Goal: Task Accomplishment & Management: Complete application form

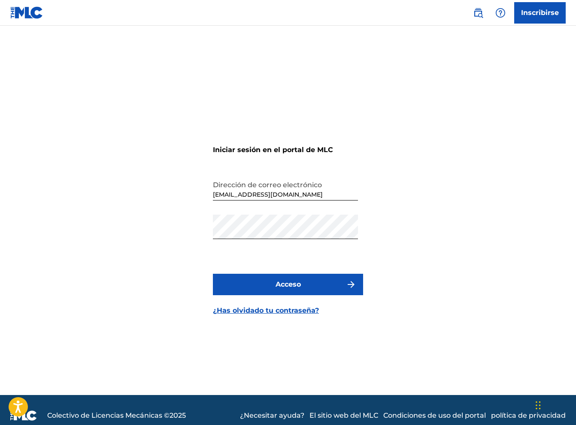
click at [287, 282] on font "Acceso" at bounding box center [287, 284] width 25 height 8
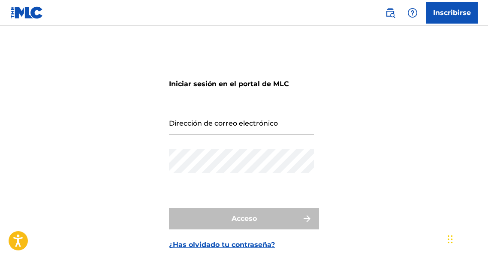
click at [197, 123] on input "Dirección de correo electrónico" at bounding box center [241, 122] width 145 height 24
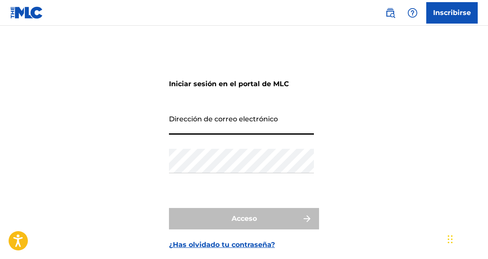
type input "[EMAIL_ADDRESS][DOMAIN_NAME]"
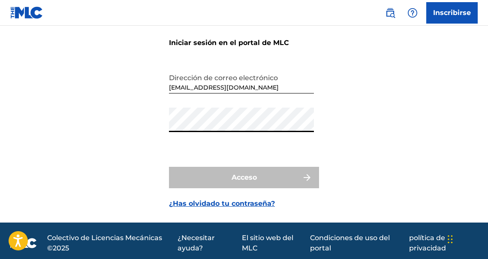
scroll to position [43, 0]
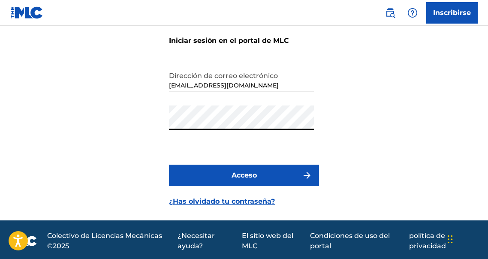
click at [169, 165] on button "Acceso" at bounding box center [244, 175] width 150 height 21
click at [130, 120] on div "Iniciar sesión en el portal de MLC Dirección de correo electrónico [EMAIL_ADDRE…" at bounding box center [244, 112] width 488 height 217
click at [254, 170] on font "Acceso" at bounding box center [244, 175] width 25 height 10
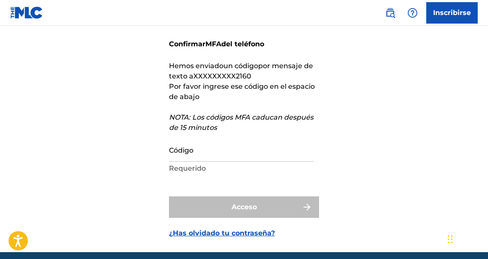
click at [212, 155] on input "Código" at bounding box center [241, 149] width 145 height 24
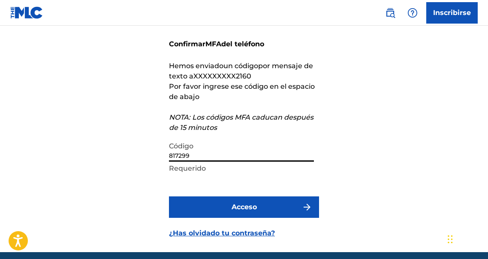
type input "817299"
click at [169, 196] on button "Acceso" at bounding box center [244, 206] width 150 height 21
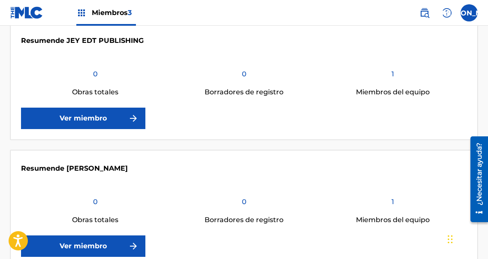
scroll to position [202, 0]
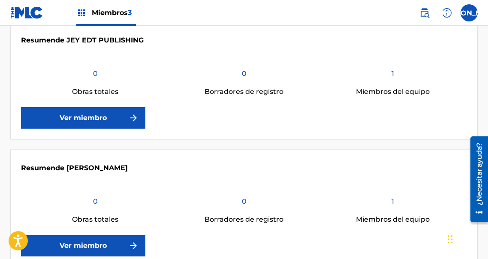
click at [100, 121] on font "Ver miembro" at bounding box center [83, 118] width 47 height 8
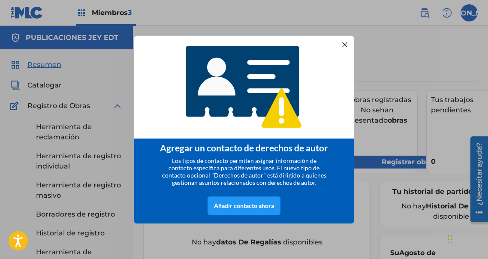
click at [343, 44] on div at bounding box center [344, 44] width 11 height 11
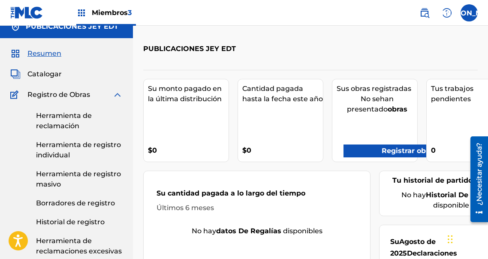
scroll to position [10, 0]
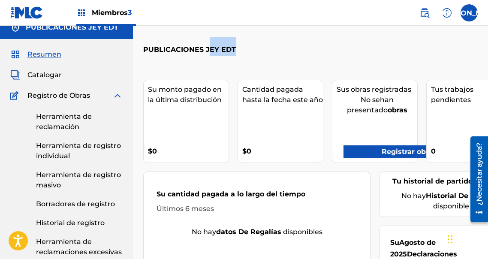
drag, startPoint x: 225, startPoint y: 50, endPoint x: 208, endPoint y: 50, distance: 17.6
click at [208, 50] on h2 "PUBLICACIONES JEY EDT" at bounding box center [191, 46] width 97 height 19
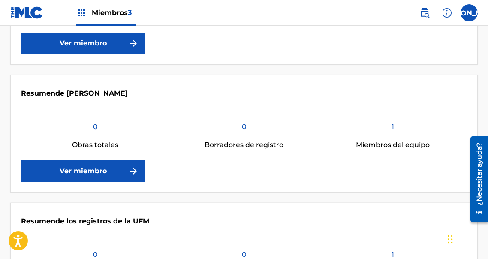
scroll to position [277, 0]
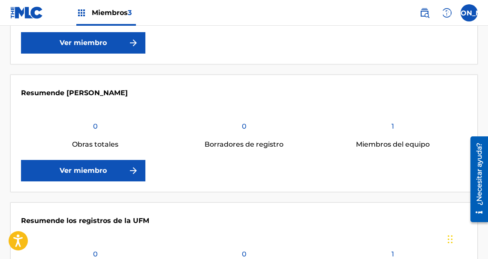
click at [115, 169] on link "Ver miembro" at bounding box center [83, 170] width 124 height 21
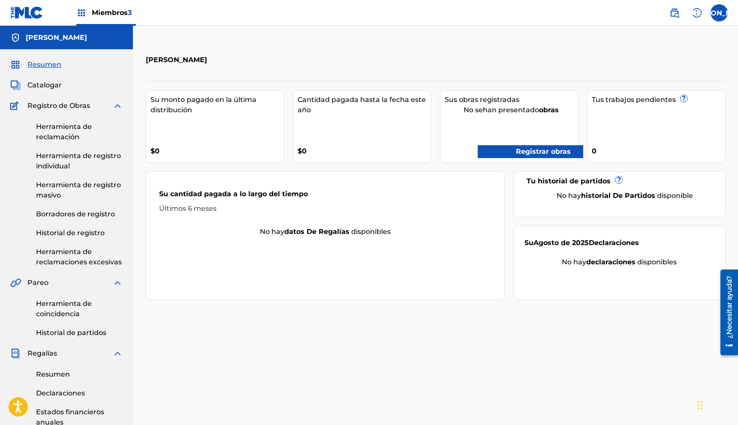
scroll to position [6, 0]
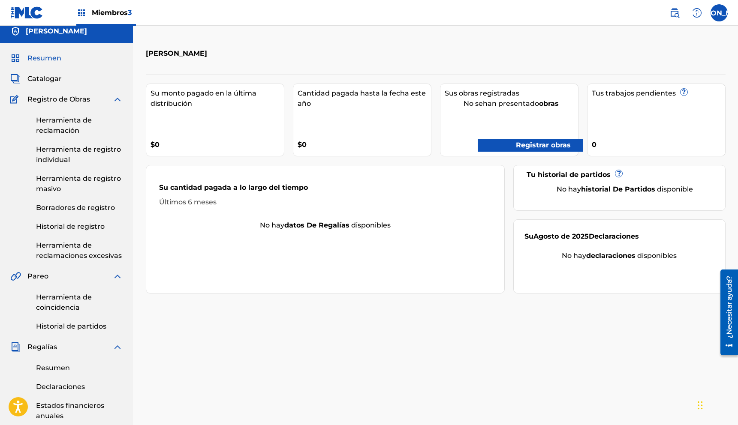
click at [48, 159] on font "Herramienta de registro individual" at bounding box center [78, 154] width 85 height 18
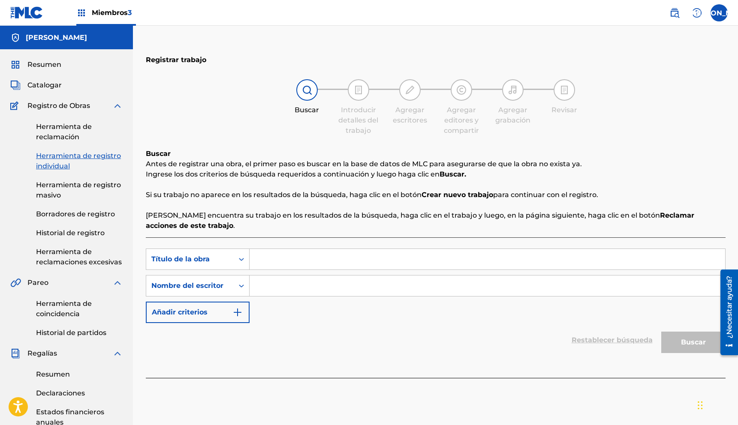
click at [329, 253] on input "Formulario de búsqueda" at bounding box center [488, 259] width 476 height 21
drag, startPoint x: 284, startPoint y: 278, endPoint x: 280, endPoint y: 282, distance: 5.8
click at [284, 259] on input "Formulario de búsqueda" at bounding box center [488, 286] width 476 height 21
type input "[PERSON_NAME]"
click at [314, 259] on input "Formulario de búsqueda" at bounding box center [488, 259] width 476 height 21
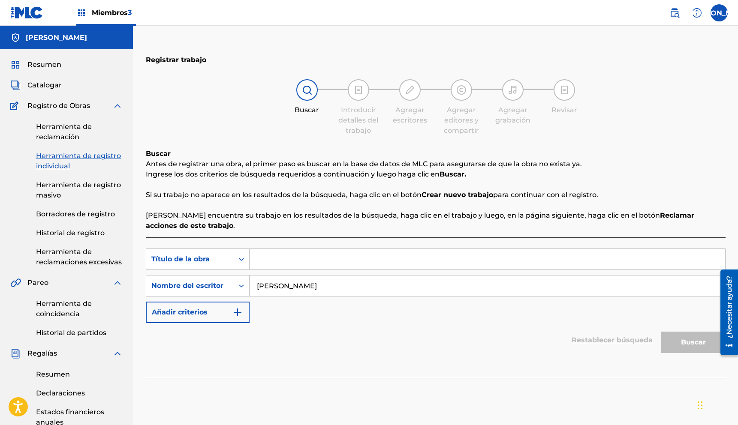
click at [301, 259] on input "Formulario de búsqueda" at bounding box center [488, 259] width 476 height 21
type input "katunga"
click at [488, 259] on button "Buscar" at bounding box center [693, 342] width 64 height 21
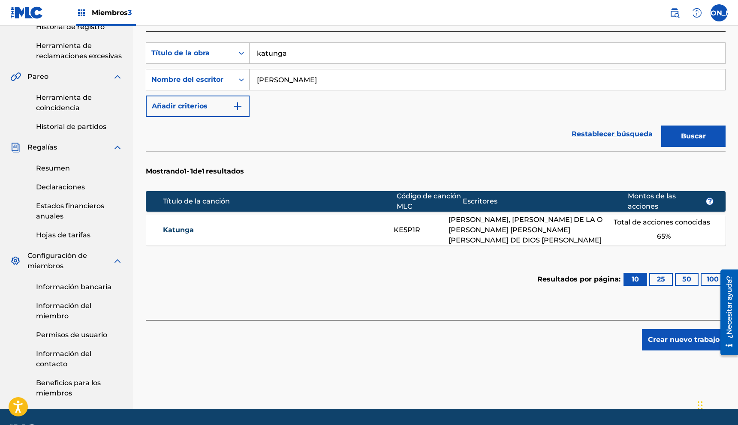
scroll to position [205, 0]
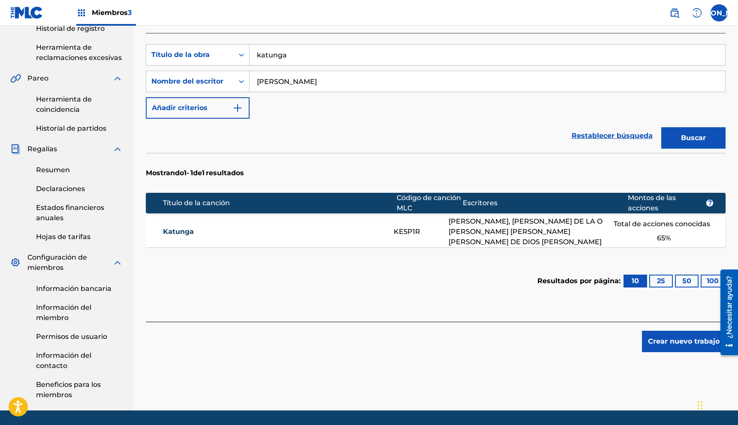
click at [488, 238] on div "Total de acciones conocidas 65 %" at bounding box center [664, 232] width 100 height 30
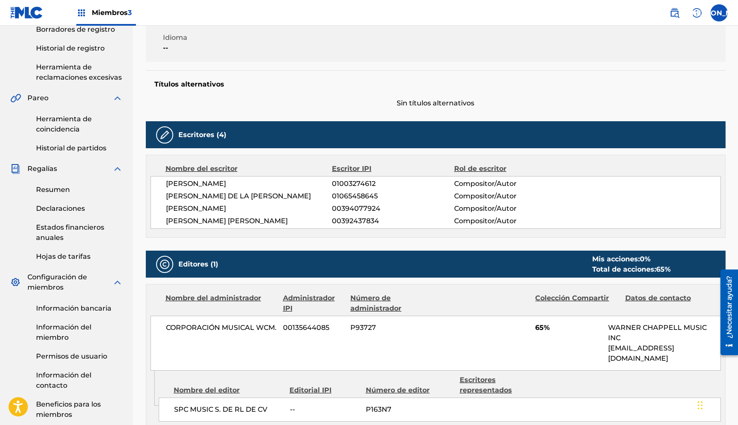
scroll to position [185, 0]
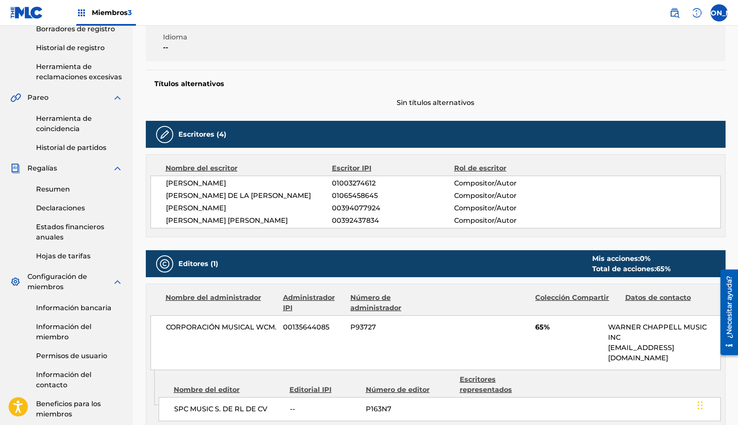
click at [488, 259] on font "65%" at bounding box center [542, 327] width 15 height 8
drag, startPoint x: 534, startPoint y: 327, endPoint x: 551, endPoint y: 328, distance: 16.3
click at [488, 259] on div "CORPORACIÓN MUSICAL WCM. 00135644085 P93727 65% WARNER CHAPPELL MUSIC INC MLC_I…" at bounding box center [436, 343] width 570 height 55
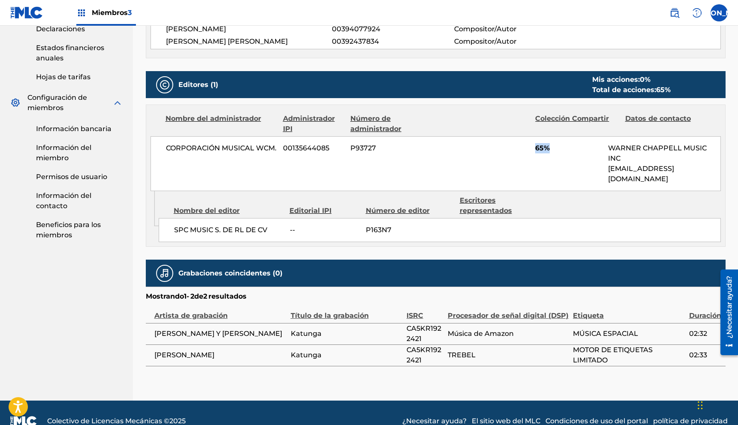
scroll to position [366, 0]
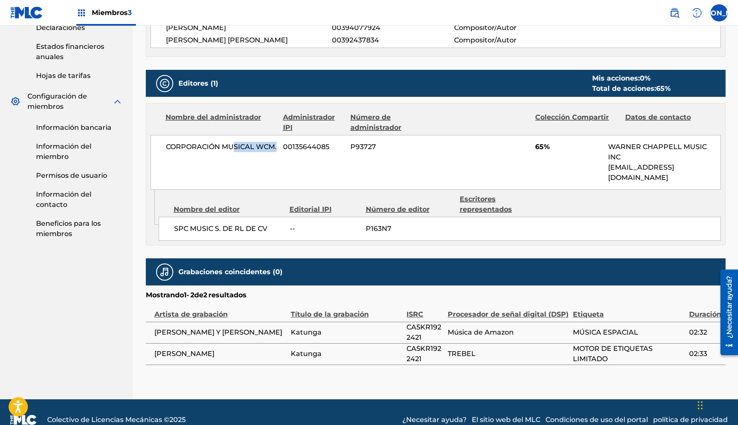
drag, startPoint x: 233, startPoint y: 147, endPoint x: 283, endPoint y: 147, distance: 49.8
click at [283, 147] on div "CORPORACIÓN MUSICAL WCM. 00135644085 P93727 65% WARNER CHAPPELL MUSIC INC MLC_I…" at bounding box center [436, 162] width 570 height 55
click at [274, 154] on div "CORPORACIÓN MUSICAL WCM. 00135644085 P93727 65% WARNER CHAPPELL MUSIC INC MLC_I…" at bounding box center [436, 162] width 570 height 55
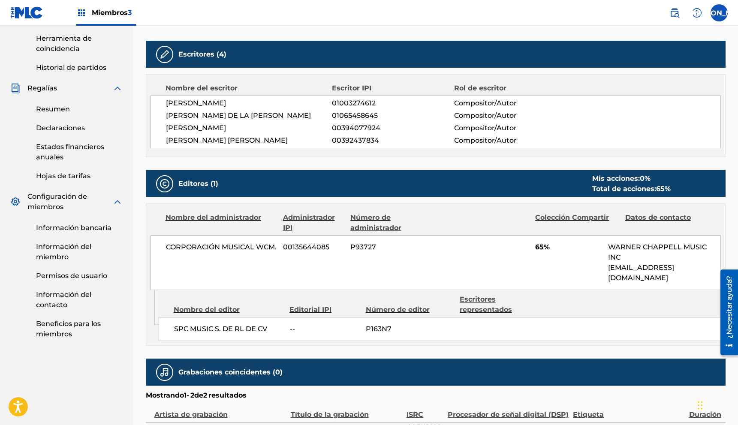
scroll to position [260, 0]
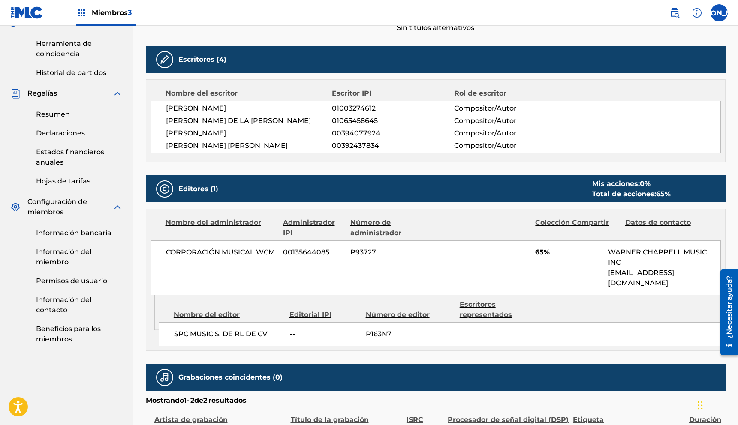
click at [226, 135] on font "[PERSON_NAME]" at bounding box center [196, 133] width 60 height 8
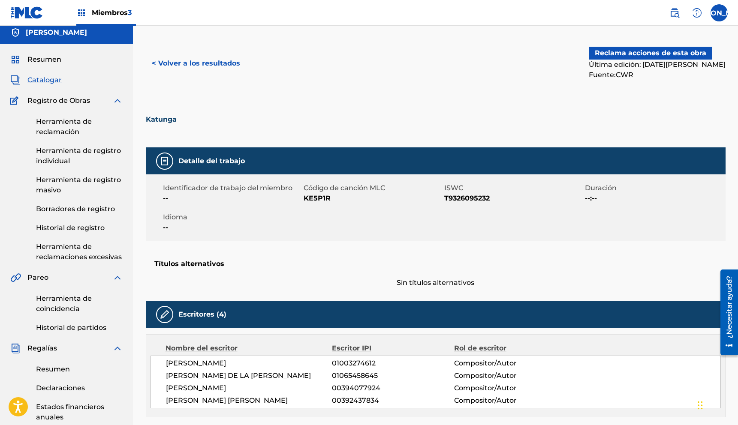
scroll to position [0, 0]
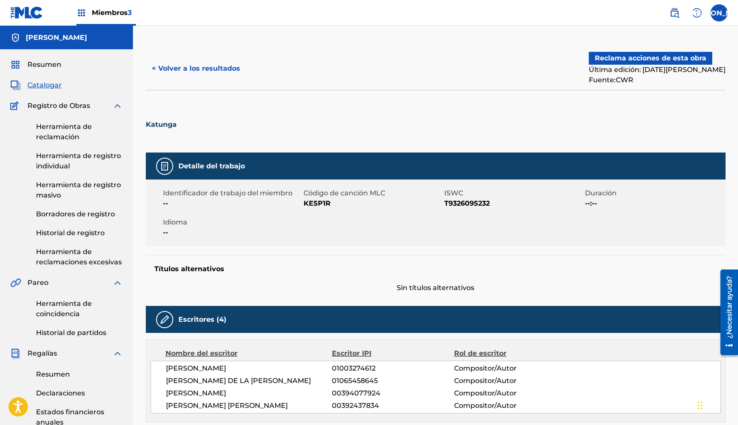
click at [488, 61] on font "Reclama acciones de esta obra" at bounding box center [651, 58] width 112 height 8
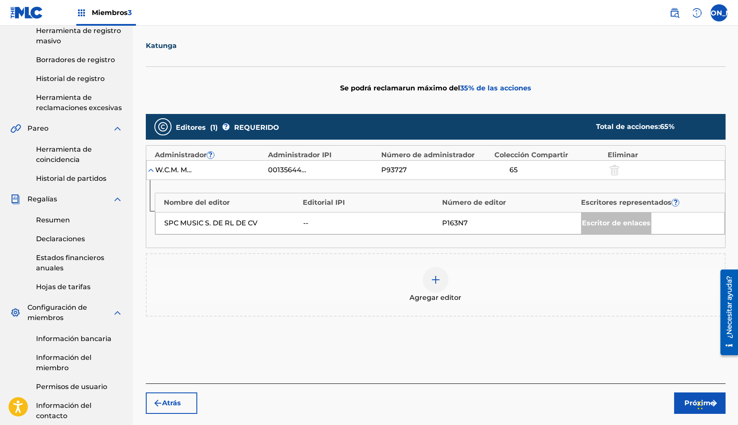
scroll to position [155, 0]
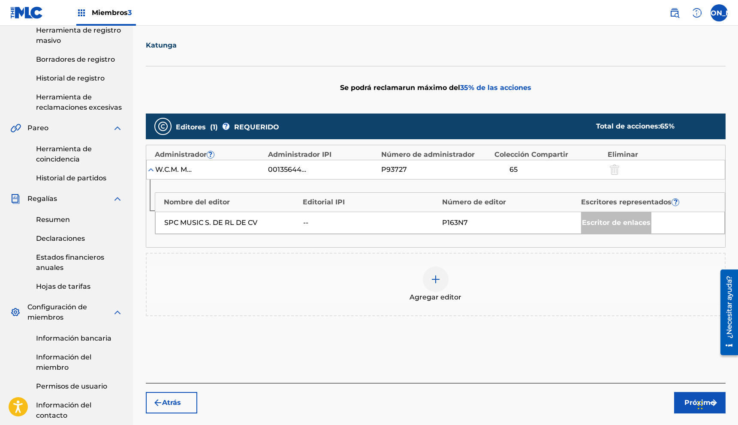
click at [435, 259] on img at bounding box center [436, 279] width 10 height 10
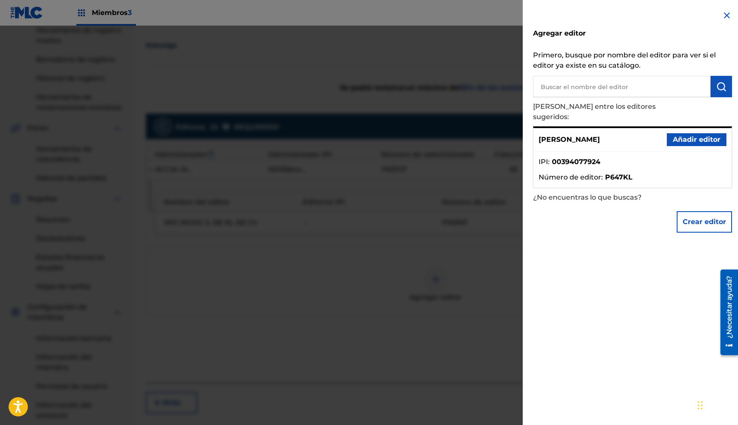
click at [488, 136] on font "Añadir editor" at bounding box center [697, 140] width 48 height 8
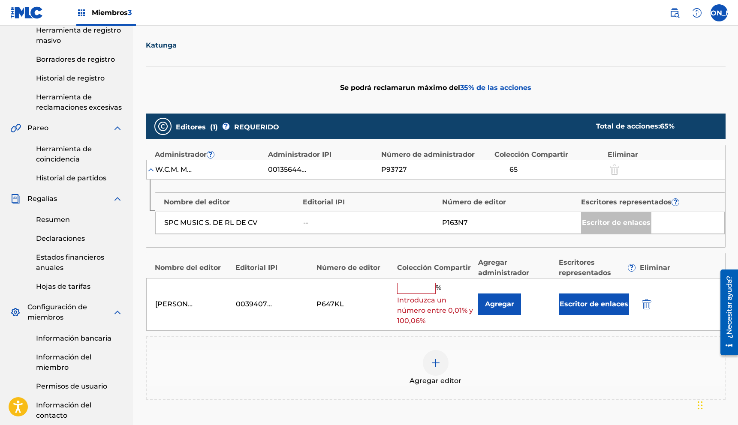
click at [414, 259] on input "text" at bounding box center [416, 288] width 39 height 11
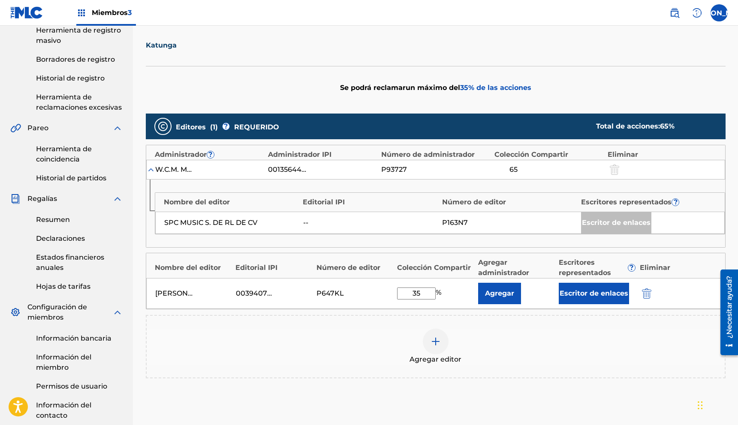
type input "35"
click at [488, 259] on font "Agregar" at bounding box center [499, 293] width 29 height 8
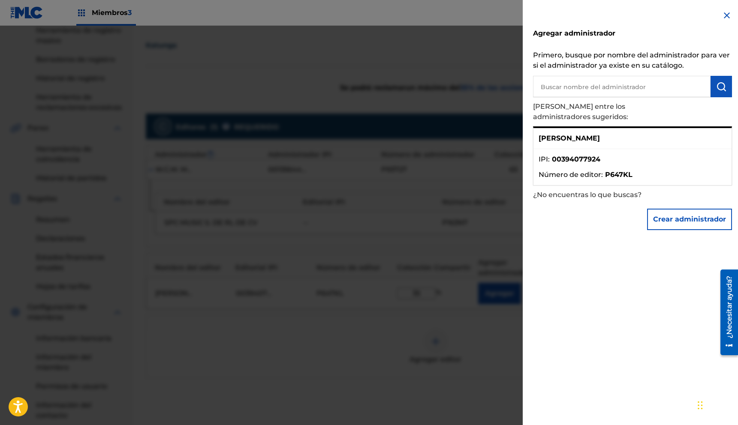
click at [488, 155] on font "00394077924" at bounding box center [576, 159] width 48 height 8
click at [488, 134] on font "[PERSON_NAME]" at bounding box center [569, 138] width 61 height 8
click at [488, 12] on img at bounding box center [727, 15] width 10 height 10
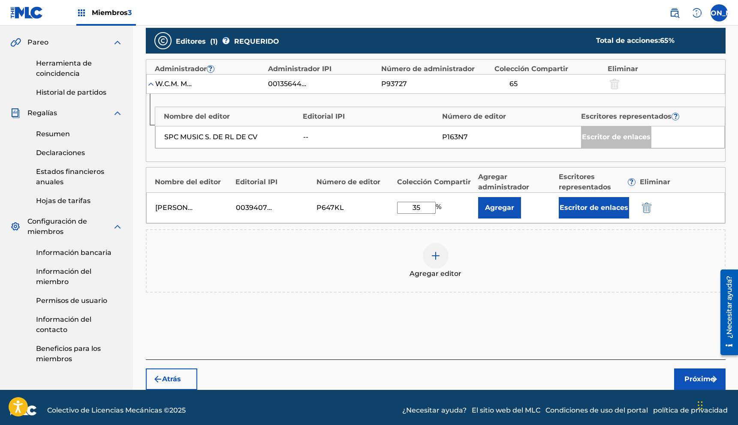
scroll to position [241, 0]
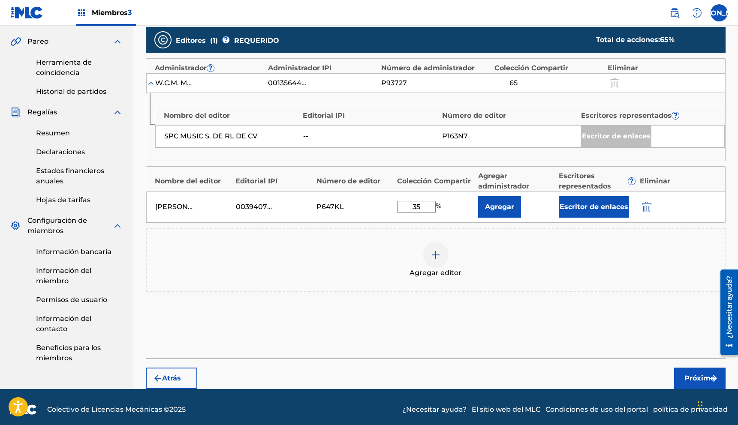
click at [488, 208] on font "Escritor de enlaces" at bounding box center [594, 207] width 69 height 8
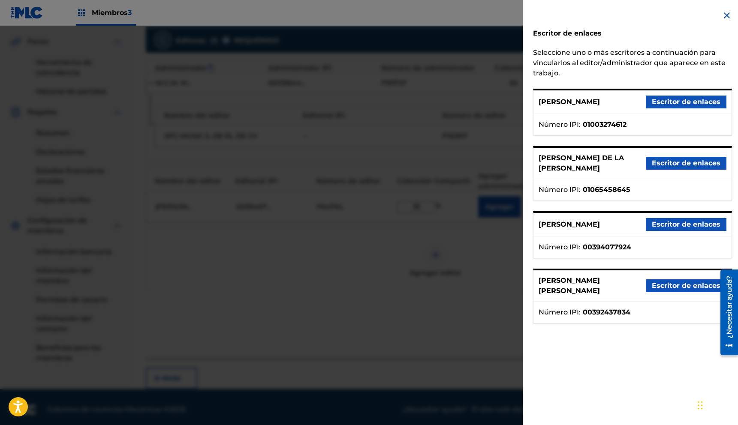
click at [488, 229] on font "Escritor de enlaces" at bounding box center [686, 224] width 69 height 8
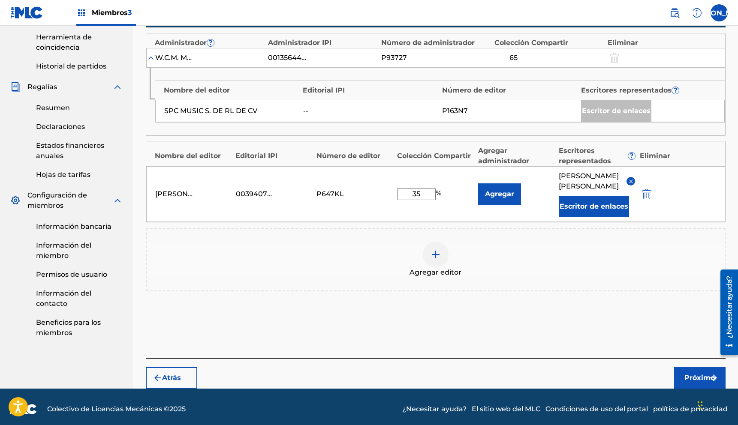
scroll to position [281, 0]
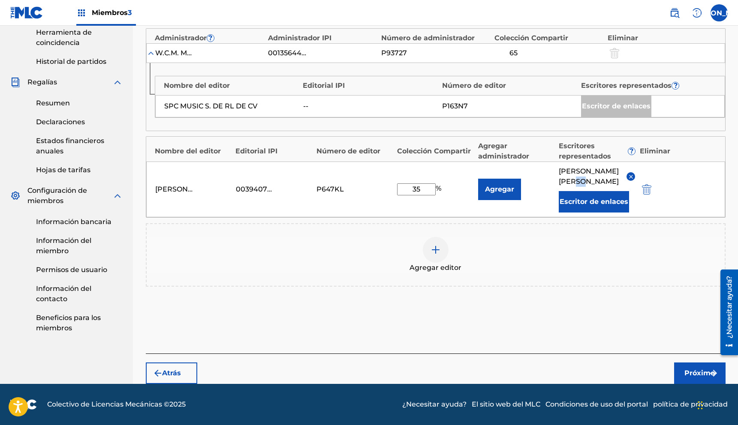
drag, startPoint x: 578, startPoint y: 174, endPoint x: 587, endPoint y: 172, distance: 9.0
click at [488, 178] on font "[PERSON_NAME]" at bounding box center [589, 182] width 60 height 8
click at [488, 259] on font "Próximo" at bounding box center [700, 373] width 30 height 8
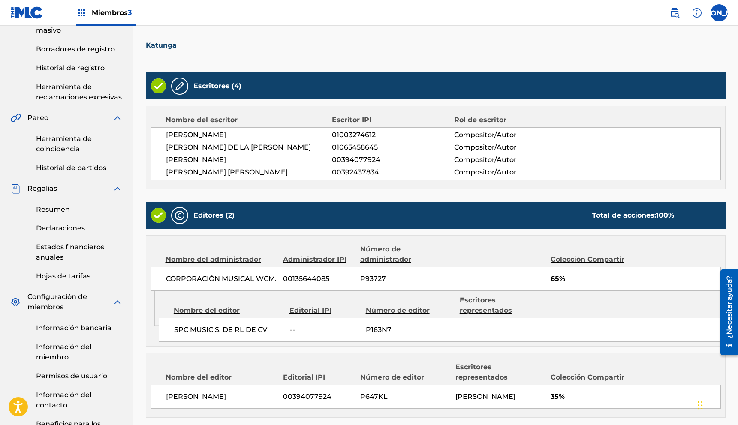
scroll to position [251, 0]
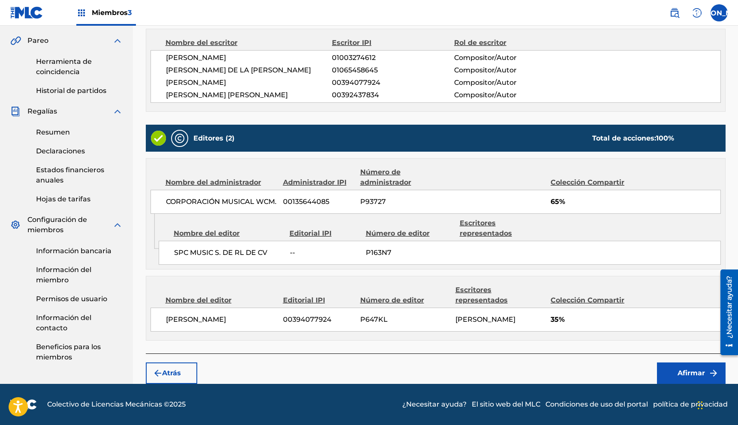
click at [488, 259] on button "Afirmar" at bounding box center [691, 373] width 69 height 21
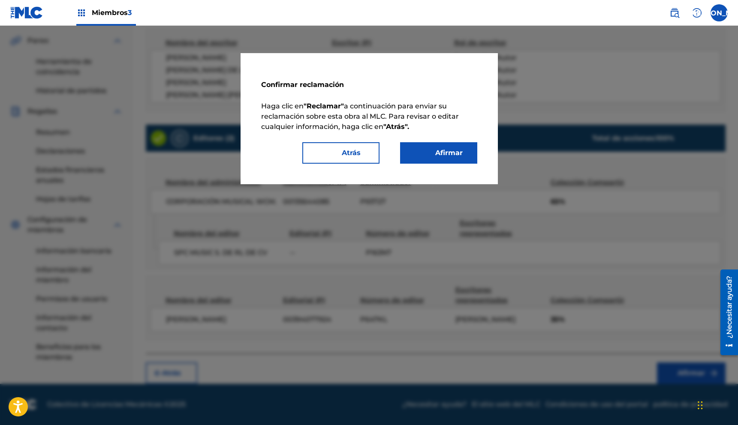
click at [418, 151] on button "Afirmar" at bounding box center [438, 152] width 77 height 21
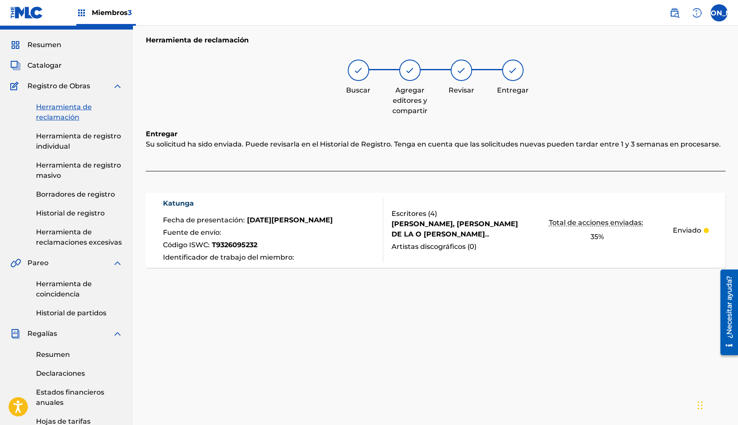
scroll to position [0, 0]
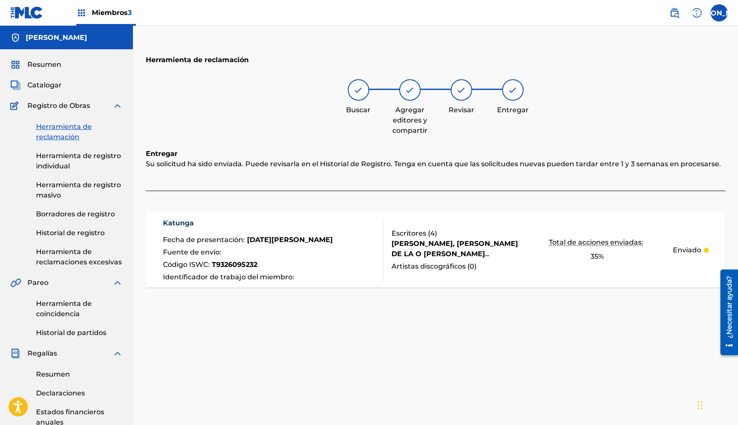
click at [426, 247] on font "[PERSON_NAME], [PERSON_NAME] DE LA O [PERSON_NAME] [PERSON_NAME] [PERSON_NAME] …" at bounding box center [455, 259] width 127 height 39
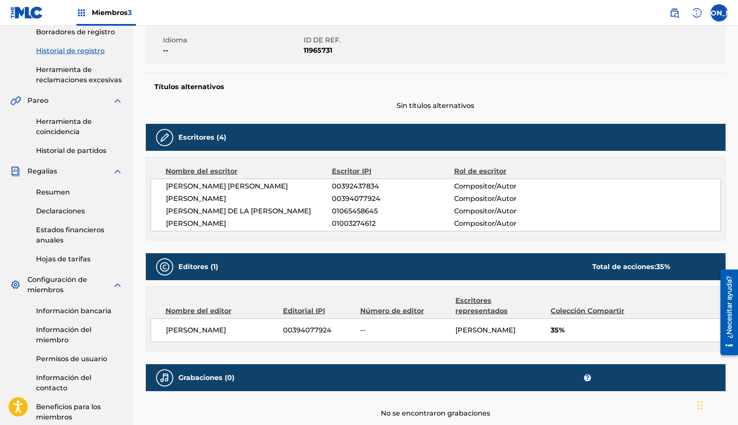
scroll to position [187, 0]
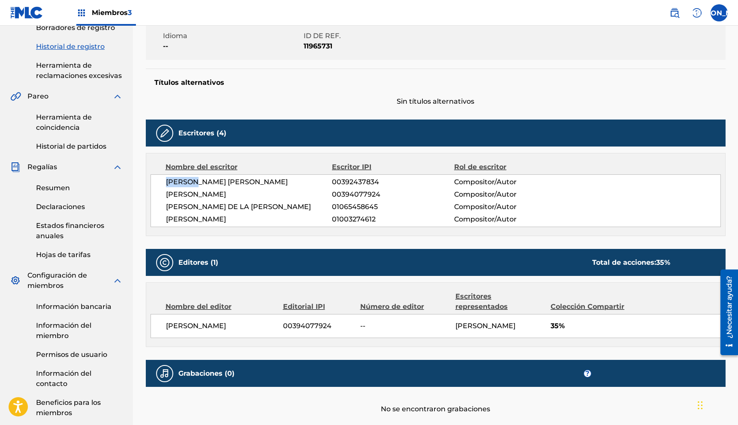
drag, startPoint x: 166, startPoint y: 185, endPoint x: 193, endPoint y: 189, distance: 26.8
click at [196, 186] on span "[PERSON_NAME] [PERSON_NAME]" at bounding box center [249, 182] width 166 height 10
drag, startPoint x: 172, startPoint y: 195, endPoint x: 230, endPoint y: 197, distance: 58.4
click at [226, 197] on font "[PERSON_NAME]" at bounding box center [196, 194] width 60 height 8
drag, startPoint x: 165, startPoint y: 202, endPoint x: 229, endPoint y: 211, distance: 65.0
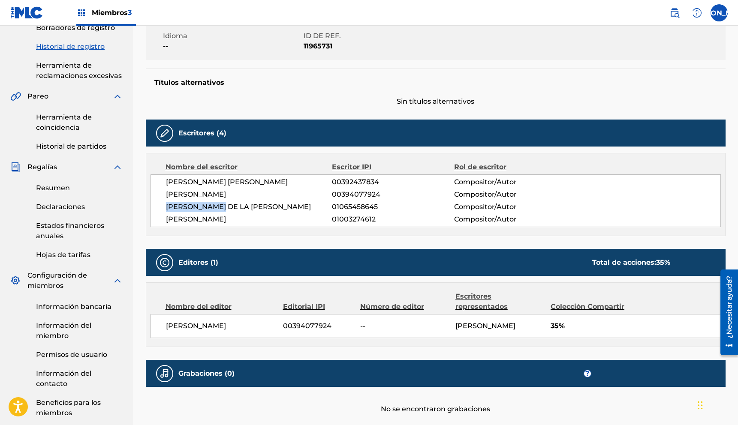
click at [229, 211] on div "JUAN DE DIOS PANTOJA NÚÑEZ 00392437834 Compositor/Autor JUAN CARLOS DIMAYUGA LI…" at bounding box center [436, 201] width 570 height 53
drag, startPoint x: 168, startPoint y: 219, endPoint x: 248, endPoint y: 217, distance: 79.8
click at [226, 216] on font "[PERSON_NAME]" at bounding box center [196, 219] width 60 height 8
click at [169, 229] on div "Nombre del escritor Escritor IPI Rol de escritor JUAN DE DIOS PANTOJA NÚÑEZ 003…" at bounding box center [436, 194] width 580 height 83
drag, startPoint x: 167, startPoint y: 222, endPoint x: 202, endPoint y: 222, distance: 34.7
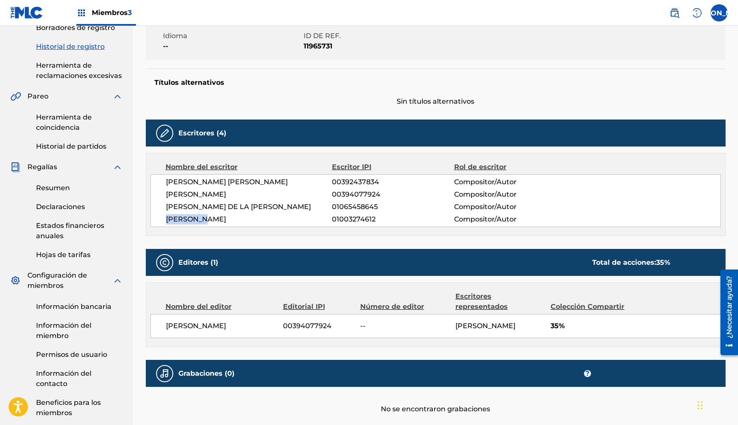
click at [202, 222] on font "[PERSON_NAME]" at bounding box center [196, 219] width 60 height 8
drag, startPoint x: 543, startPoint y: 319, endPoint x: 564, endPoint y: 321, distance: 20.7
click at [488, 259] on div "Juan Carlos Dimayuga 00394077924 -- JUAN CARLOS DIMAYUGA LIZARRAGA 35%" at bounding box center [436, 326] width 570 height 24
click at [488, 259] on span "35%" at bounding box center [636, 326] width 170 height 10
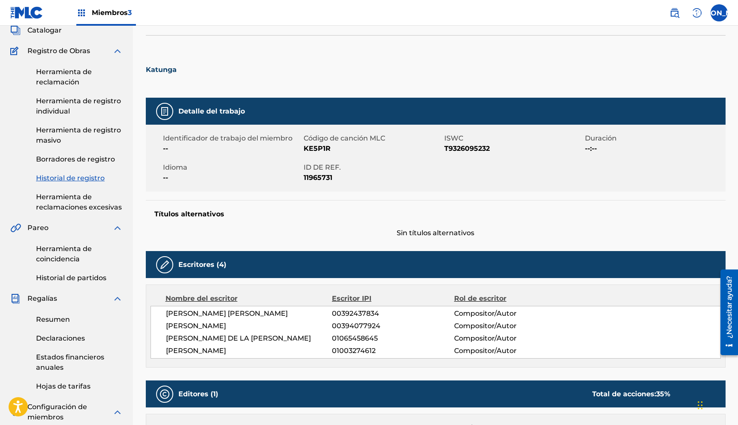
scroll to position [50, 0]
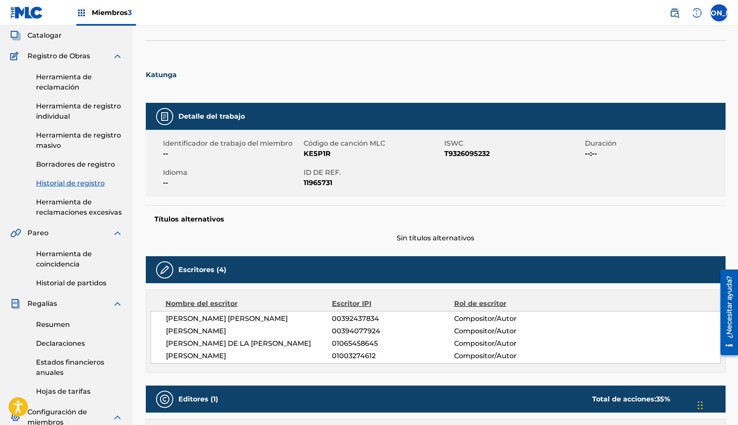
click at [59, 87] on font "Herramienta de reclamación" at bounding box center [64, 82] width 56 height 18
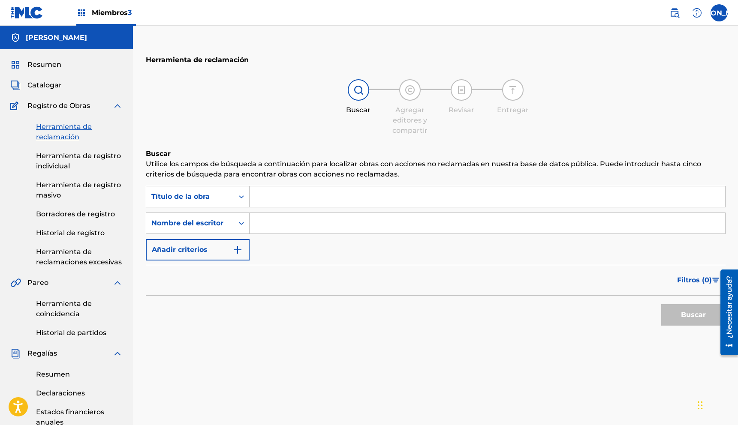
drag, startPoint x: 303, startPoint y: 209, endPoint x: 301, endPoint y: 204, distance: 5.4
click at [303, 209] on div "Buscar con criterios 9197b249-b960-402d-95d9-52627122a88f Título de la obra Bus…" at bounding box center [436, 223] width 580 height 75
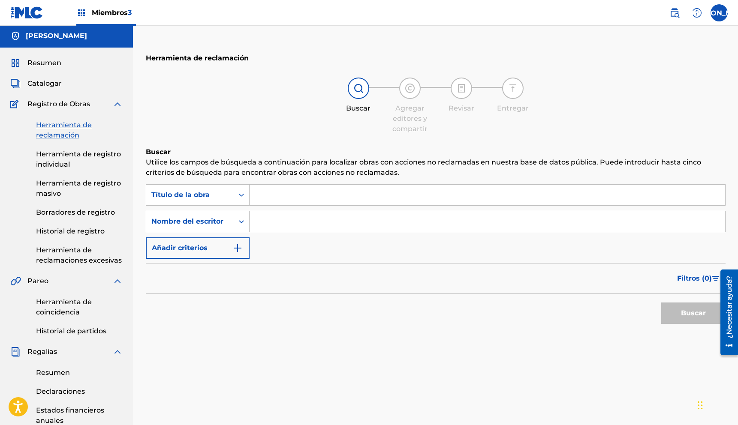
click at [301, 203] on input "Formulario de búsqueda" at bounding box center [488, 195] width 476 height 21
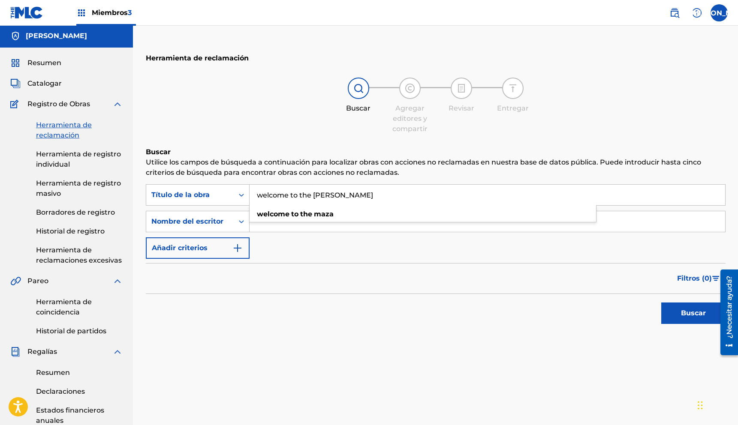
type input "welcome to the [PERSON_NAME]"
click at [295, 230] on input "Formulario de búsqueda" at bounding box center [488, 221] width 476 height 21
type input "[PERSON_NAME]"
click at [488, 259] on button "Buscar" at bounding box center [693, 313] width 64 height 21
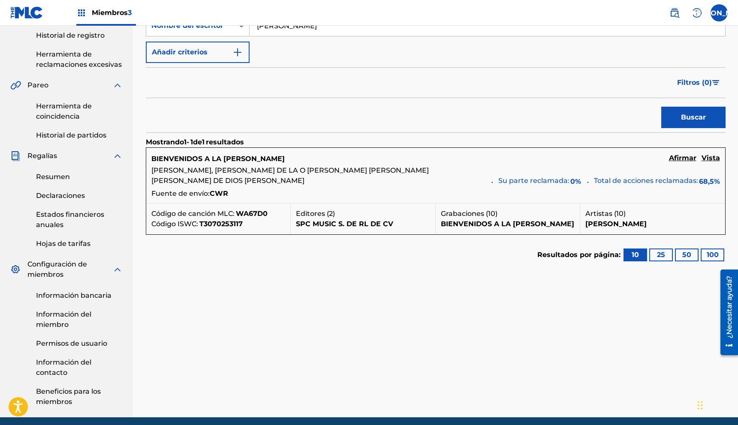
scroll to position [197, 0]
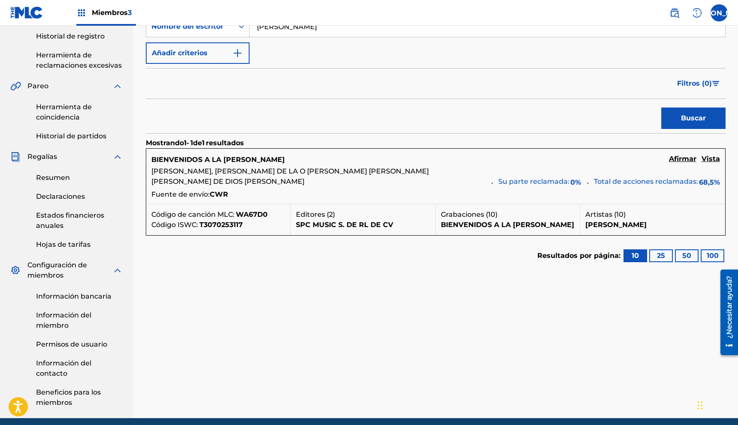
click at [199, 159] on font "BIENVENIDOS A LA [PERSON_NAME]" at bounding box center [217, 160] width 133 height 8
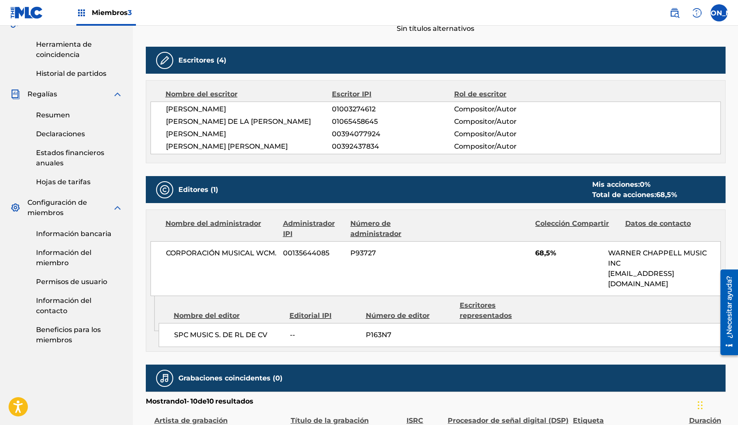
scroll to position [260, 0]
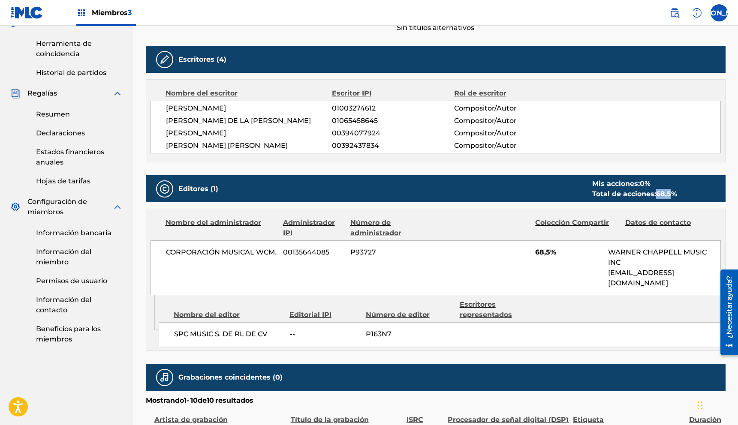
drag, startPoint x: 657, startPoint y: 190, endPoint x: 671, endPoint y: 190, distance: 13.7
click at [488, 190] on div "Total de acciones: 68,5 %" at bounding box center [634, 194] width 85 height 10
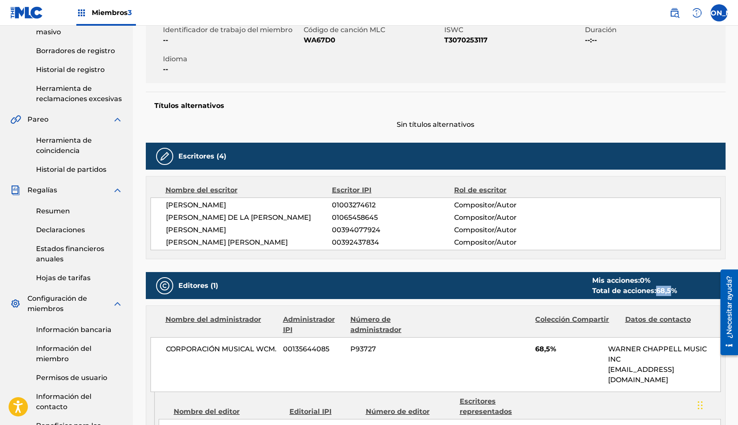
scroll to position [155, 0]
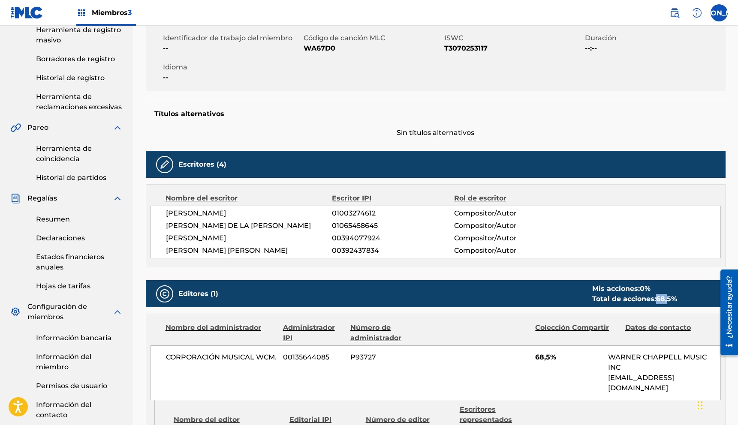
drag, startPoint x: 659, startPoint y: 300, endPoint x: 672, endPoint y: 299, distance: 12.9
click at [488, 259] on font "68,5" at bounding box center [663, 299] width 15 height 8
drag, startPoint x: 674, startPoint y: 300, endPoint x: 659, endPoint y: 301, distance: 14.6
click at [488, 259] on div "Total de acciones: 68,5 %" at bounding box center [634, 299] width 85 height 10
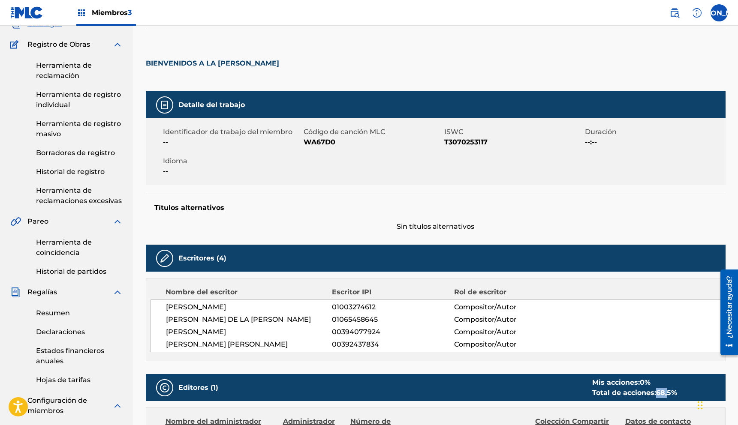
scroll to position [0, 0]
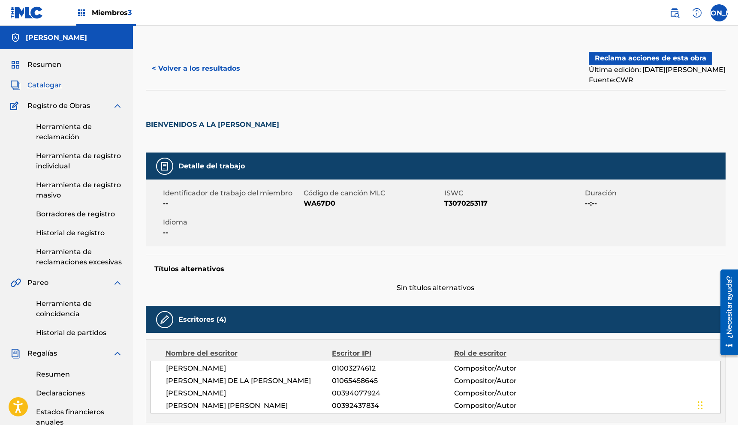
click at [488, 60] on font "Reclama acciones de esta obra" at bounding box center [651, 58] width 112 height 8
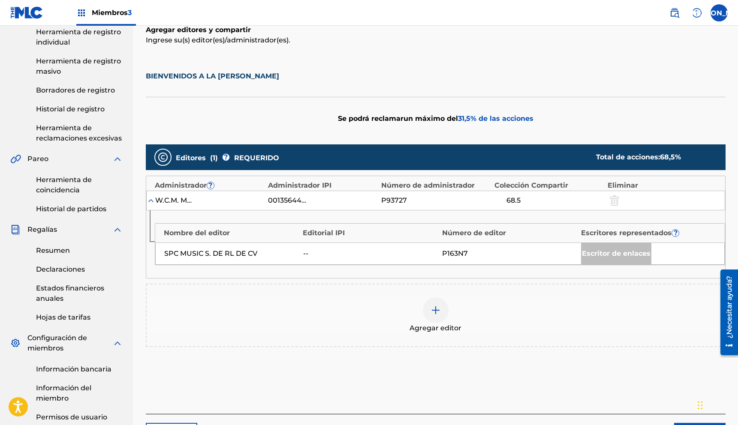
scroll to position [124, 0]
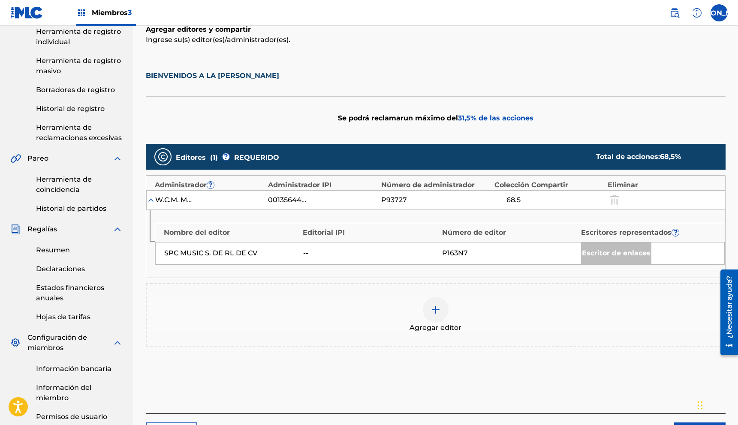
click at [437, 259] on img at bounding box center [436, 310] width 10 height 10
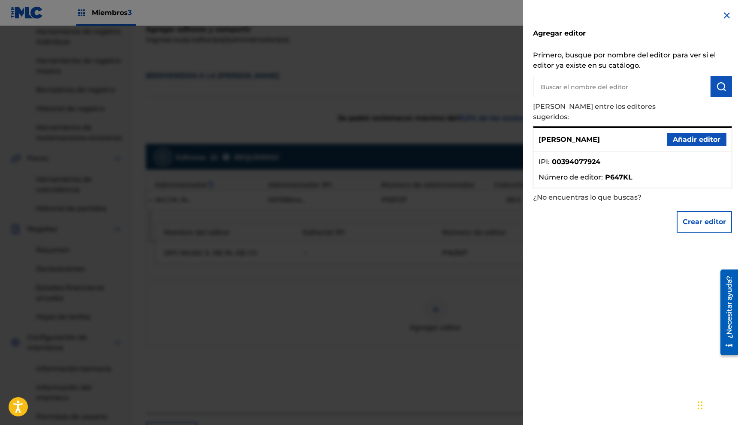
click at [488, 136] on font "Añadir editor" at bounding box center [697, 140] width 48 height 8
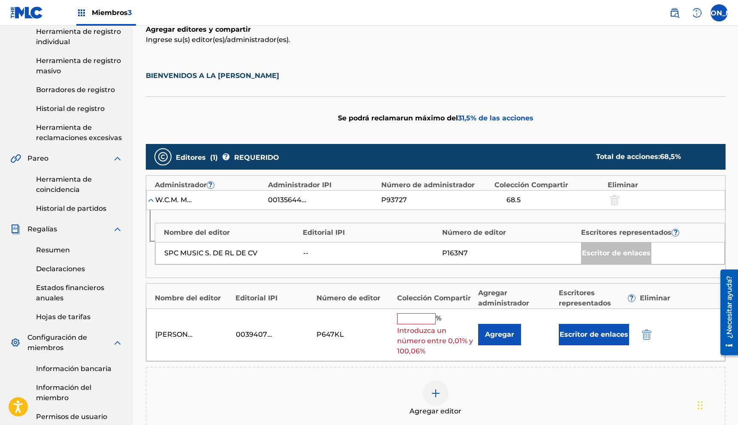
click at [421, 259] on input "text" at bounding box center [416, 319] width 39 height 11
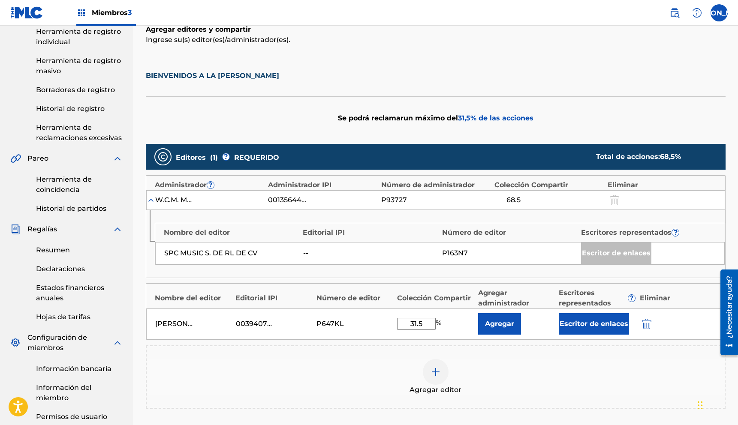
type input "31.5"
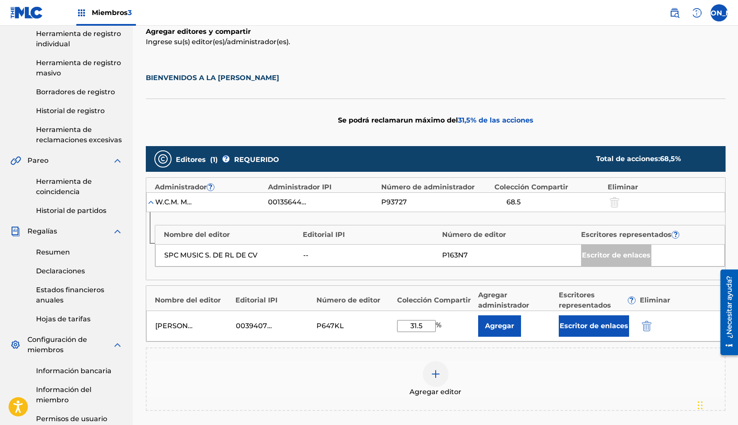
click at [488, 259] on font "Escritor de enlaces" at bounding box center [594, 326] width 69 height 8
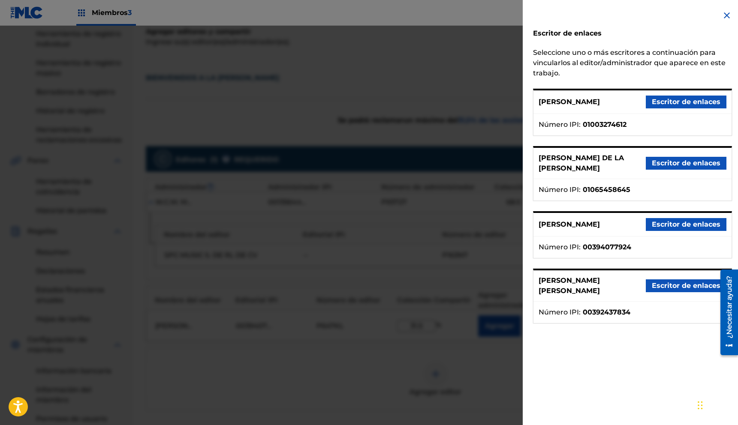
click at [488, 229] on font "Escritor de enlaces" at bounding box center [686, 224] width 69 height 8
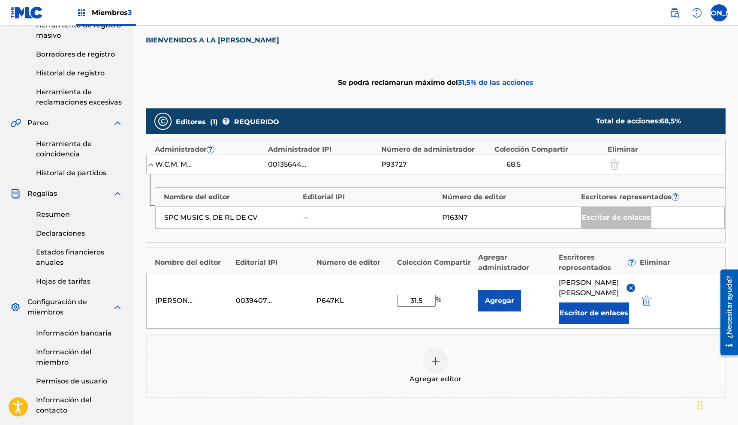
scroll to position [281, 0]
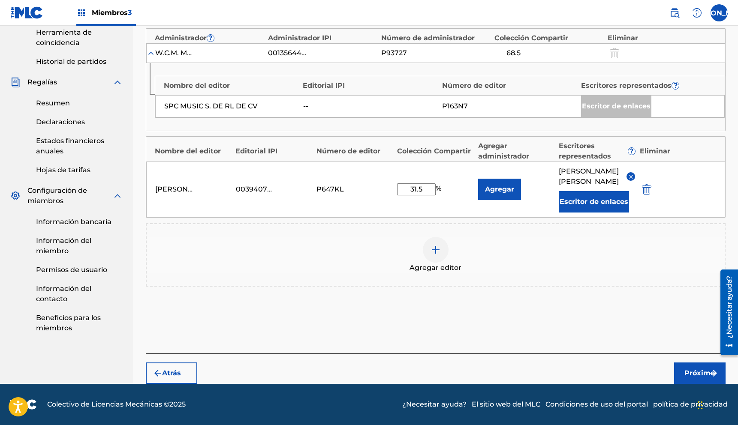
click at [488, 259] on font "Próximo" at bounding box center [700, 373] width 30 height 8
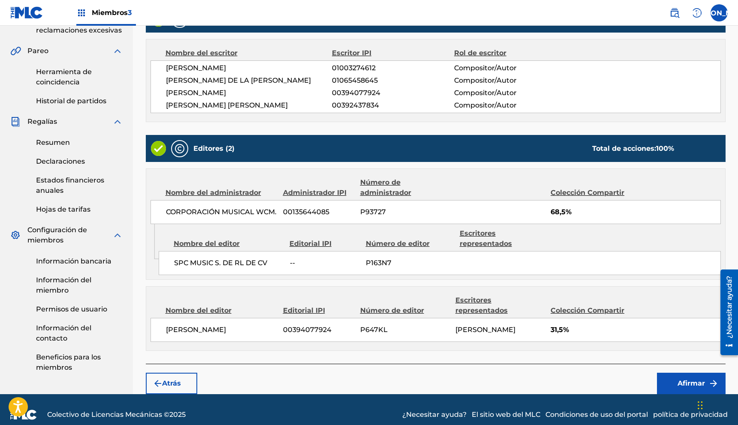
scroll to position [251, 0]
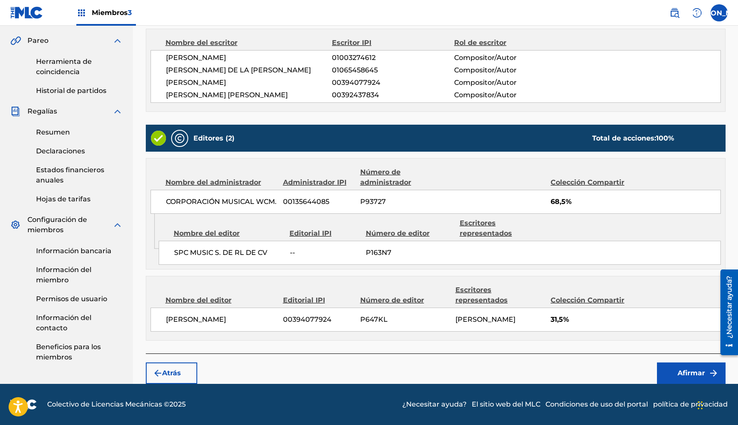
click at [172, 259] on font "Atrás" at bounding box center [171, 373] width 19 height 8
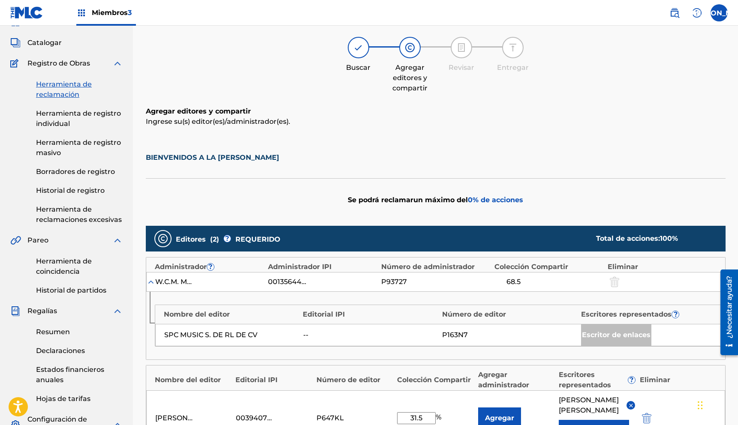
scroll to position [0, 0]
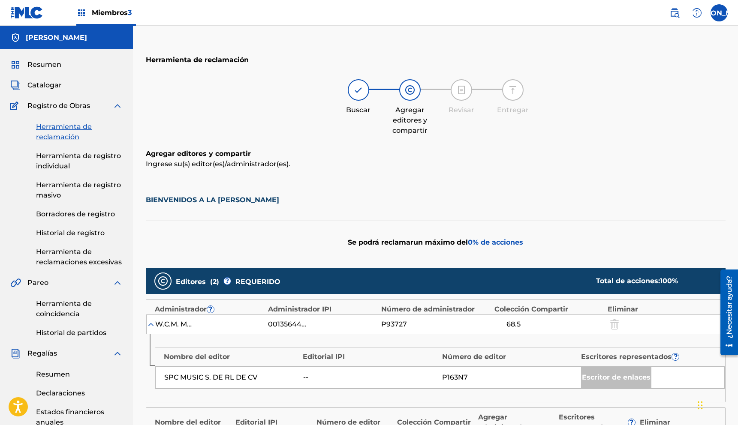
click at [39, 87] on font "Catalogar" at bounding box center [44, 85] width 34 height 8
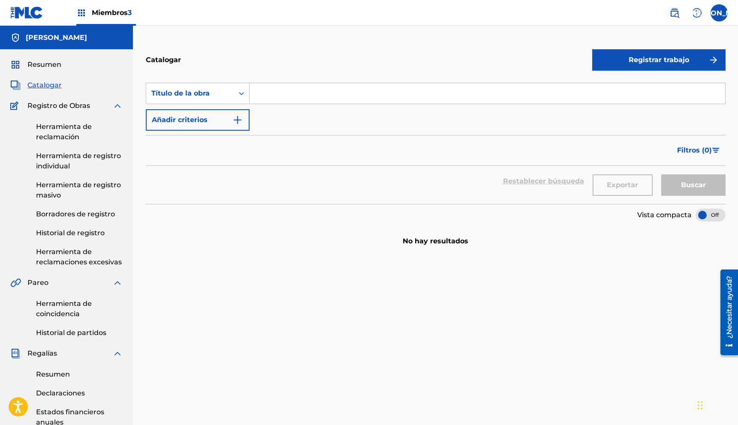
click at [42, 66] on font "Resumen" at bounding box center [44, 64] width 34 height 8
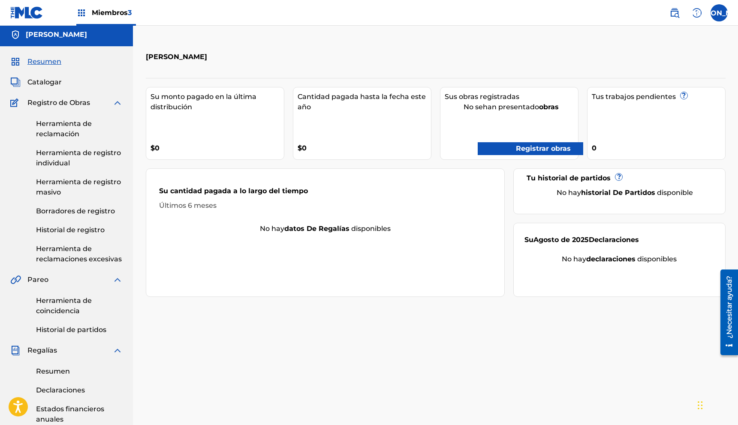
scroll to position [2, 0]
click at [72, 232] on font "Historial de registro" at bounding box center [70, 231] width 69 height 8
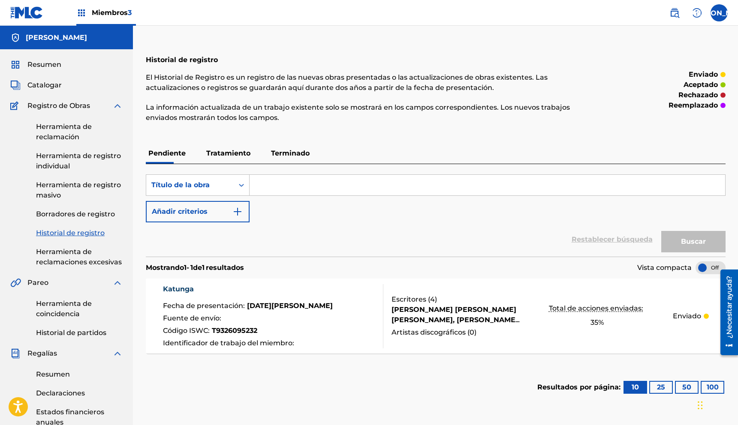
click at [230, 156] on font "Tratamiento" at bounding box center [228, 153] width 44 height 8
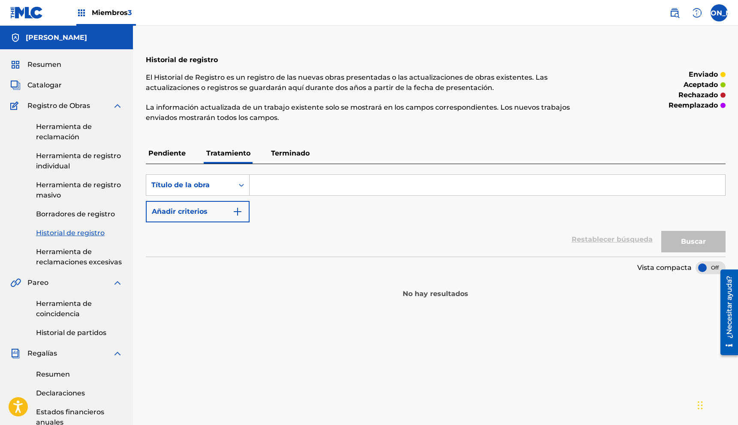
click at [178, 157] on font "Pendiente" at bounding box center [166, 153] width 37 height 8
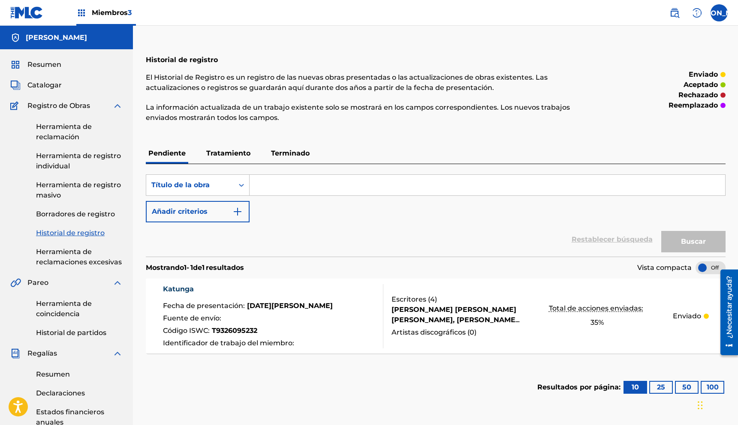
click at [488, 259] on font "25" at bounding box center [661, 387] width 8 height 8
click at [488, 259] on font "10" at bounding box center [635, 387] width 7 height 8
click at [68, 134] on font "Herramienta de reclamación" at bounding box center [64, 132] width 56 height 18
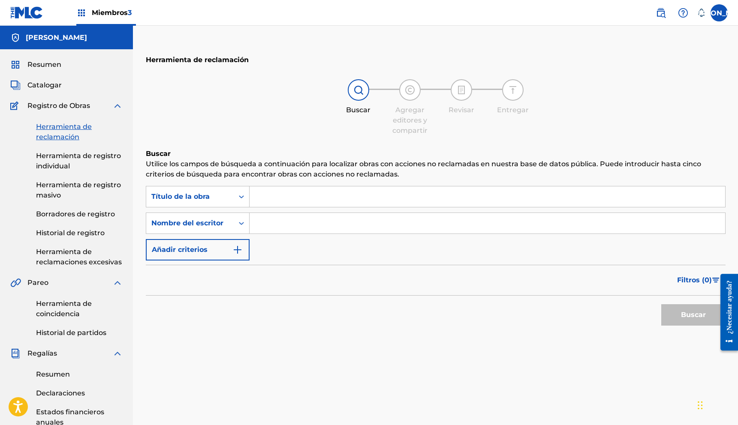
click at [262, 195] on input "Formulario de búsqueda" at bounding box center [488, 197] width 476 height 21
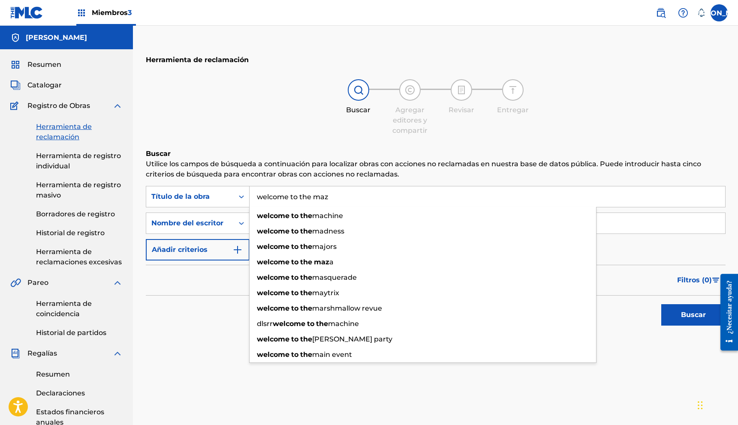
type input "welcome to the [PERSON_NAME]"
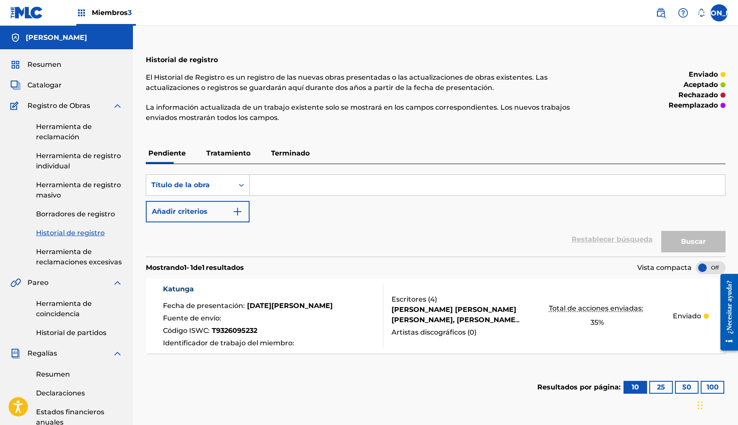
click at [273, 189] on input "Formulario de búsqueda" at bounding box center [488, 185] width 476 height 21
click at [241, 207] on img "Formulario de búsqueda" at bounding box center [237, 212] width 10 height 10
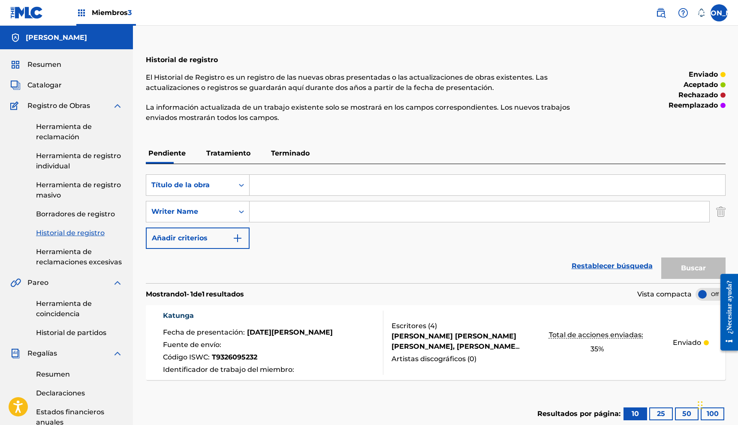
click at [257, 210] on input "Formulario de búsqueda" at bounding box center [480, 212] width 460 height 21
click at [50, 158] on font "Herramienta de registro individual" at bounding box center [78, 161] width 85 height 18
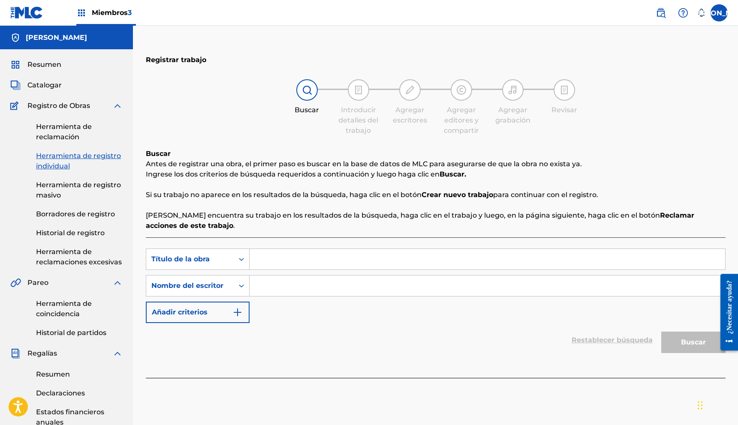
click at [64, 133] on link "Herramienta de reclamación" at bounding box center [79, 132] width 87 height 21
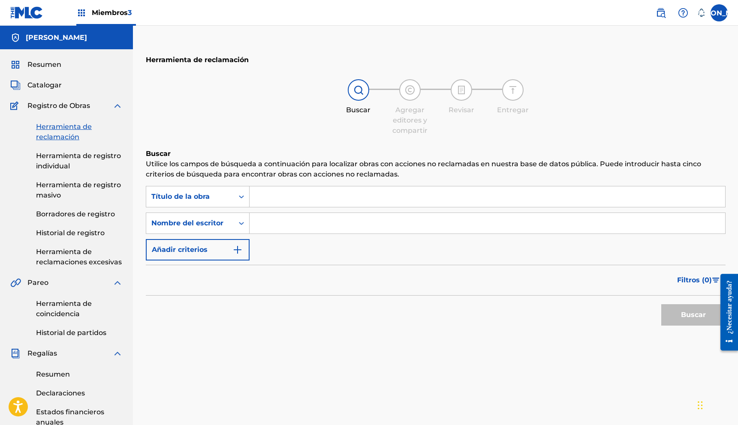
click at [273, 229] on input "Formulario de búsqueda" at bounding box center [488, 223] width 476 height 21
type input "[PERSON_NAME]"
click at [704, 317] on font "Buscar" at bounding box center [693, 315] width 25 height 8
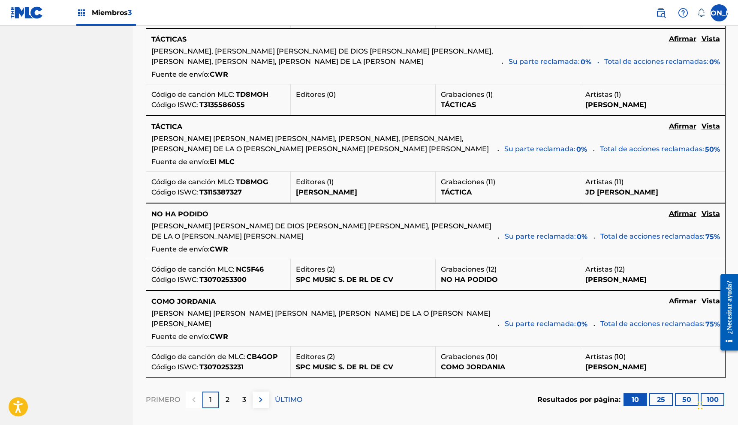
scroll to position [957, 0]
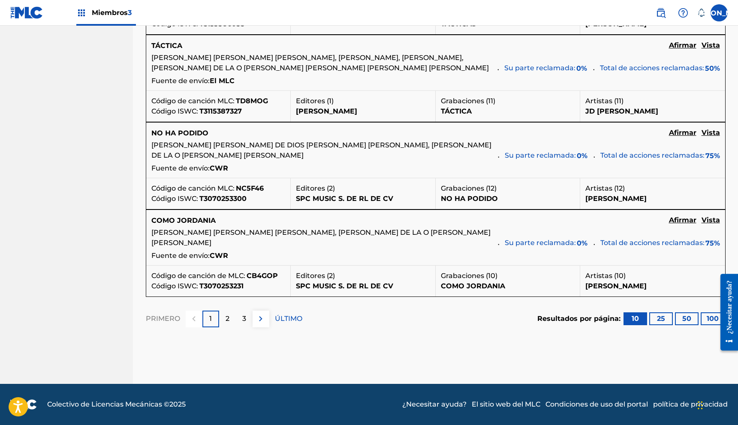
click at [234, 321] on div "2" at bounding box center [227, 319] width 17 height 17
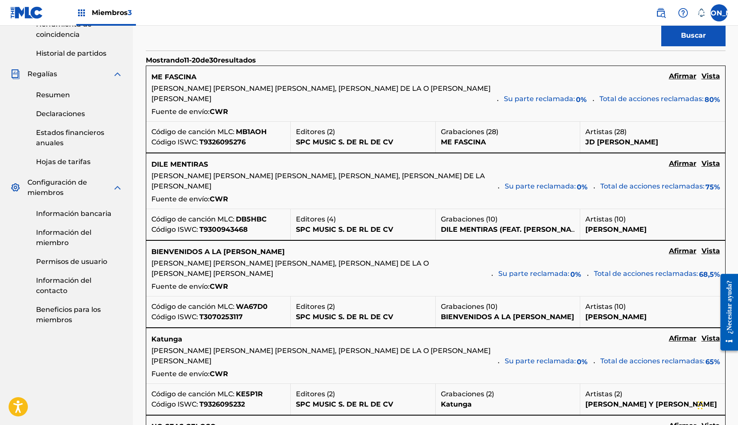
scroll to position [279, 0]
click at [685, 81] on font "Afirmar" at bounding box center [682, 76] width 27 height 8
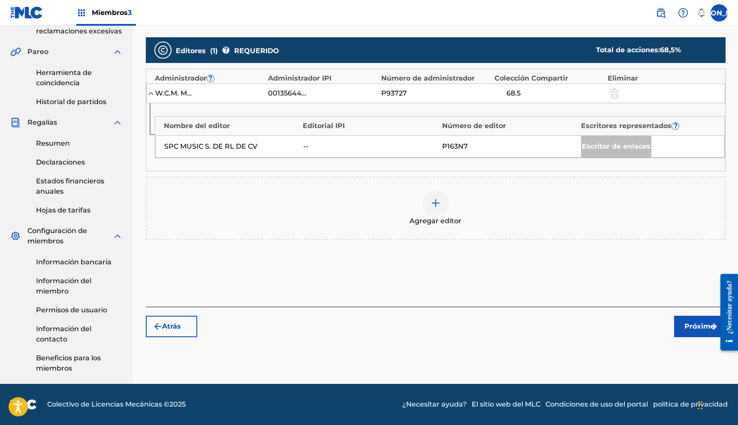
click at [437, 202] on img at bounding box center [436, 203] width 10 height 10
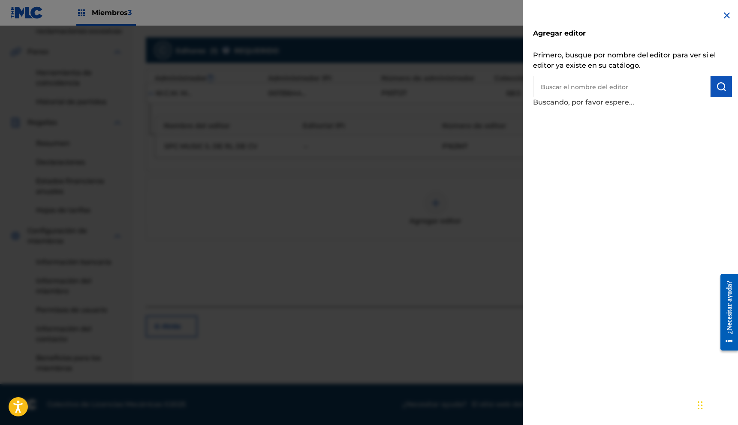
click at [650, 96] on input "text" at bounding box center [622, 86] width 178 height 21
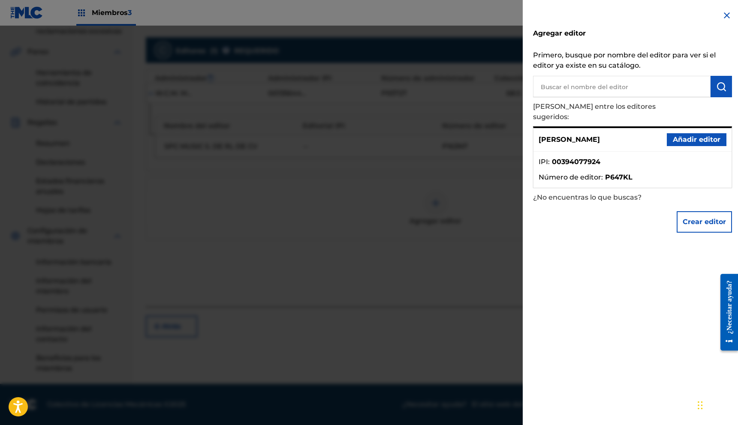
click at [685, 136] on font "Añadir editor" at bounding box center [697, 140] width 48 height 8
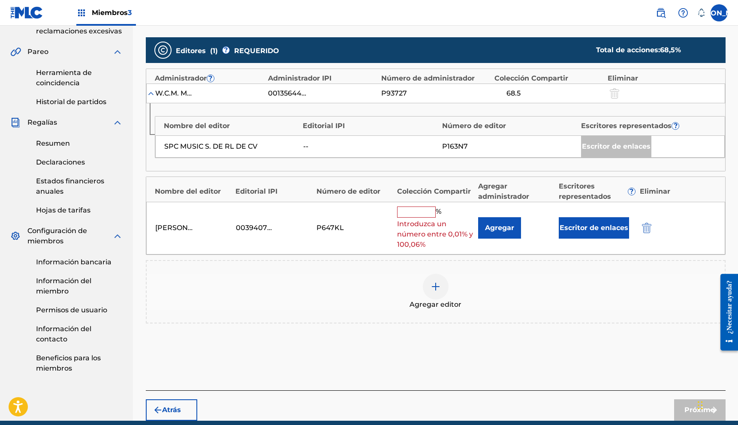
click at [419, 216] on input "text" at bounding box center [416, 212] width 39 height 11
type input "31.5"
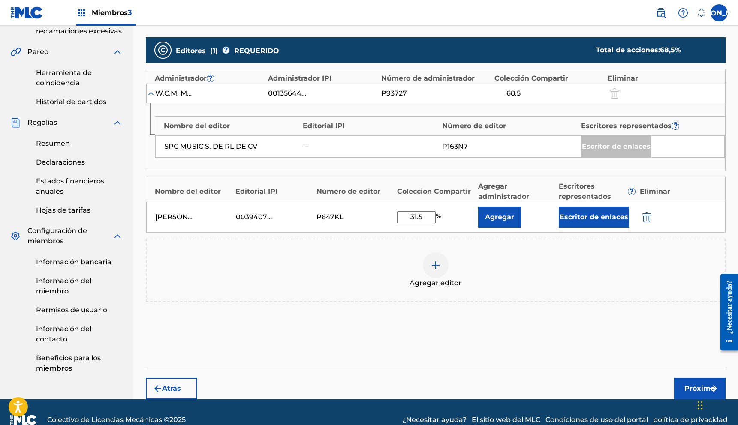
click at [589, 218] on font "Escritor de enlaces" at bounding box center [594, 217] width 69 height 8
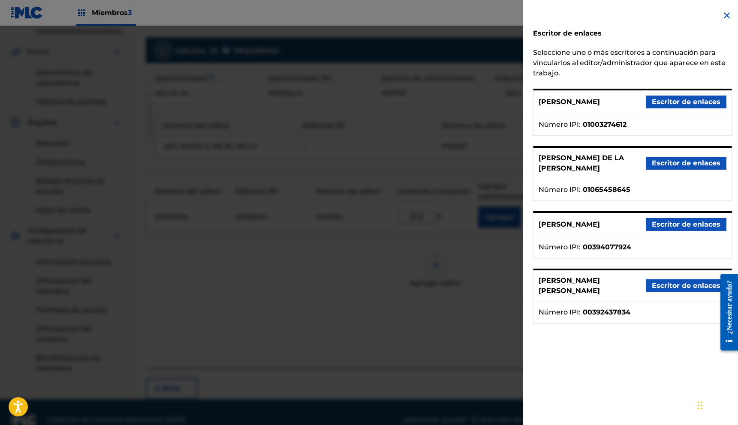
click at [668, 229] on font "Escritor de enlaces" at bounding box center [686, 224] width 69 height 8
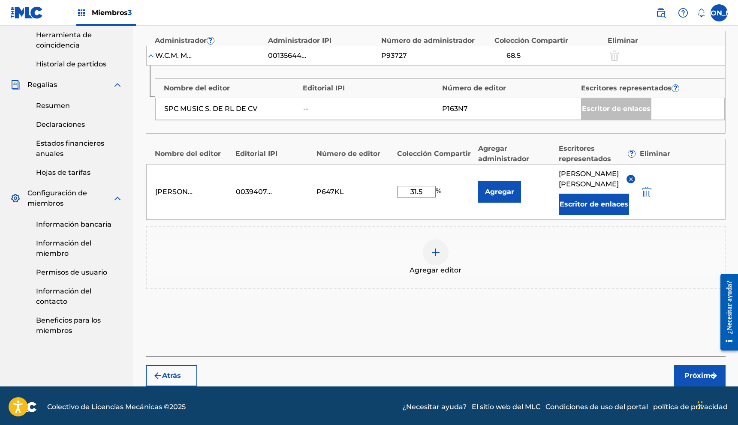
scroll to position [281, 0]
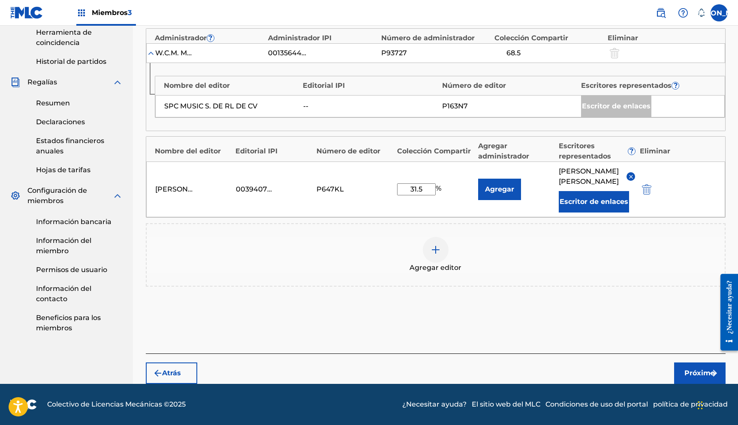
click at [704, 374] on font "Próximo" at bounding box center [700, 373] width 30 height 8
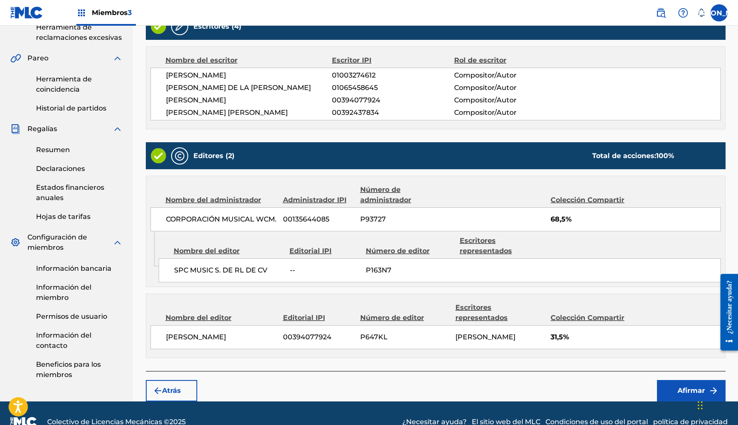
scroll to position [251, 0]
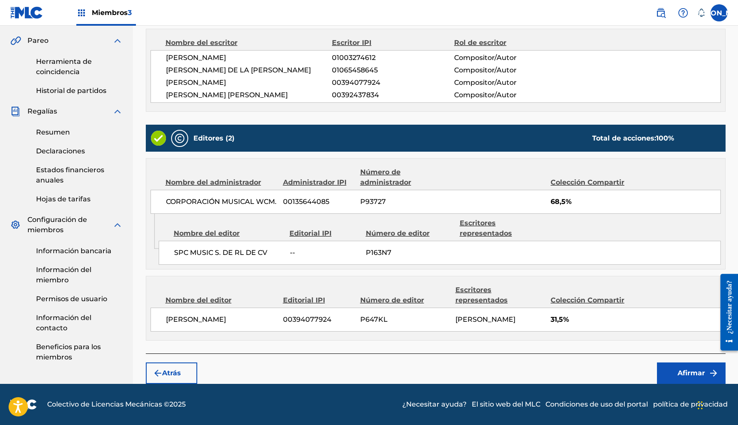
click at [697, 374] on font "Afirmar" at bounding box center [691, 373] width 27 height 8
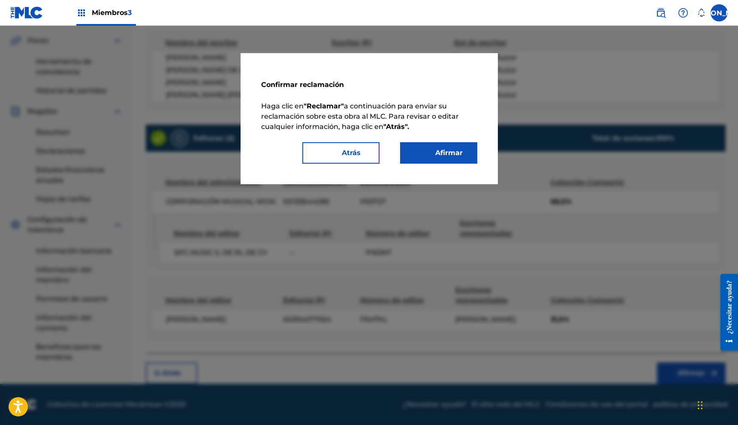
click at [470, 157] on button "Afirmar" at bounding box center [438, 152] width 77 height 21
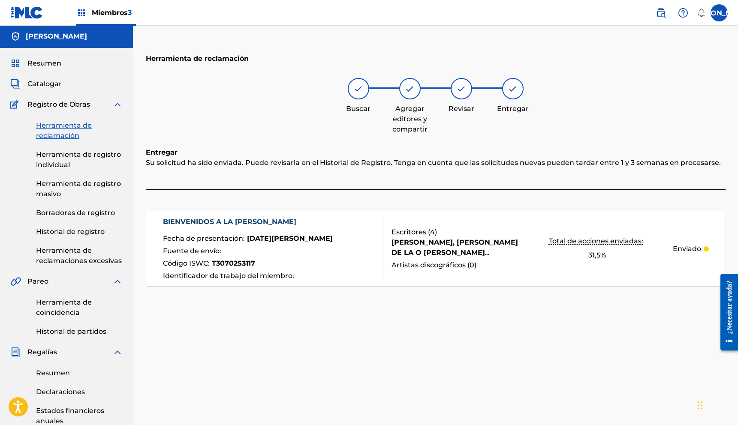
scroll to position [0, 0]
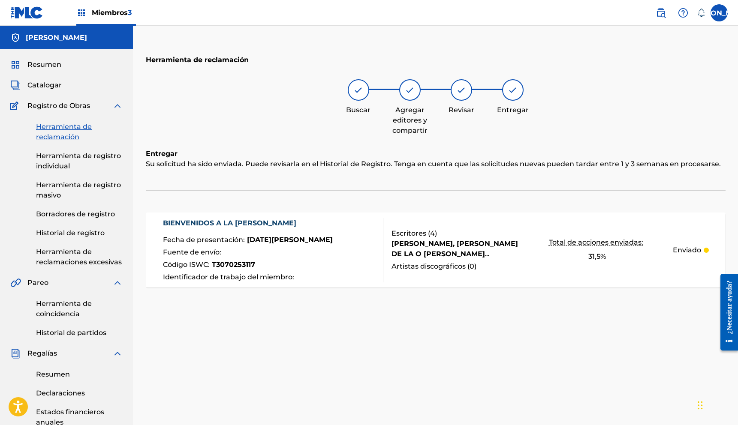
click at [39, 66] on font "Resumen" at bounding box center [44, 64] width 34 height 8
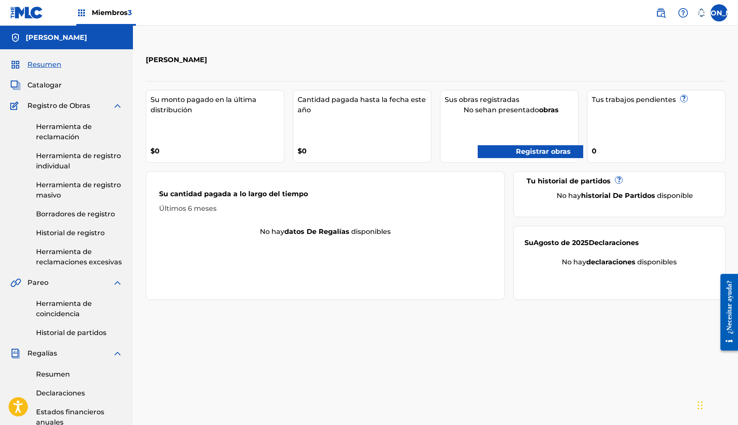
click at [64, 237] on font "Historial de registro" at bounding box center [70, 233] width 69 height 8
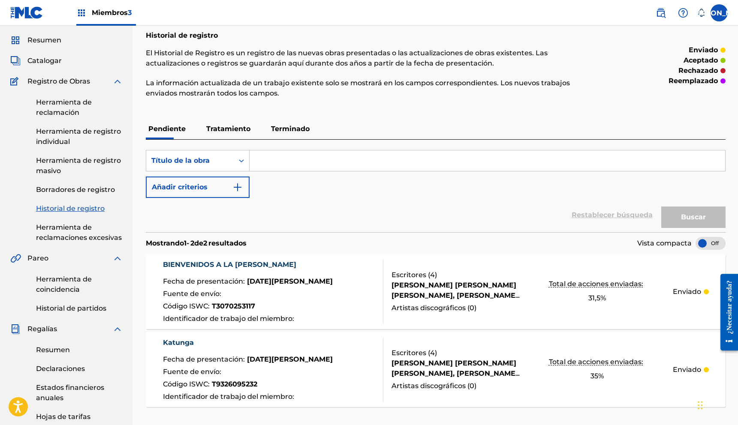
scroll to position [37, 0]
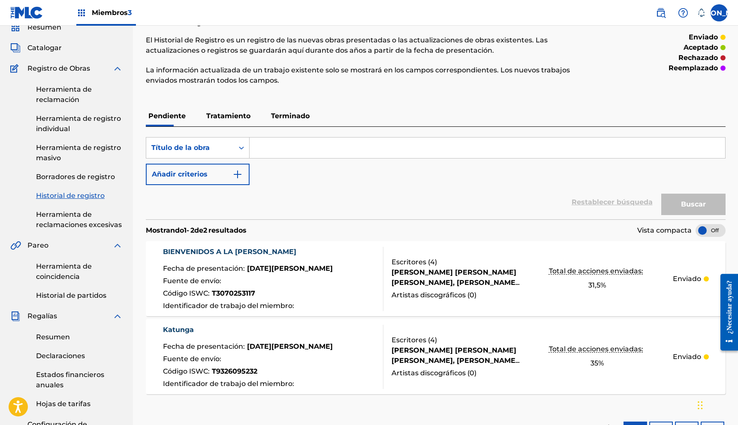
click at [41, 148] on font "Herramienta de registro masivo" at bounding box center [78, 153] width 85 height 18
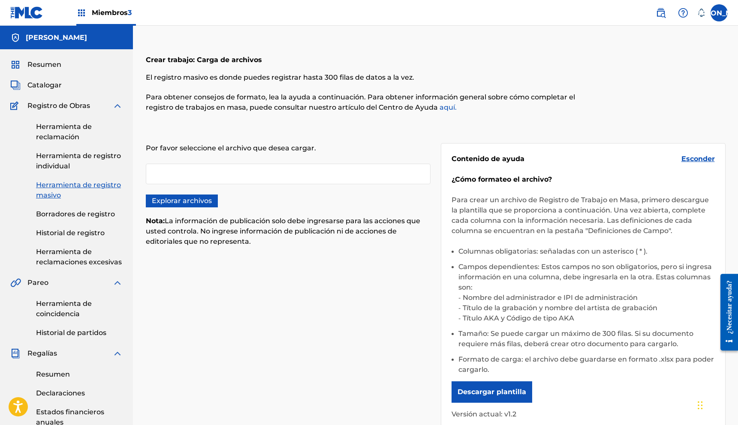
click at [74, 136] on font "Herramienta de reclamación" at bounding box center [64, 132] width 56 height 18
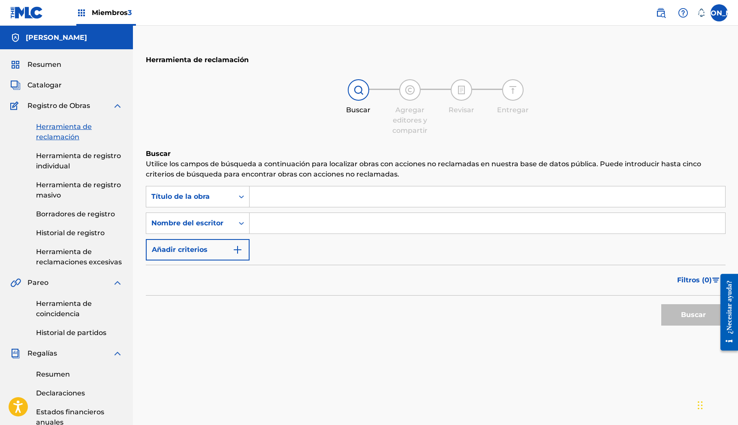
click at [280, 217] on input "Formulario de búsqueda" at bounding box center [488, 223] width 476 height 21
type input "[PERSON_NAME]"
click at [685, 322] on button "Buscar" at bounding box center [693, 315] width 64 height 21
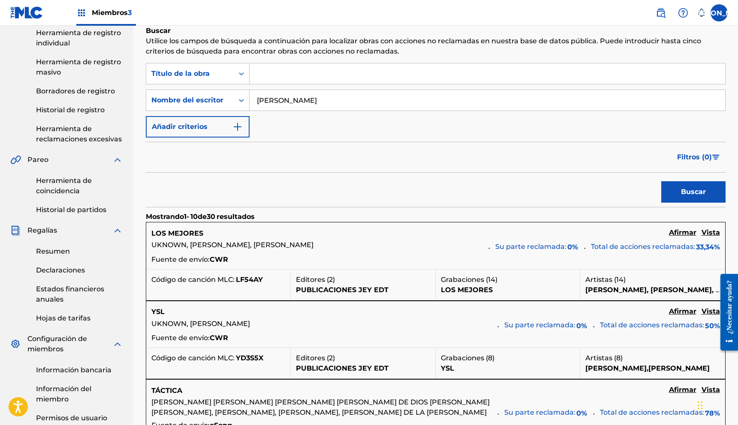
scroll to position [124, 0]
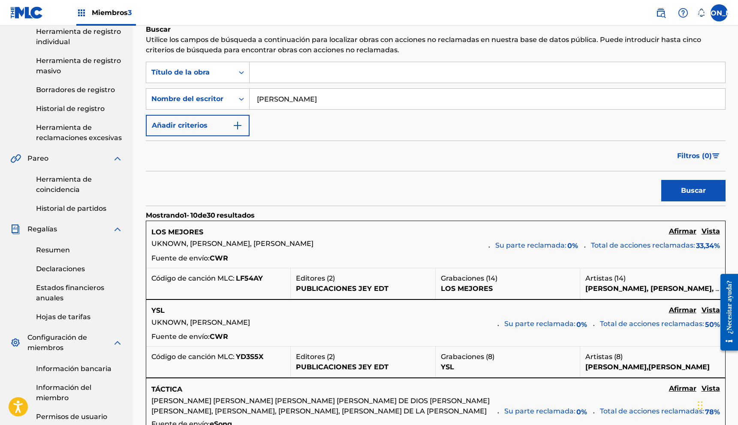
click at [709, 232] on font "Vista" at bounding box center [711, 231] width 18 height 8
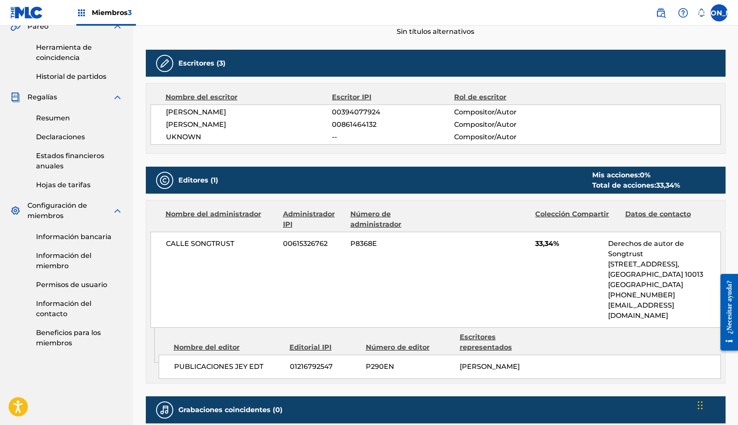
scroll to position [258, 0]
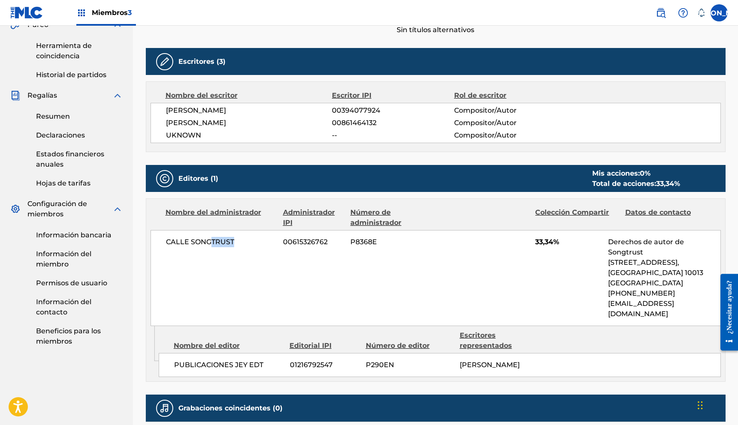
drag, startPoint x: 208, startPoint y: 245, endPoint x: 253, endPoint y: 240, distance: 44.9
click at [253, 240] on span "CALLE SONGTRUST" at bounding box center [221, 242] width 111 height 10
drag, startPoint x: 208, startPoint y: 350, endPoint x: 232, endPoint y: 348, distance: 24.1
click at [232, 353] on div "PUBLICACIONES JEY EDT 01216792547 P290EN [PERSON_NAME]" at bounding box center [440, 365] width 562 height 24
drag, startPoint x: 277, startPoint y: 347, endPoint x: 257, endPoint y: 348, distance: 19.3
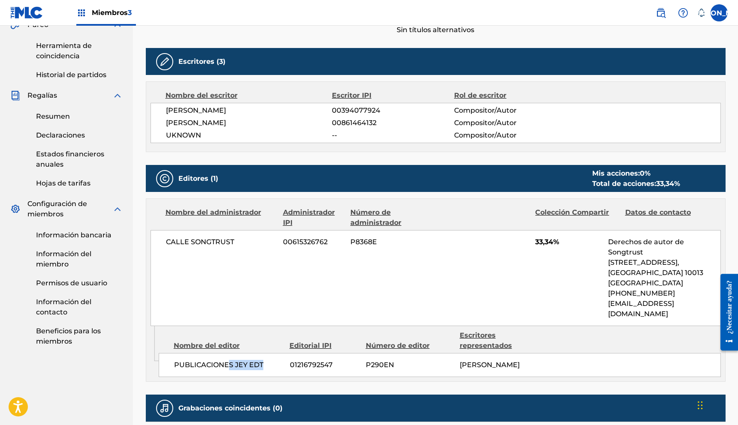
click at [226, 360] on span "PUBLICACIONES JEY EDT" at bounding box center [228, 365] width 109 height 10
click at [284, 353] on div "PUBLICACIONES JEY EDT 01216792547 P290EN [PERSON_NAME]" at bounding box center [440, 365] width 562 height 24
drag, startPoint x: 518, startPoint y: 240, endPoint x: 545, endPoint y: 238, distance: 27.1
click at [543, 238] on div "CALLE SONGTRUST 00615326762 P8368E 33,34% Derechos de autor de Songtrust [STREE…" at bounding box center [436, 278] width 570 height 96
drag, startPoint x: 529, startPoint y: 241, endPoint x: 562, endPoint y: 244, distance: 33.6
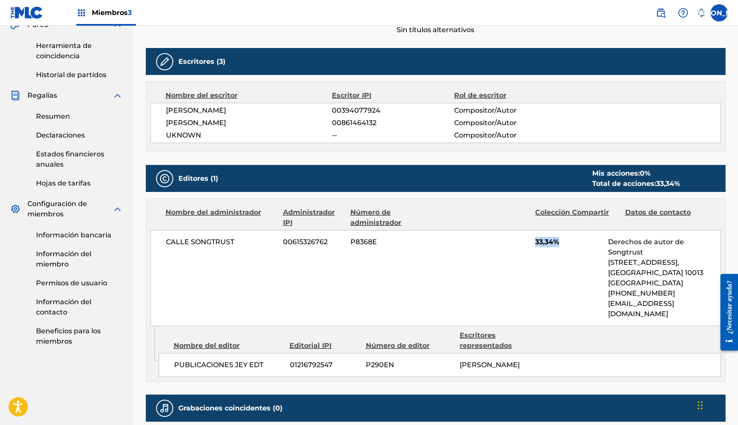
click at [561, 244] on div "CALLE SONGTRUST 00615326762 P8368E 33,34% Derechos de autor de Songtrust [STREE…" at bounding box center [436, 278] width 570 height 96
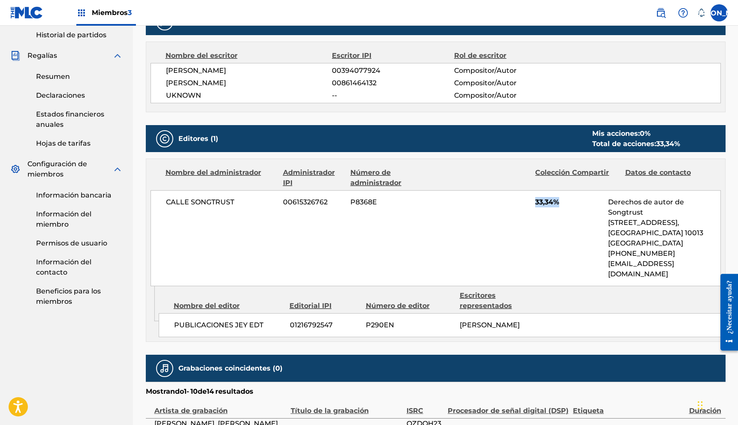
scroll to position [286, 0]
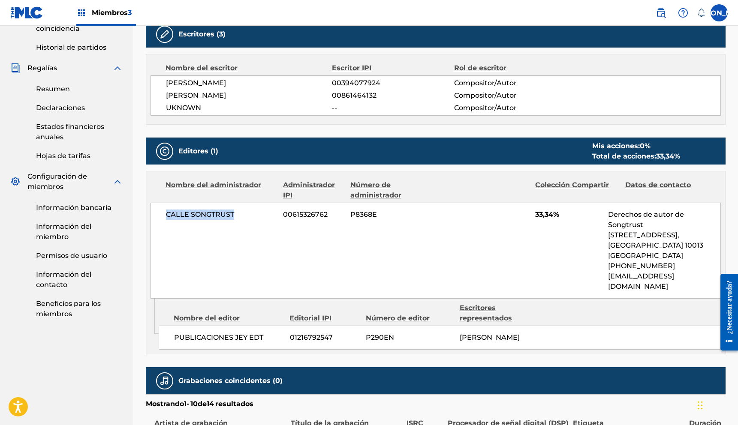
drag, startPoint x: 164, startPoint y: 214, endPoint x: 252, endPoint y: 216, distance: 87.9
click at [252, 216] on div "CALLE SONGTRUST 00615326762 P8368E 33,34% Derechos de autor de Songtrust [STREE…" at bounding box center [436, 251] width 570 height 96
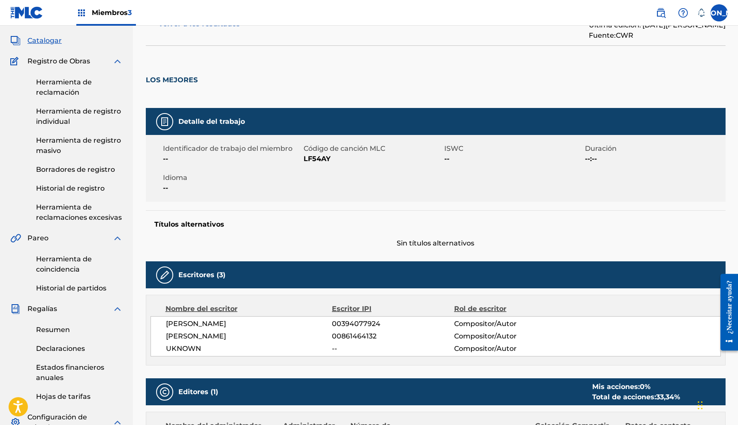
scroll to position [48, 0]
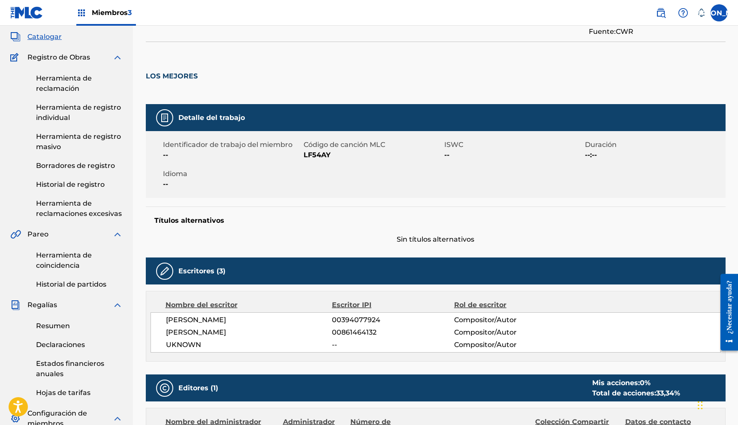
click at [69, 188] on font "Historial de registro" at bounding box center [70, 185] width 69 height 8
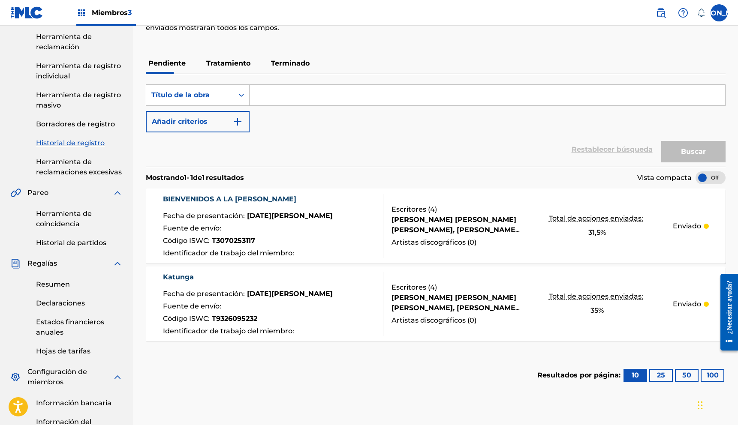
scroll to position [90, 0]
click at [283, 230] on div "Fuente de envío :" at bounding box center [248, 229] width 170 height 12
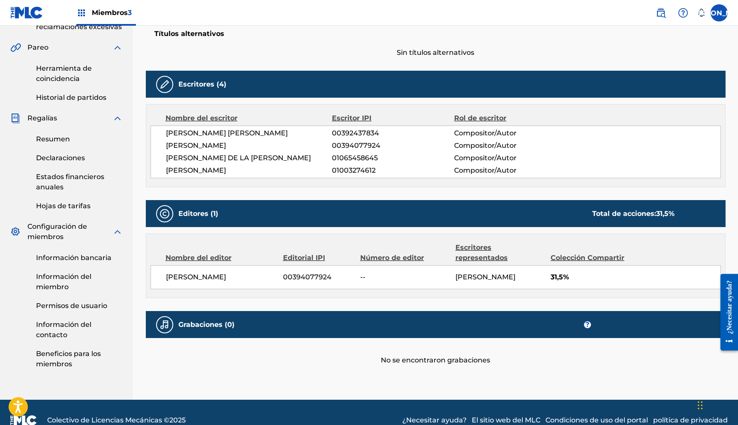
scroll to position [261, 0]
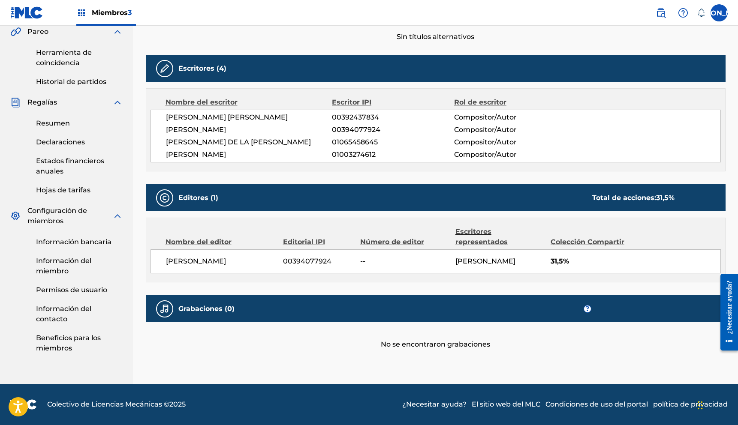
drag, startPoint x: 220, startPoint y: 253, endPoint x: 114, endPoint y: 253, distance: 106.4
click at [115, 253] on main "[PERSON_NAME] Resumen Catalogar Registro de Obras Herramienta de reclamación He…" at bounding box center [369, 79] width 738 height 610
click at [226, 258] on div "[PERSON_NAME] 00394077924 -- [PERSON_NAME] 31,5%" at bounding box center [436, 262] width 570 height 24
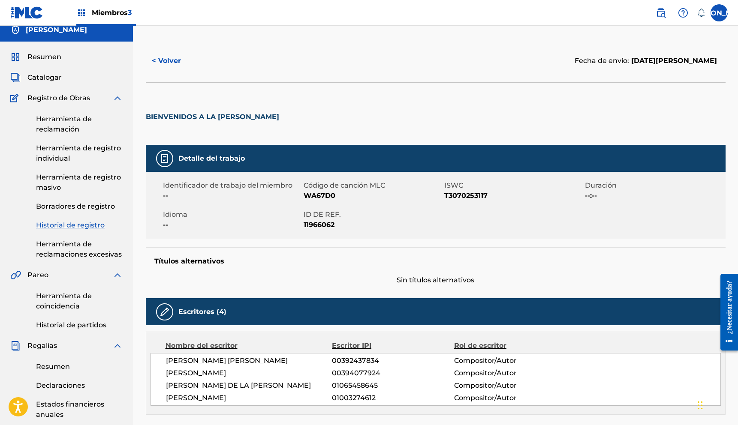
scroll to position [0, 0]
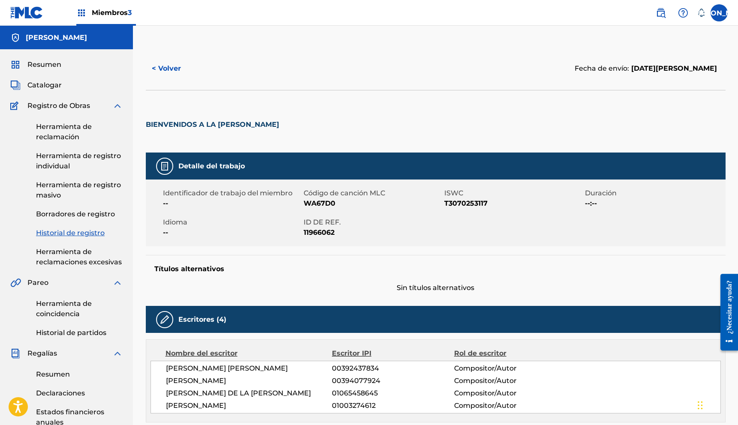
click at [173, 74] on button "< Volver" at bounding box center [171, 68] width 51 height 21
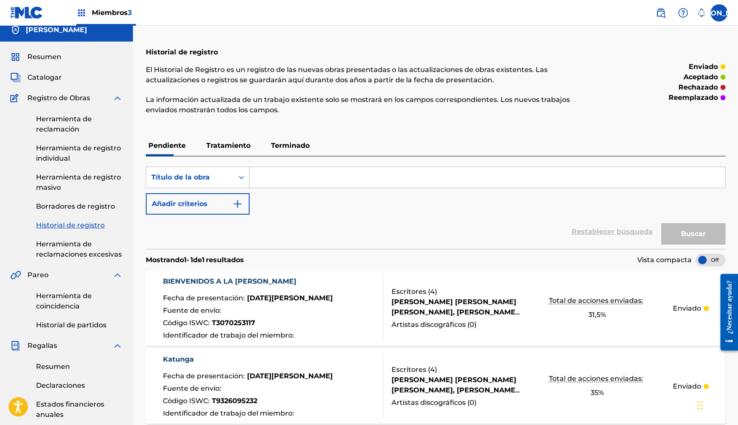
scroll to position [14, 0]
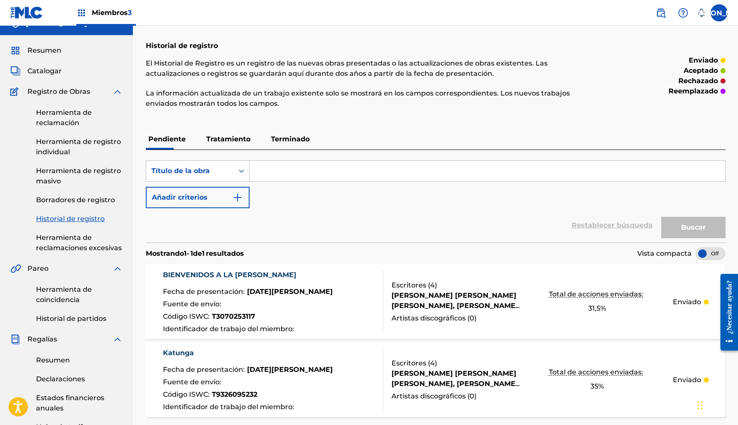
click at [67, 145] on link "Herramienta de registro individual" at bounding box center [79, 147] width 87 height 21
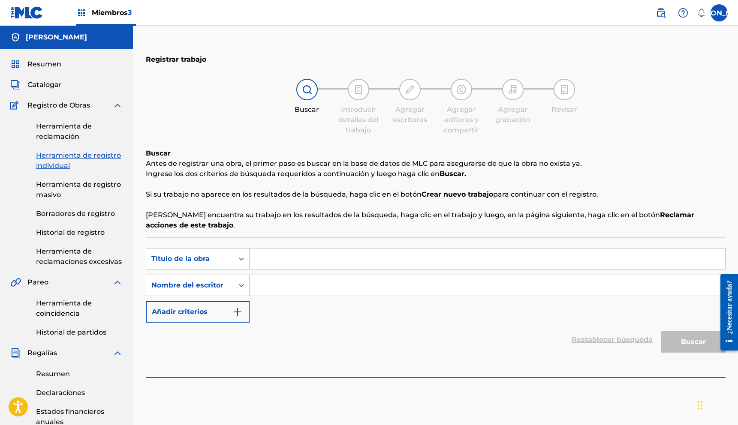
click at [338, 288] on input "Formulario de búsqueda" at bounding box center [488, 285] width 476 height 21
type input "[PERSON_NAME]"
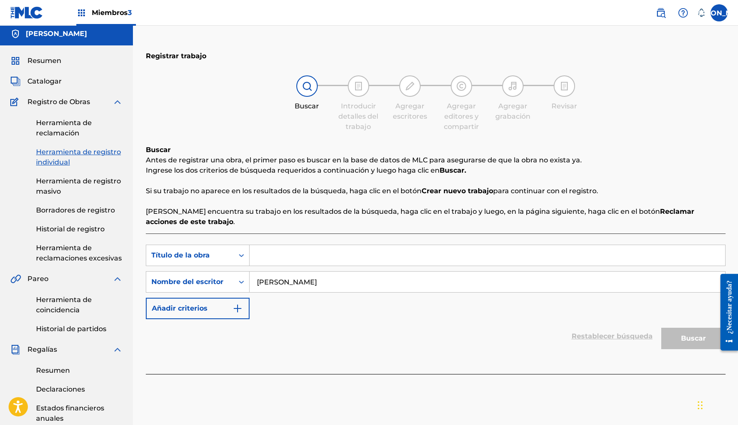
scroll to position [4, 0]
click at [70, 125] on font "Herramienta de reclamación" at bounding box center [64, 127] width 56 height 18
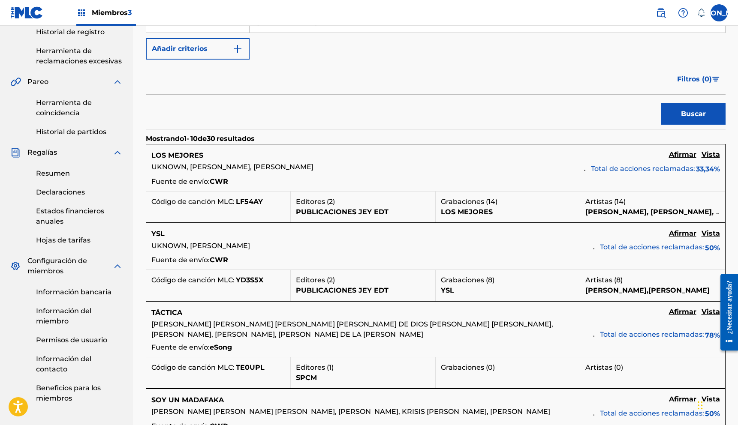
scroll to position [190, 0]
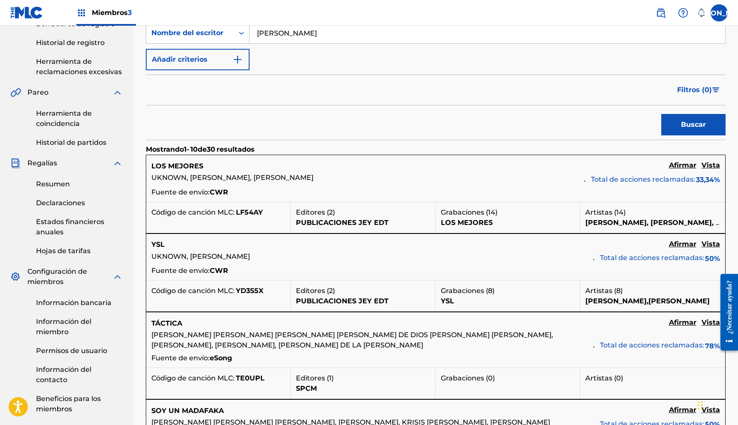
click at [715, 245] on font "Vista" at bounding box center [711, 244] width 18 height 8
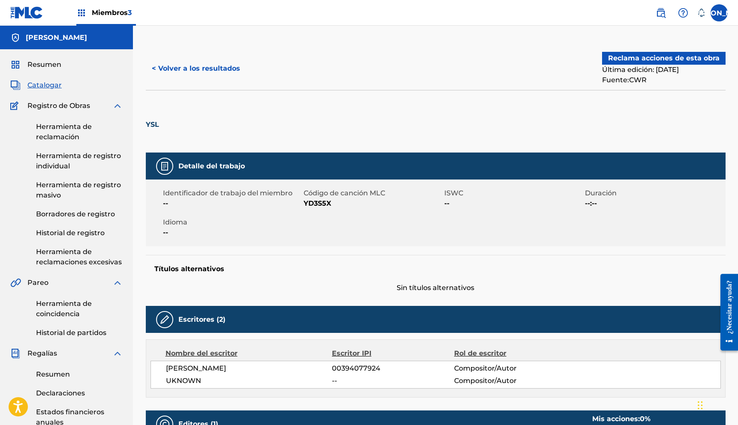
click at [185, 64] on font "< Volver a los resultados" at bounding box center [196, 68] width 88 height 8
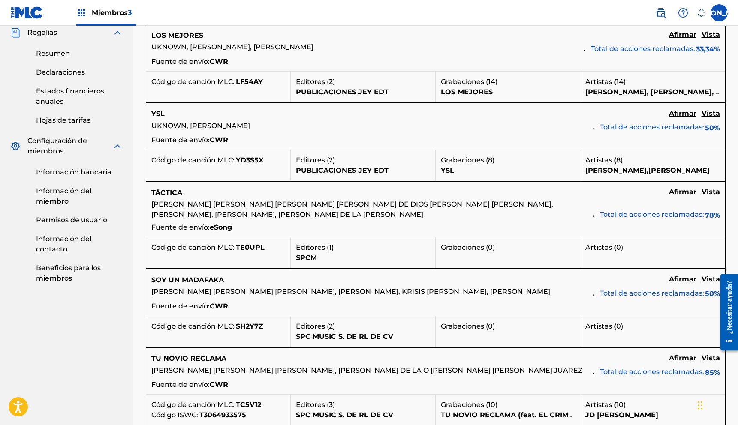
scroll to position [322, 0]
click at [710, 116] on font "Vista" at bounding box center [711, 113] width 18 height 8
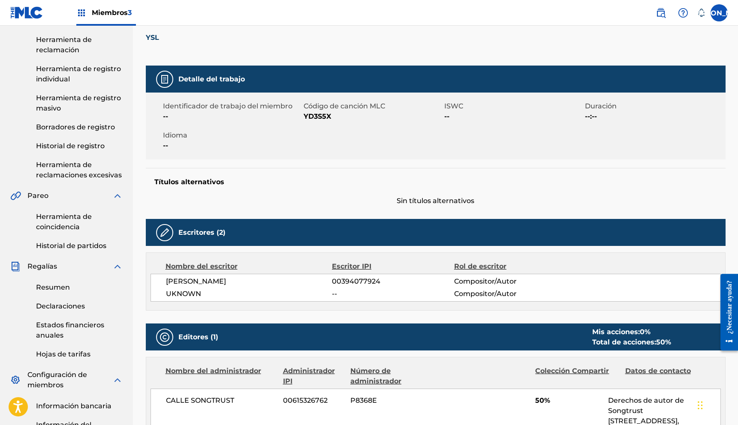
scroll to position [89, 0]
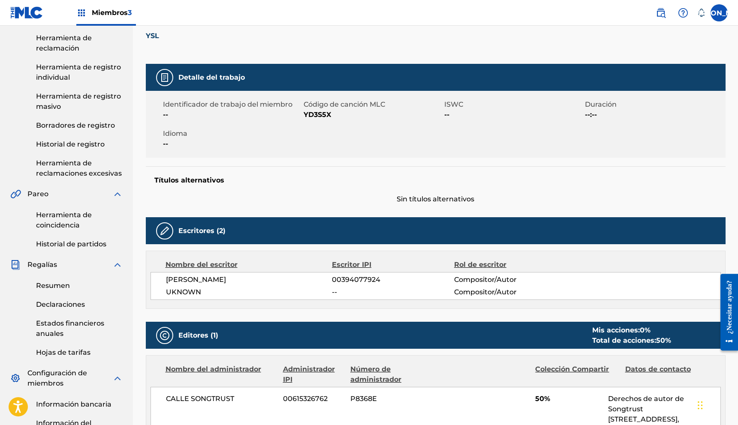
drag, startPoint x: 315, startPoint y: 279, endPoint x: 170, endPoint y: 281, distance: 145.0
click at [170, 281] on span "[PERSON_NAME]" at bounding box center [249, 280] width 166 height 10
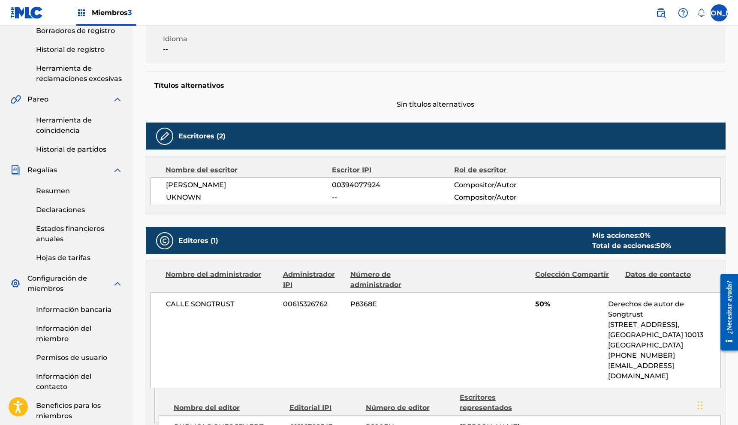
scroll to position [186, 0]
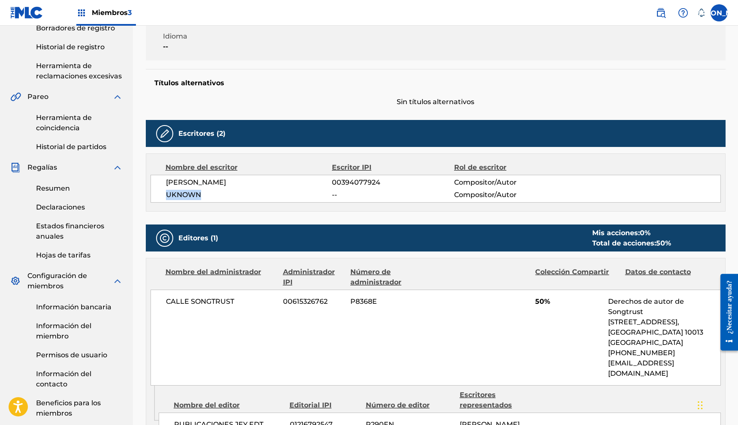
drag, startPoint x: 207, startPoint y: 197, endPoint x: 157, endPoint y: 198, distance: 49.8
click at [157, 198] on div "[PERSON_NAME] 00394077924 Compositor/Autor UKNOWN -- Compositor/Autor" at bounding box center [436, 189] width 570 height 28
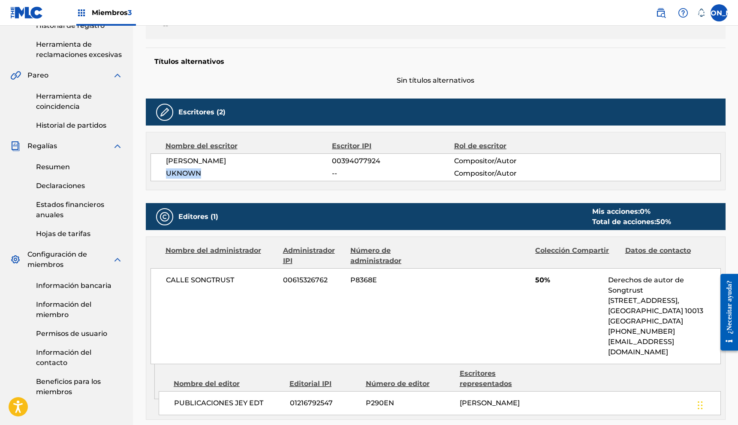
scroll to position [207, 0]
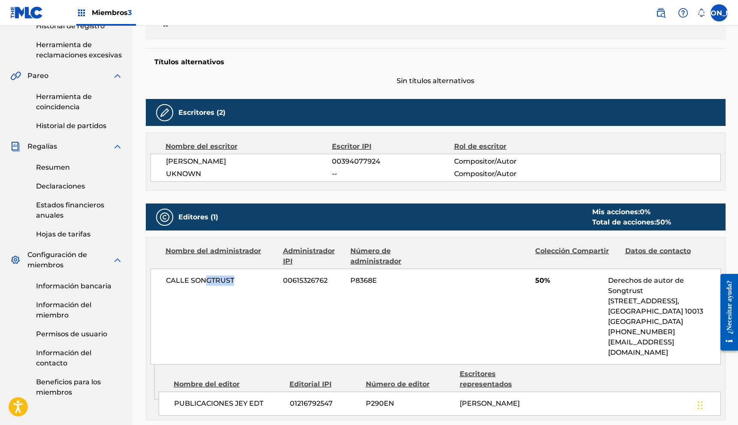
drag, startPoint x: 281, startPoint y: 282, endPoint x: 205, endPoint y: 283, distance: 76.3
click at [205, 283] on div "CALLE SONGTRUST 00615326762 P8368E 50% Derechos de autor de Songtrust [STREET_A…" at bounding box center [436, 317] width 570 height 96
drag, startPoint x: 210, startPoint y: 279, endPoint x: 242, endPoint y: 280, distance: 32.6
click at [242, 280] on span "CALLE SONGTRUST" at bounding box center [221, 281] width 111 height 10
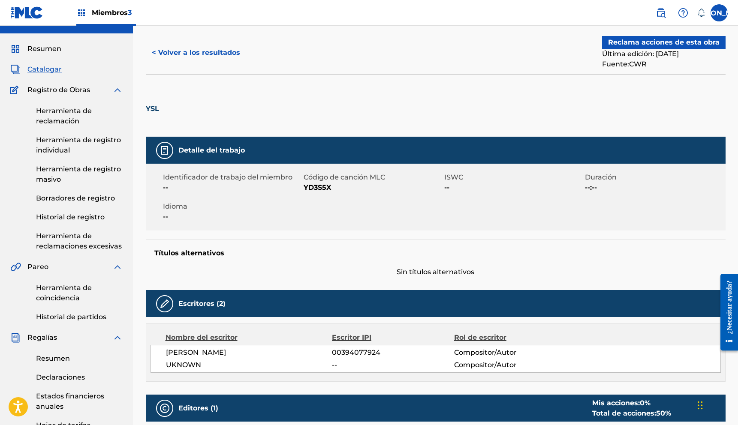
scroll to position [0, 0]
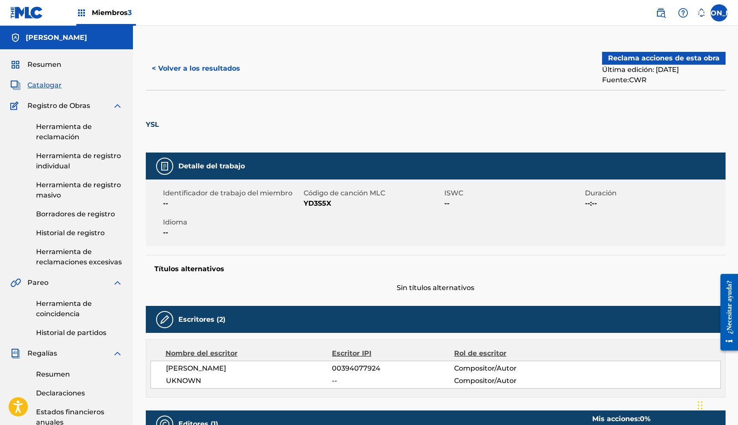
click at [162, 63] on button "< Volver a los resultados" at bounding box center [196, 68] width 100 height 21
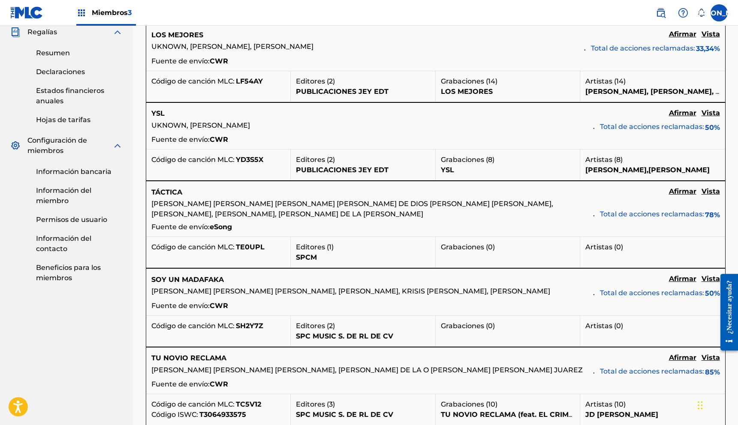
click at [705, 190] on font "Vista" at bounding box center [711, 191] width 18 height 8
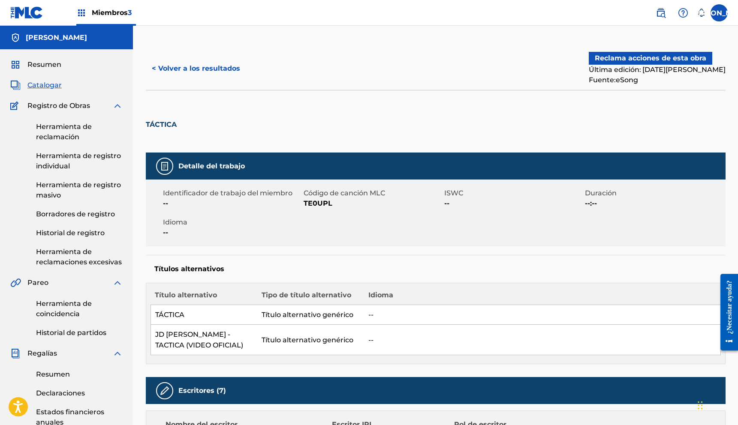
click at [190, 70] on font "< Volver a los resultados" at bounding box center [196, 68] width 88 height 8
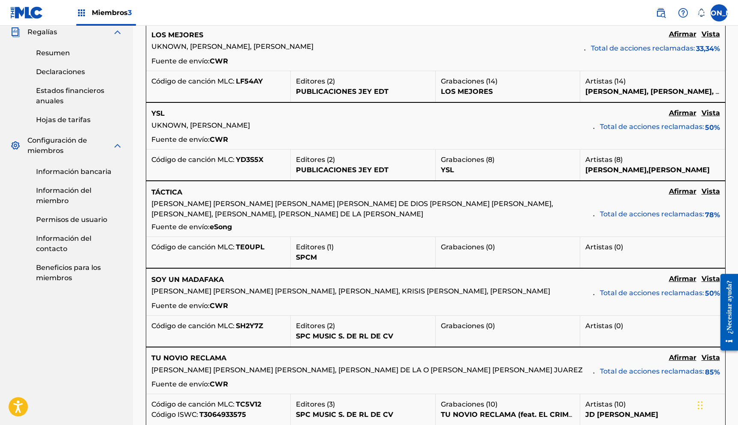
click at [685, 38] on font "Afirmar" at bounding box center [682, 34] width 27 height 8
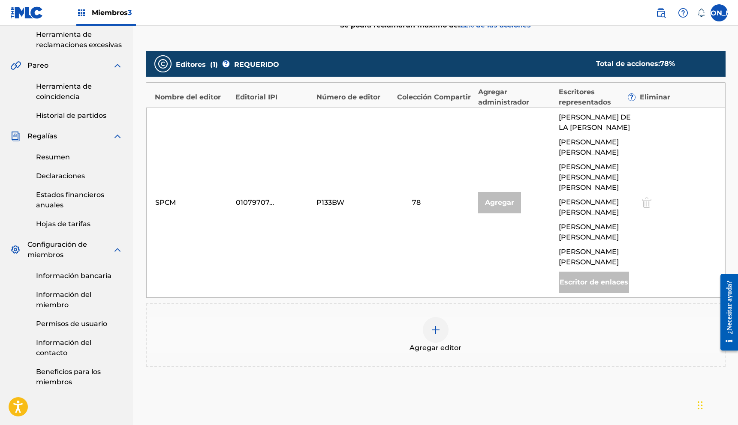
scroll to position [223, 0]
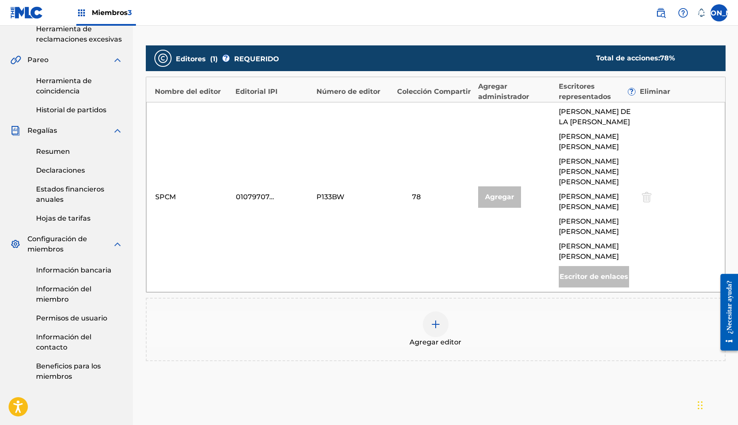
click at [433, 330] on img at bounding box center [436, 325] width 10 height 10
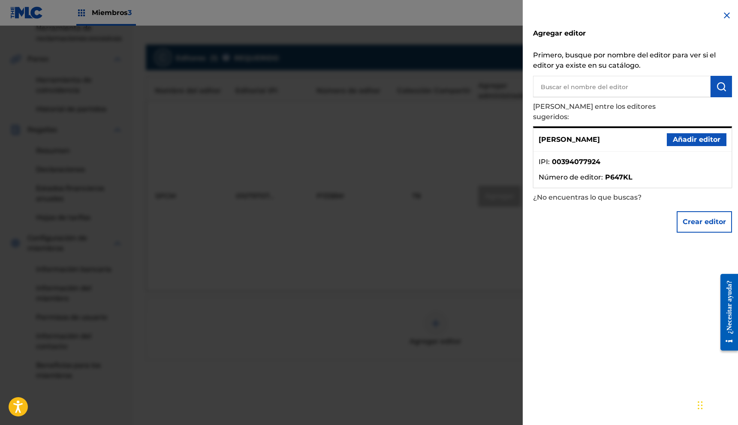
click at [721, 133] on button "Añadir editor" at bounding box center [697, 139] width 60 height 13
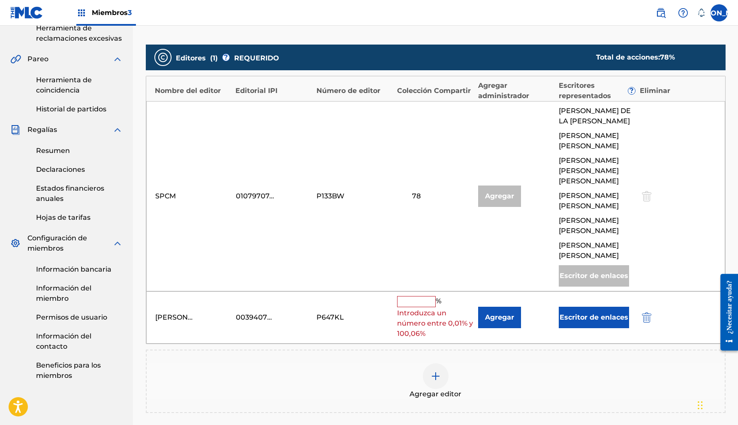
click at [410, 307] on input "text" at bounding box center [416, 301] width 39 height 11
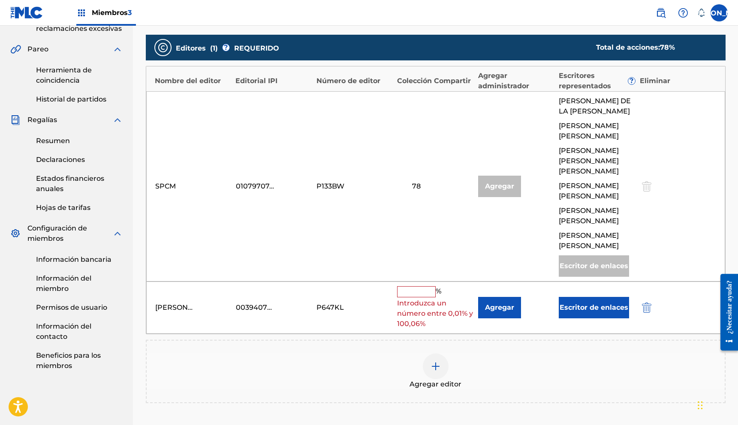
scroll to position [230, 0]
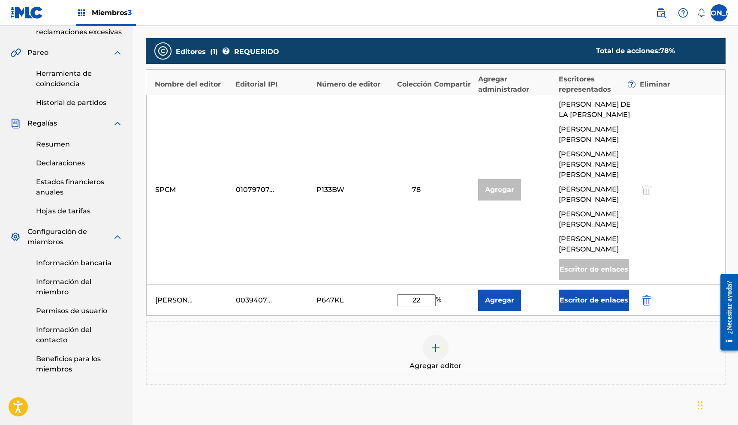
type input "22"
click at [585, 305] on font "Escritor de enlaces" at bounding box center [594, 300] width 69 height 8
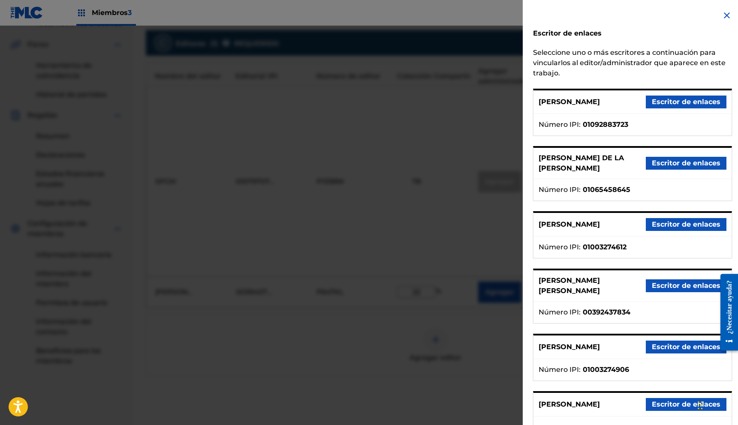
scroll to position [239, 0]
drag, startPoint x: 590, startPoint y: 329, endPoint x: 590, endPoint y: 249, distance: 79.3
click at [590, 249] on div "Escritor de enlaces [PERSON_NAME] uno o más escritores a continuación para vinc…" at bounding box center [633, 258] width 220 height 517
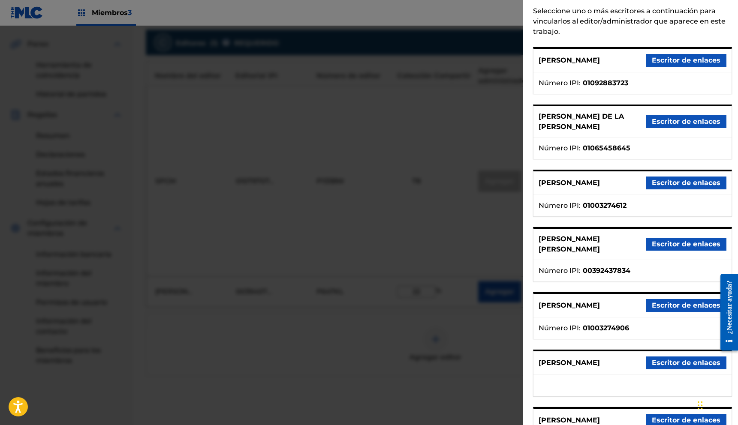
scroll to position [130, 0]
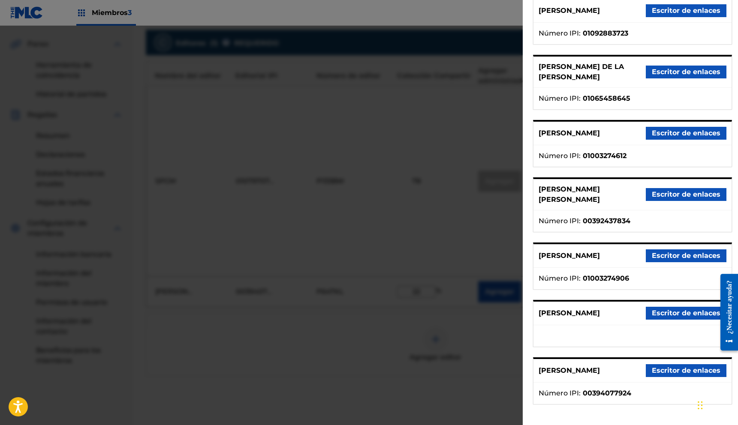
click at [671, 368] on font "Escritor de enlaces" at bounding box center [686, 371] width 69 height 8
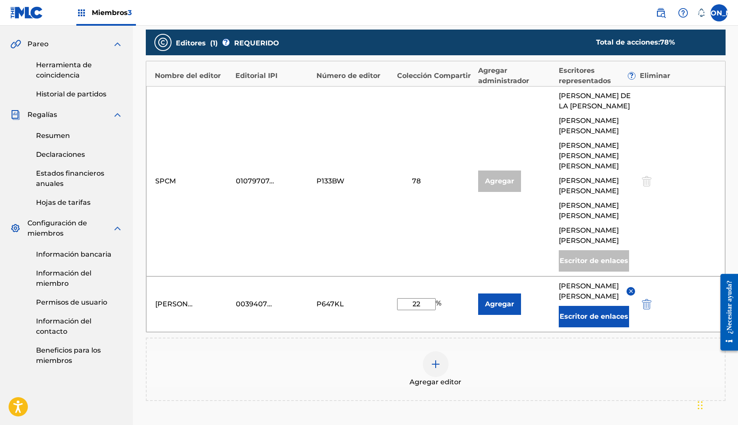
click at [503, 308] on font "Agregar" at bounding box center [499, 304] width 29 height 8
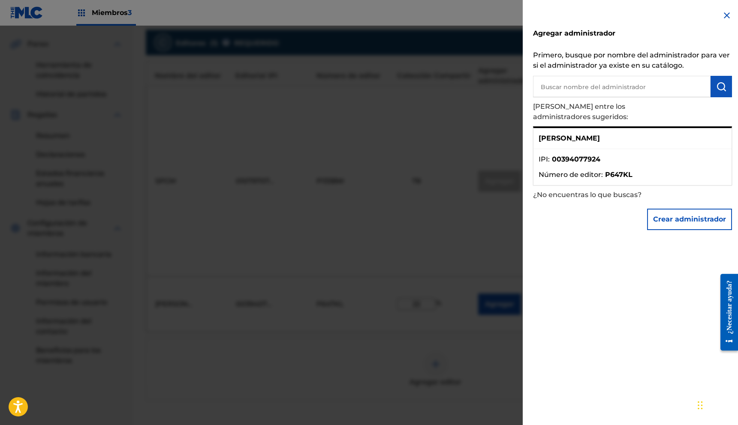
scroll to position [238, 0]
click at [723, 20] on div "Agregar administrador Primero, busque por nombre del administrador para ver si …" at bounding box center [633, 212] width 220 height 425
click at [724, 18] on img at bounding box center [727, 15] width 10 height 10
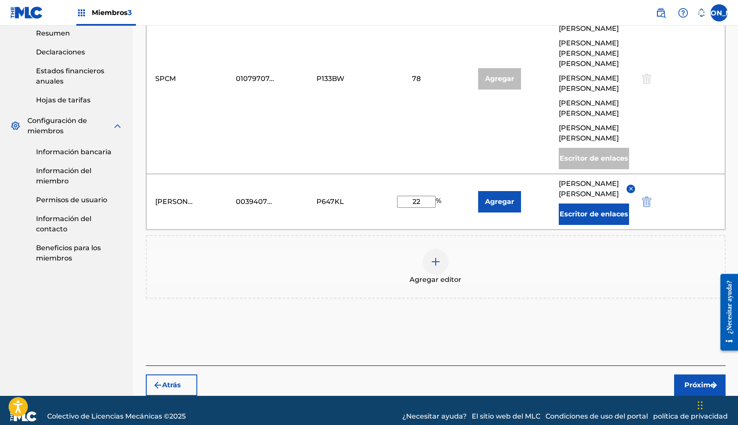
scroll to position [340, 0]
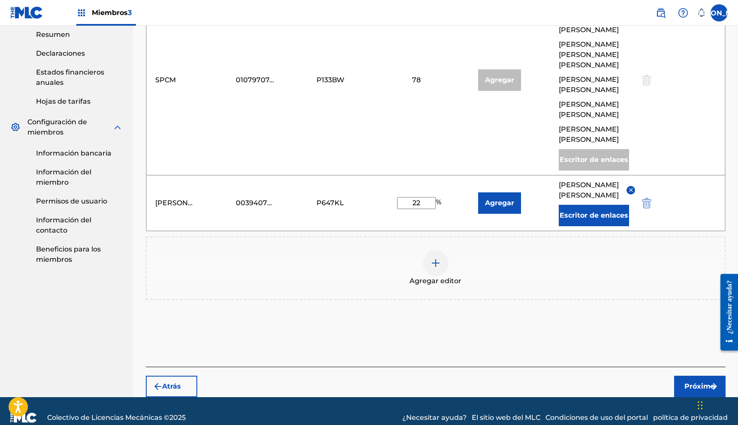
click at [690, 391] on font "Próximo" at bounding box center [700, 387] width 30 height 8
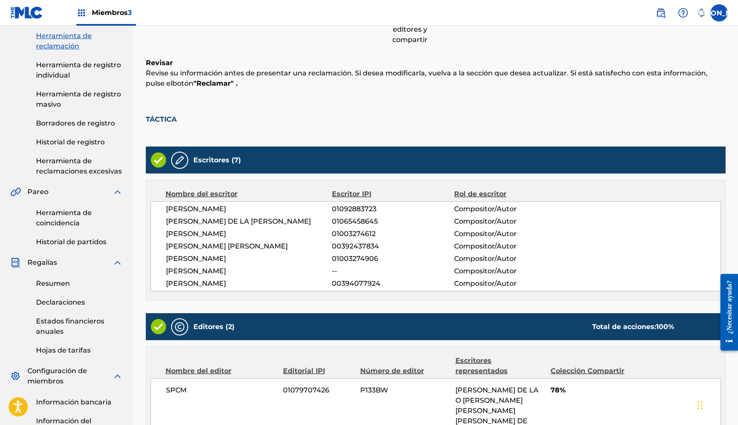
scroll to position [335, 0]
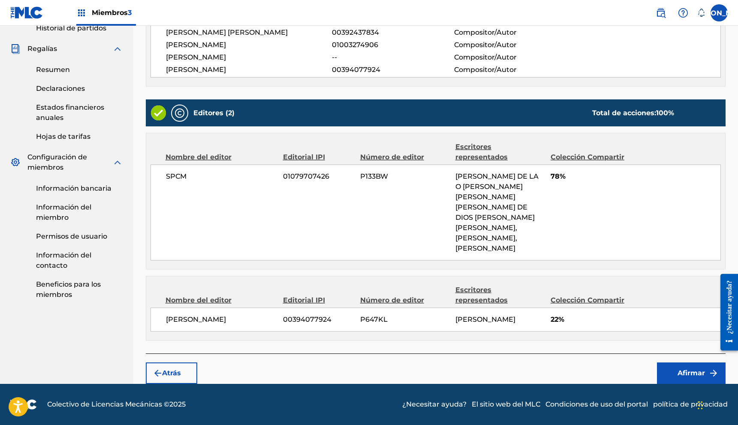
click at [696, 369] on font "Afirmar" at bounding box center [691, 373] width 27 height 8
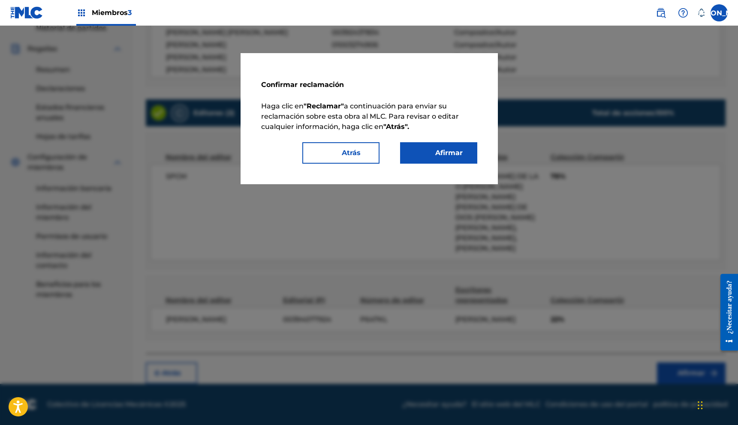
click at [426, 152] on font "Afirmar" at bounding box center [444, 153] width 38 height 10
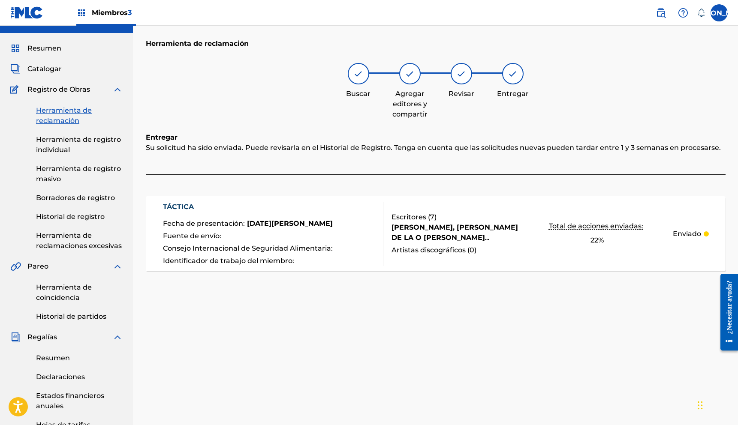
scroll to position [0, 0]
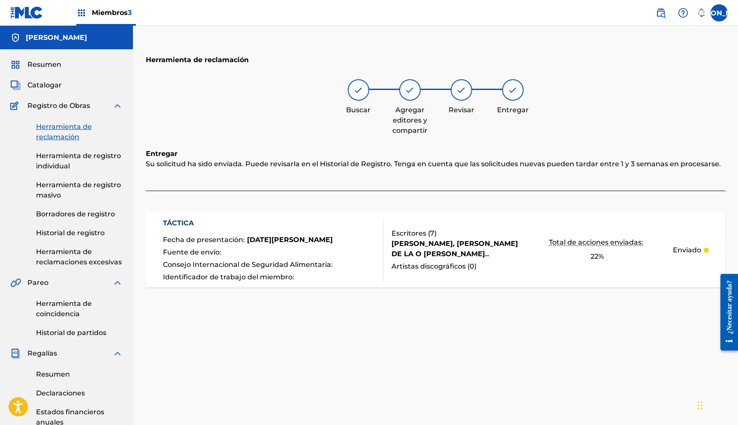
click at [68, 131] on link "Herramienta de reclamación" at bounding box center [79, 132] width 87 height 21
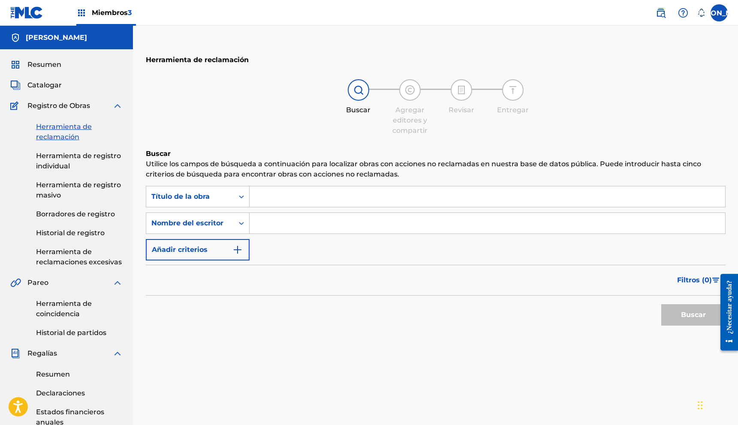
click at [62, 235] on font "Historial de registro" at bounding box center [70, 233] width 69 height 8
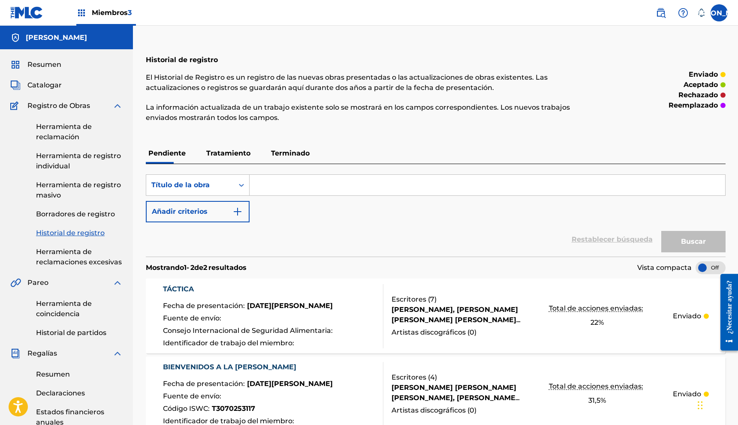
scroll to position [6, 0]
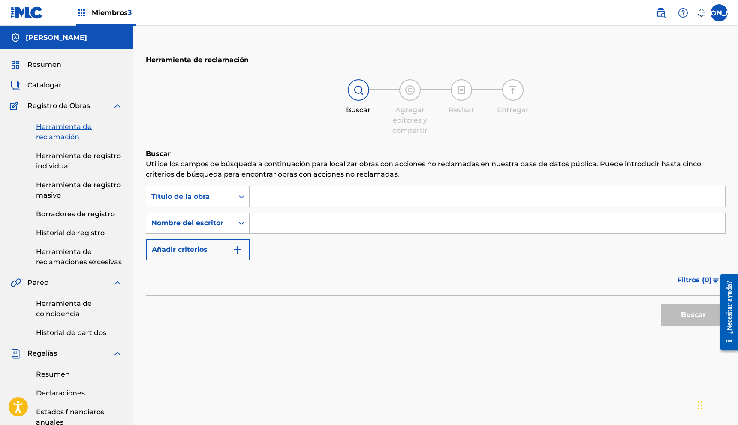
drag, startPoint x: 70, startPoint y: 69, endPoint x: 45, endPoint y: 66, distance: 24.6
click at [69, 69] on div "Resumen" at bounding box center [66, 65] width 112 height 10
click at [39, 67] on font "Resumen" at bounding box center [44, 64] width 34 height 8
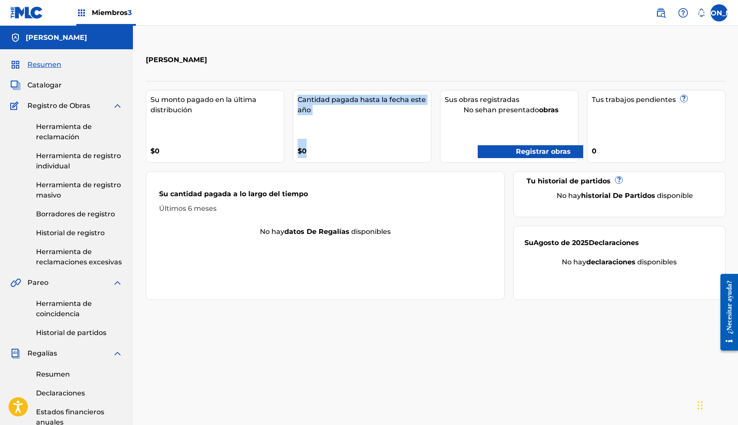
drag, startPoint x: 332, startPoint y: 153, endPoint x: 258, endPoint y: 147, distance: 74.4
click at [264, 148] on div "Su monto pagado en la última distribución $0 Cantidad pagada hasta la fecha est…" at bounding box center [436, 190] width 580 height 219
drag, startPoint x: 254, startPoint y: 147, endPoint x: 238, endPoint y: 150, distance: 15.7
click at [241, 150] on div "$0" at bounding box center [217, 148] width 133 height 19
drag, startPoint x: 209, startPoint y: 153, endPoint x: 148, endPoint y: 154, distance: 60.9
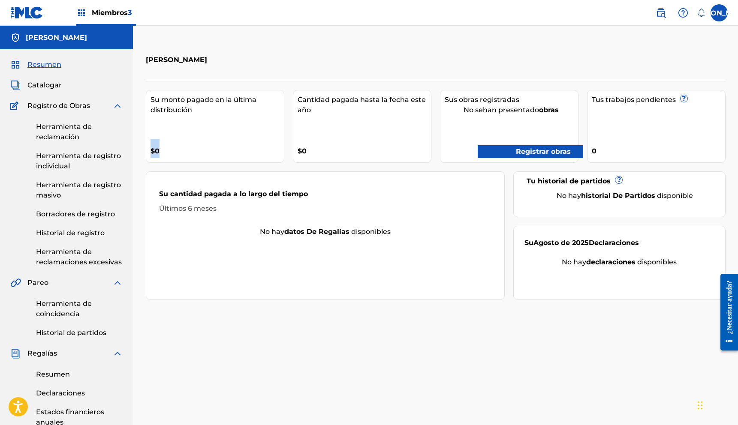
click at [147, 154] on div "Su monto pagado en la última distribución $0" at bounding box center [215, 126] width 139 height 73
click at [169, 154] on div "$0" at bounding box center [217, 148] width 133 height 19
drag, startPoint x: 348, startPoint y: 152, endPoint x: 247, endPoint y: 152, distance: 101.2
click at [247, 152] on div "Su monto pagado en la última distribución $0 Cantidad pagada hasta la fecha est…" at bounding box center [436, 190] width 580 height 219
drag, startPoint x: 358, startPoint y: 133, endPoint x: 324, endPoint y: 135, distance: 33.5
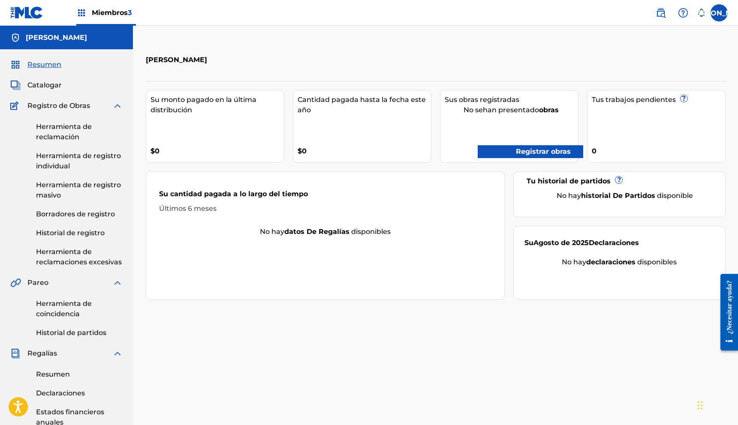
click at [348, 134] on div "Cantidad pagada hasta la fecha este año $0" at bounding box center [362, 126] width 139 height 73
click at [77, 141] on font "Herramienta de reclamación" at bounding box center [64, 132] width 56 height 18
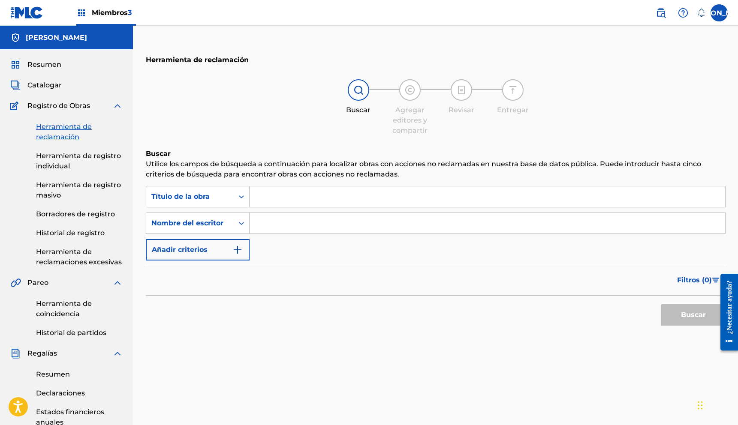
click at [49, 166] on font "Herramienta de registro individual" at bounding box center [78, 161] width 85 height 18
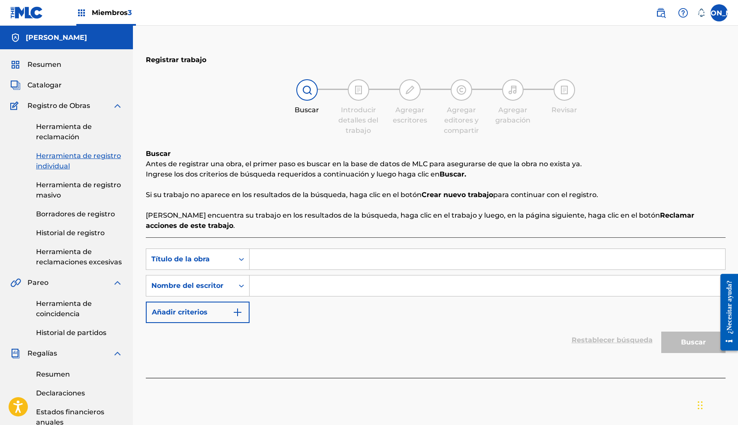
drag, startPoint x: 74, startPoint y: 134, endPoint x: 121, endPoint y: 161, distance: 54.0
click at [74, 134] on font "Herramienta de reclamación" at bounding box center [64, 132] width 56 height 18
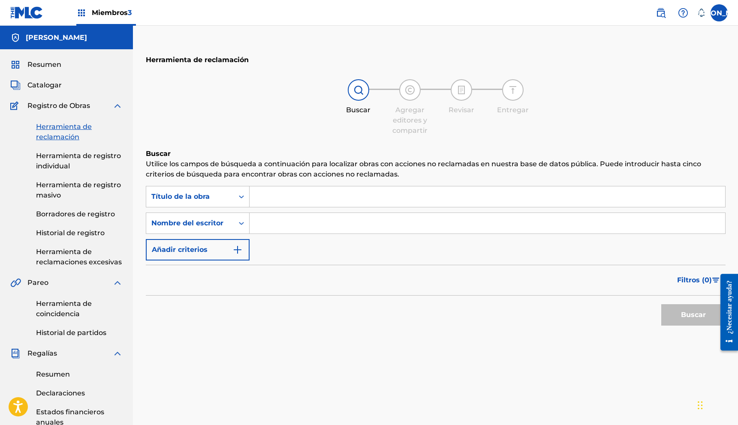
click at [264, 228] on input "Formulario de búsqueda" at bounding box center [488, 223] width 476 height 21
type input "[PERSON_NAME]"
click at [290, 202] on input "Formulario de búsqueda" at bounding box center [488, 197] width 476 height 21
click at [408, 227] on input "[PERSON_NAME]" at bounding box center [488, 223] width 476 height 21
click at [692, 314] on font "Buscar" at bounding box center [693, 315] width 25 height 8
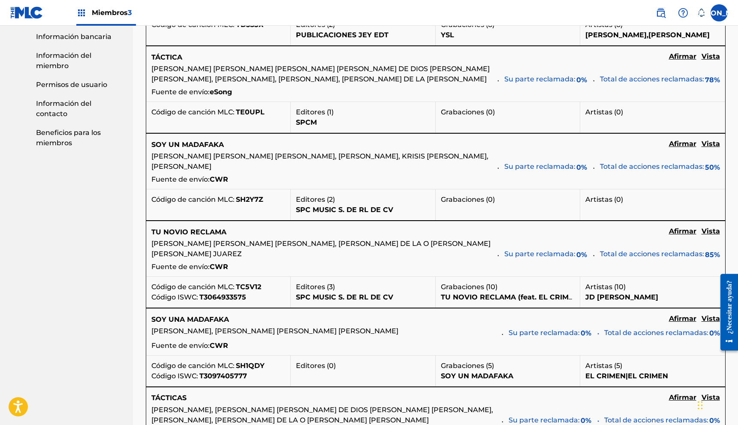
scroll to position [458, 0]
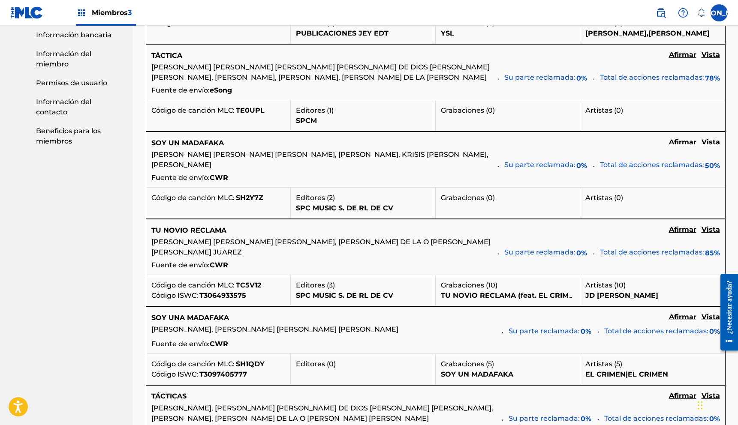
click at [707, 146] on font "Vista" at bounding box center [711, 142] width 18 height 8
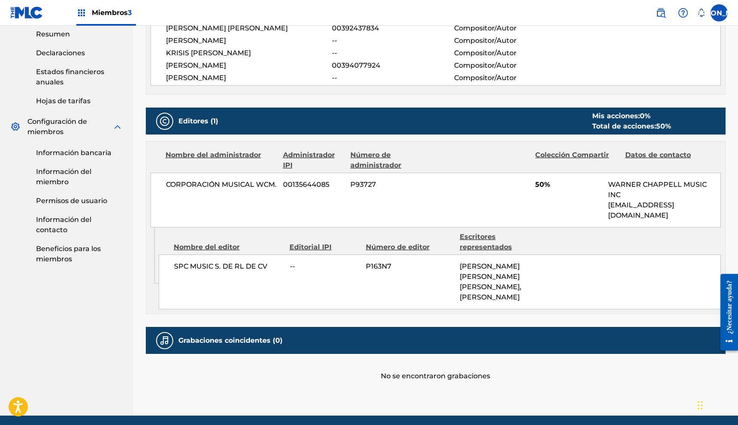
scroll to position [341, 0]
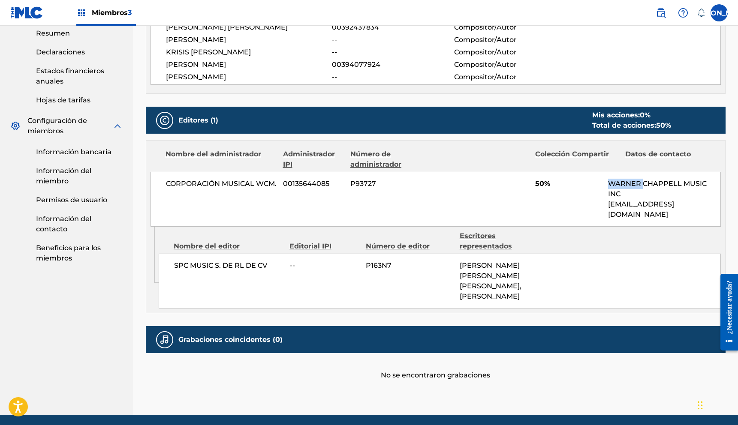
drag, startPoint x: 606, startPoint y: 185, endPoint x: 644, endPoint y: 182, distance: 37.9
click at [644, 182] on div "CORPORACIÓN MUSICAL WCM. 00135644085 P93727 50% [PERSON_NAME] MUSIC INC [EMAIL_…" at bounding box center [436, 199] width 570 height 55
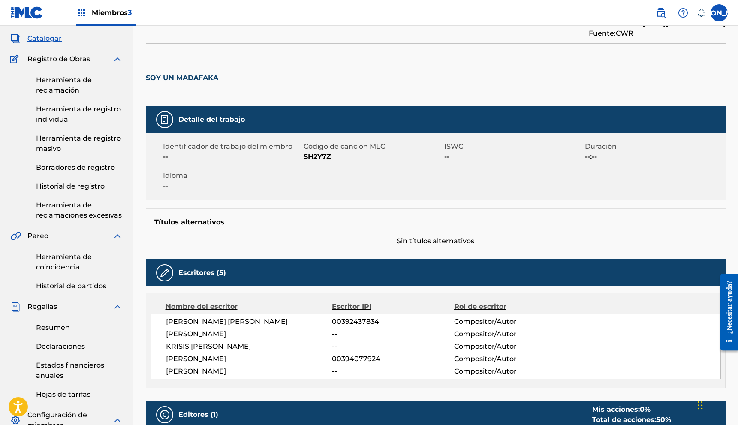
scroll to position [371, 0]
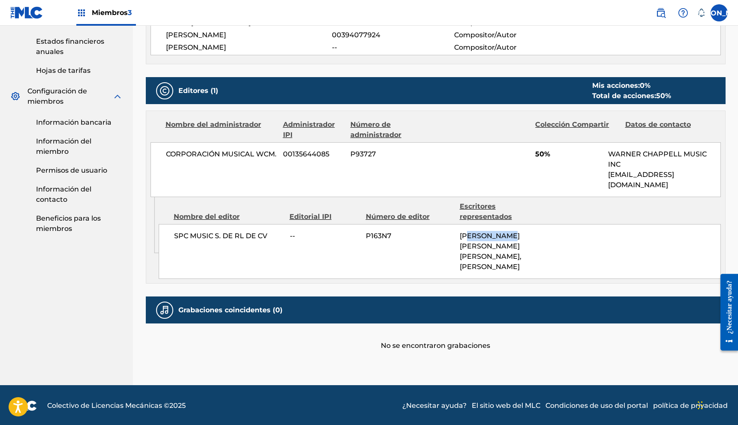
drag, startPoint x: 468, startPoint y: 225, endPoint x: 511, endPoint y: 226, distance: 43.3
click at [511, 232] on font "[PERSON_NAME] [PERSON_NAME] [PERSON_NAME], [PERSON_NAME]" at bounding box center [491, 251] width 62 height 39
drag, startPoint x: 490, startPoint y: 265, endPoint x: 531, endPoint y: 265, distance: 40.7
click at [492, 265] on font "[PERSON_NAME] [PERSON_NAME] [PERSON_NAME], [PERSON_NAME]" at bounding box center [491, 251] width 62 height 39
click at [531, 265] on div "[PERSON_NAME] [PERSON_NAME] [PERSON_NAME], [PERSON_NAME]" at bounding box center [503, 251] width 87 height 41
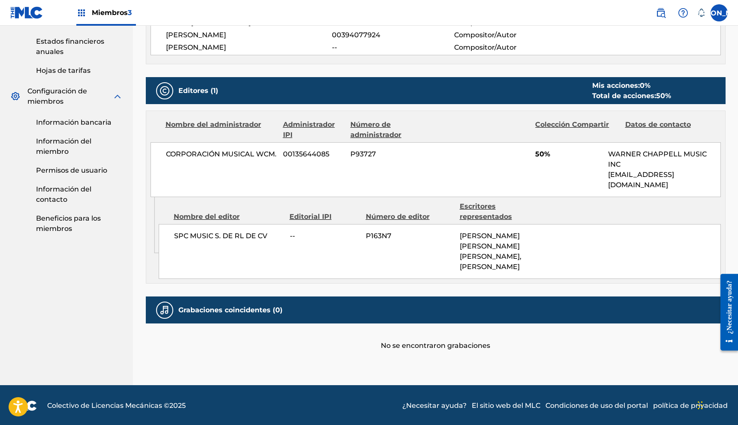
scroll to position [369, 0]
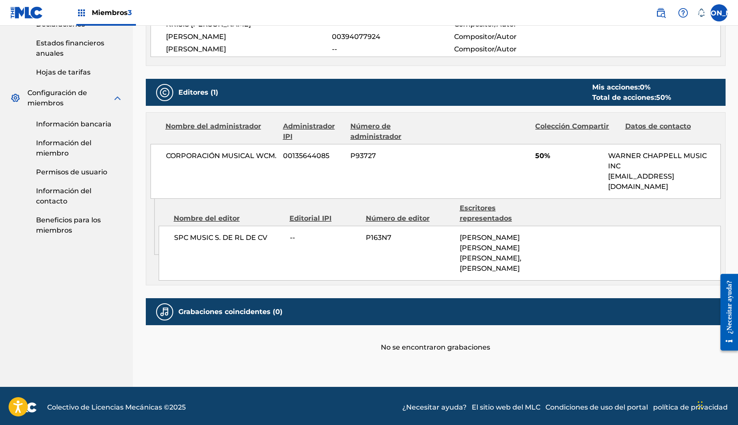
drag, startPoint x: 544, startPoint y: 267, endPoint x: 480, endPoint y: 260, distance: 64.7
click at [480, 260] on div "[PERSON_NAME] [PERSON_NAME] [PERSON_NAME], [PERSON_NAME]" at bounding box center [503, 253] width 87 height 41
click at [472, 258] on font "[PERSON_NAME] [PERSON_NAME] [PERSON_NAME], [PERSON_NAME]" at bounding box center [491, 253] width 62 height 39
drag, startPoint x: 465, startPoint y: 258, endPoint x: 556, endPoint y: 265, distance: 91.3
click at [555, 265] on div "SPC MUSIC S. DE RL DE CV -- P163N7 [PERSON_NAME] [PERSON_NAME] [PERSON_NAME], […" at bounding box center [440, 253] width 562 height 55
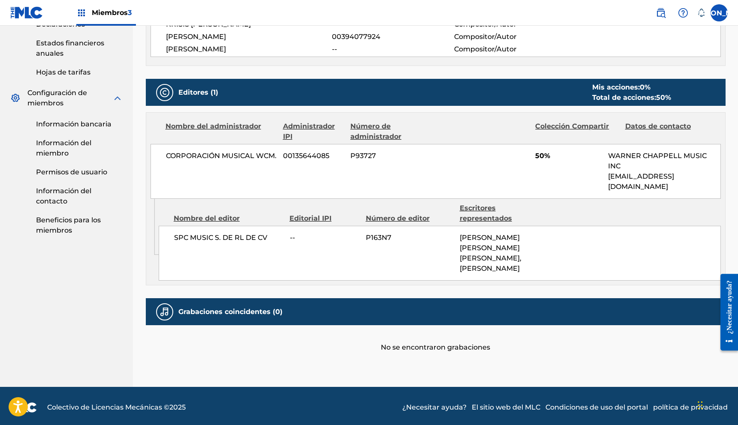
click at [556, 265] on div "SPC MUSIC S. DE RL DE CV -- P163N7 [PERSON_NAME] [PERSON_NAME] [PERSON_NAME], […" at bounding box center [440, 253] width 562 height 55
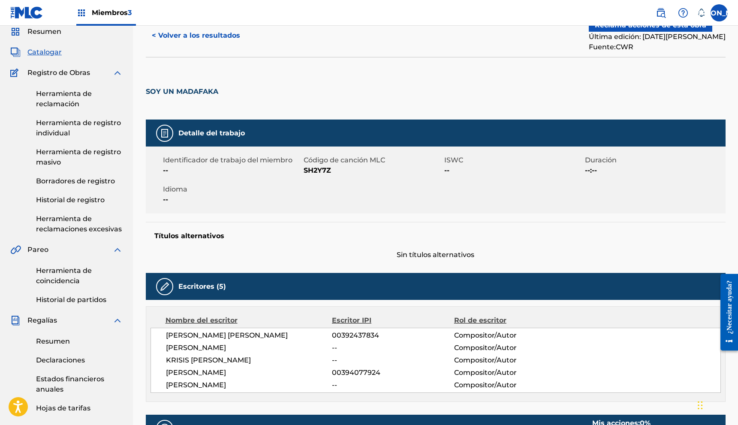
scroll to position [0, 0]
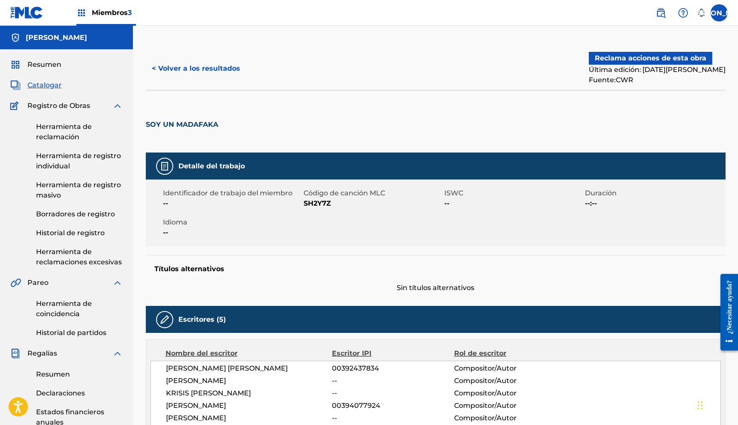
click at [619, 60] on font "Reclama acciones de esta obra" at bounding box center [651, 58] width 112 height 8
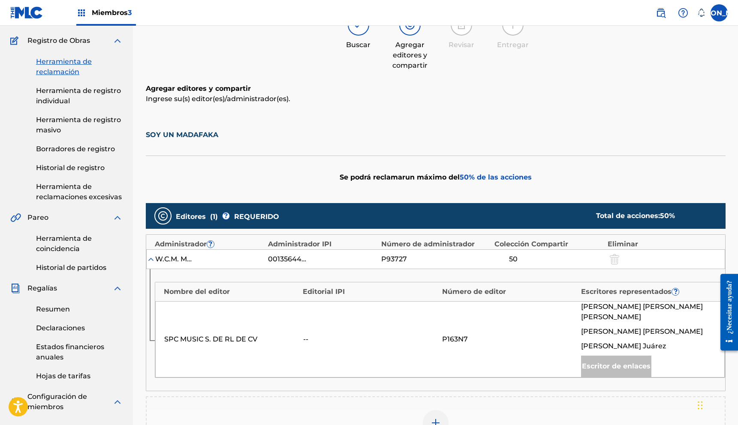
scroll to position [231, 0]
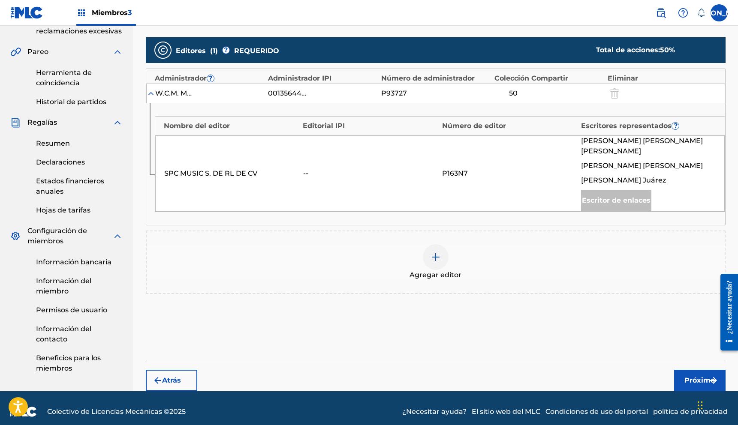
click at [440, 258] on div at bounding box center [436, 257] width 26 height 26
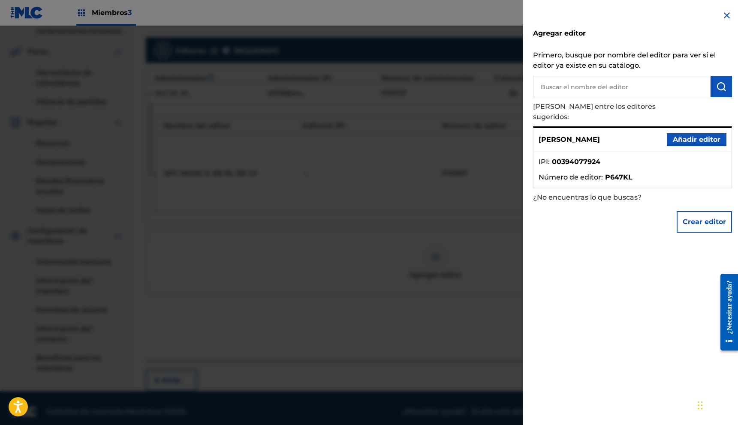
click at [685, 136] on font "Añadir editor" at bounding box center [697, 140] width 48 height 8
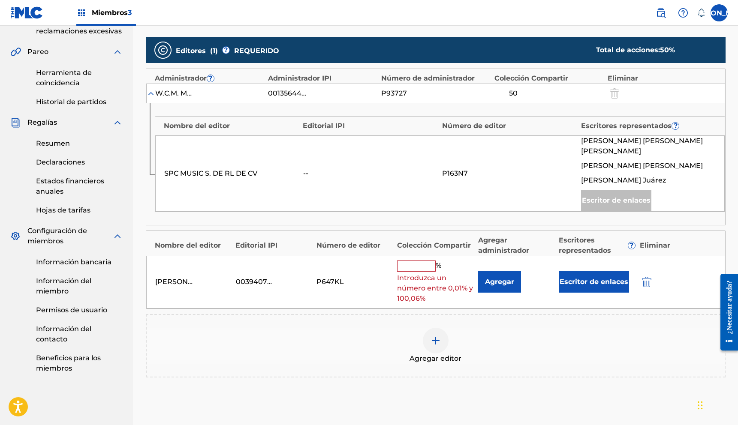
click at [429, 261] on input "text" at bounding box center [416, 266] width 39 height 11
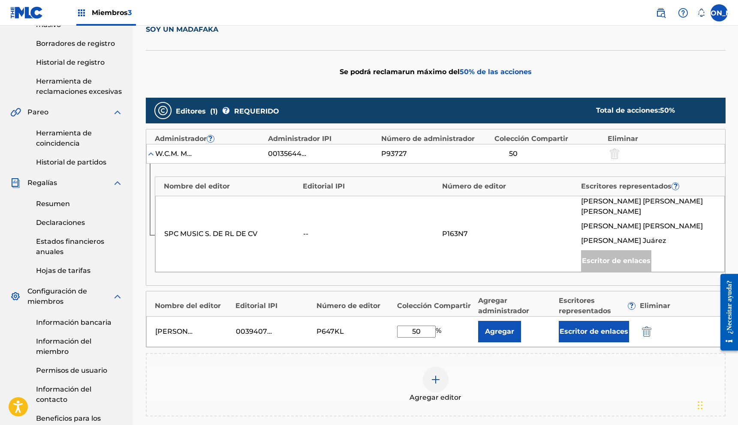
scroll to position [172, 0]
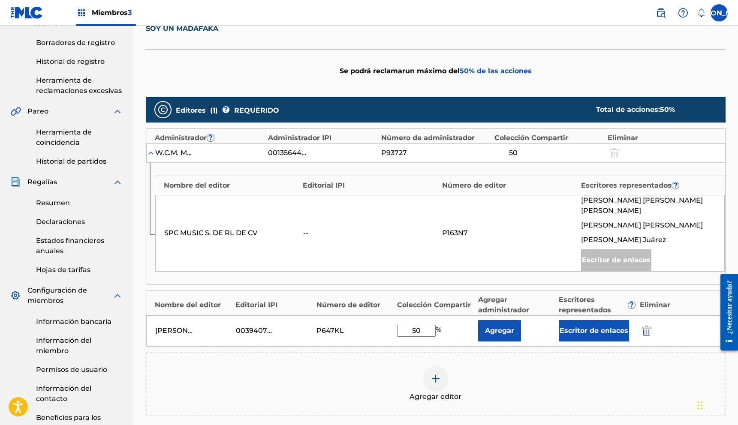
type input "50"
click at [503, 327] on font "Agregar" at bounding box center [499, 331] width 29 height 8
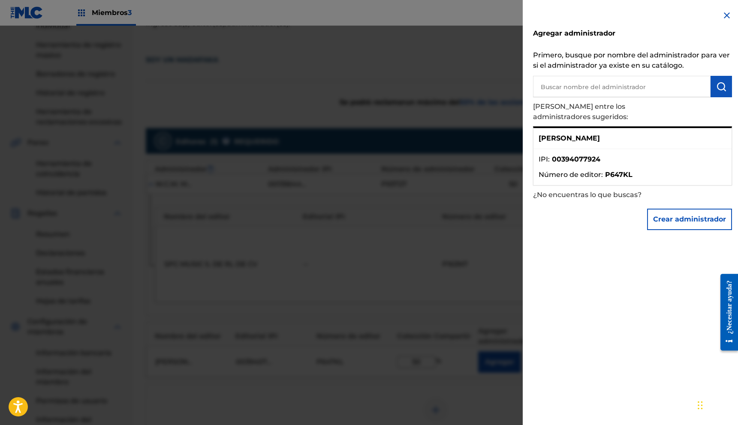
scroll to position [140, 0]
click at [727, 16] on img at bounding box center [727, 15] width 10 height 10
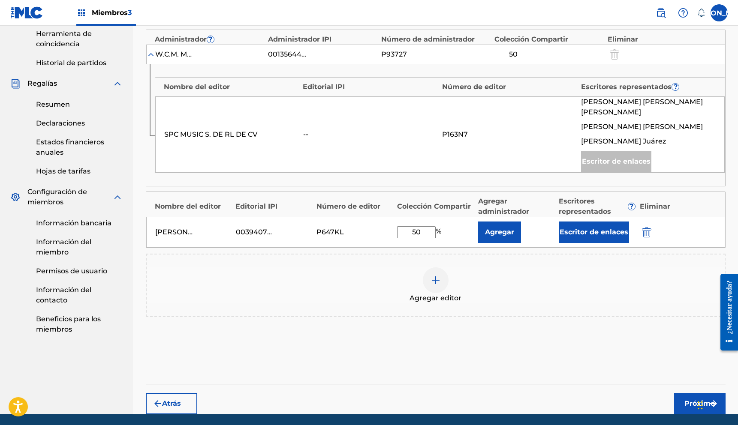
scroll to position [267, 0]
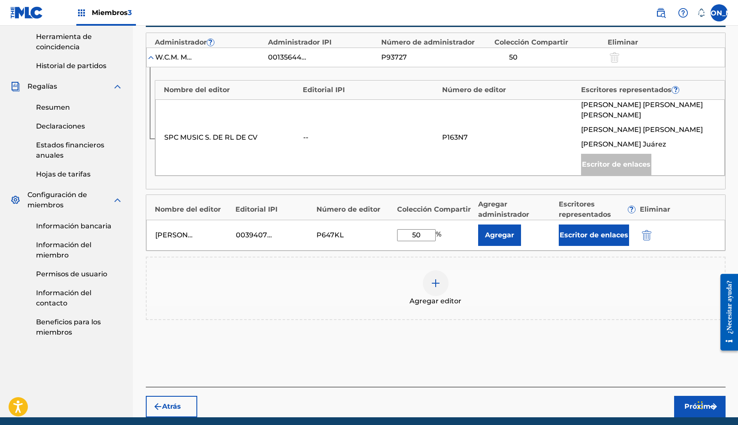
click at [683, 396] on button "Próximo" at bounding box center [699, 406] width 51 height 21
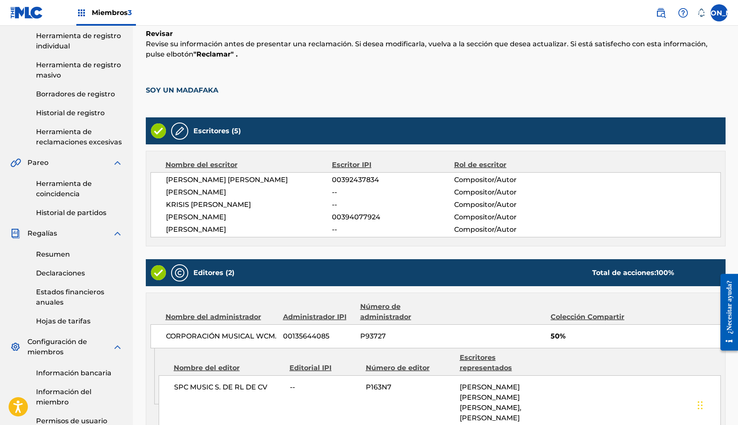
scroll to position [294, 0]
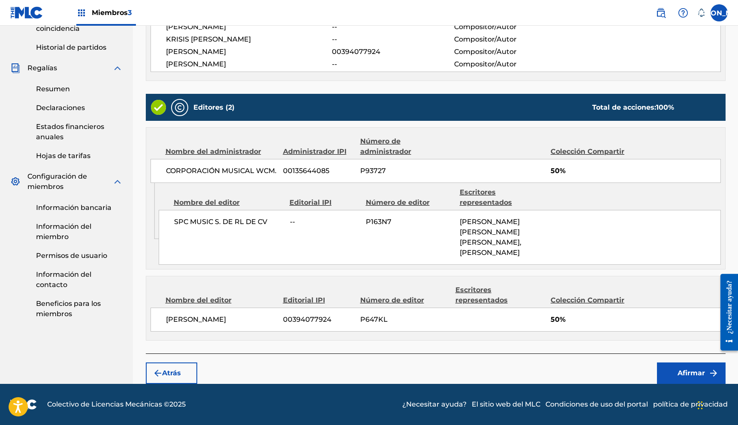
click at [687, 371] on font "Afirmar" at bounding box center [691, 373] width 27 height 8
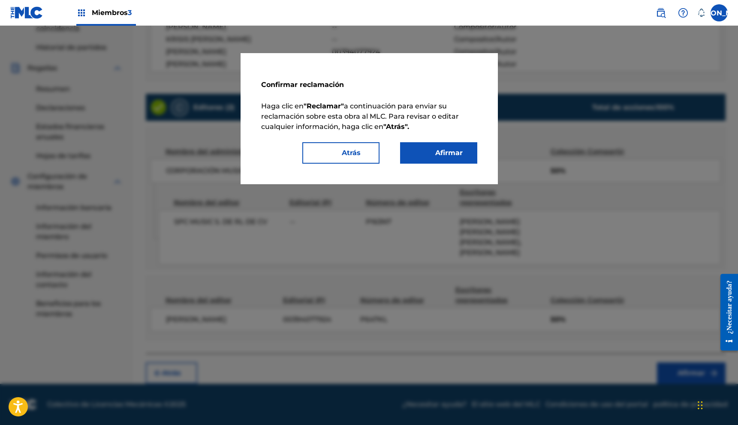
click at [444, 156] on font "Afirmar" at bounding box center [448, 153] width 27 height 8
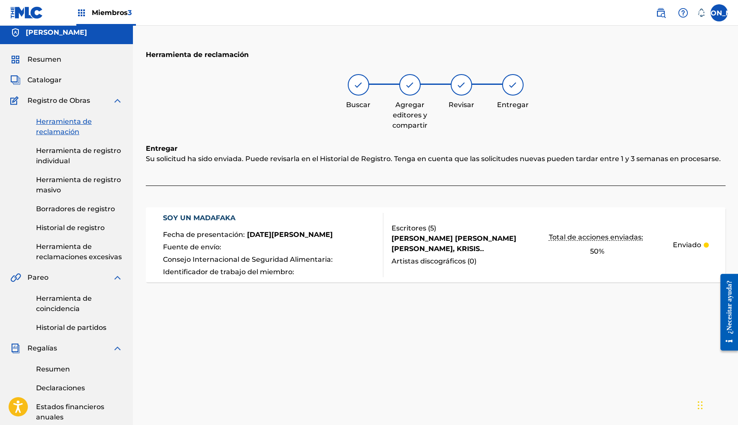
scroll to position [0, 0]
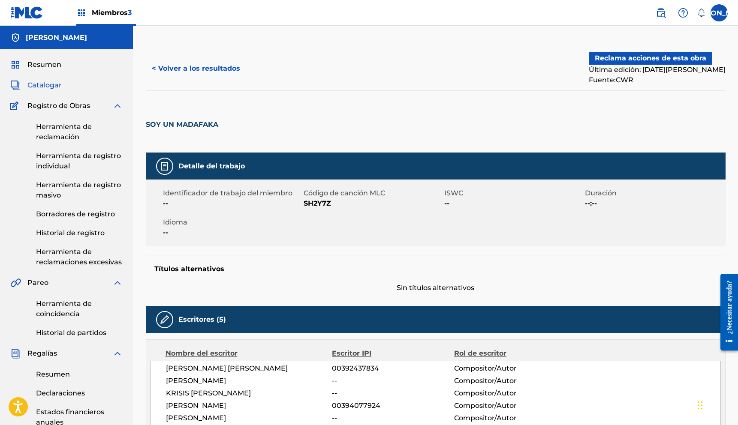
click at [87, 233] on font "Historial de registro" at bounding box center [70, 233] width 69 height 8
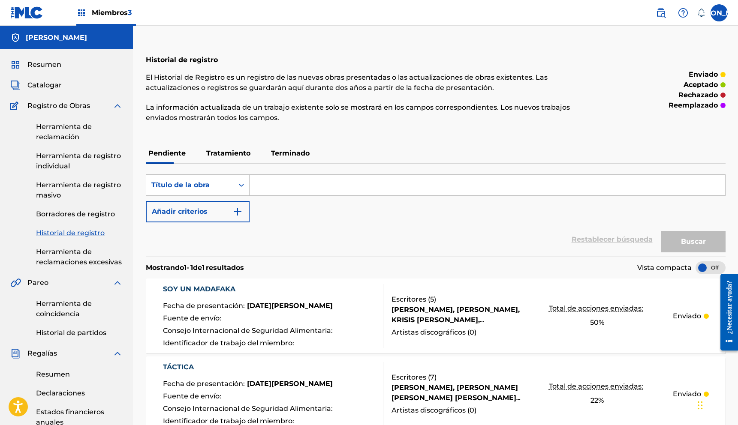
click at [64, 137] on font "Herramienta de reclamación" at bounding box center [64, 132] width 56 height 18
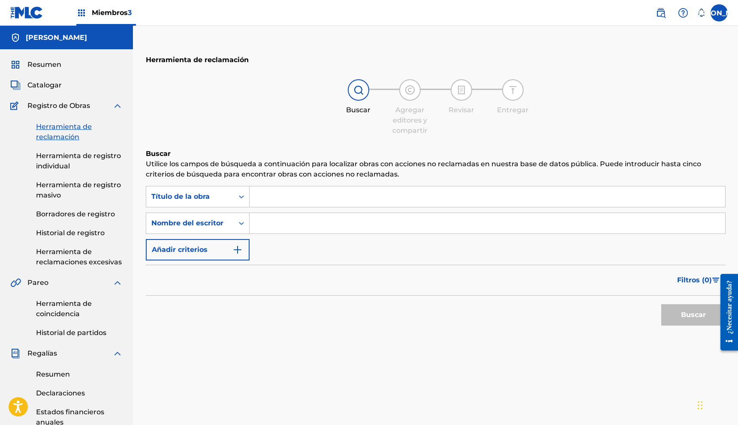
click at [278, 225] on input "Formulario de búsqueda" at bounding box center [488, 223] width 476 height 21
type input "[PERSON_NAME]"
click at [674, 321] on button "Buscar" at bounding box center [693, 315] width 64 height 21
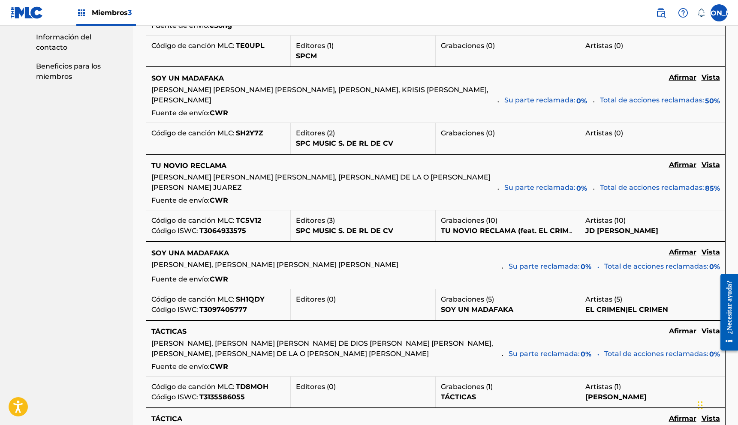
scroll to position [521, 0]
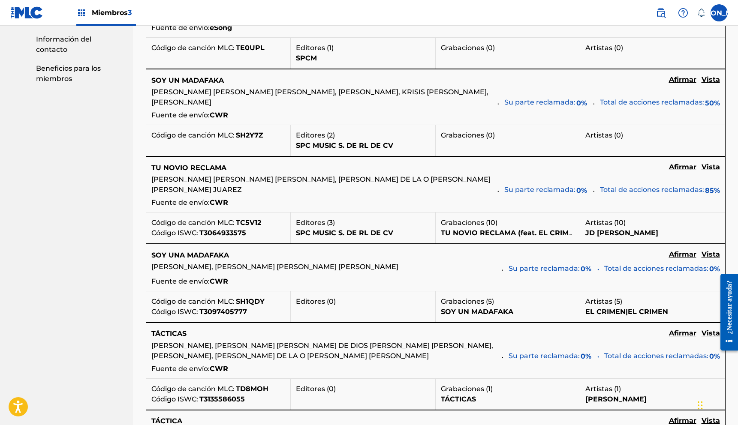
click at [704, 171] on font "Vista" at bounding box center [711, 167] width 18 height 8
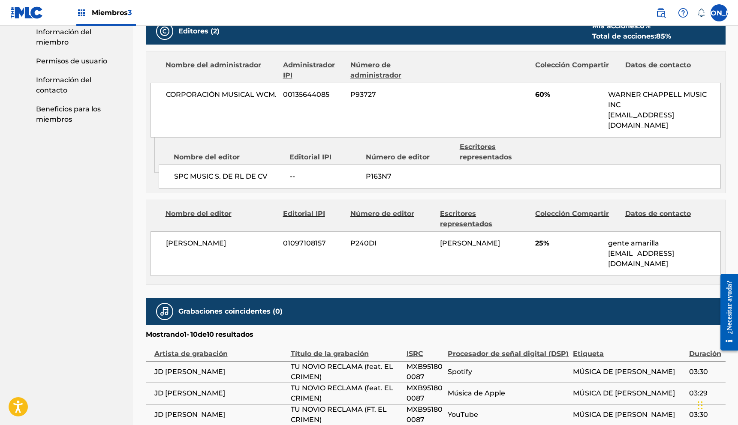
scroll to position [473, 0]
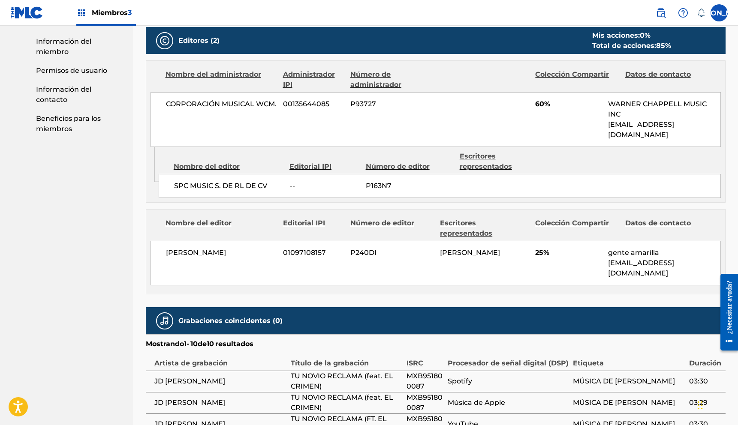
drag, startPoint x: 591, startPoint y: 241, endPoint x: 526, endPoint y: 241, distance: 65.2
click at [526, 241] on div "[PERSON_NAME] 01097108157 P240DI [PERSON_NAME] 25% gente amarilla [EMAIL_ADDRES…" at bounding box center [436, 263] width 570 height 45
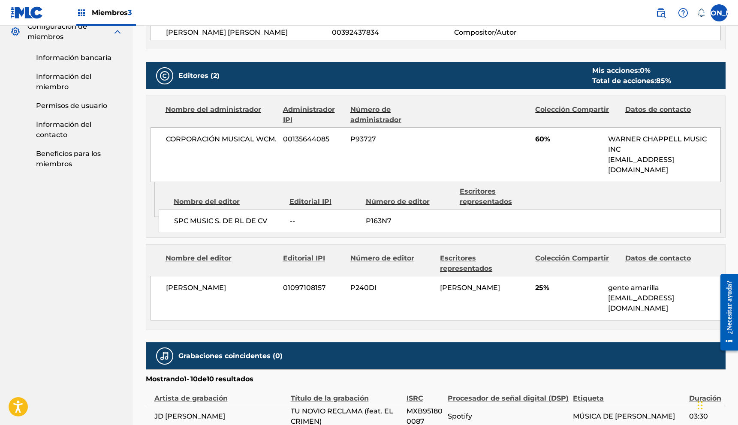
scroll to position [435, 0]
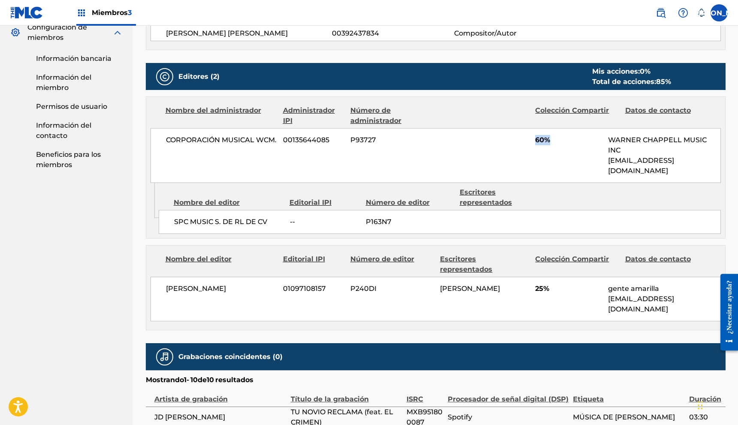
drag, startPoint x: 572, startPoint y: 136, endPoint x: 532, endPoint y: 138, distance: 39.5
click at [532, 138] on div "CORPORACIÓN MUSICAL WCM. 00135644085 P93727 60% [PERSON_NAME] MUSIC INC [EMAIL_…" at bounding box center [436, 155] width 570 height 55
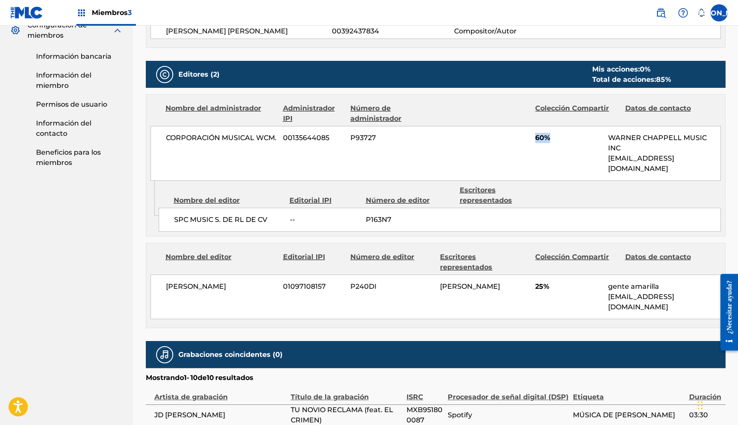
scroll to position [441, 0]
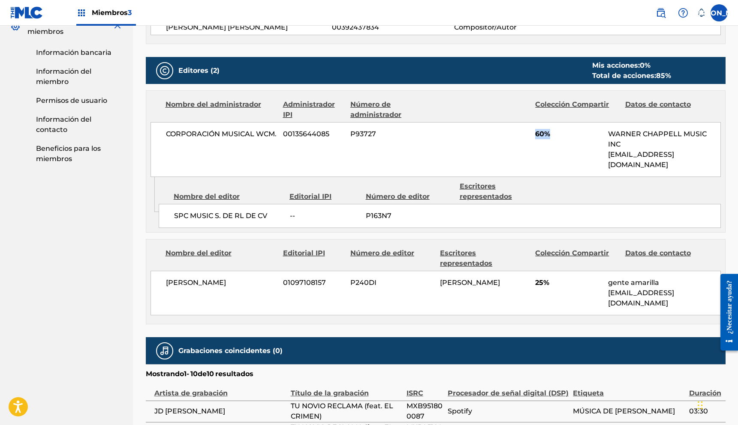
drag, startPoint x: 501, startPoint y: 271, endPoint x: 454, endPoint y: 272, distance: 46.8
click at [457, 279] on font "[PERSON_NAME]" at bounding box center [470, 283] width 60 height 8
click at [437, 275] on div "[PERSON_NAME] 01097108157 P240DI [PERSON_NAME] 25% gente amarilla [EMAIL_ADDRES…" at bounding box center [436, 293] width 570 height 45
drag, startPoint x: 608, startPoint y: 271, endPoint x: 647, endPoint y: 272, distance: 39.0
click at [647, 271] on div "[PERSON_NAME] 01097108157 P240DI [PERSON_NAME] 25% gente amarilla [EMAIL_ADDRES…" at bounding box center [436, 293] width 570 height 45
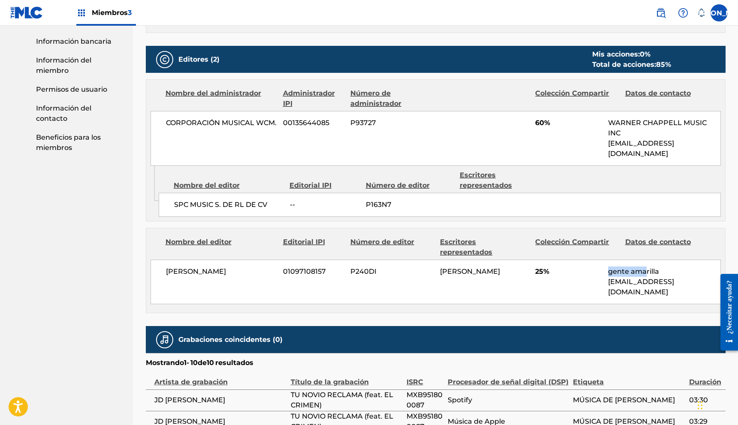
scroll to position [452, 0]
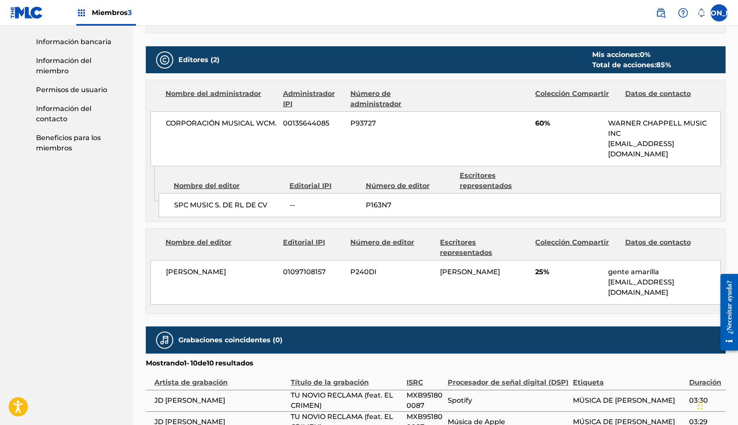
click at [493, 274] on div "[PERSON_NAME]" at bounding box center [484, 272] width 89 height 10
drag, startPoint x: 492, startPoint y: 241, endPoint x: 494, endPoint y: 248, distance: 7.7
click at [474, 247] on font "Escritores representados" at bounding box center [484, 248] width 89 height 21
click at [447, 268] on font "[PERSON_NAME]" at bounding box center [470, 272] width 60 height 8
click at [433, 267] on span "P240DI" at bounding box center [391, 272] width 83 height 10
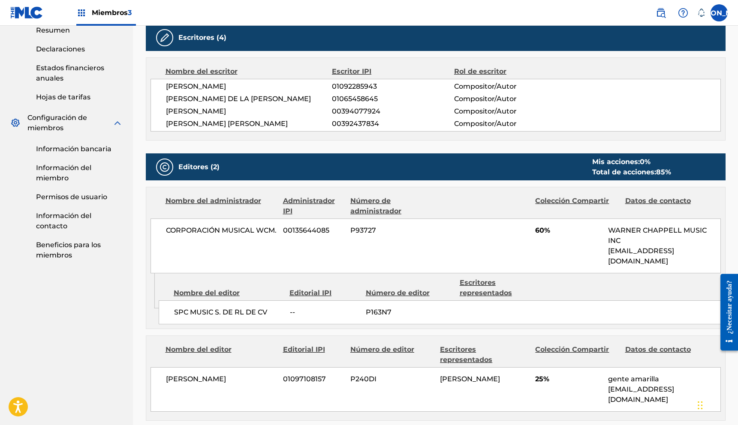
scroll to position [344, 0]
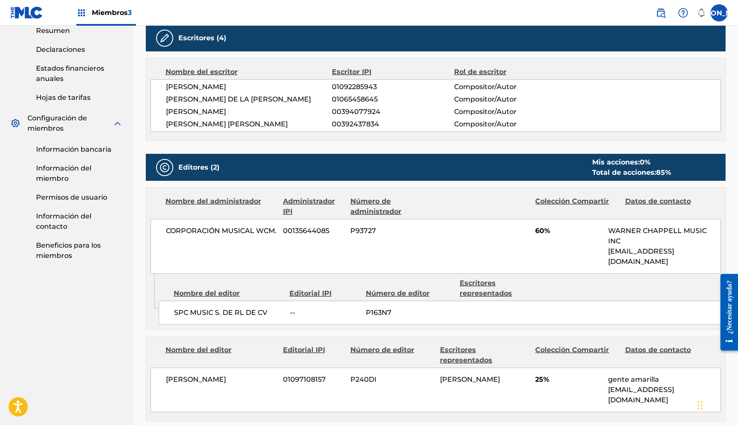
drag, startPoint x: 514, startPoint y: 236, endPoint x: 576, endPoint y: 228, distance: 62.7
click at [576, 228] on div "CORPORACIÓN MUSICAL WCM. 00135644085 P93727 60% [PERSON_NAME] MUSIC INC [EMAIL_…" at bounding box center [436, 246] width 570 height 55
drag, startPoint x: 571, startPoint y: 230, endPoint x: 472, endPoint y: 232, distance: 98.7
click at [472, 232] on div "CORPORACIÓN MUSICAL WCM. 00135644085 P93727 60% [PERSON_NAME] MUSIC INC [EMAIL_…" at bounding box center [436, 246] width 570 height 55
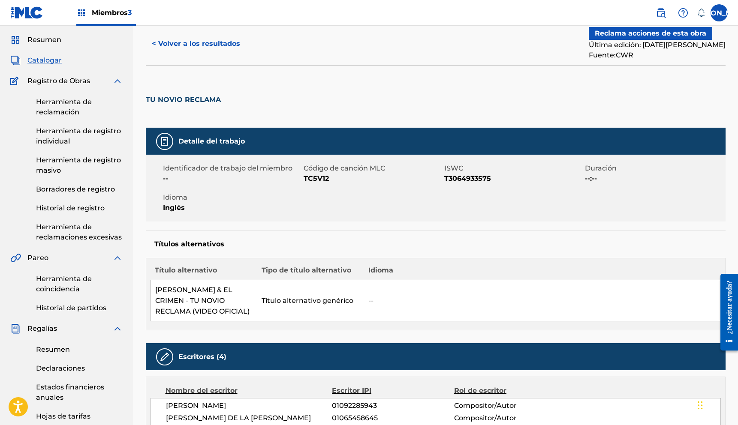
scroll to position [0, 0]
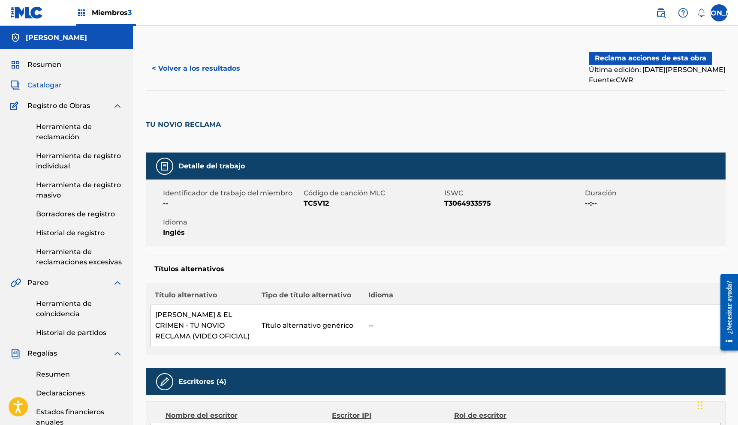
click at [653, 63] on button "Reclama acciones de esta obra" at bounding box center [651, 58] width 124 height 13
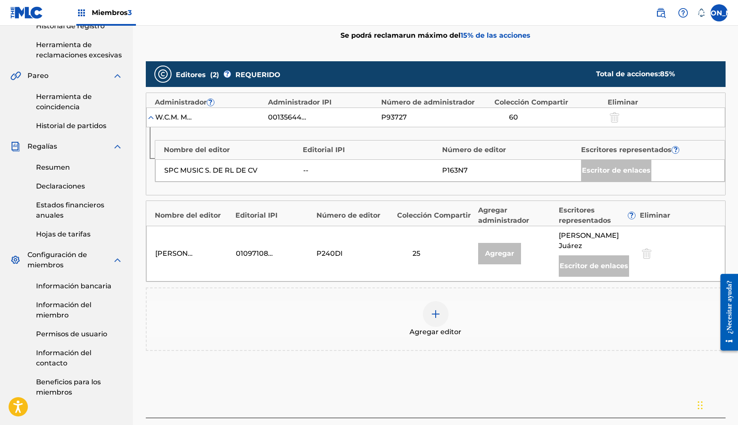
scroll to position [212, 0]
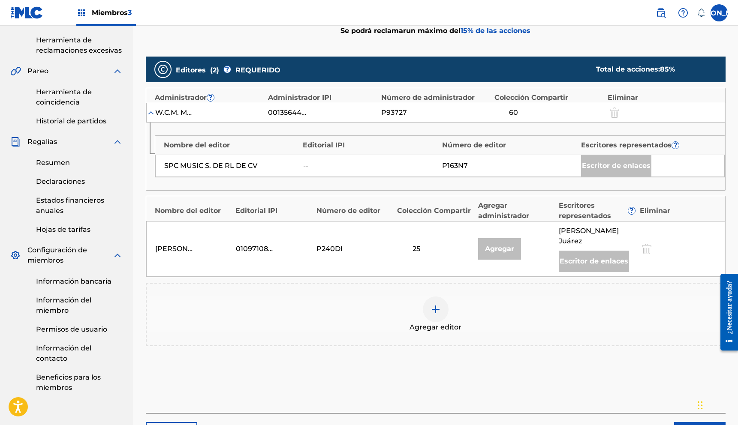
click at [435, 314] on div at bounding box center [436, 310] width 26 height 26
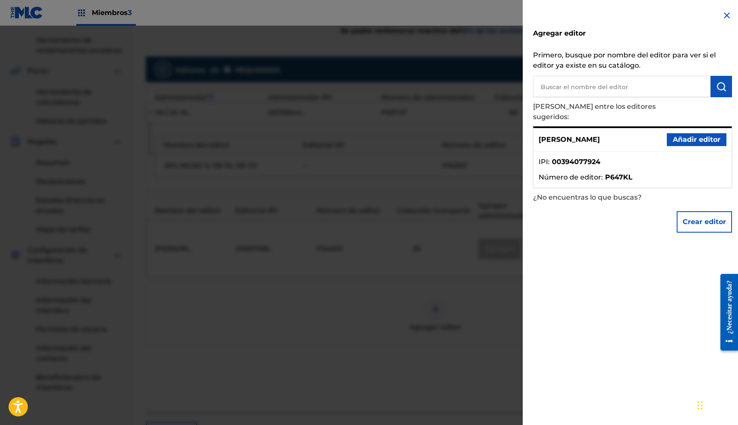
click at [684, 136] on font "Añadir editor" at bounding box center [697, 140] width 48 height 8
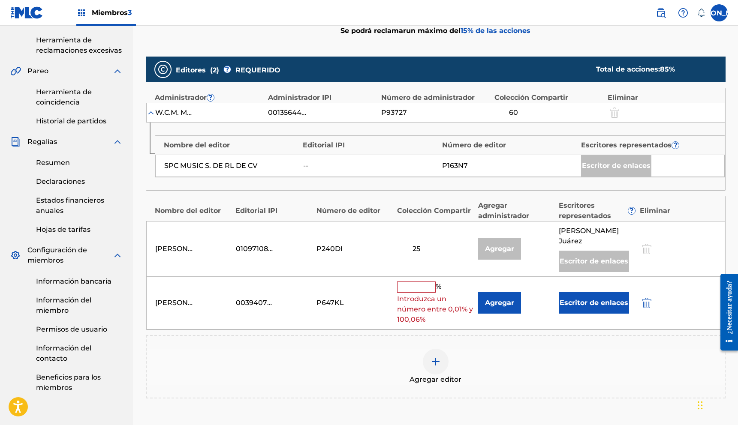
click at [418, 283] on input "text" at bounding box center [416, 287] width 39 height 11
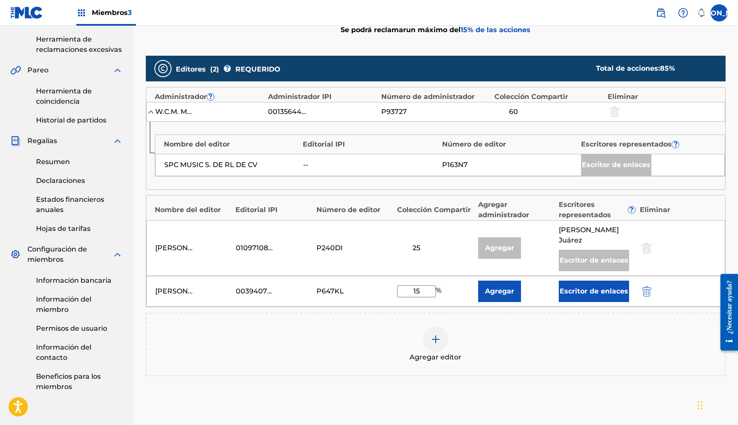
type input "15"
click at [493, 296] on font "Agregar" at bounding box center [499, 291] width 29 height 10
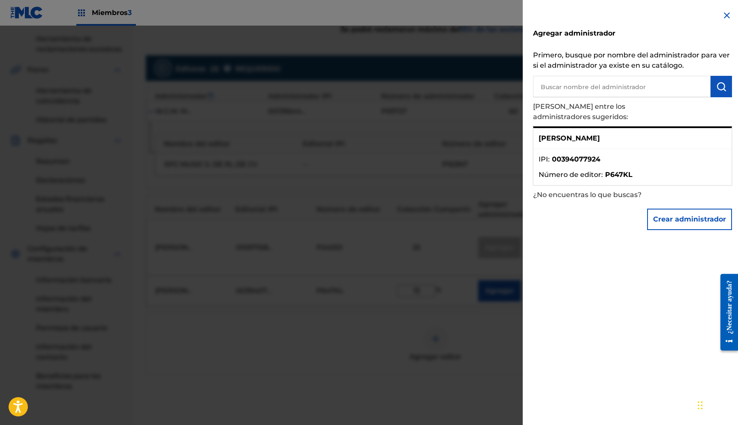
drag, startPoint x: 721, startPoint y: 15, endPoint x: 715, endPoint y: 27, distance: 13.5
click at [722, 15] on img at bounding box center [727, 15] width 10 height 10
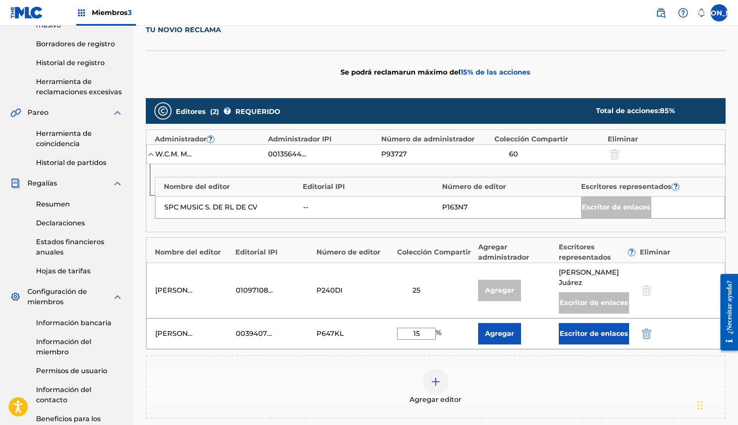
scroll to position [302, 0]
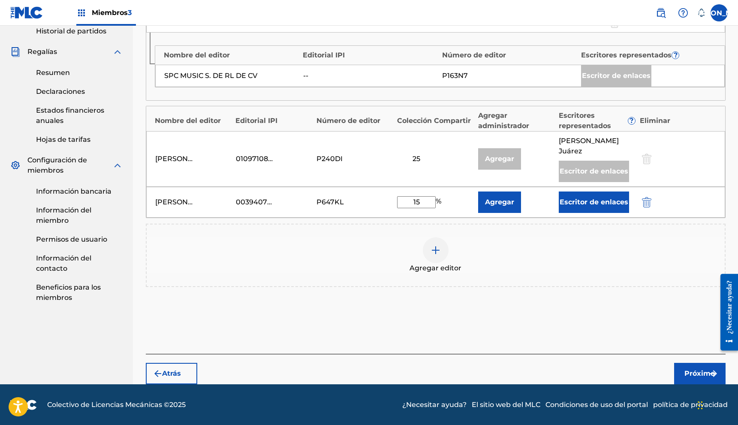
click at [686, 371] on font "Próximo" at bounding box center [700, 374] width 30 height 8
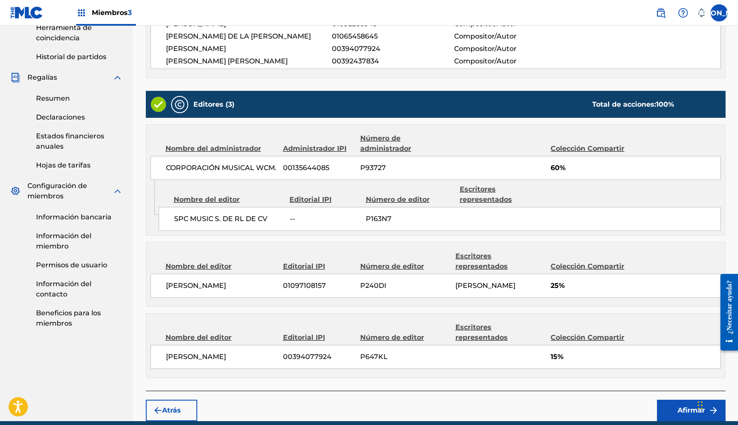
scroll to position [322, 0]
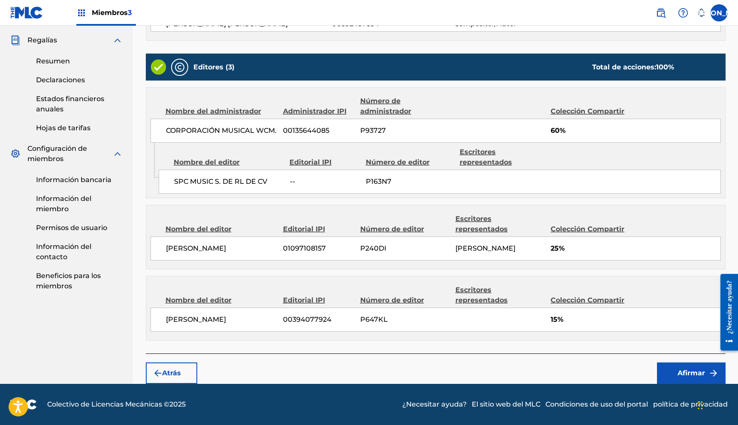
click at [672, 368] on button "Afirmar" at bounding box center [691, 373] width 69 height 21
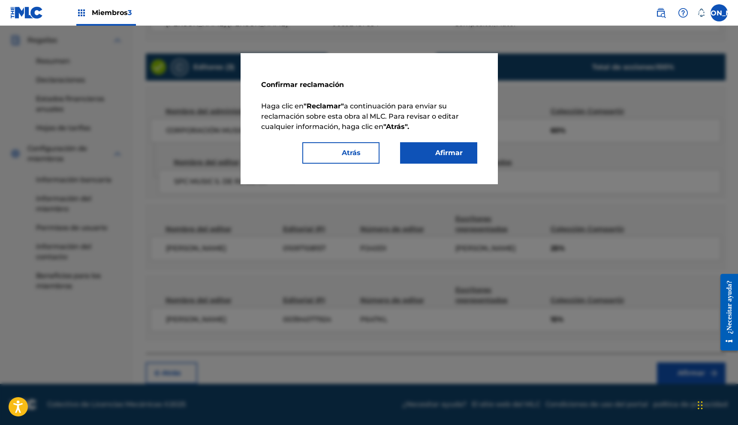
click at [449, 146] on button "Afirmar" at bounding box center [438, 152] width 77 height 21
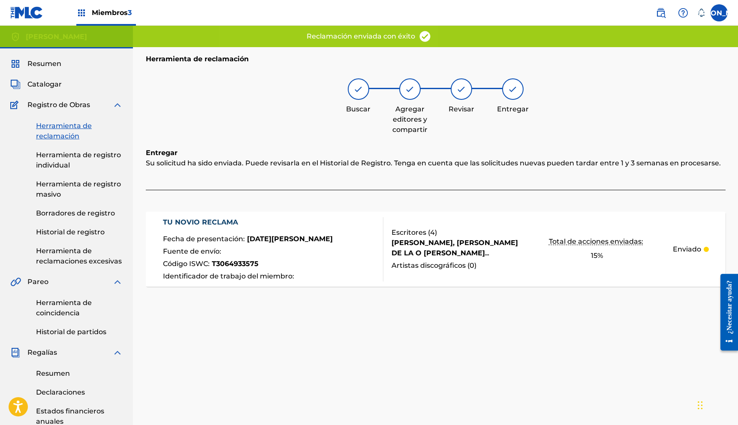
scroll to position [0, 0]
click at [62, 134] on font "Herramienta de reclamación" at bounding box center [64, 132] width 56 height 18
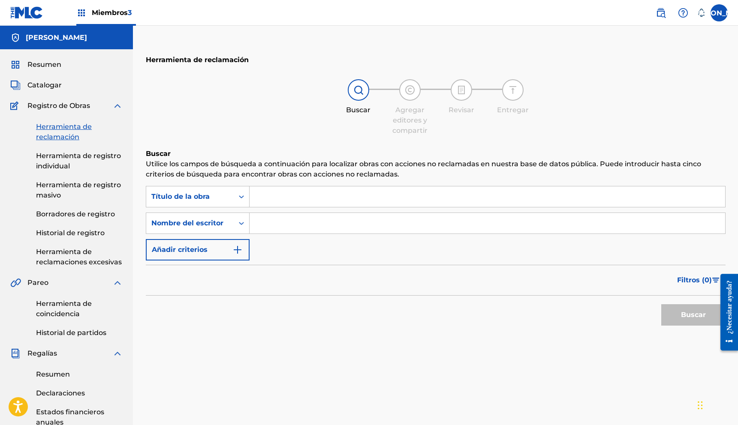
click at [264, 220] on input "Formulario de búsqueda" at bounding box center [488, 223] width 476 height 21
type input "[PERSON_NAME]"
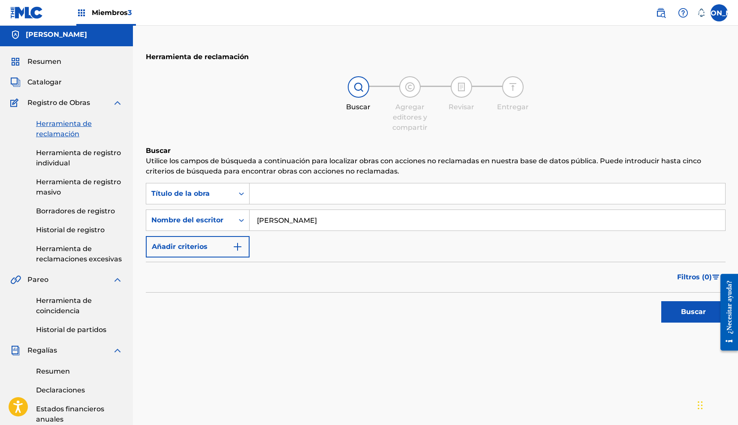
scroll to position [5, 0]
click at [697, 321] on button "Buscar" at bounding box center [693, 311] width 64 height 21
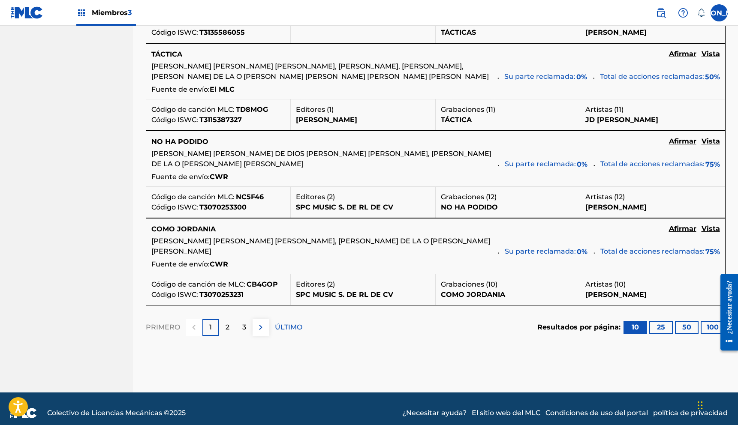
scroll to position [890, 0]
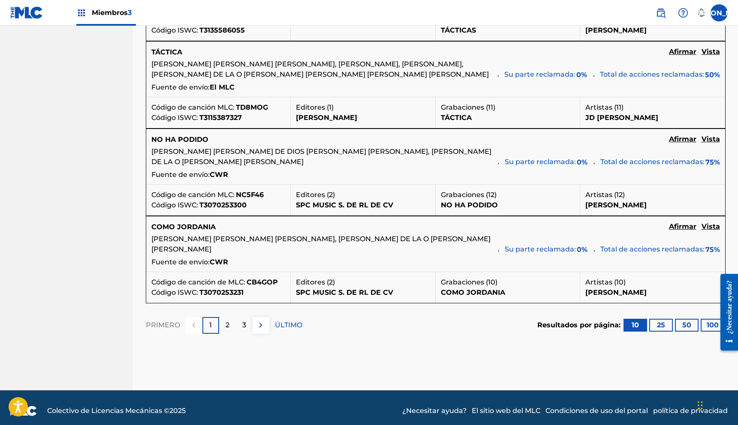
click at [710, 143] on font "Vista" at bounding box center [711, 139] width 18 height 8
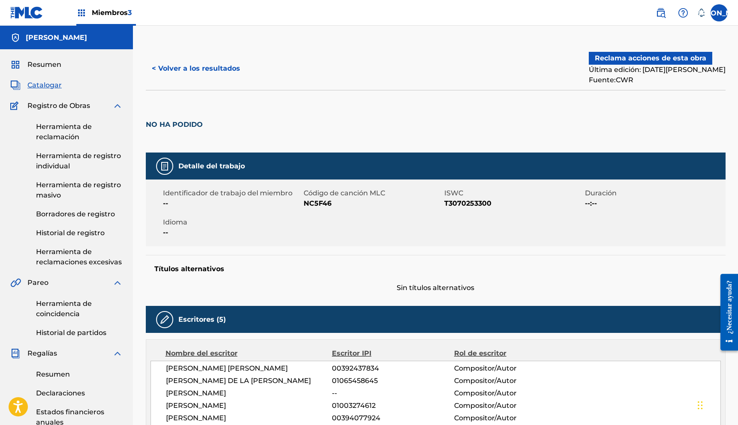
click at [667, 58] on font "Reclama acciones de esta obra" at bounding box center [651, 58] width 112 height 8
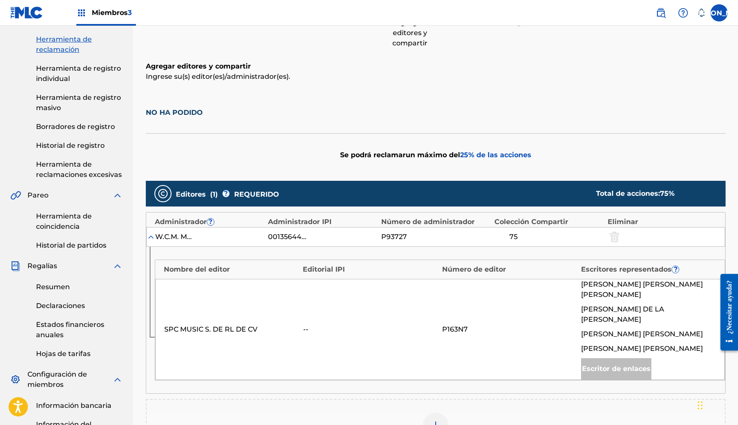
scroll to position [253, 0]
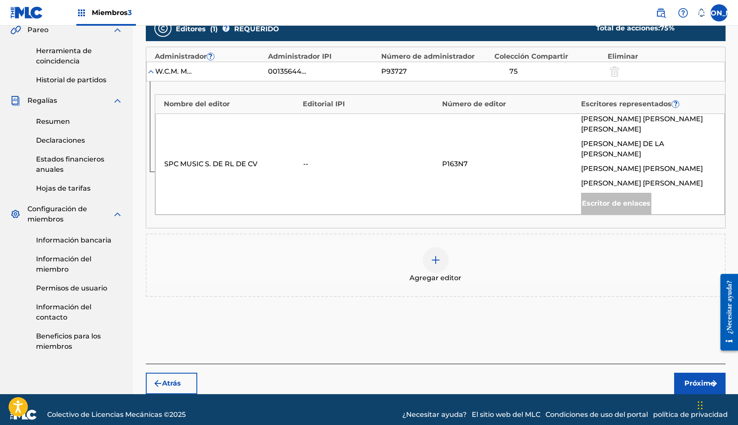
click at [435, 258] on div at bounding box center [436, 260] width 26 height 26
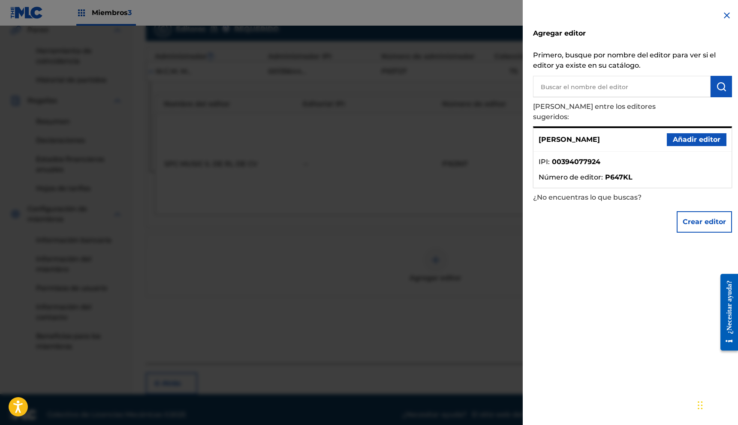
click at [708, 136] on font "Añadir editor" at bounding box center [697, 140] width 48 height 8
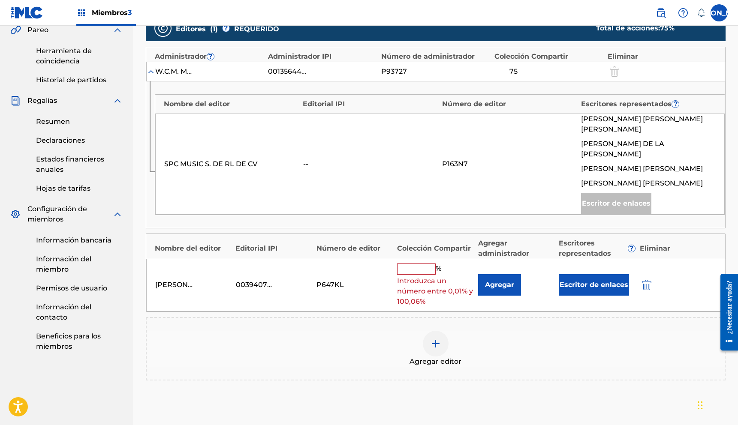
click at [423, 264] on input "text" at bounding box center [416, 269] width 39 height 11
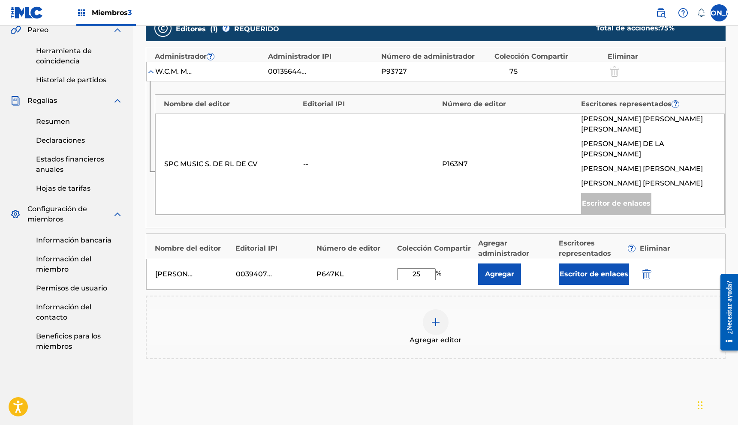
type input "25"
click at [587, 270] on font "Escritor de enlaces" at bounding box center [594, 274] width 69 height 8
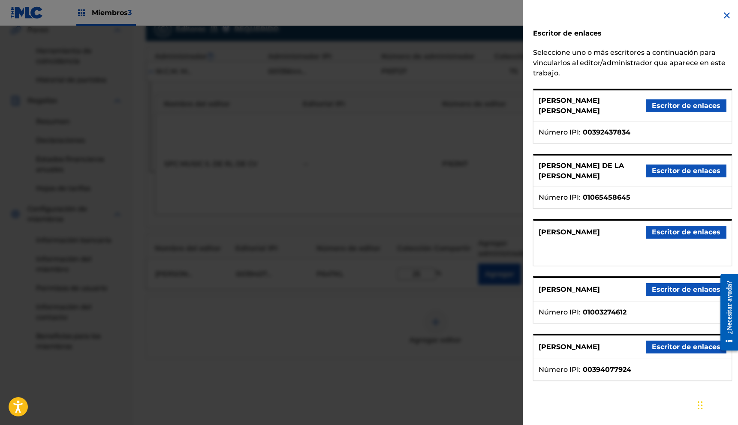
click at [677, 236] on font "Escritor de enlaces" at bounding box center [686, 232] width 69 height 8
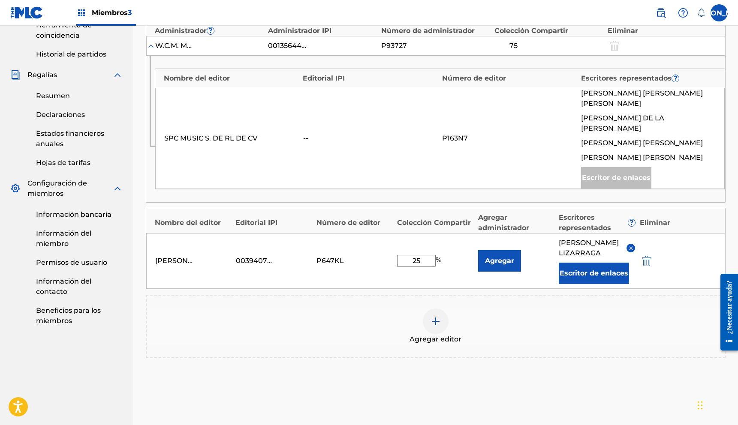
scroll to position [350, 0]
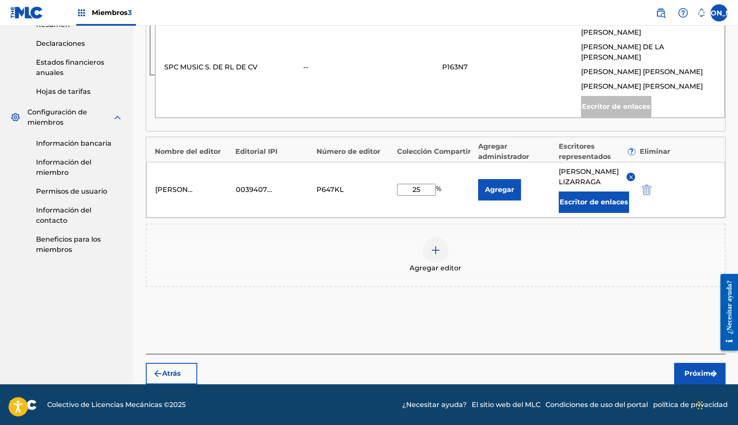
click at [701, 371] on font "Próximo" at bounding box center [700, 374] width 30 height 8
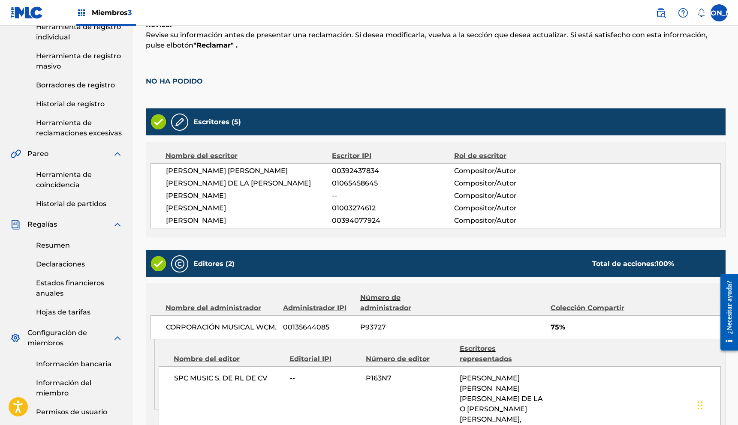
scroll to position [335, 0]
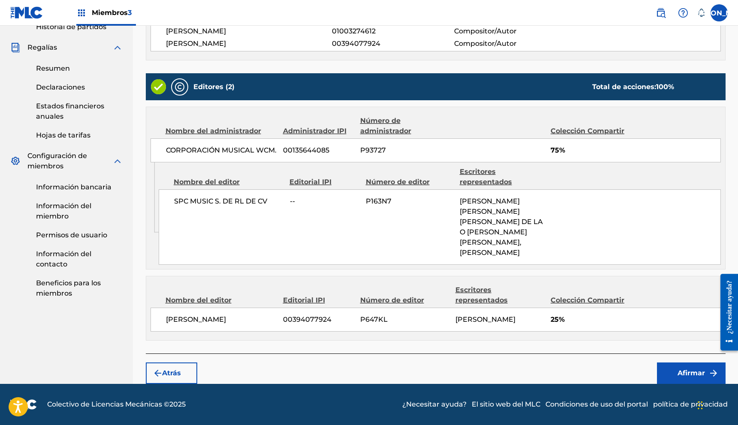
click at [710, 374] on img "submit" at bounding box center [714, 373] width 10 height 10
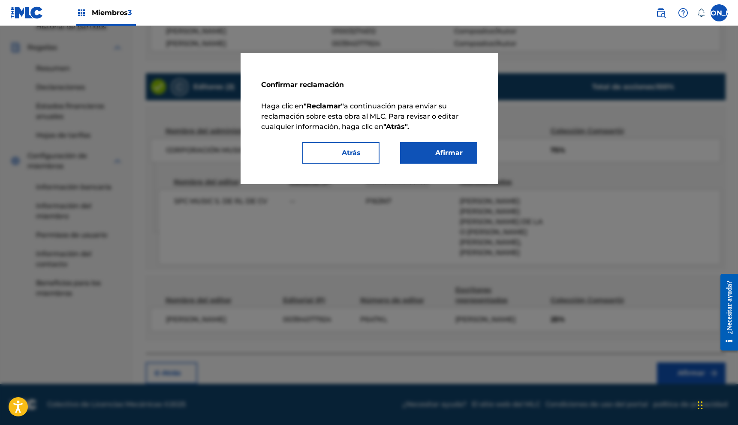
click at [461, 154] on font "Afirmar" at bounding box center [448, 153] width 27 height 8
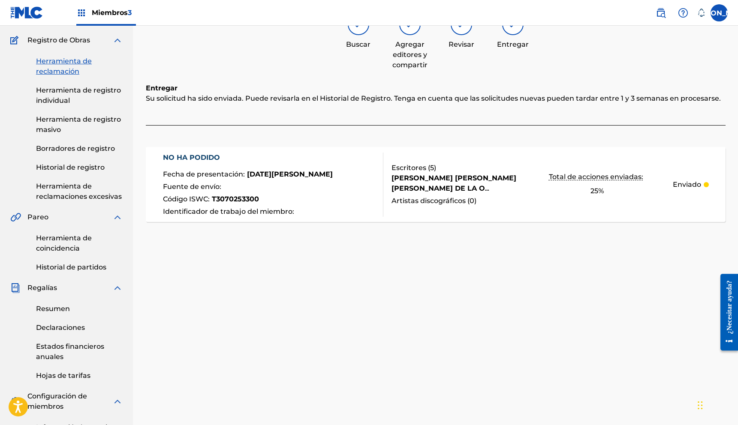
scroll to position [78, 0]
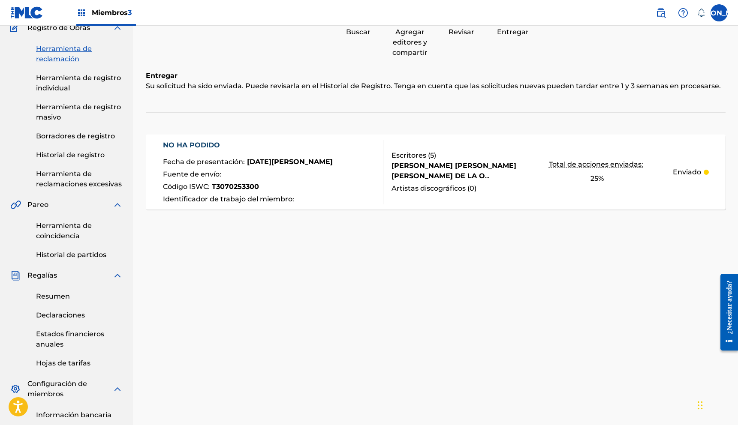
click at [57, 175] on font "Herramienta de reclamaciones excesivas" at bounding box center [79, 179] width 86 height 18
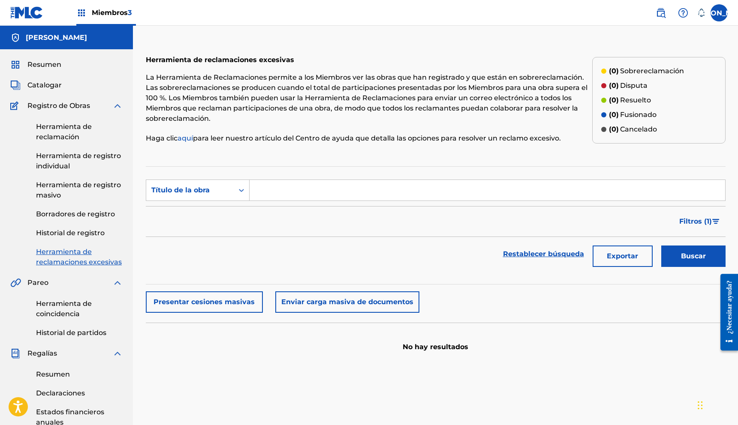
click at [77, 233] on font "Historial de registro" at bounding box center [70, 233] width 69 height 8
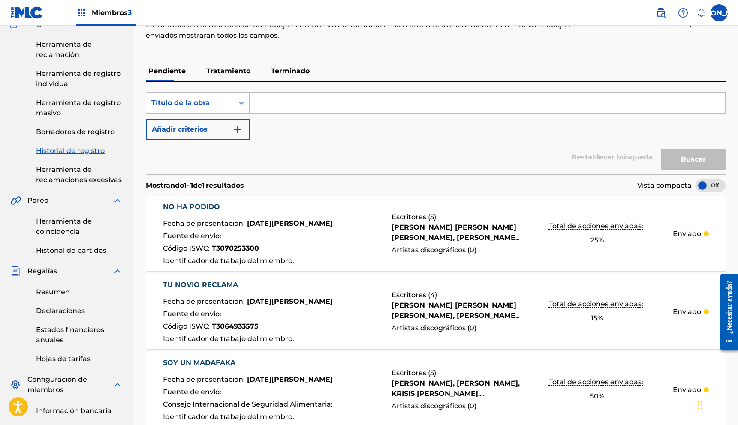
scroll to position [35, 0]
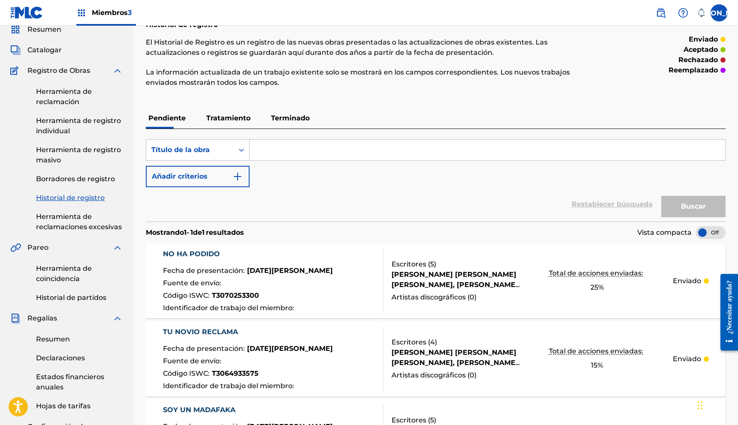
click at [140, 241] on div "Historial de registro El Historial de Registro es un registro de las nuevas obr…" at bounding box center [436, 387] width 600 height 751
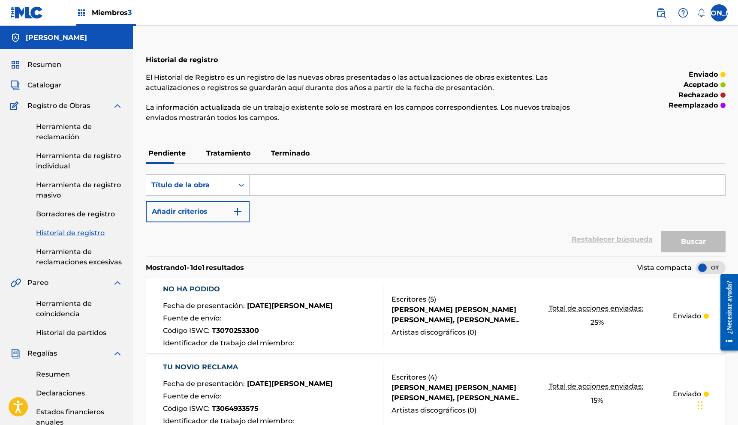
click at [56, 141] on font "Herramienta de reclamación" at bounding box center [64, 132] width 56 height 18
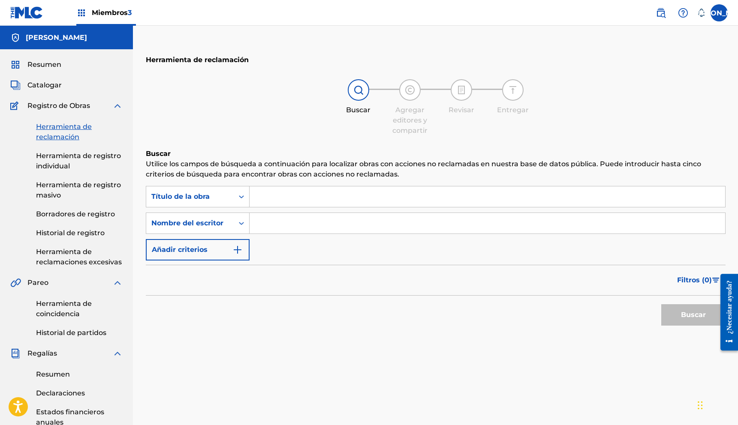
click at [276, 191] on input "Formulario de búsqueda" at bounding box center [488, 197] width 476 height 21
click at [259, 222] on input "Formulario de búsqueda" at bounding box center [488, 223] width 476 height 21
type input "[PERSON_NAME]"
click at [687, 314] on font "Buscar" at bounding box center [693, 315] width 25 height 8
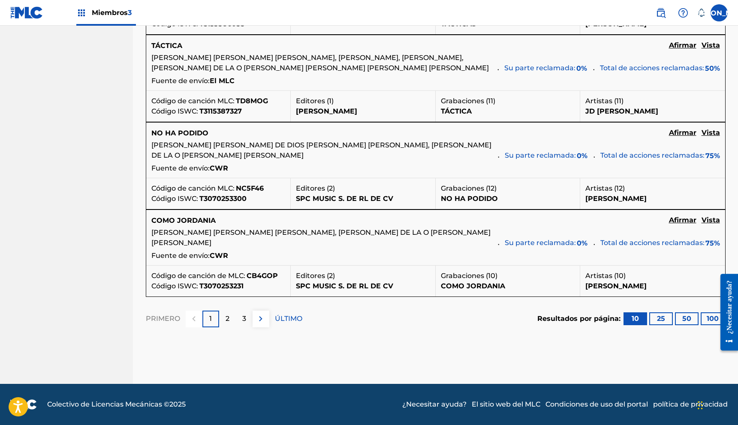
scroll to position [956, 0]
click at [720, 221] on div "COMO JORDANIA Afirmar Vista [PERSON_NAME] [PERSON_NAME] [PERSON_NAME], [PERSON_…" at bounding box center [435, 237] width 579 height 55
click at [716, 222] on font "Vista" at bounding box center [711, 220] width 18 height 8
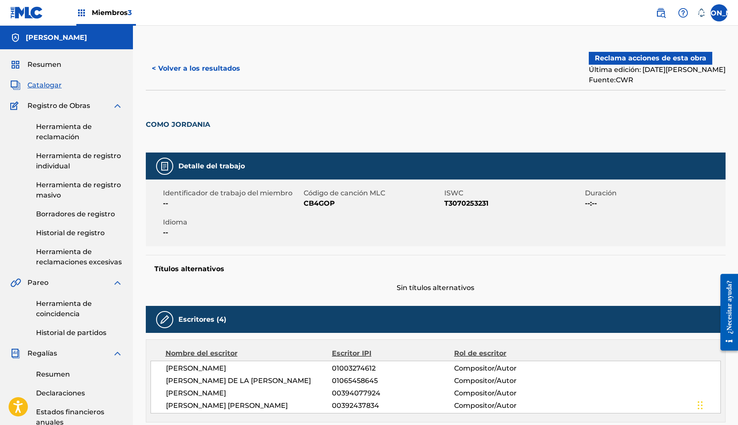
click at [633, 61] on font "Reclama acciones de esta obra" at bounding box center [651, 58] width 112 height 8
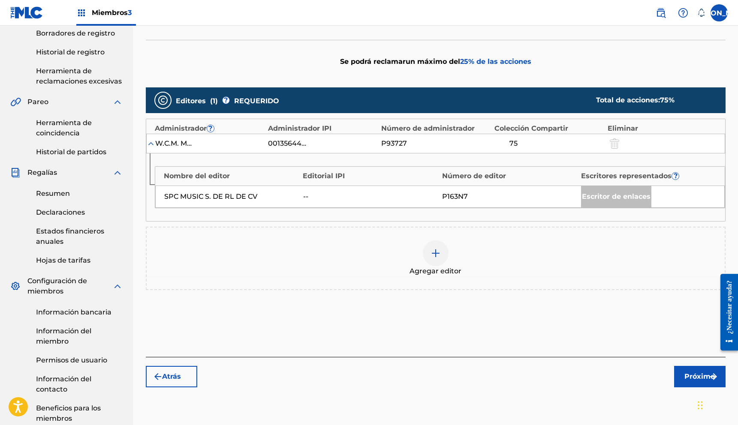
scroll to position [168, 0]
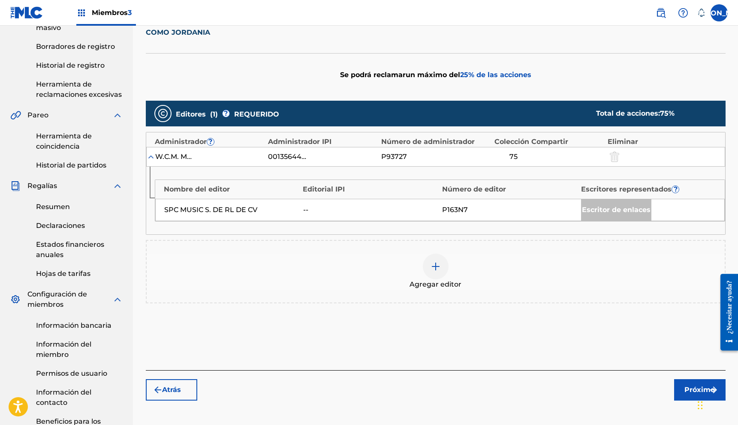
click at [437, 262] on img at bounding box center [436, 267] width 10 height 10
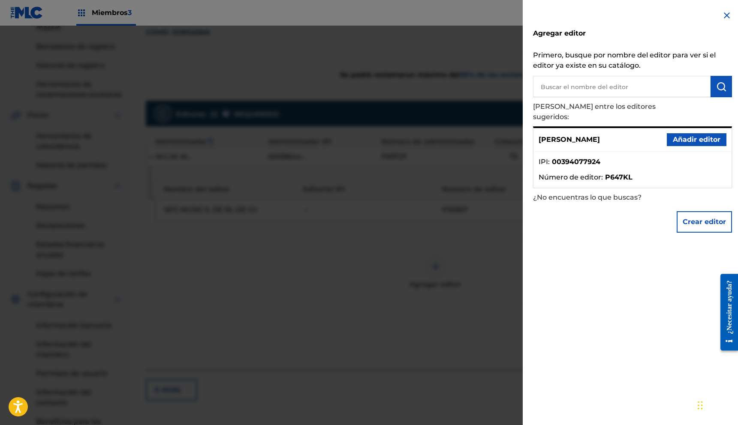
click at [699, 136] on font "Añadir editor" at bounding box center [697, 140] width 48 height 8
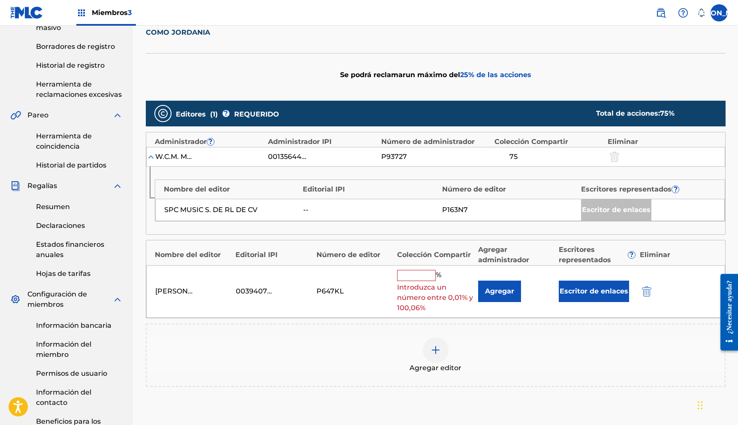
click at [409, 268] on div "[PERSON_NAME] 00394077924 P647KL % Introduzca un número entre 0,01% y 100,06% A…" at bounding box center [435, 291] width 579 height 53
click at [406, 272] on input "text" at bounding box center [416, 275] width 39 height 11
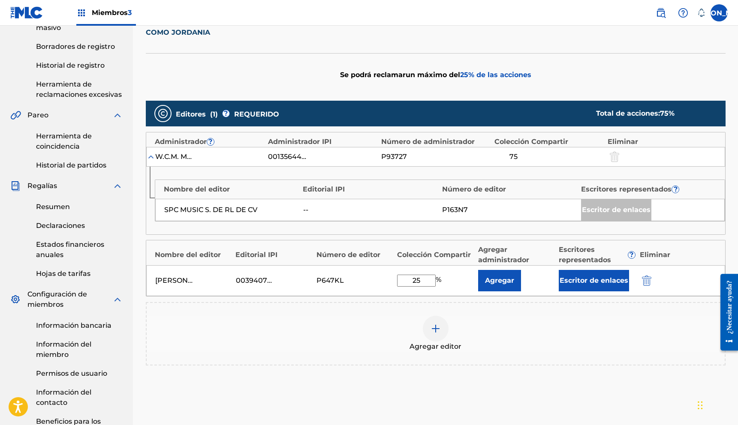
type input "25"
click at [592, 280] on font "Escritor de enlaces" at bounding box center [594, 281] width 69 height 8
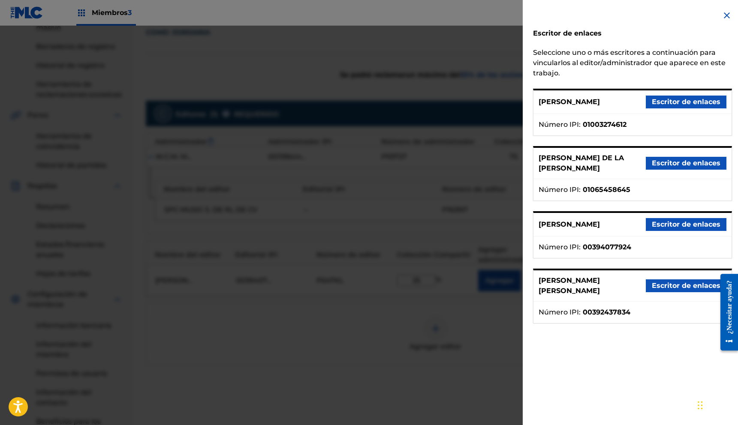
click at [663, 229] on font "Escritor de enlaces" at bounding box center [686, 224] width 69 height 8
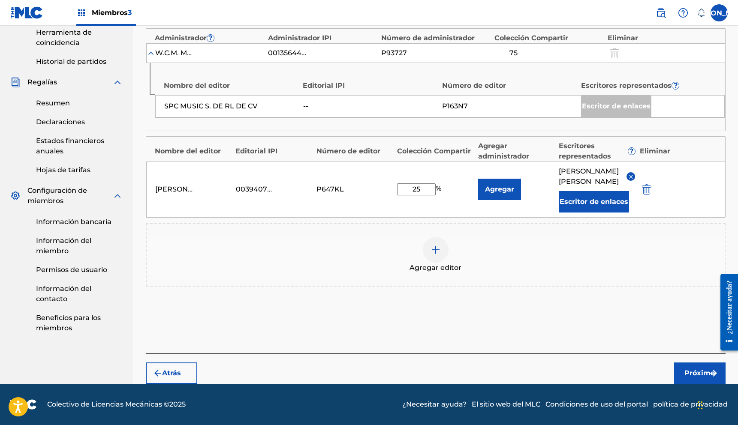
click at [690, 371] on font "Próximo" at bounding box center [700, 373] width 30 height 8
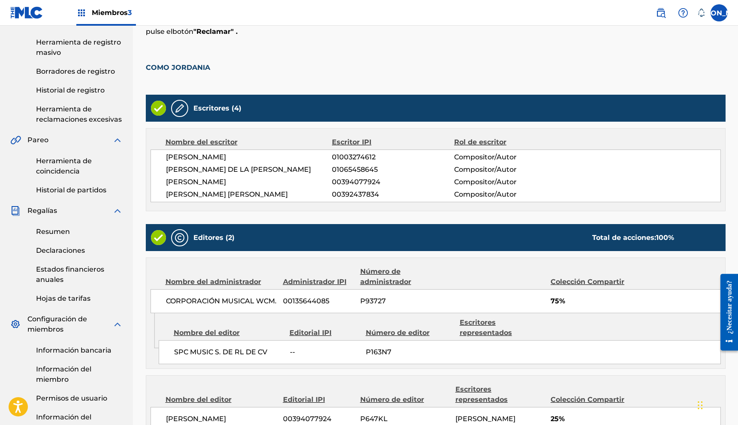
scroll to position [251, 0]
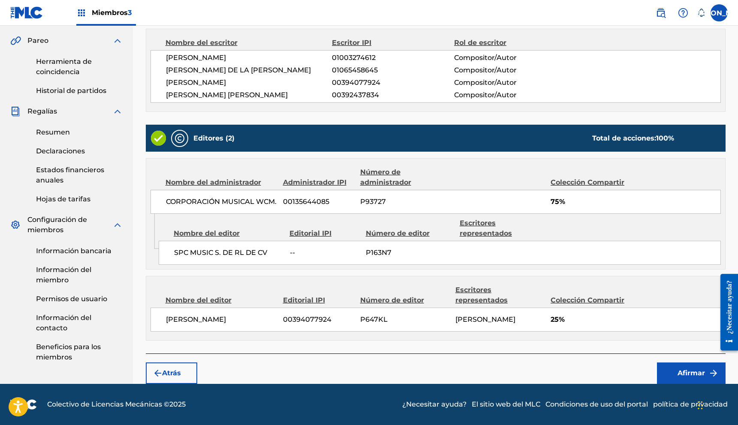
click at [688, 368] on font "Afirmar" at bounding box center [691, 373] width 27 height 10
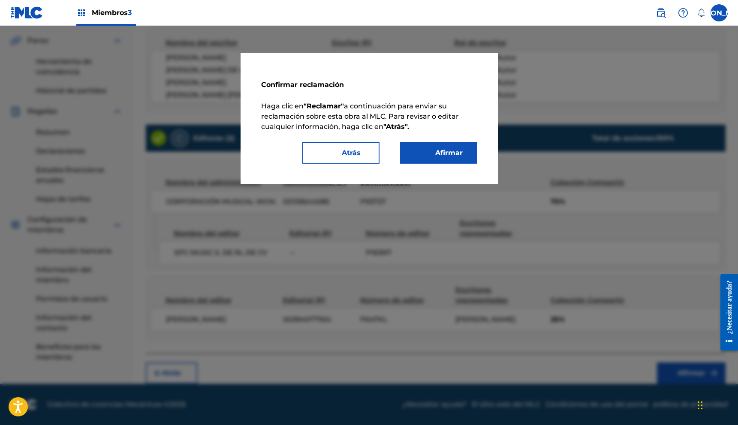
click at [430, 149] on font "Afirmar" at bounding box center [444, 153] width 38 height 10
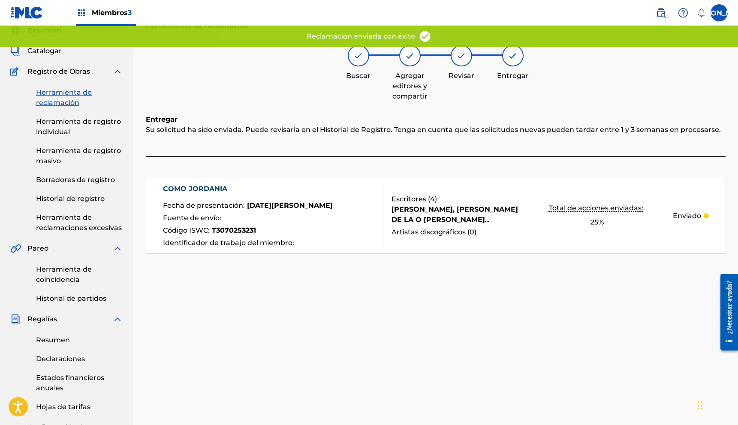
scroll to position [33, 0]
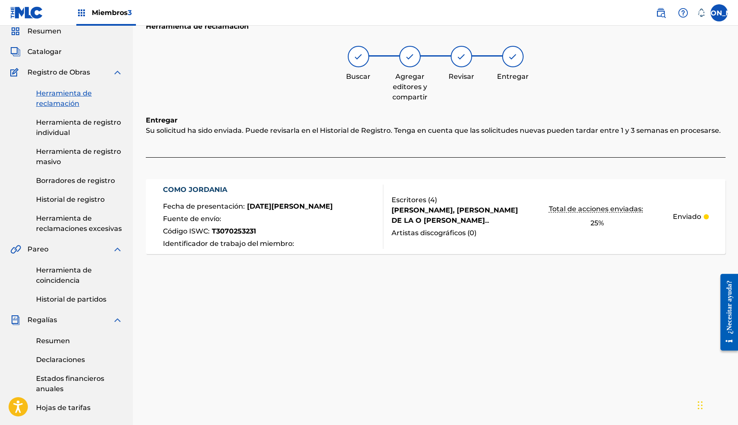
click at [61, 99] on font "Herramienta de reclamación" at bounding box center [64, 98] width 56 height 18
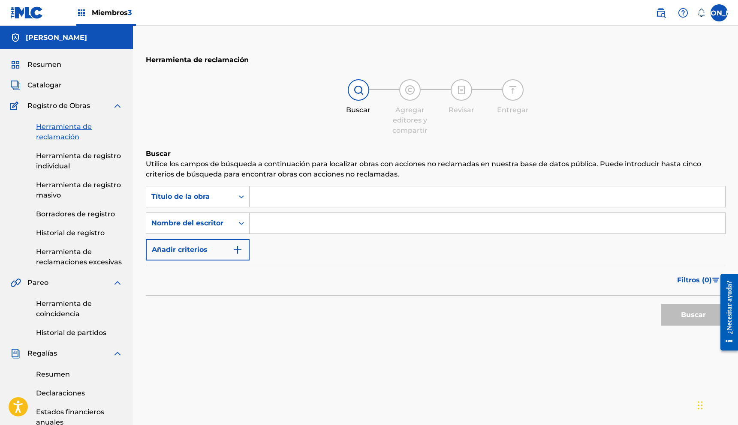
click at [281, 220] on input "Formulario de búsqueda" at bounding box center [488, 223] width 476 height 21
type input "[PERSON_NAME]"
click at [691, 312] on font "Buscar" at bounding box center [693, 315] width 25 height 8
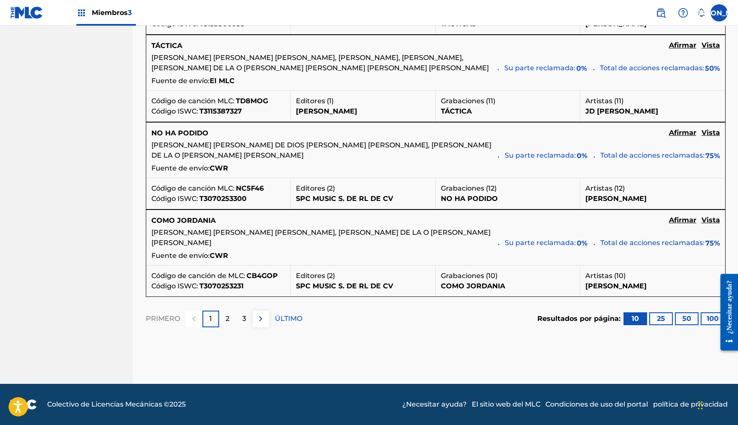
scroll to position [950, 0]
click at [224, 325] on div "2" at bounding box center [227, 319] width 17 height 17
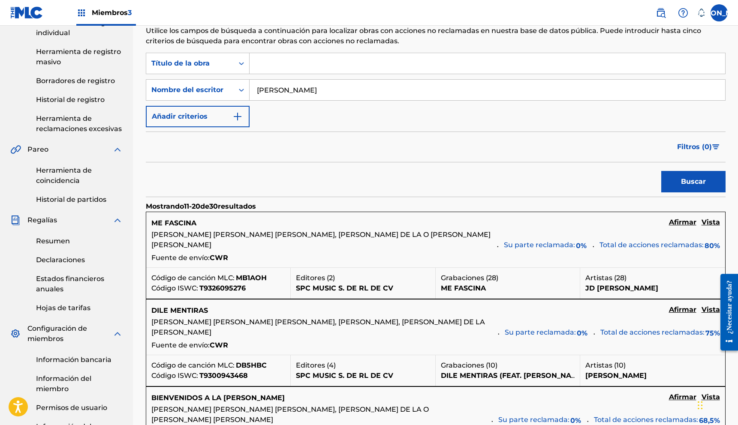
scroll to position [133, 0]
click at [706, 224] on font "Vista" at bounding box center [711, 223] width 18 height 8
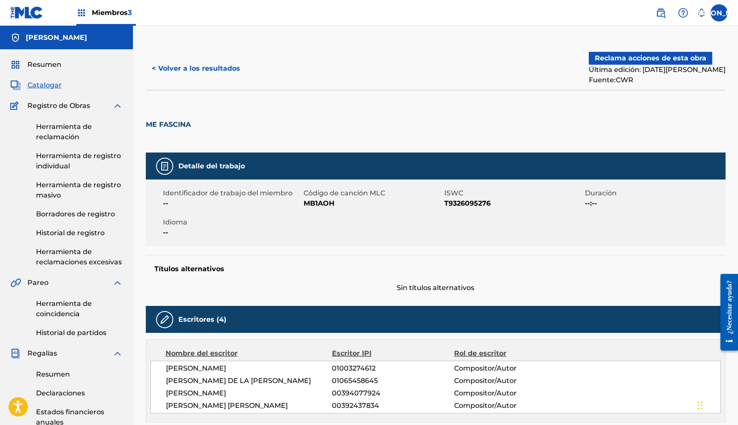
click at [633, 62] on font "Reclama acciones de esta obra" at bounding box center [651, 58] width 112 height 8
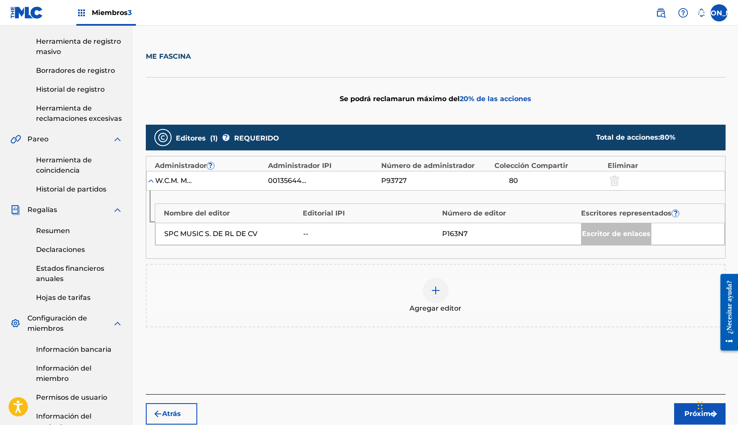
scroll to position [151, 0]
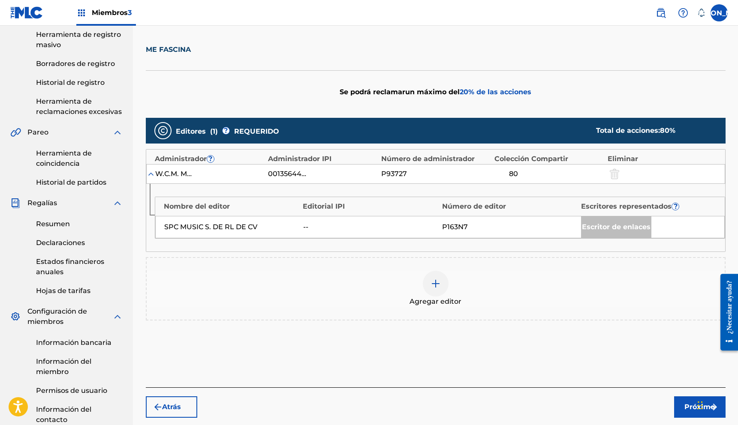
click at [434, 289] on div at bounding box center [436, 284] width 26 height 26
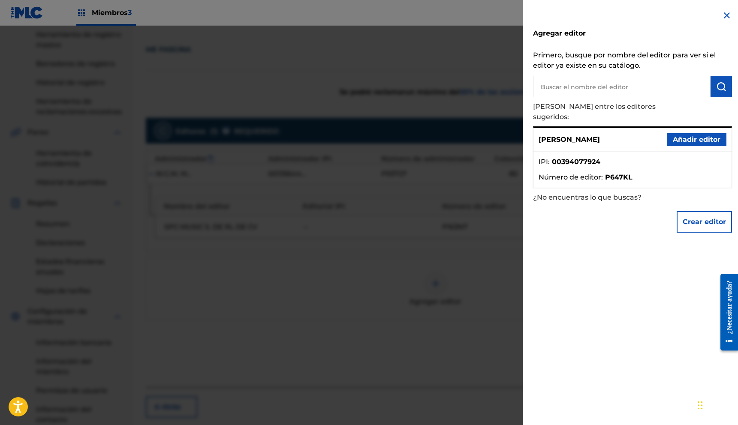
click at [715, 136] on font "Añadir editor" at bounding box center [697, 140] width 48 height 8
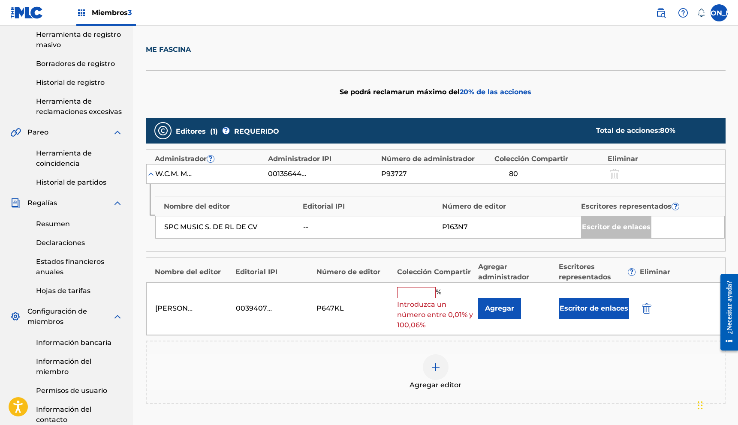
click at [414, 289] on input "text" at bounding box center [416, 292] width 39 height 11
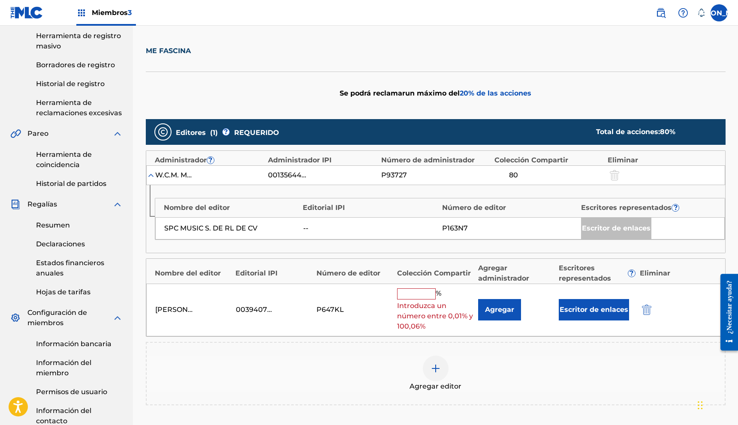
scroll to position [149, 0]
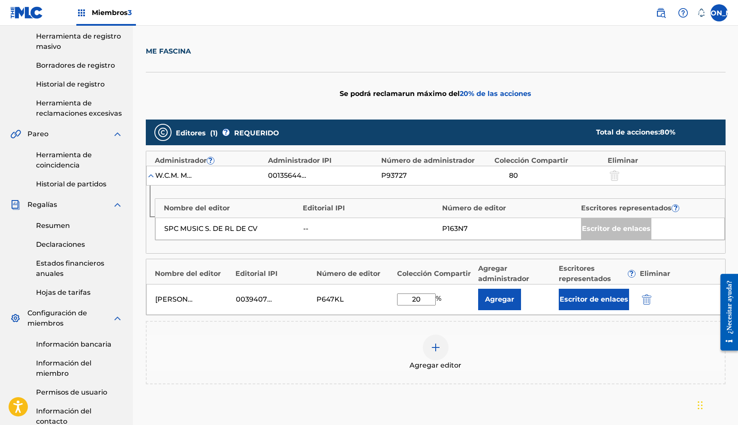
type input "20"
click at [571, 302] on font "Escritor de enlaces" at bounding box center [594, 300] width 69 height 8
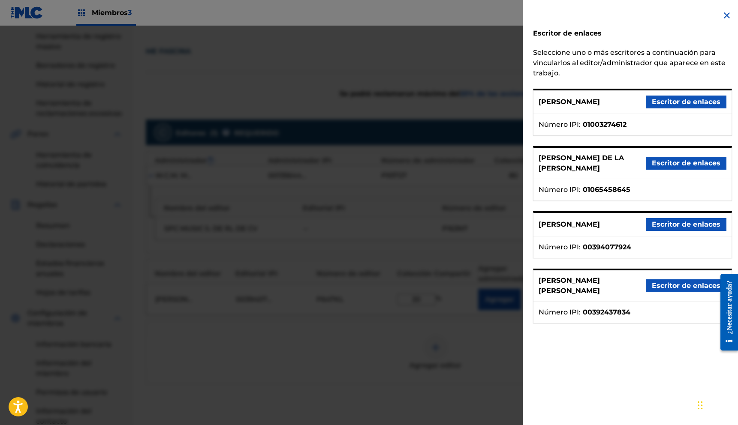
click at [671, 229] on font "Escritor de enlaces" at bounding box center [686, 224] width 69 height 8
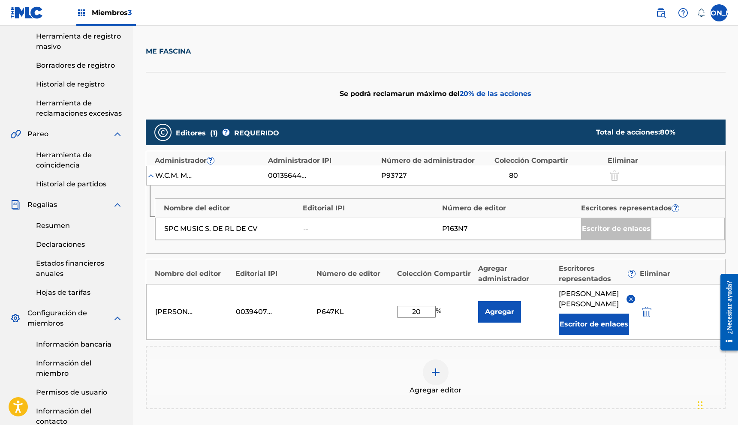
click at [500, 313] on font "Agregar" at bounding box center [499, 312] width 29 height 8
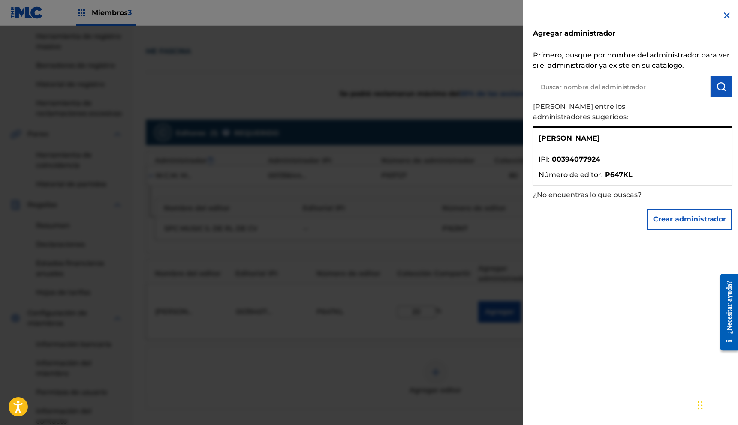
click at [725, 18] on img at bounding box center [727, 15] width 10 height 10
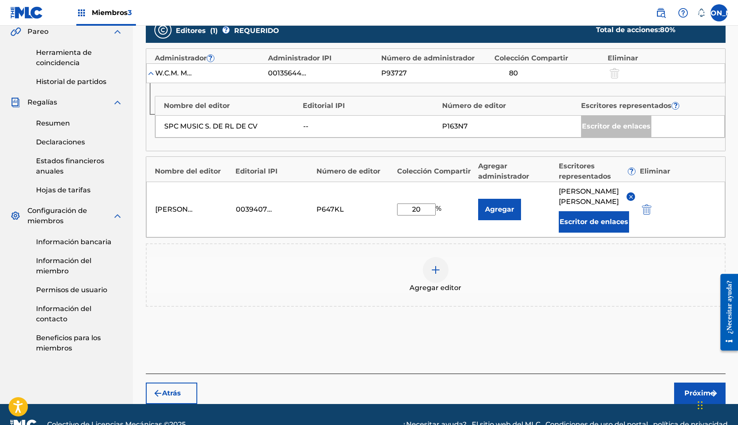
scroll to position [268, 0]
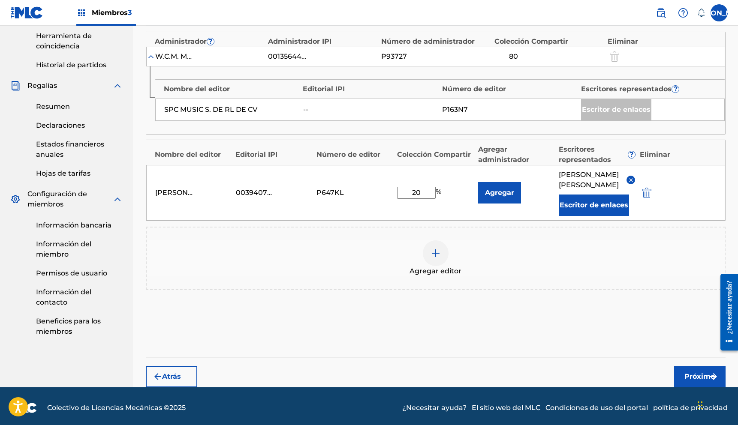
click at [692, 381] on font "Próximo" at bounding box center [700, 377] width 30 height 8
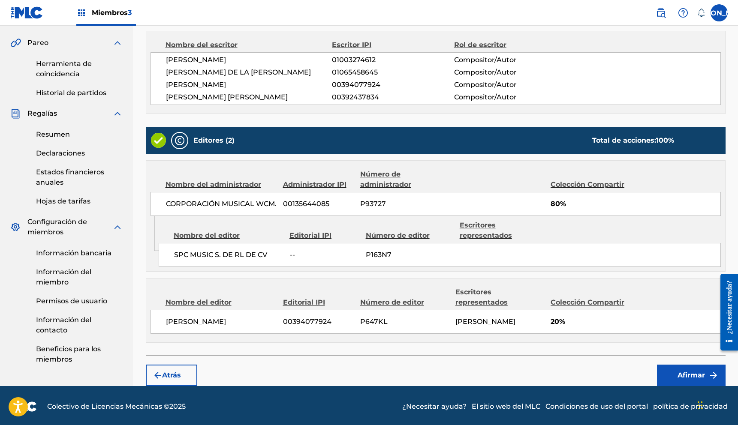
scroll to position [251, 0]
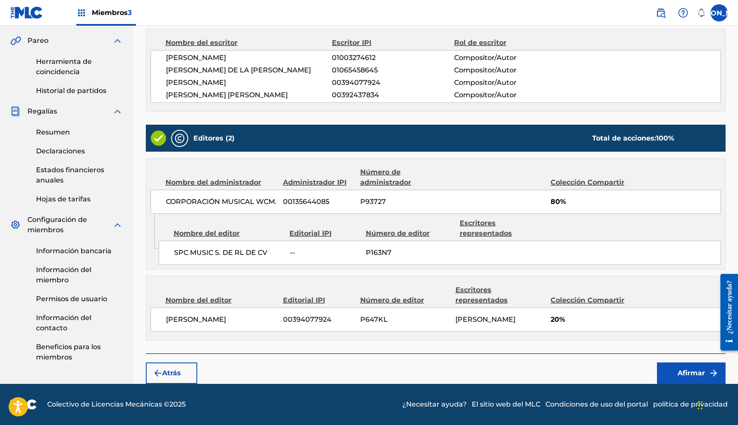
click at [688, 376] on font "Afirmar" at bounding box center [691, 373] width 27 height 8
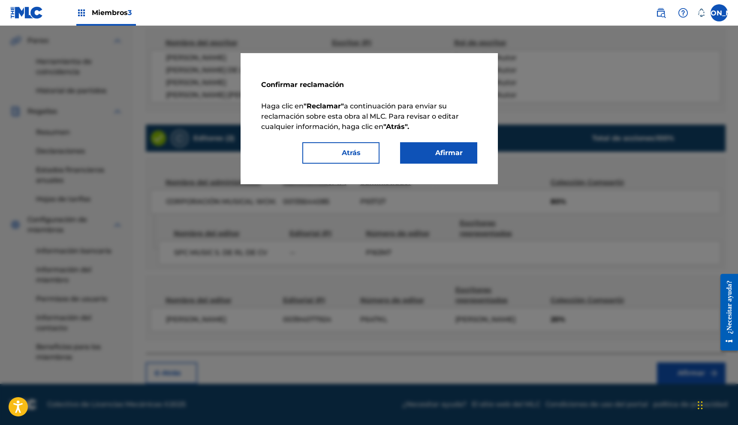
click at [460, 148] on font "Afirmar" at bounding box center [444, 153] width 38 height 10
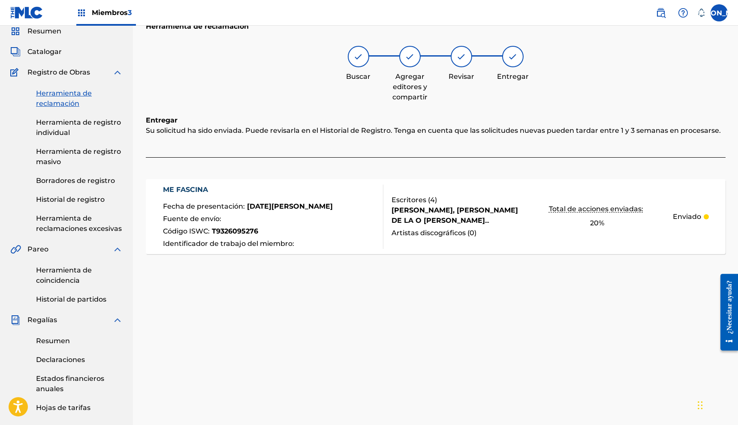
scroll to position [24, 0]
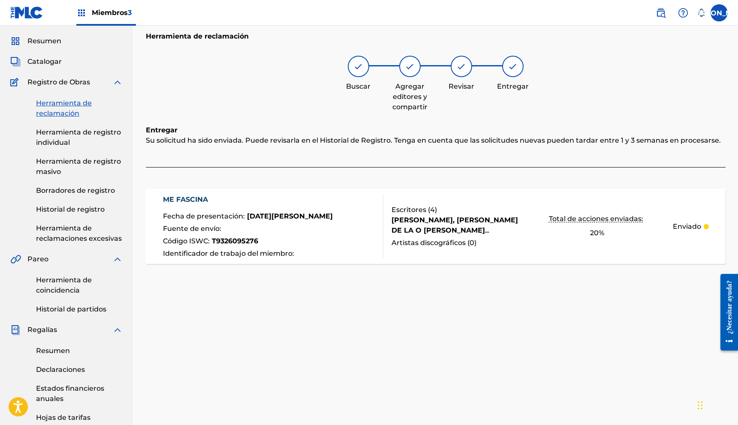
click at [72, 211] on font "Historial de registro" at bounding box center [70, 209] width 69 height 8
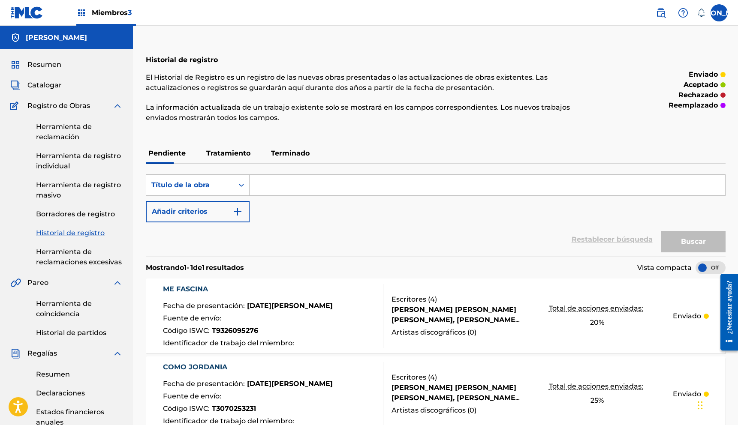
click at [77, 135] on font "Herramienta de reclamación" at bounding box center [64, 132] width 56 height 18
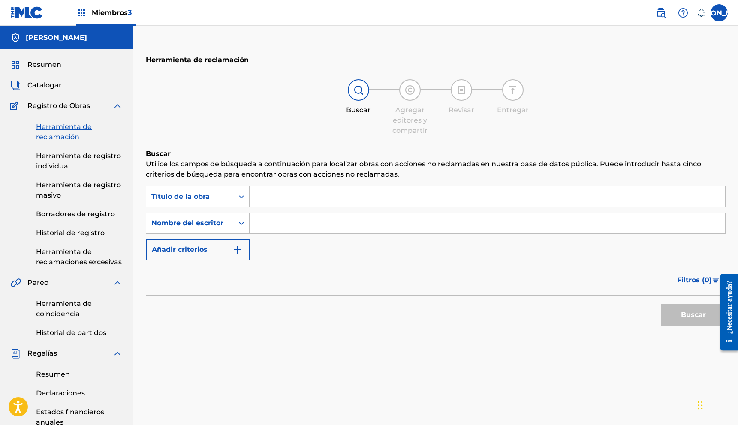
click at [50, 158] on font "Herramienta de registro individual" at bounding box center [78, 161] width 85 height 18
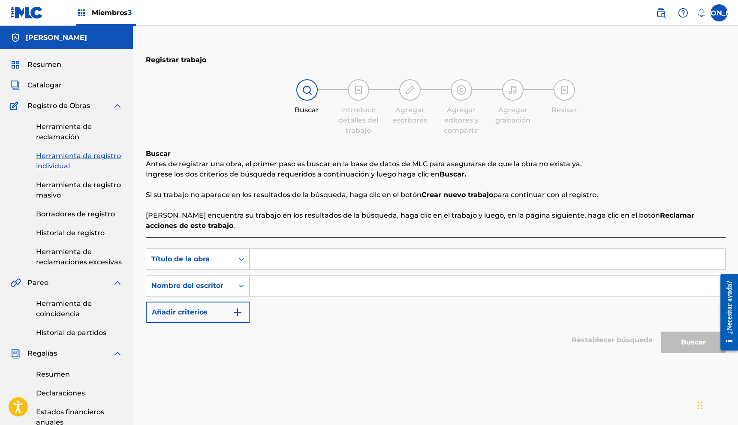
click at [312, 287] on input "Formulario de búsqueda" at bounding box center [488, 286] width 476 height 21
type input "[PERSON_NAME]"
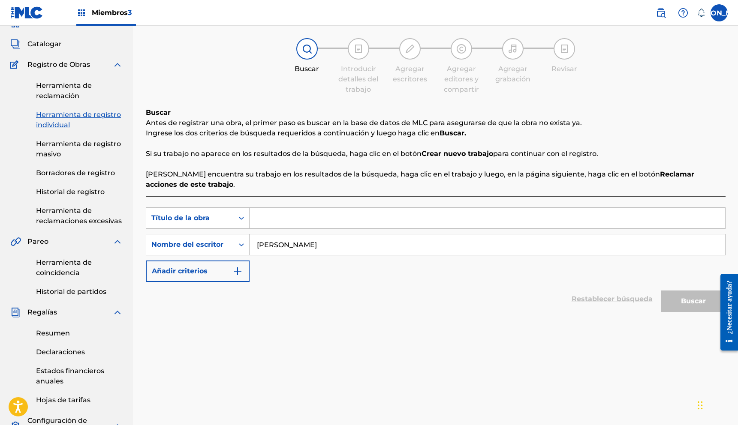
scroll to position [24, 0]
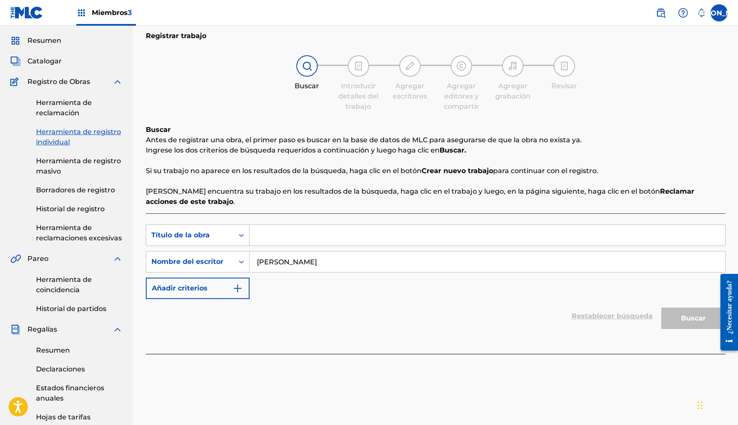
click at [68, 113] on font "Herramienta de reclamación" at bounding box center [64, 108] width 56 height 18
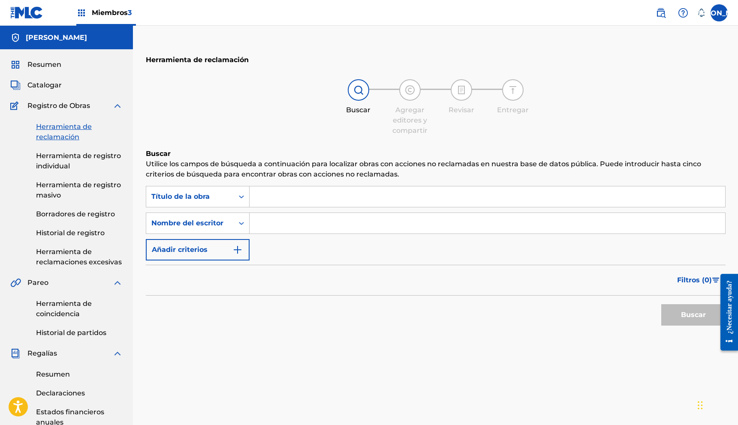
click at [272, 233] on input "Formulario de búsqueda" at bounding box center [488, 223] width 476 height 21
type input "[PERSON_NAME]"
click at [701, 320] on button "Buscar" at bounding box center [693, 315] width 64 height 21
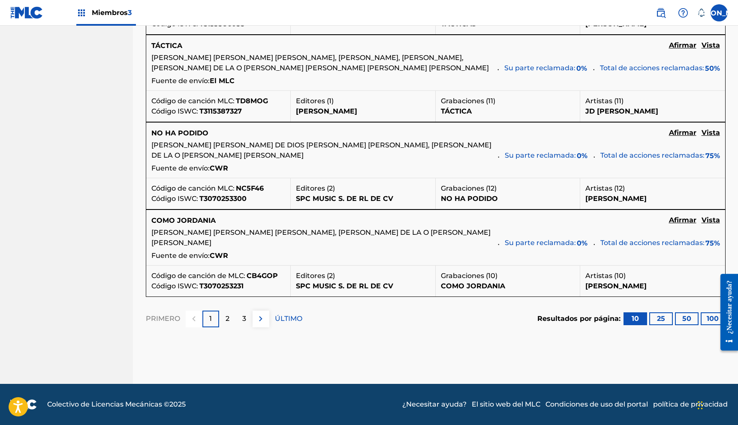
scroll to position [957, 0]
click at [229, 312] on div "2" at bounding box center [227, 319] width 17 height 17
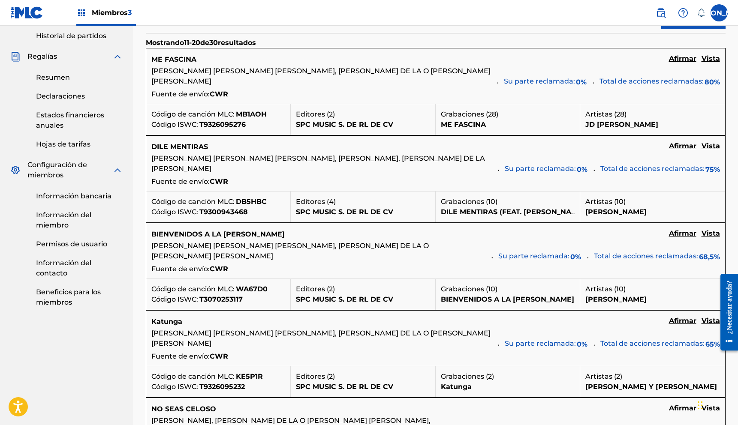
scroll to position [298, 0]
click at [715, 146] on font "Vista" at bounding box center [711, 146] width 18 height 8
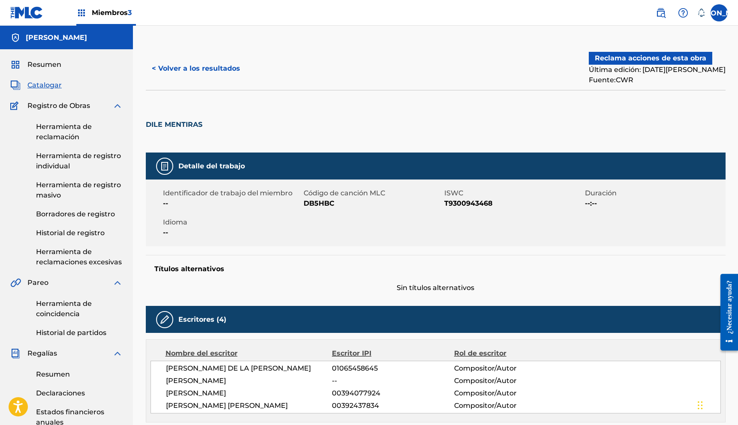
click at [694, 62] on font "Reclama acciones de esta obra" at bounding box center [651, 58] width 112 height 10
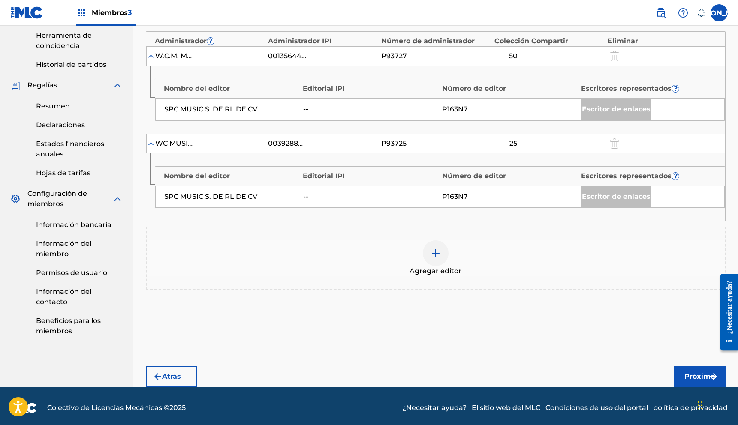
scroll to position [272, 0]
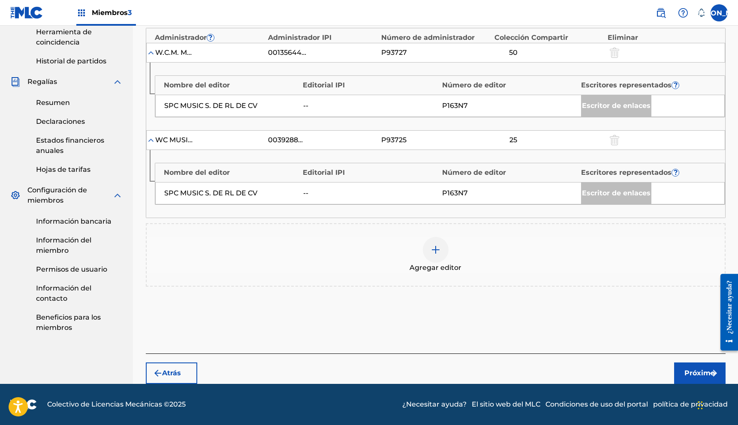
click at [435, 257] on div at bounding box center [436, 250] width 26 height 26
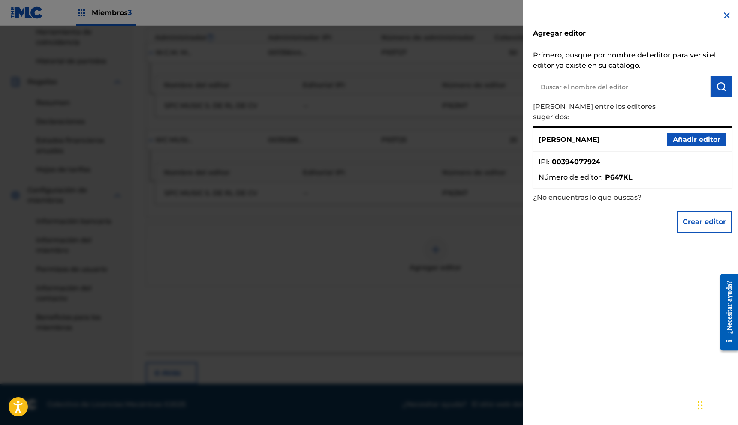
click at [682, 136] on font "Añadir editor" at bounding box center [697, 140] width 48 height 8
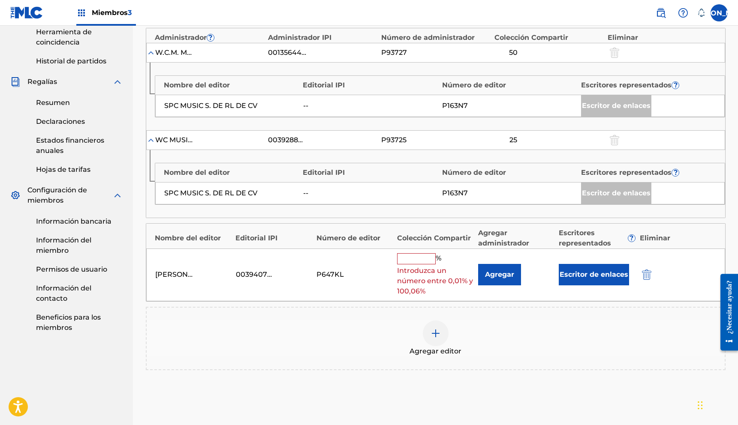
click at [402, 259] on input "text" at bounding box center [416, 258] width 39 height 11
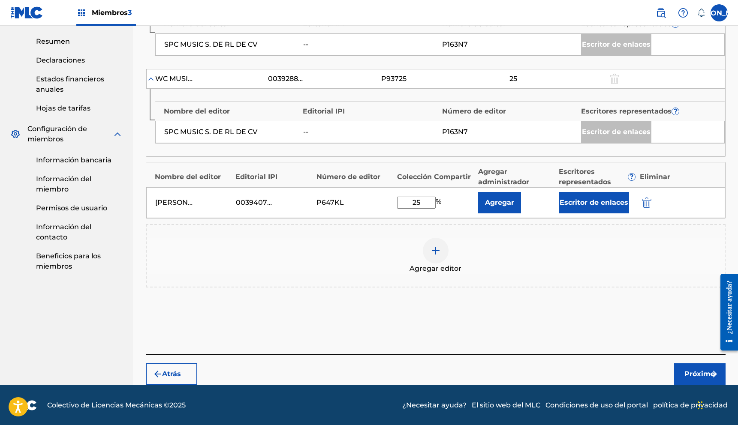
scroll to position [334, 0]
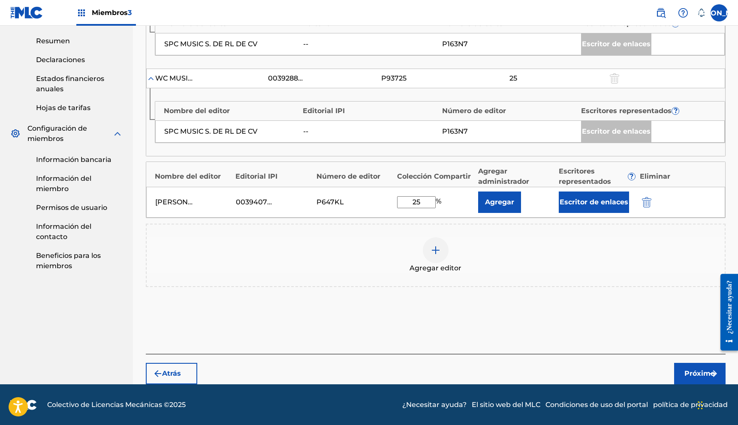
type input "25"
click at [576, 202] on font "Escritor de enlaces" at bounding box center [594, 202] width 69 height 8
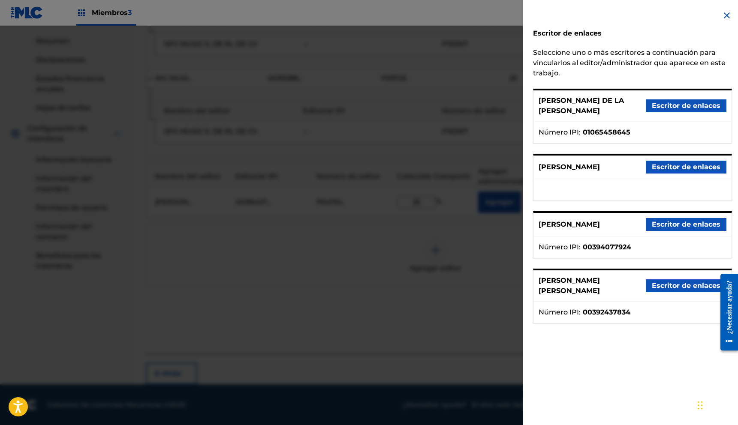
click at [679, 229] on font "Escritor de enlaces" at bounding box center [686, 224] width 69 height 8
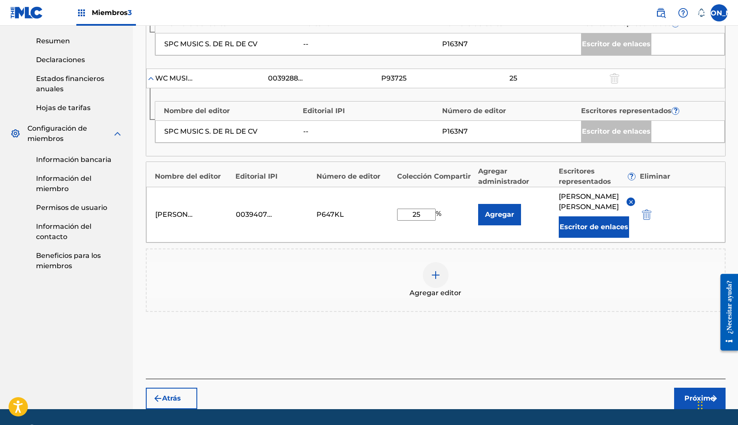
click at [684, 403] on button "Próximo" at bounding box center [699, 398] width 51 height 21
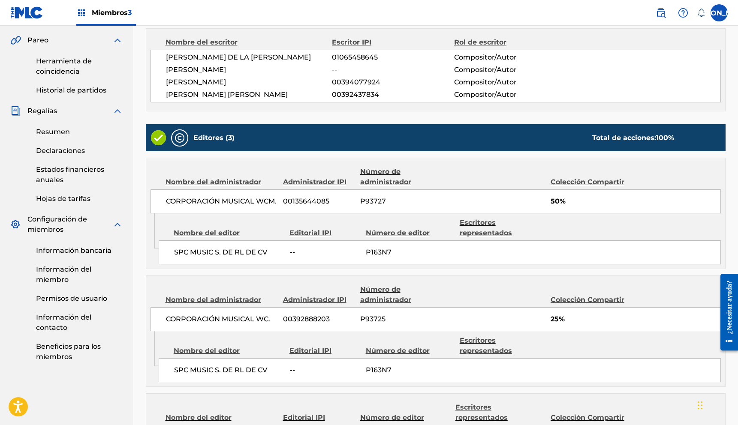
scroll to position [368, 0]
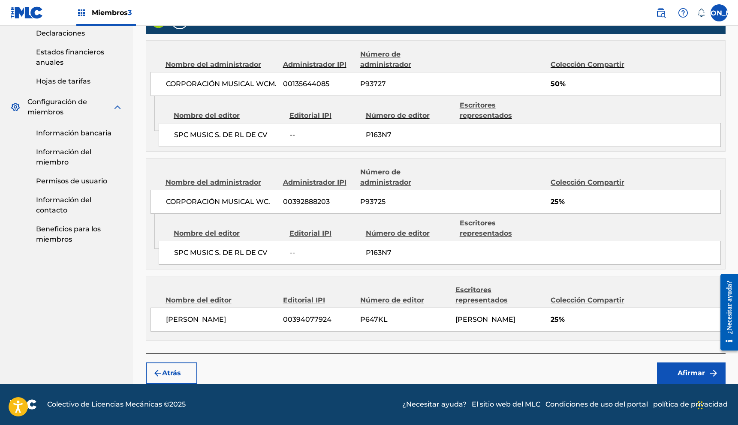
click at [676, 369] on button "Afirmar" at bounding box center [691, 373] width 69 height 21
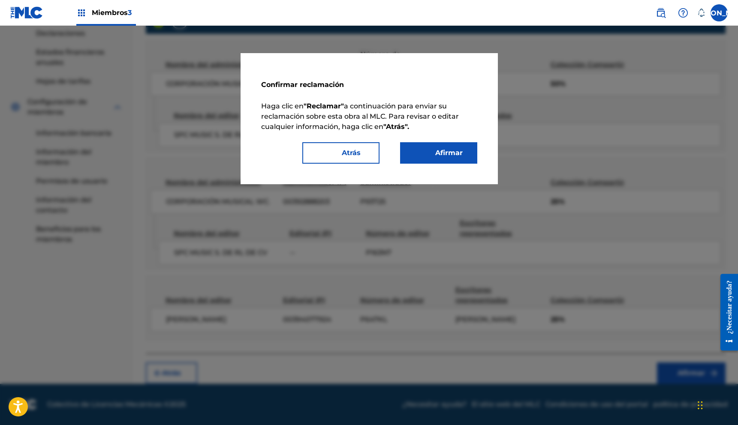
click at [445, 149] on font "Afirmar" at bounding box center [448, 153] width 27 height 8
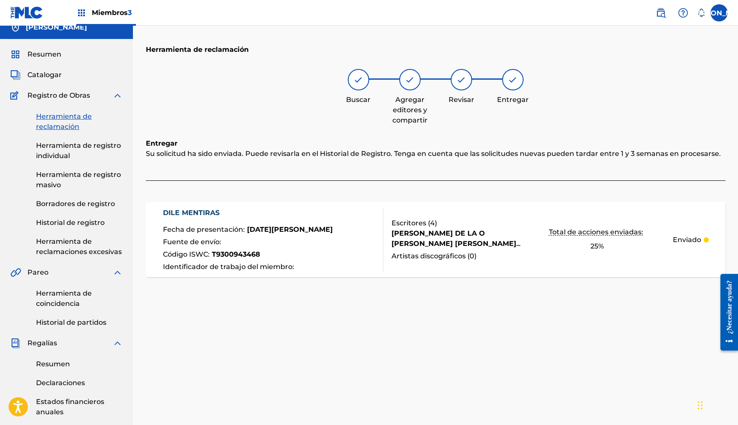
scroll to position [0, 0]
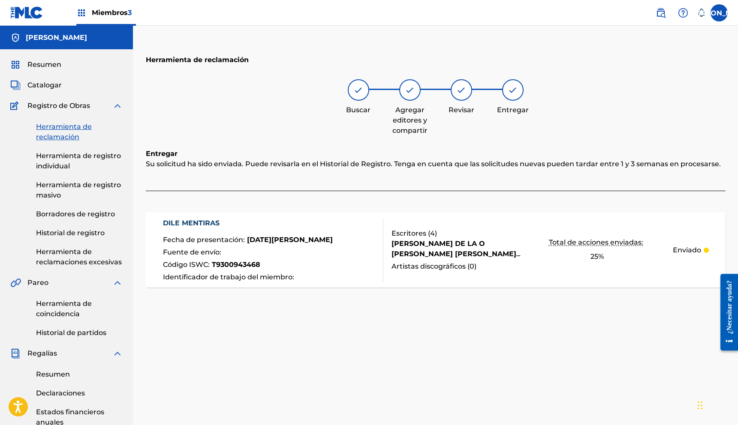
click at [83, 231] on font "Historial de registro" at bounding box center [70, 233] width 69 height 8
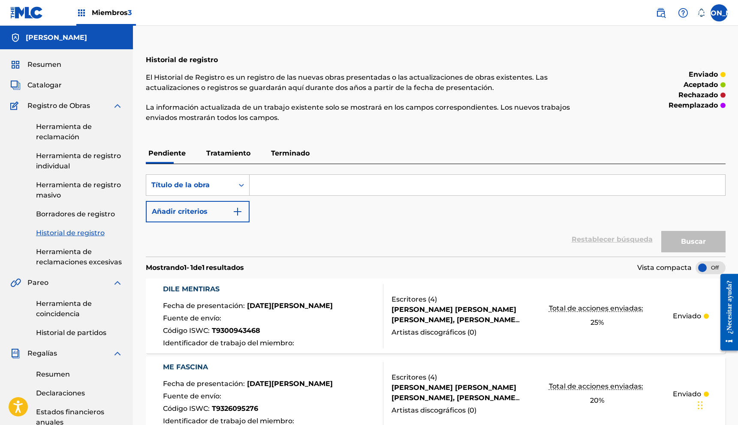
click at [63, 137] on font "Herramienta de reclamación" at bounding box center [64, 132] width 56 height 18
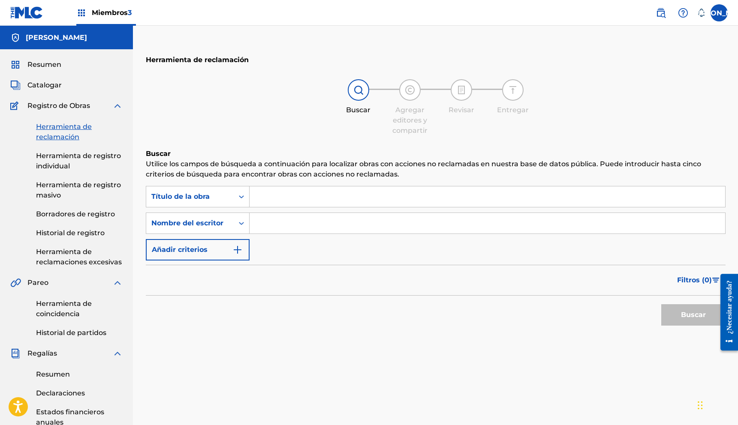
click at [277, 227] on input "Formulario de búsqueda" at bounding box center [488, 223] width 476 height 21
type input "[PERSON_NAME]"
drag, startPoint x: 689, startPoint y: 319, endPoint x: 675, endPoint y: 315, distance: 15.1
click at [689, 319] on font "Buscar" at bounding box center [693, 315] width 25 height 8
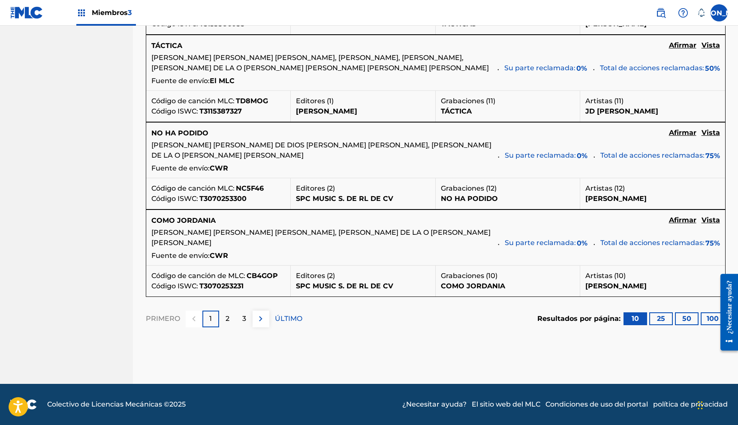
scroll to position [953, 0]
click at [225, 328] on div "2" at bounding box center [227, 319] width 17 height 17
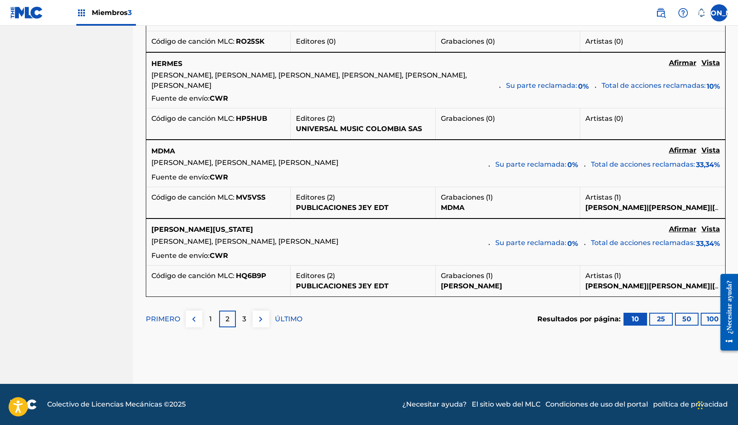
scroll to position [879, 0]
click at [244, 323] on font "3" at bounding box center [244, 319] width 4 height 8
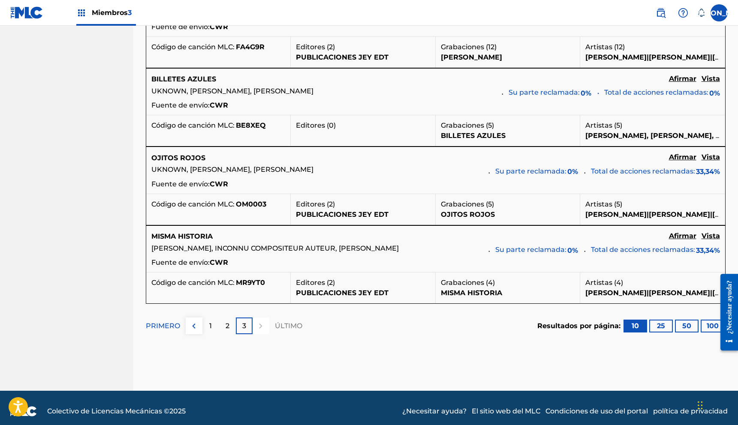
scroll to position [844, 0]
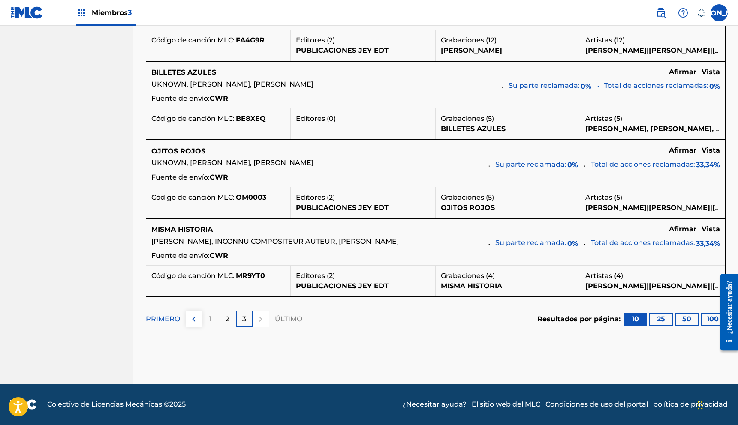
click at [232, 320] on div "2" at bounding box center [227, 319] width 17 height 17
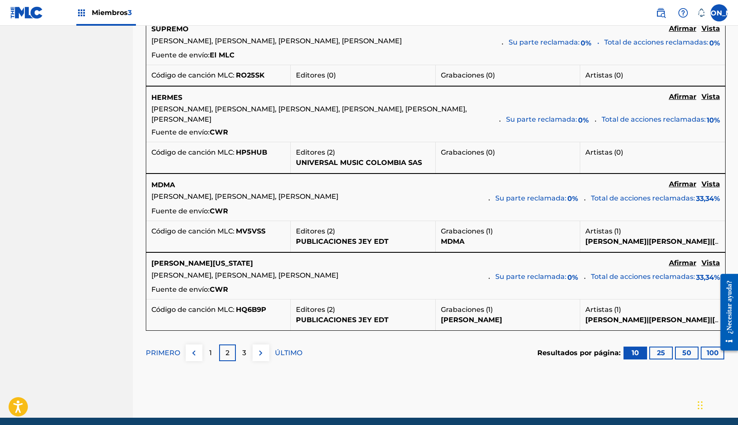
click at [204, 362] on div "1" at bounding box center [210, 353] width 17 height 17
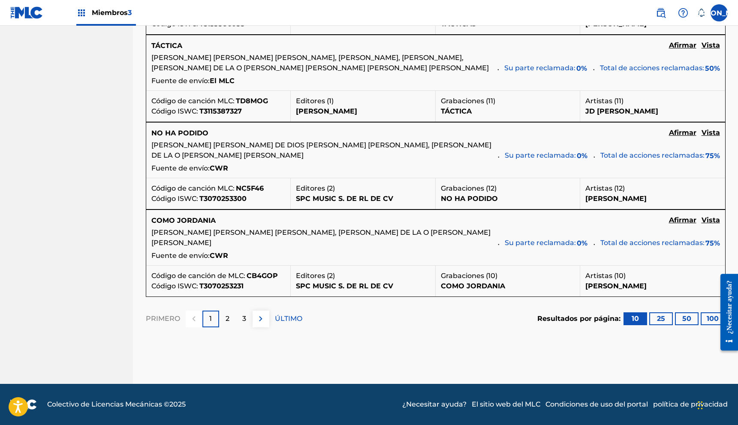
scroll to position [957, 0]
click at [229, 324] on div "2" at bounding box center [227, 319] width 17 height 17
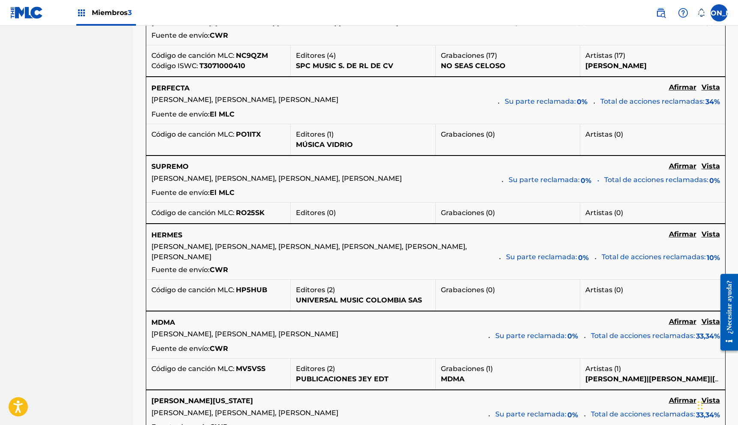
scroll to position [703, 0]
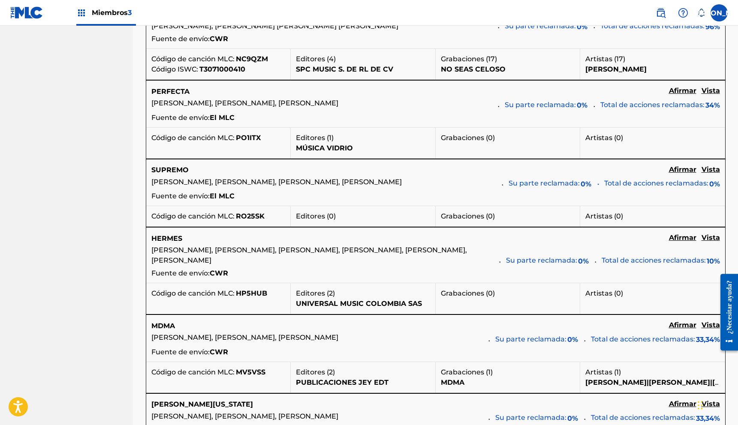
click at [712, 174] on font "Vista" at bounding box center [711, 170] width 18 height 8
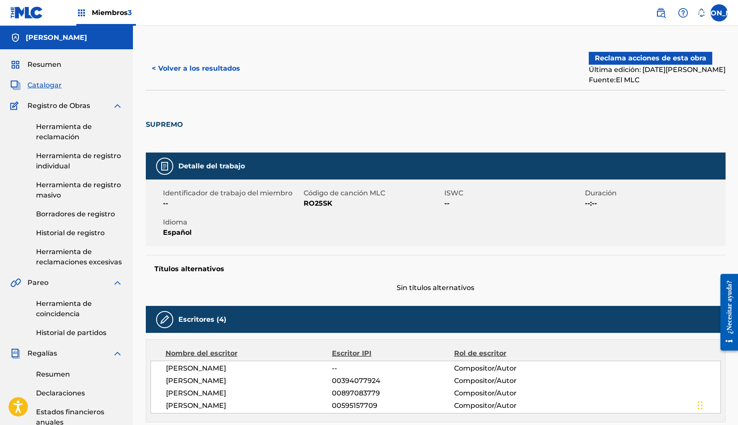
click at [185, 74] on button "< Volver a los resultados" at bounding box center [196, 68] width 100 height 21
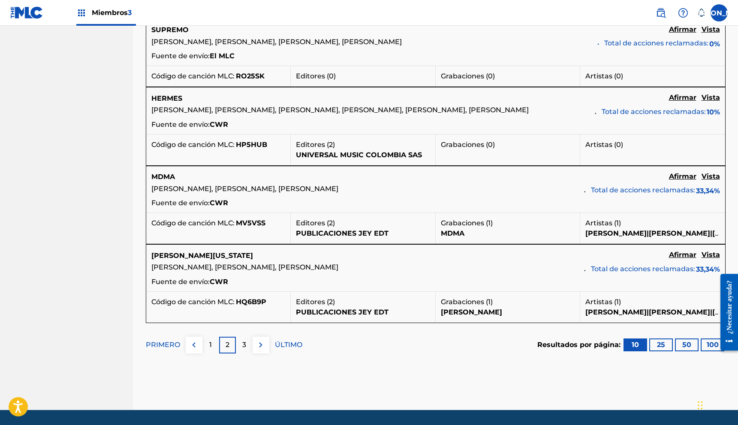
scroll to position [886, 0]
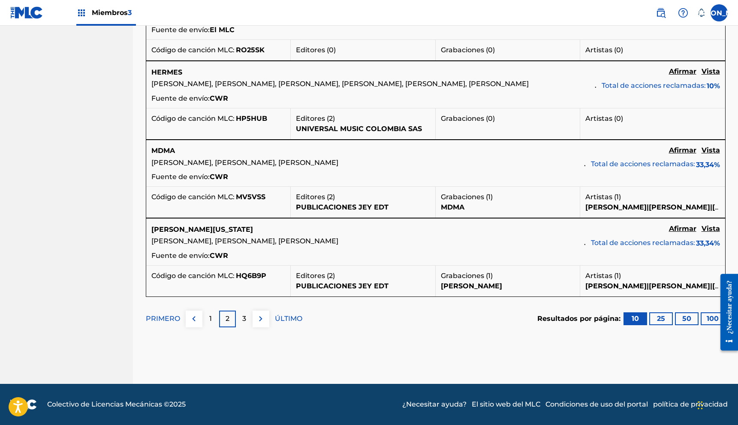
click at [242, 319] on font "3" at bounding box center [244, 319] width 4 height 8
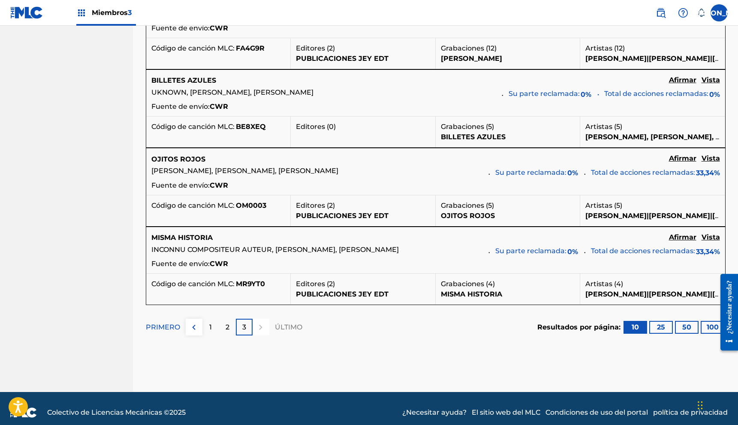
scroll to position [844, 0]
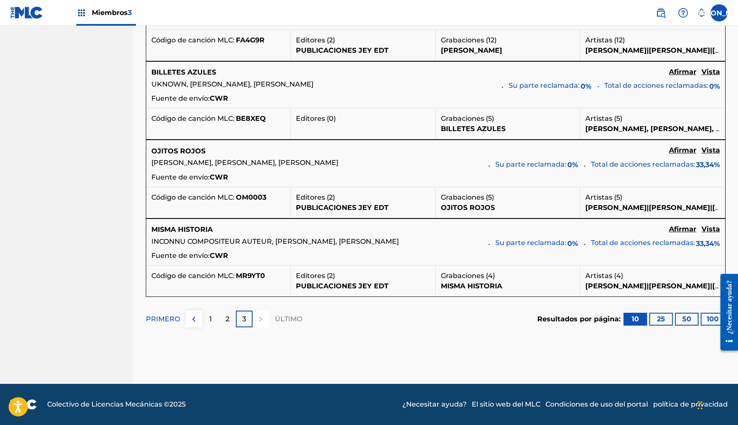
click at [223, 325] on div "2" at bounding box center [227, 319] width 17 height 17
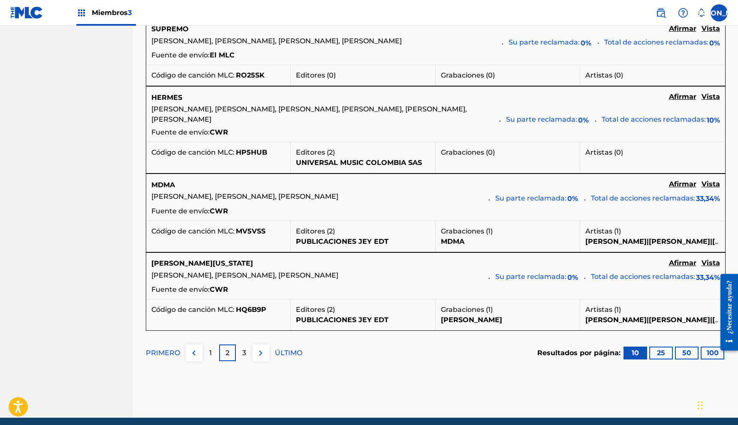
click at [208, 362] on div "1" at bounding box center [210, 353] width 17 height 17
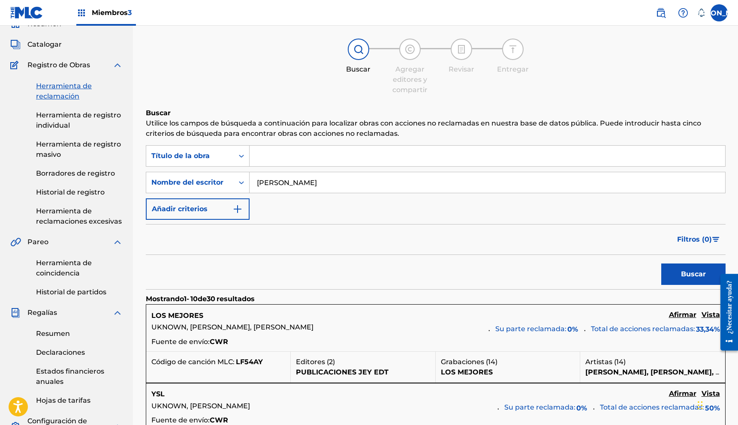
scroll to position [0, 0]
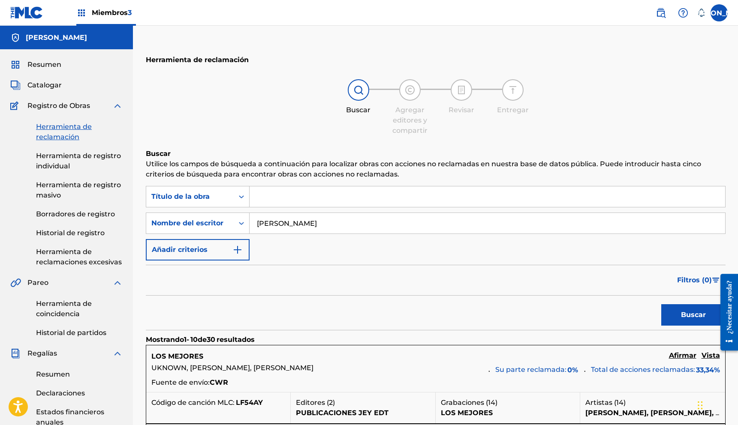
click at [292, 200] on input "Formulario de búsqueda" at bounding box center [488, 197] width 476 height 21
click at [272, 200] on input "Formulario de búsqueda" at bounding box center [488, 197] width 476 height 21
click at [301, 204] on input "Formulario de búsqueda" at bounding box center [488, 197] width 476 height 21
click at [285, 202] on input "Formulario de búsqueda" at bounding box center [488, 197] width 476 height 21
type input "r"
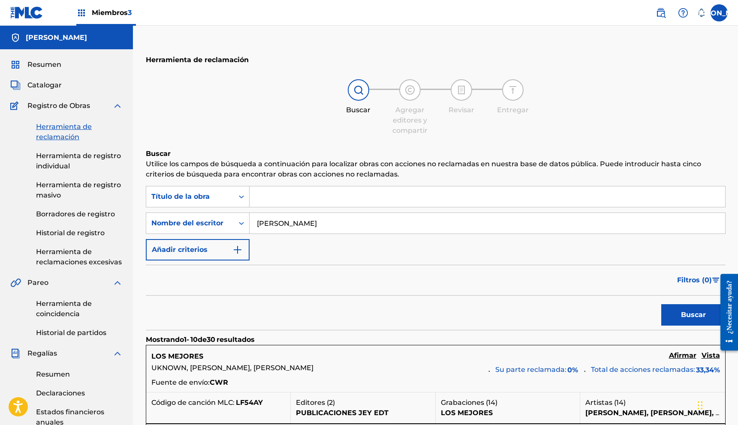
paste input "ROAST YOURSELF CHALLENGE 🔥 EL SUPER TRUCHA"
click at [374, 196] on input "ROAST YOURSELF CHALLENGE 🔥 EL SUPER TRUCHA" at bounding box center [488, 197] width 476 height 21
type input "ROAST YOURSELF CHALLENGE EL SUPER TRUCHA"
click at [687, 308] on button "Buscar" at bounding box center [693, 315] width 64 height 21
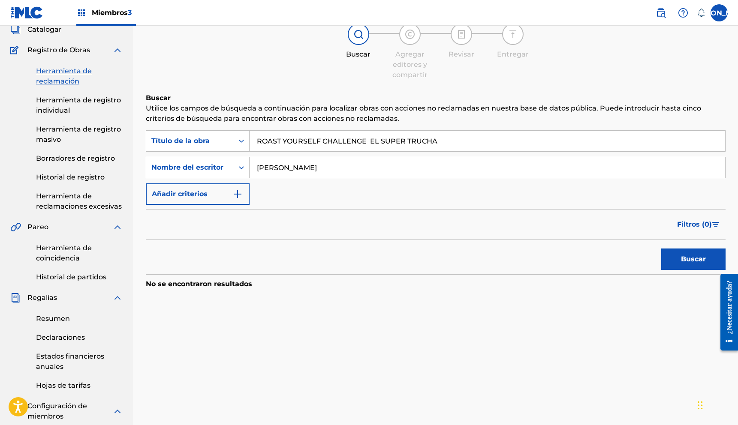
scroll to position [48, 0]
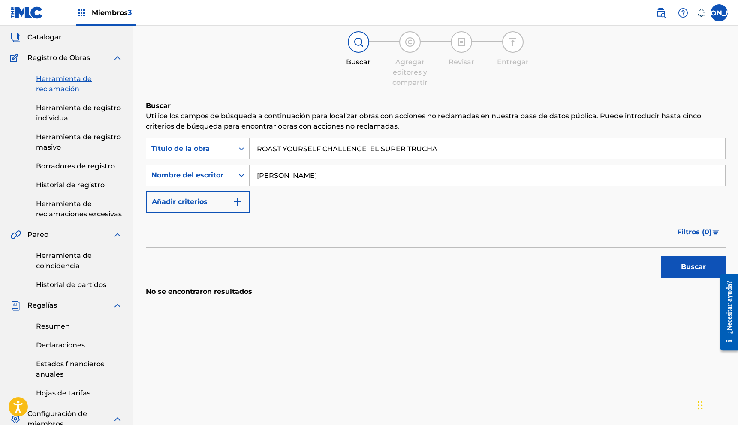
click at [58, 263] on font "Herramienta de coincidencia" at bounding box center [64, 261] width 56 height 18
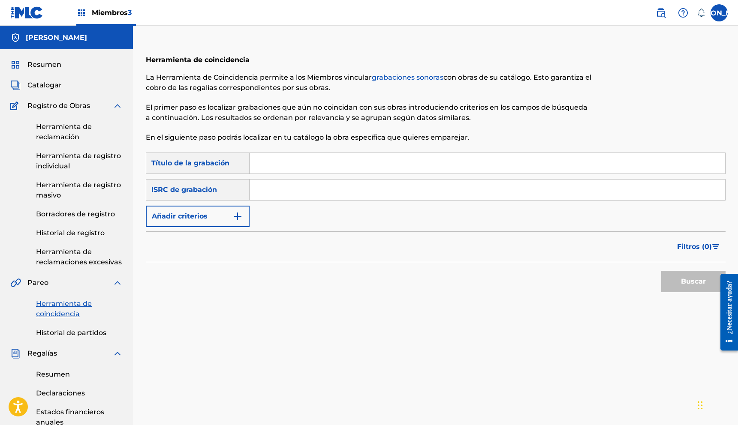
click at [270, 168] on input "Formulario de búsqueda" at bounding box center [488, 163] width 476 height 21
paste input "ROAST YOURSELF CHALLENGE 🔥 EL SUPER TRUCHA"
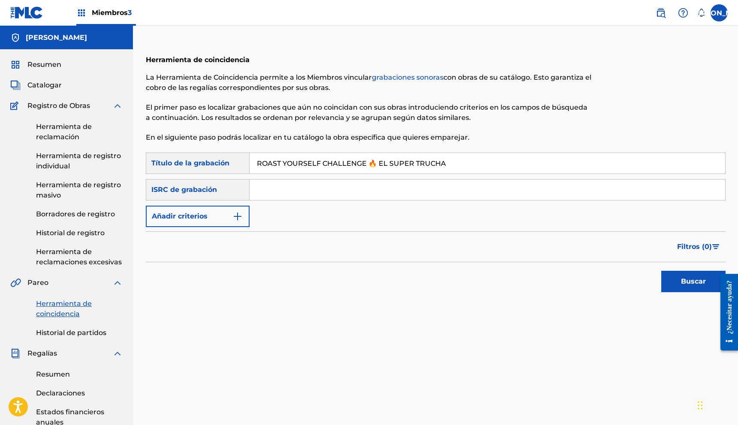
click at [373, 165] on input "ROAST YOURSELF CHALLENGE 🔥 EL SUPER TRUCHA" at bounding box center [488, 163] width 476 height 21
type input "ROAST YOURSELF CHALLENGE EL SUPER TRUCHA"
click at [234, 215] on img "Formulario de búsqueda" at bounding box center [237, 216] width 10 height 10
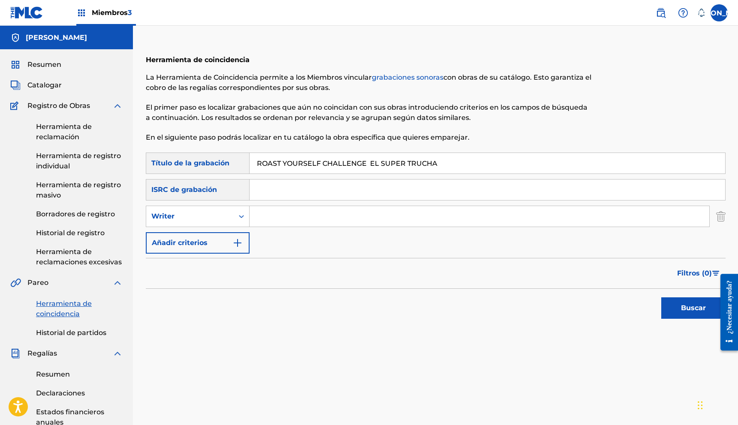
click at [273, 216] on input "Formulario de búsqueda" at bounding box center [480, 216] width 460 height 21
type input "[PERSON_NAME]"
click at [700, 314] on button "Buscar" at bounding box center [693, 308] width 64 height 21
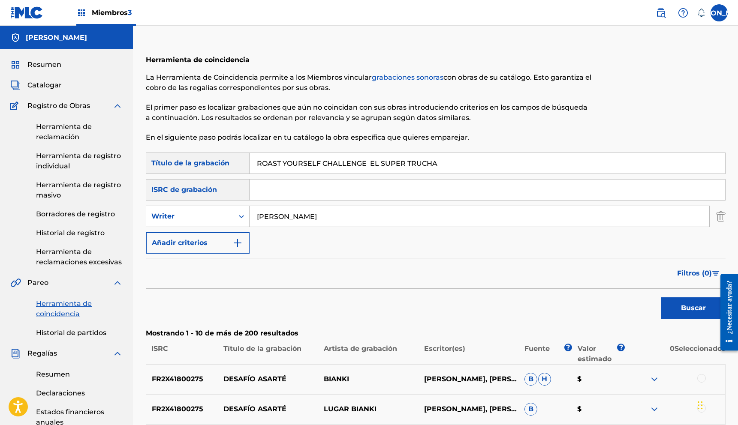
paste input "GBMA22154011"
type input "GBMA22154011"
drag, startPoint x: 370, startPoint y: 216, endPoint x: 136, endPoint y: 223, distance: 234.3
click at [136, 223] on div "Herramienta de coincidencia La Herramienta de Coincidencia permite a los Miembr…" at bounding box center [436, 388] width 600 height 682
type input "j"
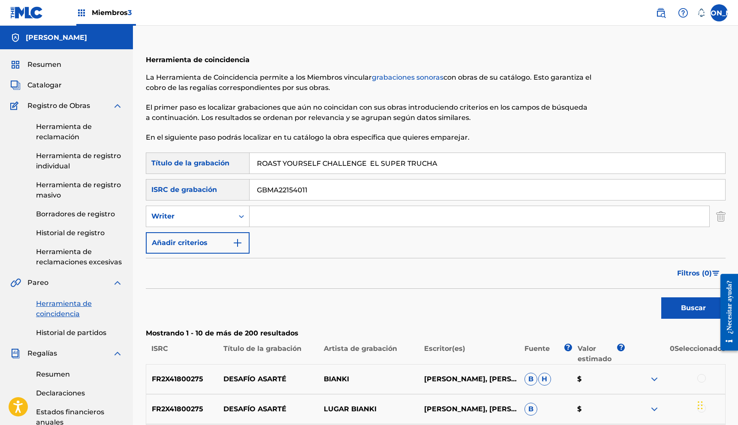
click at [661, 298] on button "Buscar" at bounding box center [693, 308] width 64 height 21
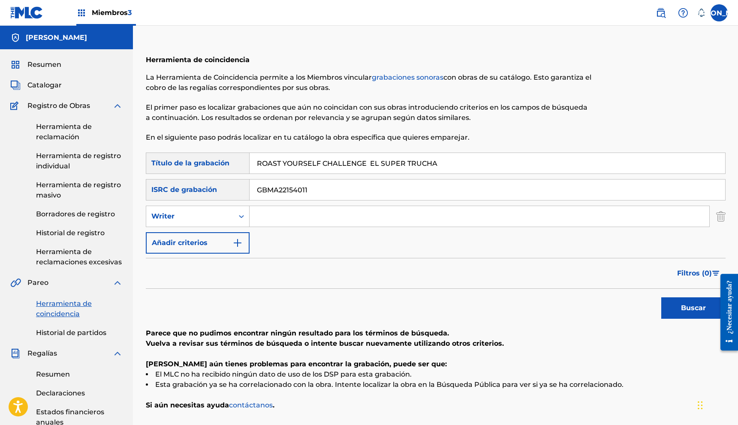
drag, startPoint x: 325, startPoint y: 196, endPoint x: 192, endPoint y: 193, distance: 133.0
click at [192, 193] on div "Buscar con criterios e11f938a-3b69-44a9-8784-7b06d6b830bc ISRC de grabación GBM…" at bounding box center [436, 189] width 580 height 21
click at [661, 298] on button "Buscar" at bounding box center [693, 308] width 64 height 21
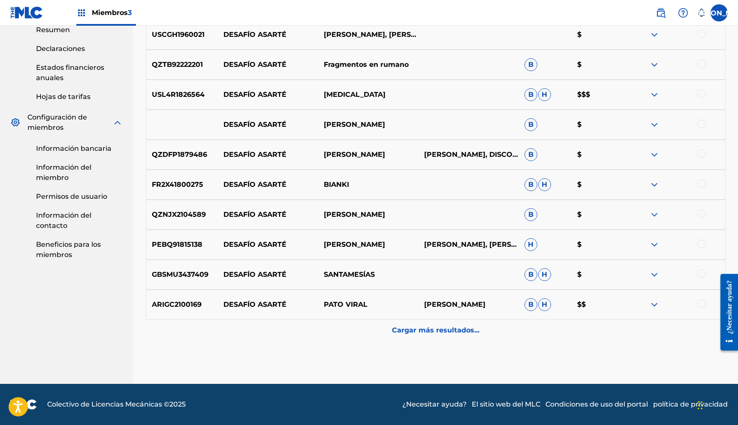
click at [468, 333] on font "Cargar más resultados..." at bounding box center [435, 330] width 87 height 8
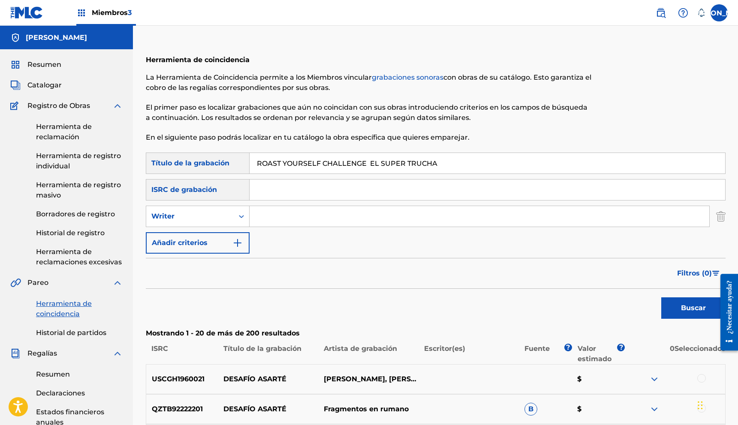
click at [282, 192] on input "Formulario de búsqueda" at bounding box center [488, 190] width 476 height 21
paste input "TCAEA1999263"
type input "TCAEA1999263"
click at [686, 301] on button "Buscar" at bounding box center [693, 308] width 64 height 21
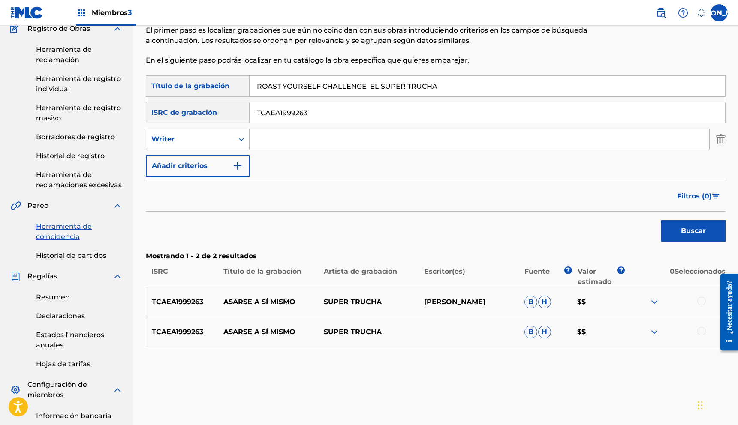
scroll to position [79, 0]
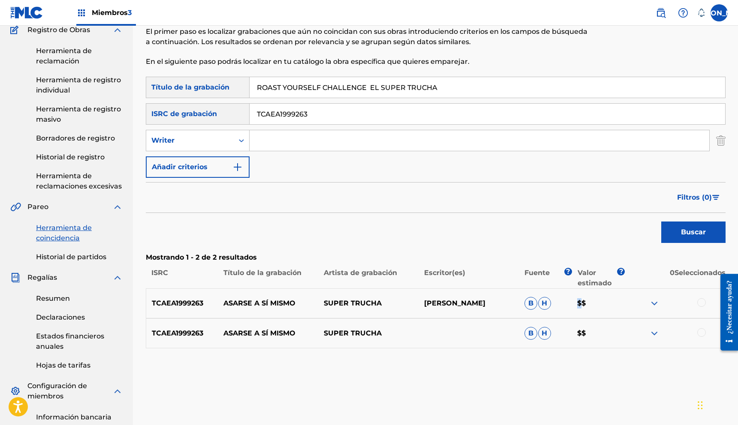
click at [582, 300] on p "$$" at bounding box center [598, 304] width 53 height 10
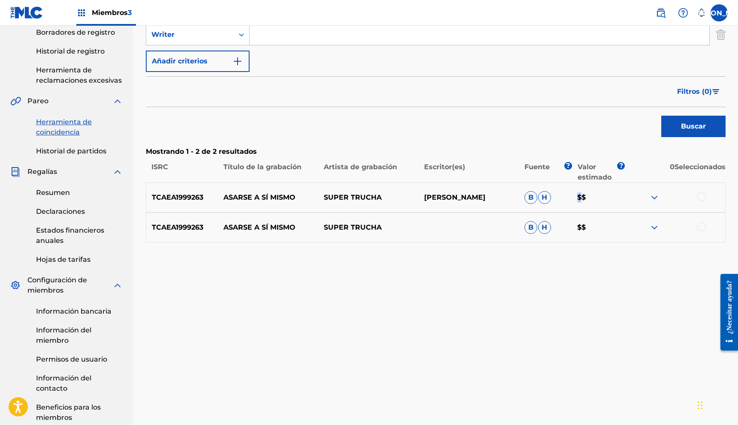
scroll to position [189, 0]
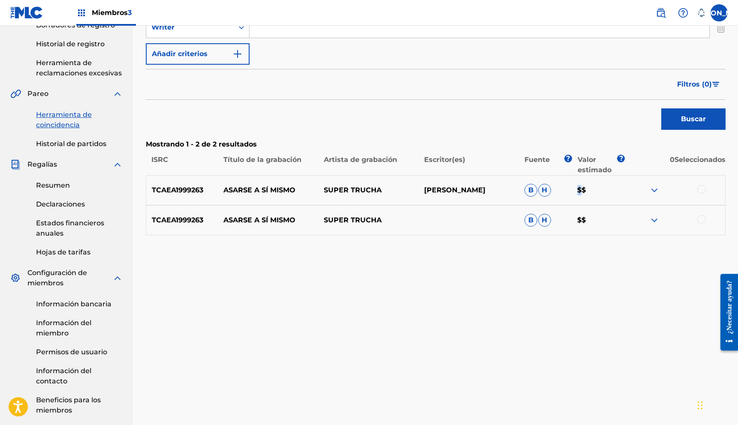
click at [577, 192] on p "$$" at bounding box center [598, 190] width 53 height 10
click at [578, 191] on p "$$" at bounding box center [598, 190] width 53 height 10
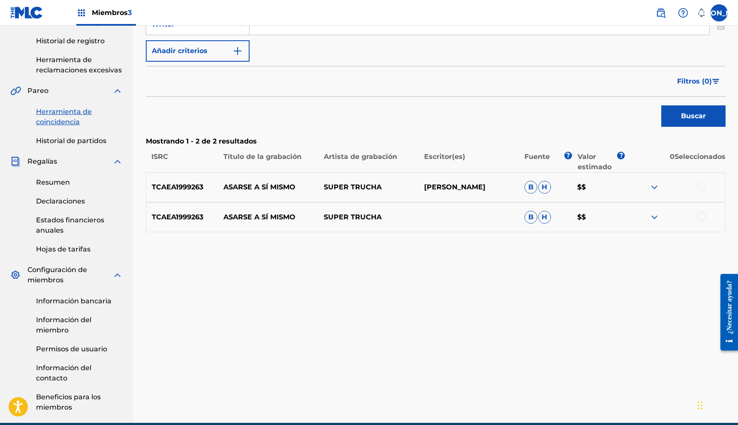
scroll to position [192, 0]
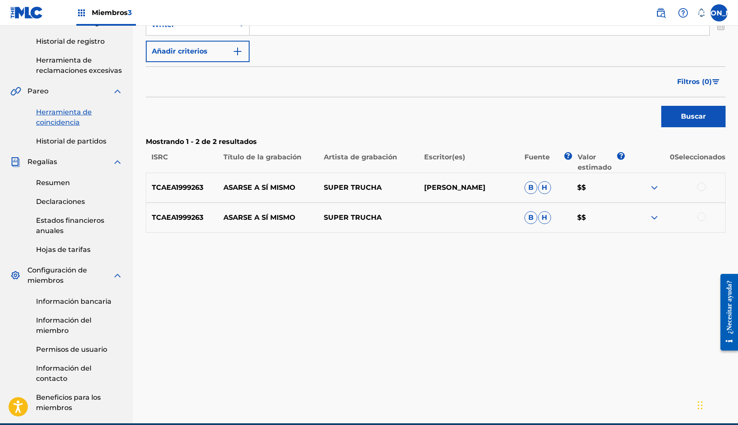
drag, startPoint x: 563, startPoint y: 190, endPoint x: 573, endPoint y: 190, distance: 9.4
click at [561, 190] on div "TCAEA1999263 ASARSE A SÍ MISMO SUPER TRUCHA [PERSON_NAME] B H $$" at bounding box center [436, 188] width 580 height 30
drag, startPoint x: 589, startPoint y: 187, endPoint x: 570, endPoint y: 188, distance: 19.3
click at [570, 188] on div "TCAEA1999263 ASARSE A SÍ MISMO SUPER TRUCHA [PERSON_NAME] B H $$" at bounding box center [436, 188] width 580 height 30
drag, startPoint x: 617, startPoint y: 181, endPoint x: 609, endPoint y: 185, distance: 8.8
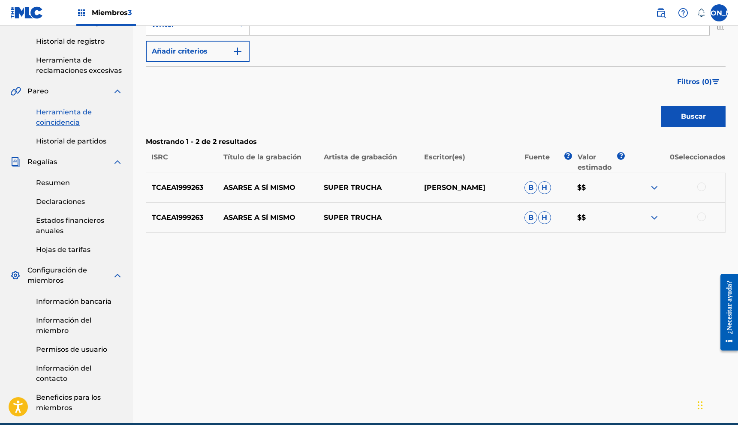
click at [617, 181] on div "TCAEA1999263 ASARSE A SÍ MISMO SUPER TRUCHA [PERSON_NAME] B H $$" at bounding box center [436, 188] width 580 height 30
click at [705, 185] on div at bounding box center [701, 187] width 9 height 9
click at [700, 209] on div "TCAEA1999263 ASARSE A SÍ MISMO SUPER TRUCHA B H $$" at bounding box center [436, 218] width 580 height 30
click at [703, 215] on div at bounding box center [701, 217] width 9 height 9
click at [620, 356] on font "Grupo del partido" at bounding box center [601, 355] width 63 height 8
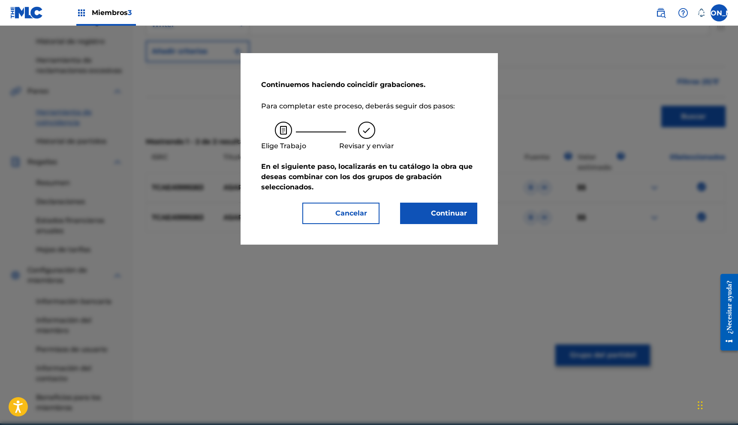
click at [445, 210] on font "Continuar" at bounding box center [449, 213] width 36 height 8
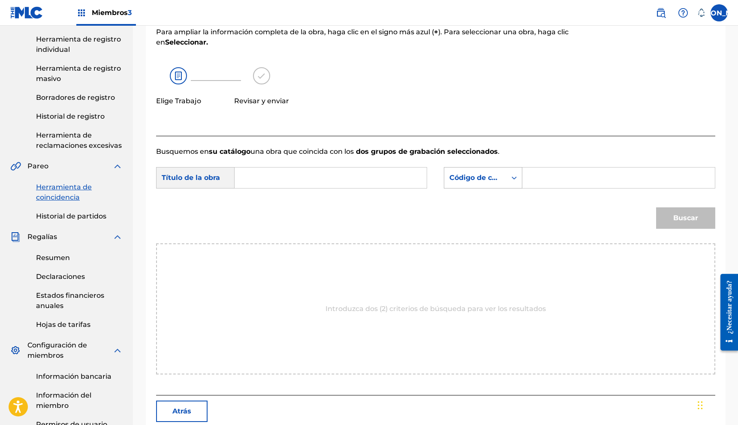
scroll to position [117, 0]
click at [516, 182] on div "Formulario de búsqueda" at bounding box center [514, 177] width 15 height 15
click at [514, 182] on div "Formulario de búsqueda" at bounding box center [514, 177] width 15 height 15
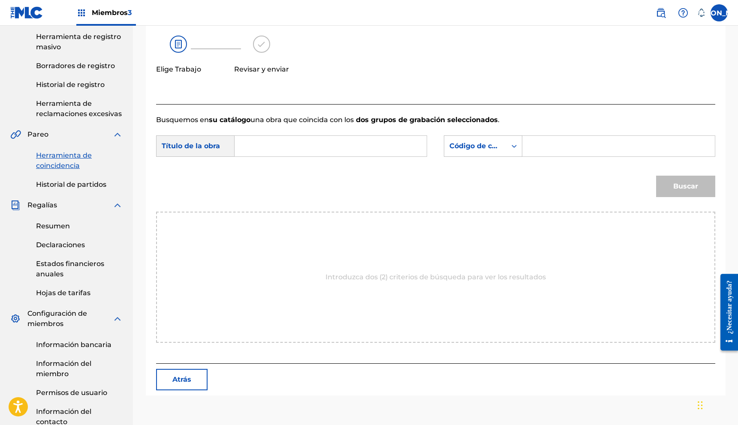
scroll to position [147, 0]
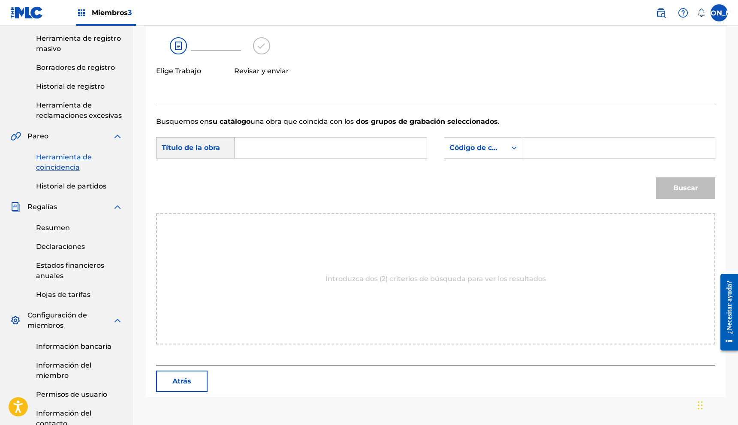
click at [251, 146] on input "Formulario de búsqueda" at bounding box center [331, 148] width 178 height 21
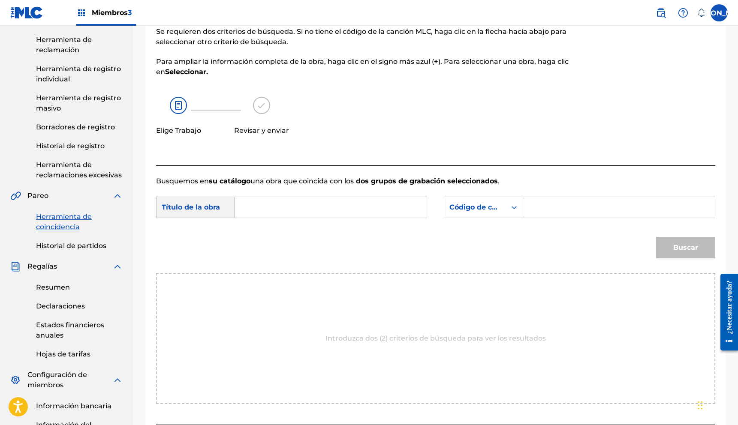
scroll to position [78, 0]
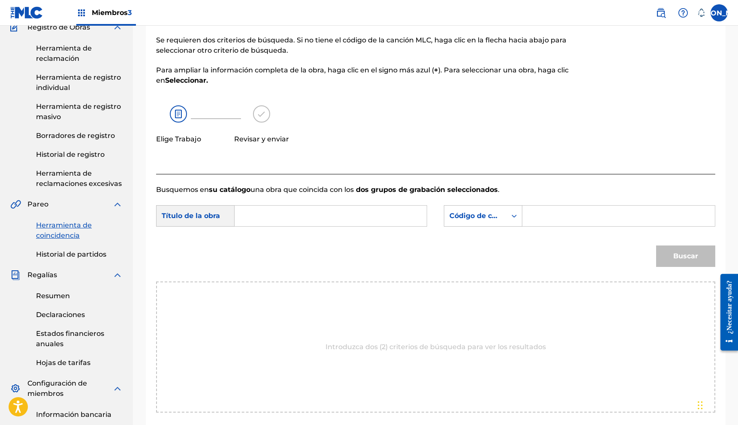
click at [271, 212] on input "Formulario de búsqueda" at bounding box center [331, 216] width 178 height 21
paste input "TCAEA1999263"
type input "TCAEA1999263"
drag, startPoint x: 318, startPoint y: 220, endPoint x: 242, endPoint y: 221, distance: 75.5
click at [242, 221] on input "TCAEA1999263" at bounding box center [331, 216] width 178 height 21
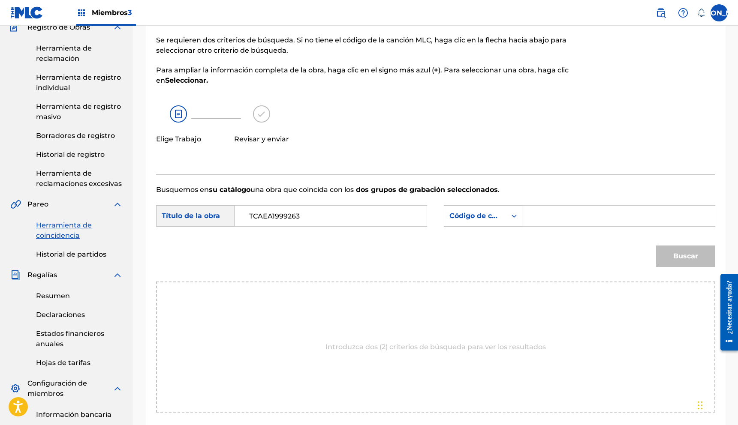
scroll to position [79, 0]
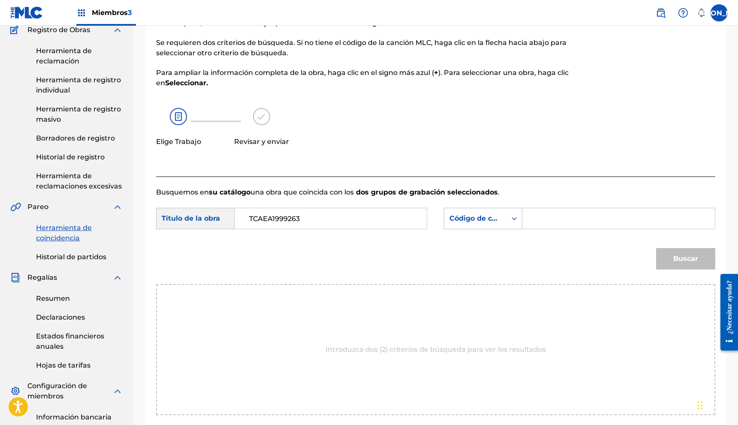
drag, startPoint x: 302, startPoint y: 217, endPoint x: 246, endPoint y: 216, distance: 55.8
click at [246, 216] on input "TCAEA1999263" at bounding box center [331, 218] width 178 height 21
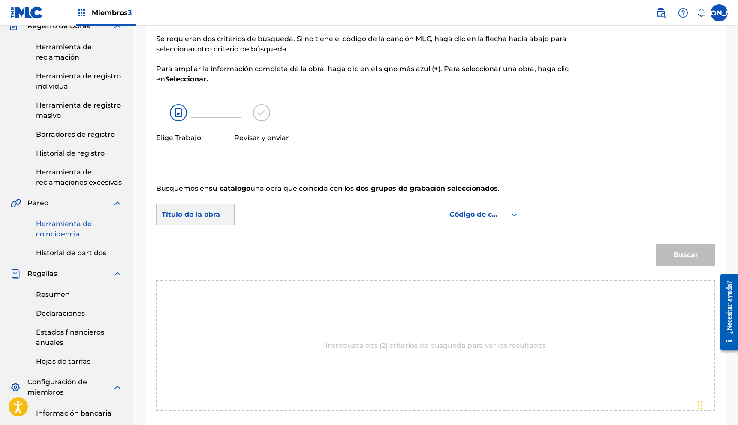
paste input "ROAST YOURSELF CHALLENGE 🔥 EL SUPER TRUCHA"
click at [347, 215] on input "ROAST YOURSELF CHALLENGE 🔥 EL SUPER TRUCHA" at bounding box center [331, 215] width 178 height 21
type input "ROAST YOURSELF CHALLENGE EL SUPER TRUCHA"
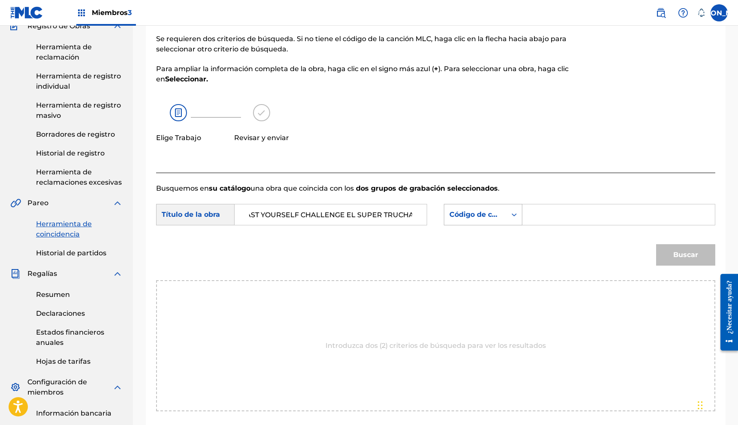
scroll to position [0, 0]
click at [492, 212] on font "Código de canción MLC" at bounding box center [491, 215] width 84 height 8
click at [494, 214] on font "Código de canción MLC" at bounding box center [491, 215] width 84 height 8
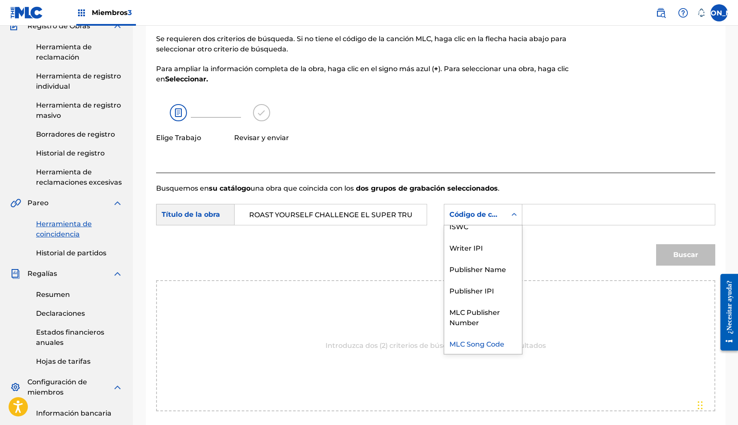
click at [494, 214] on font "Código de canción MLC" at bounding box center [491, 215] width 84 height 8
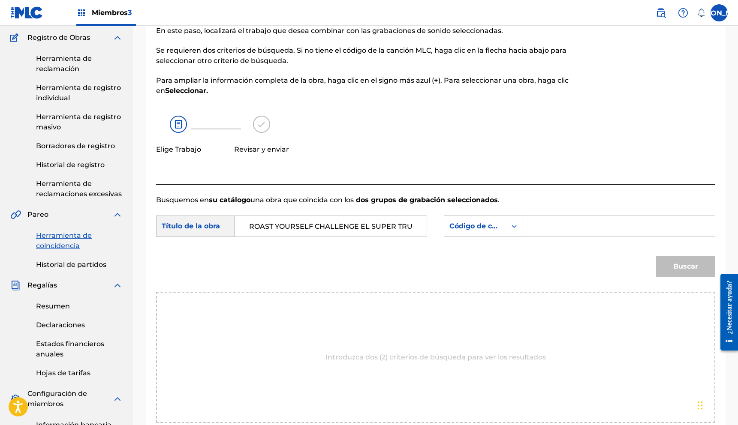
scroll to position [0, 0]
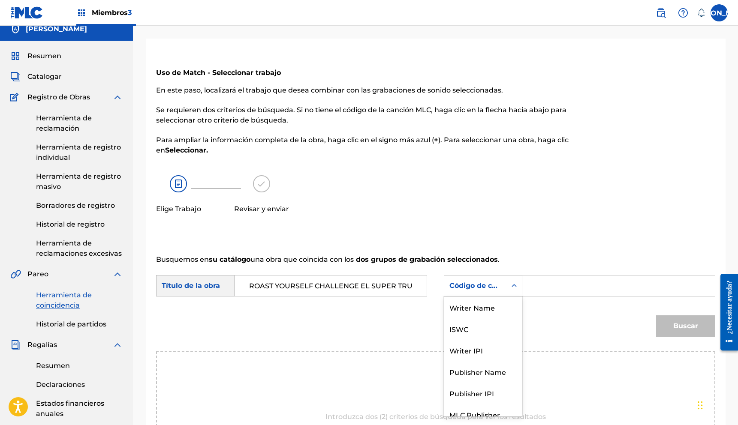
click at [509, 294] on div "Formulario de búsqueda" at bounding box center [514, 286] width 15 height 21
click at [482, 314] on div "Writer Name" at bounding box center [483, 306] width 78 height 21
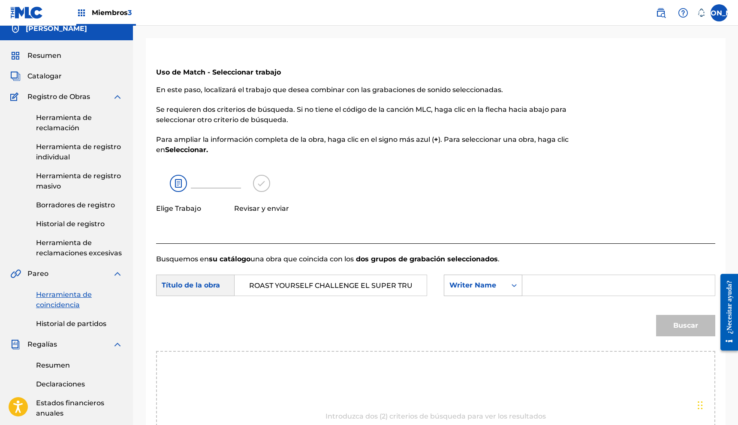
click at [498, 289] on div "Writer Name" at bounding box center [475, 285] width 52 height 10
click at [528, 286] on div "Formulario de búsqueda" at bounding box center [618, 285] width 193 height 21
click at [532, 285] on input "Formulario de búsqueda" at bounding box center [619, 285] width 178 height 21
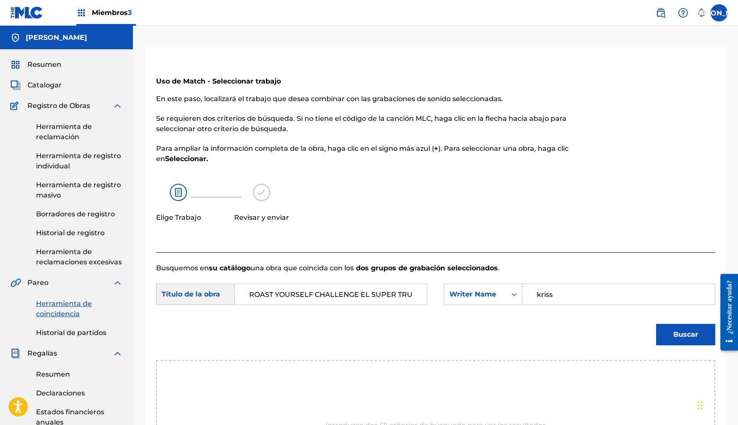
type input "kriss"
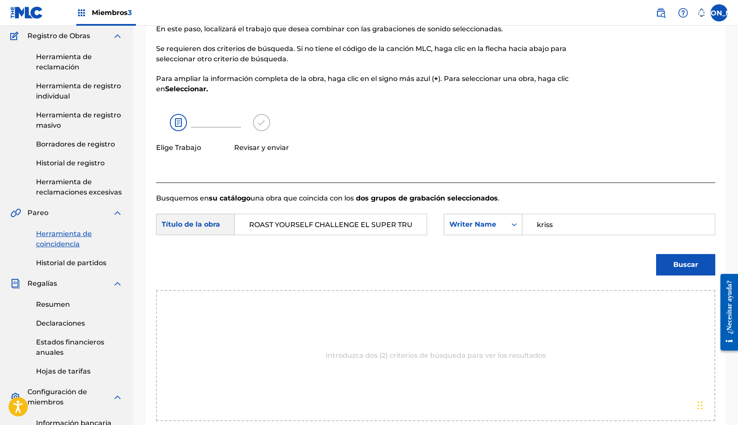
scroll to position [68, 0]
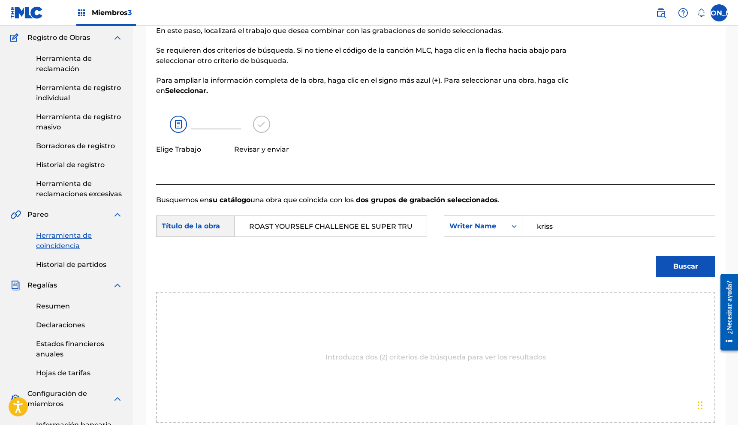
click at [672, 268] on button "Buscar" at bounding box center [685, 266] width 59 height 21
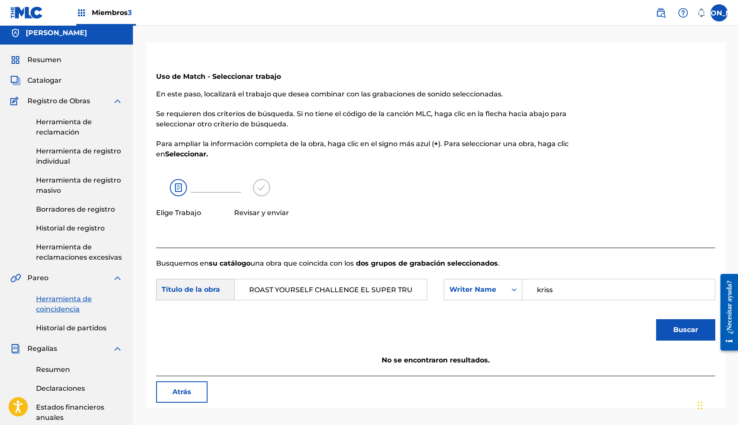
scroll to position [0, 0]
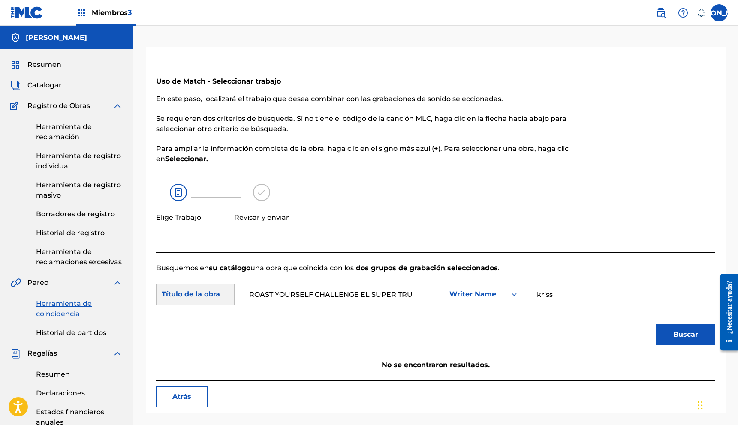
click at [84, 233] on font "Historial de registro" at bounding box center [70, 233] width 69 height 8
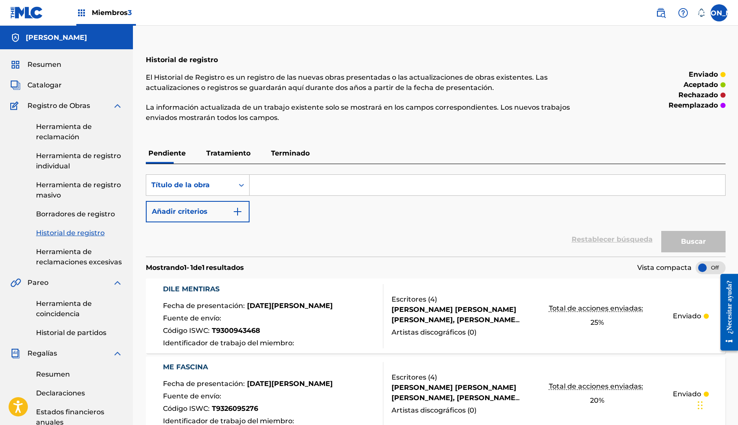
click at [52, 309] on link "Herramienta de coincidencia" at bounding box center [79, 309] width 87 height 21
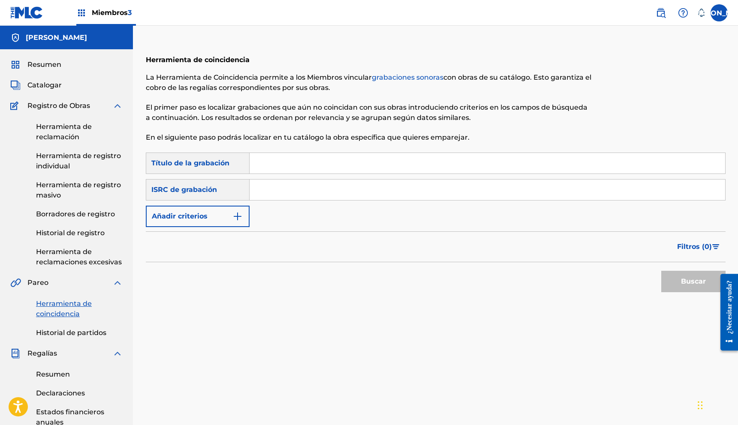
click at [266, 167] on input "Formulario de búsqueda" at bounding box center [488, 163] width 476 height 21
paste input "ROAST YOURSELF CHALLENGE 🔥 EL SUPER TRUCHA"
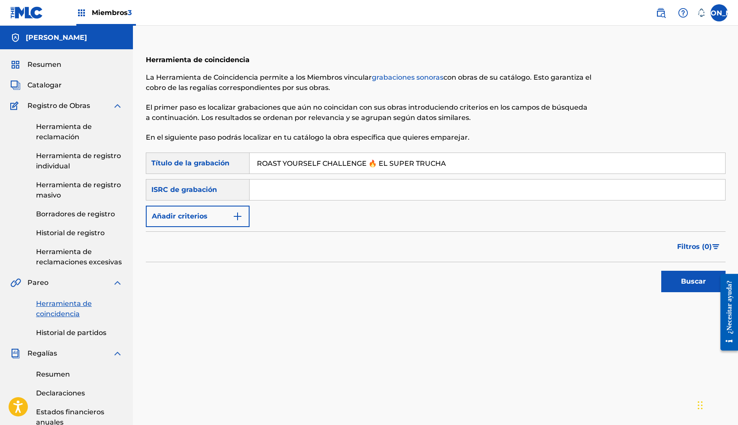
click at [376, 162] on input "ROAST YOURSELF CHALLENGE 🔥 EL SUPER TRUCHA" at bounding box center [488, 163] width 476 height 21
type input "ROAST YOURSELF CHALLENGE EL SUPER TRUCHA"
click at [272, 185] on input "Formulario de búsqueda" at bounding box center [488, 190] width 476 height 21
paste input "TCAEA1999263"
type input "TCAEA1999263"
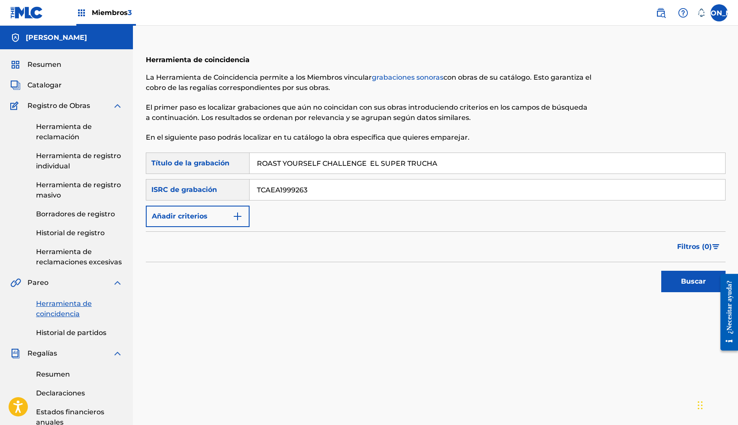
click at [689, 278] on font "Buscar" at bounding box center [693, 281] width 25 height 8
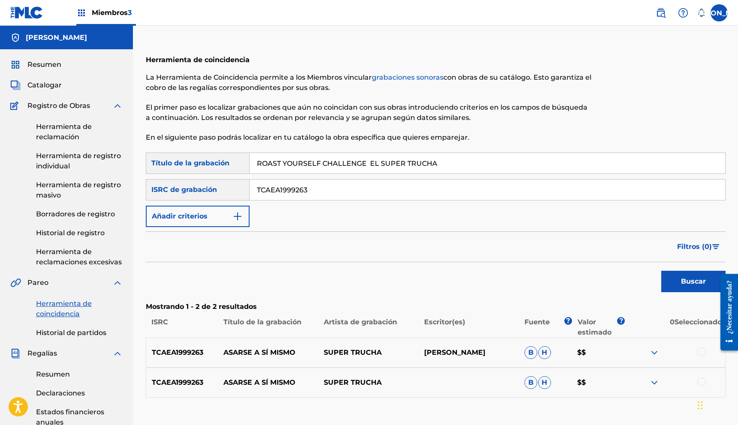
click at [64, 134] on font "Herramienta de reclamación" at bounding box center [64, 132] width 56 height 18
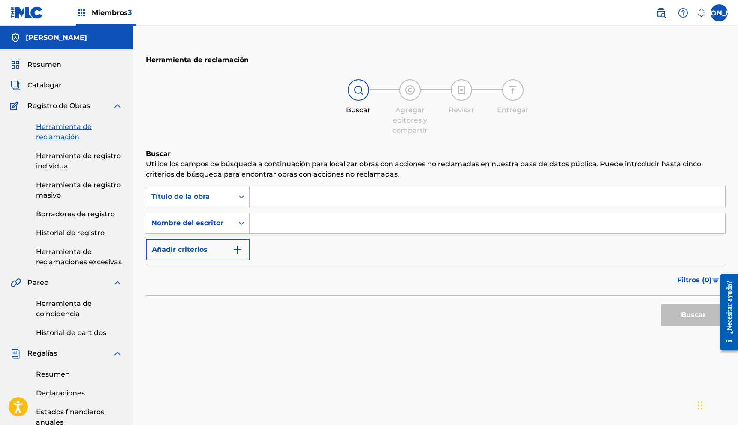
click at [311, 197] on input "Formulario de búsqueda" at bounding box center [488, 197] width 476 height 21
paste input "TCAEA1999263"
type input "TCAEA1999263"
click at [288, 225] on input "Formulario de búsqueda" at bounding box center [488, 223] width 476 height 21
drag, startPoint x: 329, startPoint y: 199, endPoint x: 310, endPoint y: 196, distance: 18.8
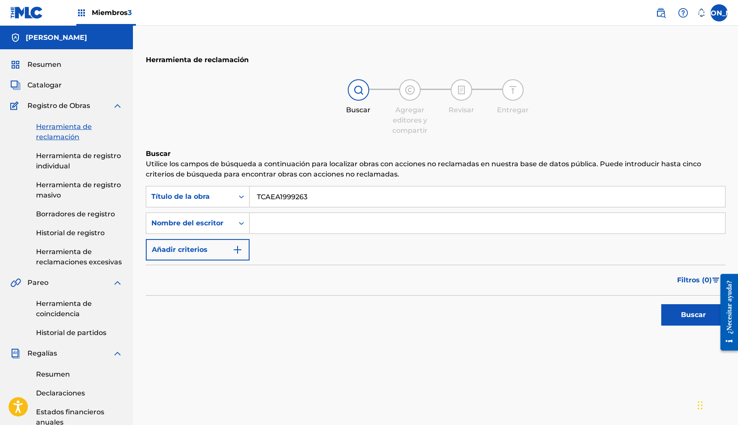
click at [304, 196] on input "TCAEA1999263" at bounding box center [488, 197] width 476 height 21
drag, startPoint x: 303, startPoint y: 196, endPoint x: 245, endPoint y: 199, distance: 57.5
click at [245, 199] on div "Búsqueda con criterios 215fad34-2a60-4610-963d-5bc9209d06b6 Título de la obra T…" at bounding box center [436, 196] width 580 height 21
paste input "ROAST YOURSELF CHALLENGE 🔥 EL SUPER TRUCHA"
type input "ROAST YOURSELF CHALLENGE 🔥 EL SUPER TRUCHA"
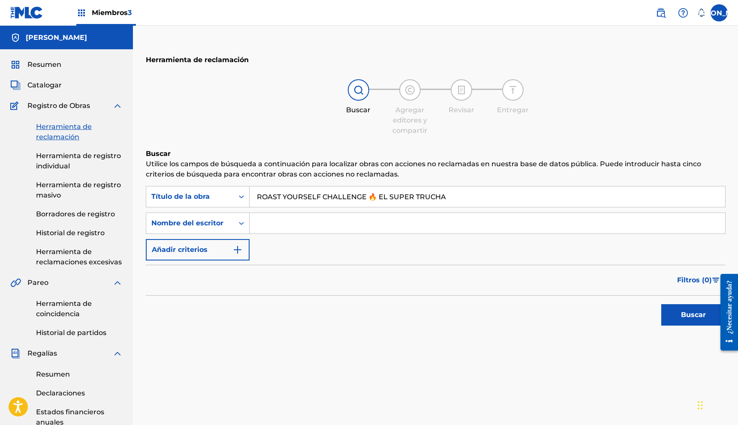
click at [281, 229] on input "Formulario de búsqueda" at bounding box center [488, 223] width 476 height 21
click at [700, 320] on button "Buscar" at bounding box center [693, 315] width 64 height 21
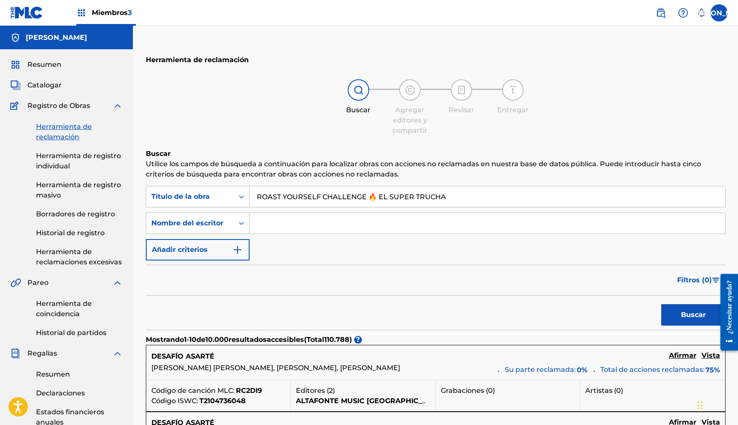
click at [299, 222] on input "Formulario de búsqueda" at bounding box center [488, 223] width 476 height 21
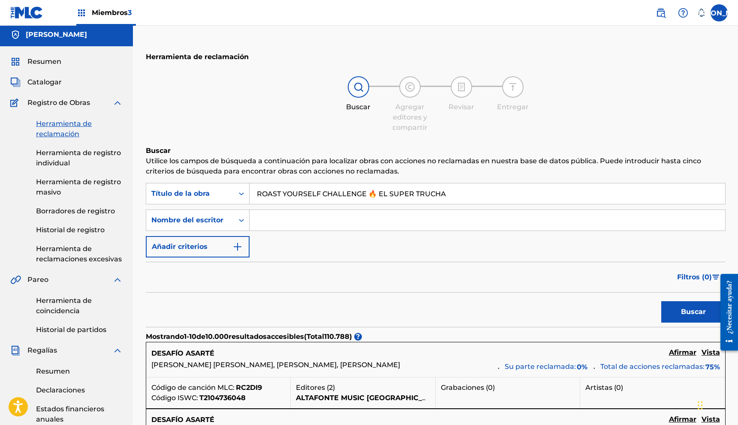
click at [296, 223] on input "Formulario de búsqueda" at bounding box center [488, 220] width 476 height 21
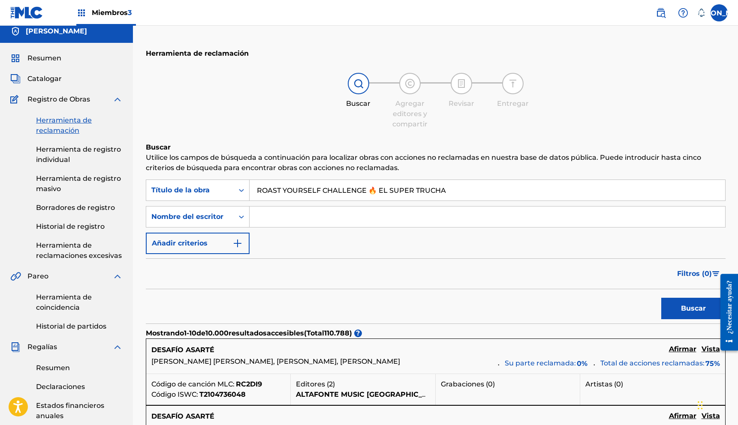
click at [296, 223] on input "Formulario de búsqueda" at bounding box center [488, 217] width 476 height 21
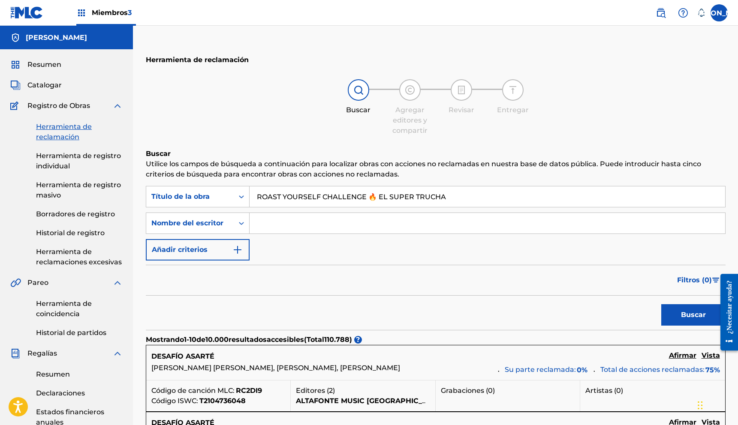
click at [262, 220] on input "Formulario de búsqueda" at bounding box center [488, 223] width 476 height 21
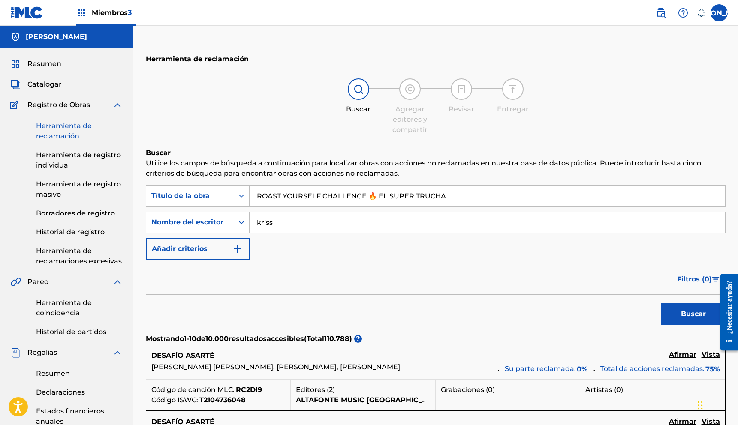
click at [661, 304] on button "Buscar" at bounding box center [693, 314] width 64 height 21
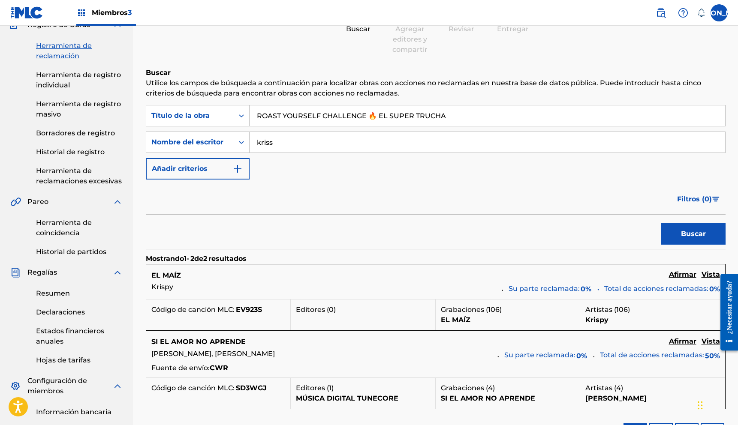
scroll to position [81, 0]
click at [223, 175] on button "Añadir criterios" at bounding box center [198, 168] width 104 height 21
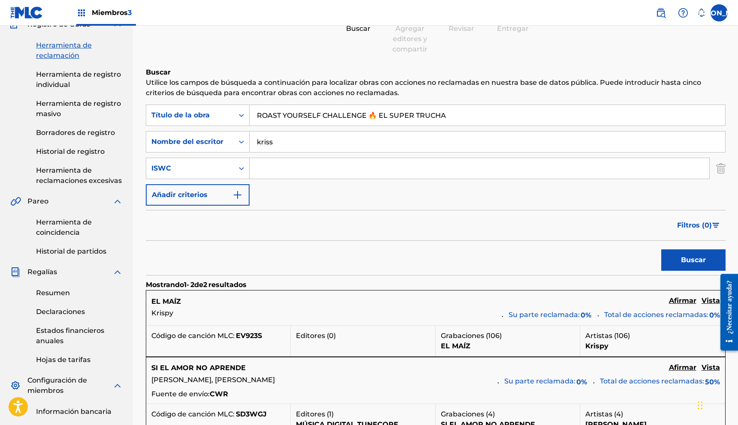
drag, startPoint x: 275, startPoint y: 146, endPoint x: 250, endPoint y: 146, distance: 24.9
click at [250, 146] on input "kriss" at bounding box center [488, 142] width 476 height 21
type input "k"
click at [259, 167] on input "Formulario de búsqueda" at bounding box center [480, 168] width 460 height 21
paste input "TCAEA1999263"
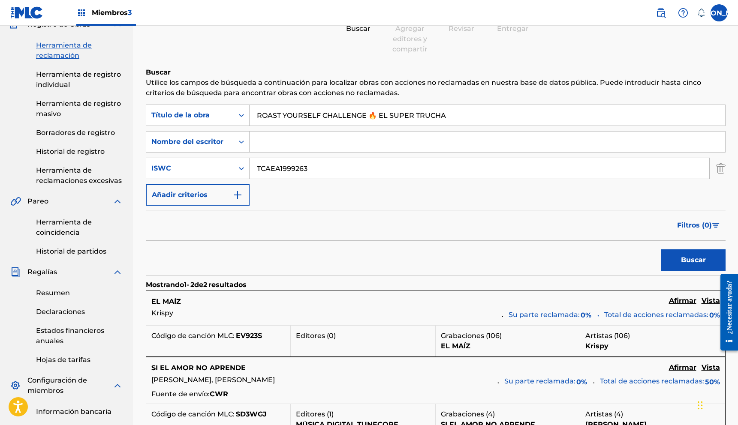
type input "TCAEA1999263"
click at [685, 253] on button "Buscar" at bounding box center [693, 260] width 64 height 21
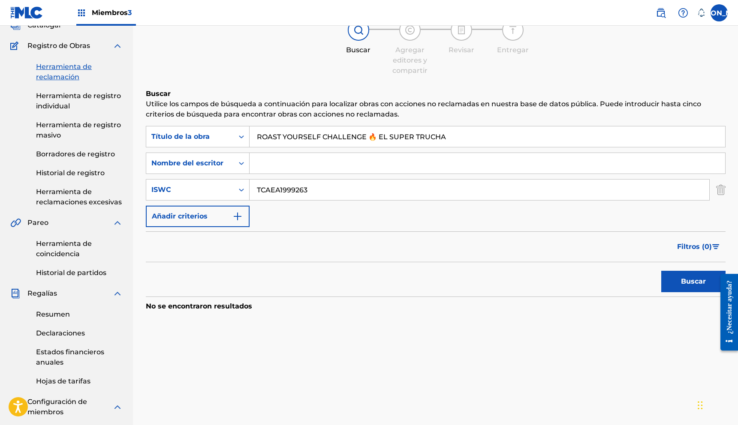
scroll to position [57, 0]
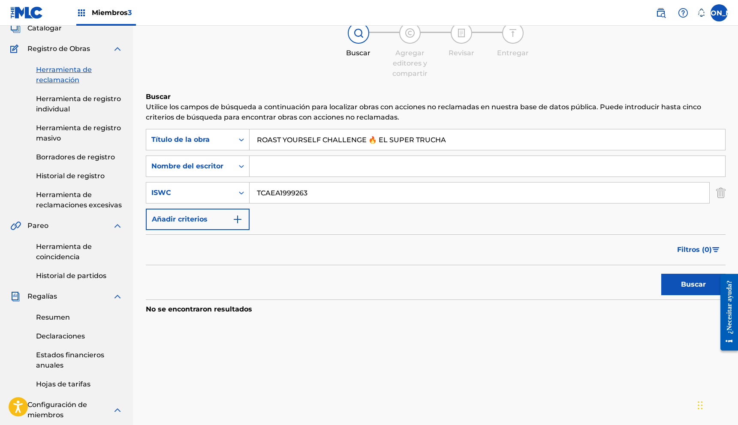
click at [63, 109] on font "Herramienta de registro individual" at bounding box center [78, 104] width 85 height 18
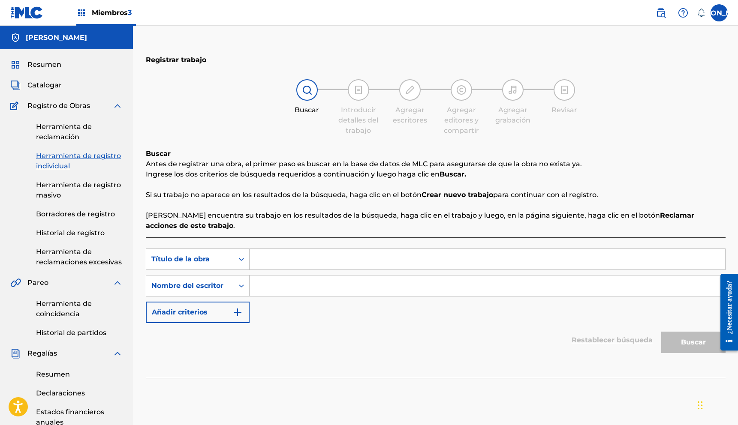
click at [279, 256] on input "Formulario de búsqueda" at bounding box center [488, 259] width 476 height 21
click at [243, 309] on button "Añadir criterios" at bounding box center [198, 312] width 104 height 21
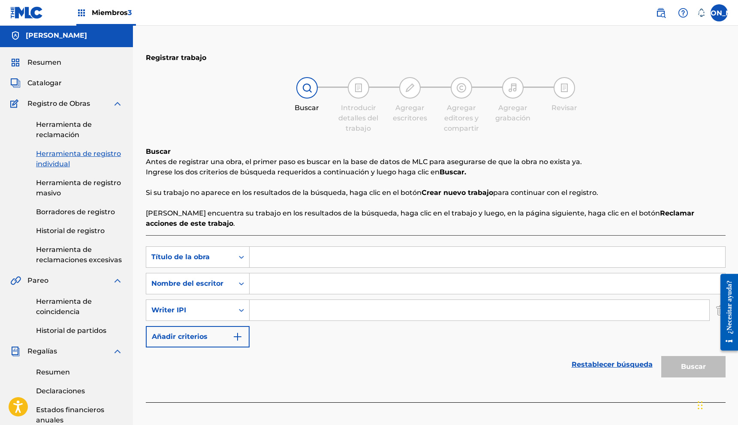
click at [277, 310] on input "Formulario de búsqueda" at bounding box center [480, 310] width 460 height 21
click at [230, 330] on button "Añadir criterios" at bounding box center [198, 336] width 104 height 21
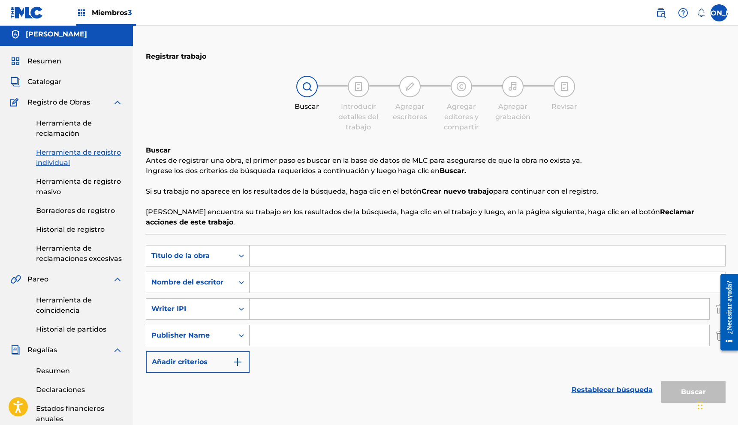
click at [236, 332] on div "Formulario de búsqueda" at bounding box center [241, 335] width 15 height 15
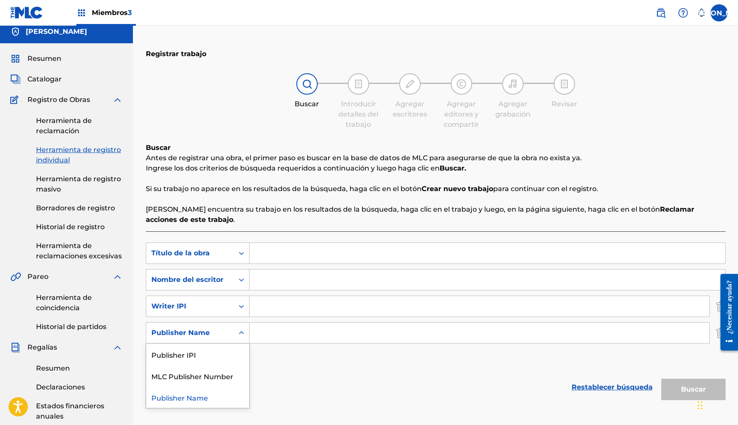
scroll to position [8, 0]
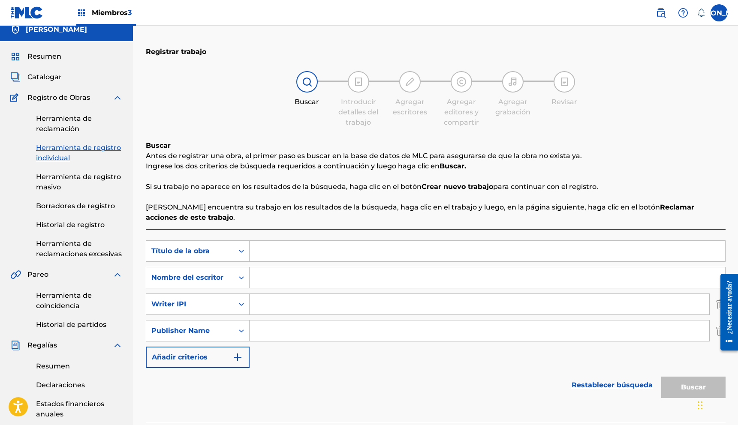
drag, startPoint x: 229, startPoint y: 333, endPoint x: 233, endPoint y: 321, distance: 13.0
click at [229, 333] on div "Publisher Name" at bounding box center [189, 331] width 87 height 16
click at [259, 253] on input "Formulario de búsqueda" at bounding box center [488, 251] width 476 height 21
paste input "TCAEA1999263"
type input "T"
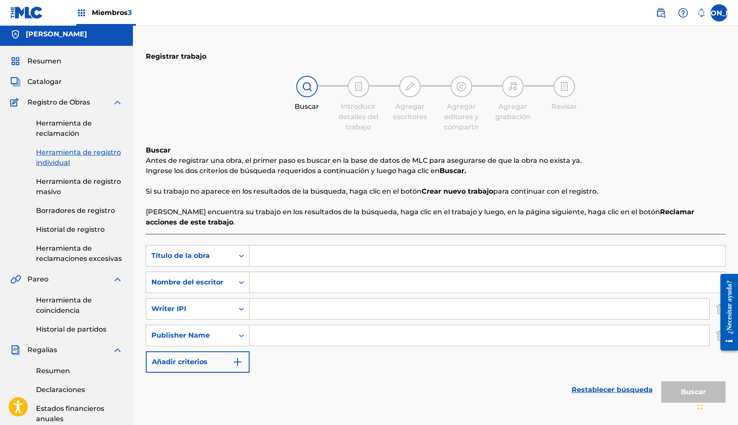
scroll to position [0, 0]
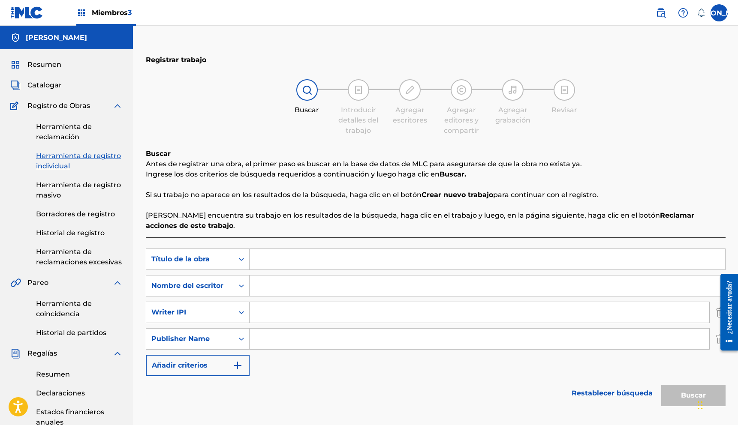
paste input "ROAST YOURSELF CHALLENGE 🔥 EL SUPER TRUCHA"
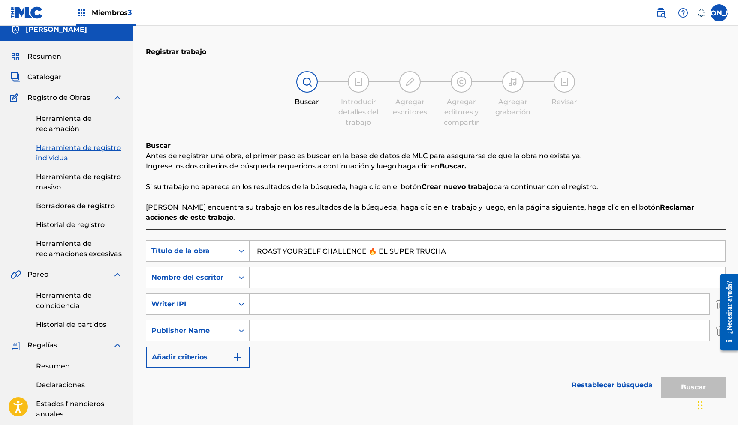
type input "ROAST YOURSELF CHALLENGE 🔥 EL SUPER TRUCHA"
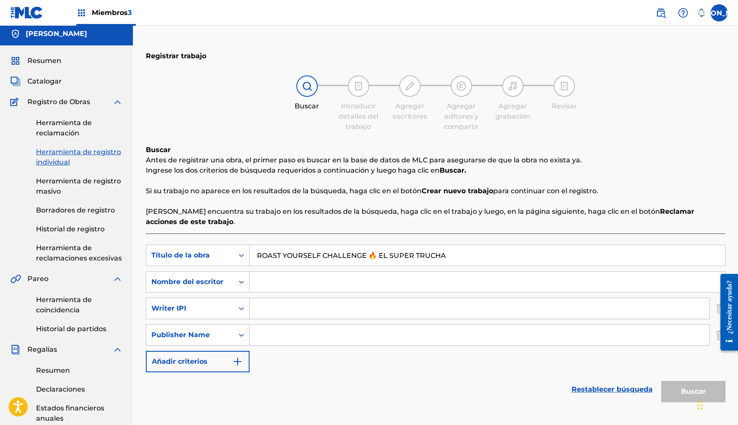
click at [301, 280] on input "Formulario de búsqueda" at bounding box center [488, 282] width 476 height 21
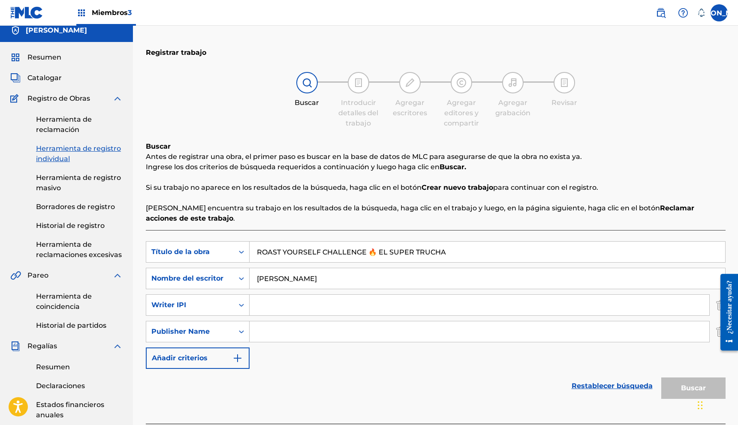
click at [234, 361] on img "Formulario de búsqueda" at bounding box center [237, 358] width 10 height 10
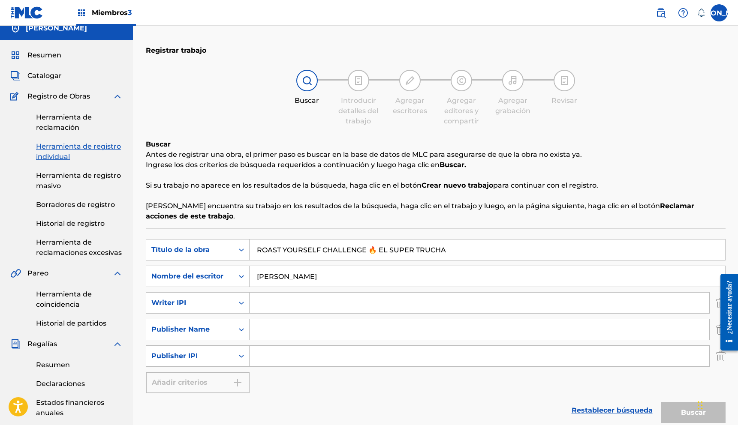
scroll to position [10, 0]
click at [238, 358] on icon "Formulario de búsqueda" at bounding box center [241, 355] width 9 height 9
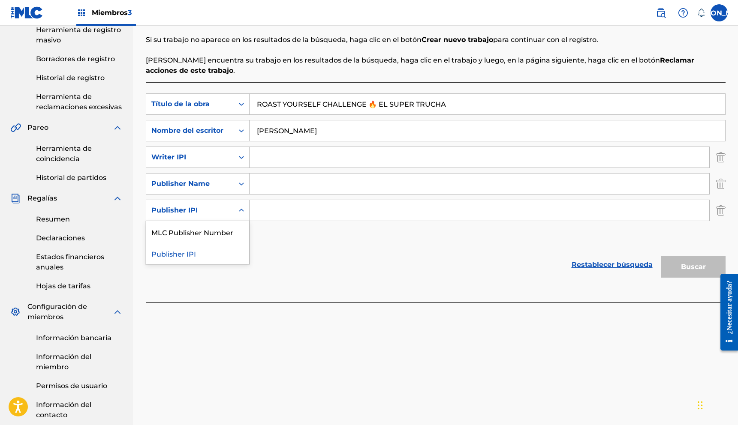
scroll to position [143, 0]
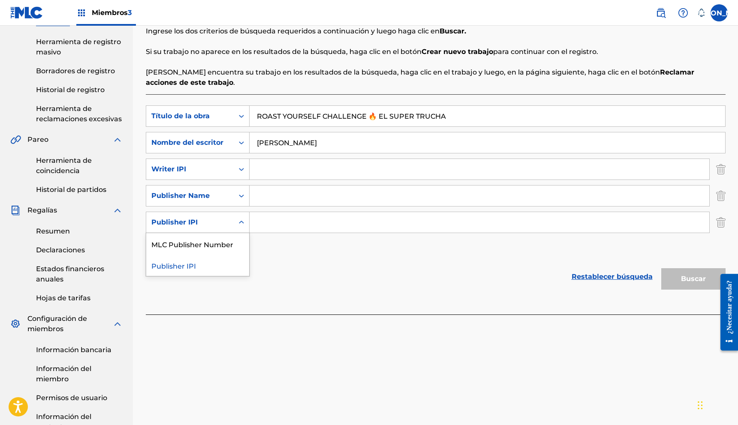
click at [463, 226] on input "Formulario de búsqueda" at bounding box center [480, 222] width 460 height 21
click at [345, 154] on div "Búsqueda con criterios 6d9bcb09-fa39-4035-8a17-908e73478562 Título de la obra R…" at bounding box center [436, 183] width 580 height 154
click at [339, 147] on input "[PERSON_NAME]" at bounding box center [488, 143] width 476 height 21
click at [335, 146] on input "[PERSON_NAME]" at bounding box center [488, 143] width 476 height 21
drag, startPoint x: 688, startPoint y: 279, endPoint x: 560, endPoint y: 196, distance: 152.6
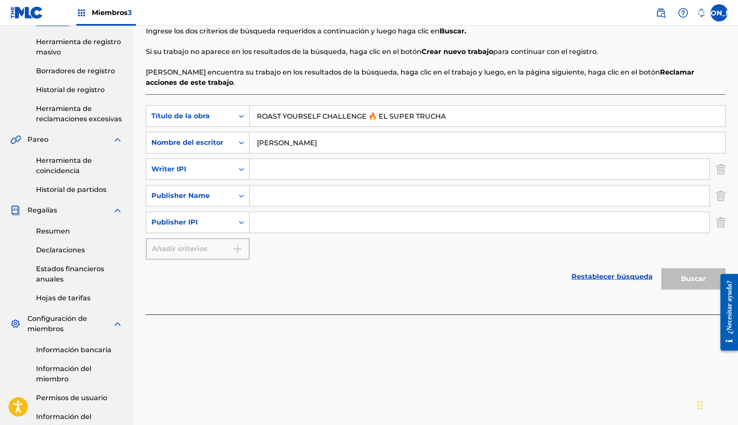
click at [687, 278] on div "Buscar" at bounding box center [691, 277] width 69 height 34
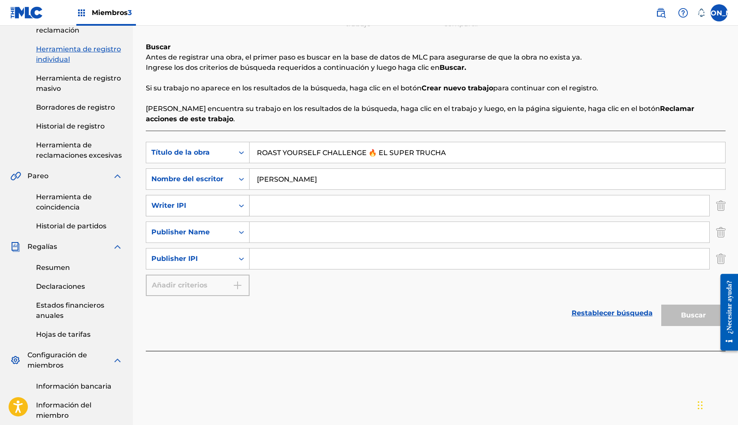
scroll to position [103, 0]
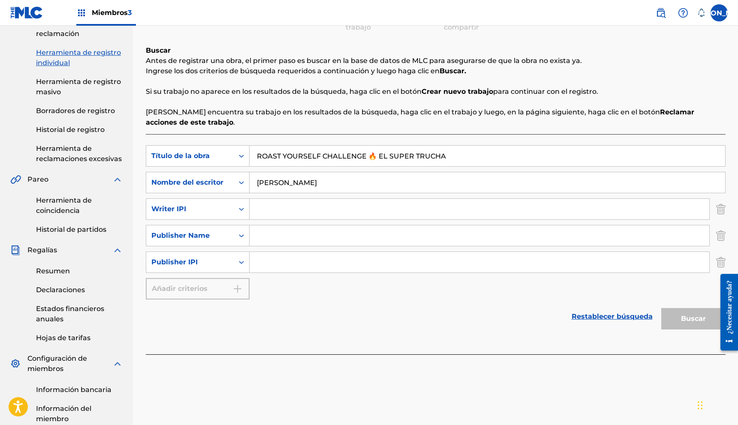
drag, startPoint x: 367, startPoint y: 174, endPoint x: 259, endPoint y: 181, distance: 107.5
click at [260, 182] on input "[PERSON_NAME]" at bounding box center [488, 182] width 476 height 21
drag, startPoint x: 373, startPoint y: 185, endPoint x: 167, endPoint y: 191, distance: 206.4
click at [166, 191] on div "Búsqueda con criterios b79bd6bf-d2c7-40d3-ac05-8189de7d169b Nombre del escritor…" at bounding box center [436, 182] width 580 height 21
drag, startPoint x: 329, startPoint y: 180, endPoint x: 287, endPoint y: 181, distance: 42.0
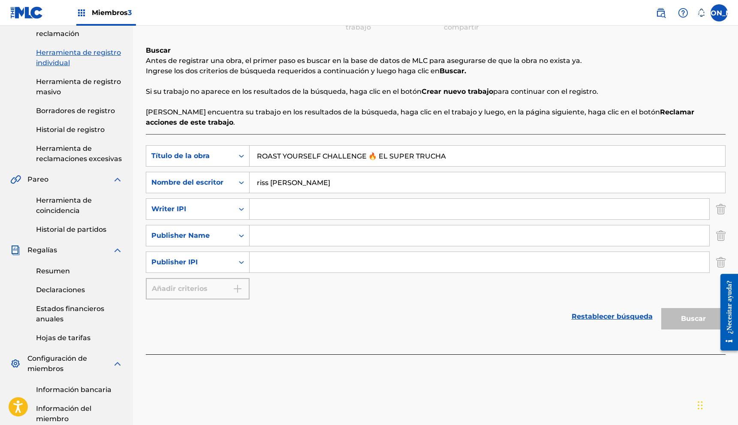
click at [287, 181] on input "riss [PERSON_NAME]" at bounding box center [488, 182] width 476 height 21
drag, startPoint x: 303, startPoint y: 185, endPoint x: 174, endPoint y: 189, distance: 128.7
click at [174, 189] on div "Búsqueda con criterios b79bd6bf-d2c7-40d3-ac05-8189de7d169b Nombre del escritor…" at bounding box center [436, 182] width 580 height 21
drag, startPoint x: 347, startPoint y: 186, endPoint x: 255, endPoint y: 187, distance: 91.8
click at [255, 187] on input "el [PERSON_NAME]" at bounding box center [488, 182] width 476 height 21
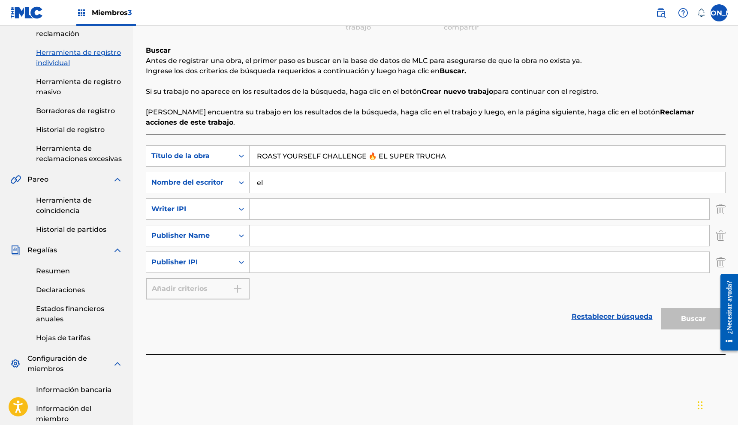
type input "e"
type input "[PERSON_NAME]"
click at [445, 187] on input "[PERSON_NAME]" at bounding box center [488, 183] width 476 height 21
click at [376, 158] on input "ROAST YOURSELF CHALLENGE 🔥 EL SUPER TRUCHA" at bounding box center [488, 156] width 476 height 21
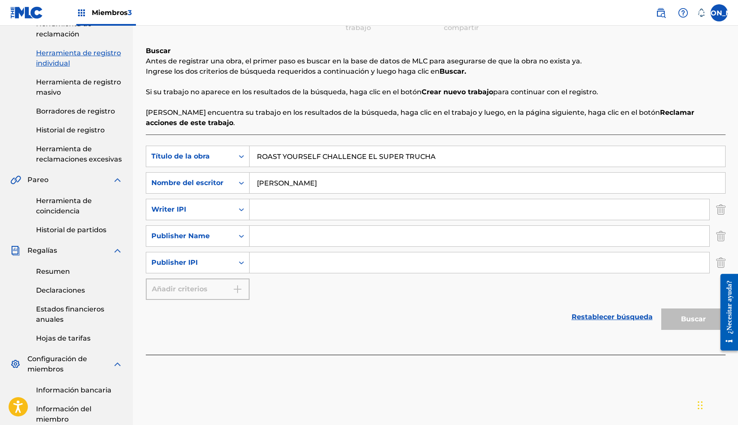
type input "ROAST YOURSELF CHALLENGE EL SUPER TRUCHA"
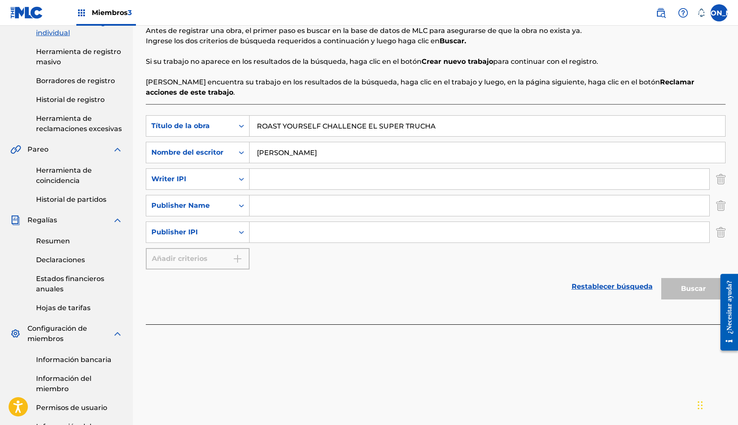
scroll to position [231, 0]
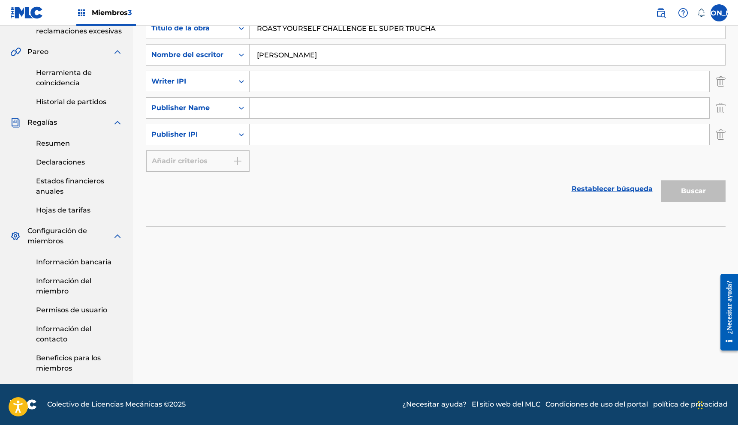
click at [672, 191] on div "Buscar" at bounding box center [691, 189] width 69 height 34
click at [639, 193] on font "Restablecer búsqueda" at bounding box center [612, 189] width 81 height 8
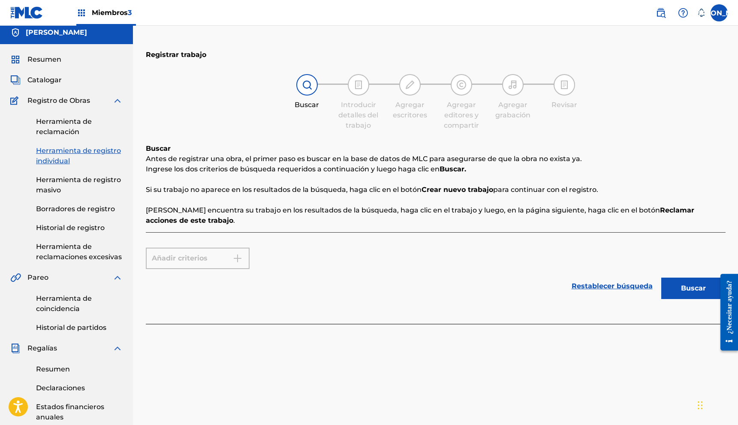
scroll to position [0, 0]
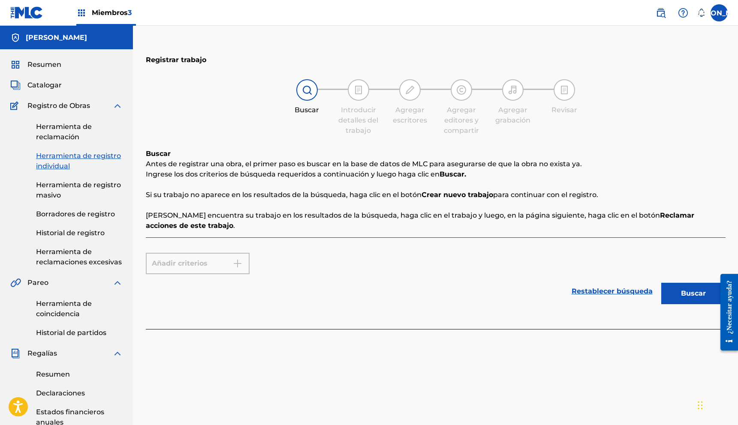
click at [60, 135] on font "Herramienta de reclamación" at bounding box center [64, 132] width 56 height 18
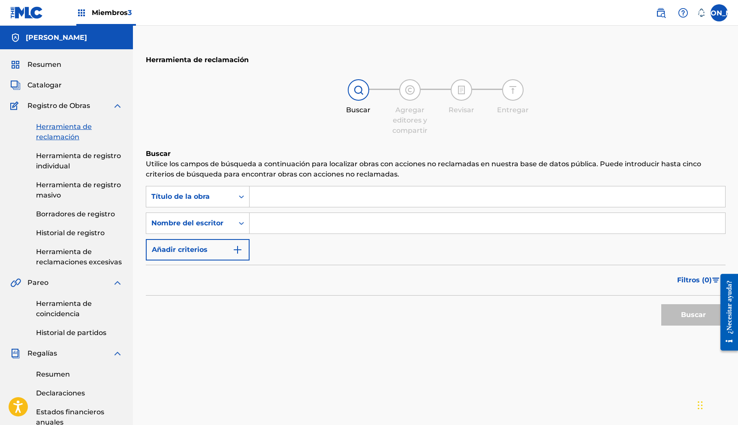
click at [270, 201] on input "Formulario de búsqueda" at bounding box center [488, 197] width 476 height 21
paste input "ROAST YOURSELF CHALLENGE 🔥 EL SUPER TRUCHA"
click at [374, 198] on input "ROAST YOURSELF CHALLENGE 🔥 EL SUPER TRUCHA" at bounding box center [488, 197] width 476 height 21
type input "ROAST YOURSELF CHALLENGE EL SUPER TRUCHA"
click at [360, 219] on input "Formulario de búsqueda" at bounding box center [488, 223] width 476 height 21
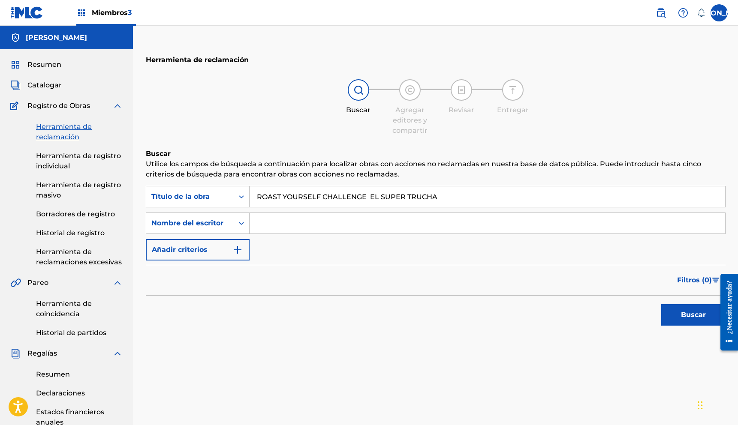
click at [698, 320] on button "Buscar" at bounding box center [693, 315] width 64 height 21
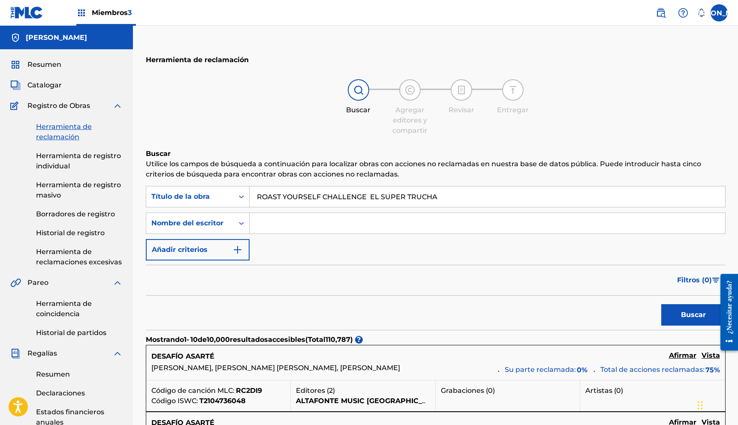
click at [282, 221] on input "Formulario de búsqueda" at bounding box center [488, 223] width 476 height 21
type input "[PERSON_NAME]"
click at [661, 305] on button "Buscar" at bounding box center [693, 315] width 64 height 21
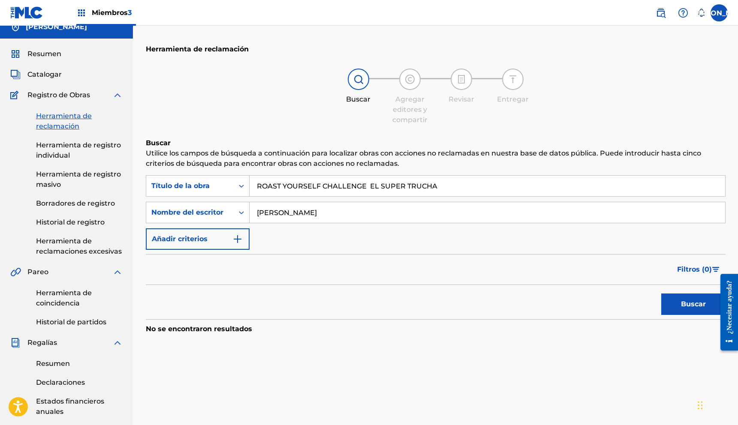
scroll to position [9, 0]
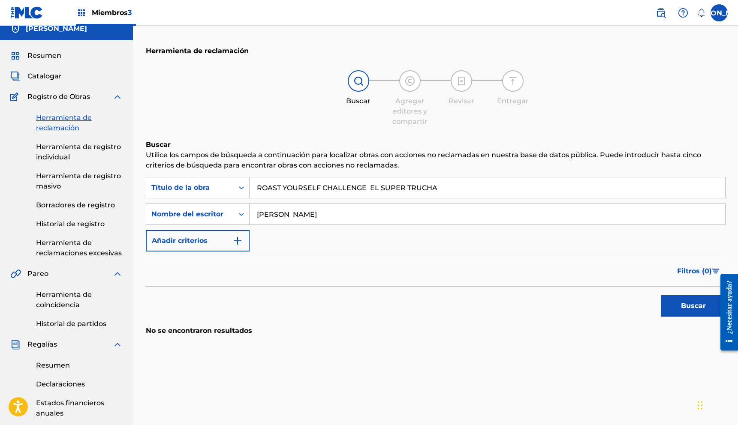
click at [52, 158] on font "Herramienta de registro individual" at bounding box center [78, 152] width 85 height 18
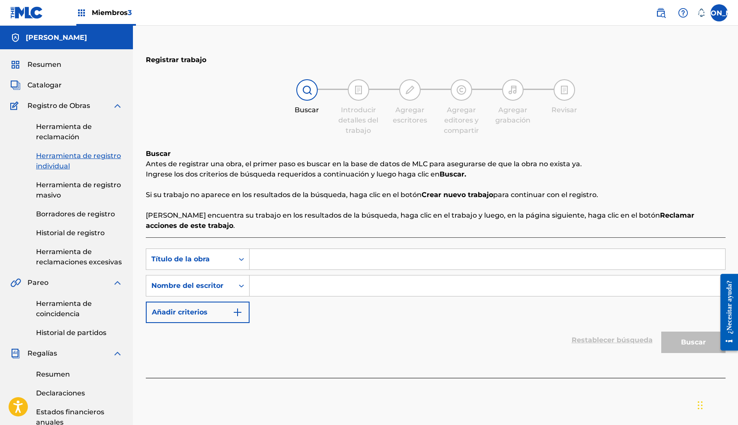
click at [286, 262] on input "Formulario de búsqueda" at bounding box center [488, 259] width 476 height 21
paste input "ROAST YOURSELF CHALLENGE 🔥 EL SUPER TRUCHA"
click at [374, 258] on input "ROAST YOURSELF CHALLENGE 🔥 EL SUPER TRUCHA" at bounding box center [488, 259] width 476 height 21
type input "ROAST YOURSELF CHALLENGE EL SUPER TRUCHA"
click at [386, 283] on input "Formulario de búsqueda" at bounding box center [488, 286] width 476 height 21
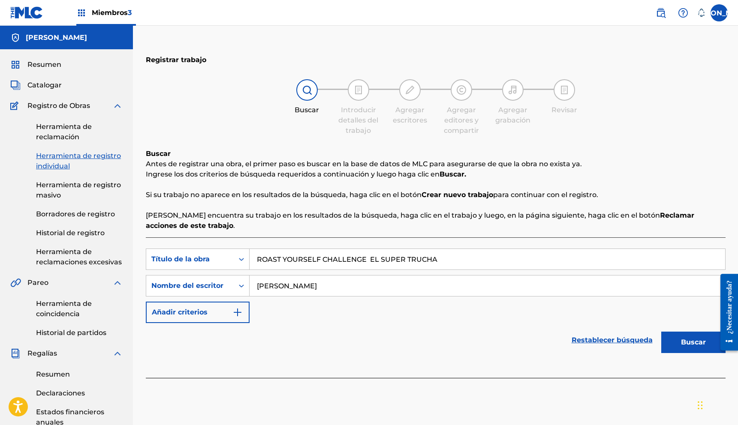
type input "[PERSON_NAME]"
click at [661, 332] on button "Buscar" at bounding box center [693, 342] width 64 height 21
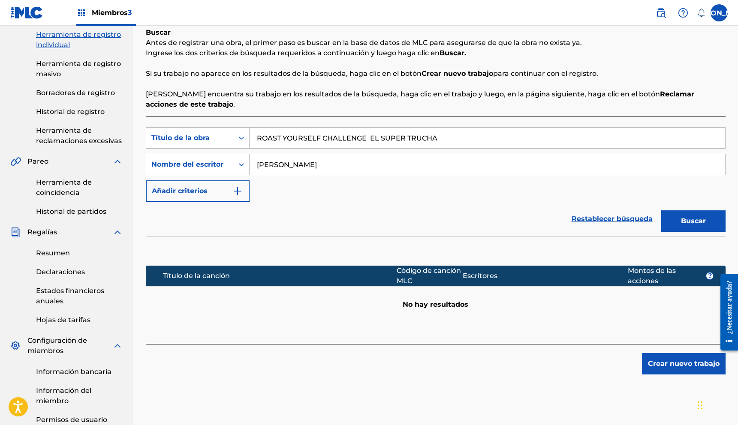
scroll to position [111, 0]
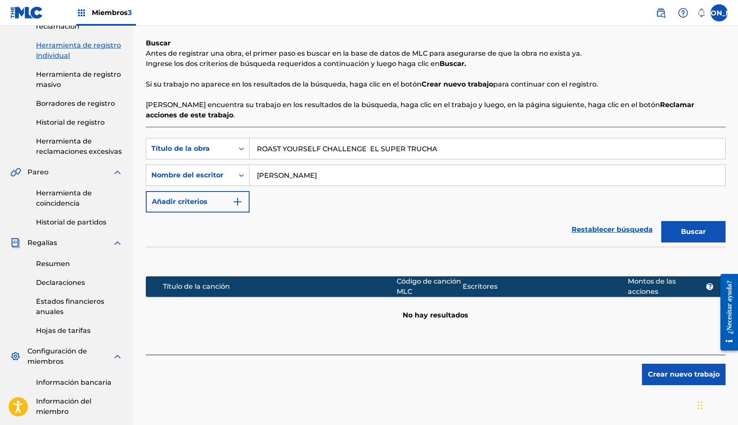
click at [682, 374] on font "Crear nuevo trabajo" at bounding box center [684, 375] width 72 height 8
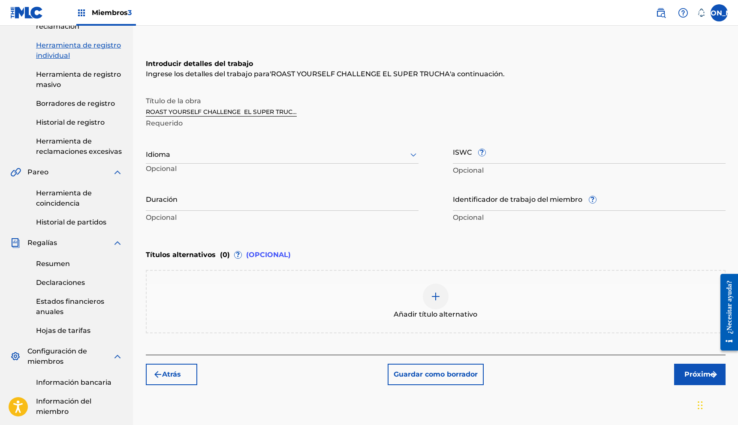
click at [265, 153] on div at bounding box center [282, 154] width 273 height 11
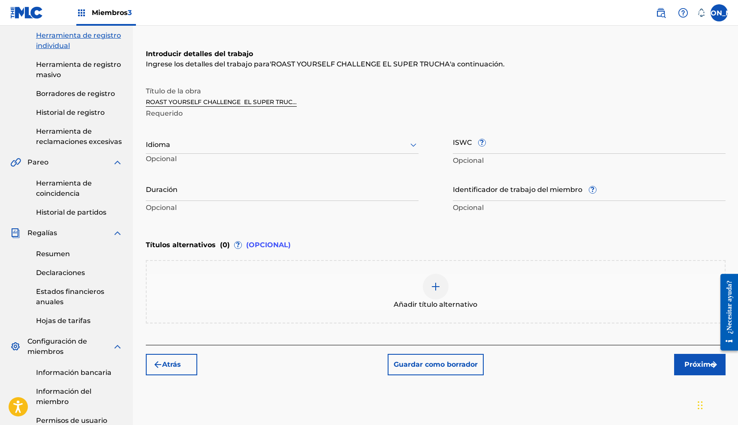
scroll to position [121, 0]
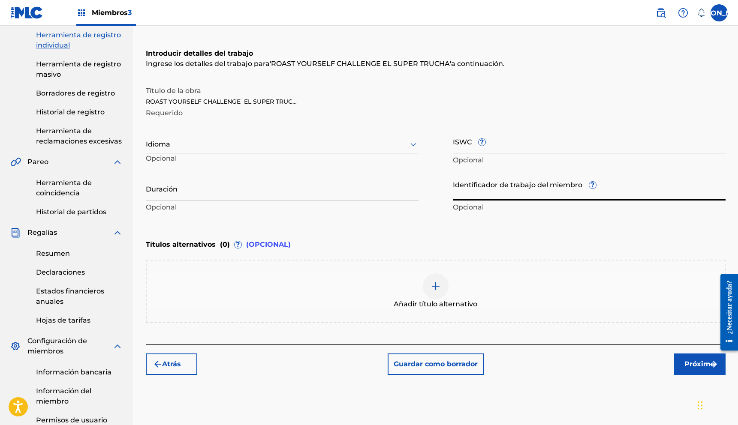
click at [501, 196] on input "Identificador de trabajo del miembro ?" at bounding box center [589, 188] width 273 height 24
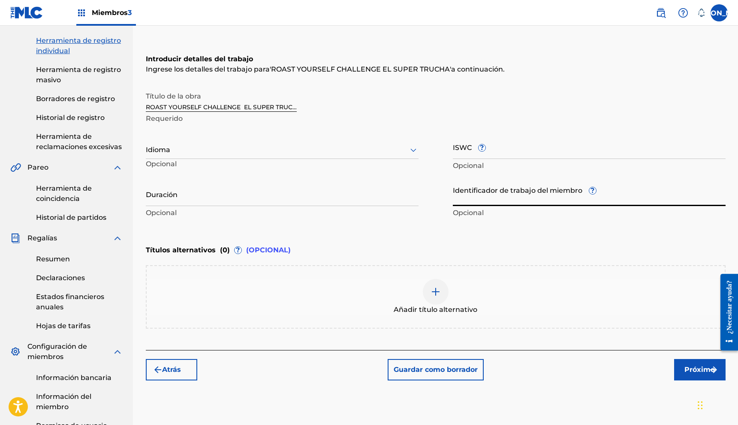
click at [685, 367] on font "Próximo" at bounding box center [700, 370] width 30 height 8
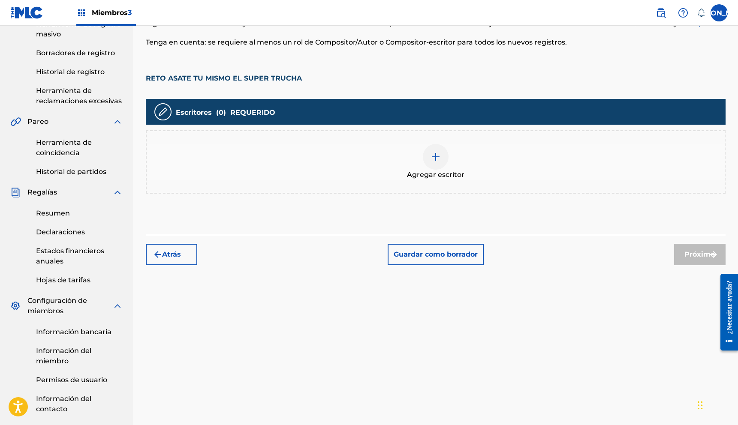
scroll to position [162, 0]
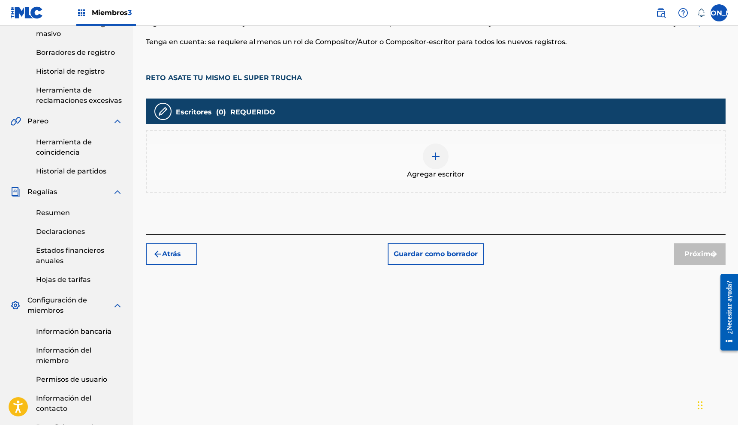
click at [438, 163] on div at bounding box center [436, 157] width 26 height 26
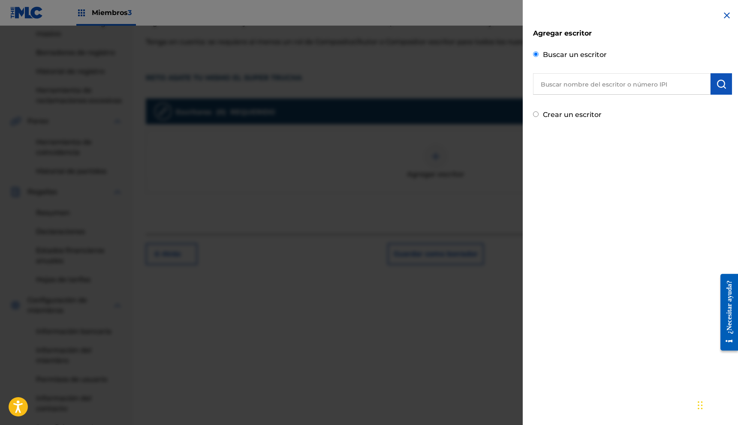
click at [605, 88] on input "text" at bounding box center [622, 83] width 178 height 21
click at [550, 85] on input "text" at bounding box center [622, 83] width 178 height 21
click at [548, 141] on div "Agregar escritor Buscar un escritor Crear un escritor" at bounding box center [633, 212] width 220 height 425
click at [554, 92] on input "text" at bounding box center [622, 83] width 178 height 21
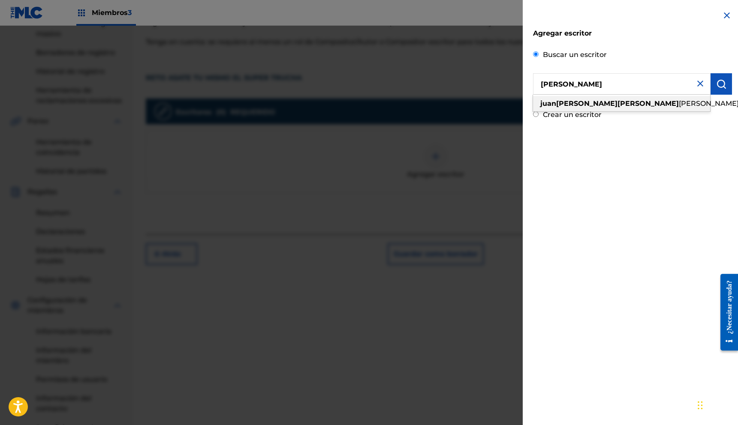
click at [679, 107] on font "[PERSON_NAME]" at bounding box center [709, 104] width 60 height 8
type input "[PERSON_NAME]"
click at [711, 93] on button "submit" at bounding box center [721, 83] width 21 height 21
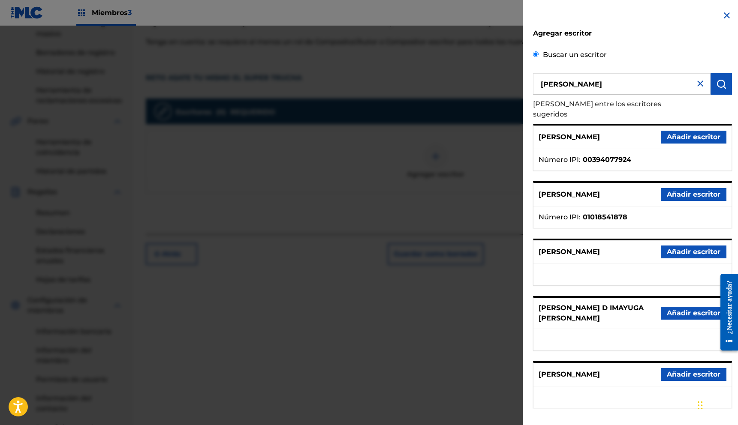
click at [695, 135] on font "Añadir escritor" at bounding box center [694, 137] width 54 height 10
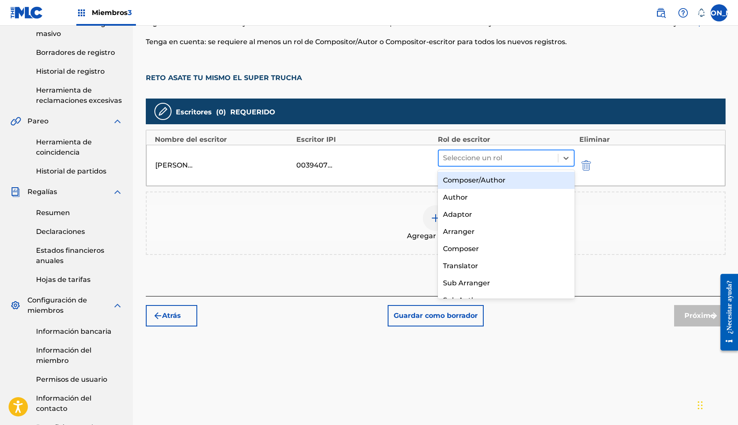
click at [507, 160] on div at bounding box center [498, 158] width 111 height 12
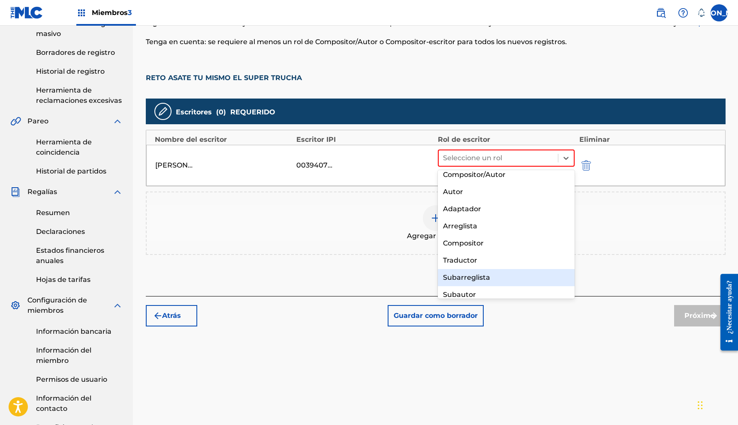
scroll to position [0, 0]
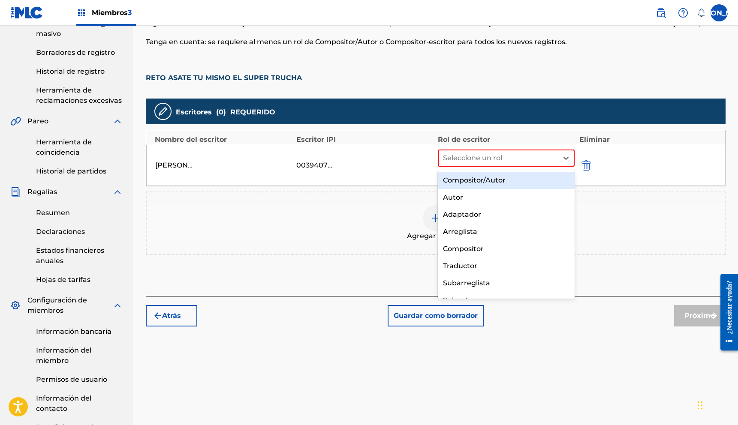
click at [478, 181] on font "Compositor/Autor" at bounding box center [474, 180] width 63 height 8
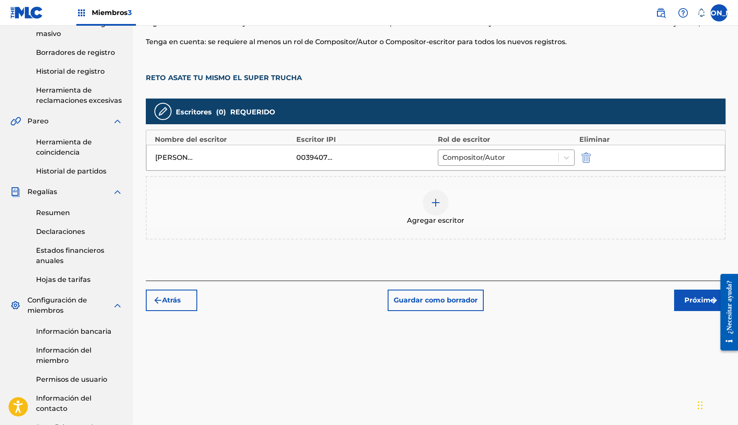
click at [688, 299] on font "Próximo" at bounding box center [700, 300] width 30 height 8
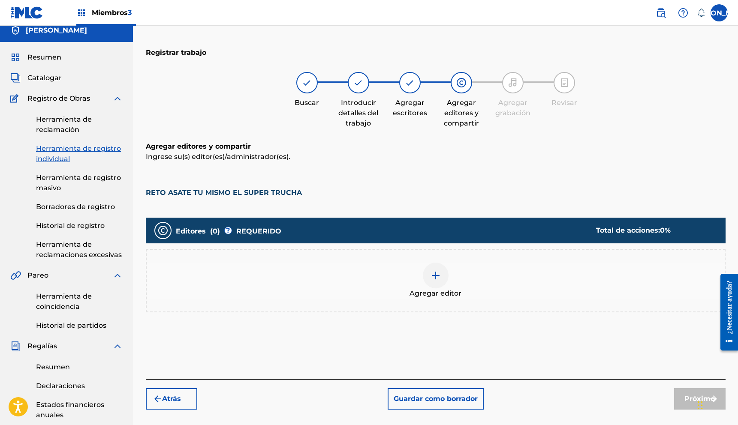
scroll to position [0, 0]
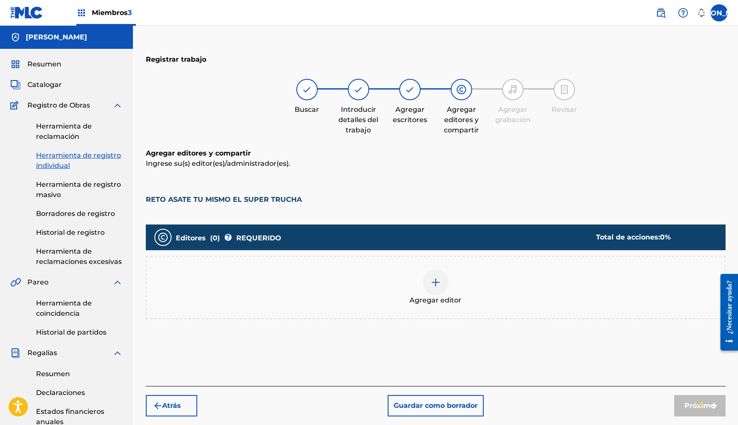
click at [434, 290] on div at bounding box center [436, 283] width 26 height 26
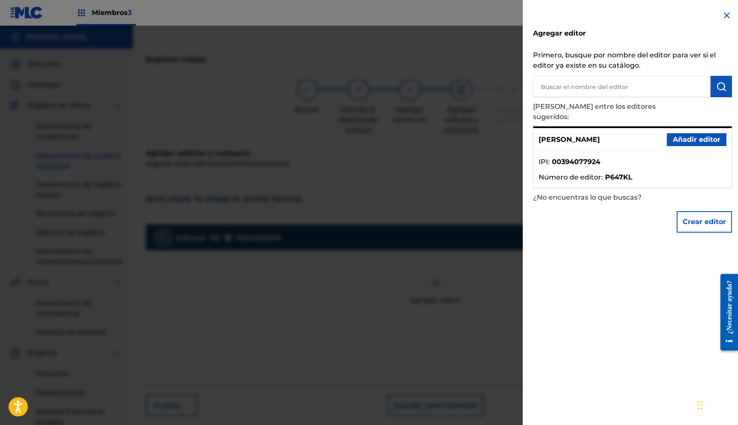
click at [679, 136] on font "Añadir editor" at bounding box center [697, 140] width 48 height 8
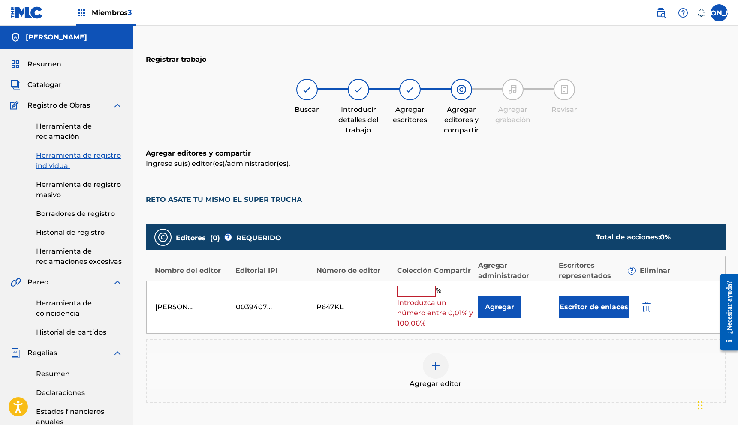
click at [421, 294] on input "text" at bounding box center [416, 291] width 39 height 11
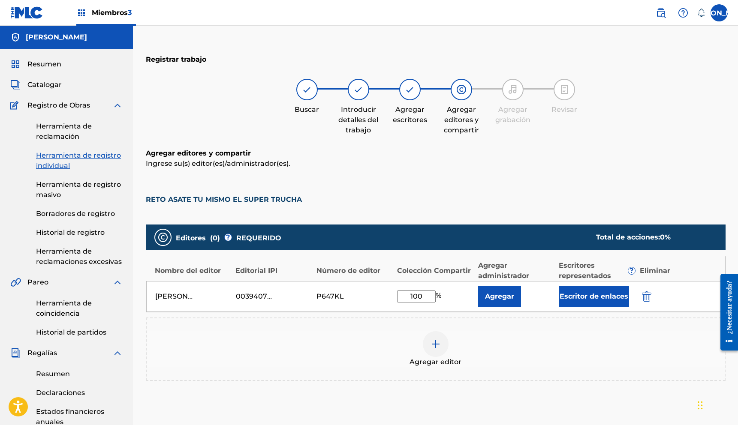
type input "100"
click at [590, 296] on font "Escritor de enlaces" at bounding box center [594, 297] width 69 height 8
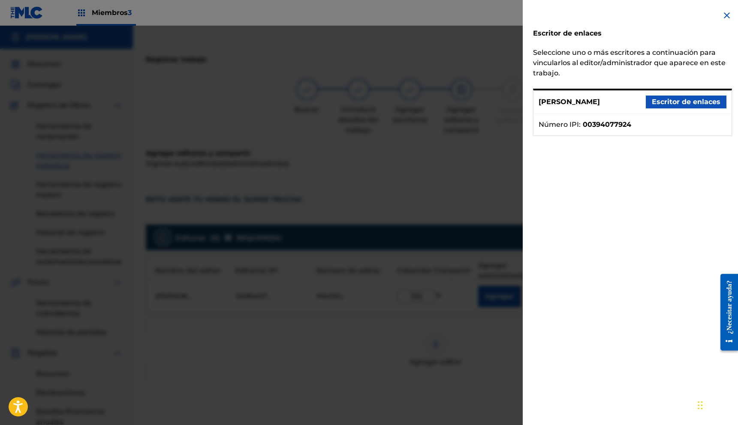
click at [677, 106] on font "Escritor de enlaces" at bounding box center [686, 102] width 69 height 8
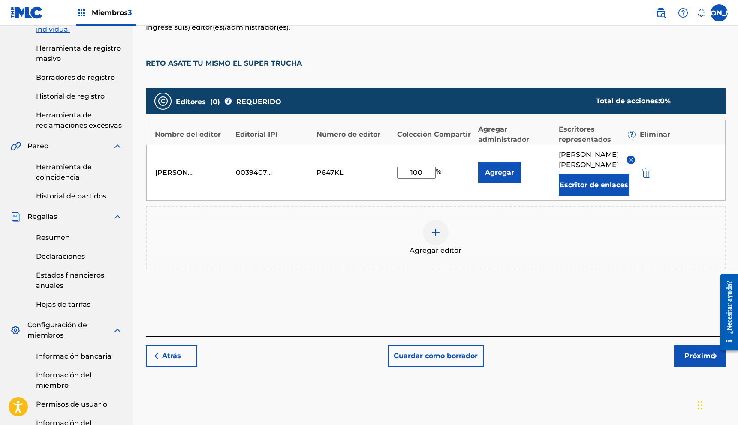
scroll to position [231, 0]
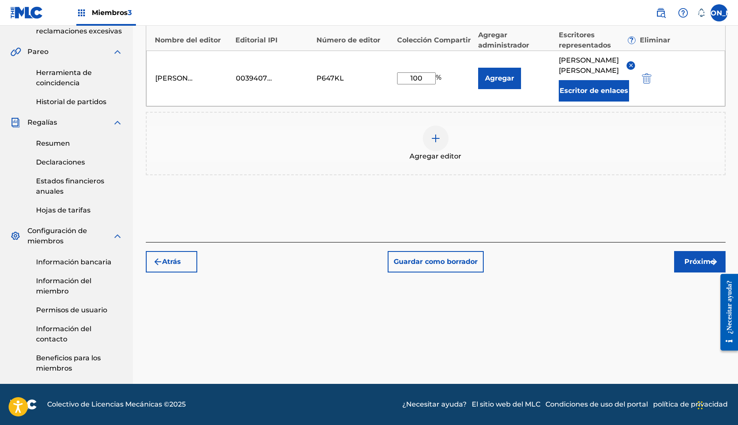
click at [692, 267] on font "Próximo" at bounding box center [700, 262] width 30 height 10
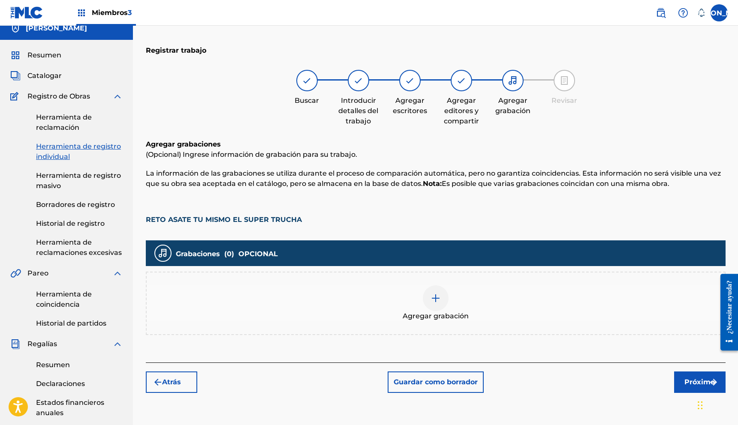
scroll to position [28, 0]
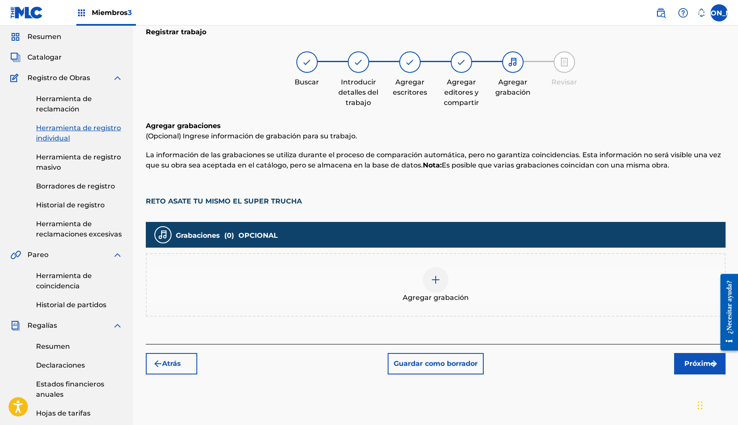
click at [432, 280] on img at bounding box center [436, 280] width 10 height 10
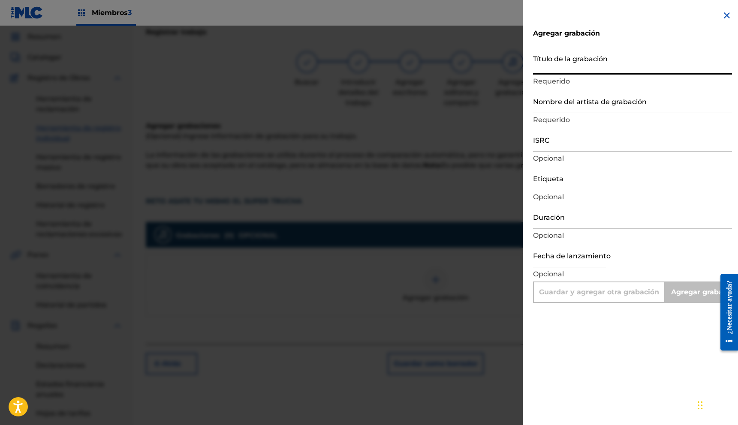
click at [566, 66] on input "Título de la grabación" at bounding box center [632, 62] width 199 height 24
paste input "ROAST YOURSELF CHALLENGE 🔥 EL SUPER TRUCHA"
type input "ROAST YOURSELF CHALLENGE 🔥 EL SUPER TRUCHA"
type input "Add Recording"
click at [638, 68] on input "ROAST YOURSELF CHALLENGE 🔥 EL SUPER TRUCHA" at bounding box center [632, 62] width 199 height 24
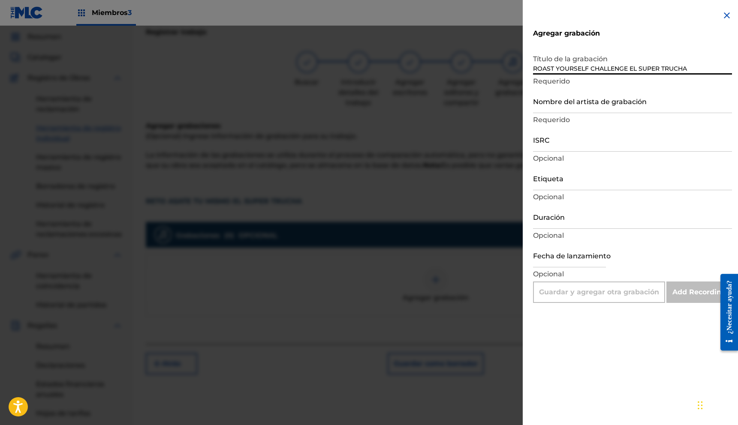
type input "ROAST YOURSELF CHALLENGE EL SUPER TRUCHA"
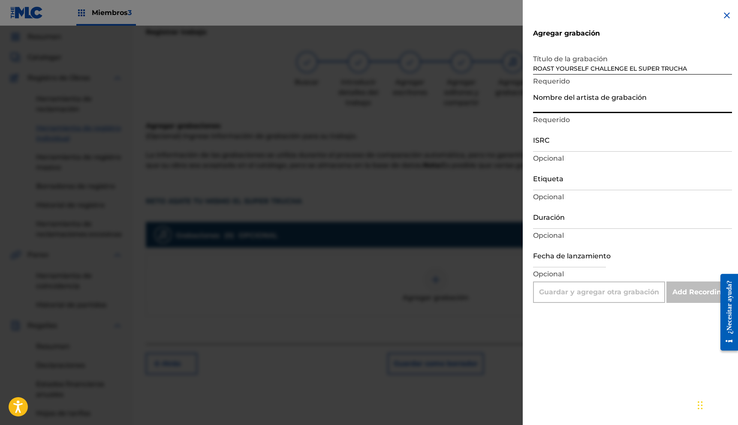
click at [583, 110] on input "Nombre del artista de grabación" at bounding box center [632, 101] width 199 height 24
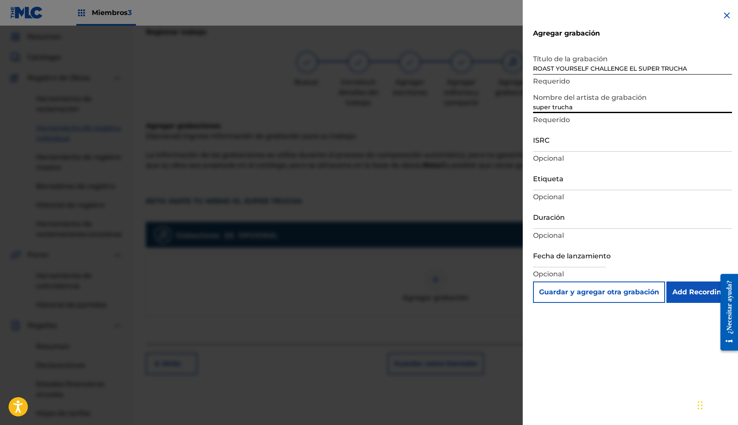
type input "super trucha"
click at [594, 142] on input "ISRC" at bounding box center [632, 139] width 199 height 24
paste input "TCAEA1999263"
type input "TCAEA1999263"
click at [692, 290] on input "Add Recording" at bounding box center [699, 292] width 66 height 21
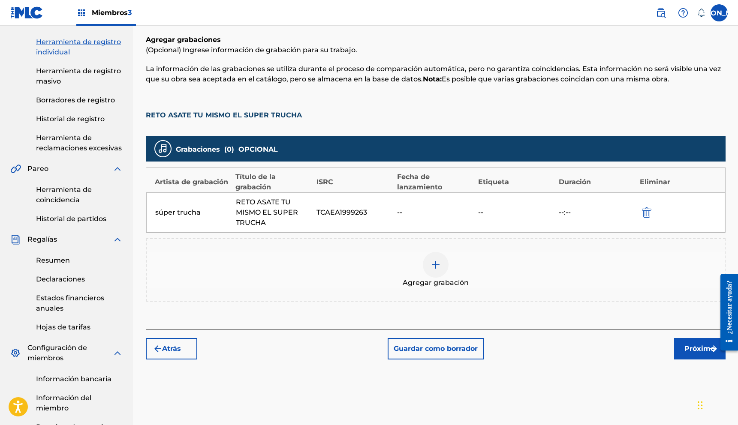
scroll to position [120, 0]
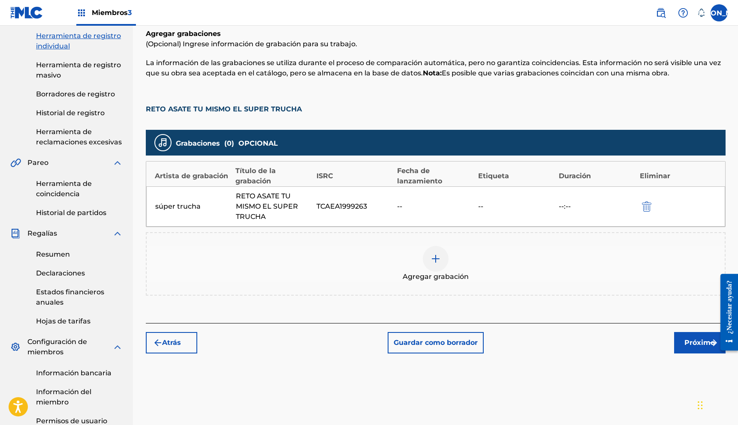
click at [703, 344] on font "Próximo" at bounding box center [700, 343] width 30 height 8
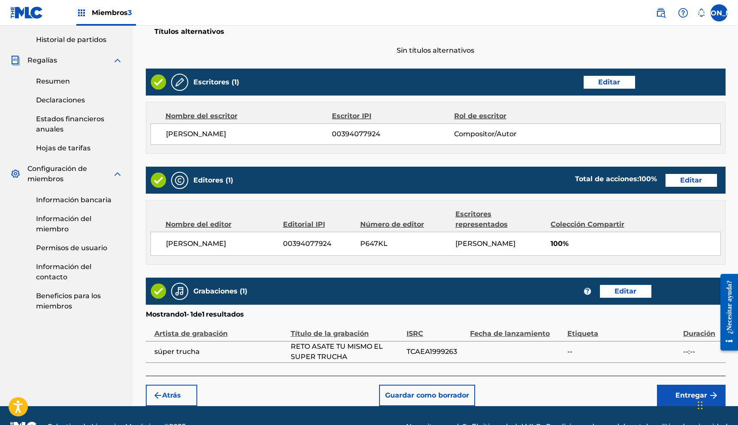
scroll to position [325, 0]
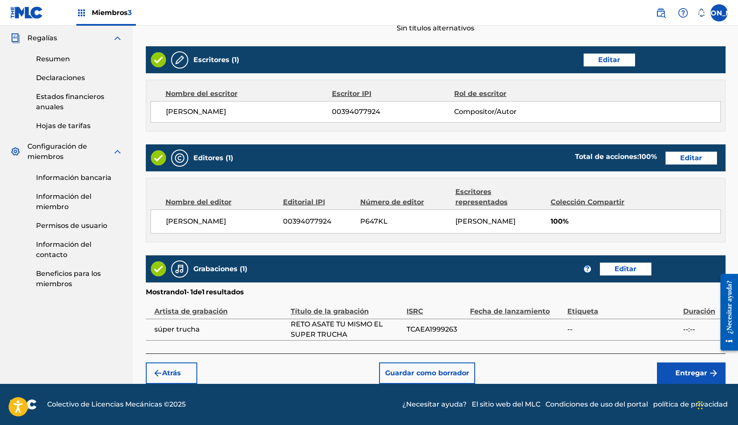
click at [687, 374] on font "Entregar" at bounding box center [691, 373] width 32 height 8
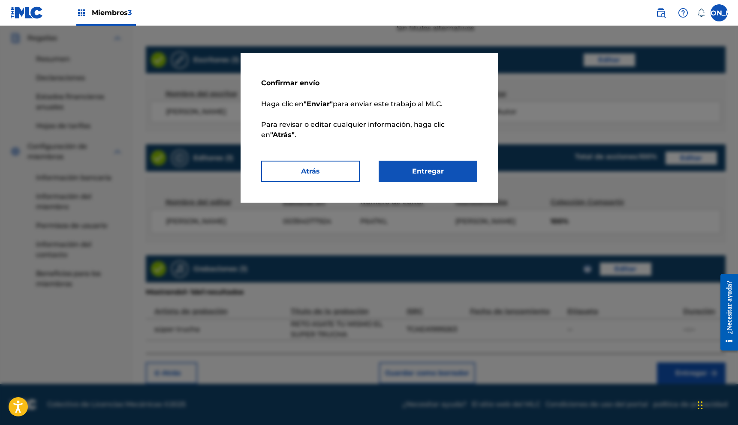
click at [428, 168] on font "Entregar" at bounding box center [428, 171] width 32 height 8
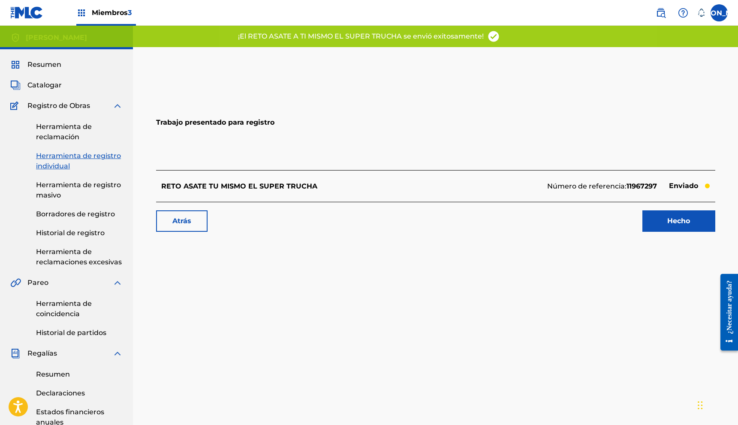
click at [675, 227] on link "Hecho" at bounding box center [678, 221] width 73 height 21
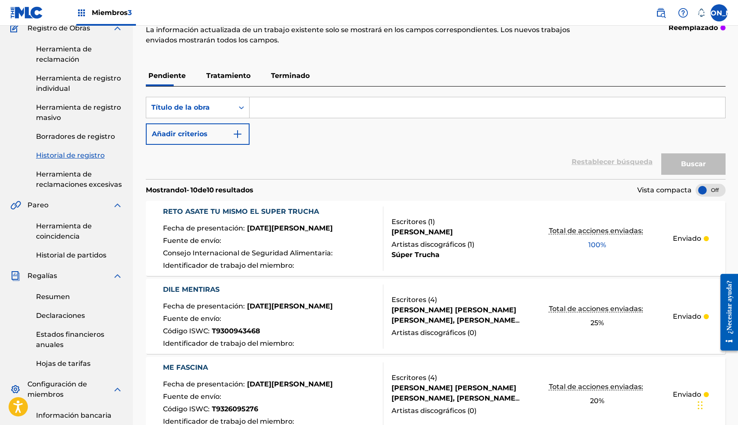
scroll to position [76, 0]
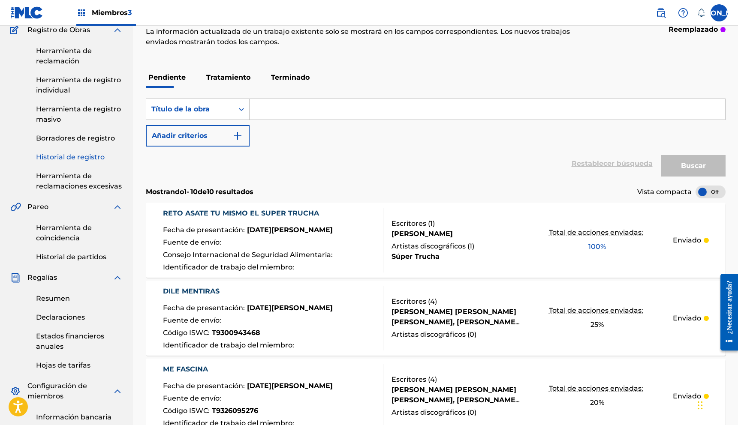
click at [65, 241] on font "Herramienta de coincidencia" at bounding box center [64, 233] width 56 height 18
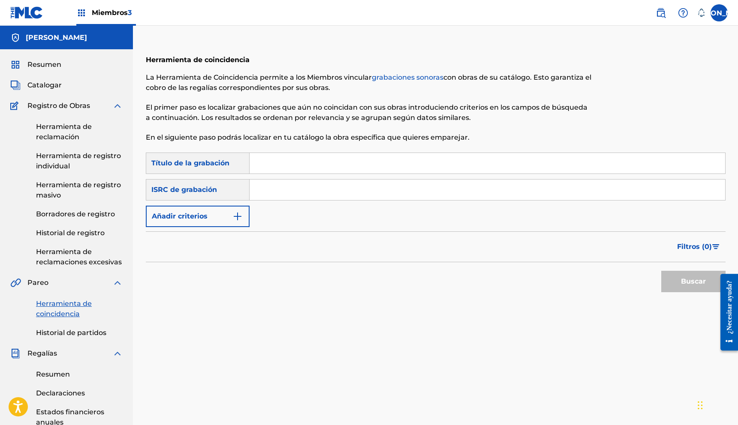
click at [65, 137] on font "Herramienta de reclamación" at bounding box center [64, 132] width 56 height 18
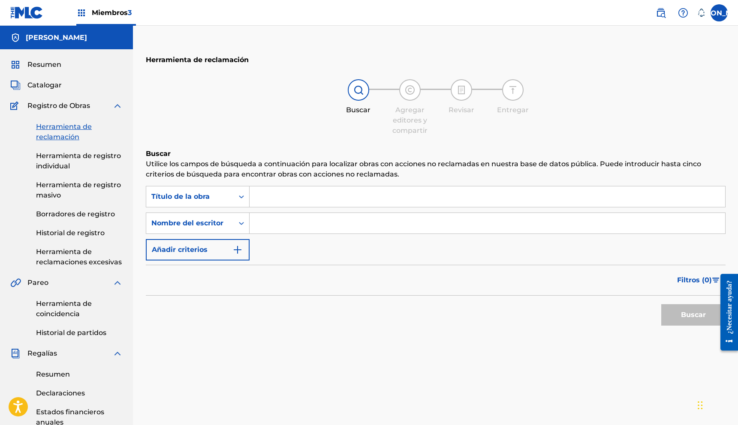
click at [307, 196] on input "Formulario de búsqueda" at bounding box center [488, 197] width 476 height 21
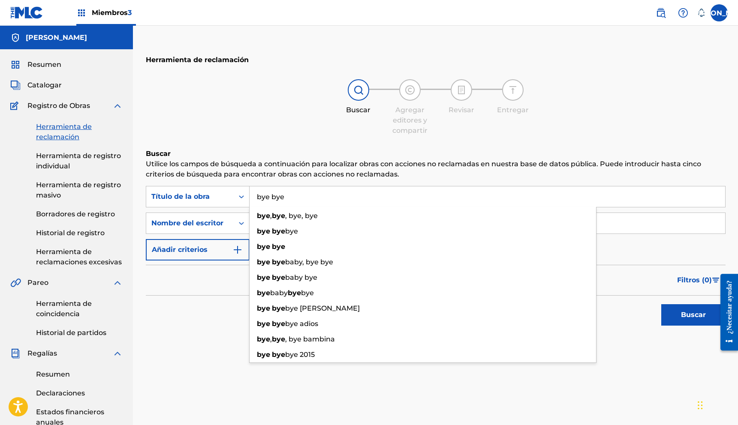
type input "bye bye"
click at [217, 274] on div "Filtros ( 0 )" at bounding box center [436, 280] width 580 height 31
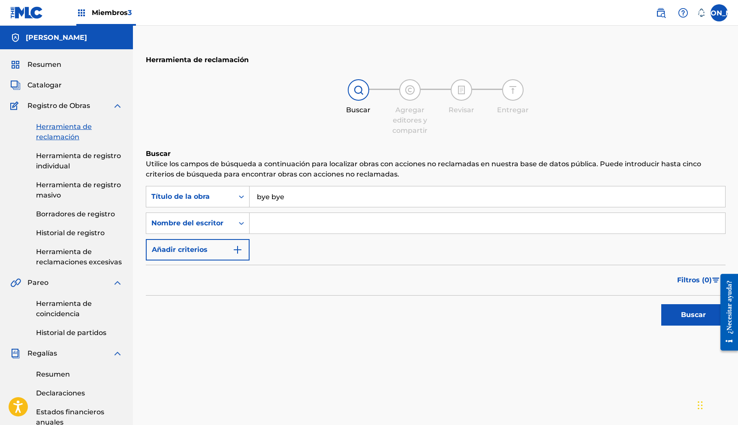
scroll to position [0, 0]
click at [286, 227] on input "Formulario de búsqueda" at bounding box center [488, 223] width 476 height 21
type input "[PERSON_NAME]"
click at [694, 310] on font "Buscar" at bounding box center [693, 315] width 25 height 10
click at [72, 310] on font "Herramienta de coincidencia" at bounding box center [64, 308] width 56 height 18
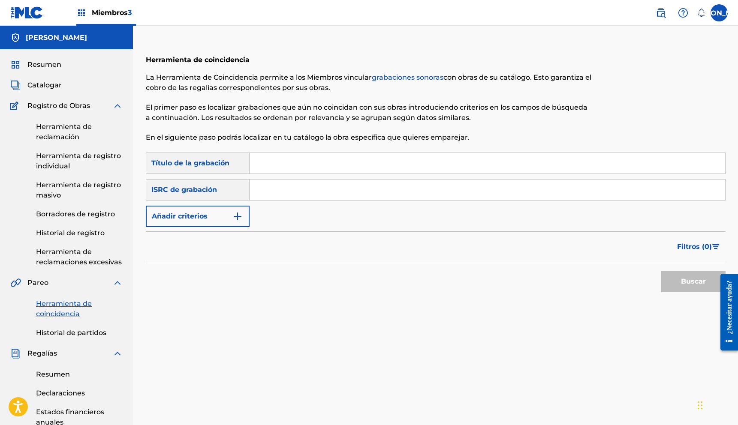
click at [260, 167] on input "Formulario de búsqueda" at bounding box center [488, 163] width 476 height 21
type input "bye bye"
click at [274, 190] on input "Formulario de búsqueda" at bounding box center [488, 190] width 476 height 21
paste input "US7VG1875361"
type input "US7VG1875361"
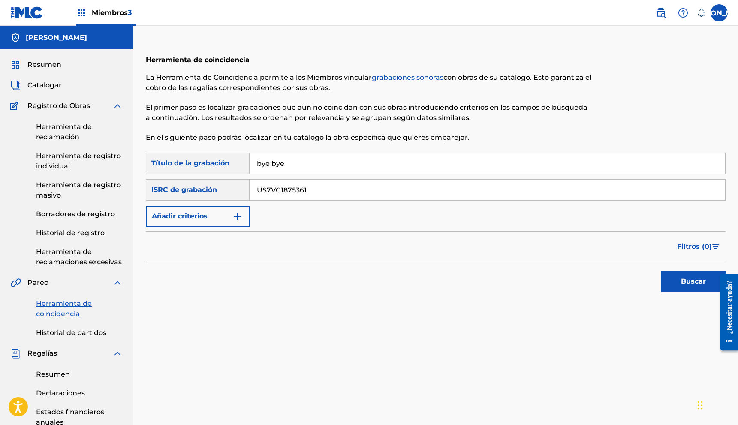
click at [686, 282] on font "Buscar" at bounding box center [693, 281] width 25 height 8
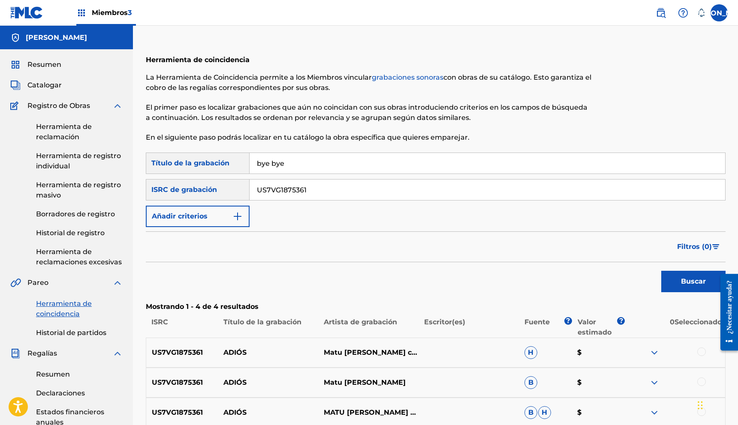
drag, startPoint x: 301, startPoint y: 168, endPoint x: 221, endPoint y: 172, distance: 80.3
click at [221, 172] on div "Búsqueda con criterios8390b503-db98-43a5-9bdb-040156ab9458 Título de la grabaci…" at bounding box center [436, 163] width 580 height 21
type input "b"
type input "[DATE] con jukilop"
drag, startPoint x: 319, startPoint y: 192, endPoint x: 229, endPoint y: 189, distance: 90.6
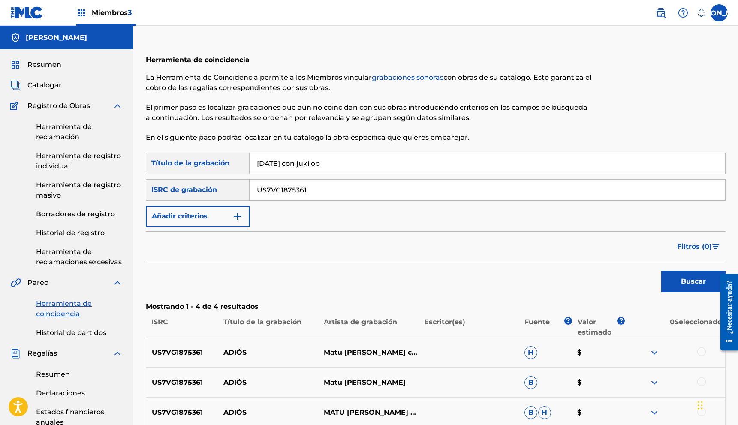
click at [229, 189] on div "Buscar con criterios e11f938a-3b69-44a9-8784-7b06d6b830bc ISRC de grabación US7…" at bounding box center [436, 189] width 580 height 21
paste input "TCAEA1833442"
type input "TCAEA1833442"
click at [698, 286] on font "Buscar" at bounding box center [693, 281] width 25 height 8
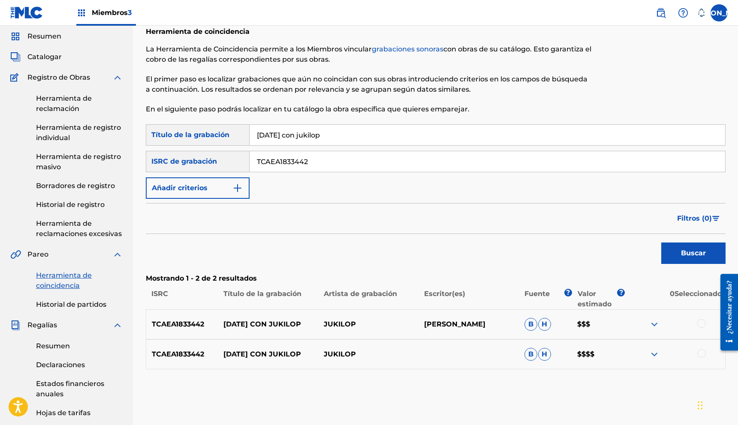
scroll to position [35, 0]
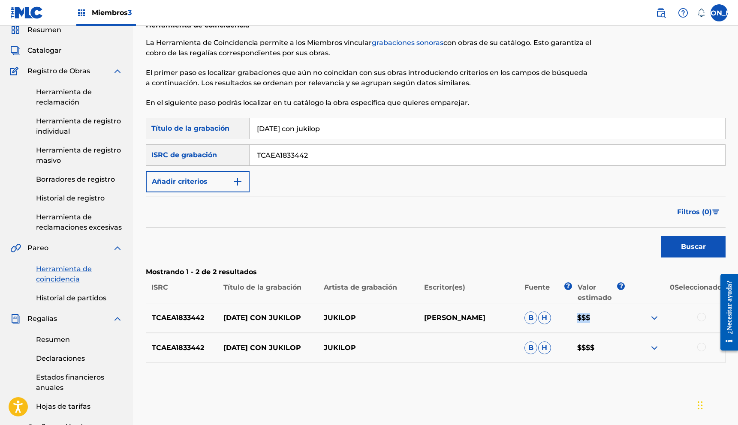
drag, startPoint x: 601, startPoint y: 316, endPoint x: 573, endPoint y: 320, distance: 28.1
click at [573, 320] on p "$$$" at bounding box center [598, 318] width 53 height 10
click at [544, 371] on div "Herramienta de coincidencia La Herramienta de Coincidencia permite a los Miembr…" at bounding box center [436, 296] width 580 height 568
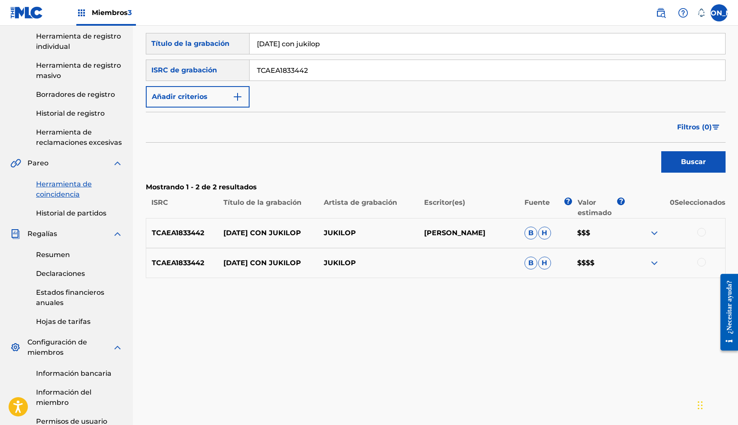
scroll to position [117, 0]
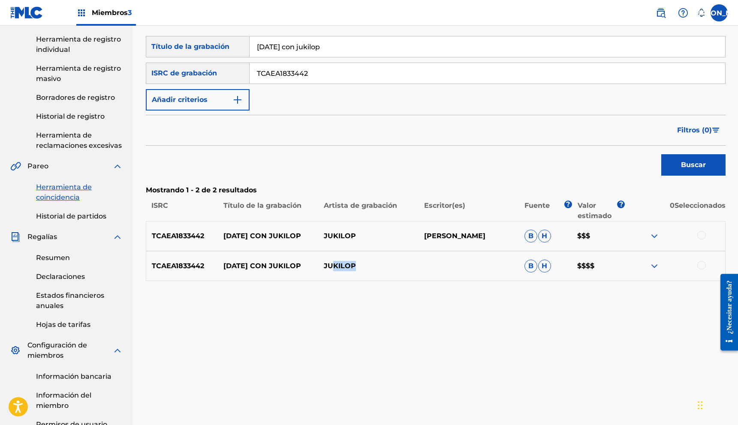
drag, startPoint x: 354, startPoint y: 266, endPoint x: 333, endPoint y: 266, distance: 20.6
click at [333, 266] on p "JUKILOP" at bounding box center [368, 266] width 100 height 10
drag, startPoint x: 484, startPoint y: 241, endPoint x: 397, endPoint y: 244, distance: 87.6
click at [397, 244] on div "TCAEA1833442 [DATE] CON JUKILOP JUKILOP [PERSON_NAME] B H $$$" at bounding box center [436, 236] width 580 height 30
click at [411, 239] on p "JUKILOP" at bounding box center [368, 236] width 100 height 10
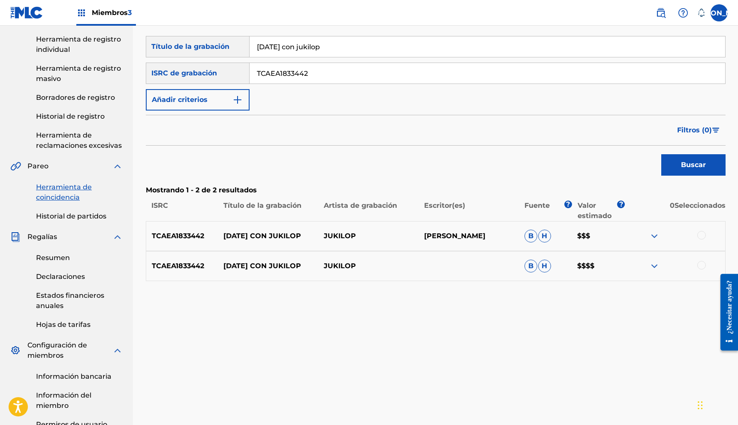
drag, startPoint x: 416, startPoint y: 263, endPoint x: 444, endPoint y: 262, distance: 27.5
click at [444, 262] on div "TCAEA1833442 [DATE] CON JUKILOP JUKILOP B H $$$$" at bounding box center [436, 266] width 580 height 30
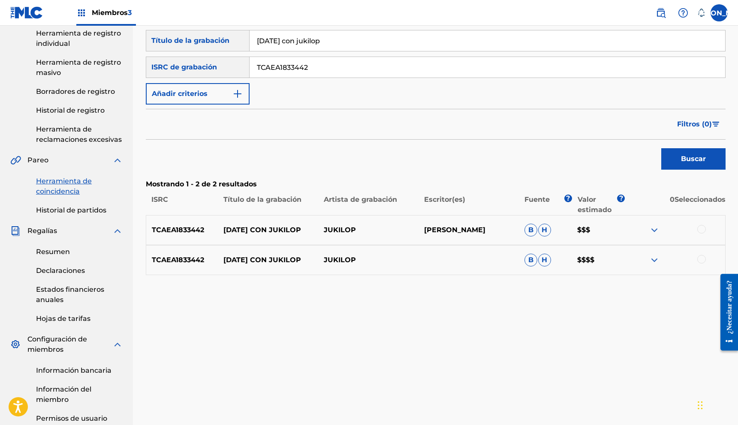
scroll to position [121, 0]
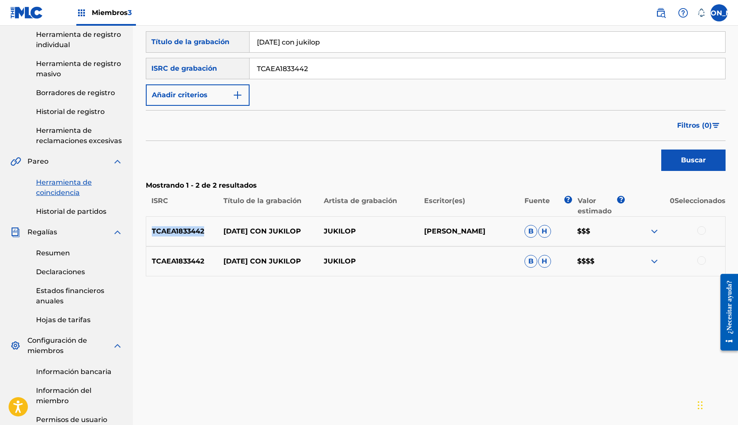
drag, startPoint x: 203, startPoint y: 231, endPoint x: 151, endPoint y: 234, distance: 52.4
click at [151, 234] on p "TCAEA1833442" at bounding box center [182, 231] width 72 height 10
copy font "TCAEA1833442"
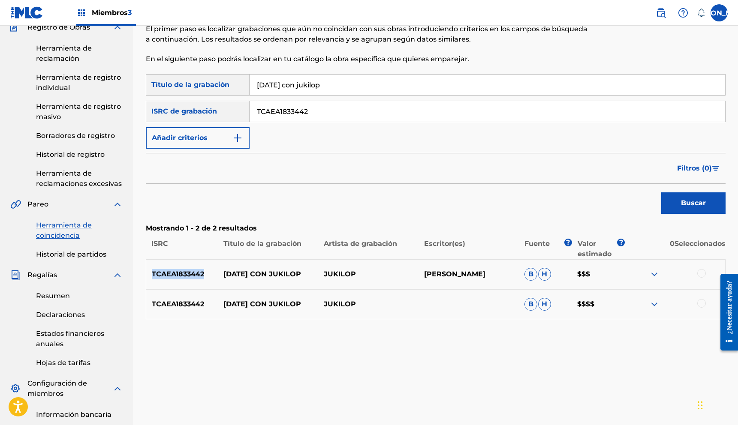
scroll to position [0, 0]
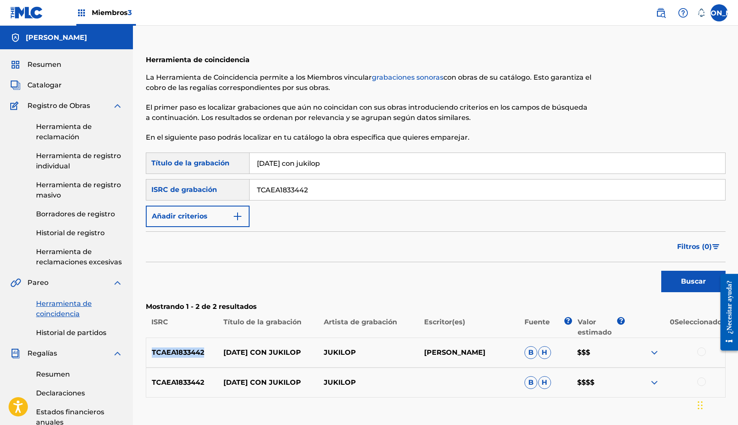
click at [57, 136] on font "Herramienta de reclamación" at bounding box center [64, 132] width 56 height 18
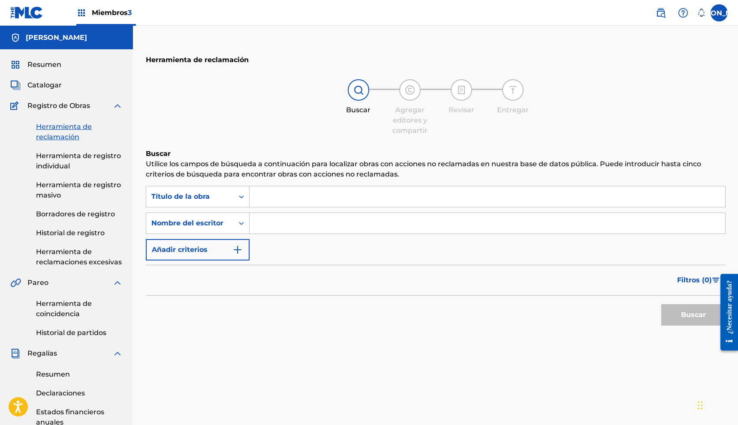
click at [278, 196] on input "Formulario de búsqueda" at bounding box center [488, 197] width 476 height 21
type input "[DATE] con jukilop"
click at [661, 305] on button "Buscar" at bounding box center [693, 315] width 64 height 21
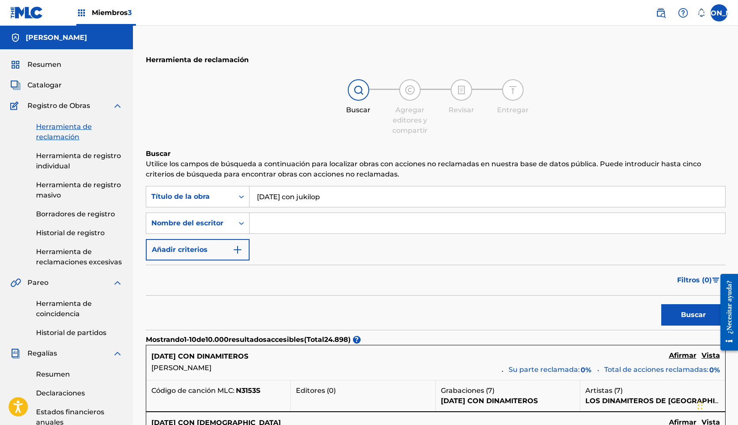
click at [687, 310] on font "Buscar" at bounding box center [693, 315] width 25 height 10
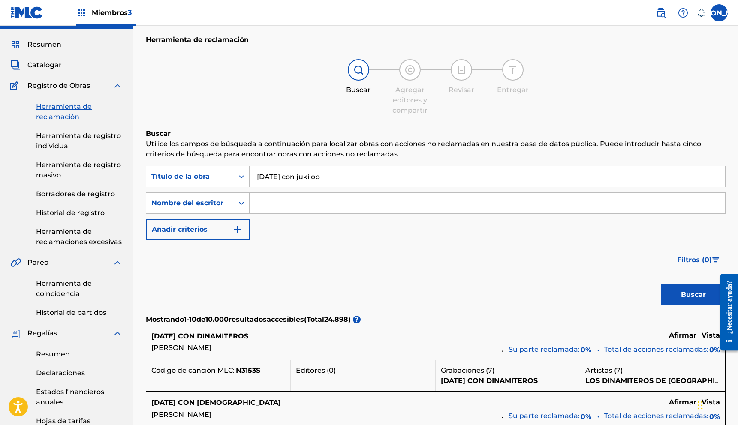
scroll to position [2, 0]
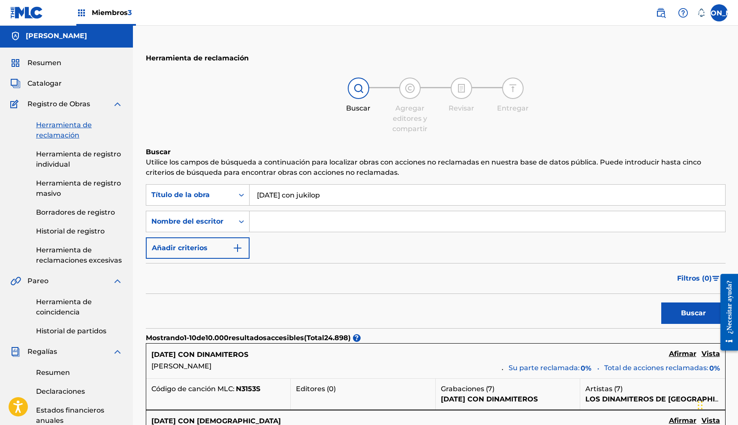
click at [353, 190] on input "[DATE] con jukilop" at bounding box center [488, 195] width 476 height 21
click at [353, 192] on input "[DATE] con jukilop" at bounding box center [488, 195] width 476 height 21
click at [378, 195] on input "[DATE] con jukilop" at bounding box center [488, 195] width 476 height 21
click at [661, 303] on button "Buscar" at bounding box center [693, 313] width 64 height 21
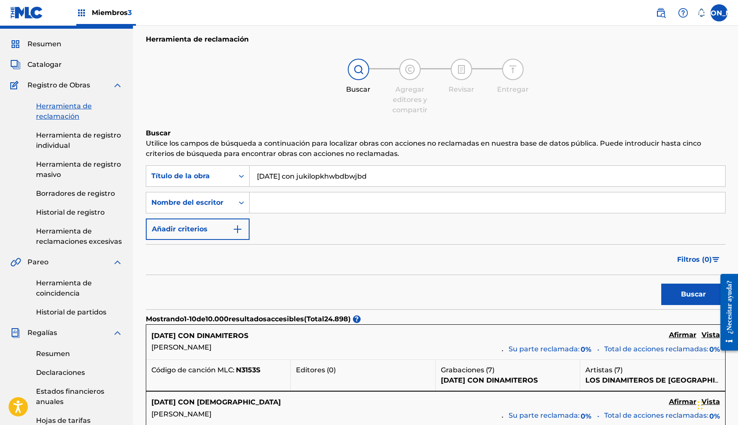
scroll to position [0, 0]
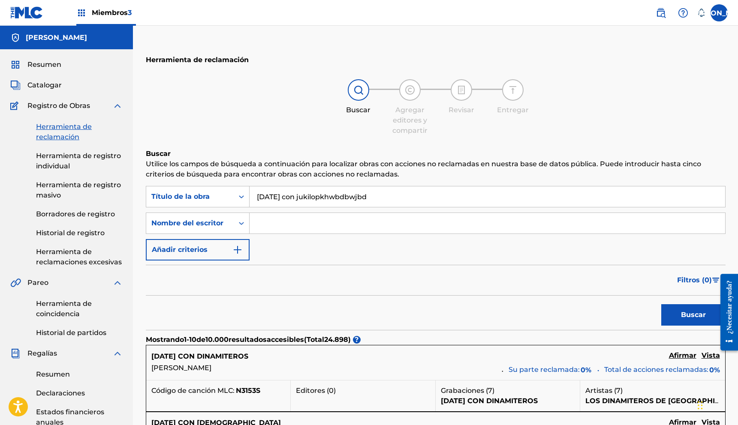
drag, startPoint x: 388, startPoint y: 194, endPoint x: 127, endPoint y: 201, distance: 261.7
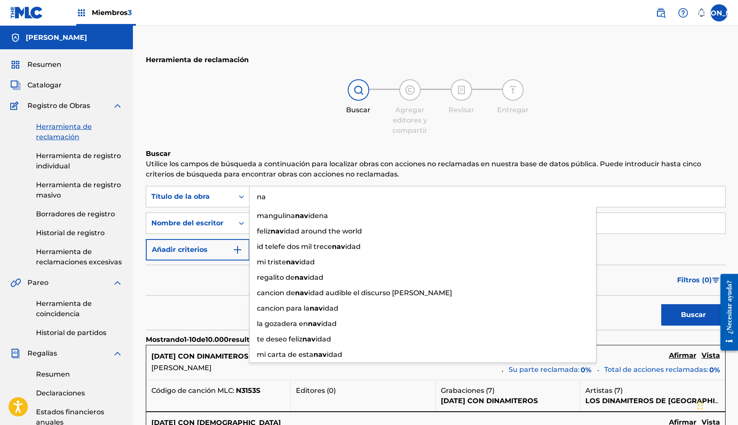
type input "n"
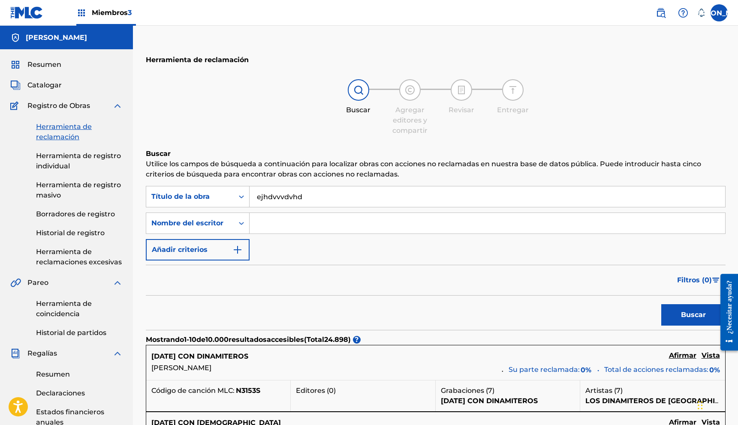
type input "ejhdvvvdvhd"
click at [661, 305] on button "Buscar" at bounding box center [693, 315] width 64 height 21
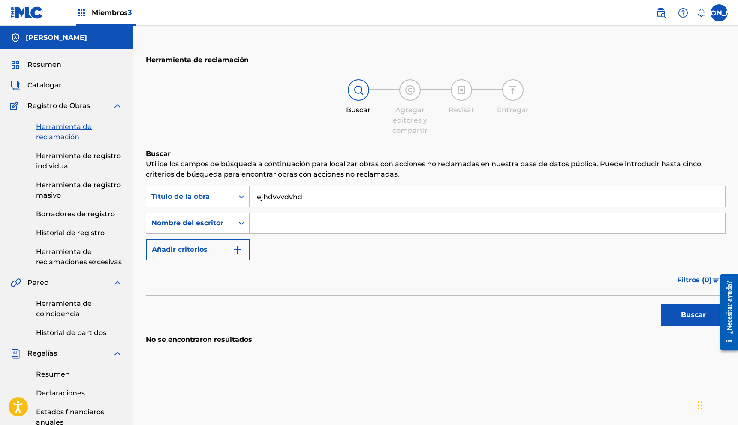
click at [57, 167] on font "Herramienta de registro individual" at bounding box center [78, 161] width 85 height 18
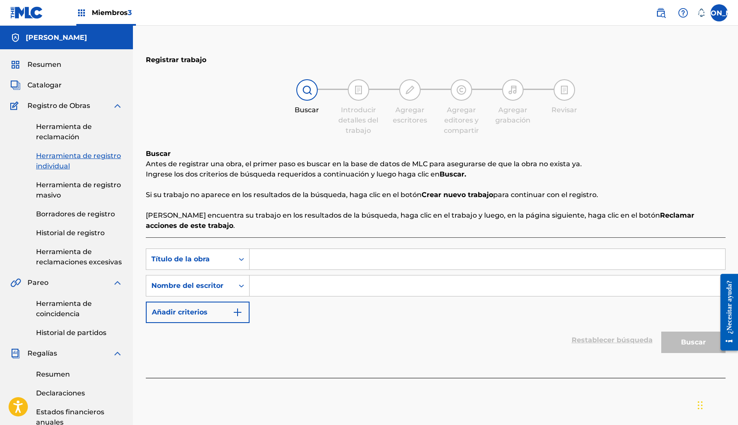
click at [262, 255] on input "Formulario de búsqueda" at bounding box center [488, 259] width 476 height 21
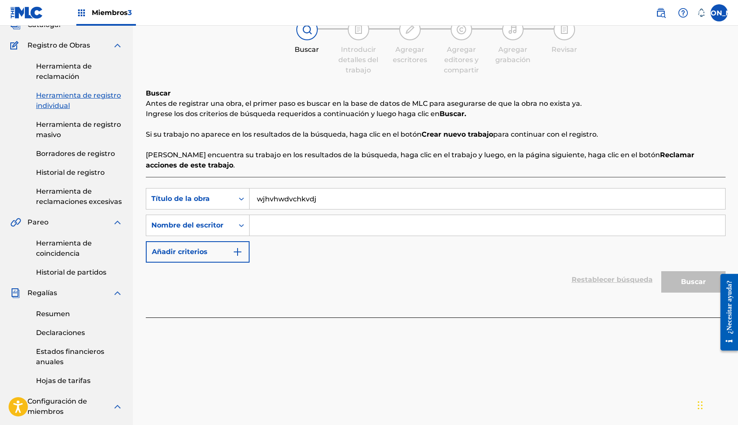
scroll to position [68, 0]
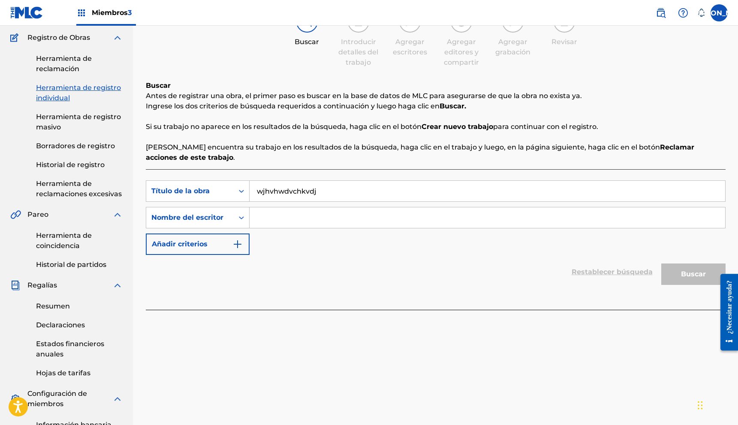
type input "wjhvhwdvchkvdj"
click at [332, 222] on input "Formulario de búsqueda" at bounding box center [488, 218] width 476 height 21
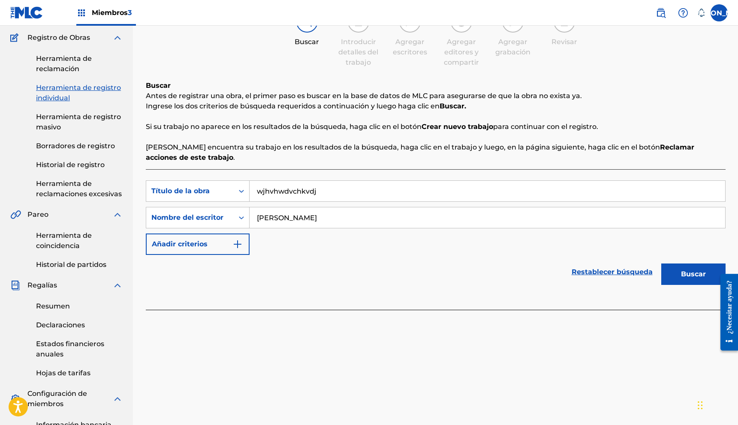
click at [661, 264] on button "Buscar" at bounding box center [693, 274] width 64 height 21
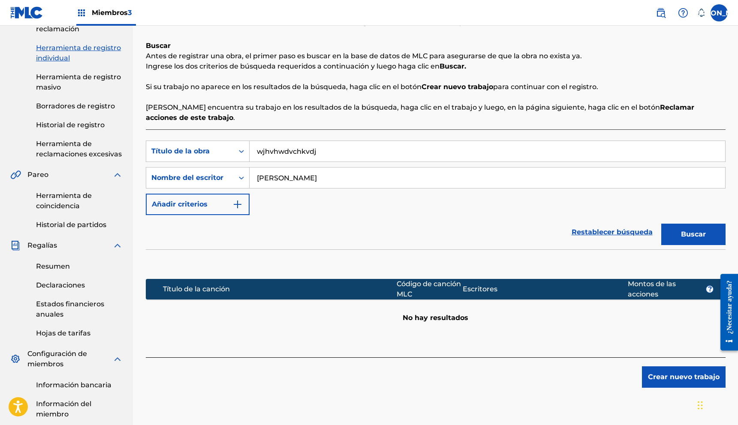
scroll to position [107, 0]
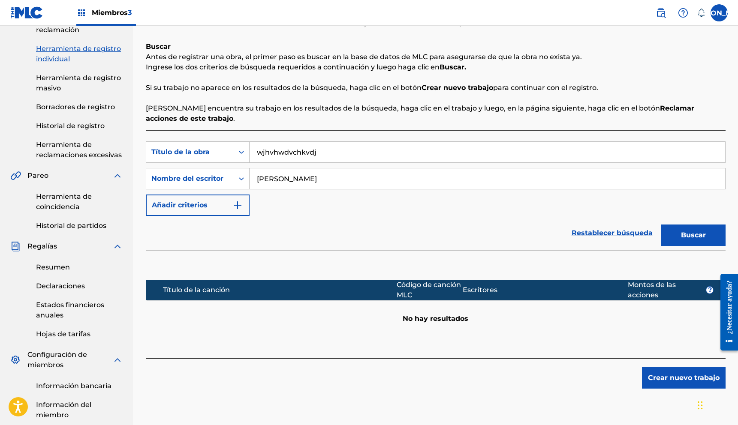
type input "[PERSON_NAME]"
click at [667, 382] on font "Crear nuevo trabajo" at bounding box center [684, 378] width 72 height 8
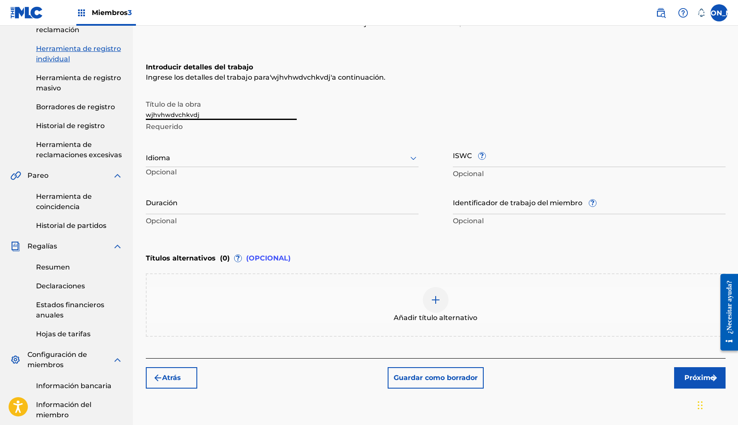
drag, startPoint x: 226, startPoint y: 115, endPoint x: 61, endPoint y: 123, distance: 164.9
click at [61, 123] on main "[PERSON_NAME] Resumen Catalogar Registro de Obras Herramienta de reclamación He…" at bounding box center [369, 214] width 738 height 590
type input "w"
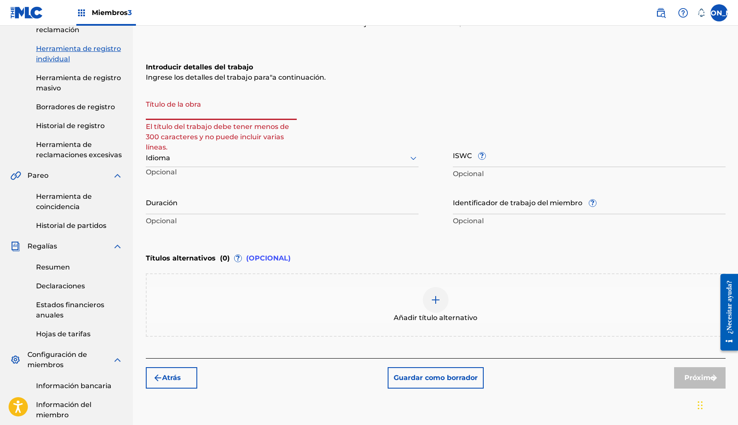
click at [189, 113] on input "Título de la obra" at bounding box center [221, 108] width 151 height 24
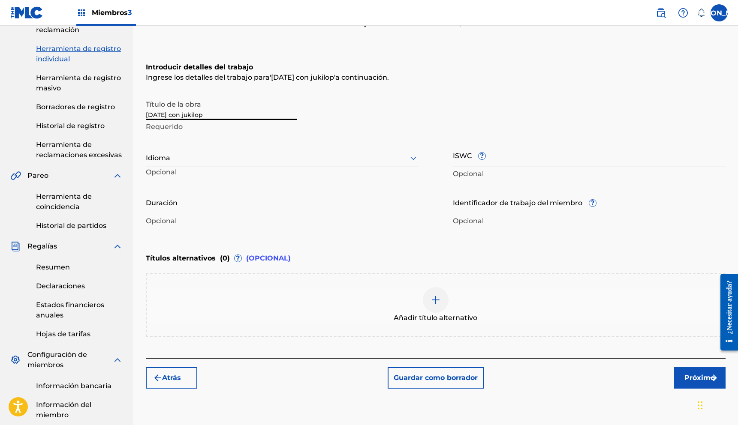
type input "[DATE] con jukilop"
click at [228, 162] on div at bounding box center [282, 158] width 273 height 11
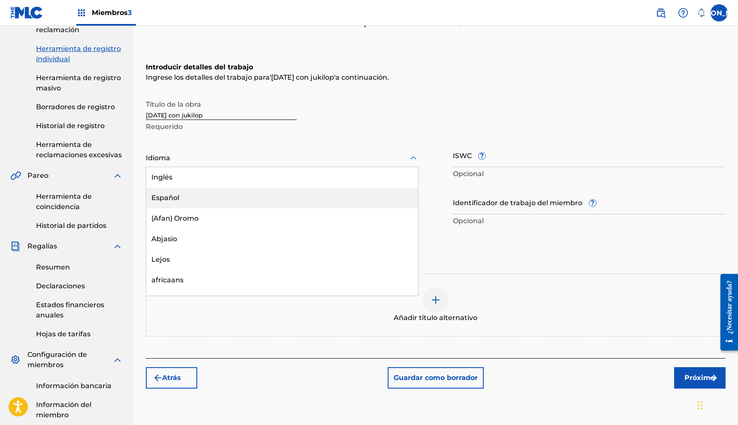
click at [202, 193] on div "Español" at bounding box center [282, 198] width 272 height 21
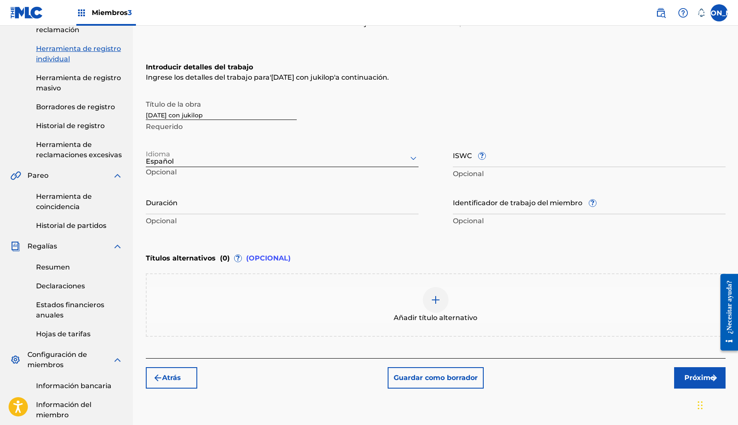
click at [701, 374] on font "Próximo" at bounding box center [700, 378] width 30 height 8
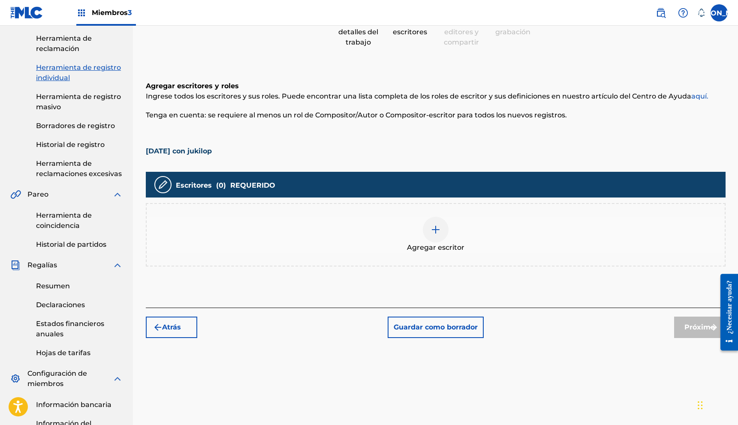
scroll to position [96, 0]
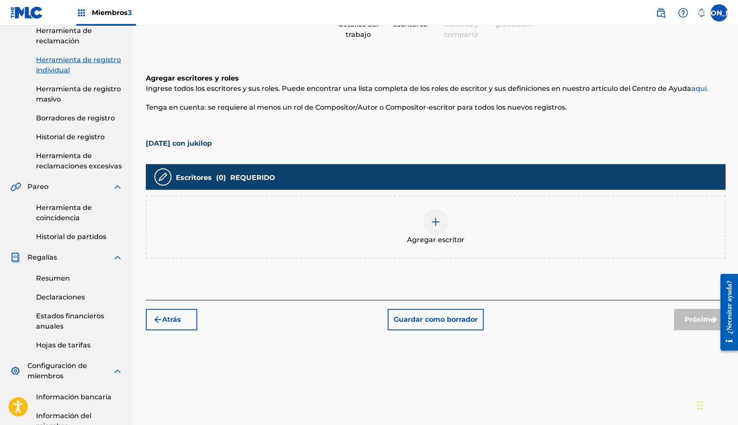
click at [431, 229] on div at bounding box center [436, 222] width 26 height 26
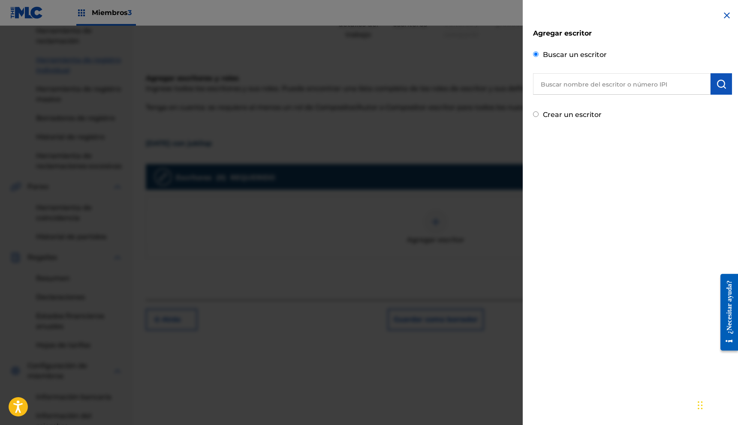
click at [549, 87] on input "text" at bounding box center [622, 83] width 178 height 21
type input "s"
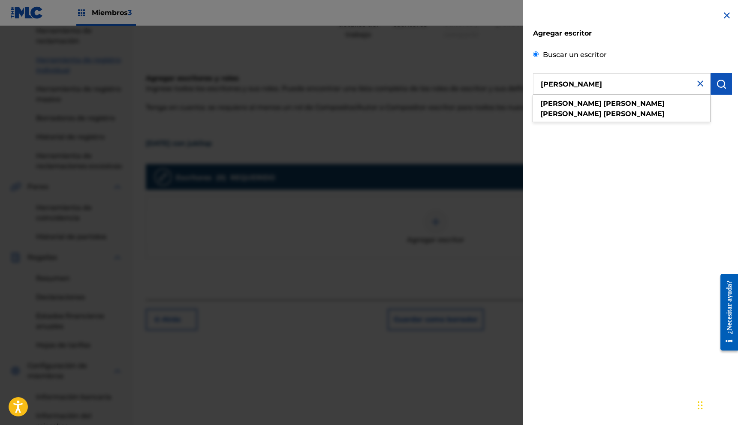
type input "[PERSON_NAME]"
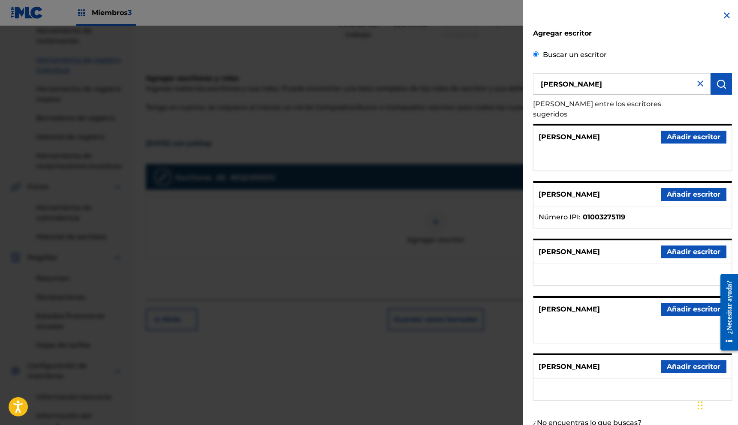
click at [700, 190] on font "Añadir escritor" at bounding box center [694, 194] width 54 height 8
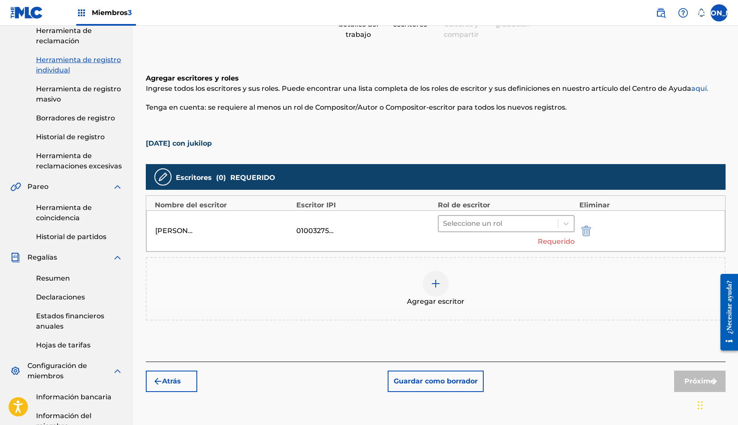
click at [492, 227] on div at bounding box center [498, 224] width 111 height 12
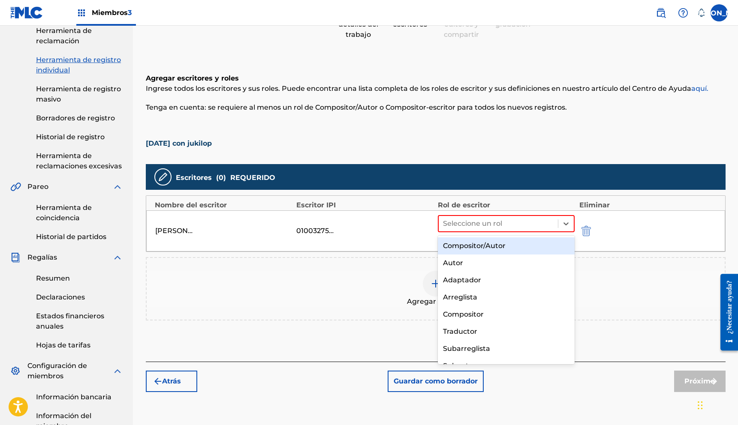
click at [474, 245] on font "Compositor/Autor" at bounding box center [474, 246] width 63 height 8
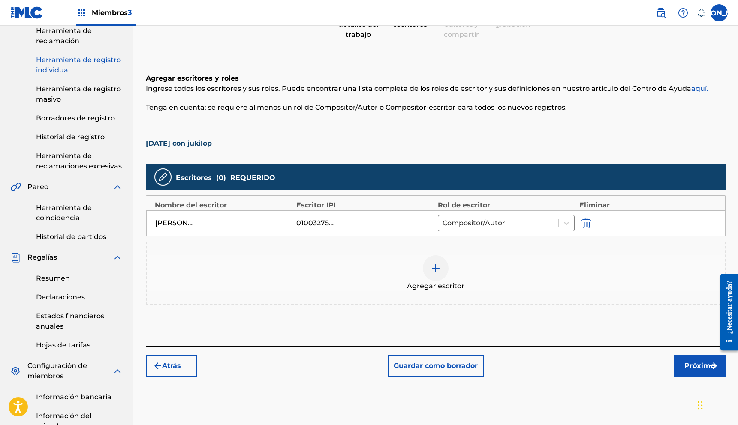
click at [433, 262] on div at bounding box center [436, 269] width 26 height 26
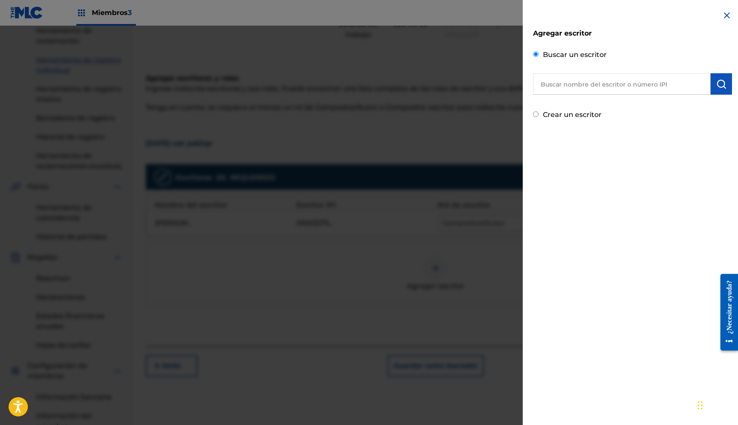
click at [633, 83] on input "text" at bounding box center [622, 83] width 178 height 21
click at [635, 85] on input "text" at bounding box center [622, 83] width 178 height 21
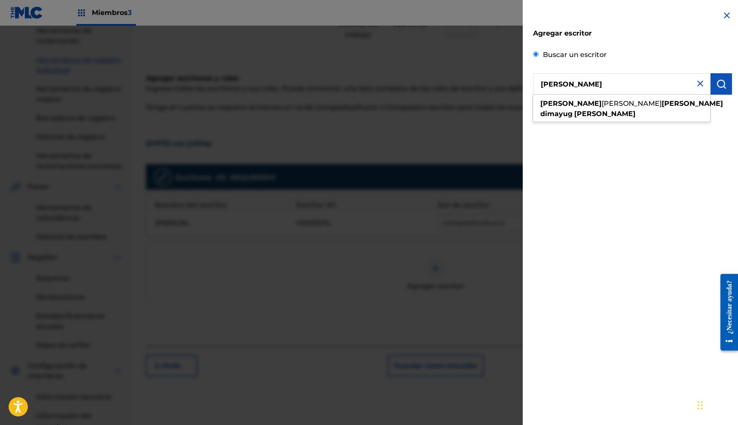
type input "[PERSON_NAME]"
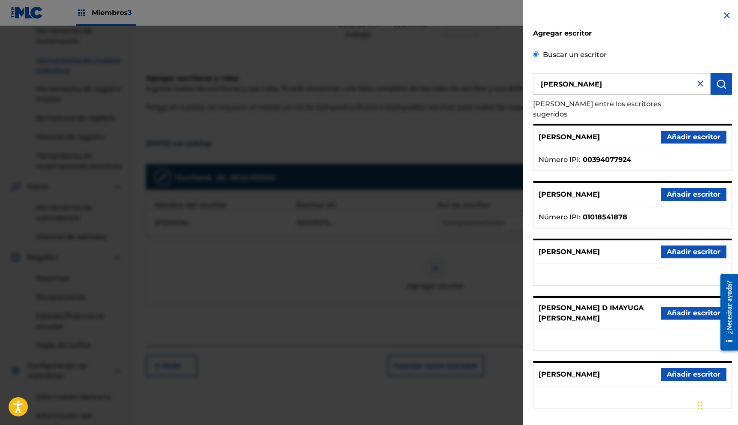
click at [700, 133] on font "Añadir escritor" at bounding box center [694, 137] width 54 height 8
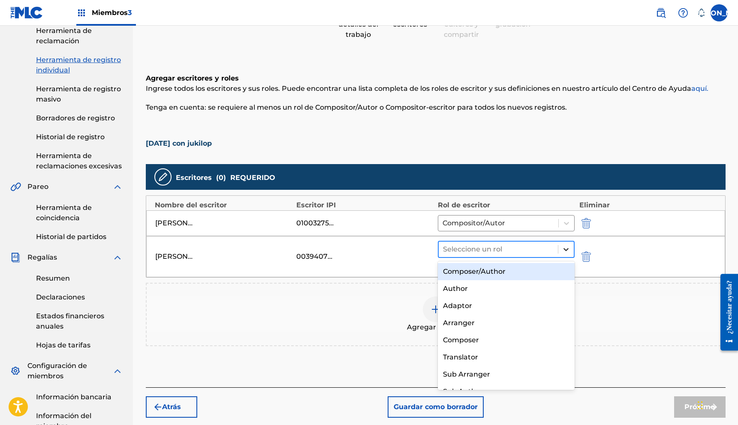
click at [573, 251] on div at bounding box center [565, 249] width 15 height 15
click at [518, 270] on div "Compositor/Autor" at bounding box center [506, 271] width 137 height 17
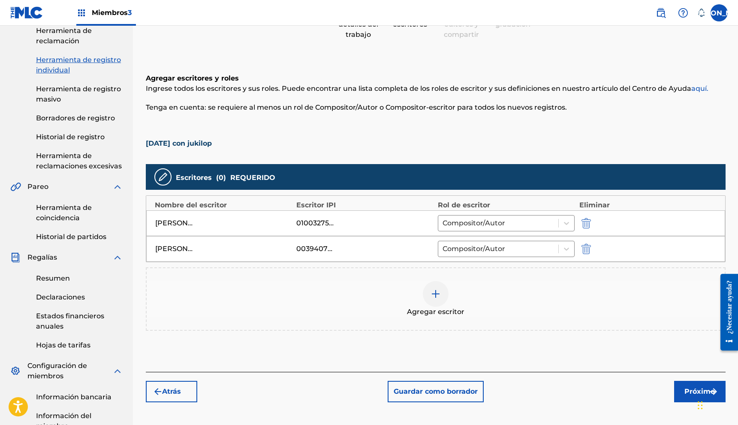
click at [683, 393] on button "Próximo" at bounding box center [699, 391] width 51 height 21
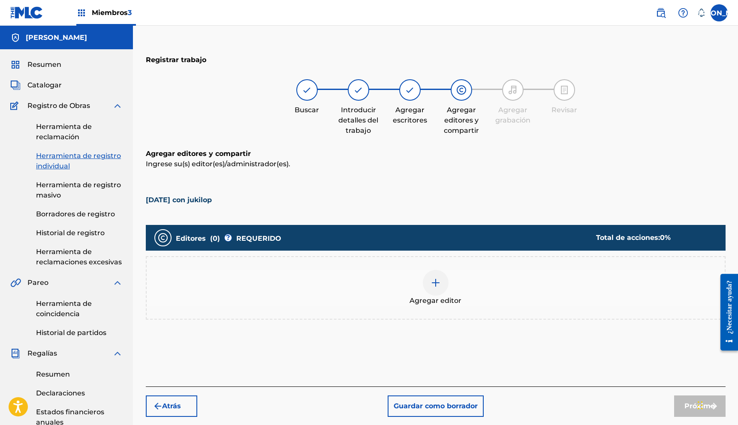
scroll to position [7, 0]
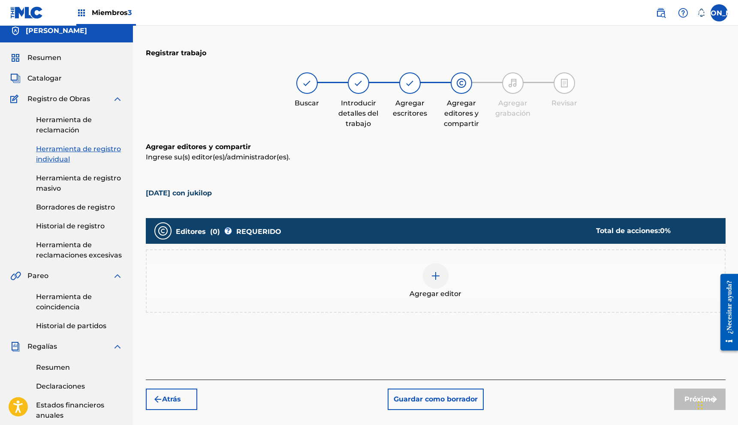
click at [434, 281] on img at bounding box center [436, 276] width 10 height 10
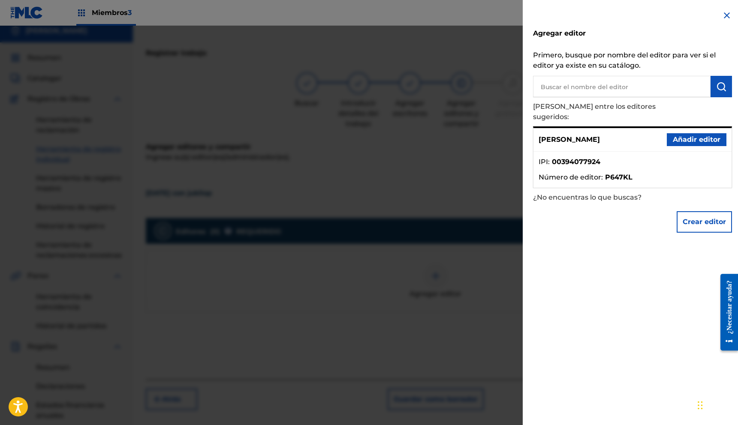
click at [676, 136] on font "Añadir editor" at bounding box center [697, 140] width 48 height 8
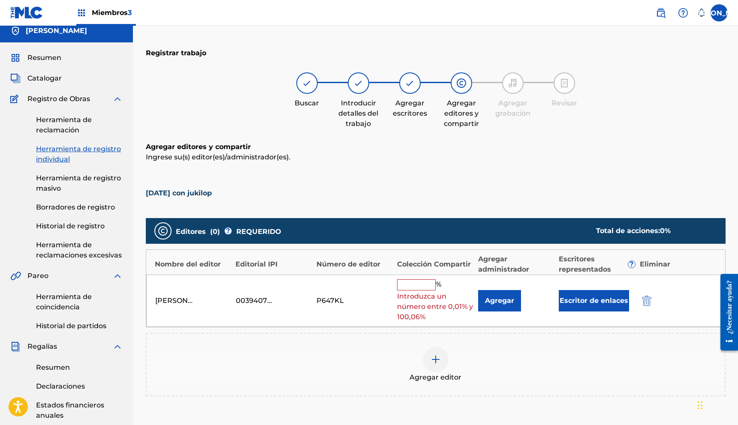
click at [407, 280] on input "text" at bounding box center [416, 285] width 39 height 11
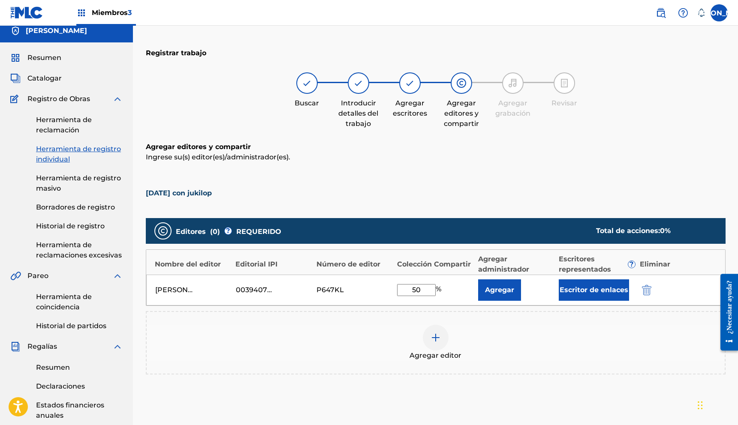
type input "50"
click at [576, 291] on font "Escritor de enlaces" at bounding box center [594, 290] width 69 height 8
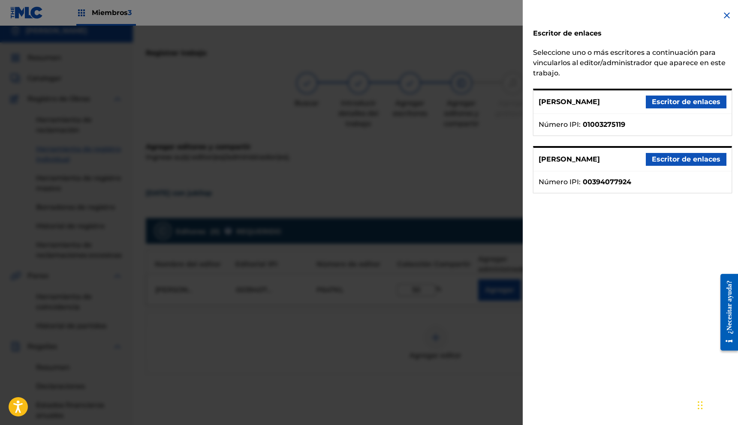
click at [677, 163] on font "Escritor de enlaces" at bounding box center [686, 159] width 69 height 8
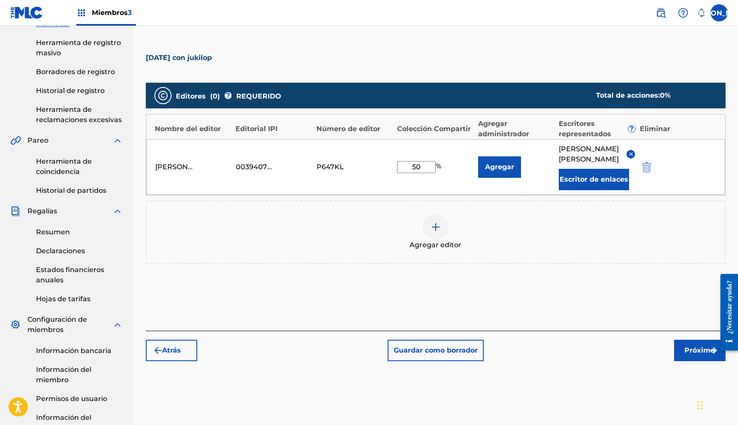
scroll to position [145, 0]
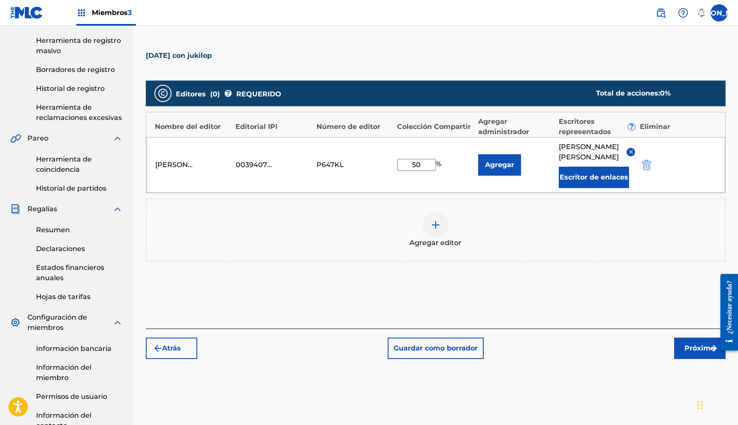
click at [685, 353] on font "Próximo" at bounding box center [700, 348] width 30 height 8
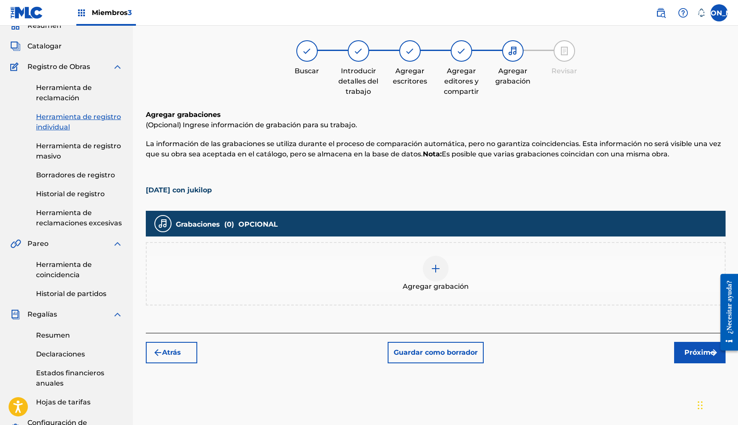
scroll to position [39, 0]
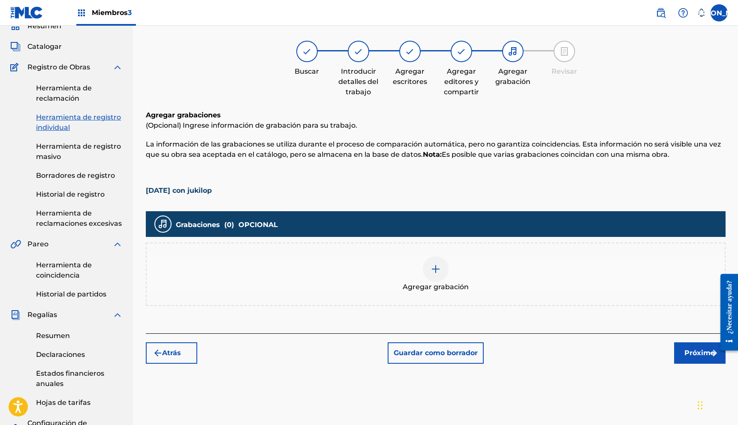
click at [427, 274] on div at bounding box center [436, 269] width 26 height 26
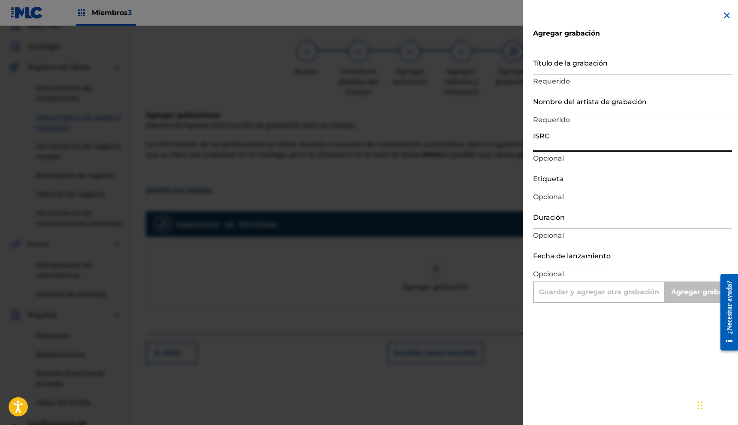
click at [567, 136] on input "ISRC" at bounding box center [632, 139] width 199 height 24
paste input "TCAEA1833442"
type input "TCAEA1833442"
type input "Add Recording"
type input "TCAEA1833442"
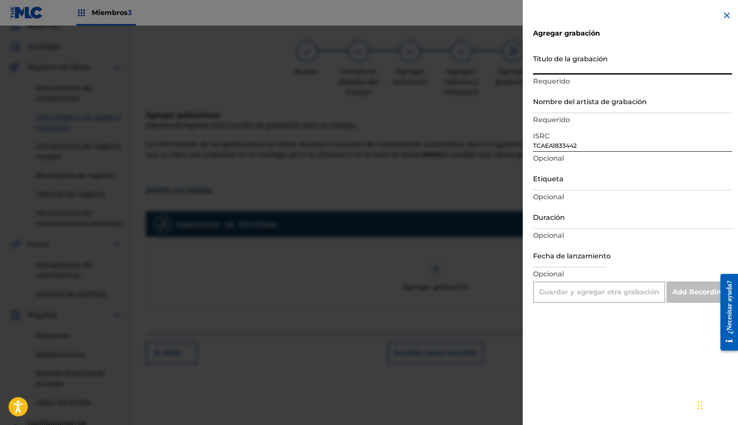
click at [578, 65] on input "Título de la grabación" at bounding box center [632, 62] width 199 height 24
paste input "[DATE] CON JUKILOP 🎄 CANCIÓN NAVIDEÑA"
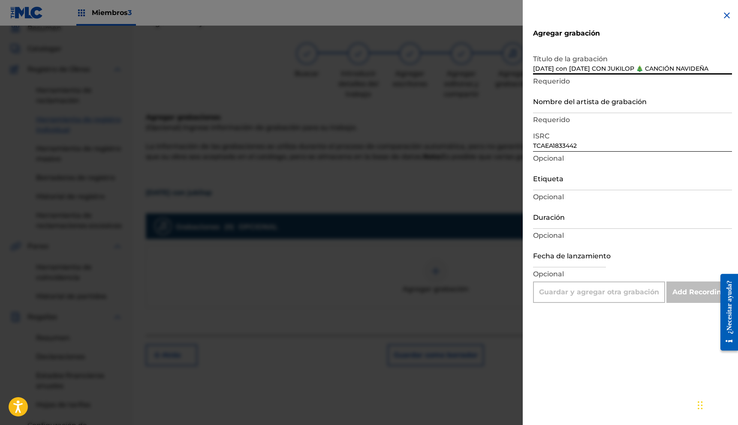
scroll to position [39, 0]
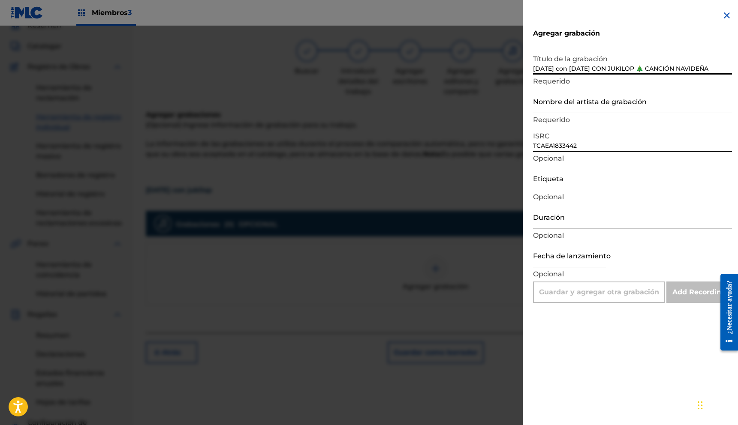
drag, startPoint x: 573, startPoint y: 70, endPoint x: 552, endPoint y: 63, distance: 23.1
click at [550, 63] on input "[DATE] con [DATE] CON JUKILOP 🎄 CANCIÓN NAVIDEÑA" at bounding box center [632, 62] width 199 height 24
click at [615, 69] on input "[DATE] CON JUKILOP 🎄 CANCIÓN NAVIDEÑA" at bounding box center [632, 62] width 199 height 24
type input "[DATE] CON JUKILOP CANCIÓN NAVIDEÑA"
click at [662, 102] on input "Nombre del artista de grabación" at bounding box center [632, 101] width 199 height 24
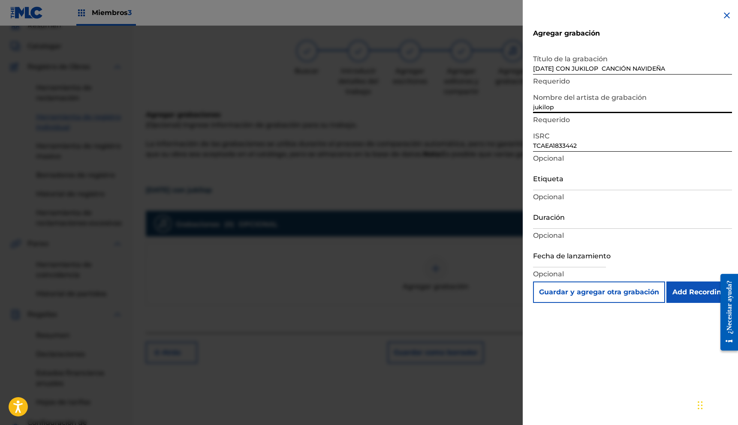
type input "jukilop"
click at [580, 265] on input "text" at bounding box center [569, 255] width 73 height 24
select select "7"
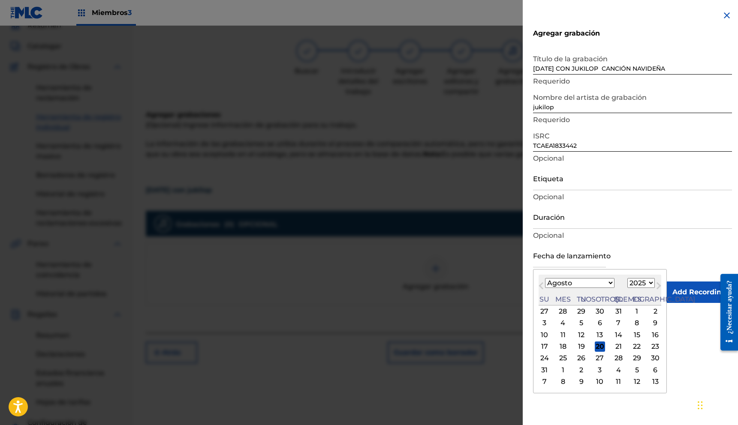
click at [627, 284] on select "1899 1900 1901 1902 1903 1904 1905 1906 1907 1908 1909 1910 1911 1912 1913 1914…" at bounding box center [640, 283] width 27 height 10
select select "2018"
click at [627, 278] on select "1899 1900 1901 1902 1903 1904 1905 1906 1907 1908 1909 1910 1911 1912 1913 1914…" at bounding box center [640, 283] width 27 height 10
click at [584, 284] on select "Enero Febrero Marzo Abril Puede Junio [PERSON_NAME] Septiembre Octubre Noviembr…" at bounding box center [579, 283] width 69 height 10
select select "11"
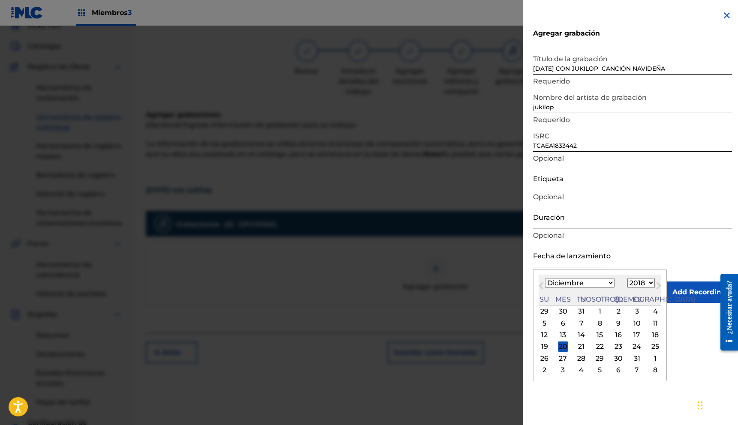
click at [545, 278] on select "Enero Febrero Marzo Abril Puede Junio [PERSON_NAME] Septiembre Octubre Noviembr…" at bounding box center [579, 283] width 69 height 10
click at [561, 358] on div "24" at bounding box center [563, 358] width 10 height 10
type input "[DATE]"
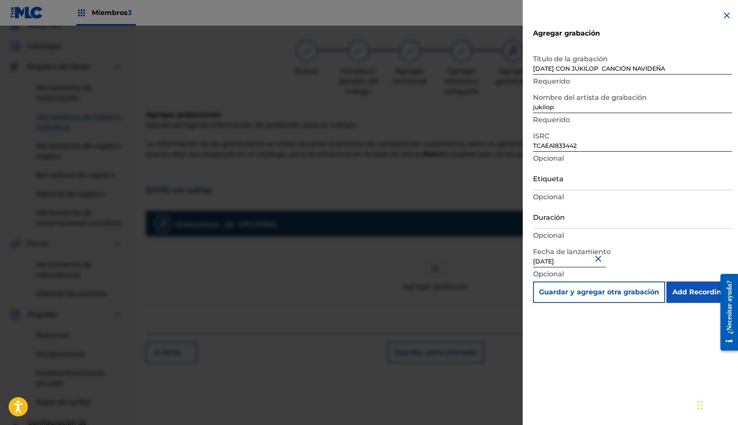
click at [686, 290] on input "Add Recording" at bounding box center [699, 292] width 66 height 21
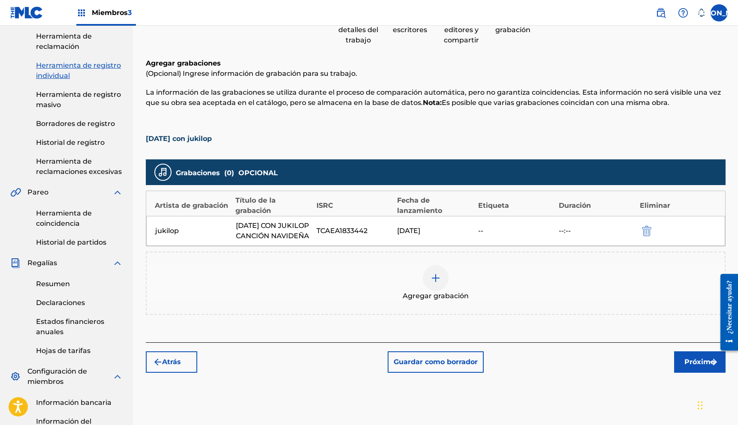
scroll to position [98, 0]
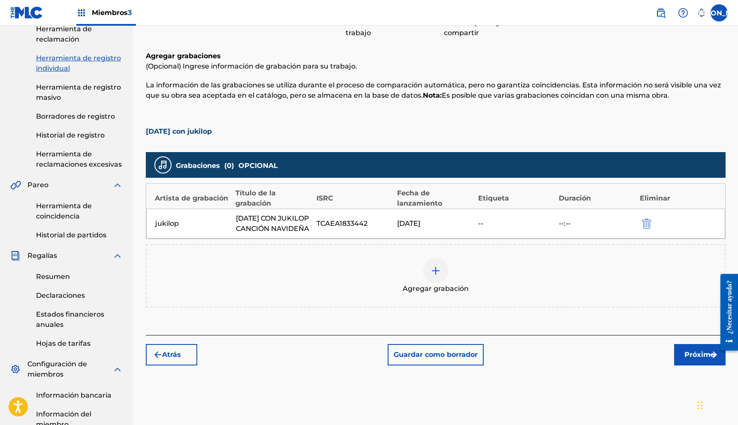
click at [692, 360] on font "Próximo" at bounding box center [700, 355] width 30 height 10
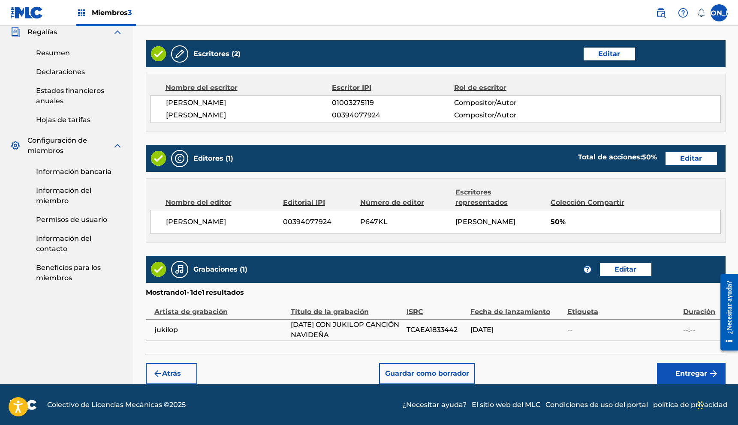
scroll to position [324, 0]
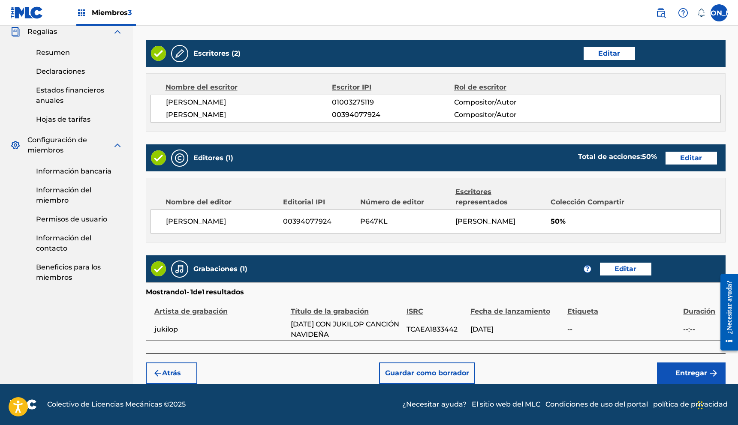
click at [690, 377] on font "Entregar" at bounding box center [691, 373] width 32 height 8
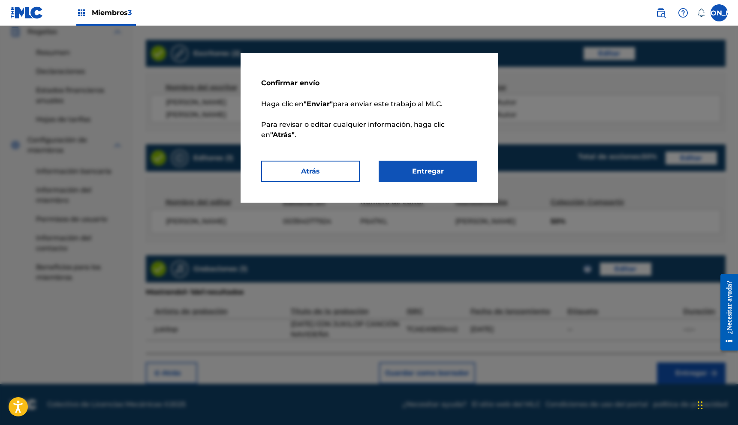
click at [434, 175] on font "Entregar" at bounding box center [428, 171] width 32 height 8
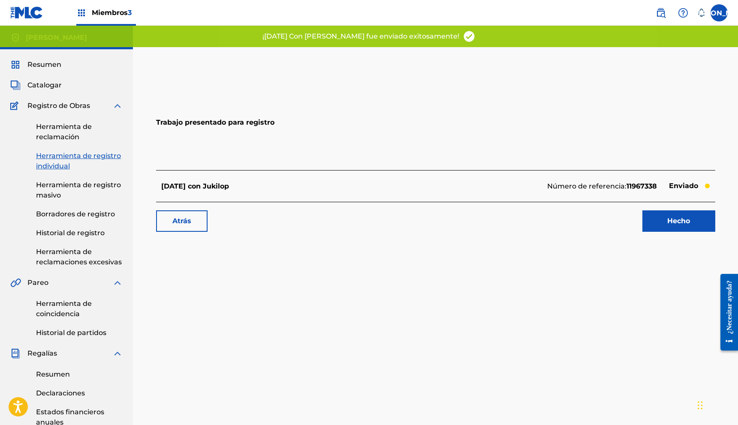
click at [688, 218] on font "Hecho" at bounding box center [678, 221] width 23 height 8
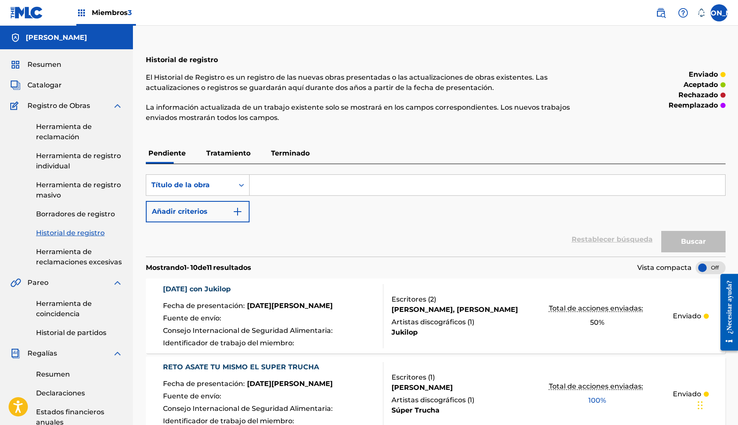
click at [57, 136] on font "Herramienta de reclamación" at bounding box center [64, 132] width 56 height 18
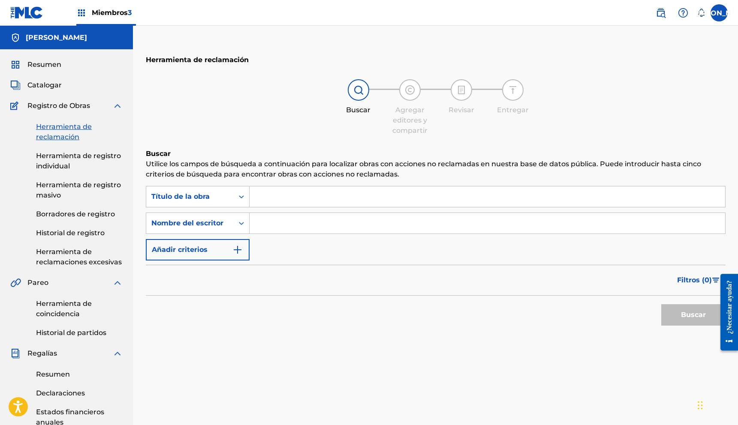
click at [267, 196] on input "Formulario de búsqueda" at bounding box center [488, 197] width 476 height 21
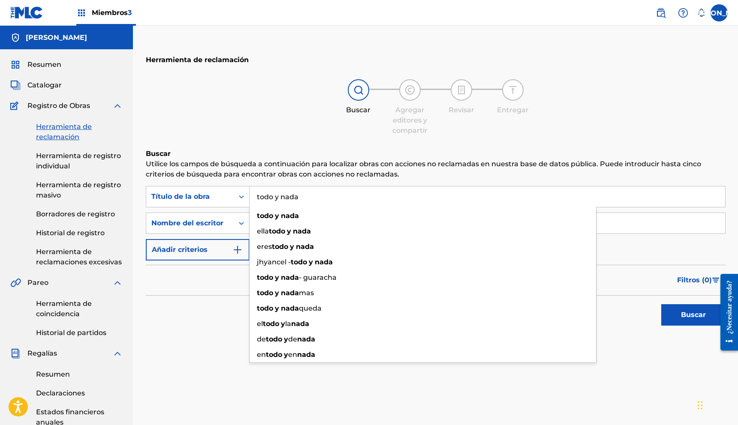
type input "todo y nada"
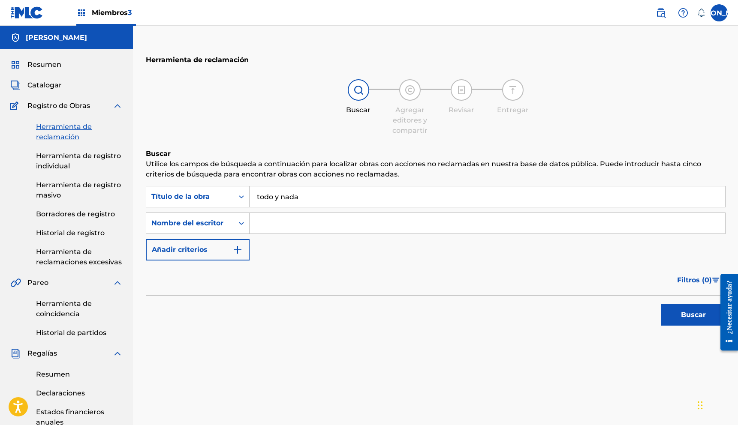
drag, startPoint x: 190, startPoint y: 314, endPoint x: 205, endPoint y: 302, distance: 18.7
click at [190, 314] on div "Buscar" at bounding box center [436, 313] width 580 height 34
click at [301, 224] on input "Formulario de búsqueda" at bounding box center [488, 223] width 476 height 21
type input "[PERSON_NAME]"
click at [661, 305] on button "Buscar" at bounding box center [693, 315] width 64 height 21
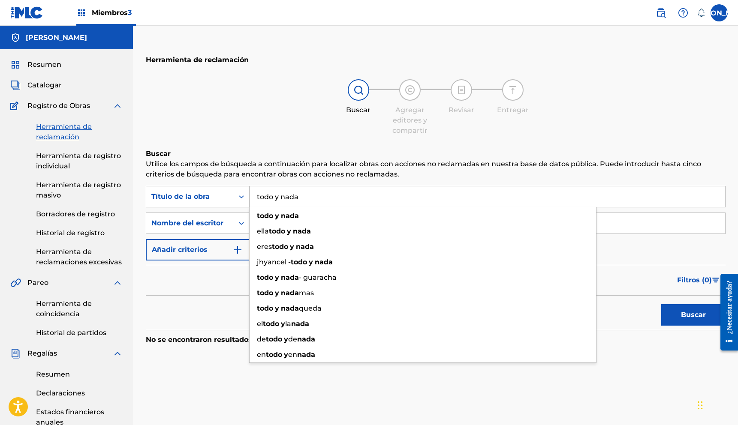
drag, startPoint x: 300, startPoint y: 199, endPoint x: 233, endPoint y: 199, distance: 67.3
click at [233, 199] on div "Búsqueda con criterios 215fad34-2a60-4610-963d-5bc9209d06b6 Título de la obra t…" at bounding box center [436, 196] width 580 height 21
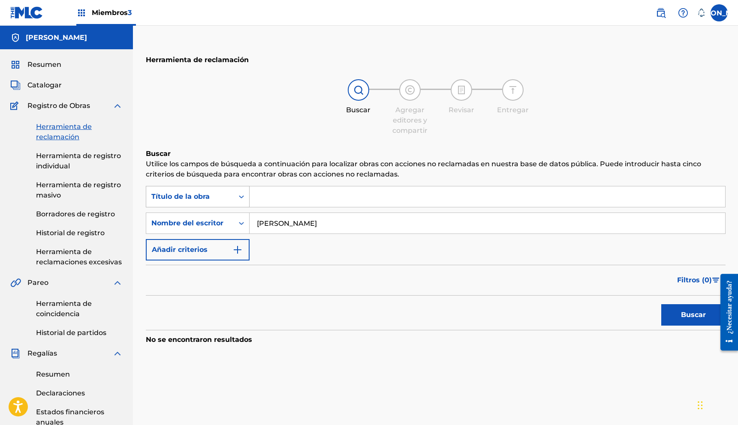
type input "m"
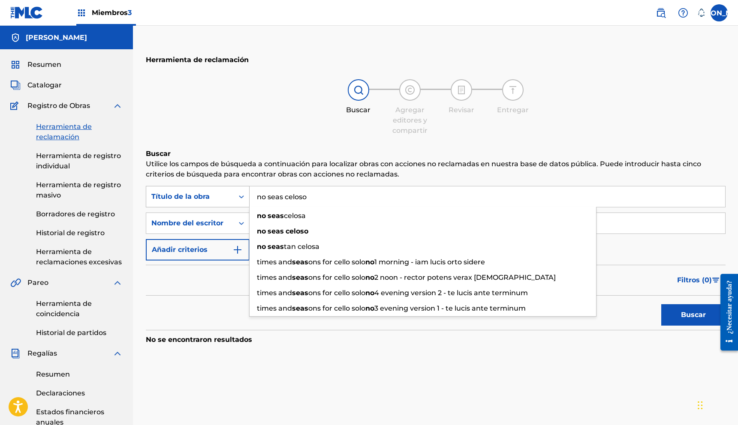
type input "no seas celoso"
click at [661, 305] on button "Buscar" at bounding box center [693, 315] width 64 height 21
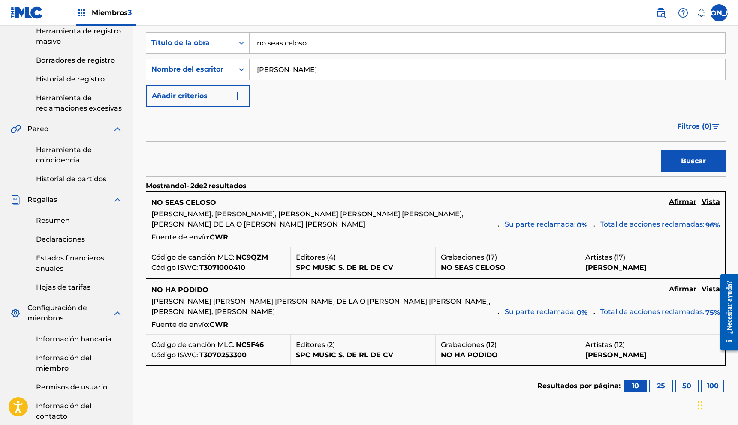
scroll to position [154, 0]
click at [707, 204] on font "Vista" at bounding box center [711, 201] width 18 height 8
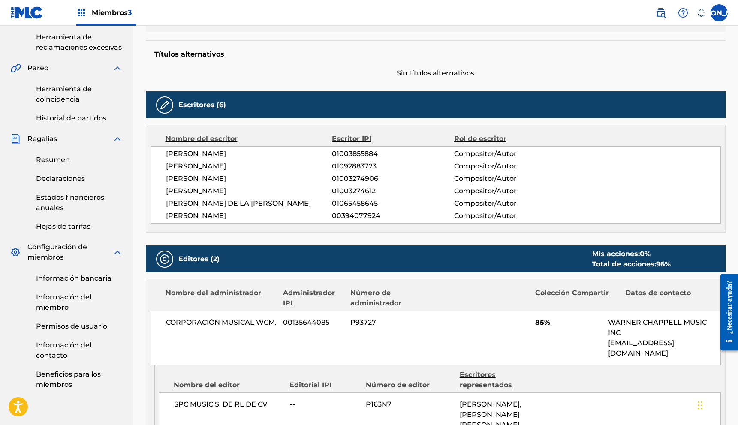
scroll to position [182, 0]
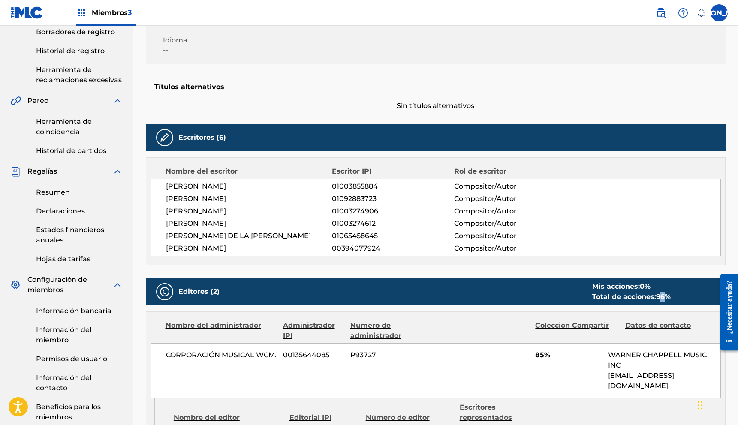
drag, startPoint x: 667, startPoint y: 296, endPoint x: 661, endPoint y: 297, distance: 6.2
click at [662, 297] on font "96" at bounding box center [660, 297] width 9 height 8
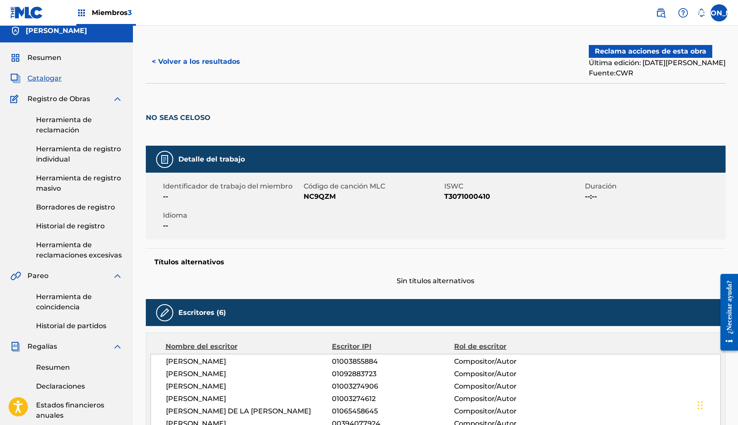
scroll to position [0, 0]
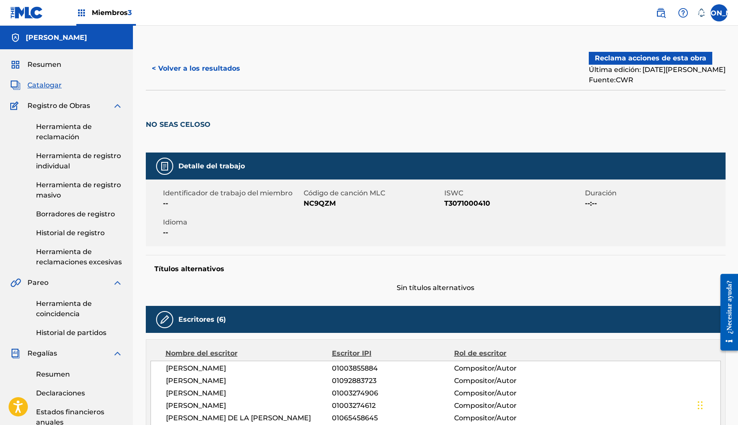
click at [628, 54] on font "Reclama acciones de esta obra" at bounding box center [651, 58] width 112 height 10
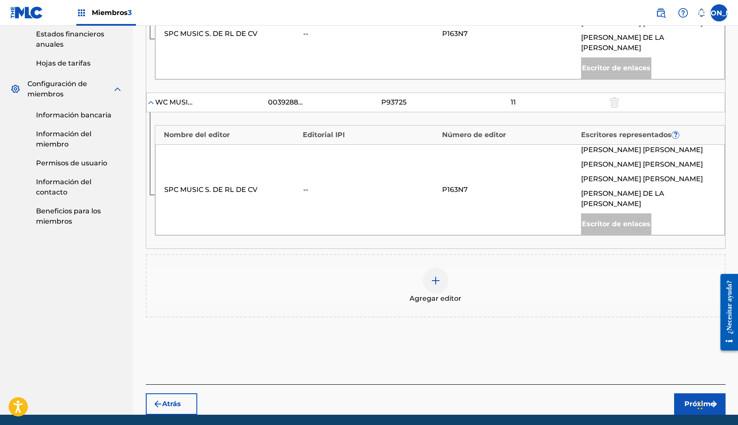
scroll to position [389, 0]
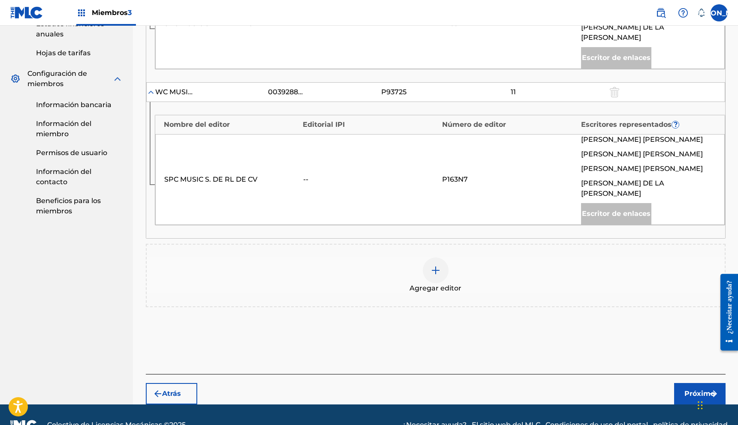
click at [436, 265] on img at bounding box center [436, 270] width 10 height 10
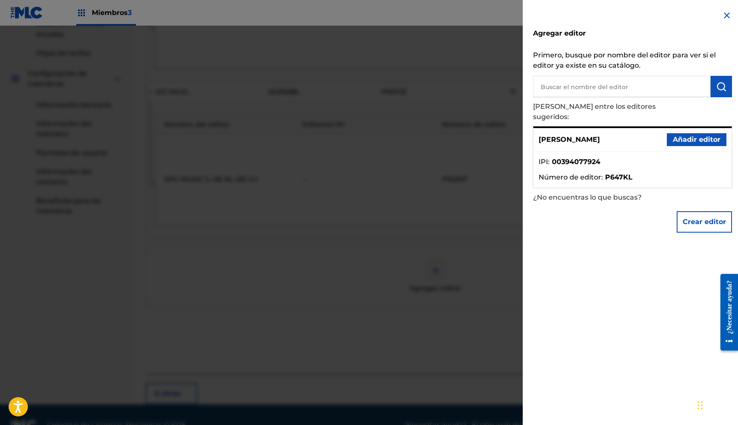
click at [694, 136] on font "Añadir editor" at bounding box center [697, 140] width 48 height 8
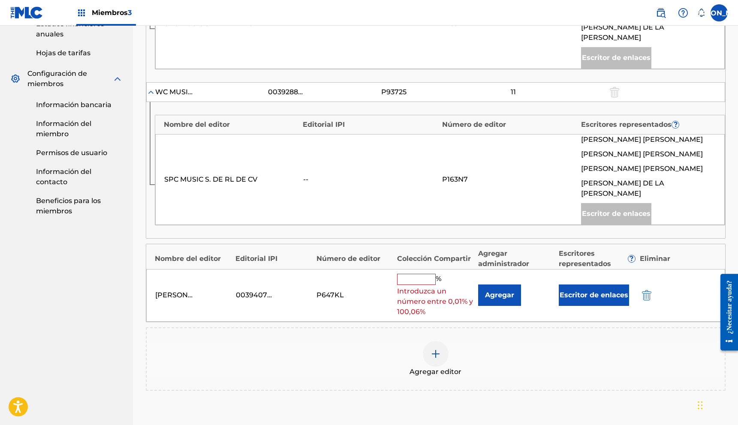
click at [404, 274] on input "text" at bounding box center [416, 279] width 39 height 11
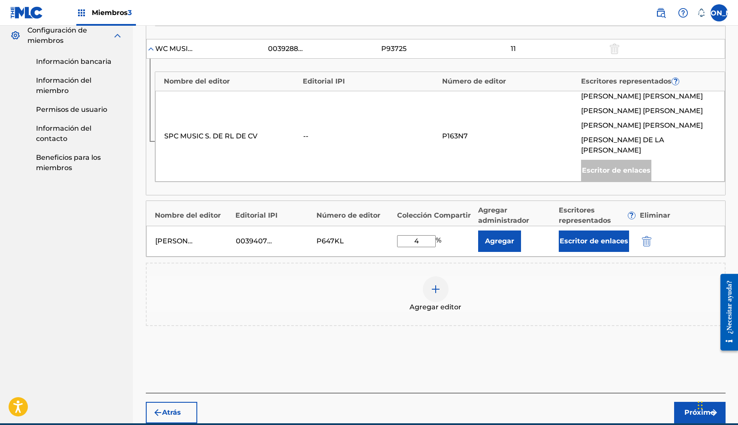
scroll to position [450, 0]
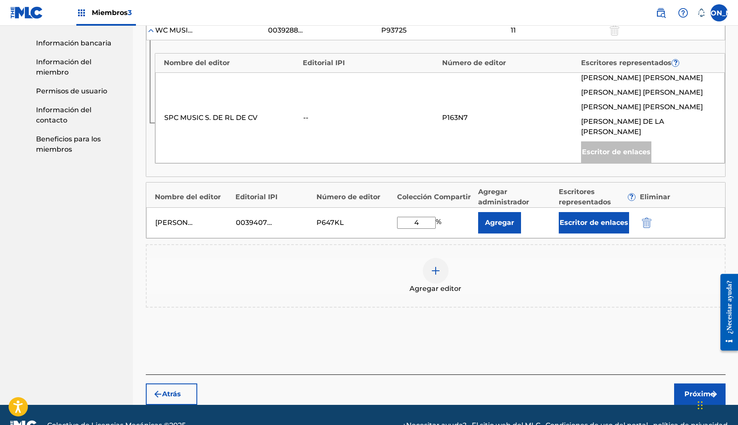
type input "4"
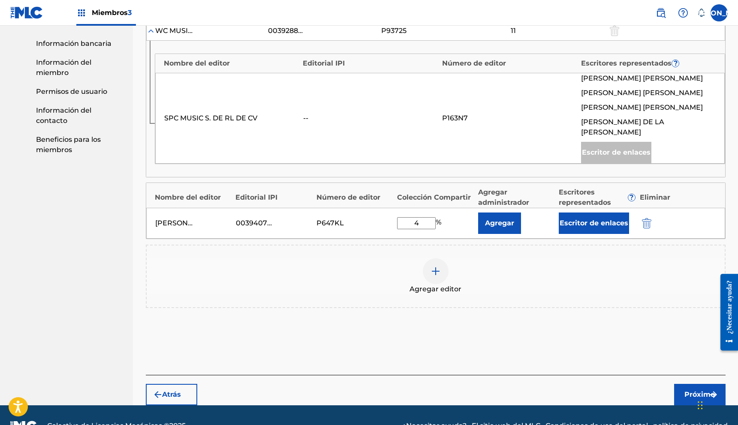
click at [694, 391] on font "Próximo" at bounding box center [700, 395] width 30 height 8
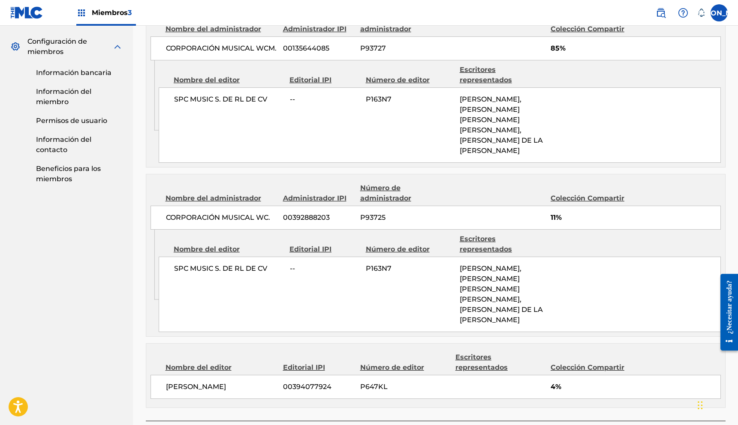
scroll to position [527, 0]
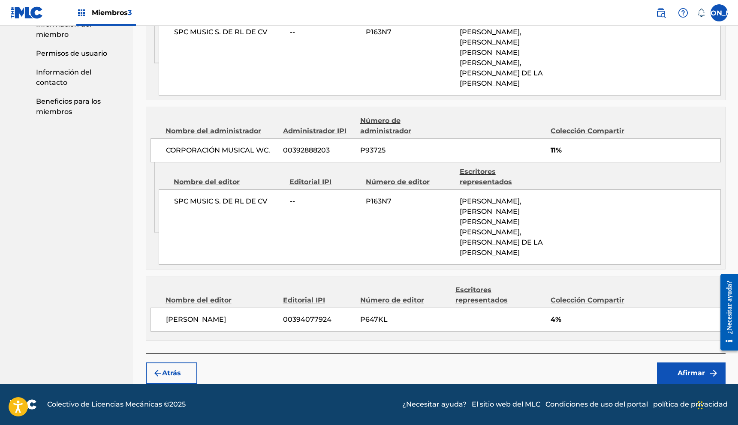
click at [682, 374] on font "Afirmar" at bounding box center [691, 373] width 27 height 8
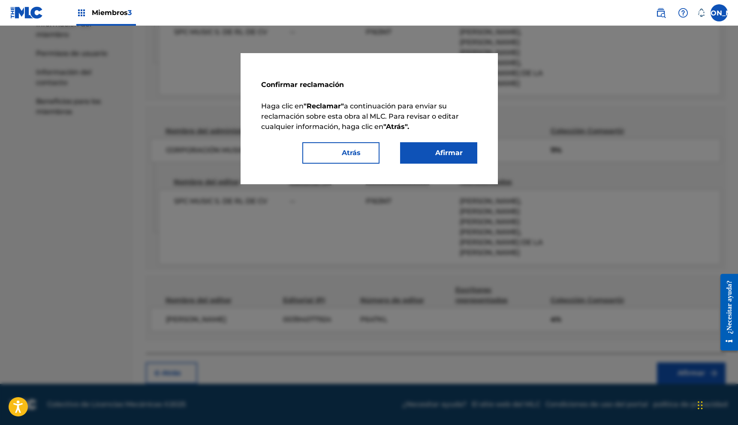
click at [464, 149] on button "Afirmar" at bounding box center [438, 152] width 77 height 21
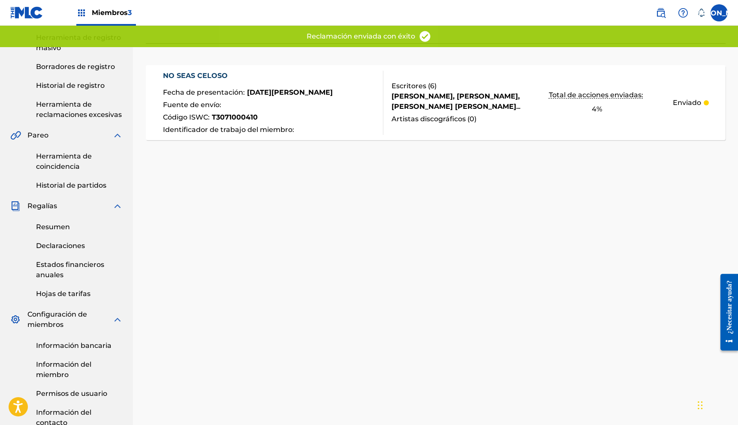
scroll to position [140, 0]
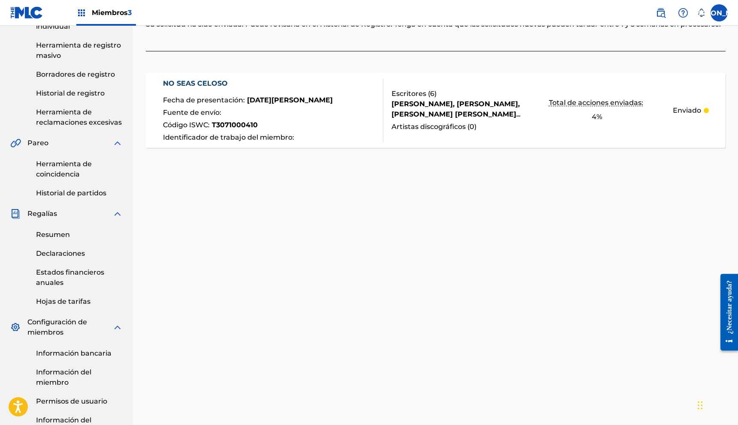
click at [73, 97] on font "Historial de registro" at bounding box center [70, 93] width 69 height 8
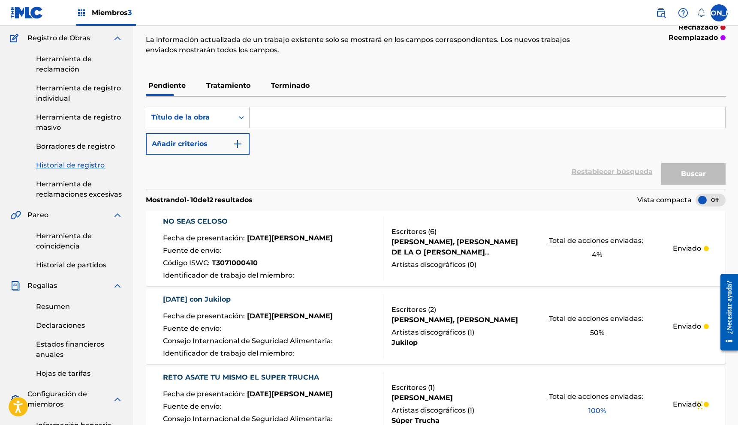
scroll to position [65, 0]
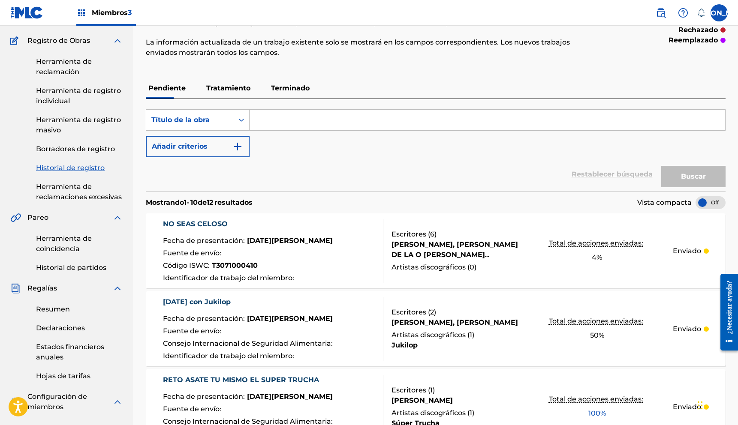
click at [52, 68] on font "Herramienta de reclamación" at bounding box center [64, 66] width 56 height 18
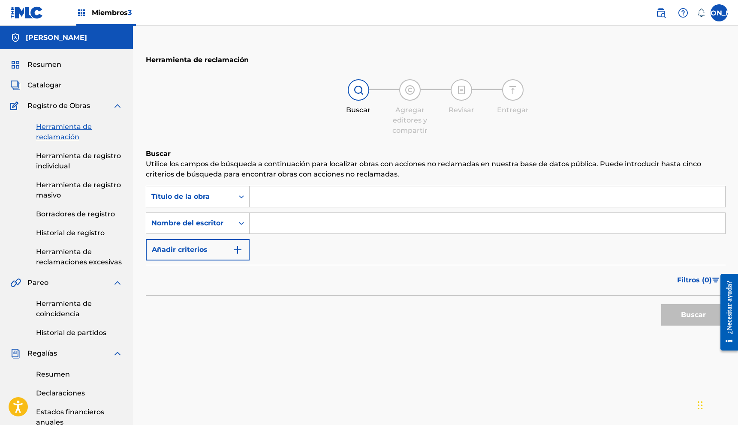
click at [263, 203] on input "Formulario de búsqueda" at bounding box center [488, 197] width 476 height 21
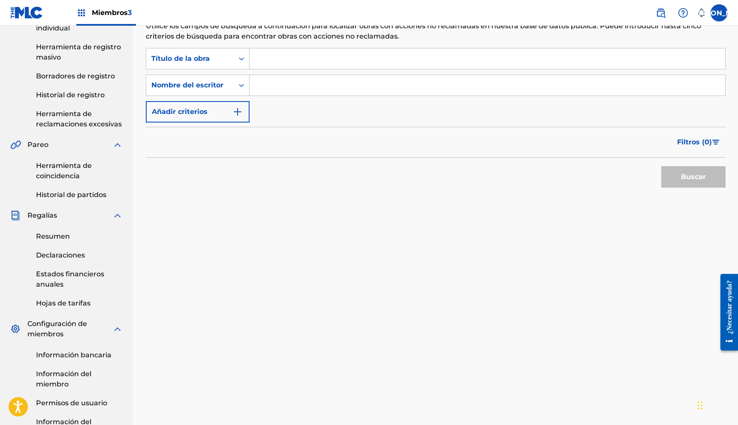
scroll to position [136, 0]
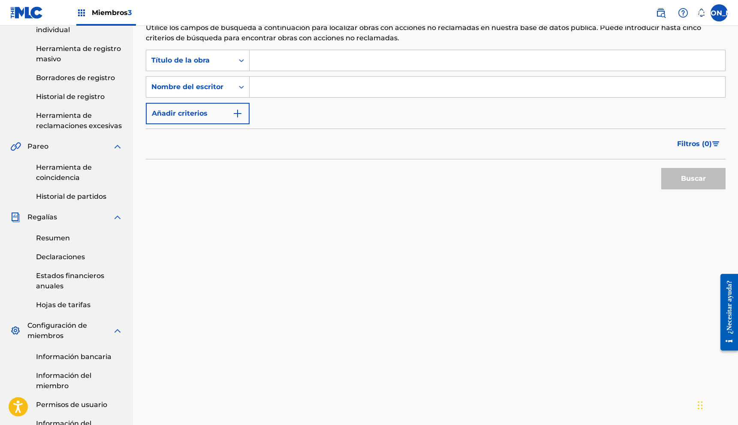
click at [288, 63] on input "Formulario de búsqueda" at bounding box center [488, 60] width 476 height 21
paste input "MÁS / VIDEO MUSICAL - [PERSON_NAME]"
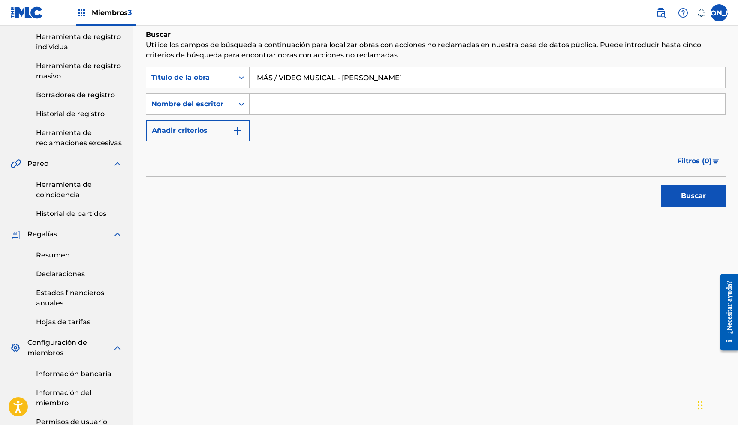
type input "MÁS / VIDEO MUSICAL - [PERSON_NAME]"
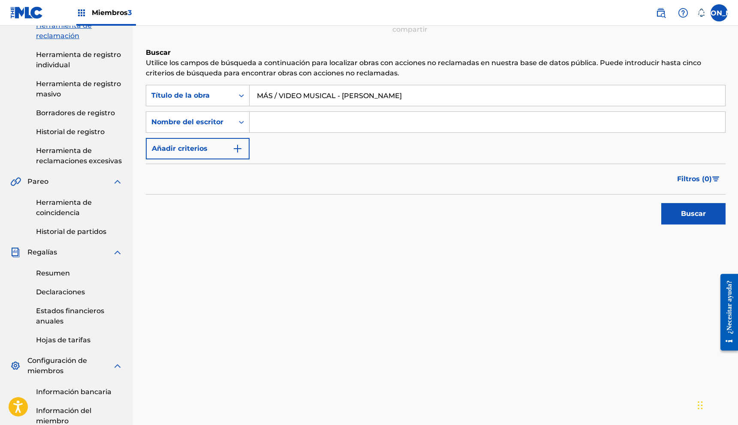
click at [47, 199] on font "Herramienta de coincidencia" at bounding box center [64, 208] width 56 height 18
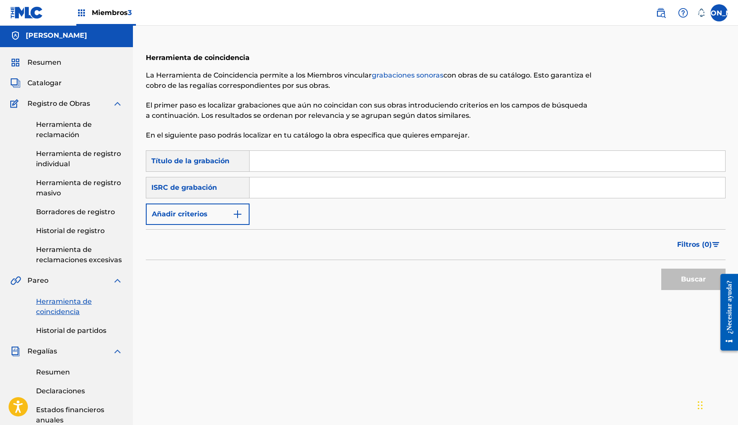
click at [260, 157] on input "Formulario de búsqueda" at bounding box center [488, 161] width 476 height 21
paste input "MÁS / VIDEO MUSICAL - [PERSON_NAME]"
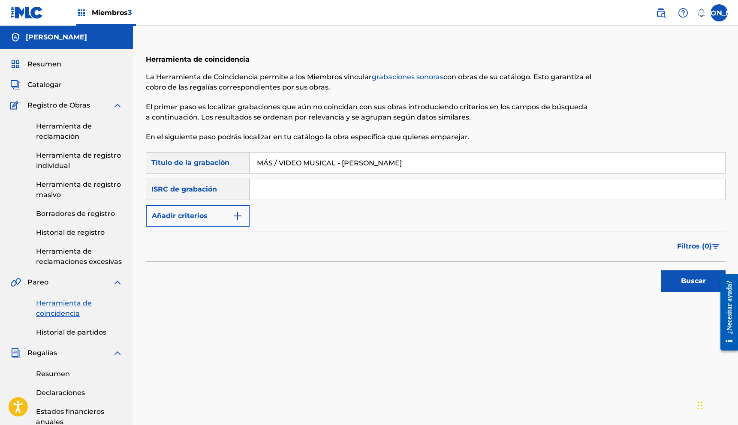
click at [333, 162] on input "MÁS / VIDEO MUSICAL - [PERSON_NAME]" at bounding box center [488, 163] width 476 height 21
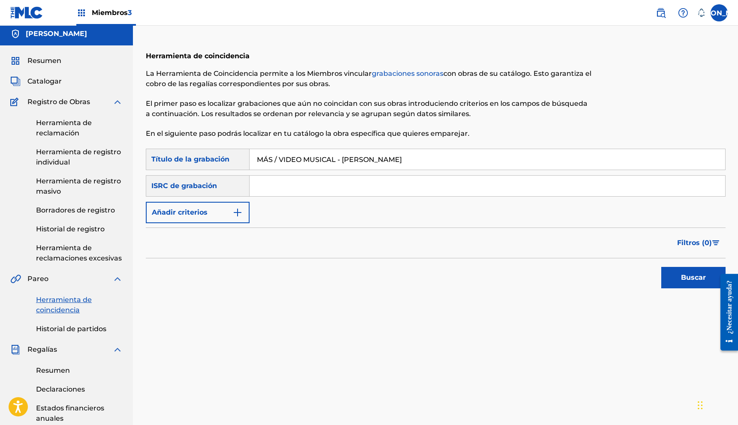
type input "MÁS / VIDEO MUSICAL - [PERSON_NAME]"
paste input "TCAEQ2087117"
type input "TCAEQ2087117"
click at [676, 274] on button "Buscar" at bounding box center [693, 277] width 64 height 21
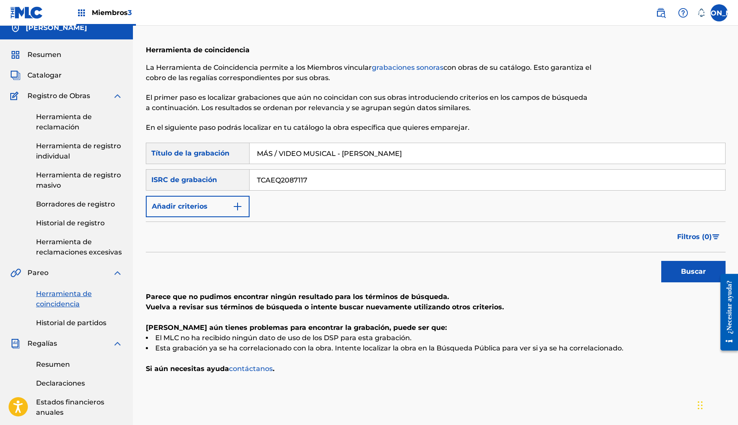
drag, startPoint x: 327, startPoint y: 189, endPoint x: 259, endPoint y: 186, distance: 67.9
click at [259, 186] on input "TCAEQ2087117" at bounding box center [488, 180] width 476 height 21
drag, startPoint x: 323, startPoint y: 184, endPoint x: 248, endPoint y: 181, distance: 75.1
click at [248, 181] on div "Buscar con criterios e11f938a-3b69-44a9-8784-7b06d6b830bc ISRC de grabación TCA…" at bounding box center [436, 179] width 580 height 21
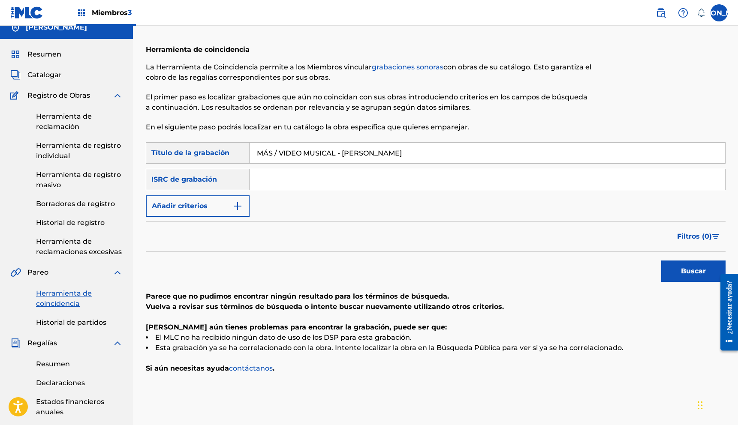
click at [200, 200] on button "Añadir criterios" at bounding box center [198, 206] width 104 height 21
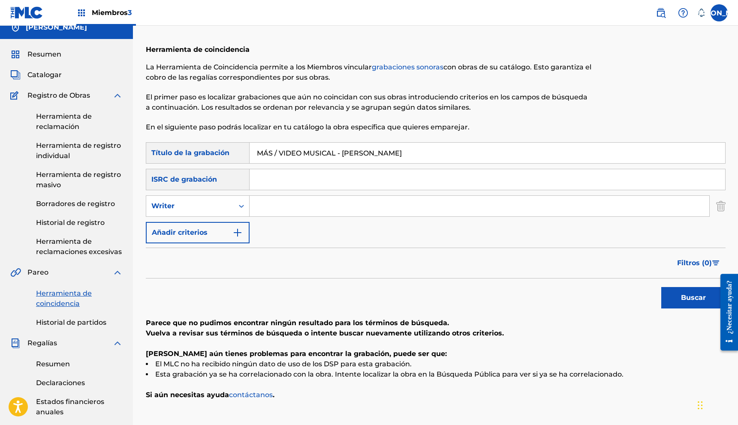
click at [252, 203] on input "Formulario de búsqueda" at bounding box center [480, 206] width 460 height 21
click at [692, 295] on font "Buscar" at bounding box center [693, 298] width 25 height 8
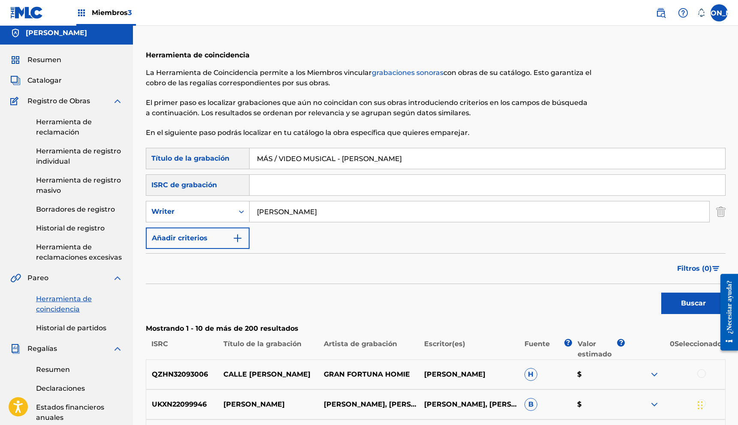
scroll to position [0, 0]
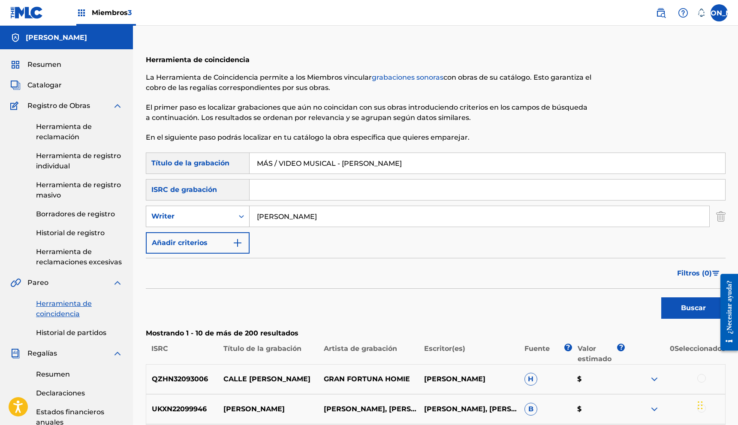
drag, startPoint x: 380, startPoint y: 218, endPoint x: 209, endPoint y: 219, distance: 171.1
click at [210, 219] on div "SearchWithCriteria90fe16f8-2a8a-4270-83b9-024276355ec8 Writer [PERSON_NAME]" at bounding box center [436, 216] width 580 height 21
drag, startPoint x: 298, startPoint y: 214, endPoint x: 224, endPoint y: 221, distance: 74.1
click at [224, 221] on div "SearchWithCriteria90fe16f8-2a8a-4270-83b9-024276355ec8 Writer aga" at bounding box center [436, 216] width 580 height 21
type input "a"
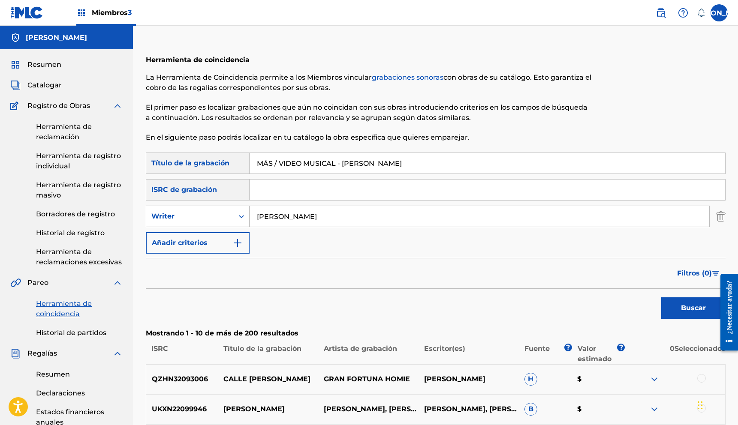
type input "[PERSON_NAME]"
click at [661, 298] on button "Buscar" at bounding box center [693, 308] width 64 height 21
click at [215, 241] on button "Añadir criterios" at bounding box center [198, 242] width 104 height 21
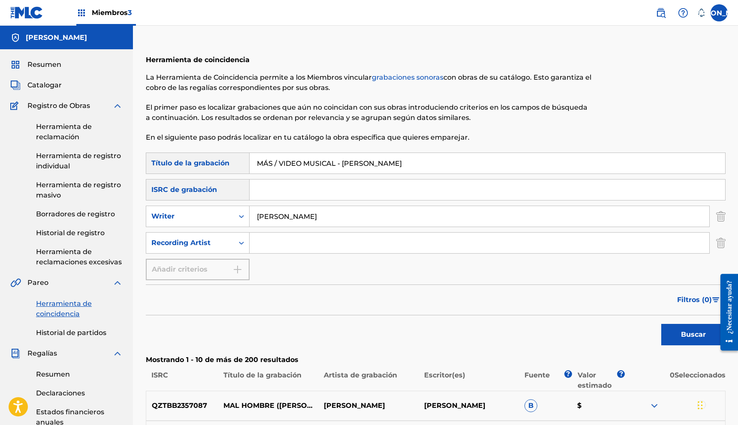
click at [293, 247] on input "Formulario de búsqueda" at bounding box center [480, 243] width 460 height 21
drag, startPoint x: 331, startPoint y: 218, endPoint x: 253, endPoint y: 215, distance: 77.7
click at [253, 215] on input "[PERSON_NAME]" at bounding box center [480, 216] width 460 height 21
click at [284, 244] on input "Formulario de búsqueda" at bounding box center [480, 243] width 460 height 21
paste input "[PERSON_NAME]"
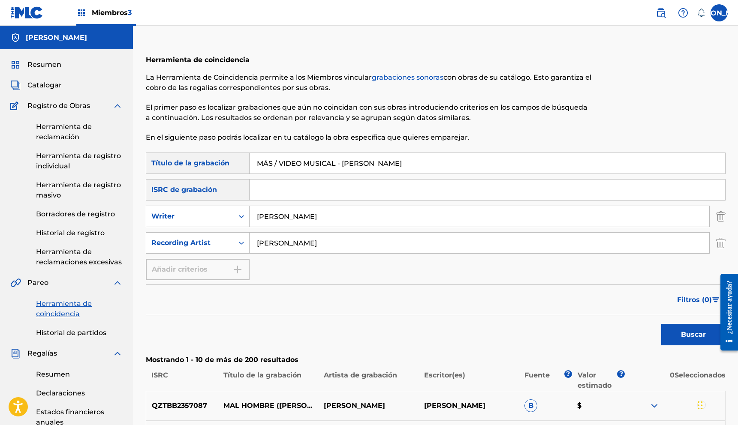
type input "[PERSON_NAME]"
drag, startPoint x: 305, startPoint y: 218, endPoint x: 235, endPoint y: 212, distance: 70.6
click at [235, 212] on div "SearchWithCriteria90fe16f8-2a8a-4270-83b9-024276355ec8 Writer [PERSON_NAME]" at bounding box center [436, 216] width 580 height 21
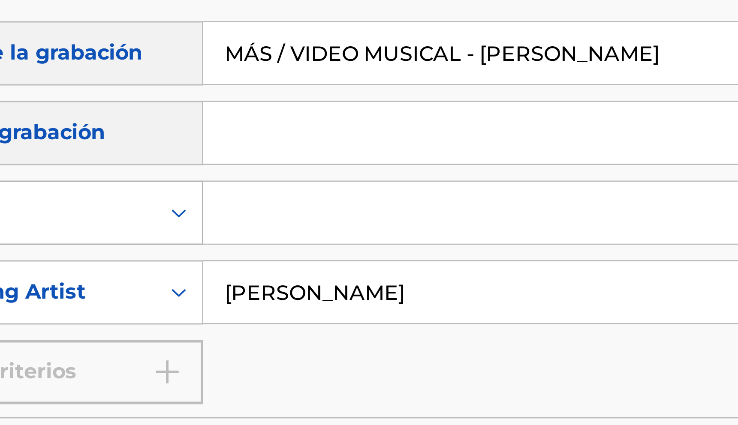
drag, startPoint x: 234, startPoint y: 201, endPoint x: 231, endPoint y: 223, distance: 23.0
click at [223, 223] on div "Búsqueda con criterios8390b503-db98-43a5-9bdb-040156ab9458 Título de la grabaci…" at bounding box center [436, 217] width 580 height 128
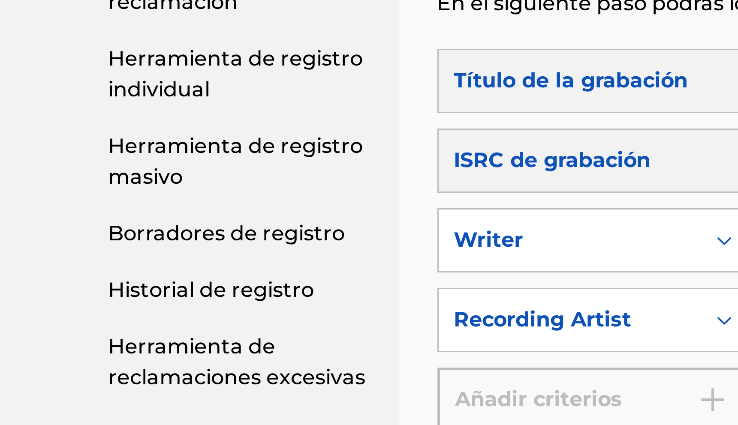
click at [48, 214] on link "Borradores de registro" at bounding box center [79, 214] width 87 height 10
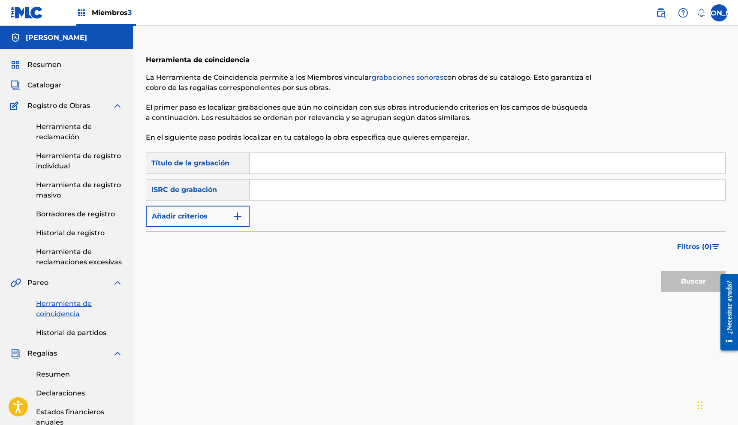
click at [267, 161] on input "Formulario de búsqueda" at bounding box center [488, 163] width 476 height 21
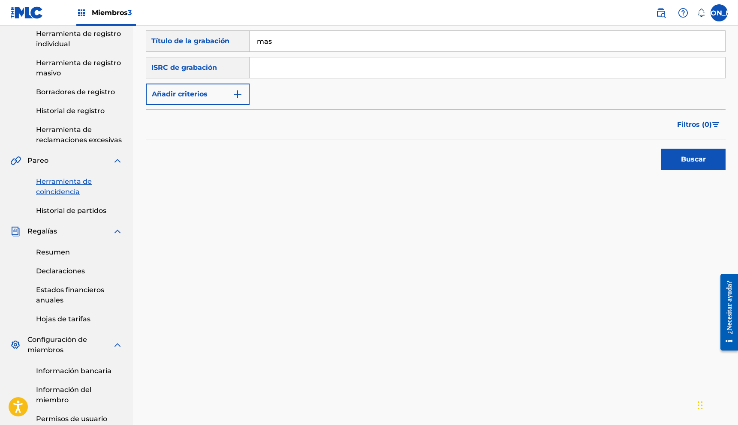
scroll to position [136, 0]
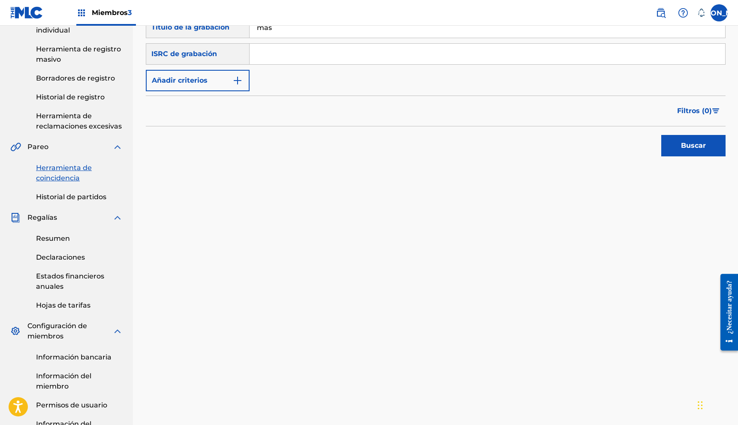
type input "mas"
click at [233, 88] on button "Añadir criterios" at bounding box center [198, 80] width 104 height 21
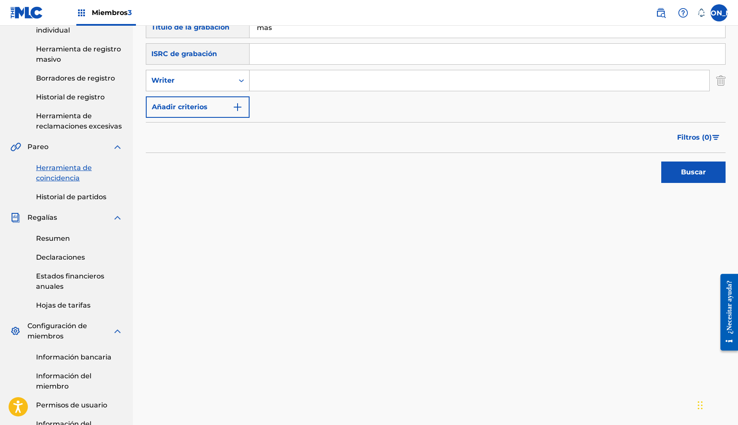
click at [239, 85] on div "Formulario de búsqueda" at bounding box center [241, 80] width 15 height 15
click at [232, 100] on div "Recording Artist" at bounding box center [197, 101] width 103 height 21
click at [269, 84] on input "Formulario de búsqueda" at bounding box center [480, 80] width 460 height 21
type input "[PERSON_NAME]"
click at [661, 162] on button "Buscar" at bounding box center [693, 172] width 64 height 21
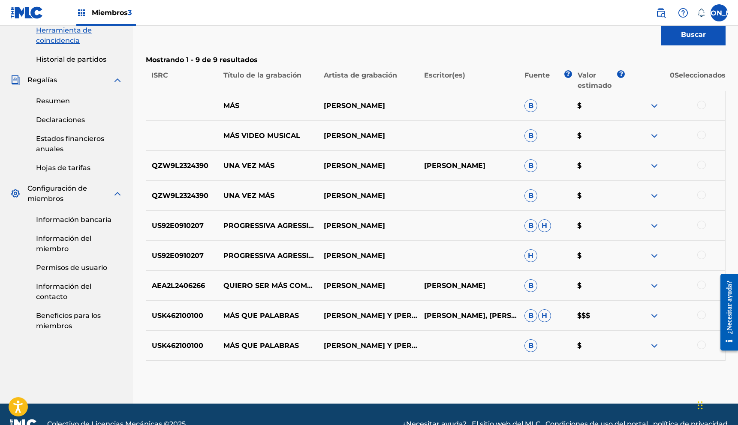
scroll to position [275, 0]
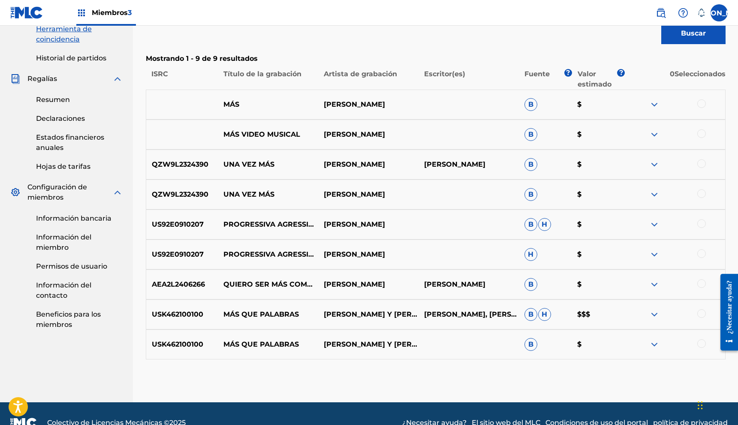
click at [661, 23] on button "Buscar" at bounding box center [693, 33] width 64 height 21
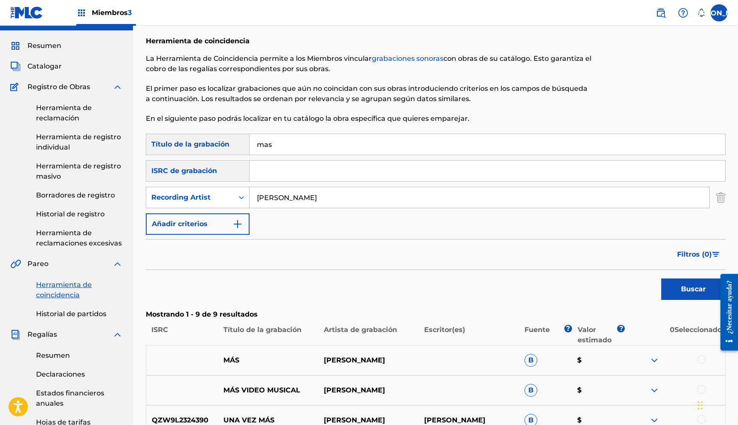
drag, startPoint x: 291, startPoint y: 147, endPoint x: 239, endPoint y: 148, distance: 52.3
click at [239, 148] on div "Búsqueda con criterios8390b503-db98-43a5-9bdb-040156ab9458 Título de la grabaci…" at bounding box center [436, 144] width 580 height 21
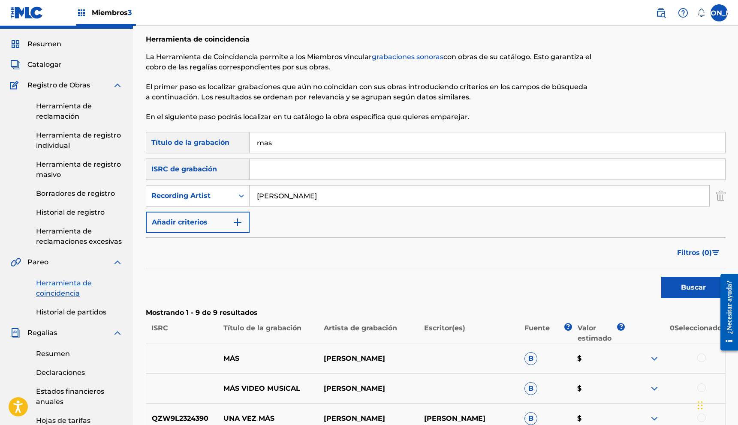
drag, startPoint x: 312, startPoint y: 140, endPoint x: 245, endPoint y: 145, distance: 67.5
click at [247, 145] on div "Búsqueda con criterios8390b503-db98-43a5-9bdb-040156ab9458 Título de la grabaci…" at bounding box center [436, 142] width 580 height 21
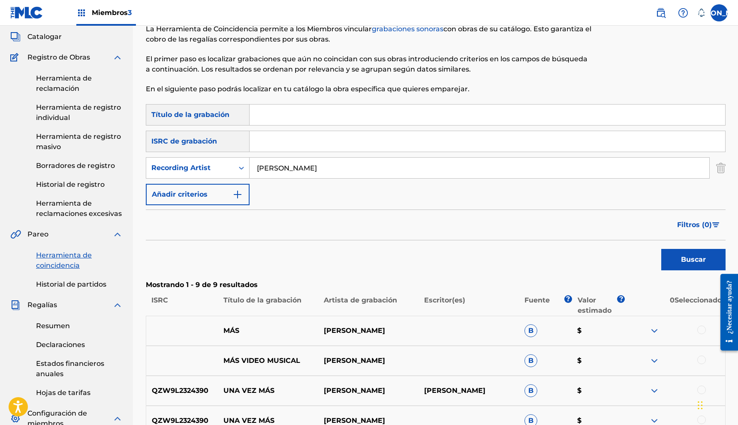
scroll to position [0, 0]
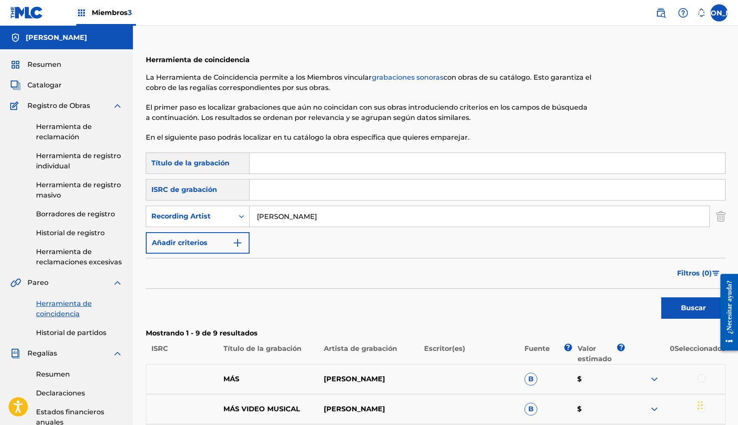
drag, startPoint x: 276, startPoint y: 169, endPoint x: 234, endPoint y: 169, distance: 41.6
click at [234, 169] on div "Búsqueda con criterios8390b503-db98-43a5-9bdb-040156ab9458 Título de la grabaci…" at bounding box center [436, 163] width 580 height 21
paste input "UN DÍA ESPECIAL"
type input "UN DÍA ESPECIAL"
drag, startPoint x: 333, startPoint y: 222, endPoint x: 261, endPoint y: 214, distance: 72.5
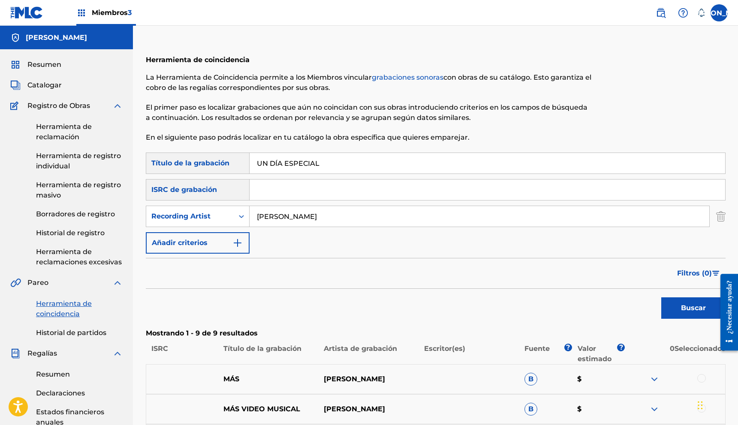
click at [261, 214] on input "[PERSON_NAME]" at bounding box center [480, 216] width 460 height 21
type input "k"
type input "jukilop"
click at [661, 298] on button "Buscar" at bounding box center [693, 308] width 64 height 21
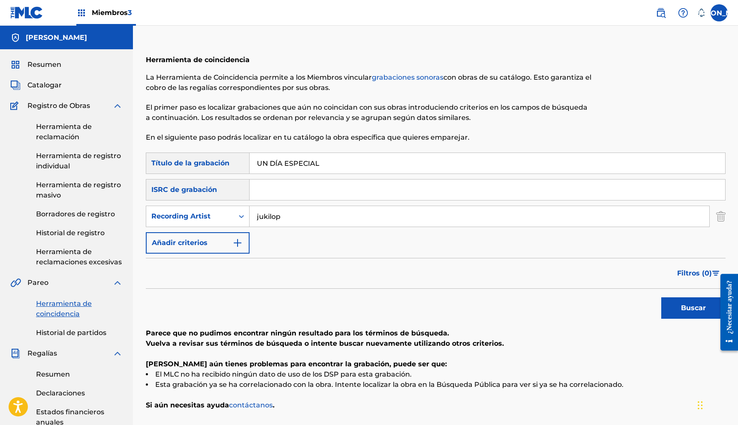
scroll to position [3, 0]
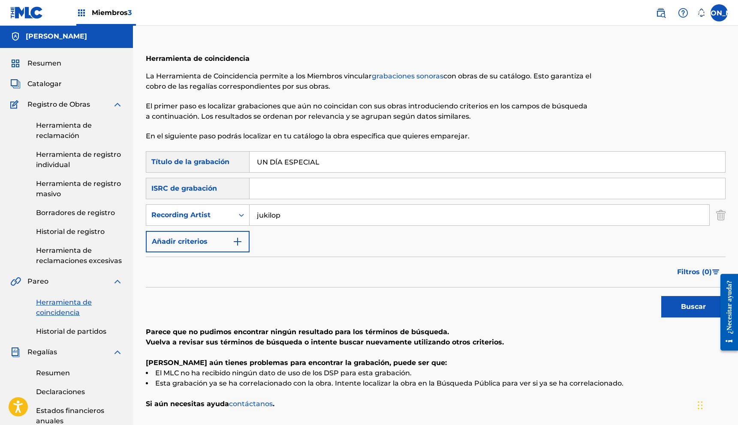
drag, startPoint x: 303, startPoint y: 215, endPoint x: 253, endPoint y: 215, distance: 50.6
click at [253, 215] on input "jukilop" at bounding box center [480, 215] width 460 height 21
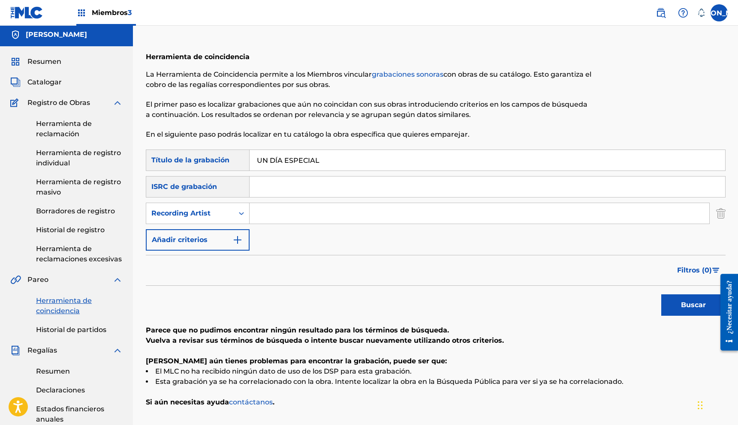
click at [661, 295] on button "Buscar" at bounding box center [693, 305] width 64 height 21
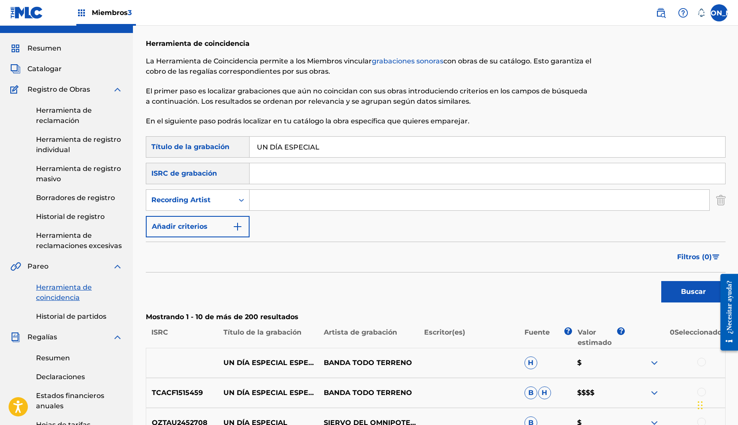
scroll to position [17, 0]
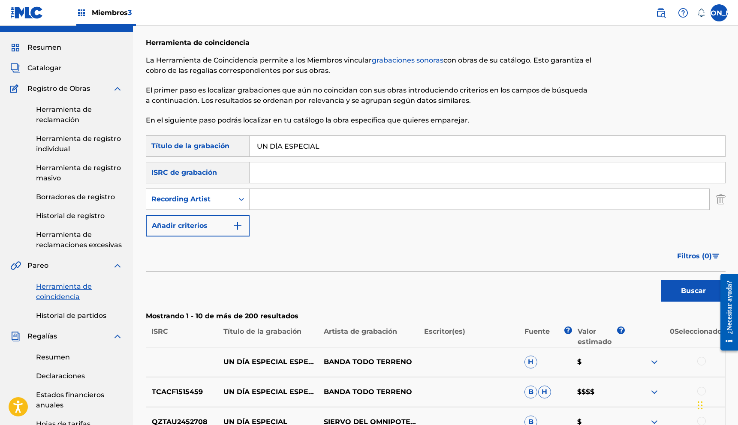
click at [329, 144] on input "UN DÍA ESPECIAL" at bounding box center [488, 146] width 476 height 21
type input "UN DÍA ESPECIAL cancion jukilop"
click at [661, 280] on button "Buscar" at bounding box center [693, 290] width 64 height 21
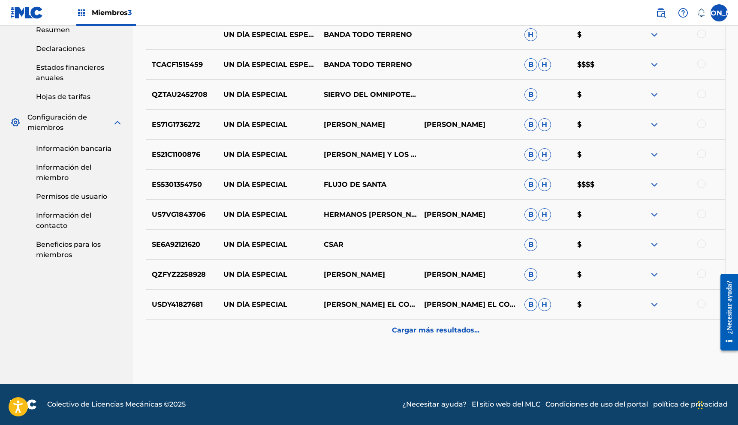
click at [428, 335] on p "Cargar más resultados..." at bounding box center [435, 331] width 87 height 10
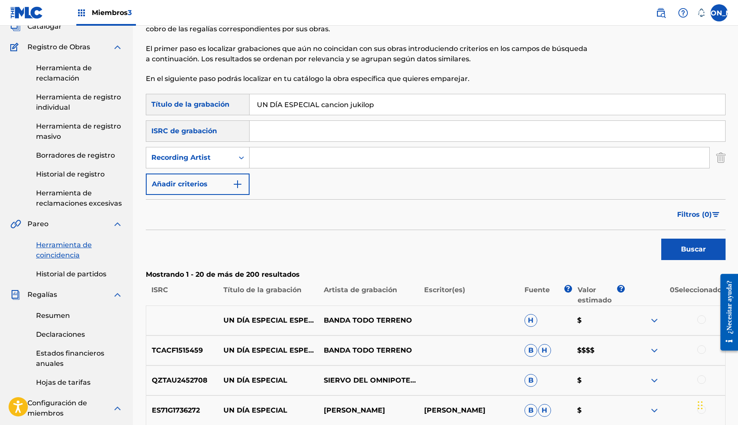
scroll to position [0, 0]
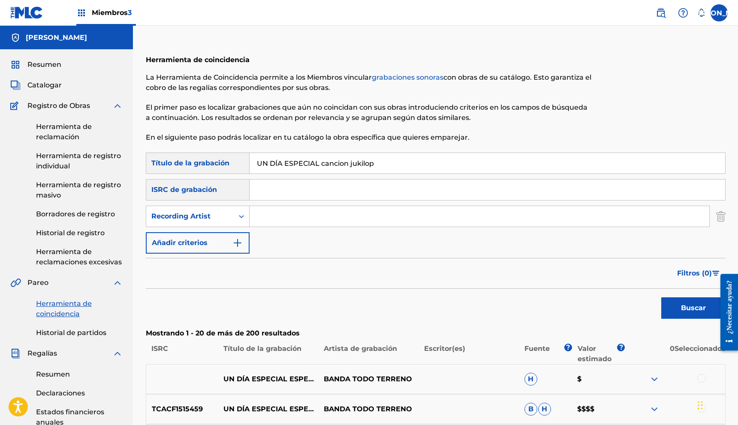
click at [269, 190] on input "Formulario de búsqueda" at bounding box center [488, 190] width 476 height 21
click at [264, 190] on input "Formulario de búsqueda" at bounding box center [488, 190] width 476 height 21
type input "jukilop"
click at [661, 298] on button "Buscar" at bounding box center [693, 308] width 64 height 21
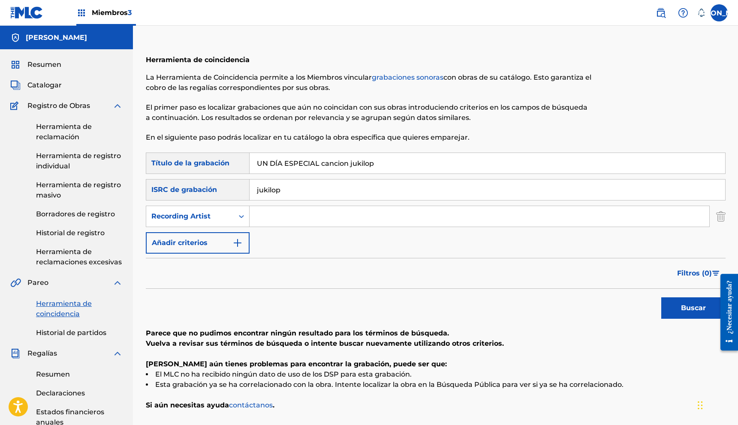
drag, startPoint x: 298, startPoint y: 187, endPoint x: 234, endPoint y: 193, distance: 63.8
click at [235, 193] on div "Buscar con criterios e11f938a-3b69-44a9-8784-7b06d6b830bc ISRC de grabación juk…" at bounding box center [436, 189] width 580 height 21
click at [220, 238] on button "Añadir criterios" at bounding box center [198, 242] width 104 height 21
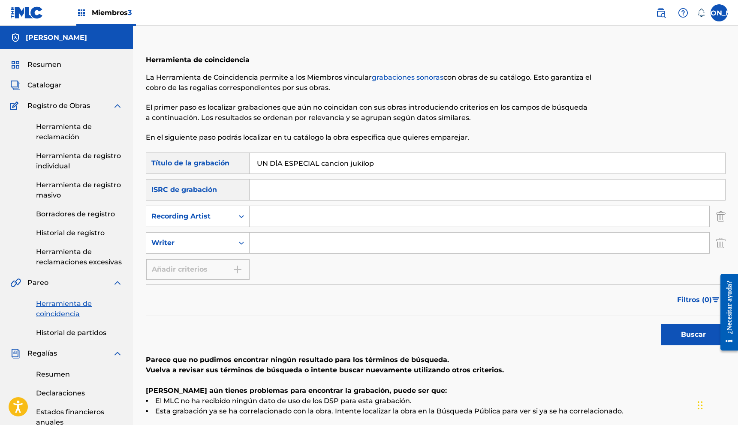
drag, startPoint x: 388, startPoint y: 166, endPoint x: 320, endPoint y: 165, distance: 67.8
click at [322, 167] on input "UN DÍA ESPECIAL cancion jukilop" at bounding box center [488, 163] width 476 height 21
type input "UN DÍA ESPECIAL"
click at [661, 324] on button "Buscar" at bounding box center [693, 334] width 64 height 21
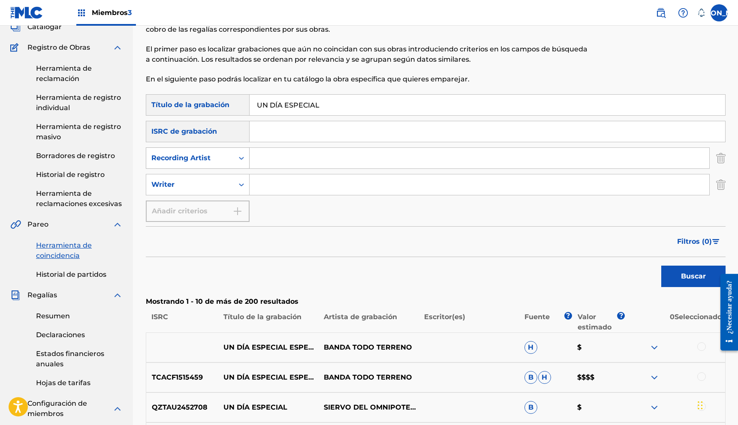
scroll to position [57, 0]
click at [272, 162] on input "Formulario de búsqueda" at bounding box center [480, 159] width 460 height 21
click at [661, 267] on button "Buscar" at bounding box center [693, 277] width 64 height 21
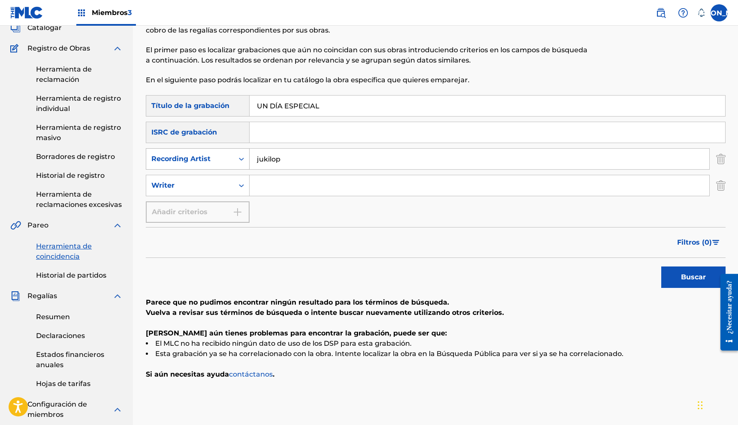
drag, startPoint x: 286, startPoint y: 157, endPoint x: 225, endPoint y: 166, distance: 62.1
click at [225, 166] on div "SearchWithCriteriaac0878d0-75ab-4c1c-965f-697178a2cce8 Recording Artist jukilop" at bounding box center [436, 158] width 580 height 21
type input "j"
click at [698, 274] on font "Buscar" at bounding box center [693, 277] width 25 height 8
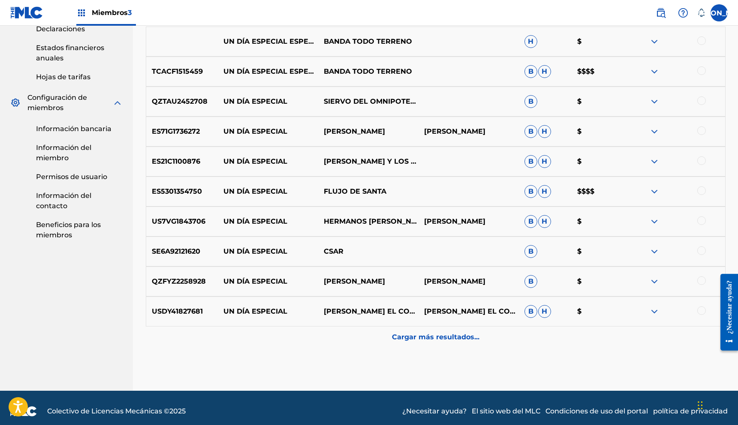
click at [433, 344] on div "Cargar más resultados..." at bounding box center [436, 337] width 580 height 21
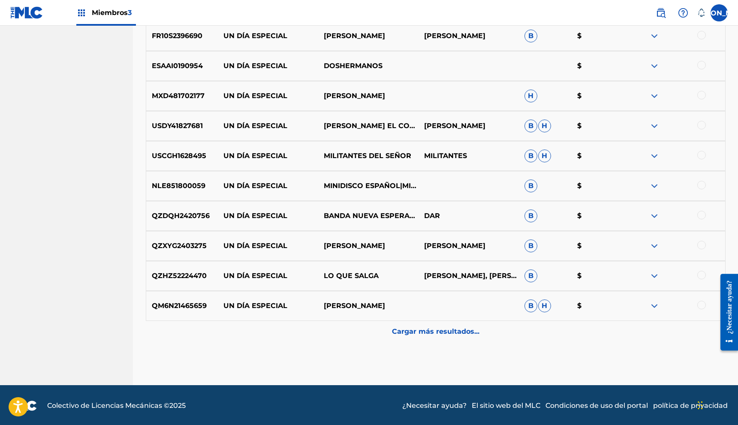
click at [411, 332] on font "Cargar más resultados..." at bounding box center [435, 332] width 87 height 8
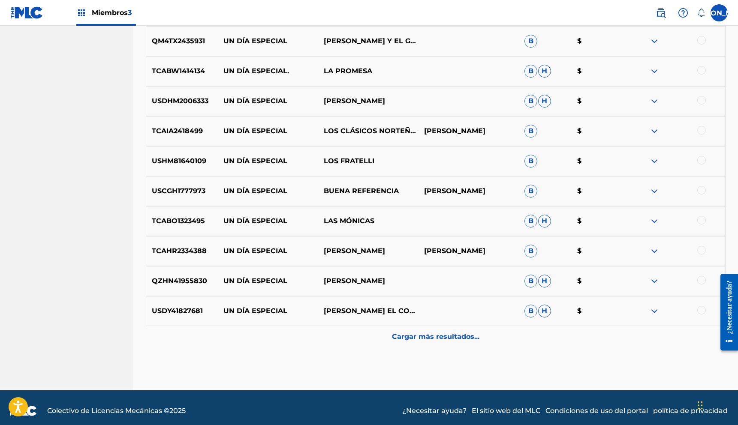
scroll to position [972, 0]
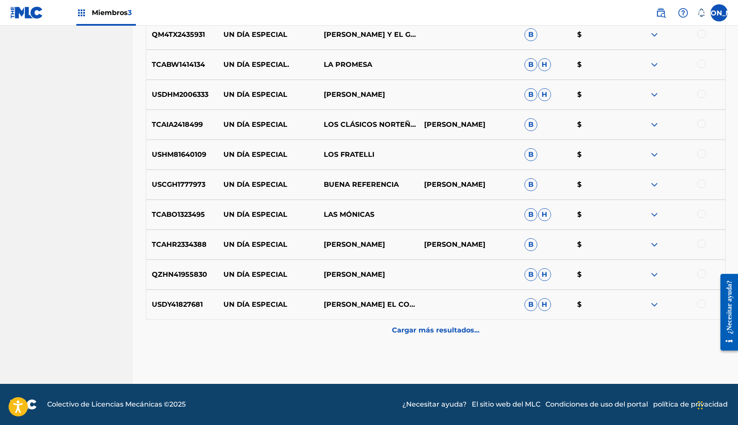
click at [422, 326] on p "Cargar más resultados..." at bounding box center [435, 331] width 87 height 10
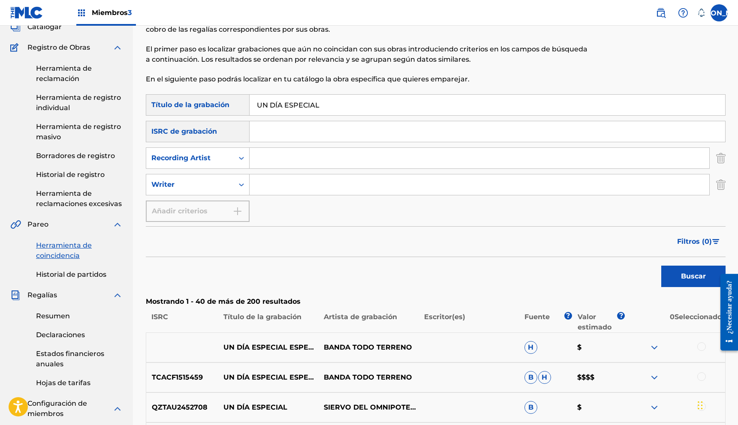
scroll to position [0, 0]
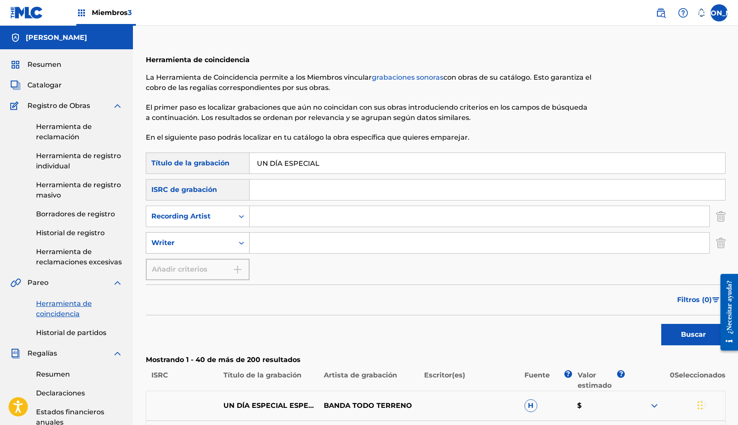
click at [240, 242] on icon "Formulario de búsqueda" at bounding box center [241, 243] width 5 height 3
click at [240, 243] on icon "Formulario de búsqueda" at bounding box center [241, 242] width 5 height 3
click at [238, 220] on icon "Formulario de búsqueda" at bounding box center [241, 216] width 9 height 9
click at [231, 197] on div "ISRC de grabación" at bounding box center [198, 189] width 104 height 21
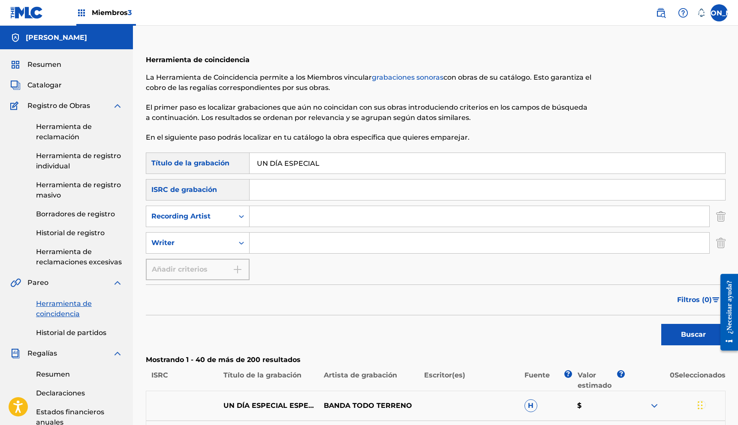
click at [208, 189] on div "ISRC de grabación" at bounding box center [198, 189] width 104 height 21
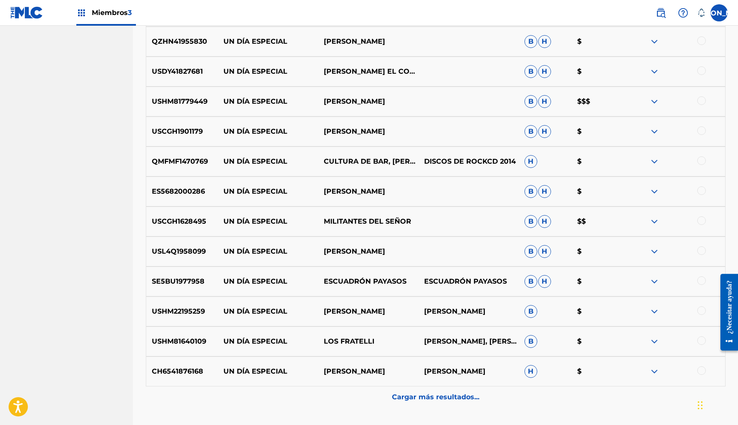
scroll to position [1272, 0]
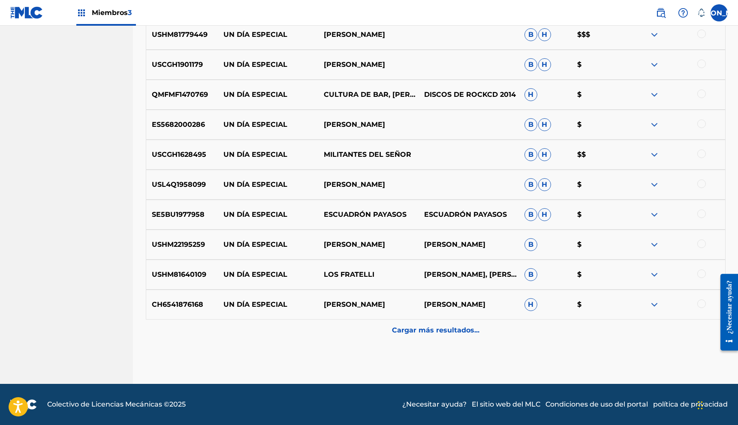
click at [427, 332] on font "Cargar más resultados..." at bounding box center [435, 330] width 87 height 8
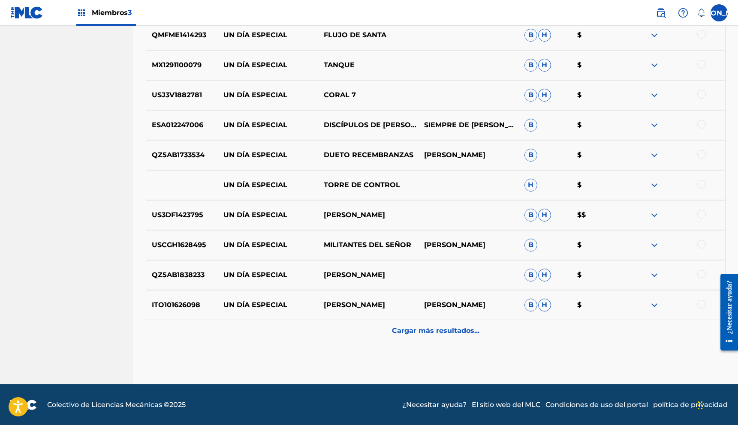
scroll to position [1572, 0]
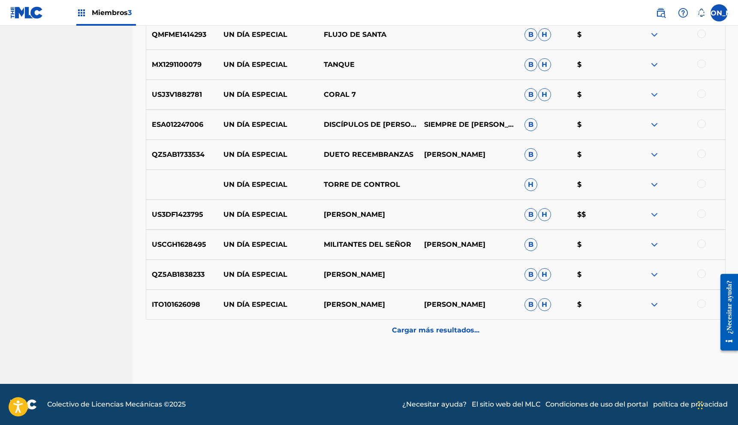
click at [444, 333] on font "Cargar más resultados..." at bounding box center [435, 330] width 87 height 8
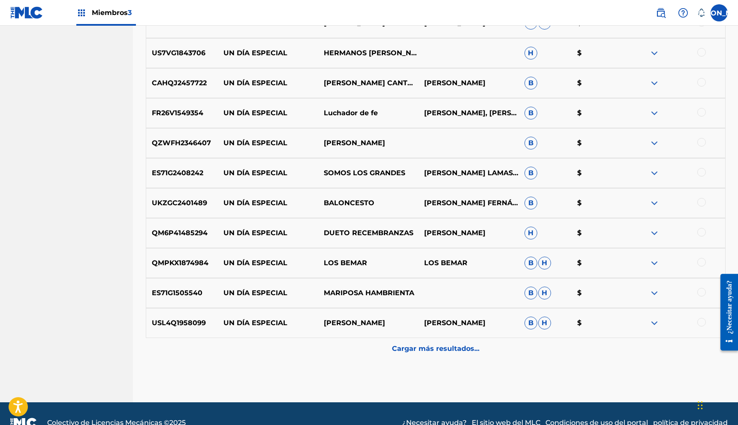
scroll to position [1873, 0]
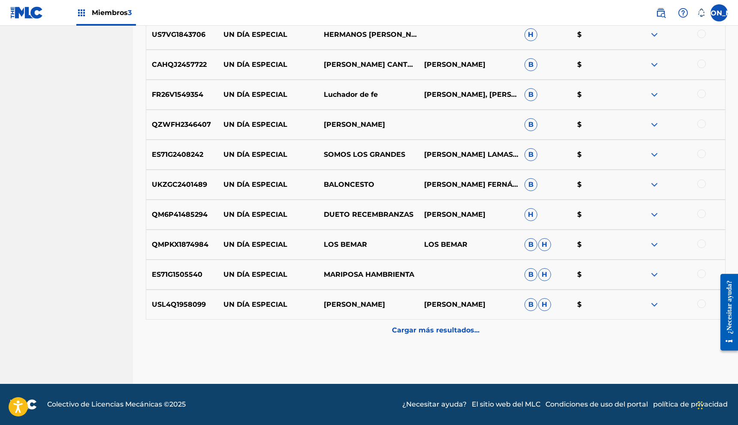
click at [407, 330] on font "Cargar más resultados..." at bounding box center [435, 330] width 87 height 8
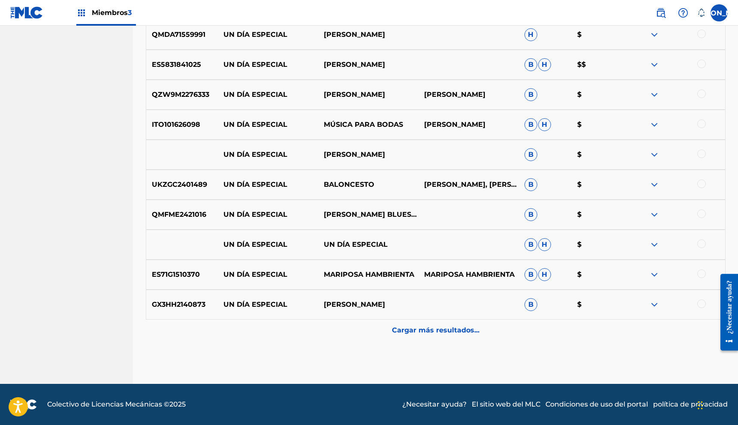
click at [401, 330] on font "Cargar más resultados..." at bounding box center [435, 330] width 87 height 8
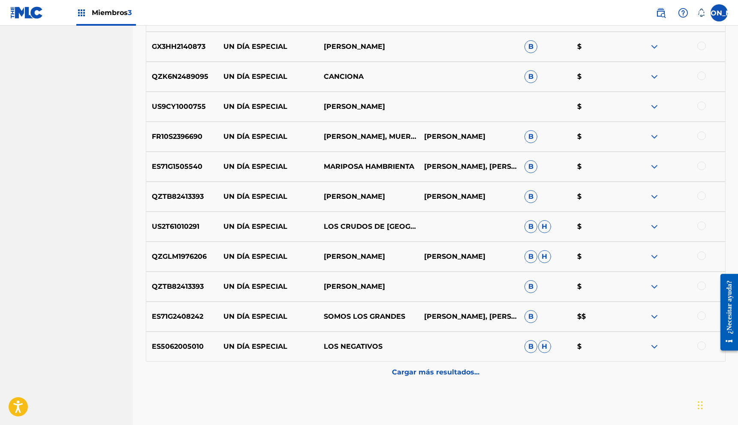
scroll to position [2473, 0]
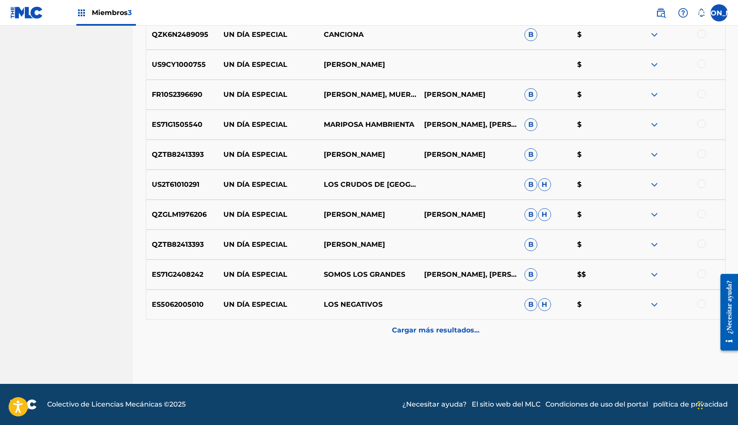
click at [398, 326] on font "Cargar más resultados..." at bounding box center [435, 330] width 87 height 8
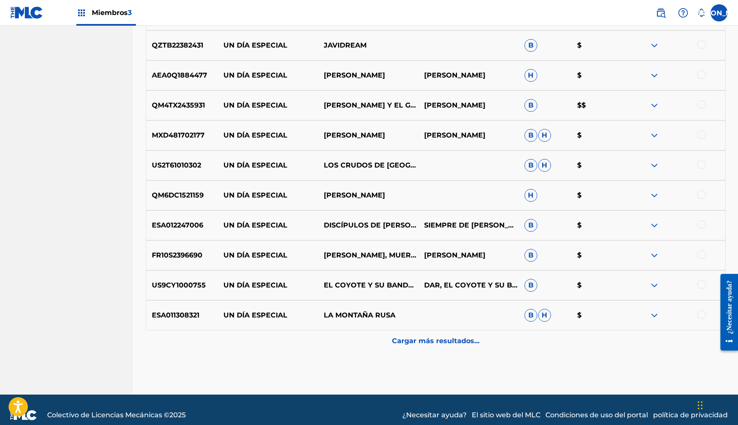
scroll to position [2773, 0]
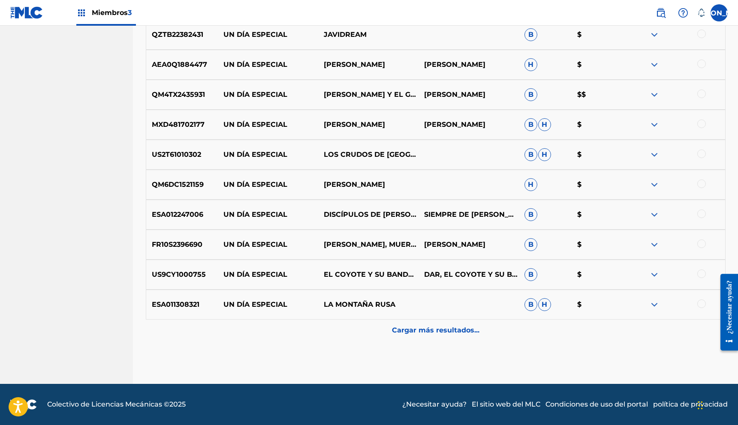
drag, startPoint x: 401, startPoint y: 326, endPoint x: 246, endPoint y: 227, distance: 184.1
click at [401, 326] on p "Cargar más resultados..." at bounding box center [435, 331] width 87 height 10
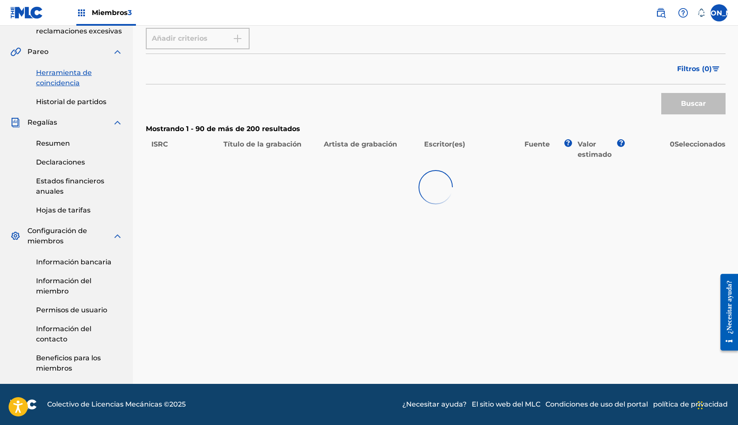
click at [160, 138] on div "Mostrando 1 - 90 de más de 200 resultados ISRC Título de la grabación Artista d…" at bounding box center [436, 142] width 580 height 36
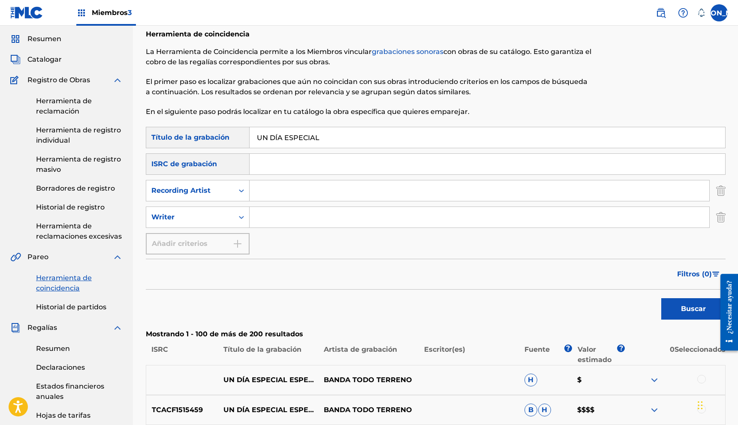
scroll to position [0, 0]
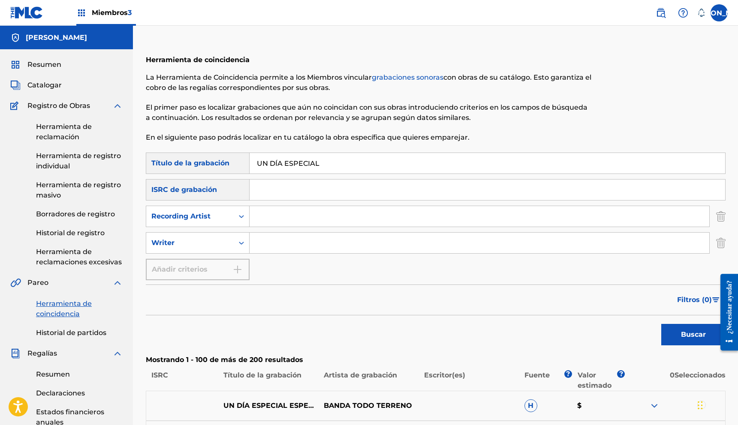
click at [283, 219] on input "Formulario de búsqueda" at bounding box center [480, 216] width 460 height 21
click at [661, 324] on button "Buscar" at bounding box center [693, 334] width 64 height 21
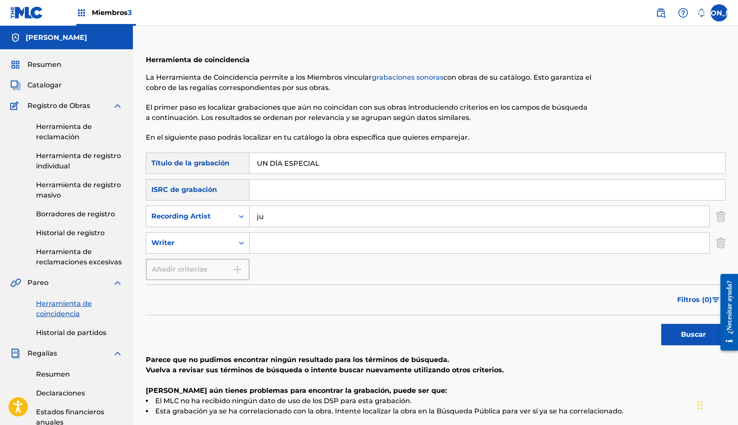
type input "j"
click at [661, 324] on button "Buscar" at bounding box center [693, 334] width 64 height 21
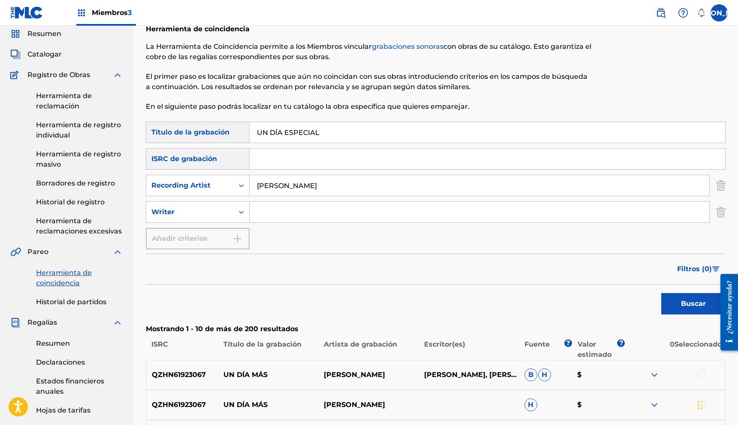
scroll to position [27, 0]
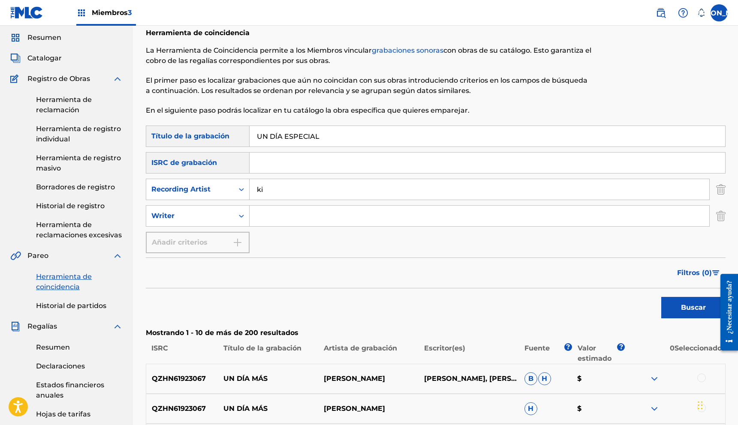
type input "k"
type input "[PERSON_NAME] [PERSON_NAME]"
click at [661, 297] on button "Buscar" at bounding box center [693, 307] width 64 height 21
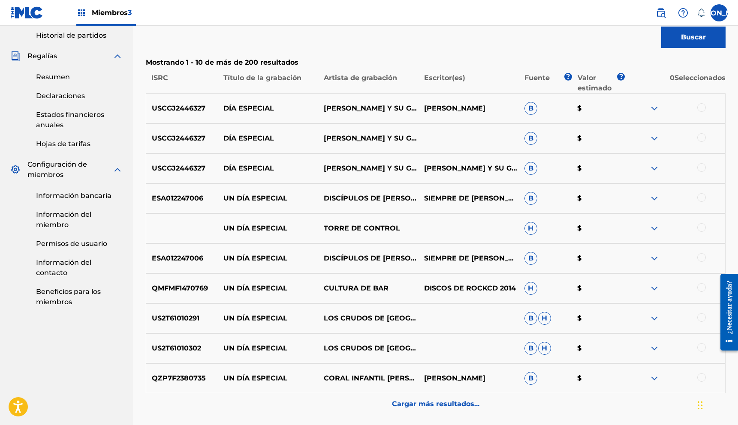
scroll to position [371, 0]
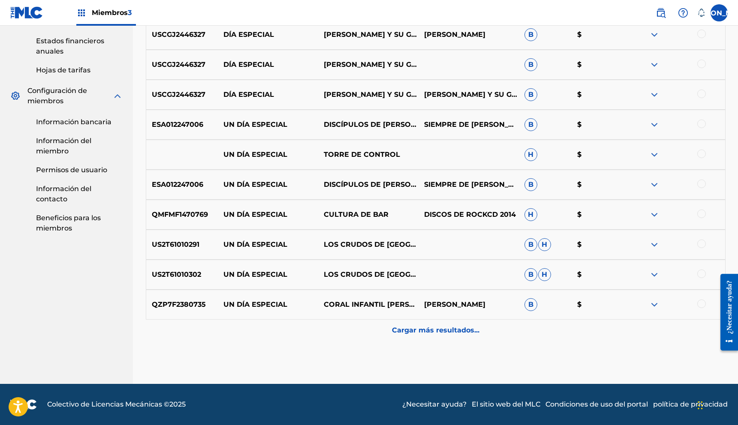
click at [435, 338] on div "Cargar más resultados..." at bounding box center [436, 330] width 580 height 21
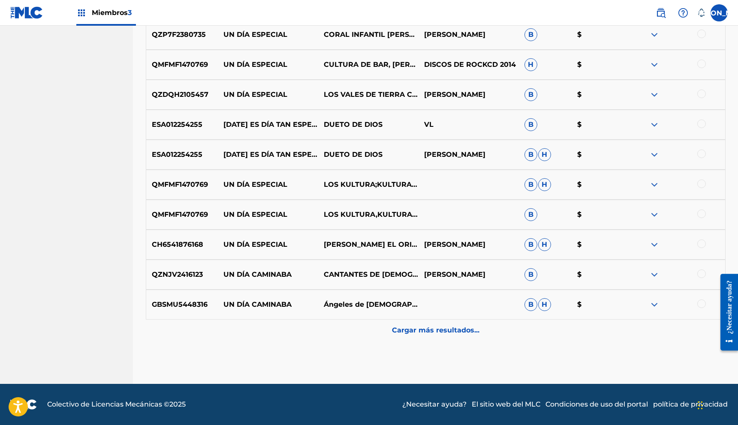
click at [422, 330] on font "Cargar más resultados..." at bounding box center [435, 330] width 87 height 8
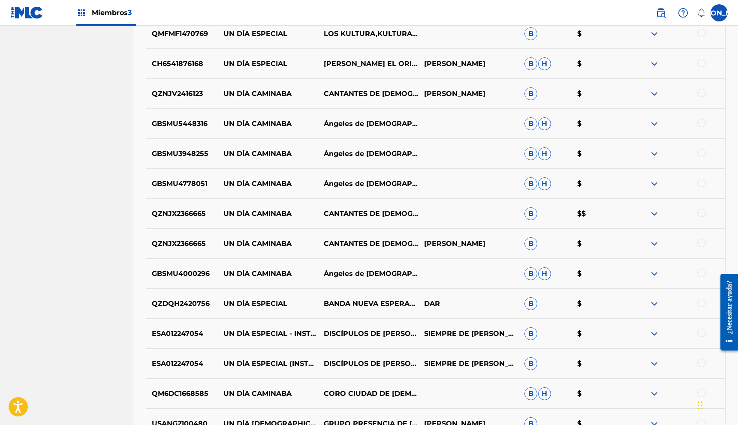
scroll to position [972, 0]
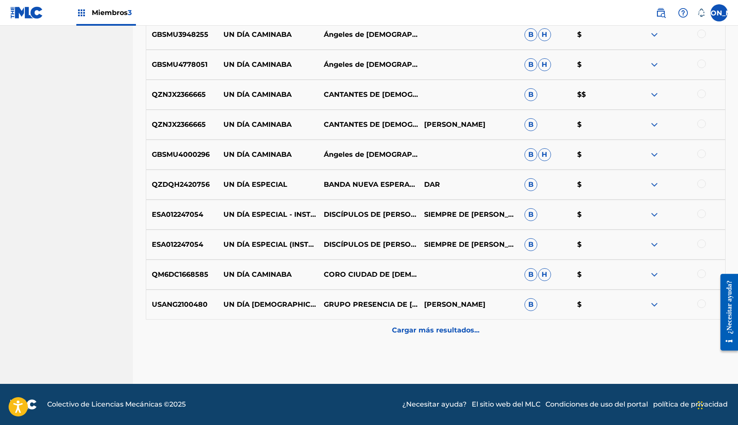
click at [427, 326] on font "Cargar más resultados..." at bounding box center [435, 330] width 87 height 8
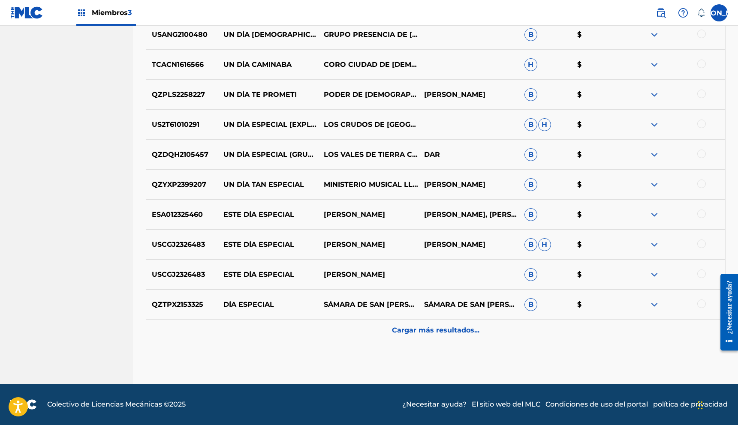
click at [436, 333] on font "Cargar más resultados..." at bounding box center [435, 330] width 87 height 8
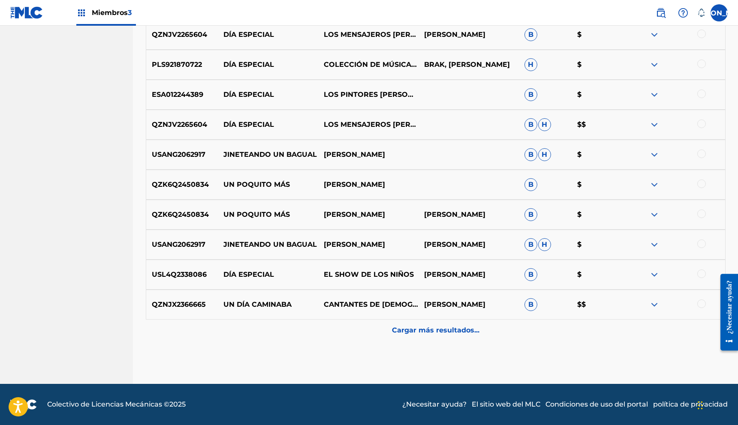
click at [411, 327] on font "Cargar más resultados..." at bounding box center [435, 330] width 87 height 8
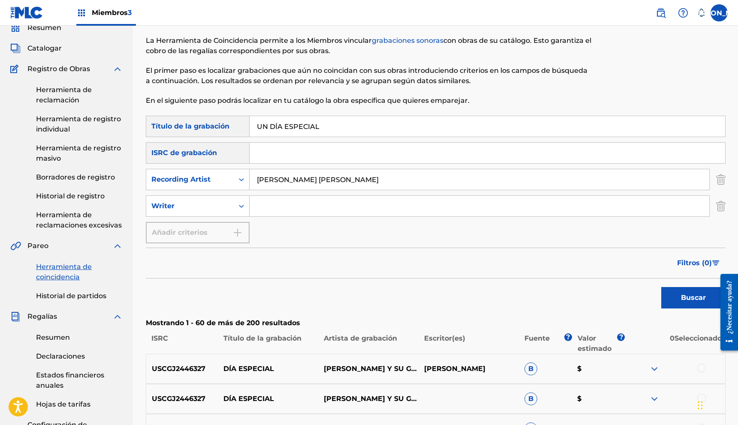
scroll to position [0, 0]
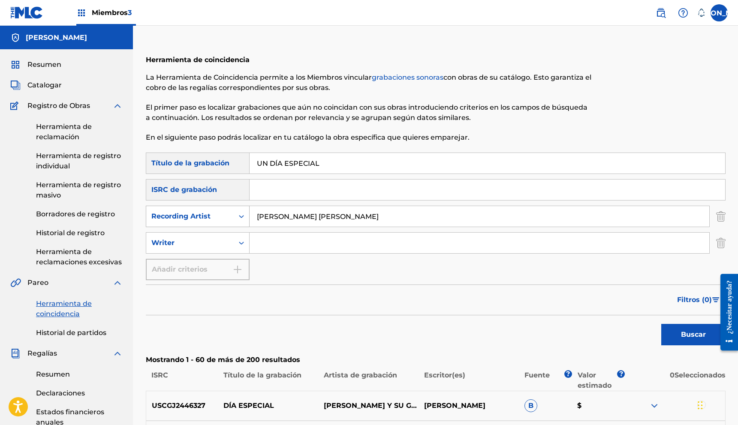
drag, startPoint x: 303, startPoint y: 166, endPoint x: 162, endPoint y: 211, distance: 148.0
click at [162, 211] on div "Búsqueda con criterios8390b503-db98-43a5-9bdb-040156ab9458 Título de la grabaci…" at bounding box center [436, 217] width 580 height 128
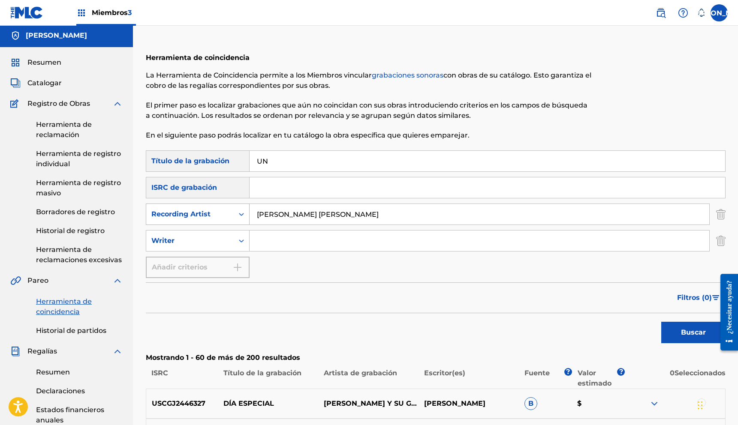
type input "U"
type input "[PERSON_NAME] de roast yourself"
click at [661, 322] on button "Buscar" at bounding box center [693, 332] width 64 height 21
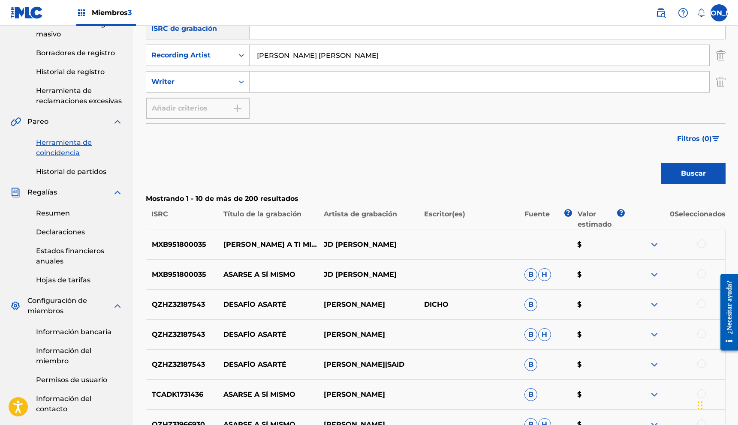
scroll to position [175, 0]
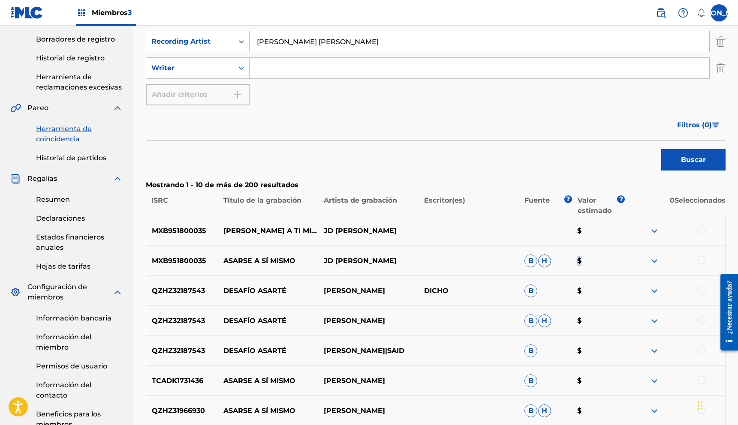
drag, startPoint x: 585, startPoint y: 262, endPoint x: 574, endPoint y: 262, distance: 10.3
click at [575, 262] on p "$" at bounding box center [598, 261] width 53 height 10
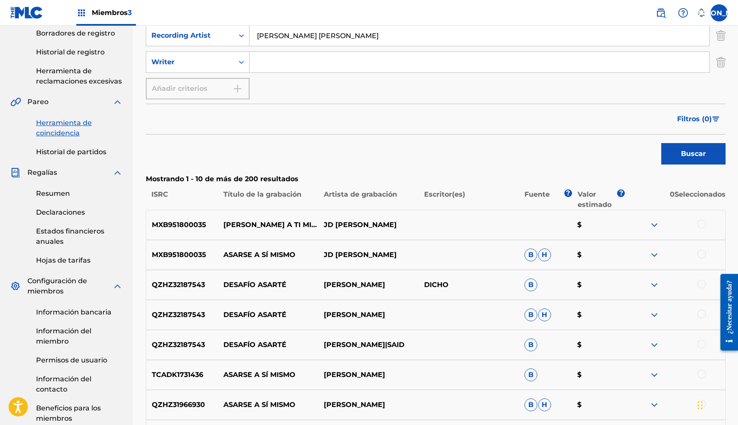
scroll to position [181, 0]
drag, startPoint x: 600, startPoint y: 232, endPoint x: 592, endPoint y: 229, distance: 9.1
click at [599, 232] on div "MXB951800035 [PERSON_NAME] A TI MISMO [PERSON_NAME] $" at bounding box center [436, 226] width 580 height 30
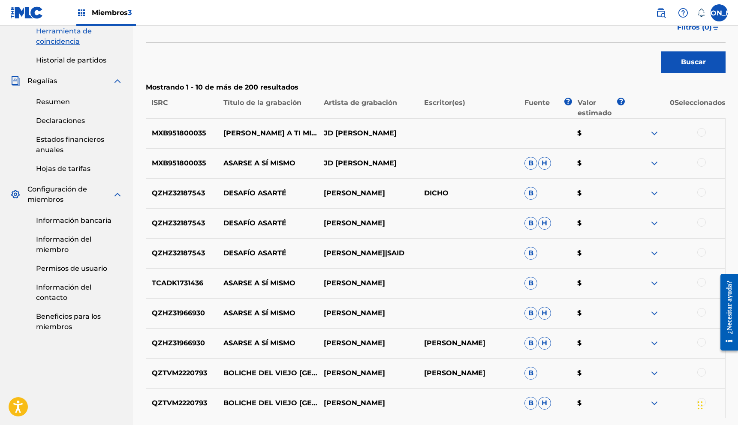
scroll to position [272, 0]
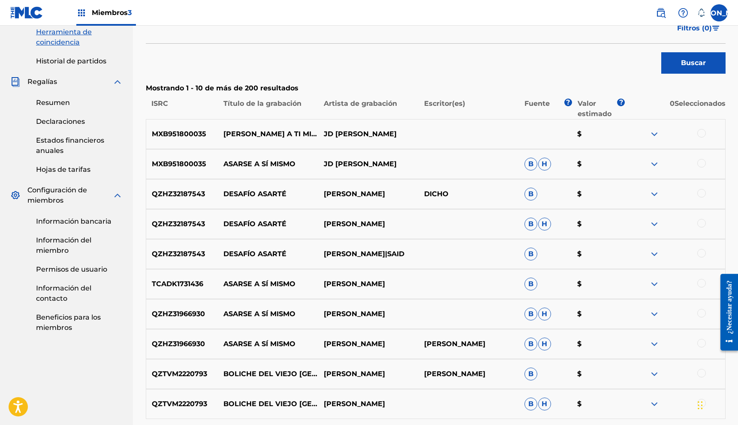
drag, startPoint x: 590, startPoint y: 134, endPoint x: 611, endPoint y: 138, distance: 21.4
click at [599, 139] on p "$" at bounding box center [598, 134] width 53 height 10
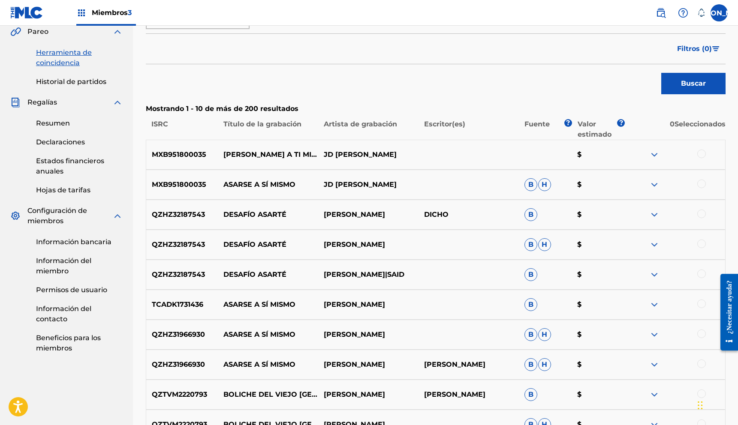
click at [162, 305] on div "MXB951800035 [PERSON_NAME] A TI MISMO JD [PERSON_NAME] $ MXB951800035 ASARSE A …" at bounding box center [436, 301] width 580 height 322
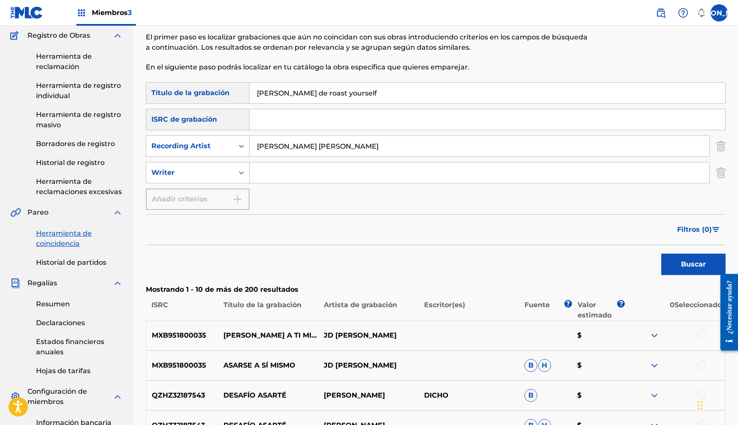
scroll to position [0, 0]
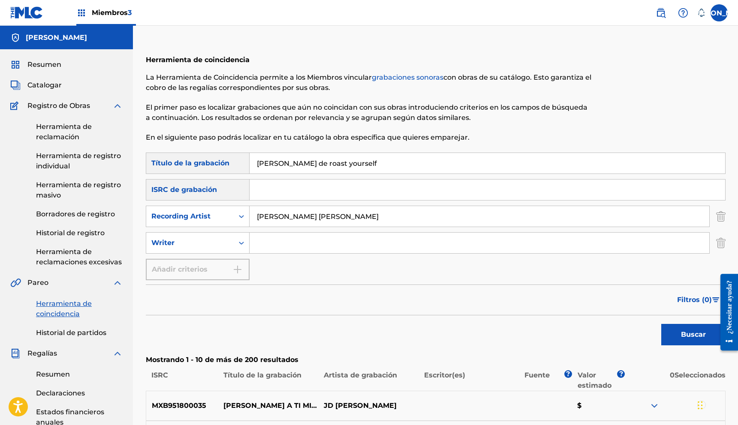
click at [50, 133] on font "Herramienta de reclamación" at bounding box center [64, 132] width 56 height 18
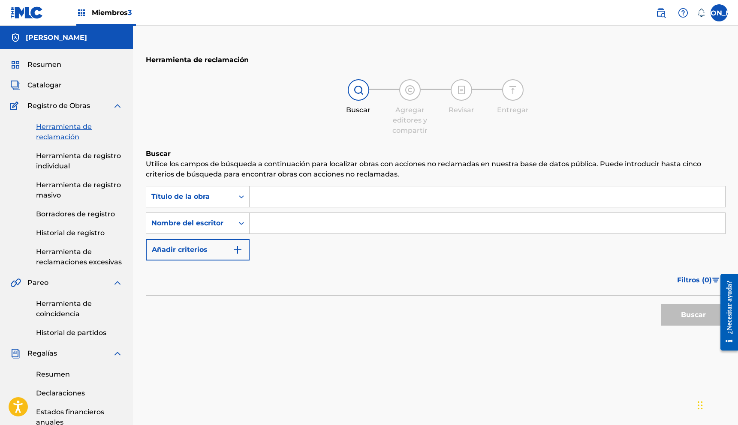
click at [347, 202] on input "Formulario de búsqueda" at bounding box center [488, 197] width 476 height 21
type input "r"
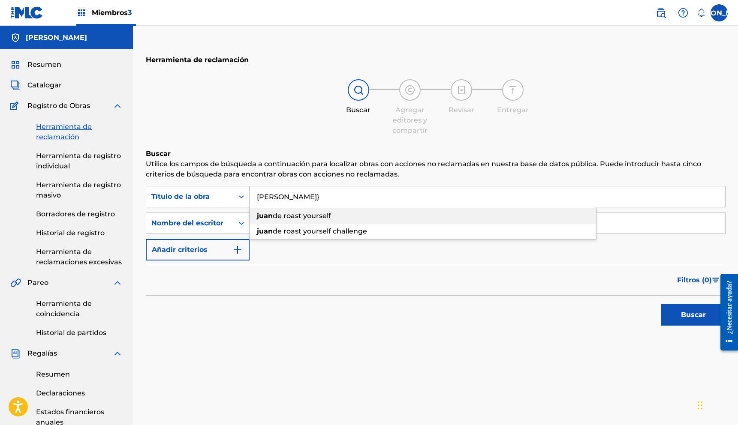
click at [354, 213] on div "[PERSON_NAME] de roast yourself" at bounding box center [423, 215] width 347 height 15
type input "[PERSON_NAME] de roast yourself"
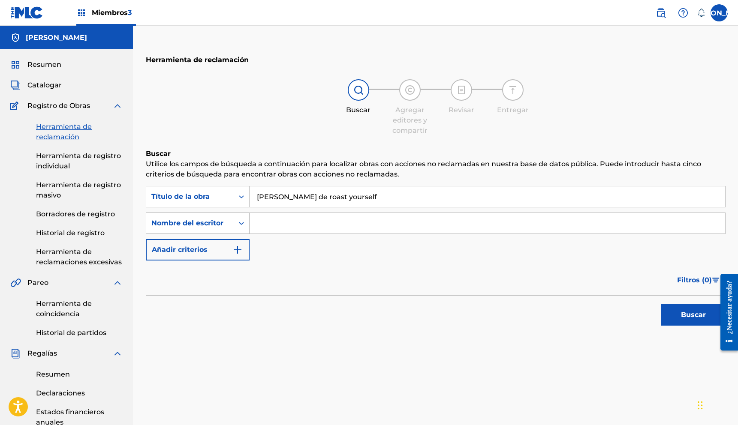
click at [245, 228] on div "Formulario de búsqueda" at bounding box center [241, 223] width 15 height 15
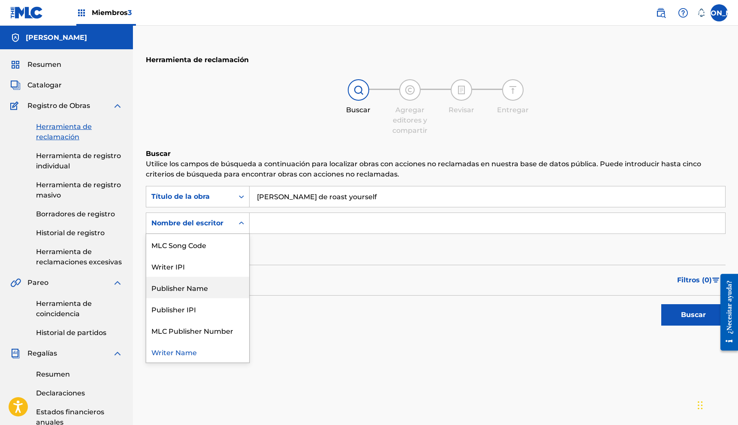
scroll to position [5, 0]
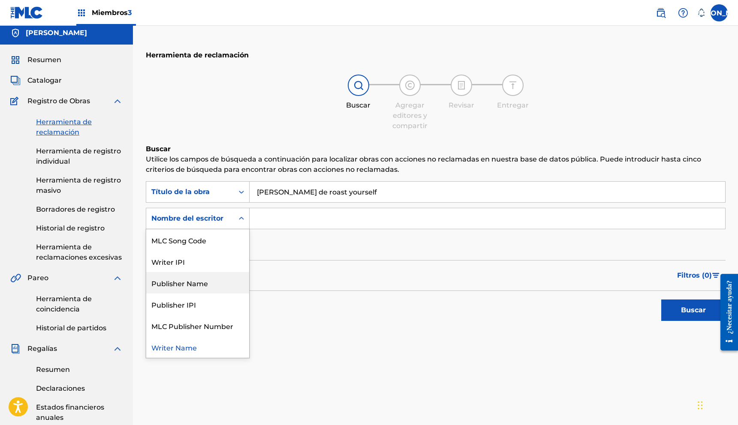
click at [295, 215] on input "Formulario de búsqueda" at bounding box center [488, 218] width 476 height 21
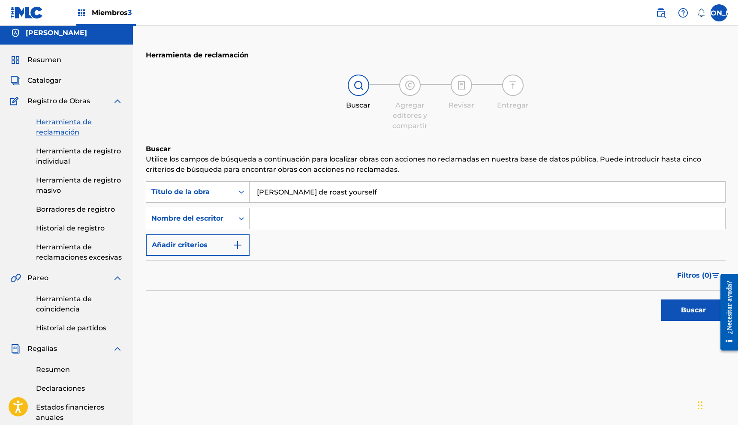
click at [281, 218] on input "Formulario de búsqueda" at bounding box center [488, 218] width 476 height 21
click at [691, 312] on font "Buscar" at bounding box center [693, 310] width 25 height 8
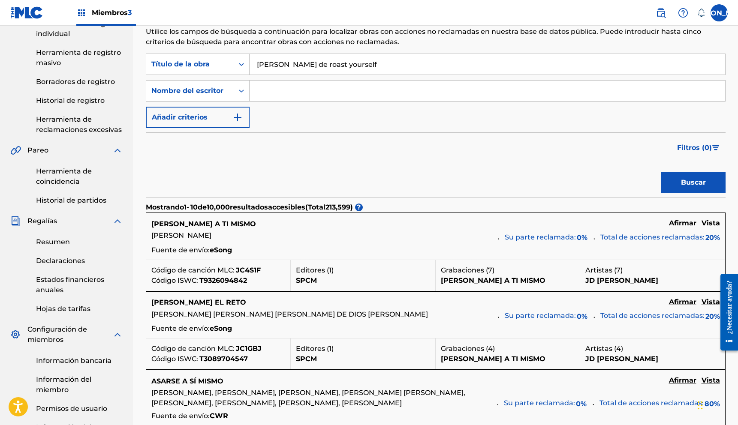
scroll to position [130, 0]
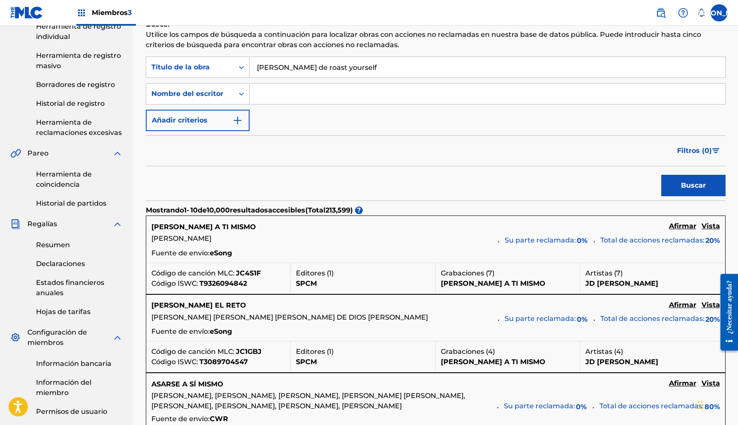
drag, startPoint x: 242, startPoint y: 236, endPoint x: 163, endPoint y: 245, distance: 79.4
click at [163, 245] on div "[PERSON_NAME]" at bounding box center [321, 240] width 341 height 12
drag, startPoint x: 153, startPoint y: 241, endPoint x: 228, endPoint y: 242, distance: 75.1
click at [211, 242] on font "[PERSON_NAME]" at bounding box center [181, 239] width 60 height 8
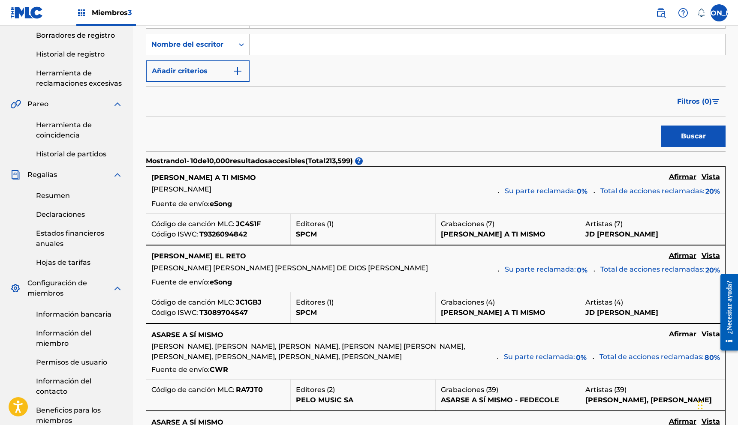
scroll to position [180, 0]
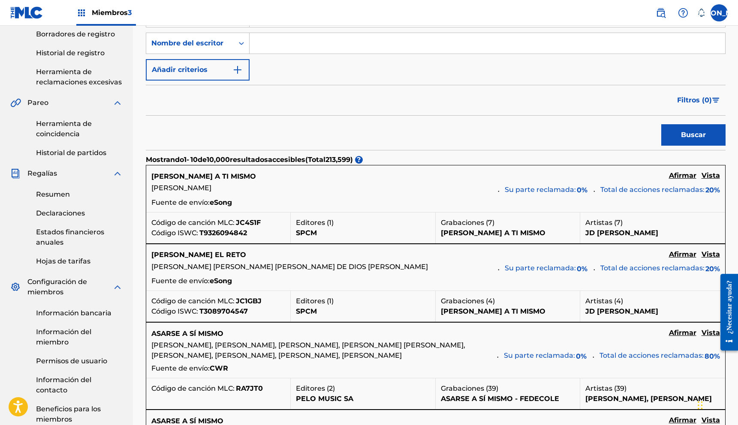
click at [715, 178] on font "Vista" at bounding box center [711, 176] width 18 height 8
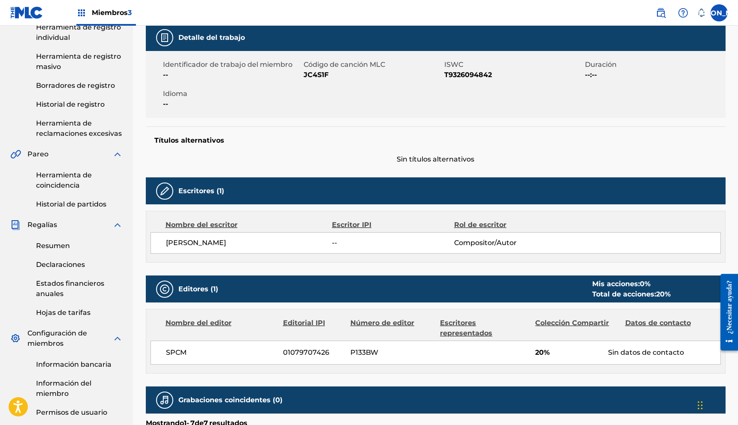
scroll to position [127, 0]
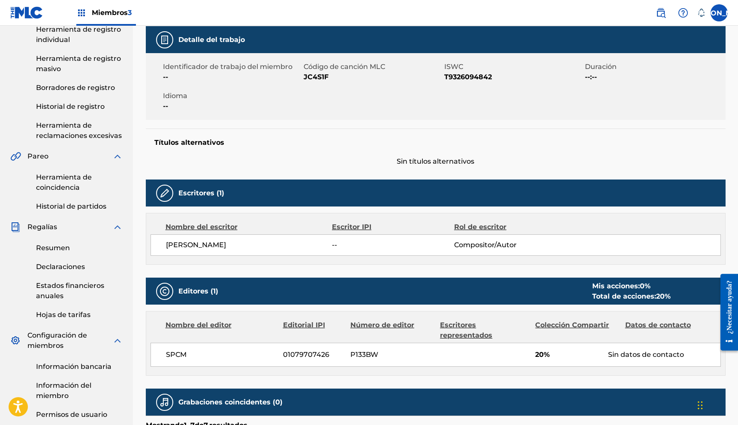
drag, startPoint x: 248, startPoint y: 248, endPoint x: 174, endPoint y: 250, distance: 74.2
click at [166, 250] on span "[PERSON_NAME]" at bounding box center [249, 245] width 166 height 10
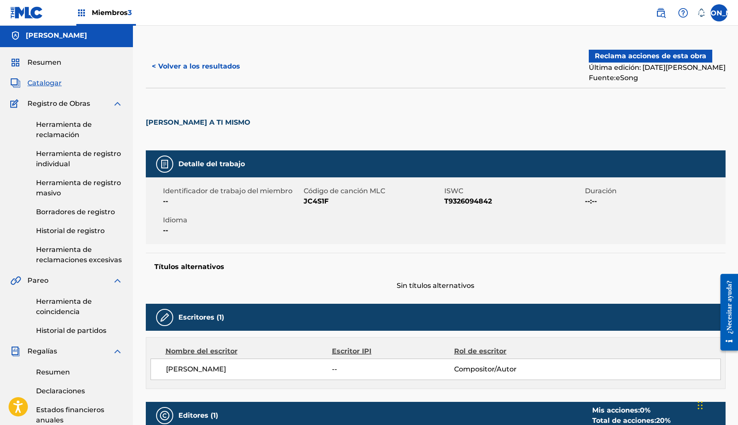
scroll to position [0, 0]
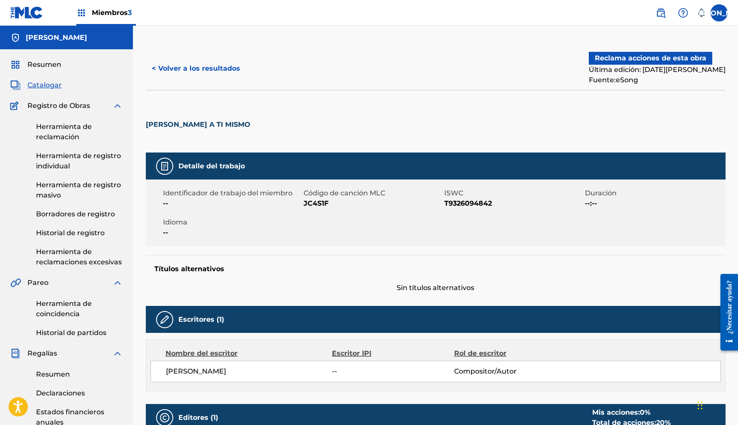
click at [167, 67] on font "< Volver a los resultados" at bounding box center [196, 68] width 88 height 8
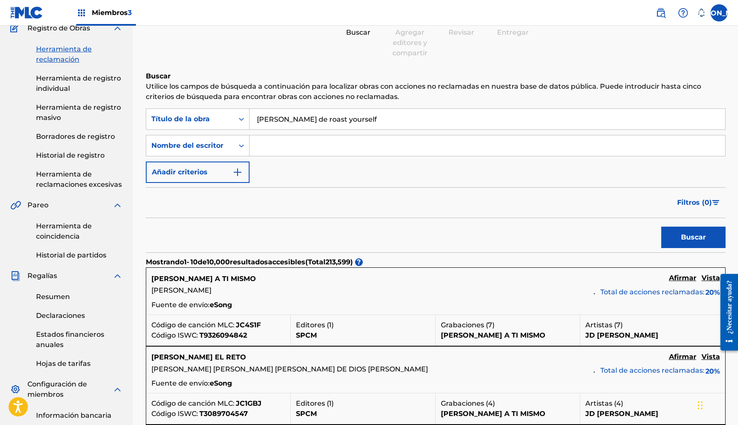
scroll to position [80, 0]
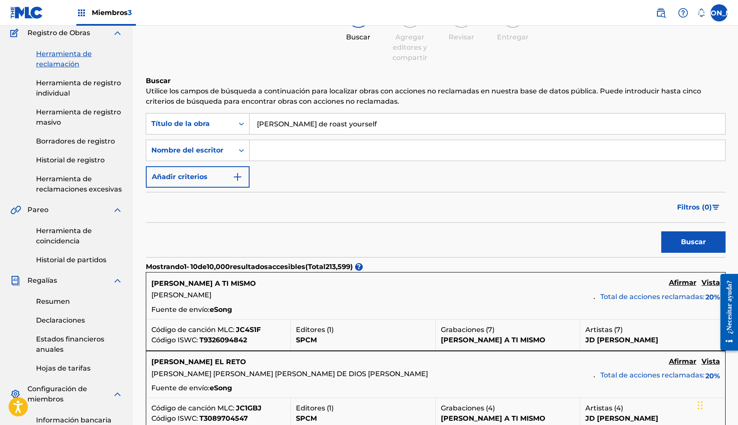
click at [225, 306] on font "eSong" at bounding box center [221, 310] width 22 height 8
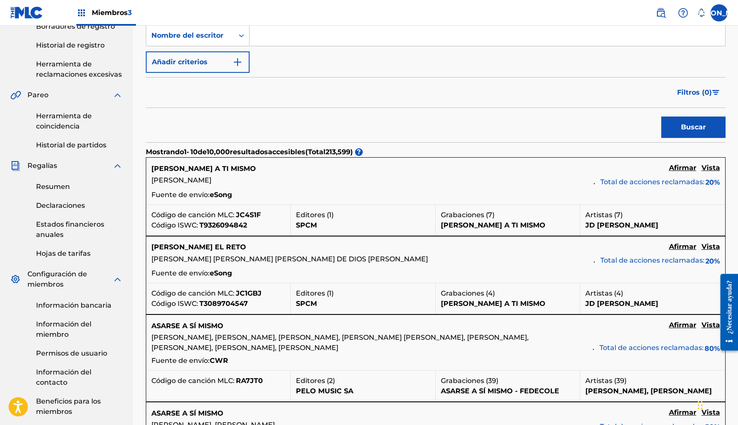
scroll to position [189, 0]
click at [708, 167] on font "Vista" at bounding box center [711, 167] width 18 height 8
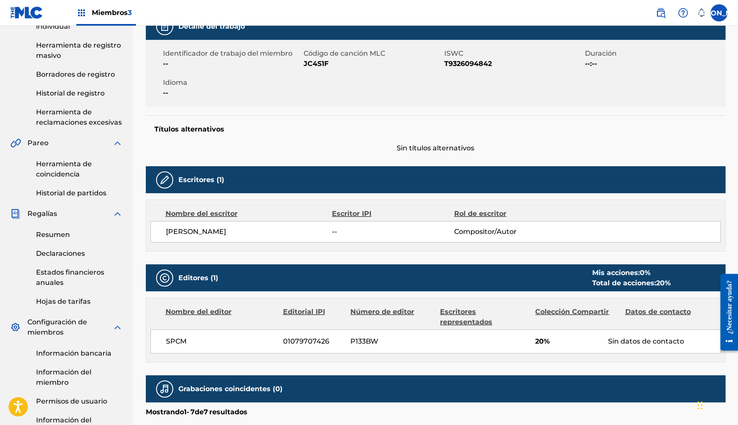
scroll to position [140, 0]
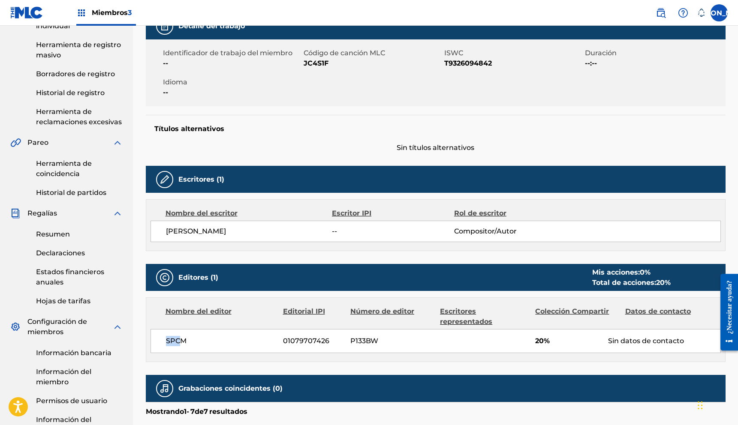
drag, startPoint x: 166, startPoint y: 344, endPoint x: 181, endPoint y: 344, distance: 14.2
click at [181, 344] on div "SPCM 01079707426 P133BW 20% Sin datos de contacto" at bounding box center [436, 341] width 570 height 24
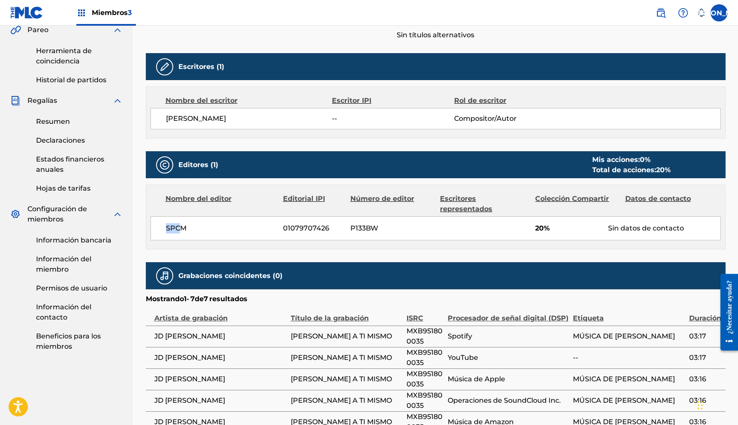
scroll to position [253, 0]
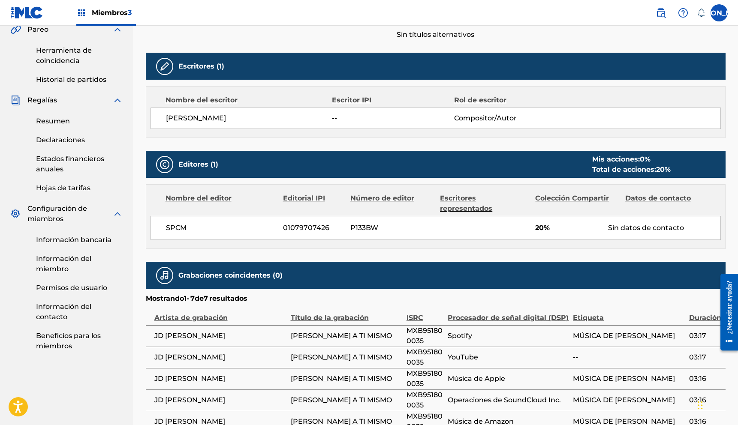
drag, startPoint x: 225, startPoint y: 234, endPoint x: 212, endPoint y: 231, distance: 13.3
click at [222, 233] on div "SPCM 01079707426 P133BW 20% Sin datos de contacto" at bounding box center [436, 228] width 570 height 24
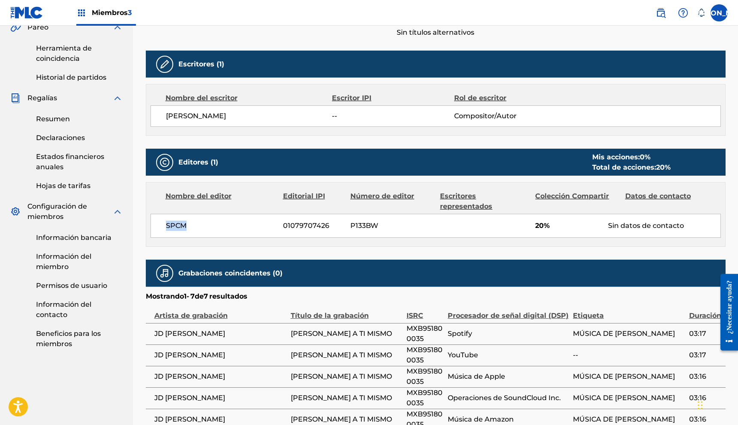
drag, startPoint x: 163, startPoint y: 229, endPoint x: 176, endPoint y: 233, distance: 13.4
click at [172, 232] on div "SPCM 01079707426 P133BW 20% Sin datos de contacto" at bounding box center [436, 226] width 570 height 24
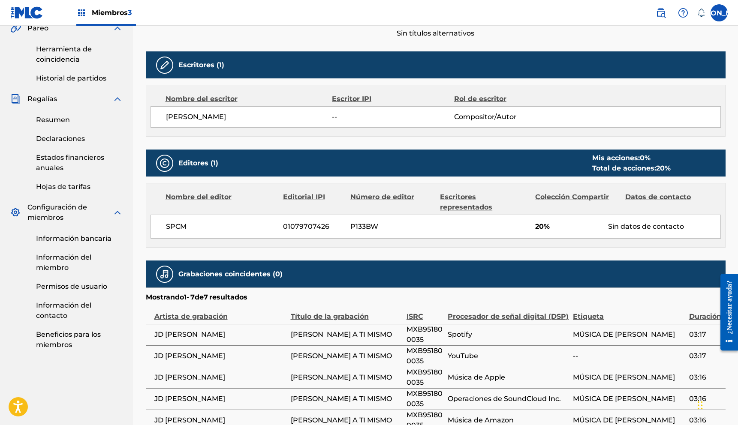
click at [184, 231] on span "SPCM" at bounding box center [221, 227] width 111 height 10
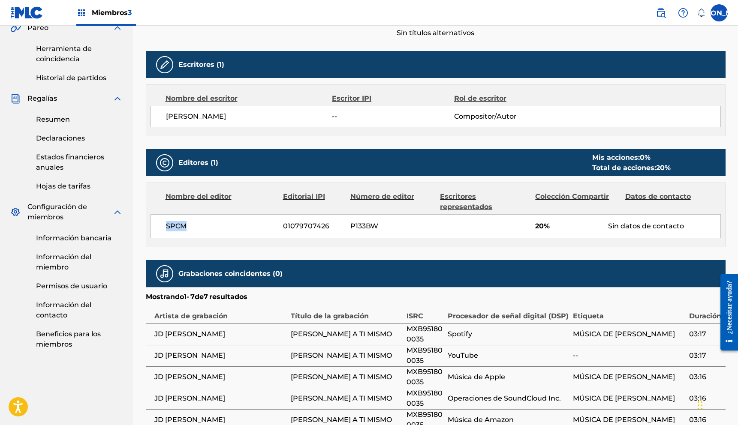
drag, startPoint x: 167, startPoint y: 227, endPoint x: 185, endPoint y: 228, distance: 17.6
click at [190, 228] on span "SPCM" at bounding box center [221, 226] width 111 height 10
click at [254, 218] on div "SPCM 01079707426 P133BW 20% Sin datos de contacto" at bounding box center [436, 226] width 570 height 24
drag, startPoint x: 244, startPoint y: 117, endPoint x: 145, endPoint y: 114, distance: 99.1
click at [145, 114] on div "< Volver a los resultados Reclama acciones de esta obra Última edición: [DATE][…" at bounding box center [436, 150] width 600 height 717
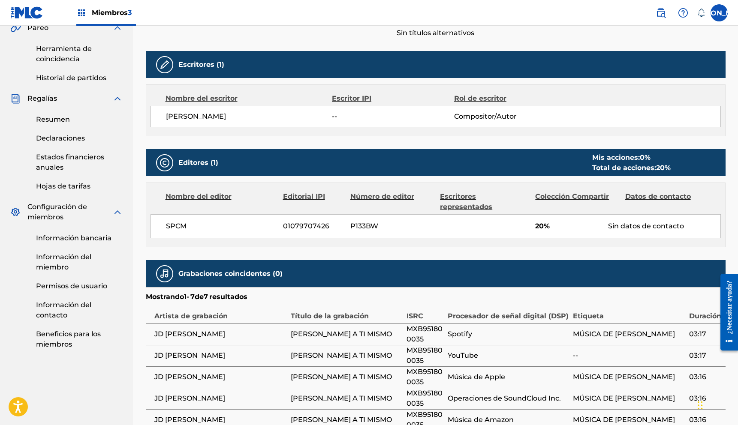
click at [247, 117] on span "[PERSON_NAME]" at bounding box center [249, 117] width 166 height 10
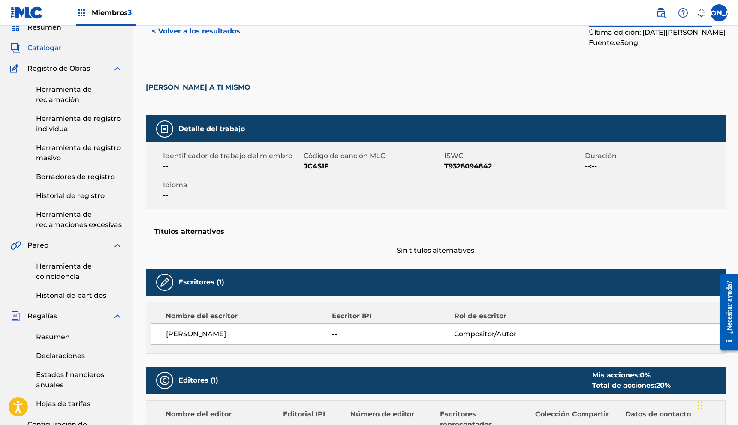
scroll to position [0, 0]
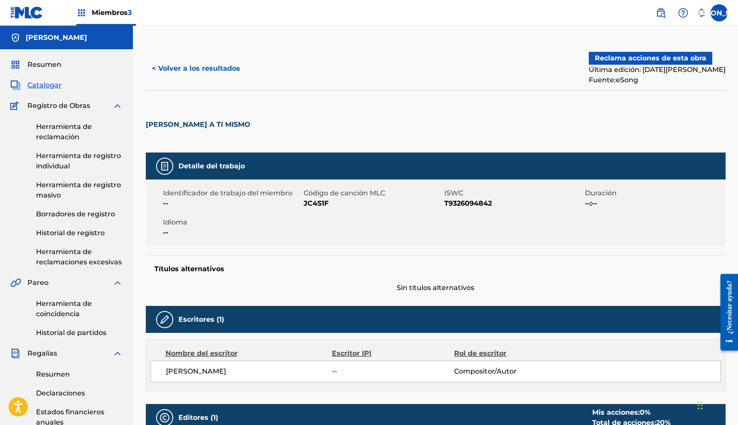
click at [175, 69] on font "< Volver a los resultados" at bounding box center [196, 68] width 88 height 8
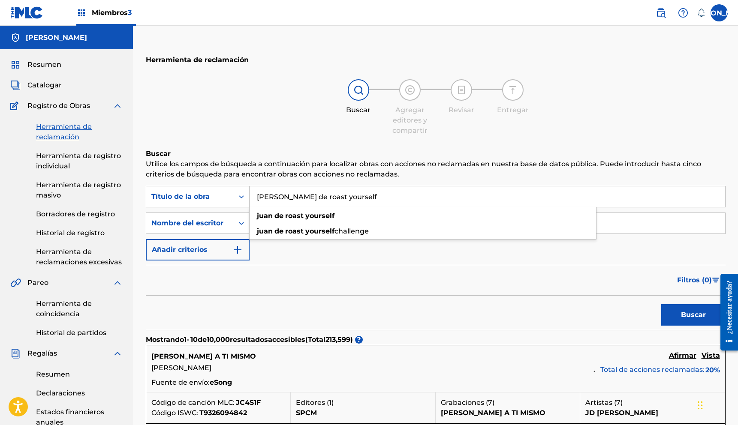
drag, startPoint x: 360, startPoint y: 197, endPoint x: 252, endPoint y: 199, distance: 108.1
click at [252, 199] on input "[PERSON_NAME] de roast yourself" at bounding box center [488, 197] width 476 height 21
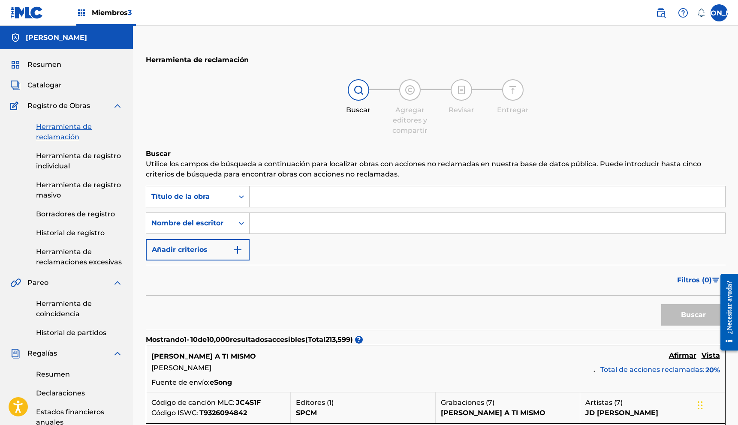
click at [293, 196] on input "Formulario de búsqueda" at bounding box center [488, 197] width 476 height 21
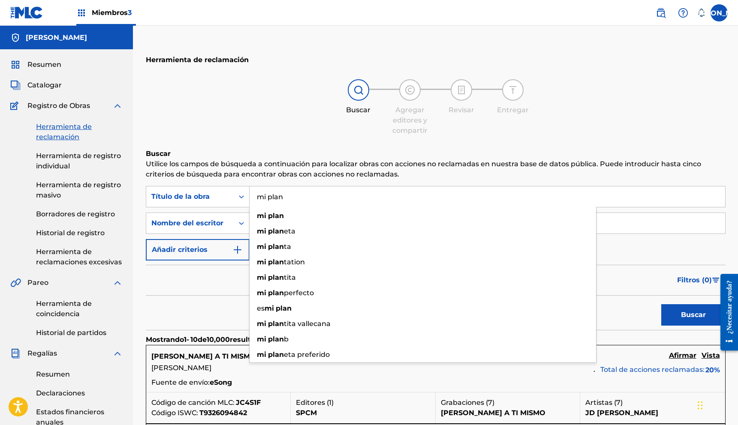
type input "mi plan"
click at [205, 282] on div "Filtros ( 0 )" at bounding box center [436, 280] width 580 height 31
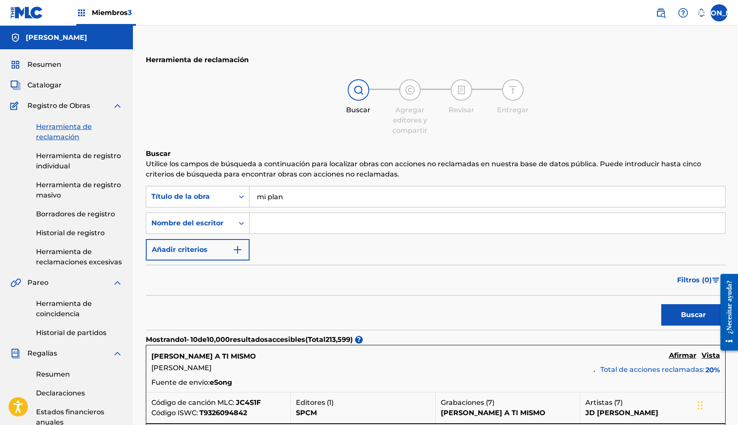
click at [285, 225] on input "Formulario de búsqueda" at bounding box center [488, 223] width 476 height 21
type input "[PERSON_NAME] [PERSON_NAME]"
click at [661, 305] on button "Buscar" at bounding box center [693, 315] width 64 height 21
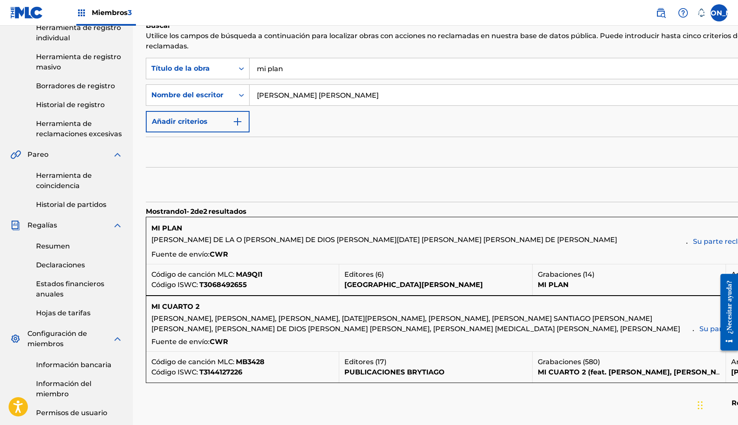
scroll to position [135, 0]
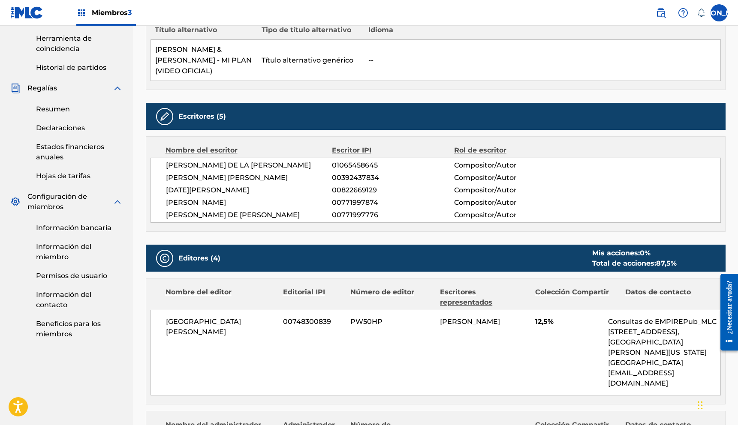
scroll to position [262, 0]
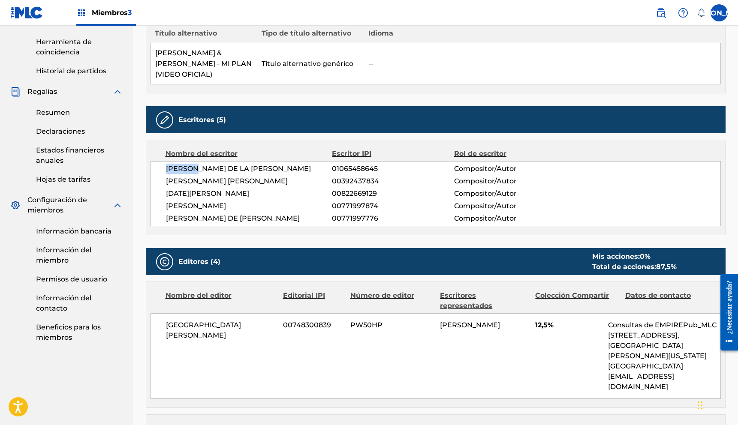
drag, startPoint x: 158, startPoint y: 160, endPoint x: 207, endPoint y: 163, distance: 49.5
click at [205, 163] on div "[PERSON_NAME] DE LA [PERSON_NAME] 01065458645 Compositor/Autor [PERSON_NAME] [P…" at bounding box center [436, 193] width 570 height 65
click at [290, 165] on font "[PERSON_NAME] DE LA [PERSON_NAME]" at bounding box center [238, 169] width 145 height 8
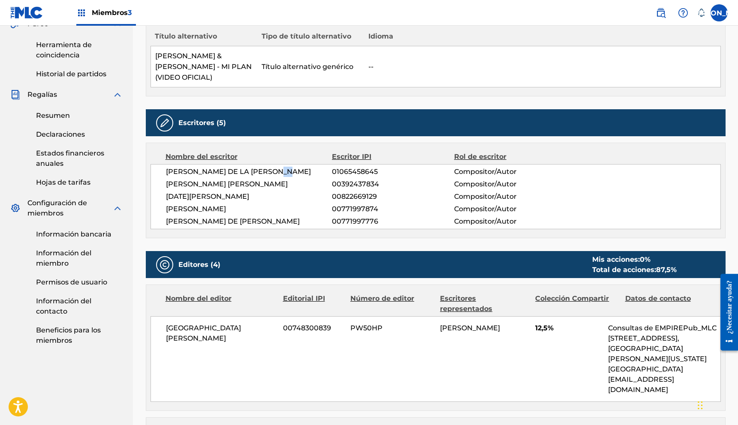
click at [281, 167] on div "[PERSON_NAME] DE LA [PERSON_NAME] 01065458645 Compositor/Autor [PERSON_NAME] [P…" at bounding box center [436, 196] width 570 height 65
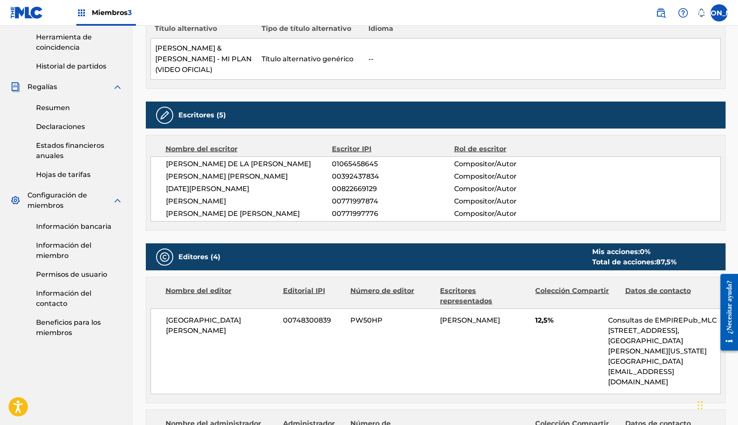
scroll to position [266, 0]
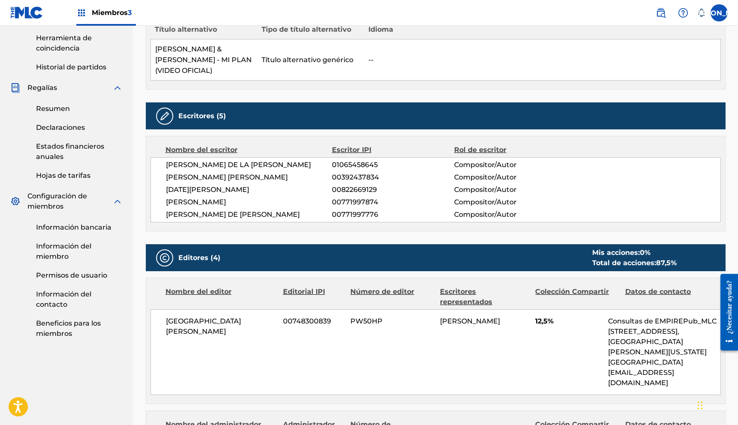
drag, startPoint x: 283, startPoint y: 173, endPoint x: 273, endPoint y: 171, distance: 10.5
click at [283, 173] on div "[PERSON_NAME] DE LA [PERSON_NAME] 01065458645 Compositor/Autor [PERSON_NAME] [P…" at bounding box center [436, 189] width 570 height 65
drag, startPoint x: 274, startPoint y: 158, endPoint x: 260, endPoint y: 158, distance: 14.2
click at [261, 160] on span "[PERSON_NAME] DE LA [PERSON_NAME]" at bounding box center [249, 165] width 166 height 10
drag, startPoint x: 283, startPoint y: 168, endPoint x: 209, endPoint y: 169, distance: 73.8
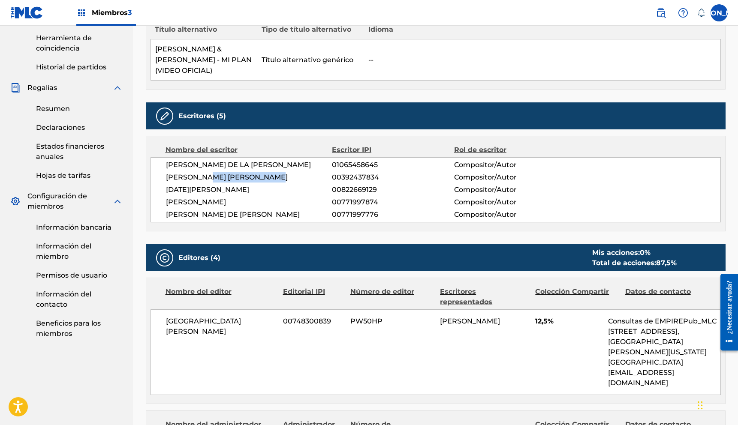
click at [209, 172] on span "[PERSON_NAME] [PERSON_NAME]" at bounding box center [249, 177] width 166 height 10
drag, startPoint x: 253, startPoint y: 179, endPoint x: 212, endPoint y: 182, distance: 41.3
click at [213, 185] on span "[DATE][PERSON_NAME]" at bounding box center [249, 190] width 166 height 10
drag, startPoint x: 174, startPoint y: 193, endPoint x: 251, endPoint y: 196, distance: 77.7
click at [219, 198] on font "[PERSON_NAME]" at bounding box center [196, 202] width 60 height 8
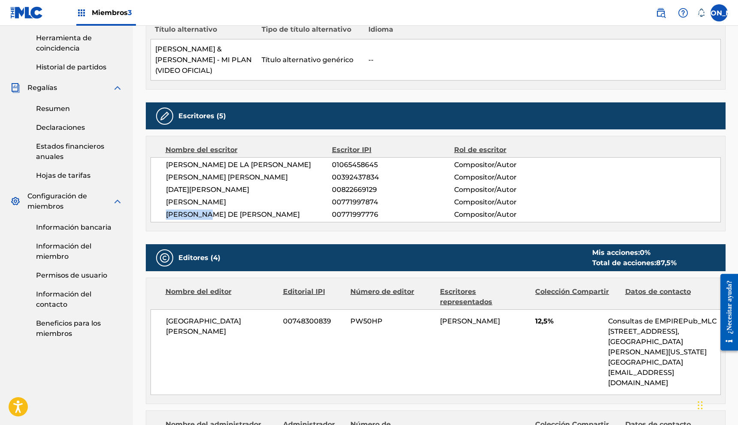
drag, startPoint x: 167, startPoint y: 202, endPoint x: 215, endPoint y: 205, distance: 48.5
click at [215, 211] on font "[PERSON_NAME] DE [PERSON_NAME]" at bounding box center [233, 215] width 134 height 8
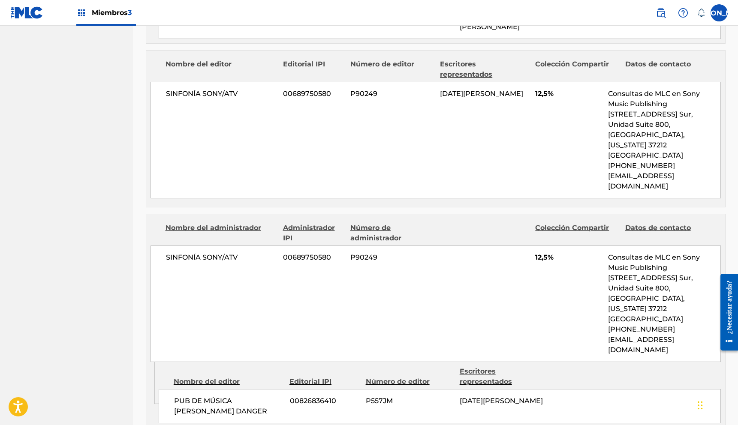
scroll to position [787, 0]
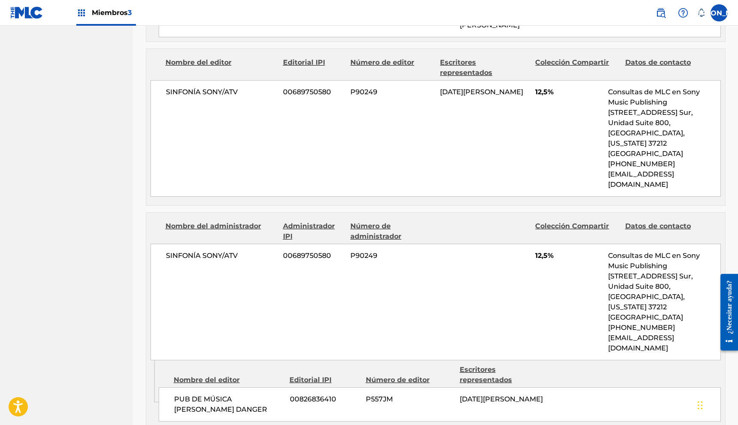
drag, startPoint x: 226, startPoint y: 325, endPoint x: 199, endPoint y: 323, distance: 26.2
click at [204, 395] on span "PUB DE MÚSICA [PERSON_NAME] DANGER" at bounding box center [228, 405] width 109 height 21
drag, startPoint x: 203, startPoint y: 319, endPoint x: 248, endPoint y: 322, distance: 45.6
click at [248, 395] on span "PUB DE MÚSICA [PERSON_NAME] DANGER" at bounding box center [228, 405] width 109 height 21
click at [219, 395] on span "PUB DE MÚSICA [PERSON_NAME] DANGER" at bounding box center [228, 405] width 109 height 21
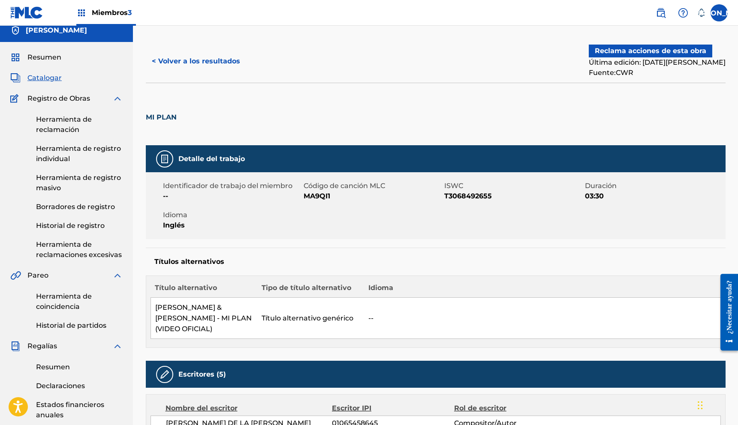
scroll to position [0, 0]
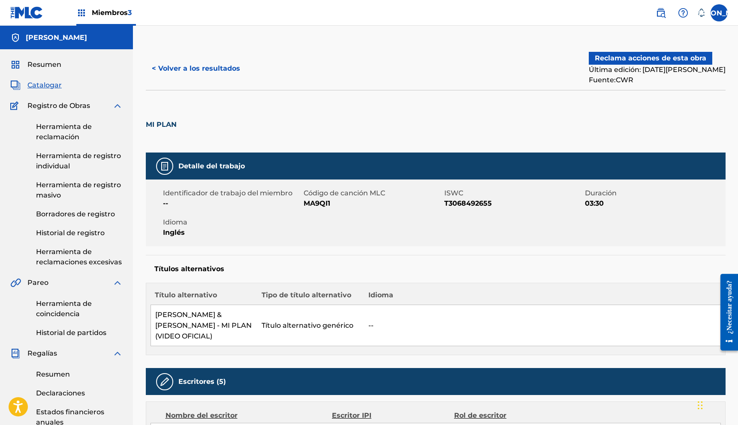
click at [159, 64] on font "< Volver a los resultados" at bounding box center [196, 68] width 88 height 8
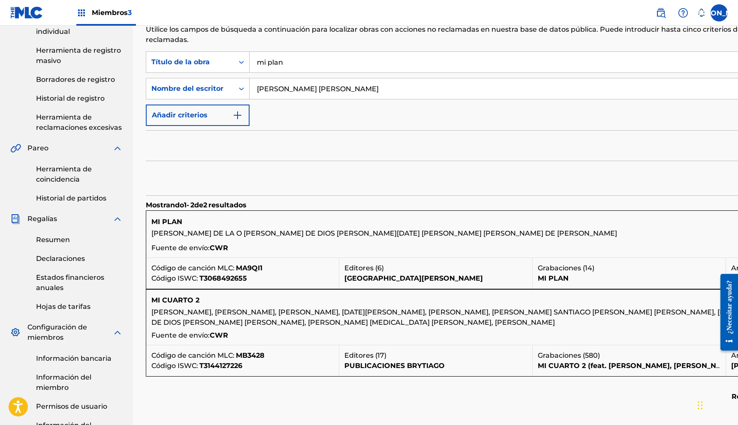
click at [278, 232] on font "[PERSON_NAME] DE LA O [PERSON_NAME] DE DIOS [PERSON_NAME][DATE] [PERSON_NAME] […" at bounding box center [384, 233] width 466 height 8
drag, startPoint x: 302, startPoint y: 63, endPoint x: 116, endPoint y: 55, distance: 186.7
click at [116, 55] on main "[PERSON_NAME] Resumen Catalogar Registro de Obras Herramienta de reclamación He…" at bounding box center [369, 186] width 738 height 590
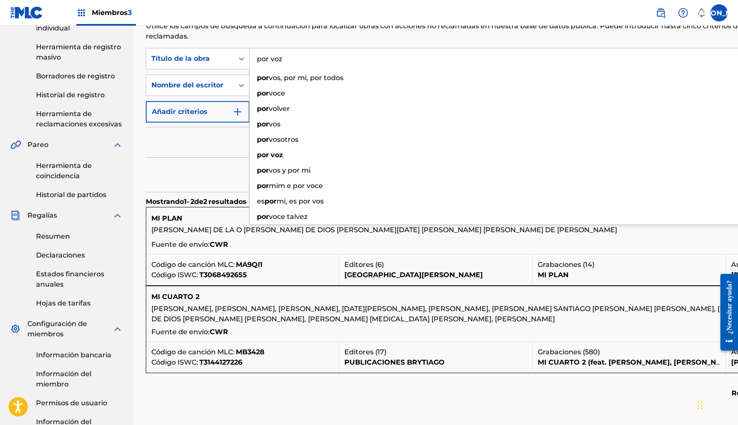
type input "por voz"
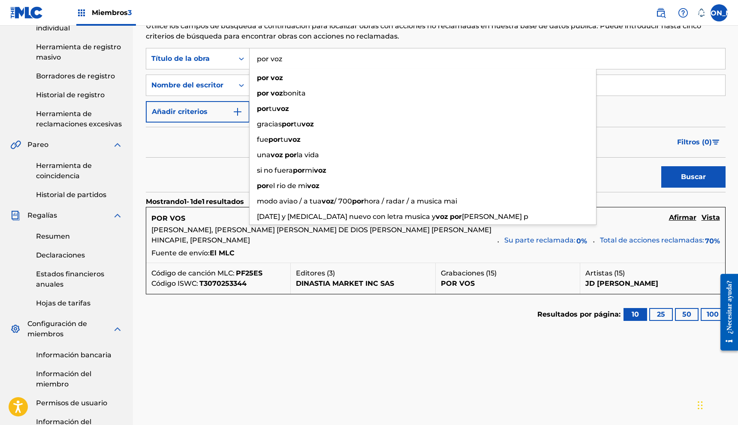
click at [372, 335] on div "Buscar Utilice los campos de búsqueda a continuación para localizar obras con a…" at bounding box center [436, 194] width 580 height 367
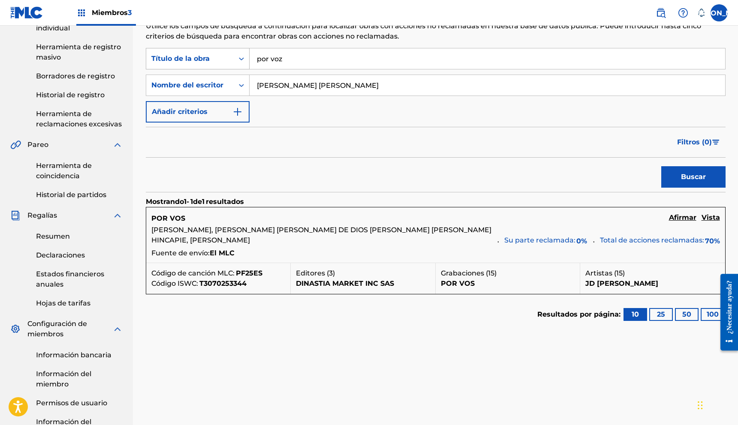
drag, startPoint x: 288, startPoint y: 58, endPoint x: 196, endPoint y: 60, distance: 91.4
click at [196, 60] on div "Búsqueda con criterios 215fad34-2a60-4610-963d-5bc9209d06b6 Título de la obra p…" at bounding box center [436, 58] width 580 height 21
type input "cositas ricas"
click at [661, 166] on button "Buscar" at bounding box center [693, 176] width 64 height 21
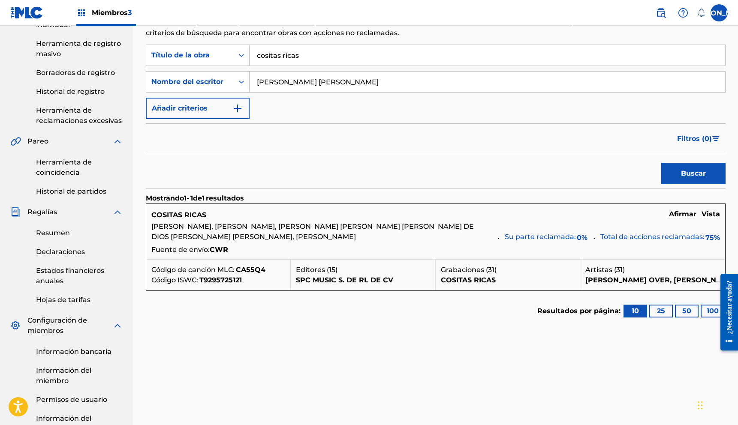
scroll to position [141, 0]
click at [715, 216] on font "Vista" at bounding box center [711, 215] width 18 height 8
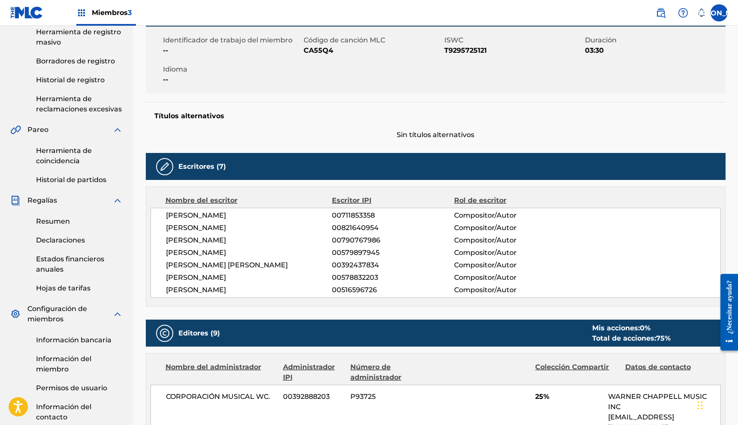
scroll to position [143, 0]
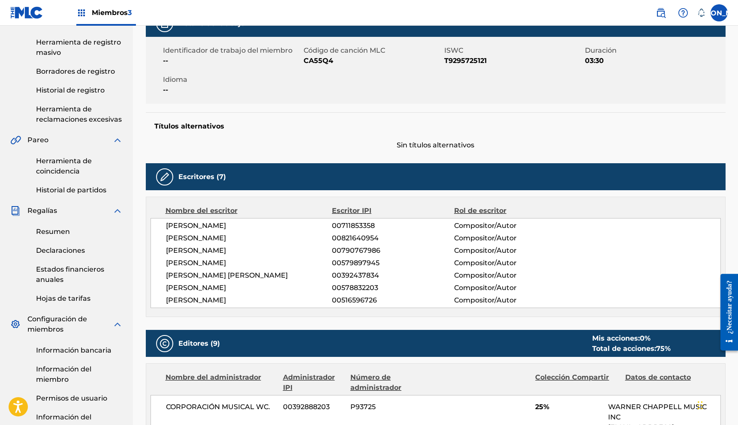
drag, startPoint x: 166, startPoint y: 239, endPoint x: 256, endPoint y: 239, distance: 90.5
click at [256, 239] on div "[PERSON_NAME] 00711853358 Compositor/Autor [PERSON_NAME] 00821640954 Compositor…" at bounding box center [436, 263] width 570 height 90
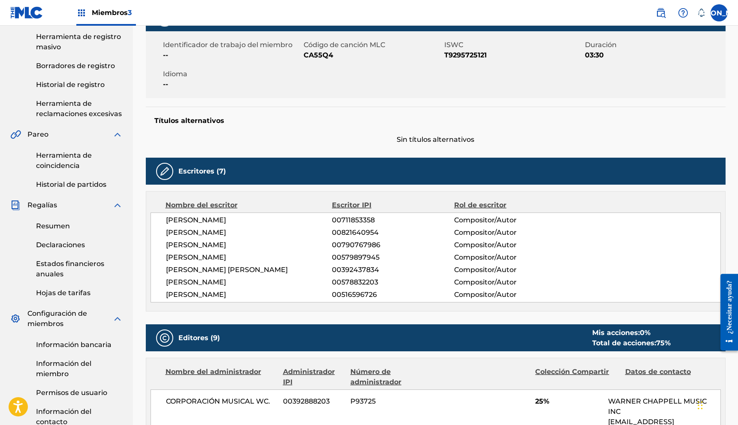
click at [259, 238] on div "[PERSON_NAME] 00711853358 Compositor/Autor [PERSON_NAME] 00821640954 Compositor…" at bounding box center [436, 258] width 570 height 90
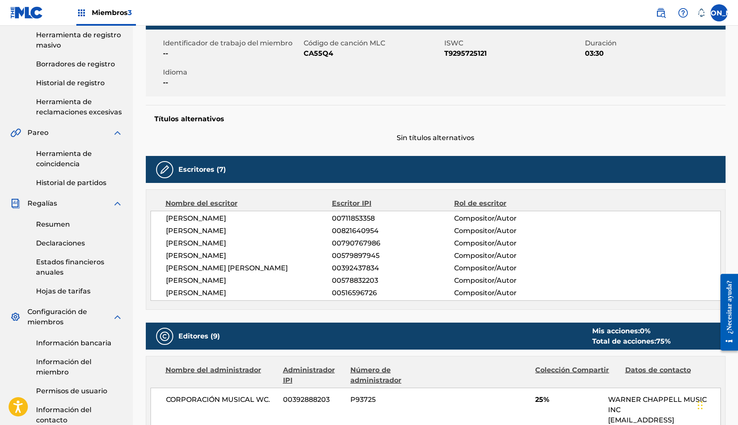
click at [186, 246] on font "[PERSON_NAME]" at bounding box center [196, 243] width 60 height 8
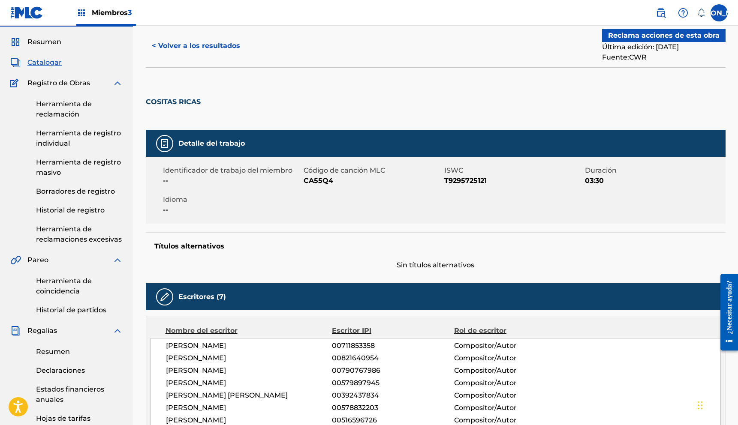
scroll to position [0, 0]
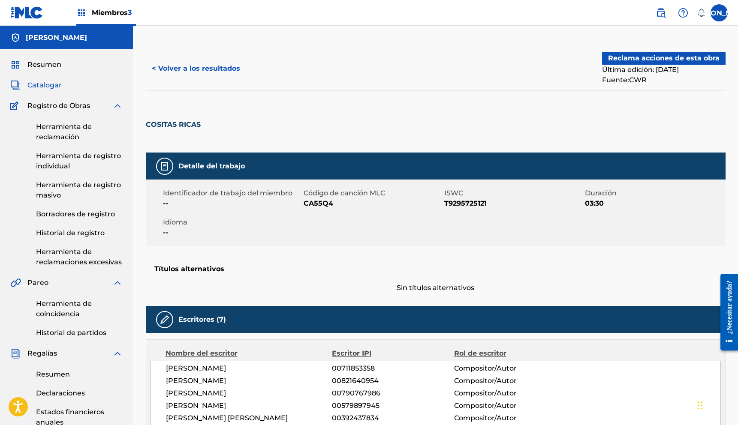
click at [178, 67] on font "< Volver a los resultados" at bounding box center [196, 68] width 88 height 8
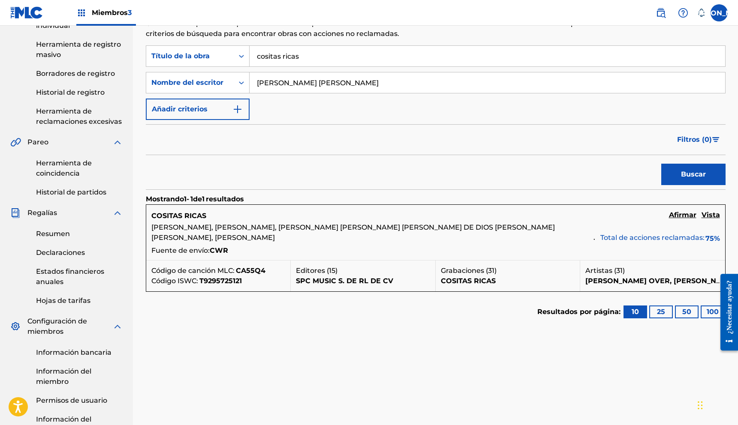
scroll to position [139, 0]
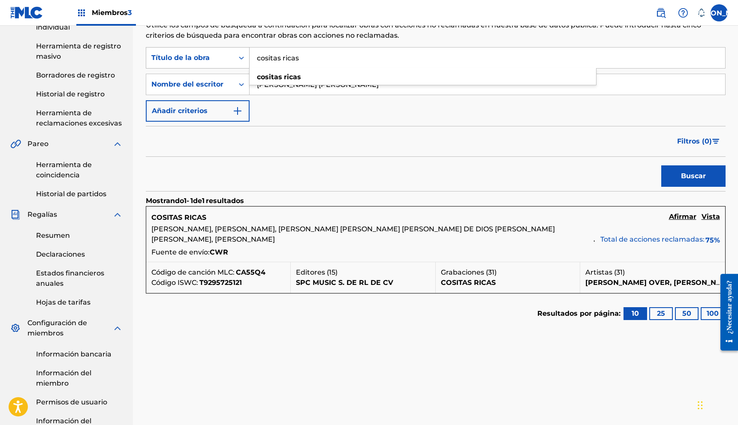
drag, startPoint x: 307, startPoint y: 60, endPoint x: 206, endPoint y: 58, distance: 100.8
click at [207, 58] on div "Búsqueda con criterios 215fad34-2a60-4610-963d-5bc9209d06b6 Título de la obra c…" at bounding box center [436, 57] width 580 height 21
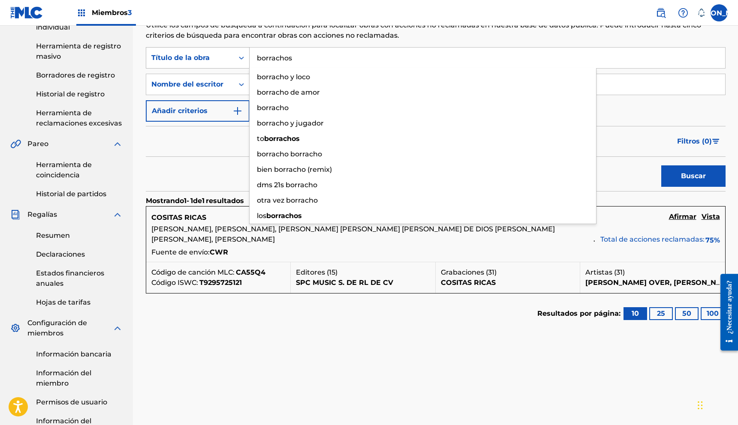
type input "borrachos"
click at [661, 166] on button "Buscar" at bounding box center [693, 176] width 64 height 21
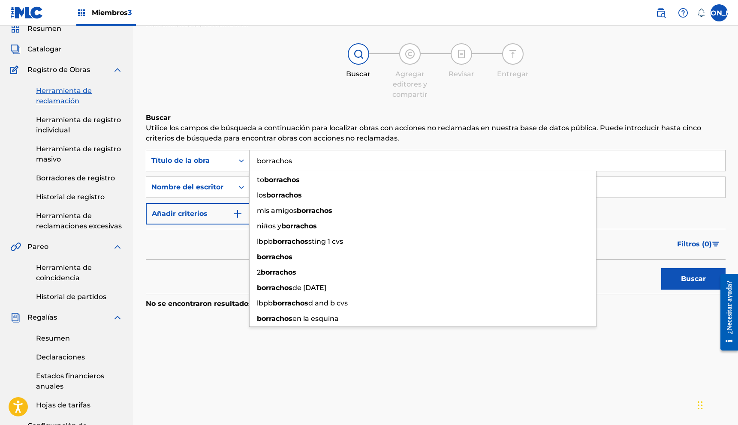
scroll to position [28, 0]
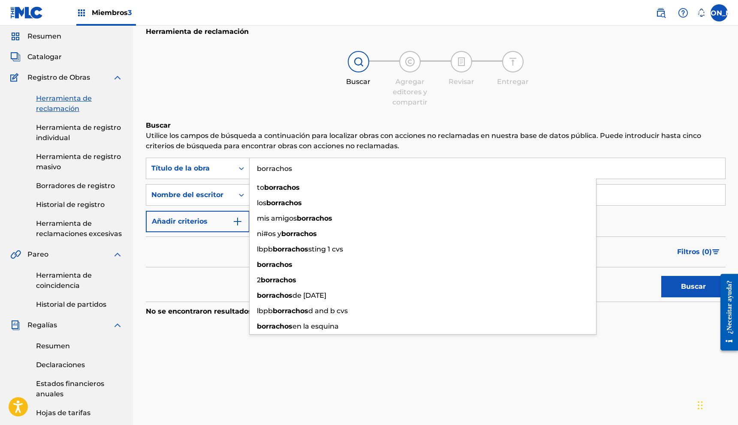
click at [56, 133] on link "Herramienta de registro individual" at bounding box center [79, 133] width 87 height 21
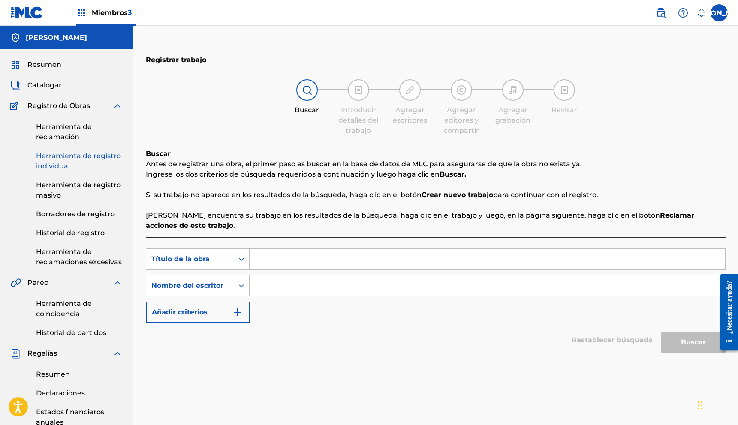
click at [302, 256] on input "Formulario de búsqueda" at bounding box center [488, 259] width 476 height 21
type input "recuerdos"
click at [326, 289] on input "Formulario de búsqueda" at bounding box center [488, 286] width 476 height 21
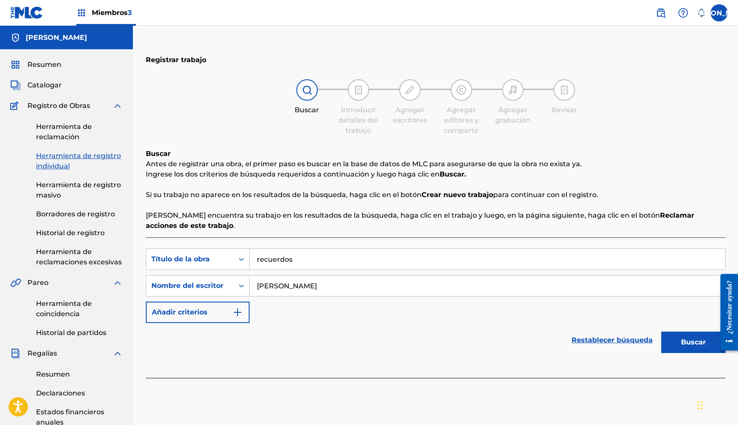
type input "[PERSON_NAME]"
click at [661, 332] on button "Buscar" at bounding box center [693, 342] width 64 height 21
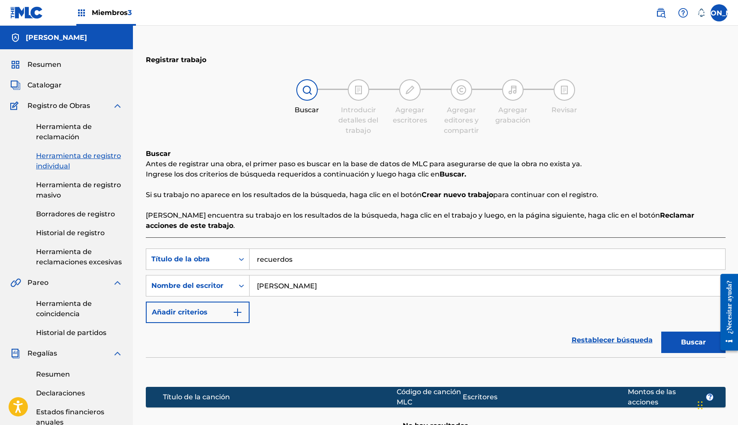
drag, startPoint x: 293, startPoint y: 260, endPoint x: 253, endPoint y: 262, distance: 39.5
click at [254, 262] on input "recuerdos" at bounding box center [488, 259] width 476 height 21
click at [277, 258] on input "Formulario de búsqueda" at bounding box center [488, 259] width 476 height 21
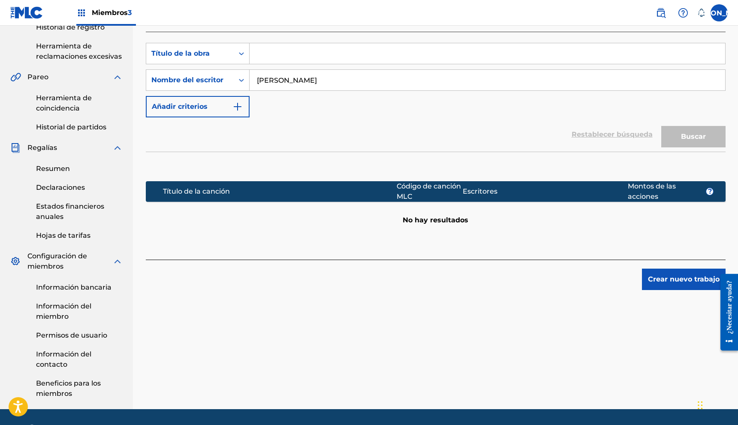
scroll to position [204, 0]
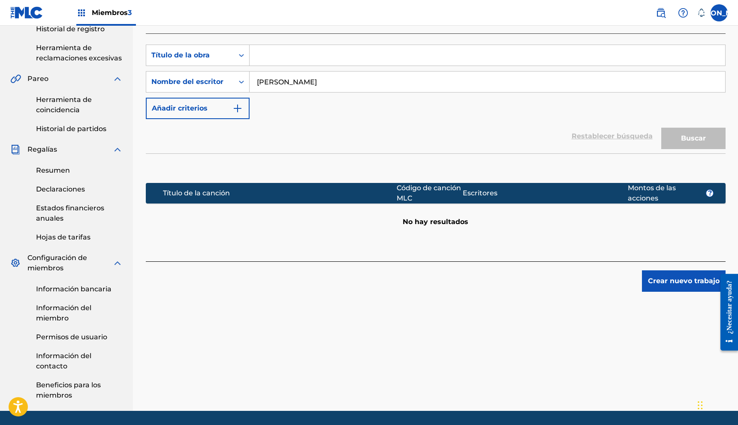
click at [64, 106] on font "Herramienta de coincidencia" at bounding box center [64, 105] width 56 height 18
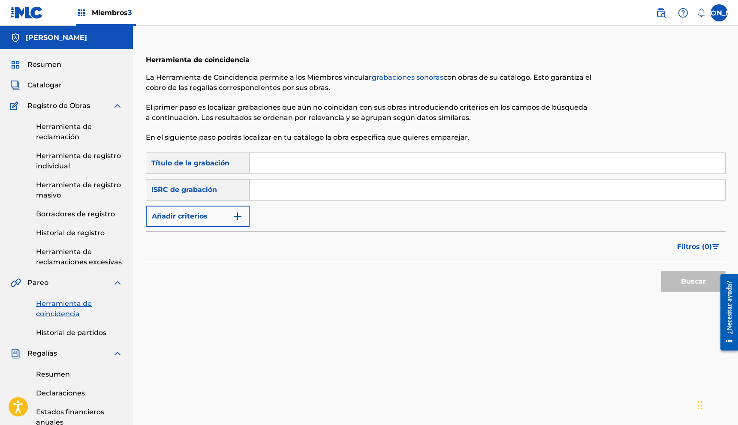
click at [268, 167] on input "Formulario de búsqueda" at bounding box center [488, 163] width 476 height 21
type input "e"
type input "lo que dice la prensa"
click at [223, 213] on button "Añadir criterios" at bounding box center [198, 216] width 104 height 21
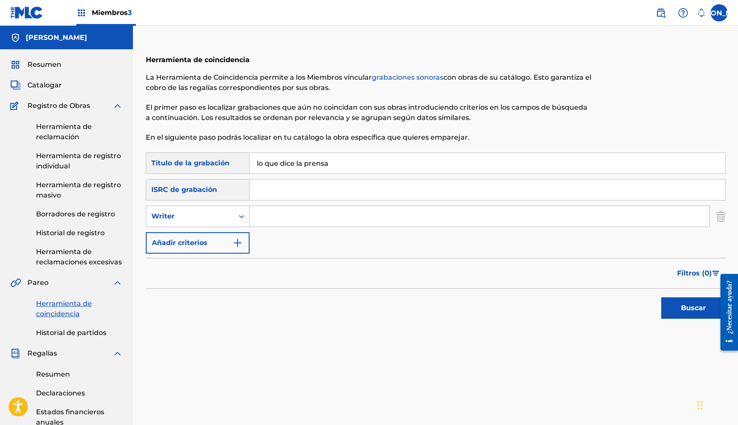
click at [256, 218] on input "Formulario de búsqueda" at bounding box center [480, 216] width 460 height 21
click at [226, 238] on button "Añadir criterios" at bounding box center [198, 242] width 104 height 21
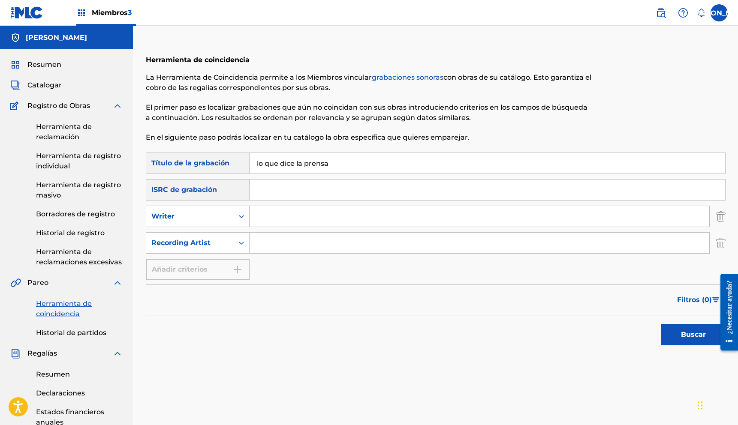
click at [237, 219] on icon "Formulario de búsqueda" at bounding box center [241, 216] width 9 height 9
click at [259, 237] on input "Formulario de búsqueda" at bounding box center [480, 243] width 460 height 21
type input "24 siete"
click at [661, 324] on button "Buscar" at bounding box center [693, 334] width 64 height 21
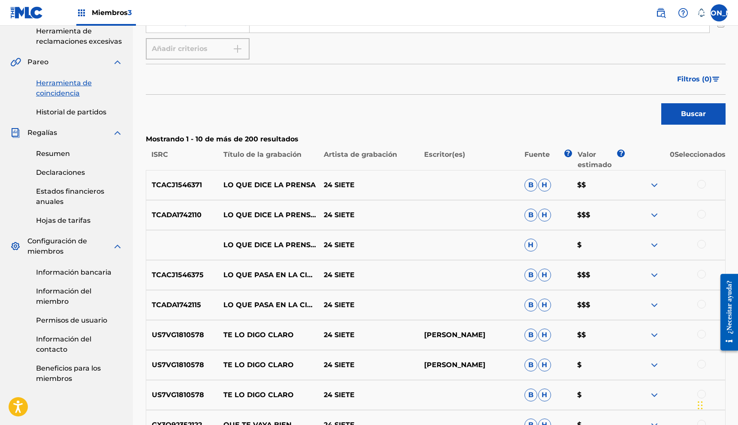
scroll to position [221, 0]
drag, startPoint x: 591, startPoint y: 217, endPoint x: 581, endPoint y: 218, distance: 10.8
click at [581, 218] on p "$$$" at bounding box center [598, 215] width 53 height 10
drag, startPoint x: 573, startPoint y: 217, endPoint x: 583, endPoint y: 217, distance: 10.7
click at [583, 217] on p "$$$" at bounding box center [598, 215] width 53 height 10
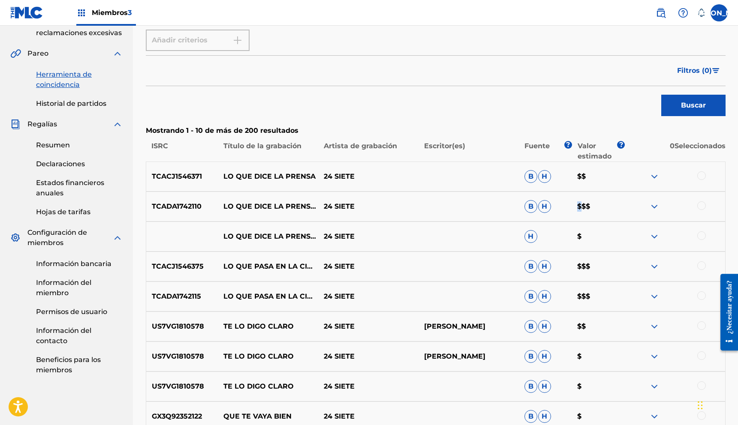
scroll to position [229, 0]
click at [579, 240] on font "$" at bounding box center [579, 237] width 4 height 8
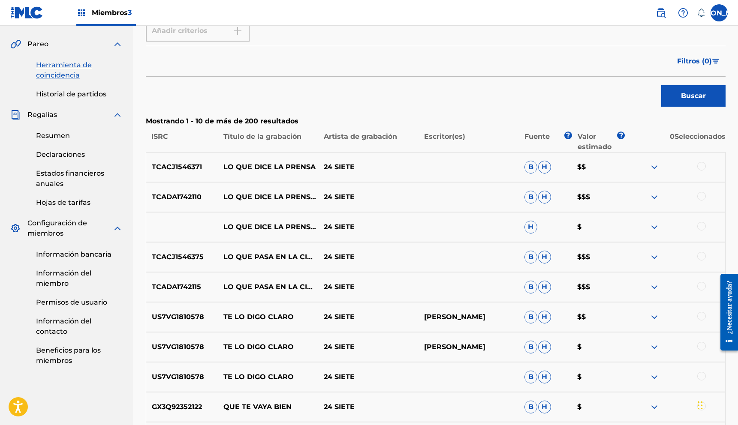
scroll to position [240, 0]
drag, startPoint x: 602, startPoint y: 260, endPoint x: 579, endPoint y: 265, distance: 23.8
click at [573, 258] on p "$$$" at bounding box center [598, 256] width 53 height 10
drag, startPoint x: 589, startPoint y: 285, endPoint x: 576, endPoint y: 285, distance: 12.9
click at [579, 285] on p "$$$" at bounding box center [598, 286] width 53 height 10
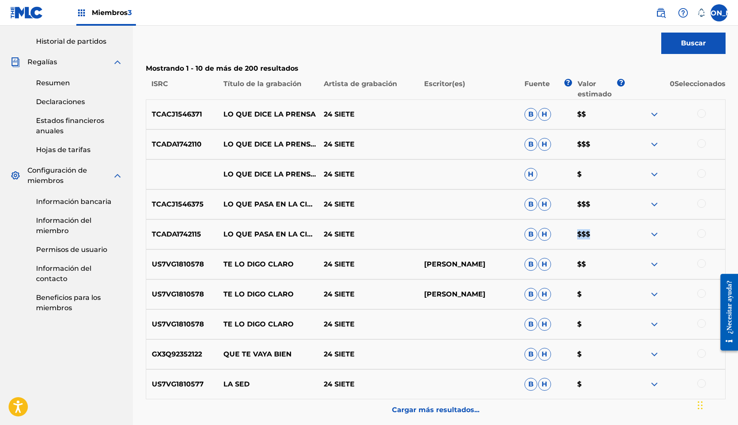
scroll to position [306, 0]
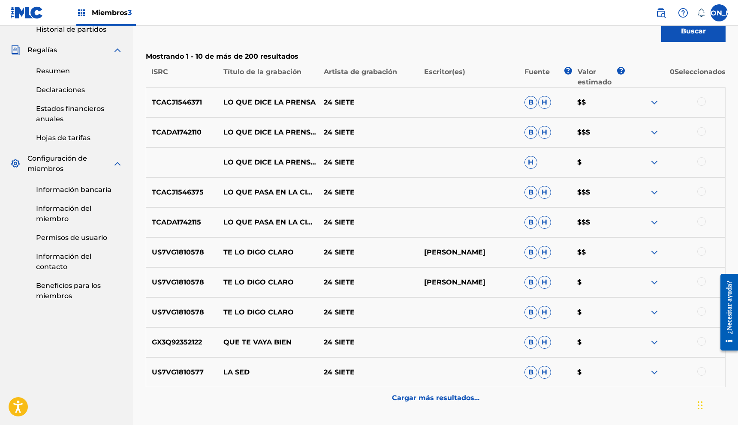
click at [435, 392] on div "Cargar más resultados..." at bounding box center [436, 398] width 580 height 21
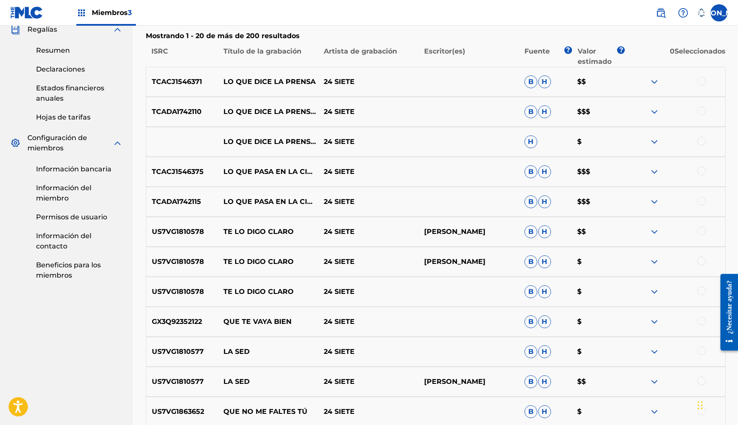
scroll to position [326, 0]
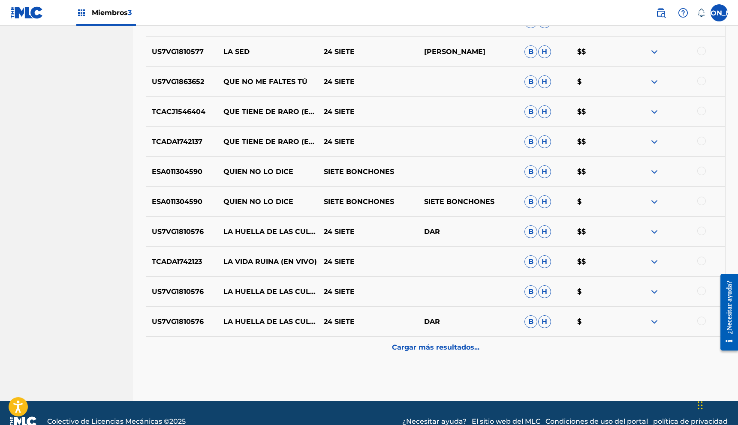
click at [420, 341] on div "Cargar más resultados..." at bounding box center [436, 347] width 580 height 21
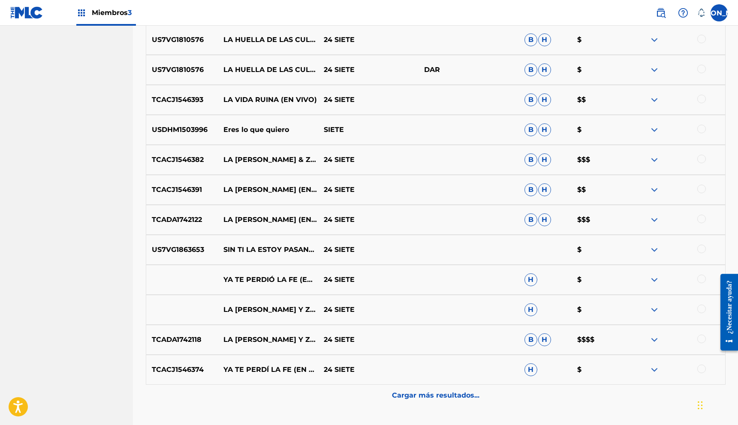
scroll to position [899, 0]
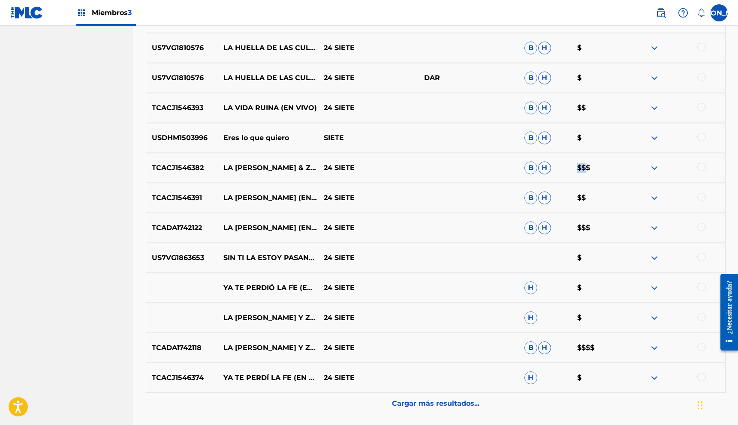
drag, startPoint x: 577, startPoint y: 166, endPoint x: 610, endPoint y: 168, distance: 33.1
click at [585, 166] on p "$$$" at bounding box center [598, 168] width 53 height 10
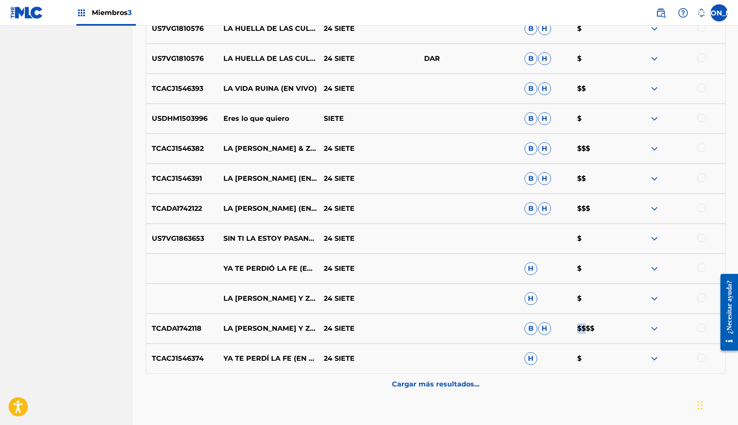
scroll to position [926, 0]
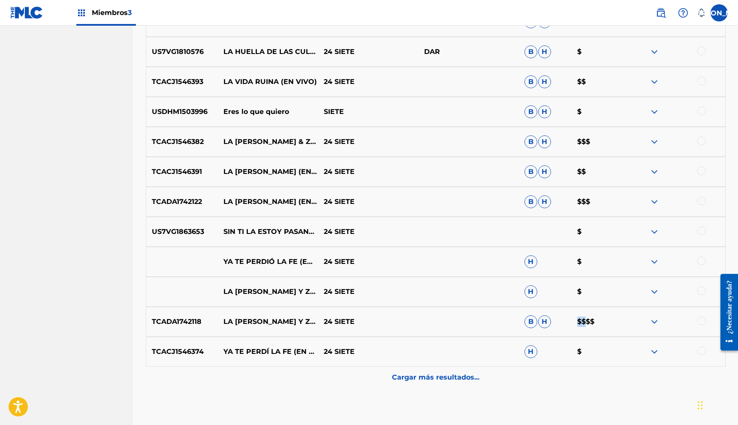
drag, startPoint x: 579, startPoint y: 328, endPoint x: 591, endPoint y: 327, distance: 12.1
click at [588, 327] on div "TCADA1742118 LA [PERSON_NAME] Y ZAPATILLAS FERRAGAMO (EN VIVO) 24 SIETE B H $$$$" at bounding box center [436, 322] width 580 height 30
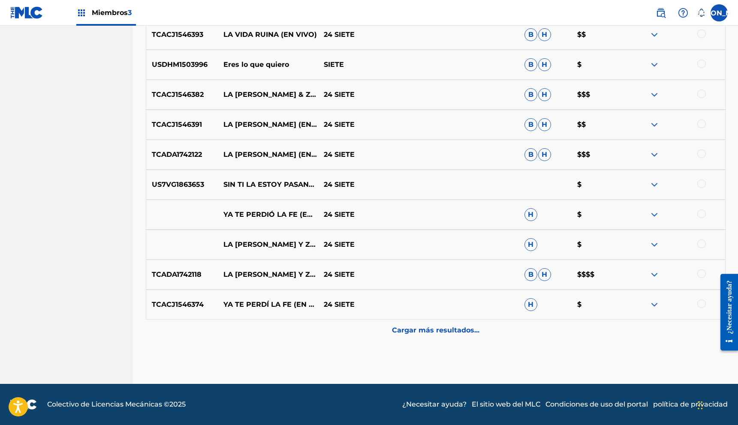
click at [464, 328] on font "Cargar más resultados..." at bounding box center [435, 330] width 87 height 8
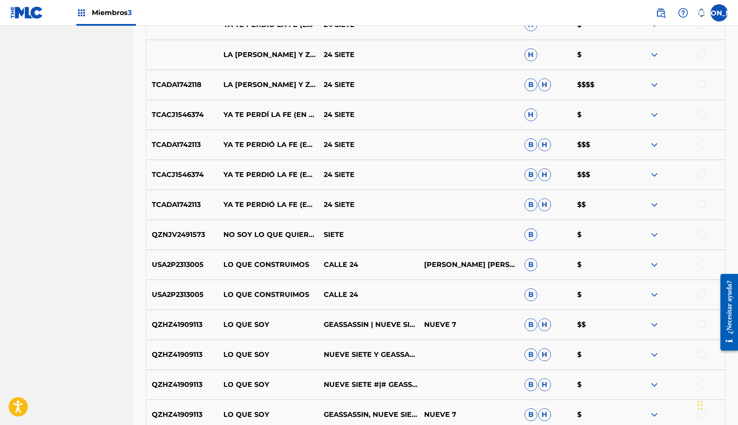
scroll to position [1163, 0]
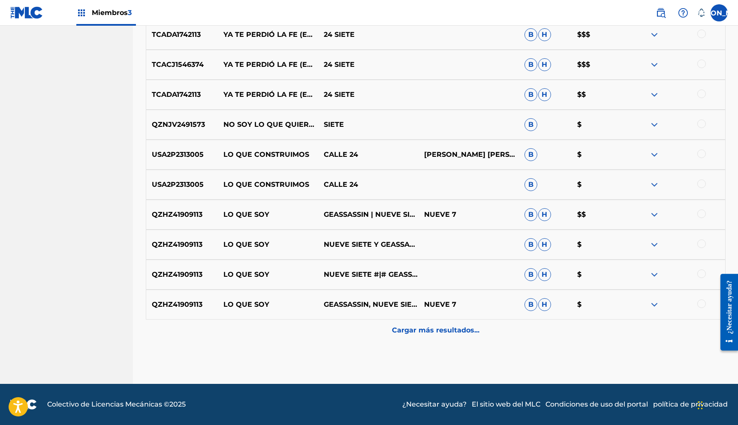
click at [459, 338] on div "Cargar más resultados..." at bounding box center [436, 330] width 580 height 21
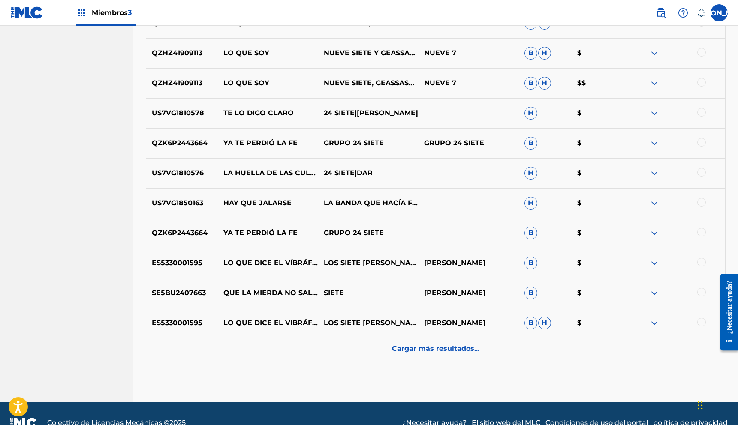
scroll to position [1572, 0]
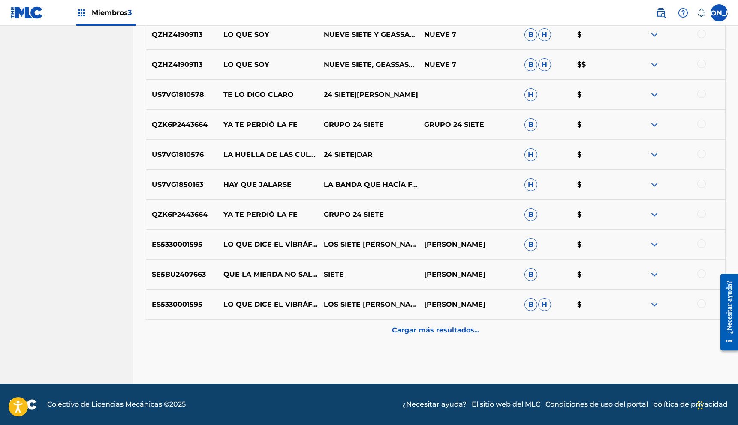
click at [474, 334] on font "Cargar más resultados..." at bounding box center [435, 330] width 87 height 8
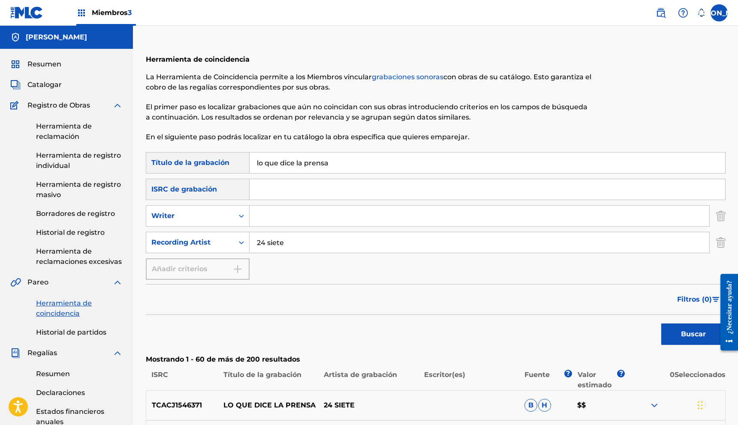
scroll to position [0, 0]
click at [51, 134] on font "Herramienta de reclamación" at bounding box center [64, 132] width 56 height 18
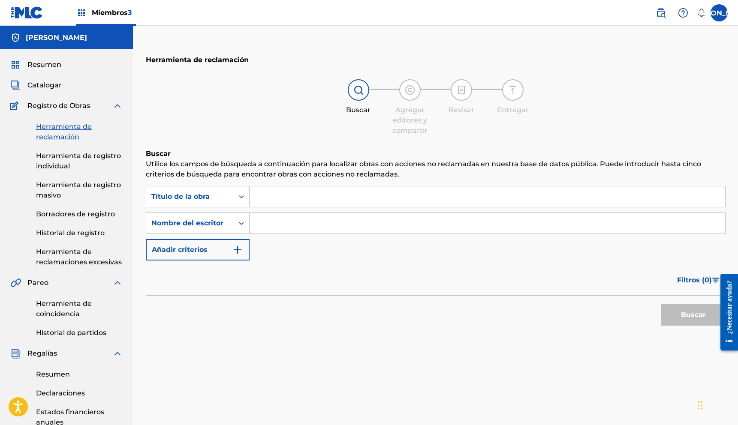
click at [274, 201] on input "Formulario de búsqueda" at bounding box center [488, 197] width 476 height 21
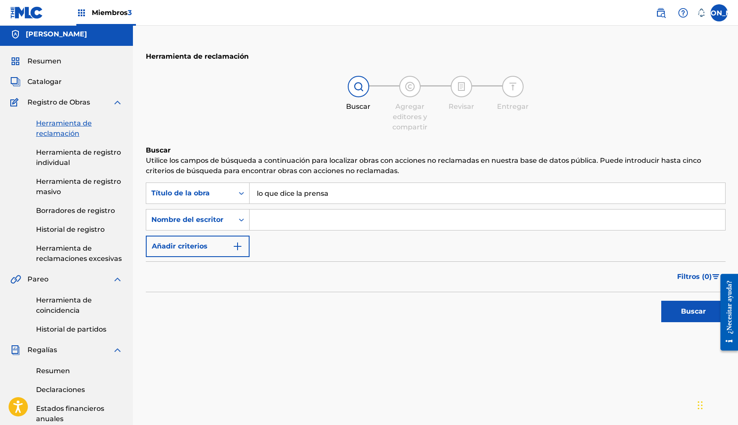
type input "lo que dice la prensa"
click at [661, 301] on button "Buscar" at bounding box center [693, 311] width 64 height 21
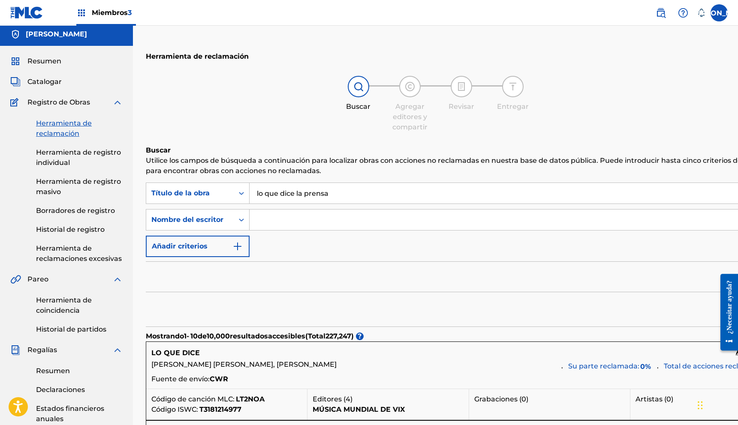
click at [238, 241] on img "Formulario de búsqueda" at bounding box center [237, 246] width 10 height 10
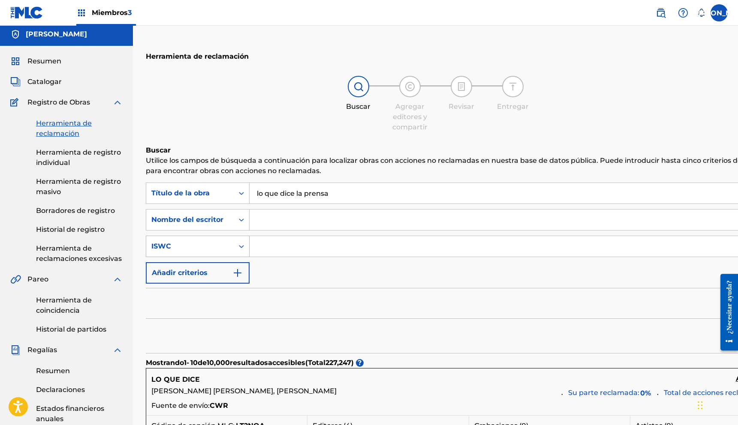
click at [240, 244] on icon "Formulario de búsqueda" at bounding box center [241, 246] width 9 height 9
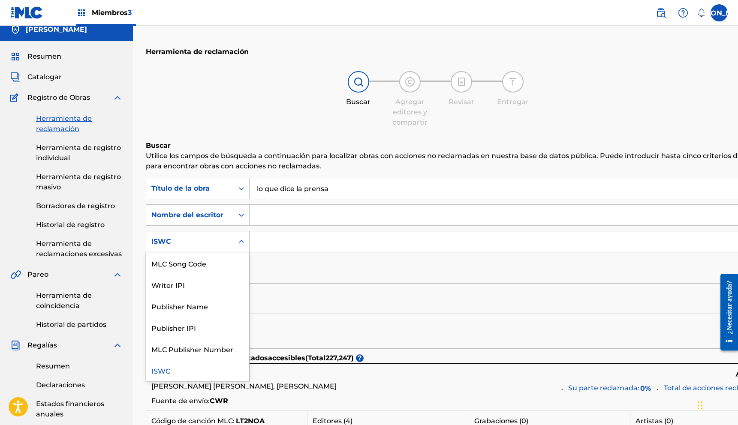
scroll to position [0, 0]
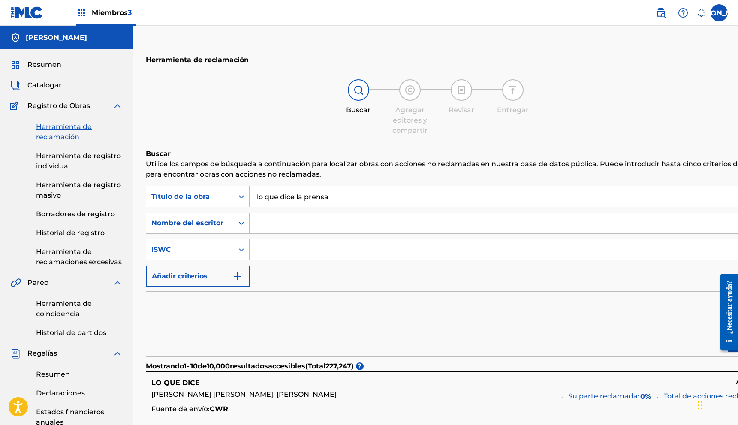
click at [305, 223] on input "Formulario de búsqueda" at bounding box center [521, 223] width 543 height 21
click at [260, 249] on input "Formulario de búsqueda" at bounding box center [513, 250] width 527 height 21
click at [301, 235] on div "Búsqueda con criterios 215fad34-2a60-4610-963d-5bc9209d06b6 Título de la obra l…" at bounding box center [469, 236] width 647 height 101
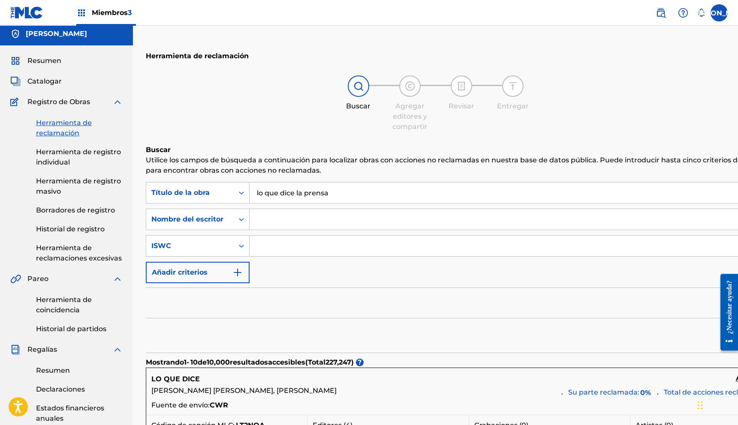
click at [297, 225] on input "Formulario de búsqueda" at bounding box center [521, 219] width 543 height 21
type input "[PERSON_NAME]"
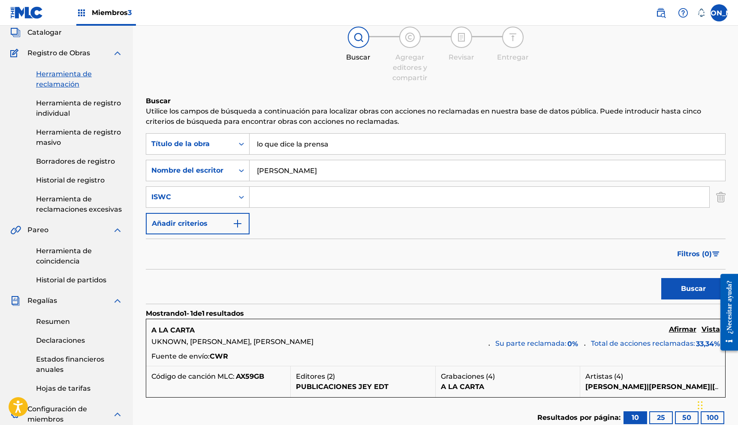
scroll to position [0, 0]
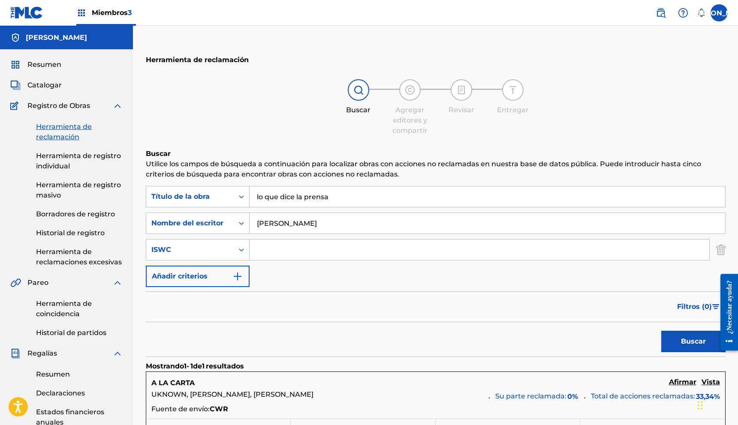
drag, startPoint x: 388, startPoint y: 228, endPoint x: 374, endPoint y: 219, distance: 16.1
click at [375, 225] on input "[PERSON_NAME]" at bounding box center [488, 223] width 476 height 21
drag, startPoint x: 349, startPoint y: 197, endPoint x: 213, endPoint y: 203, distance: 136.1
click at [213, 203] on div "Búsqueda con criterios 215fad34-2a60-4610-963d-5bc9209d06b6 Título de la obra l…" at bounding box center [436, 196] width 580 height 21
type input "l"
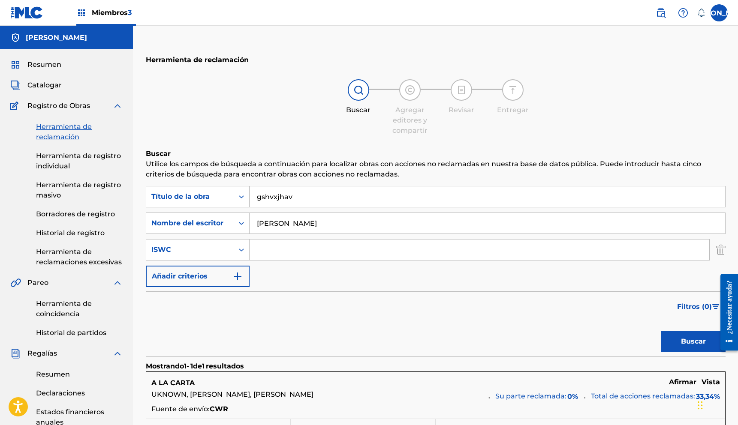
type input "gshvxjhav"
click at [661, 331] on button "Buscar" at bounding box center [693, 341] width 64 height 21
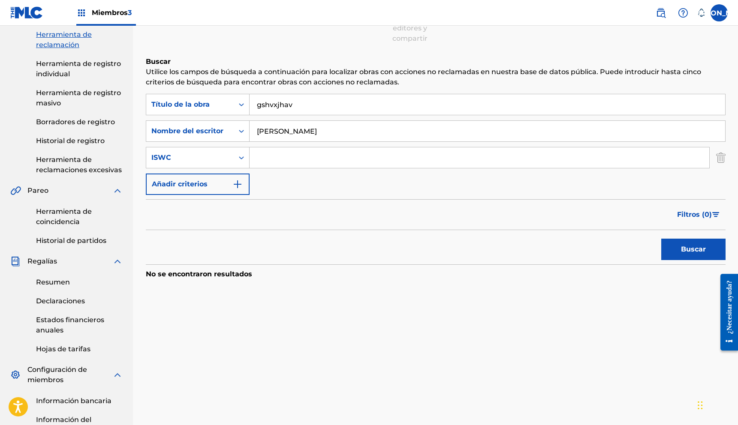
scroll to position [93, 0]
click at [56, 216] on link "Herramienta de coincidencia" at bounding box center [79, 216] width 87 height 21
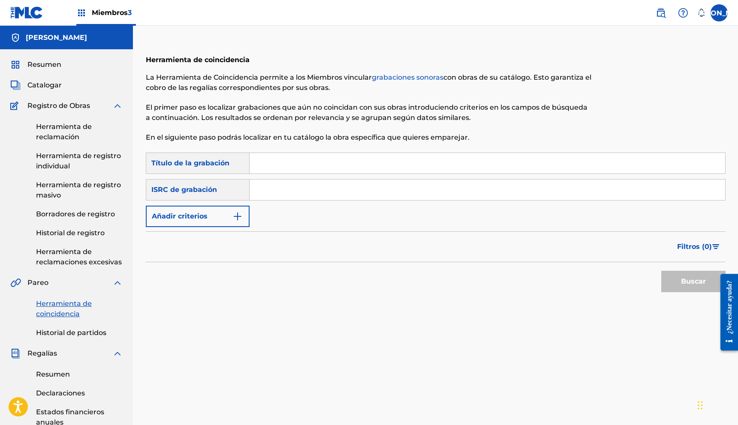
drag, startPoint x: 252, startPoint y: 170, endPoint x: 256, endPoint y: 166, distance: 5.8
click at [253, 169] on input "Formulario de búsqueda" at bounding box center [488, 163] width 476 height 21
type input "lo que dice la prensa"
click at [661, 271] on button "Buscar" at bounding box center [693, 281] width 64 height 21
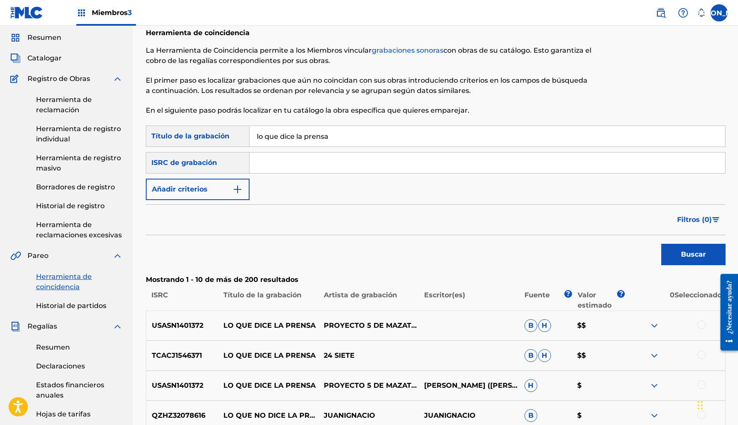
scroll to position [28, 0]
click at [227, 186] on button "Añadir criterios" at bounding box center [198, 188] width 104 height 21
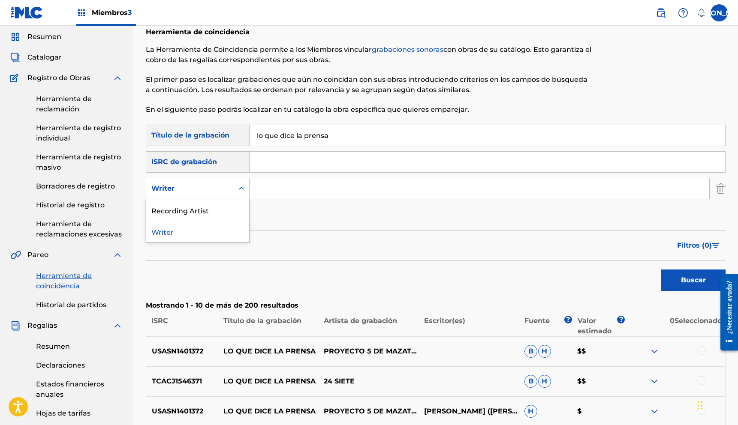
click at [235, 186] on div "Formulario de búsqueda" at bounding box center [241, 188] width 15 height 15
click at [222, 206] on div "Recording Artist" at bounding box center [197, 209] width 103 height 21
click at [284, 191] on input "Formulario de búsqueda" at bounding box center [480, 188] width 460 height 21
click at [283, 190] on input "Formulario de búsqueda" at bounding box center [480, 188] width 460 height 21
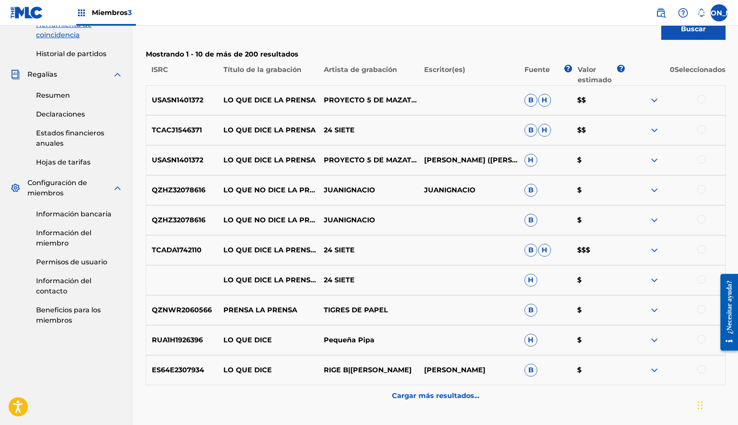
scroll to position [282, 0]
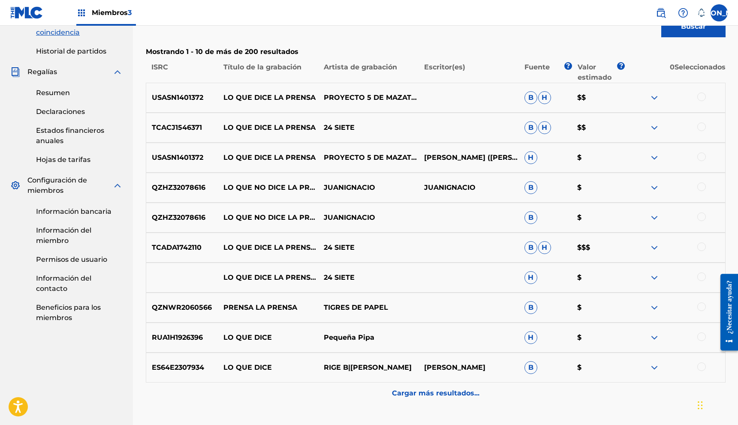
click at [463, 392] on font "Cargar más resultados..." at bounding box center [435, 393] width 87 height 8
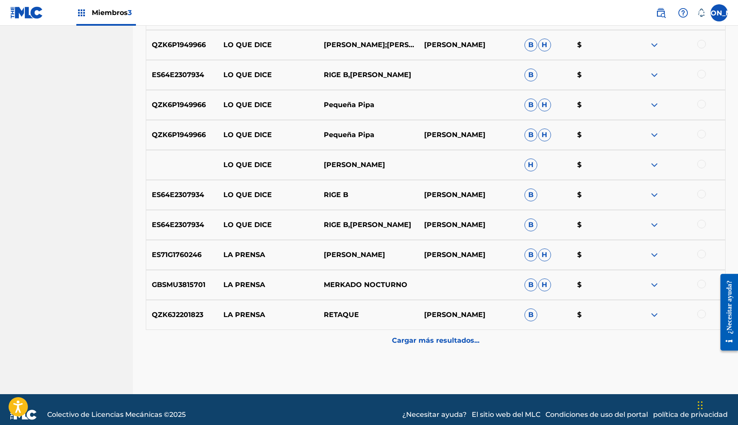
scroll to position [645, 0]
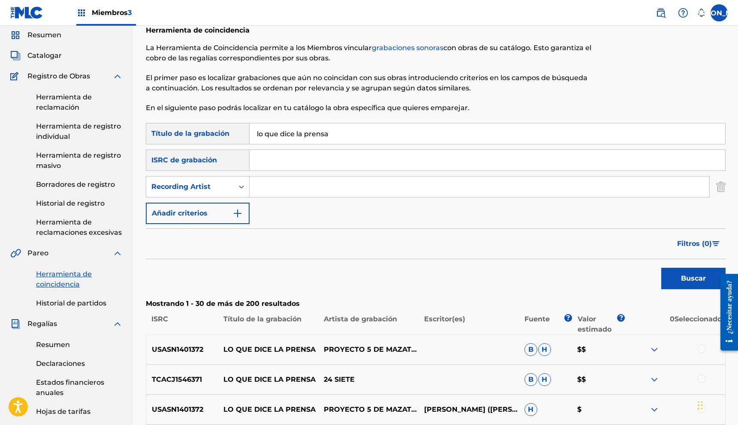
scroll to position [0, 0]
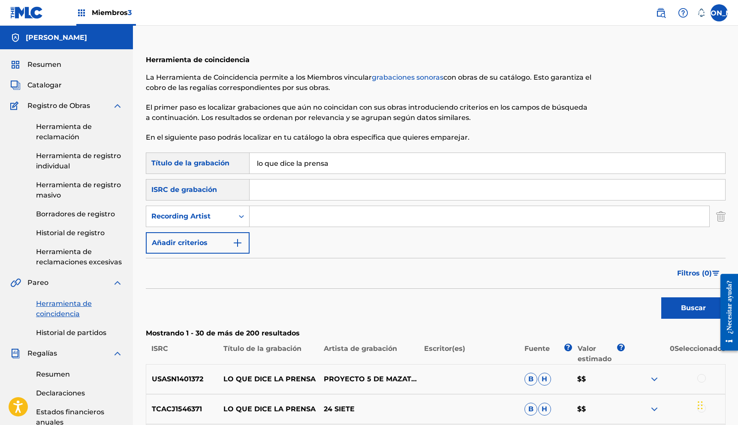
click at [271, 218] on input "Formulario de búsqueda" at bounding box center [480, 216] width 460 height 21
type input "24 siete"
click at [661, 298] on button "Buscar" at bounding box center [693, 308] width 64 height 21
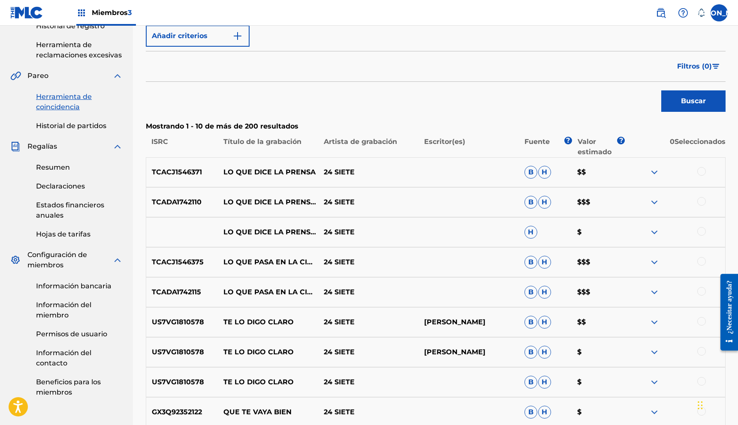
scroll to position [217, 0]
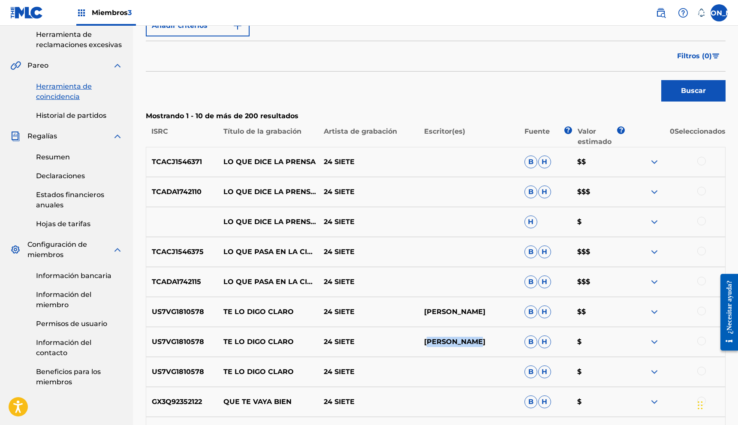
drag, startPoint x: 429, startPoint y: 344, endPoint x: 483, endPoint y: 341, distance: 54.5
click at [482, 341] on font "[PERSON_NAME]" at bounding box center [454, 342] width 61 height 8
click at [489, 341] on p "[PERSON_NAME]" at bounding box center [469, 342] width 100 height 10
drag, startPoint x: 415, startPoint y: 341, endPoint x: 460, endPoint y: 341, distance: 44.6
click at [460, 341] on div "US7VG1810578 TE LO DIGO CLARO 24 SIETE [PERSON_NAME]" at bounding box center [436, 342] width 580 height 30
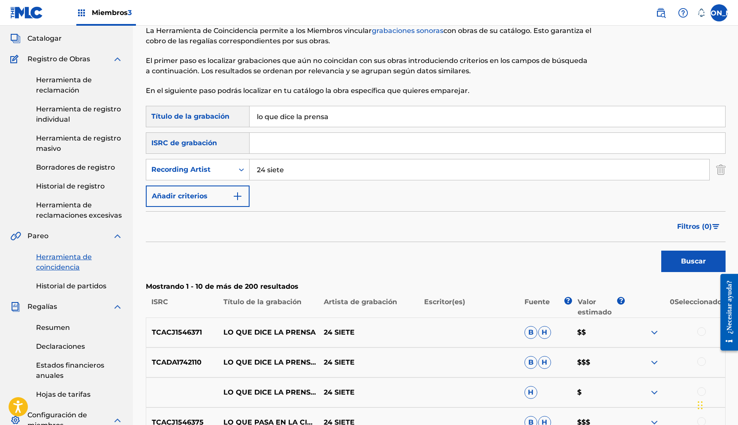
scroll to position [25, 0]
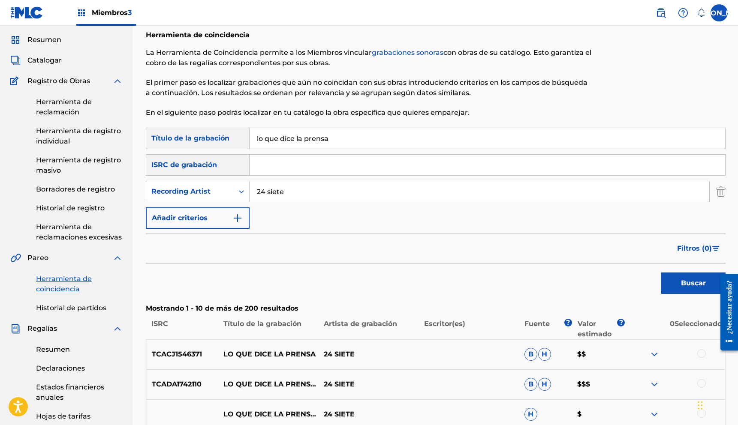
click at [54, 107] on link "Herramienta de reclamación" at bounding box center [79, 107] width 87 height 21
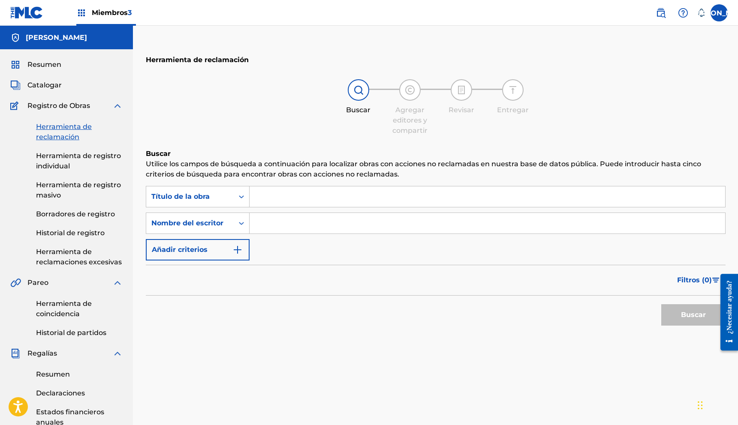
click at [275, 200] on input "Formulario de búsqueda" at bounding box center [488, 197] width 476 height 21
type input "lo que dice la prensa"
click at [661, 305] on button "Buscar" at bounding box center [693, 315] width 64 height 21
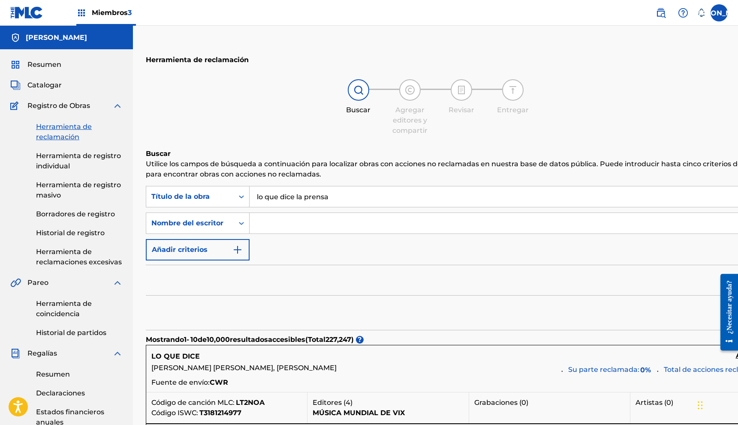
click at [286, 222] on input "Formulario de búsqueda" at bounding box center [521, 223] width 543 height 21
type input "[PERSON_NAME]"
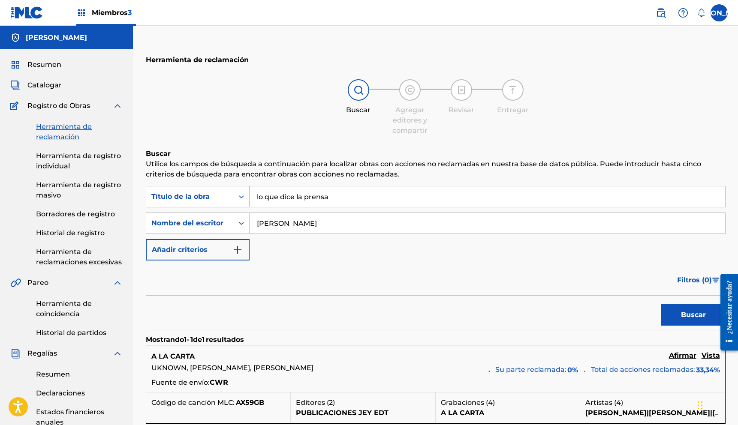
drag, startPoint x: 342, startPoint y: 199, endPoint x: 208, endPoint y: 195, distance: 134.3
click at [208, 195] on div "Búsqueda con criterios 215fad34-2a60-4610-963d-5bc9209d06b6 Título de la obra l…" at bounding box center [436, 196] width 580 height 21
type input "1wsvbhkjsamx"
click at [661, 305] on button "Buscar" at bounding box center [693, 315] width 64 height 21
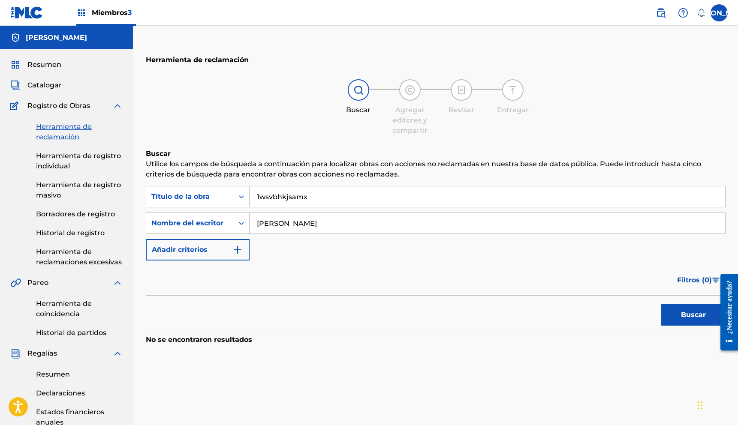
click at [52, 166] on font "Herramienta de registro individual" at bounding box center [78, 161] width 85 height 18
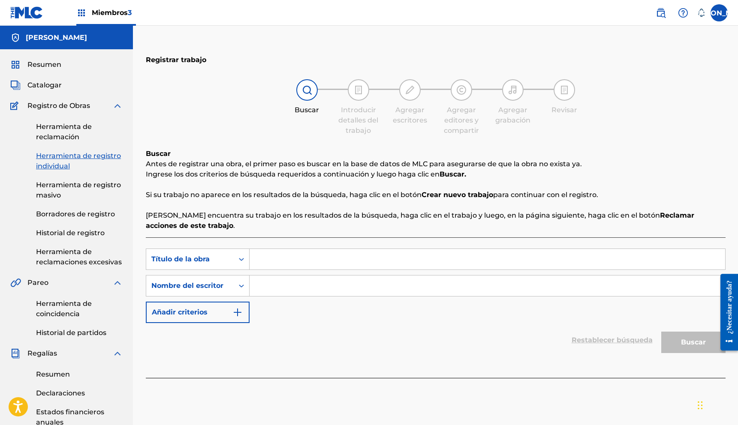
click at [297, 255] on input "Formulario de búsqueda" at bounding box center [488, 259] width 476 height 21
type input "lo que dice la prensa"
click at [317, 280] on input "Formulario de búsqueda" at bounding box center [488, 286] width 476 height 21
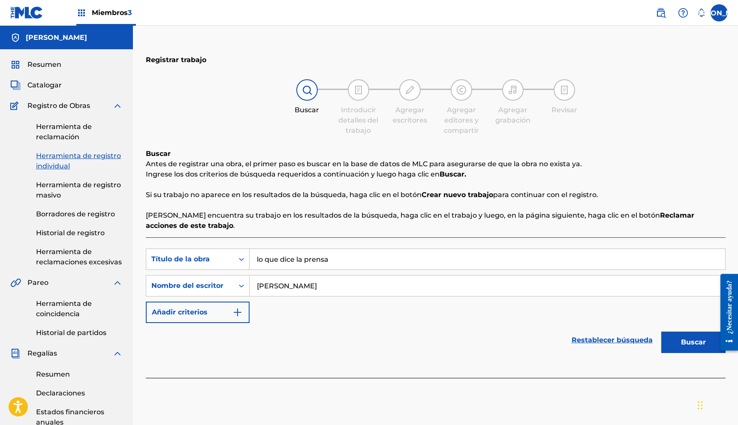
type input "[PERSON_NAME]"
click at [661, 332] on button "Buscar" at bounding box center [693, 342] width 64 height 21
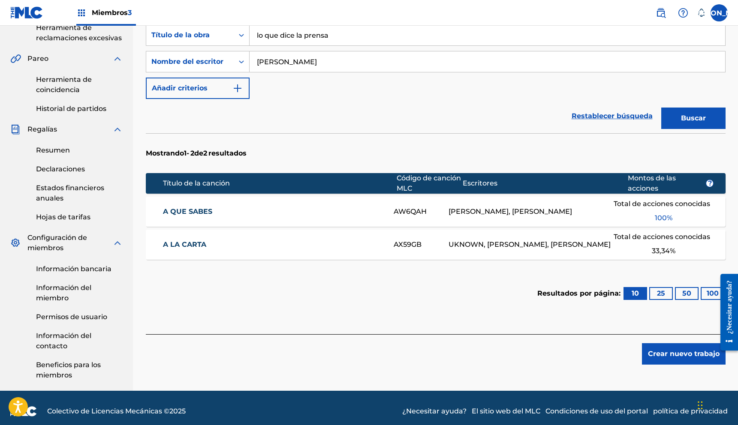
scroll to position [219, 0]
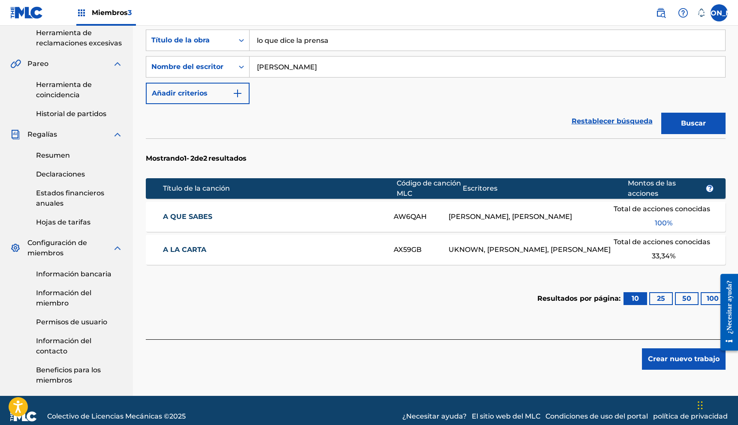
click at [434, 245] on div "AX59GB" at bounding box center [421, 250] width 55 height 10
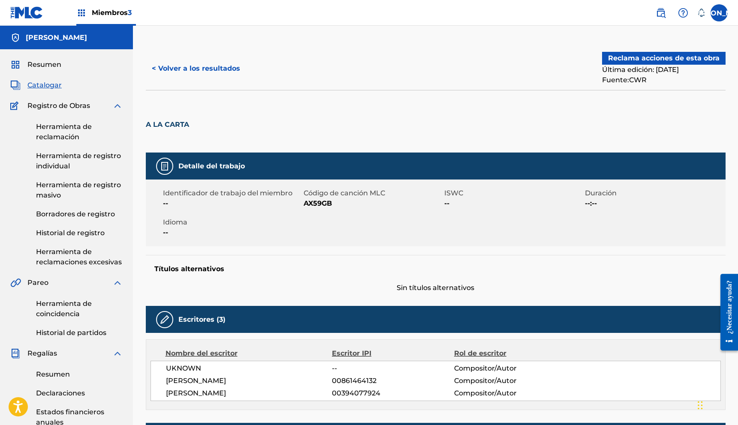
click at [169, 69] on font "< Volver a los resultados" at bounding box center [196, 68] width 88 height 8
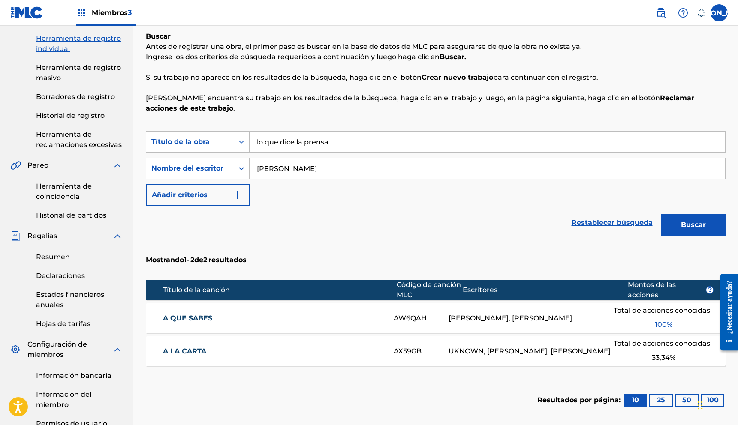
scroll to position [117, 0]
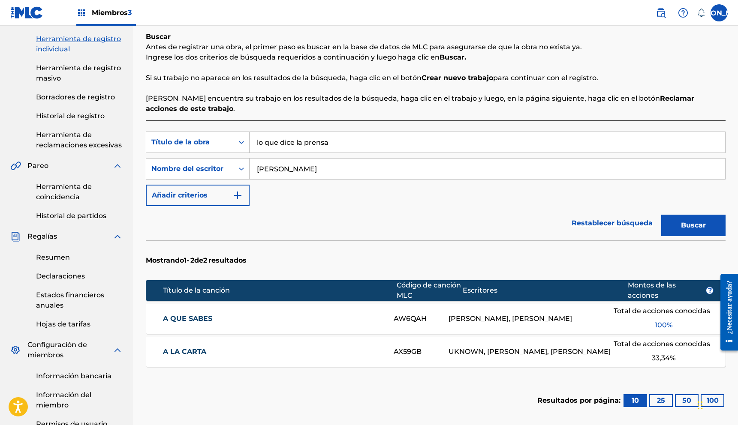
drag, startPoint x: 323, startPoint y: 148, endPoint x: 195, endPoint y: 154, distance: 128.4
click at [195, 154] on div "Búsqueda con criterios 6d9bcb09-fa39-4035-8a17-908e73478562 Título de la obra l…" at bounding box center [436, 169] width 580 height 75
drag, startPoint x: 350, startPoint y: 146, endPoint x: 199, endPoint y: 142, distance: 150.2
click at [201, 142] on div "Búsqueda con criterios 6d9bcb09-fa39-4035-8a17-908e73478562 Título de la obra l…" at bounding box center [436, 142] width 580 height 21
type input "gvqujwhdhkqsd"
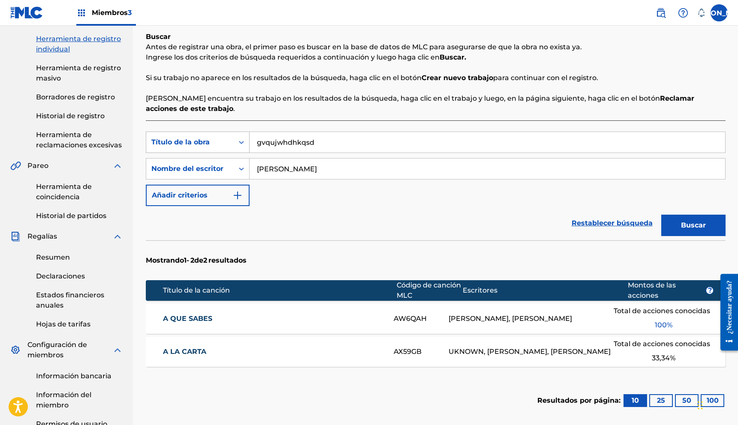
click at [661, 215] on button "Buscar" at bounding box center [693, 225] width 64 height 21
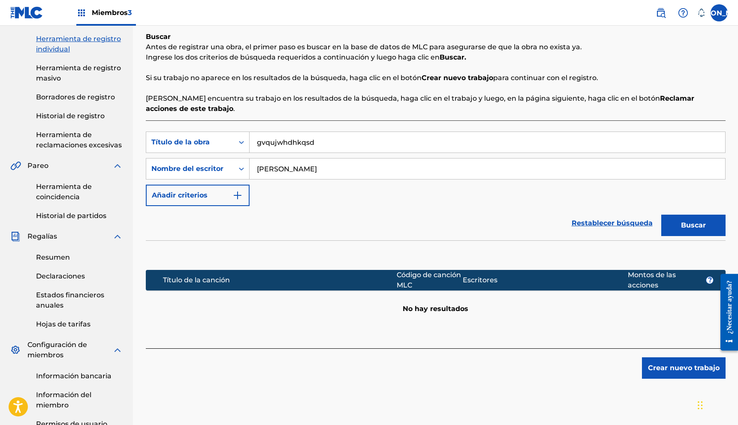
click at [695, 371] on font "Crear nuevo trabajo" at bounding box center [684, 368] width 72 height 8
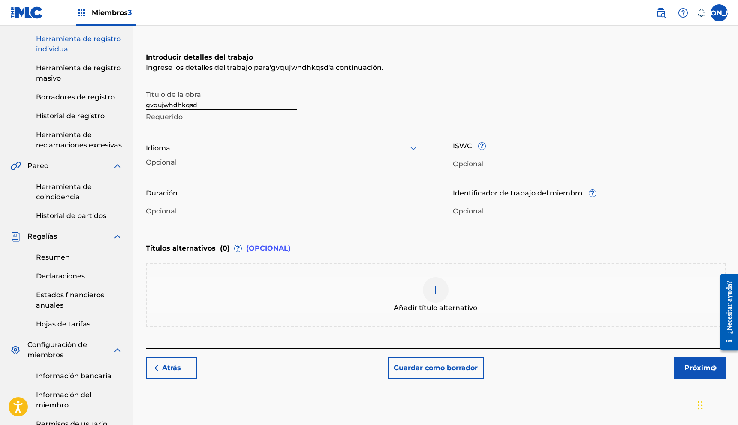
drag, startPoint x: 208, startPoint y: 106, endPoint x: 89, endPoint y: 109, distance: 119.3
click at [89, 109] on main "[PERSON_NAME] Resumen Catalogar Registro de Obras Herramienta de reclamación He…" at bounding box center [369, 204] width 738 height 590
drag, startPoint x: 202, startPoint y: 107, endPoint x: 140, endPoint y: 108, distance: 61.3
click at [140, 108] on div "Registrar trabajo Buscar Introducir detalles del trabajo Agregar escritores Agr…" at bounding box center [436, 214] width 600 height 568
type input "lo que dice la prensa"
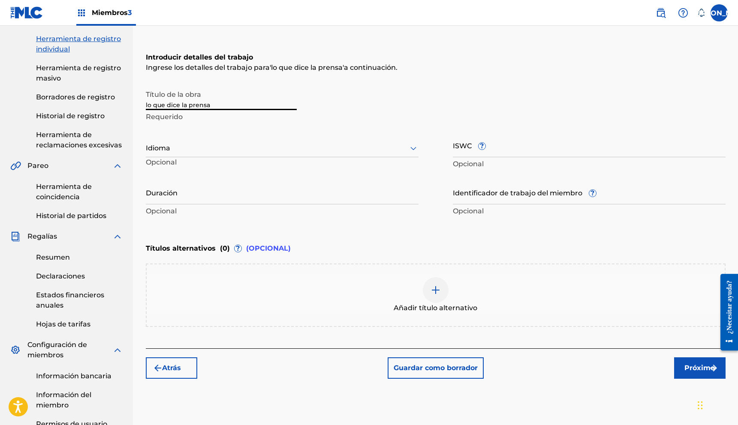
drag, startPoint x: 179, startPoint y: 104, endPoint x: 113, endPoint y: 107, distance: 65.7
click at [113, 107] on main "[PERSON_NAME] Resumen Catalogar Registro de Obras Herramienta de reclamación He…" at bounding box center [369, 204] width 738 height 590
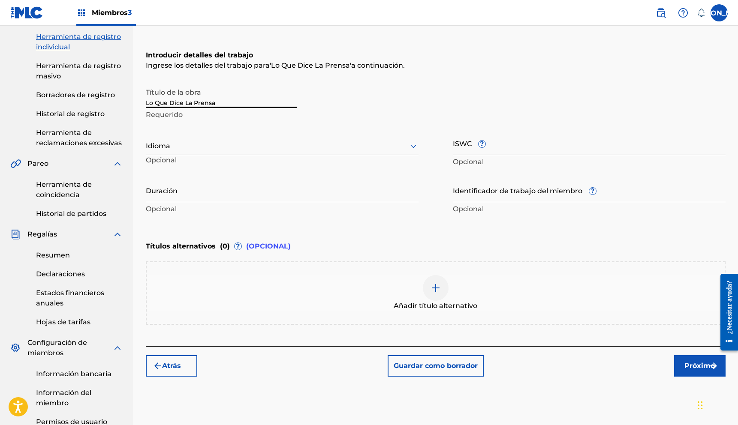
type input "Lo Que Dice La Prensa"
click at [249, 146] on div at bounding box center [282, 146] width 273 height 11
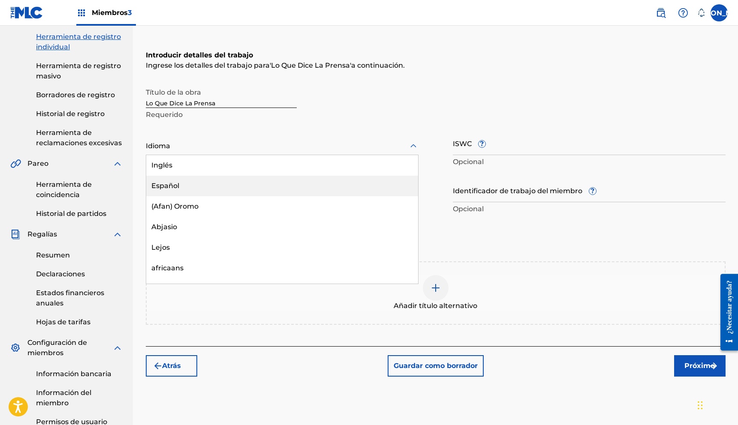
click at [185, 193] on div "Español" at bounding box center [282, 186] width 272 height 21
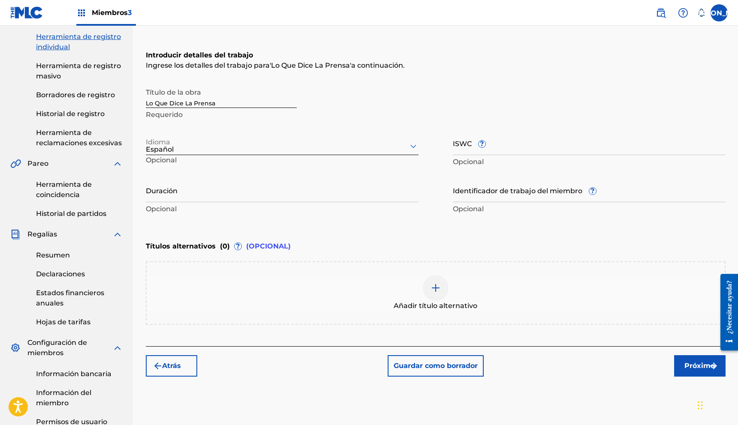
click at [434, 293] on div at bounding box center [436, 288] width 26 height 26
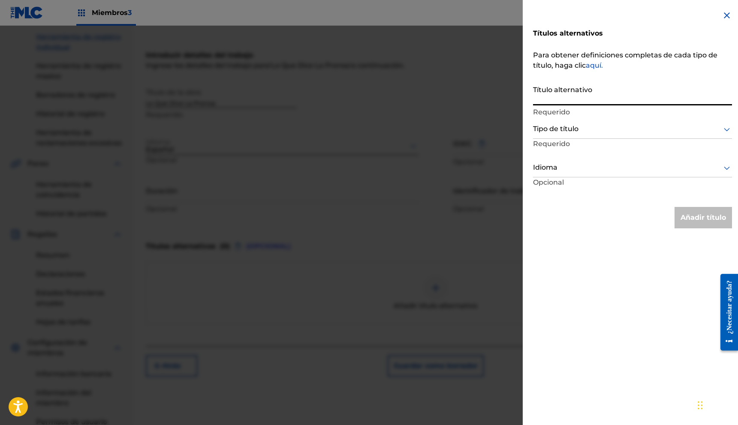
click at [601, 91] on input "Título alternativo" at bounding box center [632, 93] width 199 height 24
type input "l"
type input "Lo Que Dice La Prensa (En Vivo)"
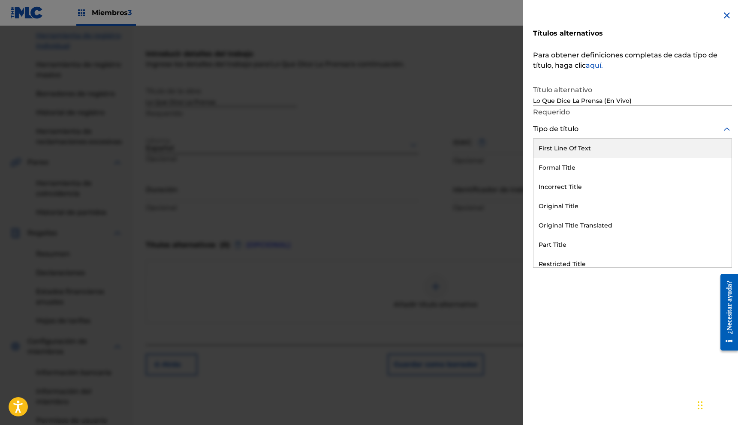
click at [590, 131] on div at bounding box center [632, 129] width 199 height 11
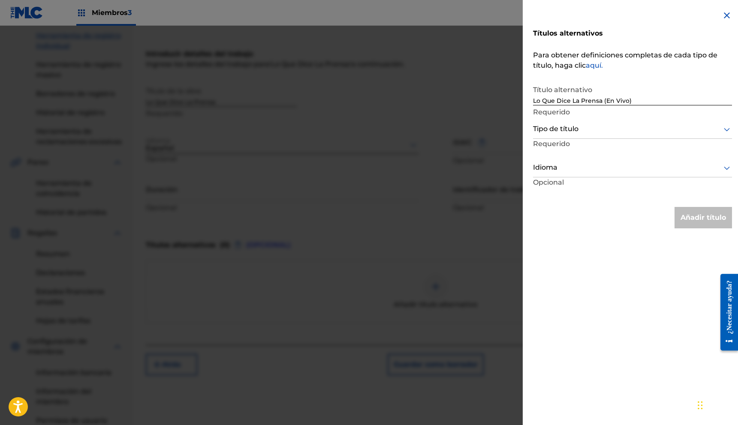
click at [590, 131] on div at bounding box center [632, 129] width 199 height 11
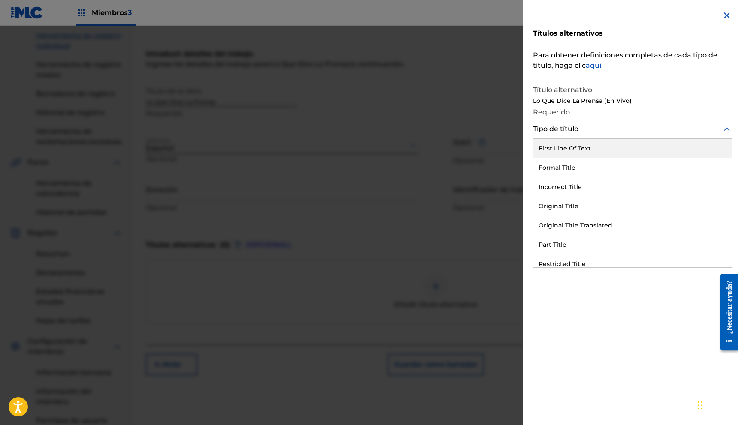
click at [541, 133] on div at bounding box center [632, 129] width 199 height 11
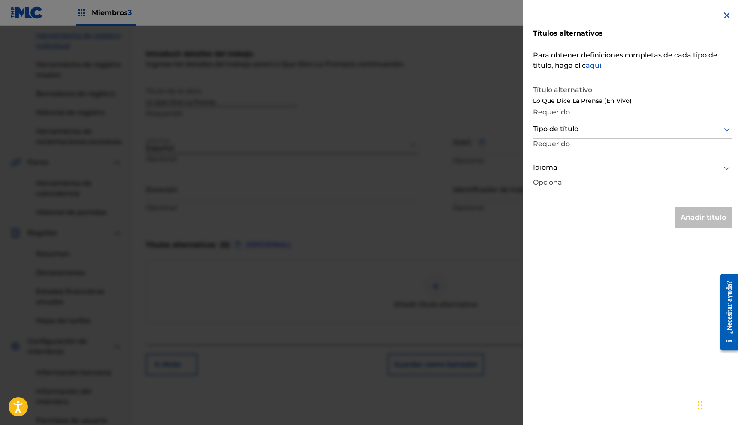
click at [546, 138] on div "Tipo de título" at bounding box center [632, 129] width 199 height 19
click at [552, 170] on div at bounding box center [632, 168] width 199 height 11
click at [559, 130] on div at bounding box center [632, 129] width 199 height 11
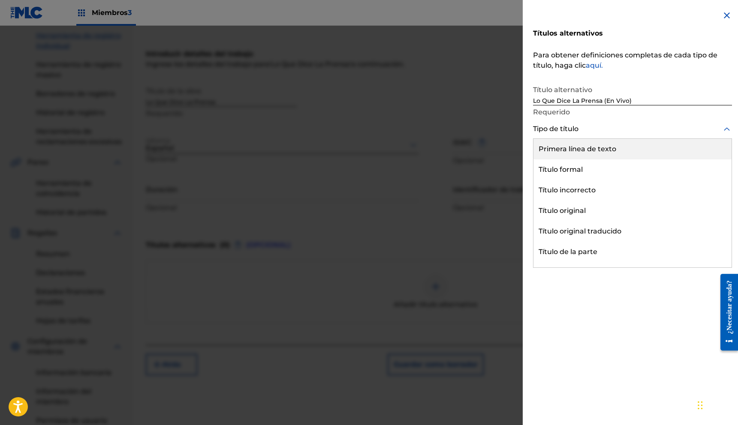
click at [563, 148] on font "Primera línea de texto" at bounding box center [578, 149] width 78 height 8
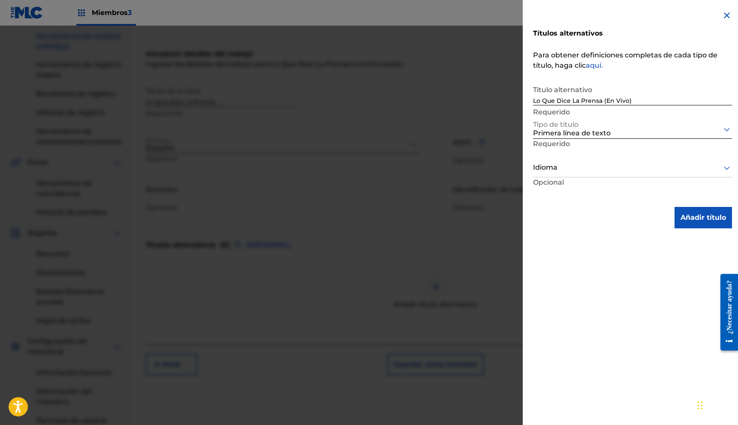
click at [704, 214] on font "Añadir título" at bounding box center [703, 218] width 45 height 8
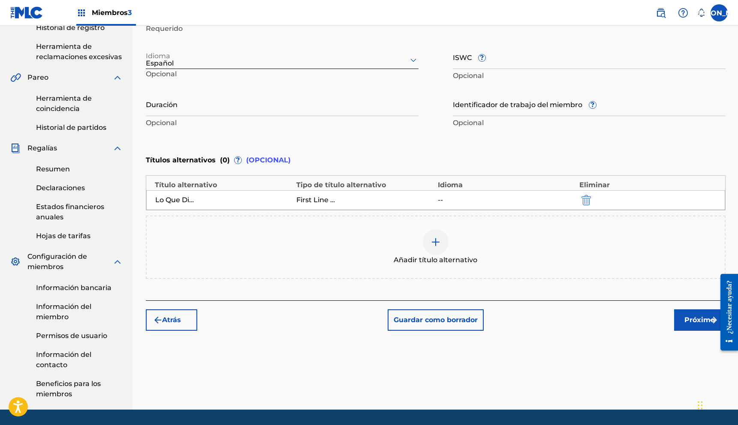
scroll to position [208, 0]
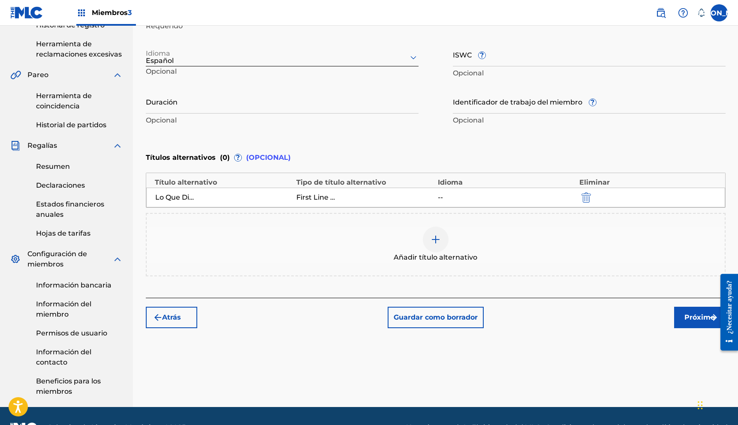
click at [693, 322] on font "Próximo" at bounding box center [700, 318] width 30 height 10
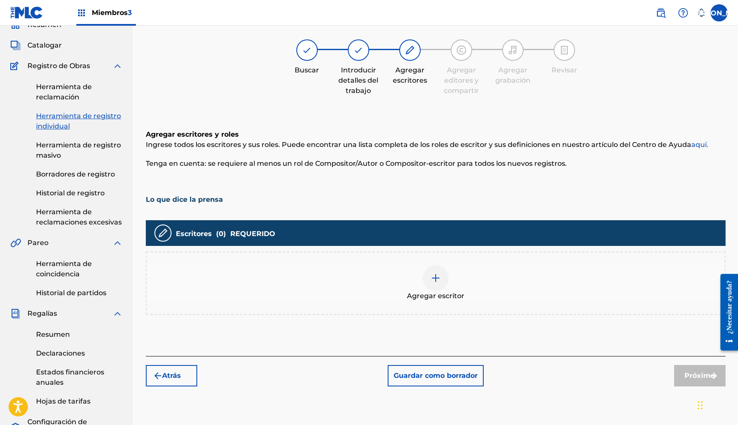
scroll to position [39, 0]
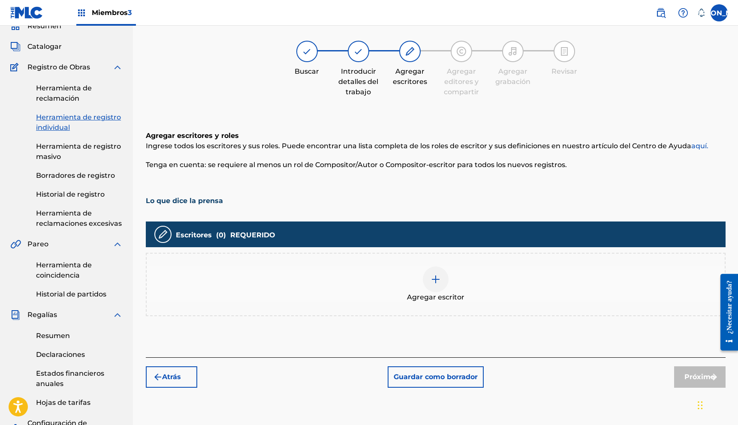
click at [429, 280] on div at bounding box center [436, 280] width 26 height 26
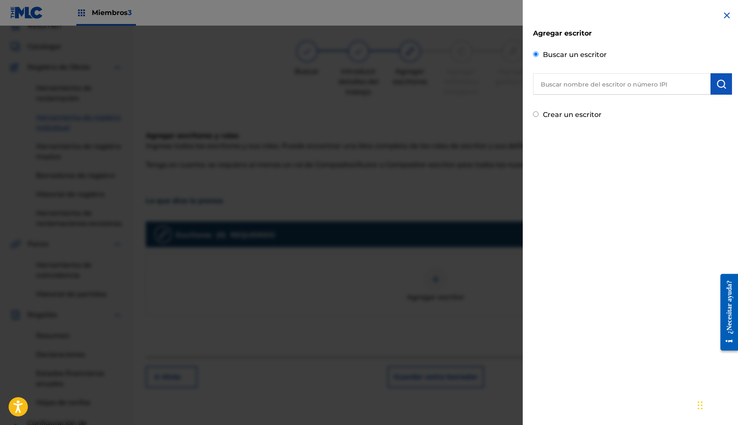
click at [592, 78] on input "text" at bounding box center [622, 83] width 178 height 21
click at [603, 84] on input "text" at bounding box center [622, 83] width 178 height 21
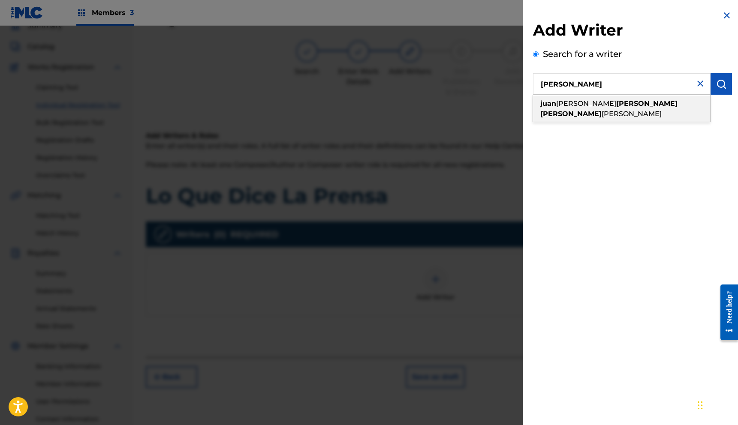
click at [550, 106] on strong "juan" at bounding box center [548, 104] width 16 height 8
type input "[PERSON_NAME]"
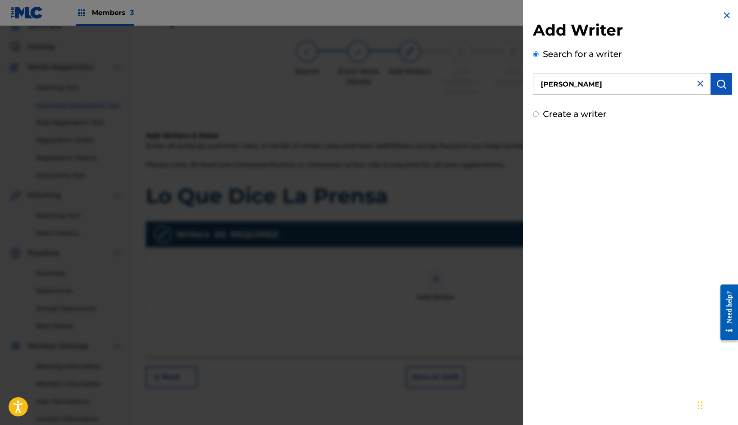
click at [716, 89] on img "submit" at bounding box center [721, 84] width 10 height 10
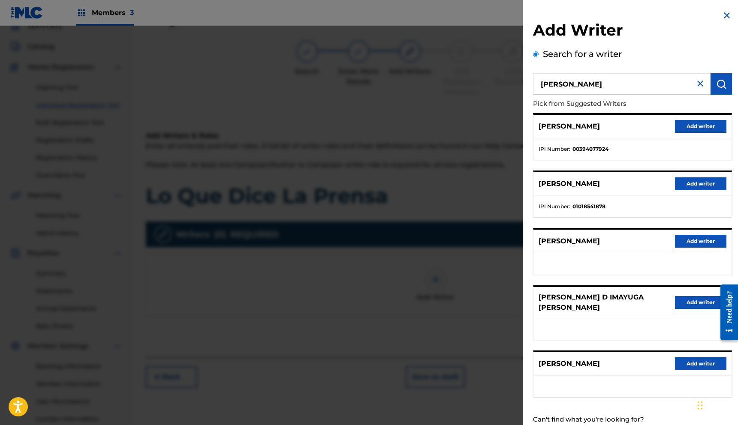
click at [690, 130] on button "Add writer" at bounding box center [700, 126] width 51 height 13
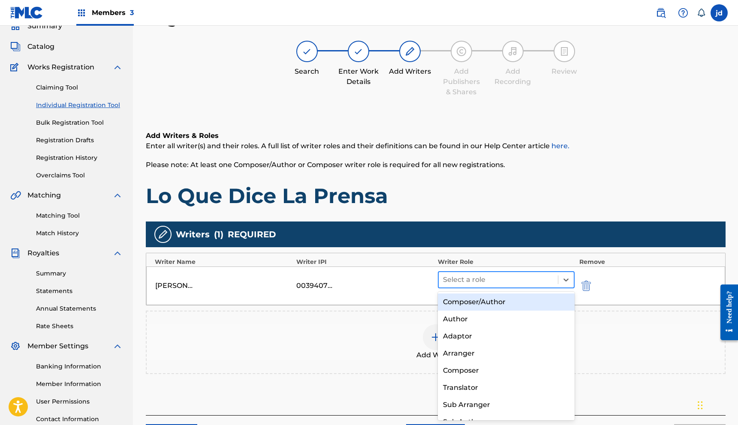
click at [487, 280] on div at bounding box center [498, 280] width 111 height 12
click at [479, 300] on div "Composer/Author" at bounding box center [506, 302] width 137 height 17
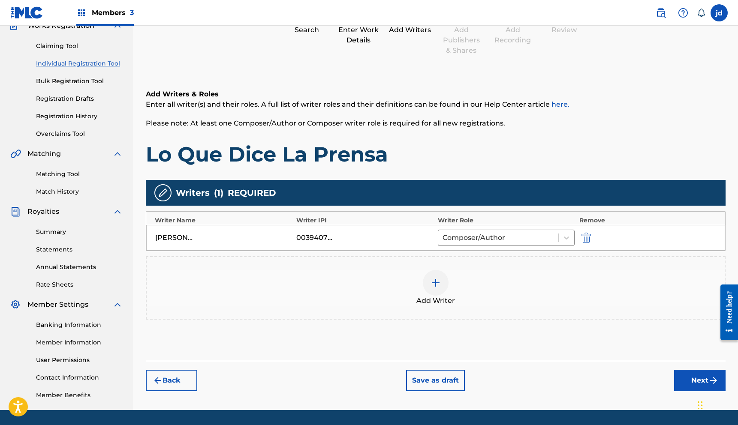
scroll to position [106, 0]
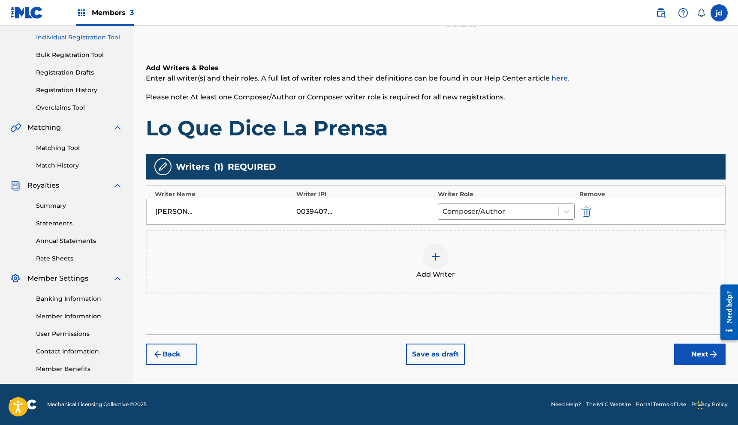
click at [698, 350] on button "Next" at bounding box center [699, 354] width 51 height 21
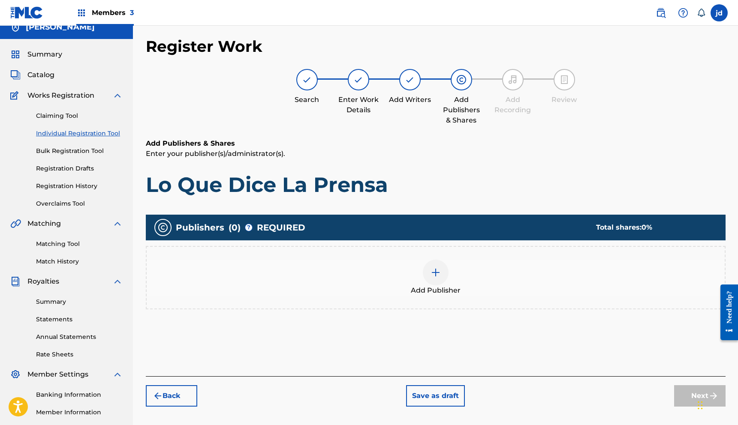
scroll to position [0, 0]
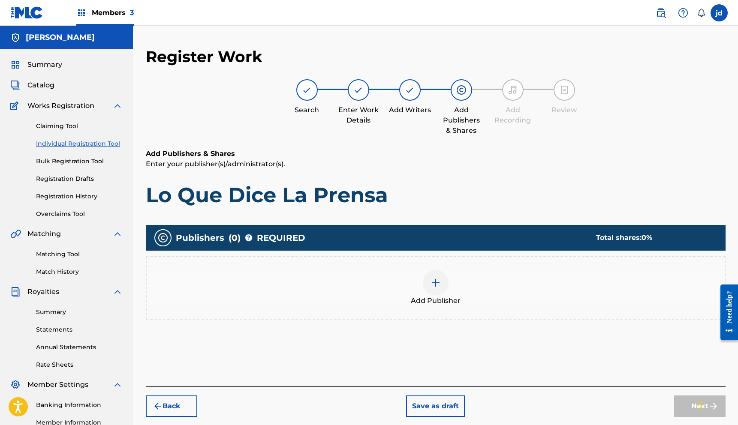
click at [436, 285] on img at bounding box center [436, 283] width 10 height 10
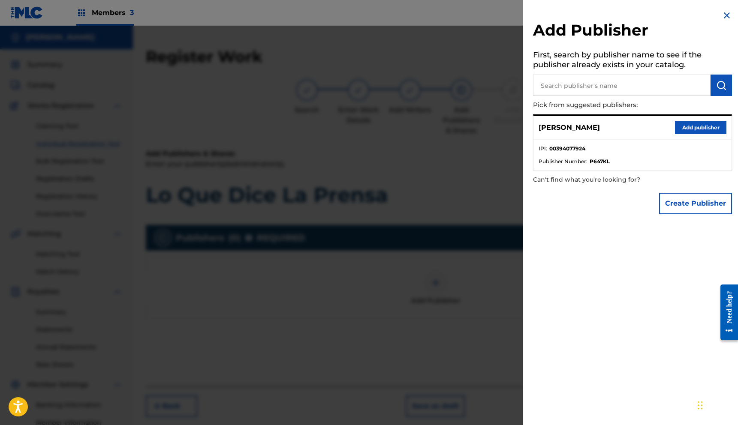
click at [691, 126] on button "Add publisher" at bounding box center [700, 127] width 51 height 13
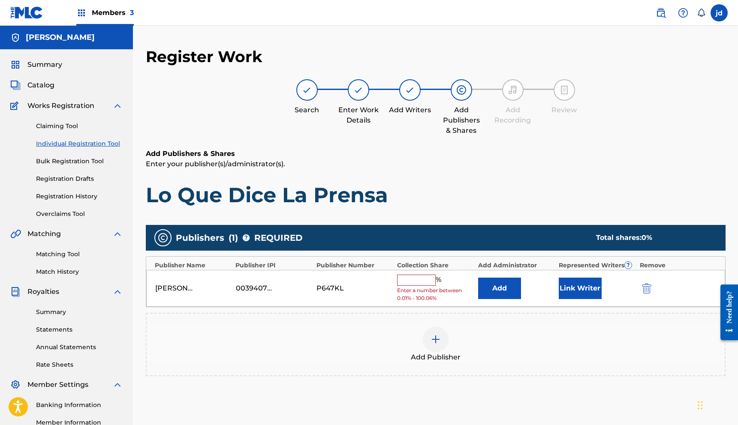
click at [408, 281] on input "text" at bounding box center [416, 280] width 39 height 11
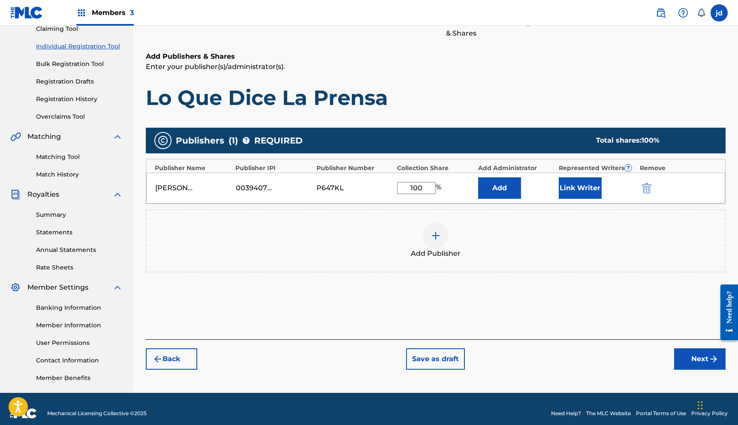
scroll to position [106, 0]
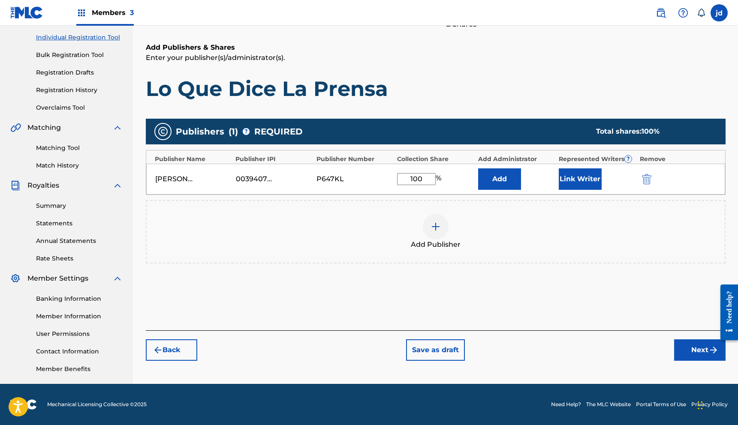
type input "100"
click at [575, 182] on button "Link Writer" at bounding box center [580, 179] width 43 height 21
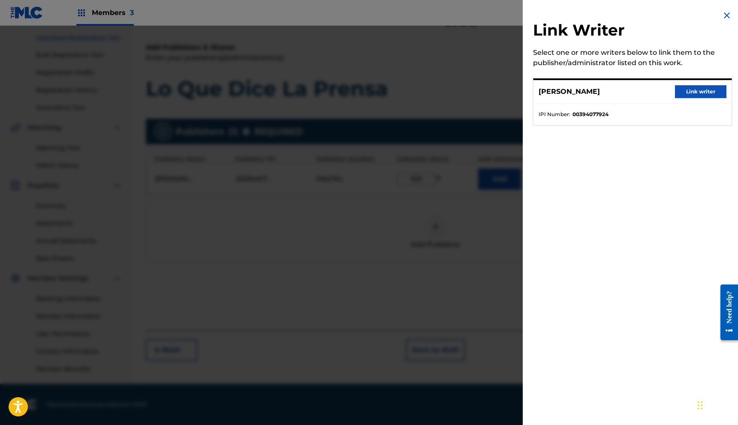
drag, startPoint x: 689, startPoint y: 92, endPoint x: 690, endPoint y: 99, distance: 6.9
click at [689, 92] on button "Link writer" at bounding box center [700, 91] width 51 height 13
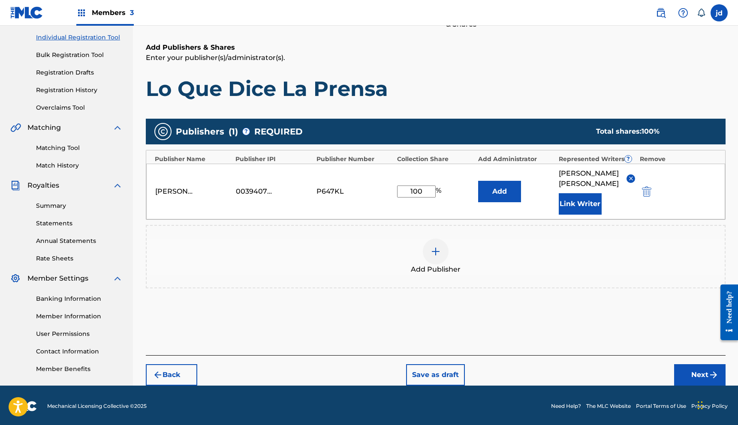
click at [703, 379] on button "Next" at bounding box center [699, 375] width 51 height 21
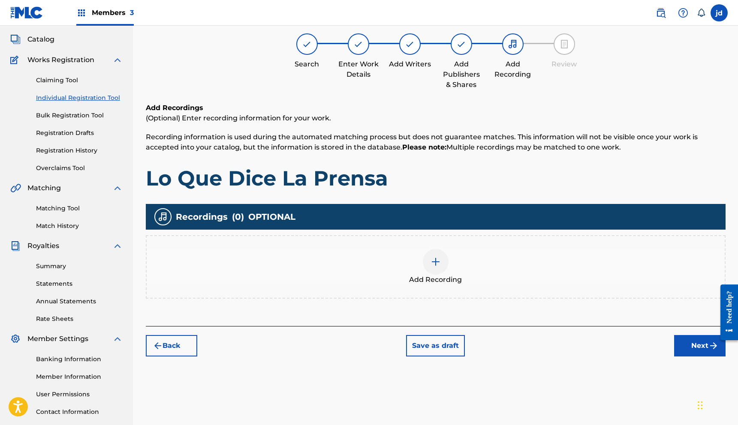
scroll to position [39, 0]
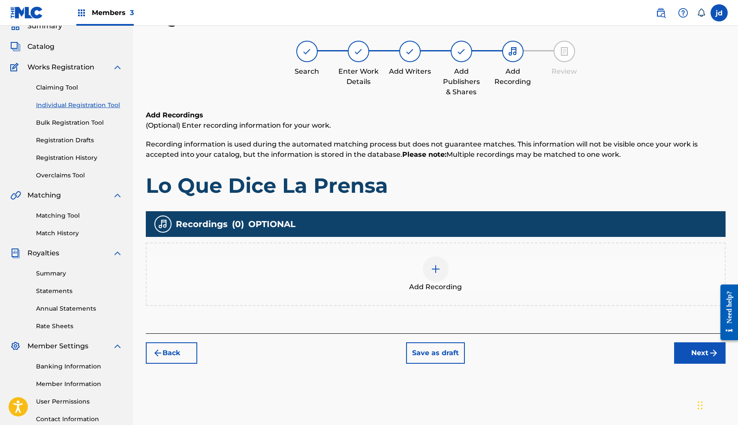
click at [432, 276] on div at bounding box center [436, 269] width 26 height 26
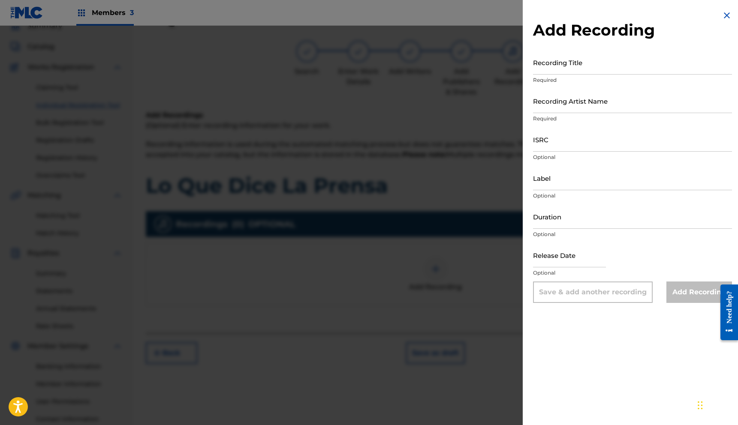
click at [562, 141] on input "ISRC" at bounding box center [632, 139] width 199 height 24
click at [557, 142] on input "ISRC" at bounding box center [632, 139] width 199 height 24
click at [556, 142] on input "ISRC" at bounding box center [632, 139] width 199 height 24
click at [556, 139] on input "ISRC" at bounding box center [632, 139] width 199 height 24
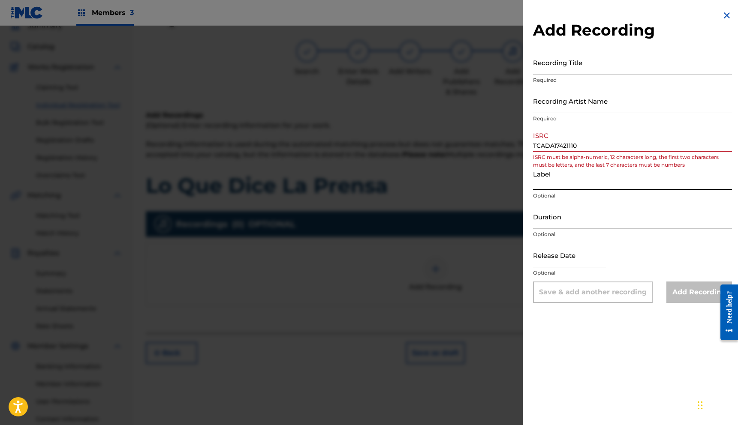
click at [579, 179] on input "Label" at bounding box center [632, 178] width 199 height 24
click at [588, 143] on input "TCADA17421110" at bounding box center [632, 139] width 199 height 24
click at [587, 146] on input "TCADA17421110" at bounding box center [632, 139] width 199 height 24
type input "TCADA174210"
click at [593, 178] on input "Label" at bounding box center [632, 178] width 199 height 24
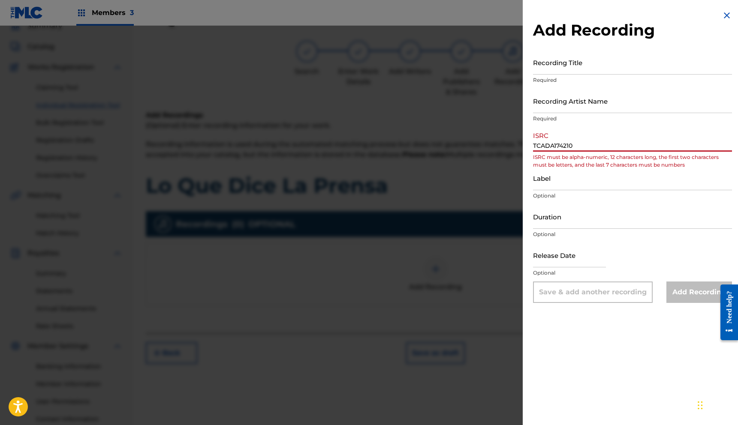
click at [586, 142] on input "TCADA174210" at bounding box center [632, 139] width 199 height 24
click at [574, 97] on input "Recording Artist Name" at bounding box center [632, 101] width 199 height 24
click at [563, 102] on input "Recording Artist Name" at bounding box center [632, 101] width 199 height 24
type input "24 siete"
click at [586, 179] on input "Label" at bounding box center [632, 178] width 199 height 24
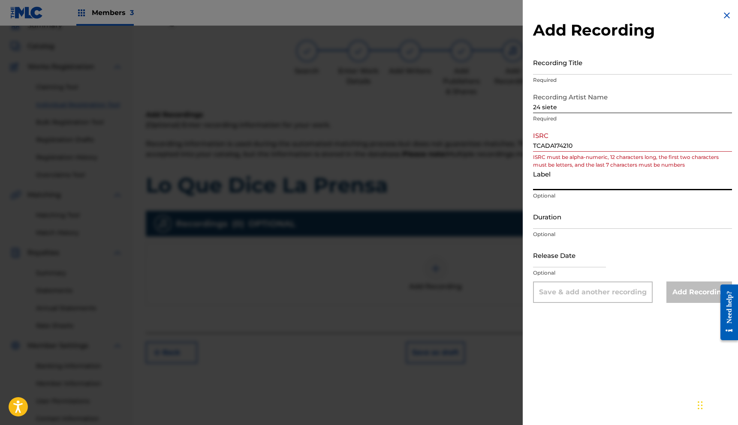
click at [583, 214] on input "Duration" at bounding box center [632, 217] width 199 height 24
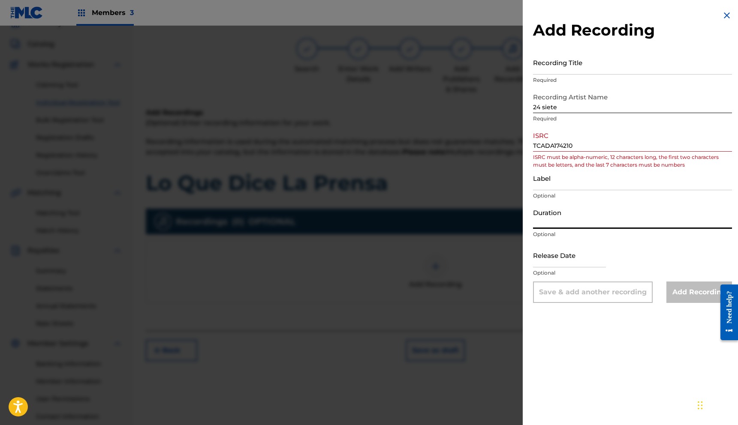
scroll to position [39, 0]
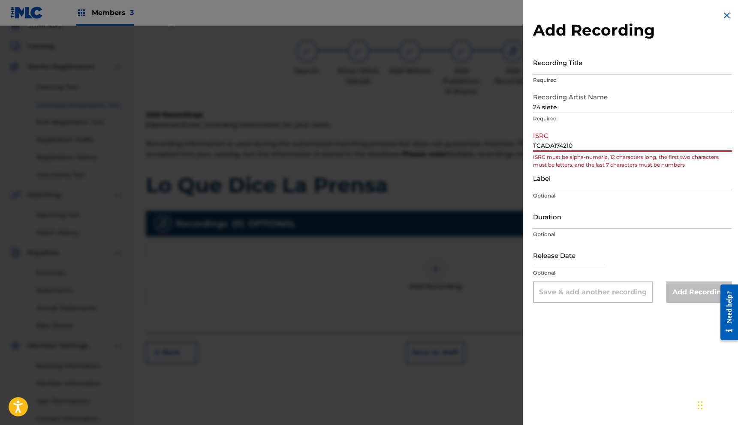
click at [553, 147] on input "TCADA174210" at bounding box center [632, 139] width 199 height 24
click at [569, 146] on input "TCADA174210" at bounding box center [632, 139] width 199 height 24
type input "TCADA1742110"
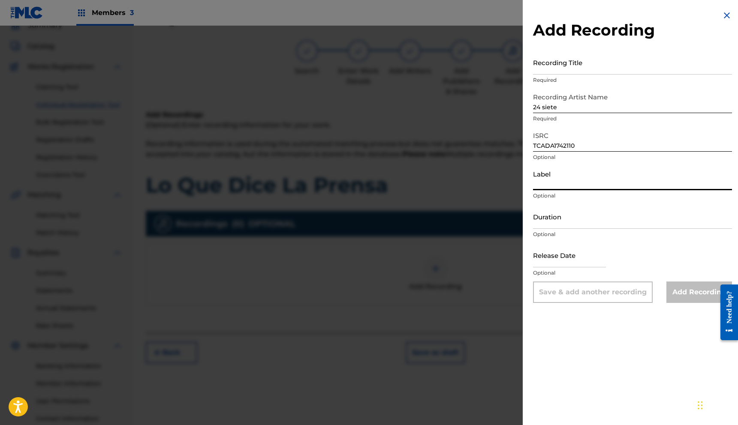
click at [567, 186] on input "Label" at bounding box center [632, 178] width 199 height 24
click at [560, 188] on input "Label" at bounding box center [632, 178] width 199 height 24
click at [560, 184] on input "Label" at bounding box center [632, 178] width 199 height 24
type input "ufm"
click at [587, 223] on input "Duration" at bounding box center [632, 217] width 199 height 24
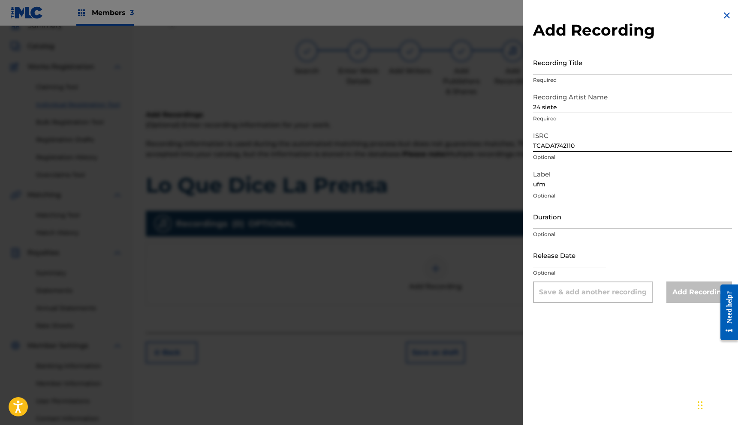
click at [693, 278] on div "Release Date Optional" at bounding box center [632, 262] width 199 height 39
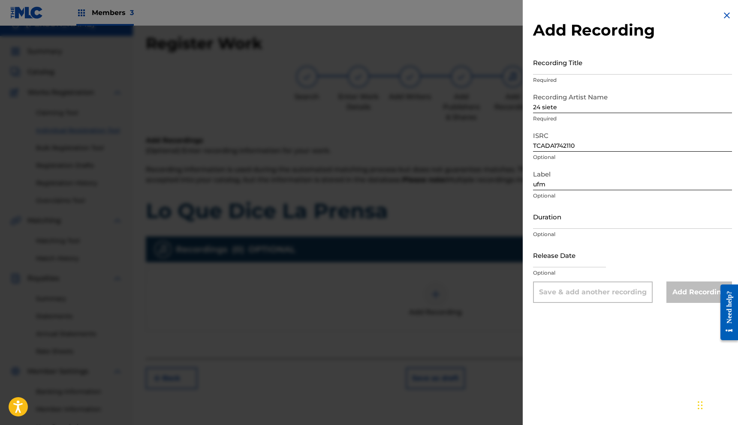
scroll to position [12, 0]
click at [570, 64] on input "Recording Title" at bounding box center [632, 62] width 199 height 24
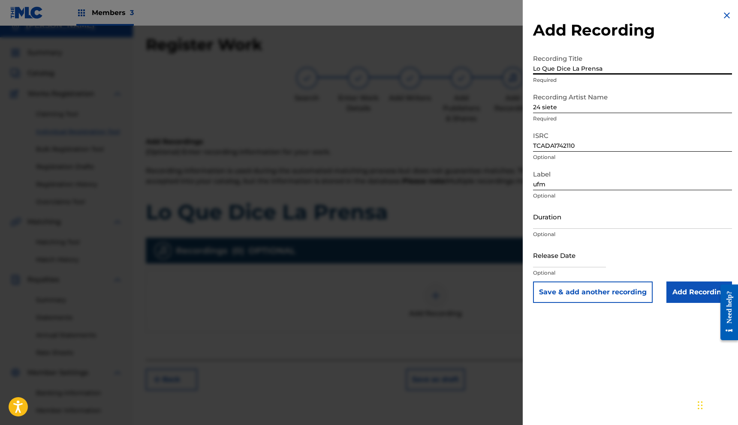
type input "Lo Que Dice La Prensa"
click at [697, 296] on input "Add Recording" at bounding box center [699, 292] width 66 height 21
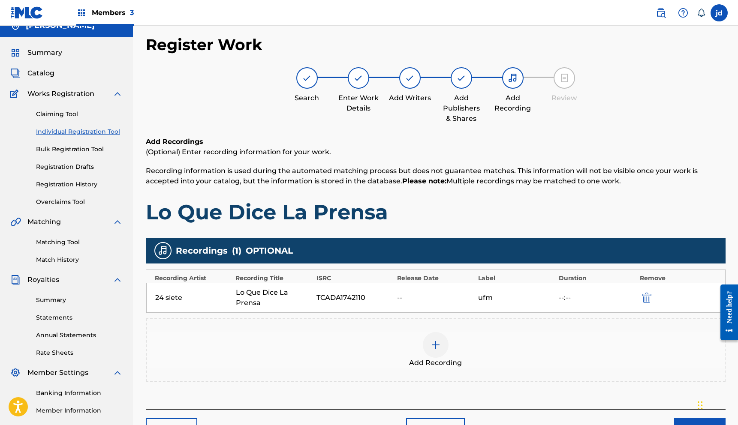
scroll to position [24, 0]
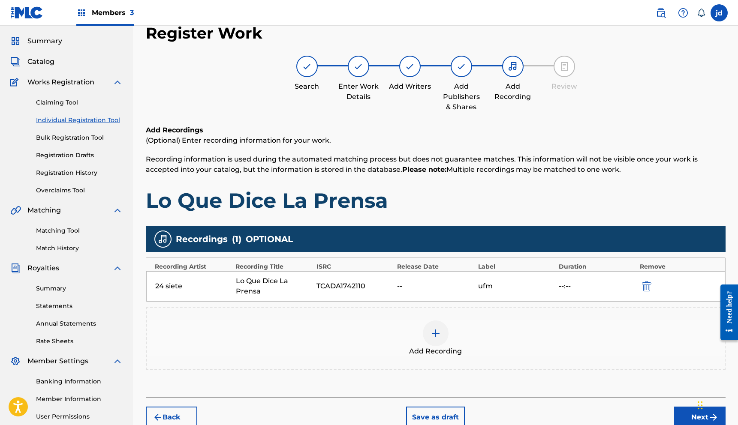
click at [446, 329] on div at bounding box center [436, 334] width 26 height 26
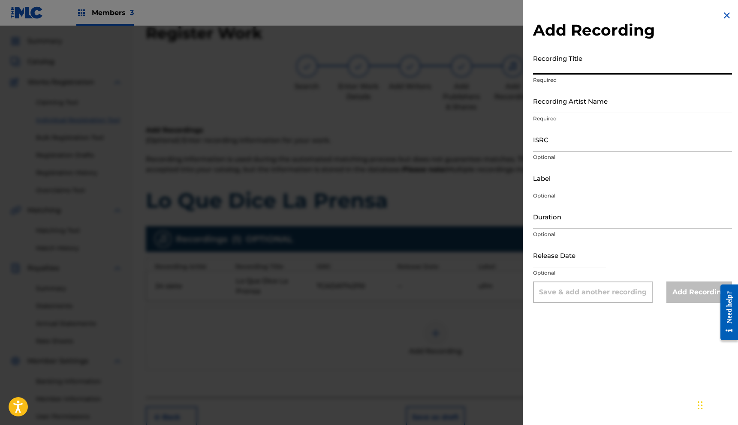
click at [591, 72] on input "Recording Title" at bounding box center [632, 62] width 199 height 24
type input "Lo Que Dice La Prensa"
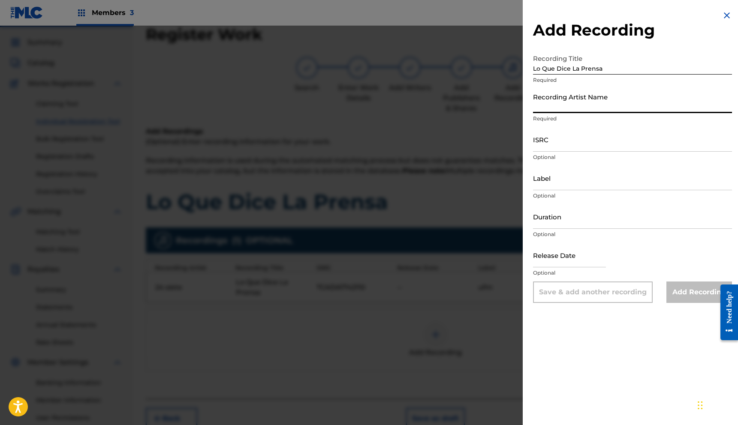
click at [594, 108] on input "Recording Artist Name" at bounding box center [632, 101] width 199 height 24
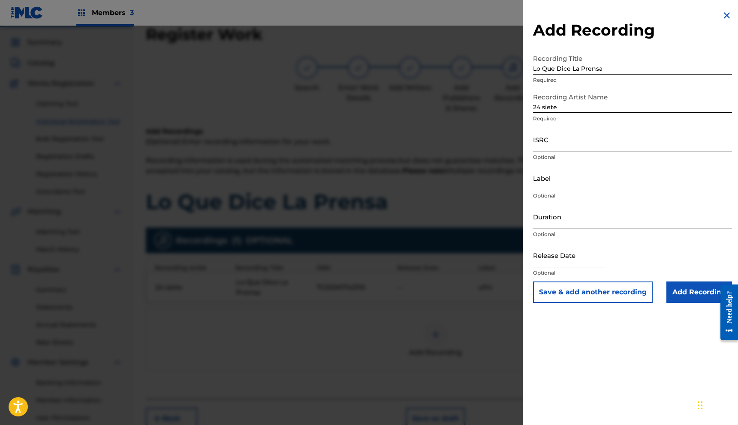
type input "24 siete"
drag, startPoint x: 567, startPoint y: 140, endPoint x: 561, endPoint y: 140, distance: 5.2
click at [566, 140] on input "ISRC" at bounding box center [632, 139] width 199 height 24
type input "TCACJ1546371"
click at [567, 182] on input "Label" at bounding box center [632, 178] width 199 height 24
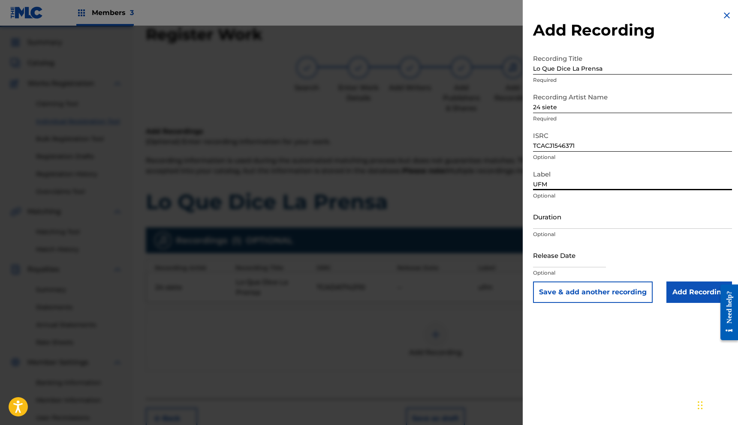
type input "UFM"
click at [679, 286] on input "Add Recording" at bounding box center [699, 292] width 66 height 21
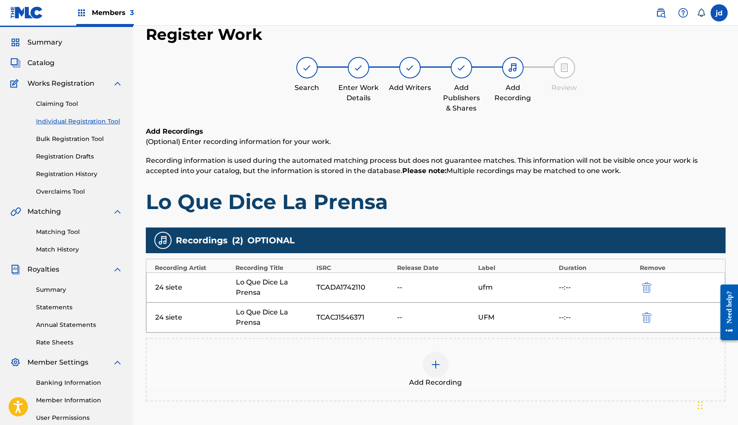
click at [426, 367] on div at bounding box center [436, 365] width 26 height 26
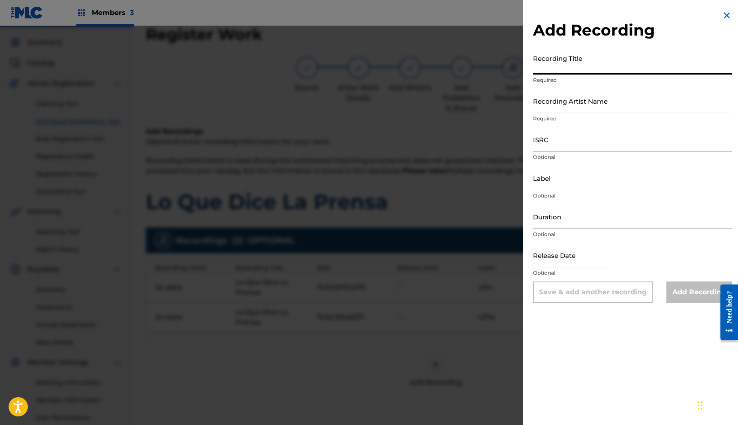
click at [572, 71] on input "Recording Title" at bounding box center [632, 62] width 199 height 24
drag, startPoint x: 621, startPoint y: 66, endPoint x: 535, endPoint y: 69, distance: 85.8
click at [535, 69] on input "Lo Que Pasa En [GEOGRAPHIC_DATA]" at bounding box center [632, 62] width 199 height 24
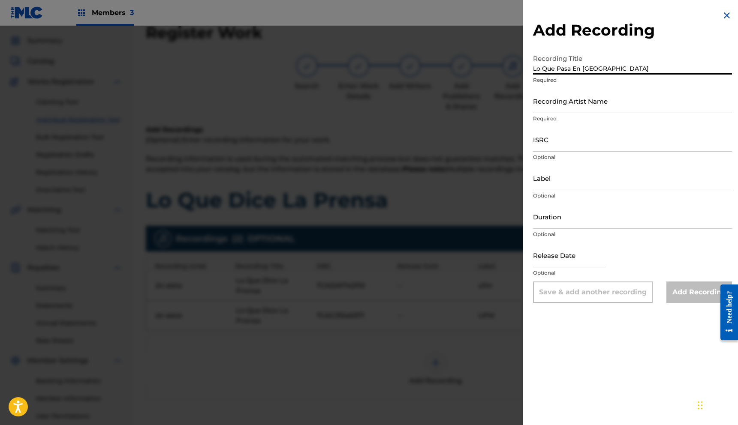
drag, startPoint x: 621, startPoint y: 72, endPoint x: 533, endPoint y: 69, distance: 87.5
click at [533, 69] on input "Lo Que Pasa En [GEOGRAPHIC_DATA]" at bounding box center [632, 62] width 199 height 24
type input "Lo Que Pasa En [GEOGRAPHIC_DATA]"
click at [570, 104] on input "Recording Artist Name" at bounding box center [632, 101] width 199 height 24
type input "24 siete"
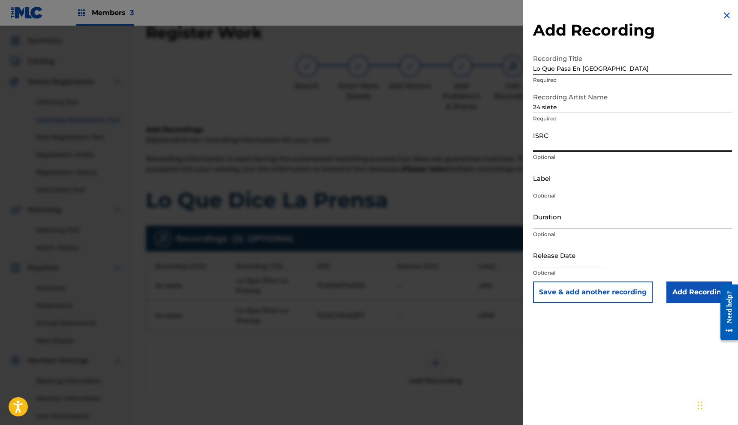
click at [581, 144] on input "ISRC" at bounding box center [632, 139] width 199 height 24
type input "TCACJ1546375"
click at [673, 286] on input "Add Recording" at bounding box center [699, 292] width 66 height 21
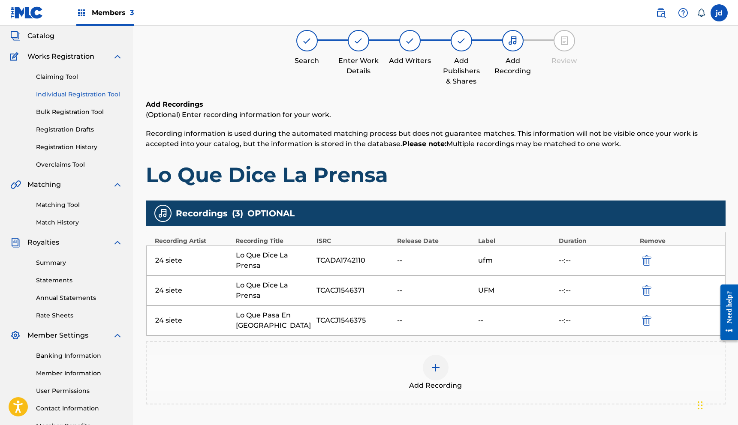
scroll to position [50, 0]
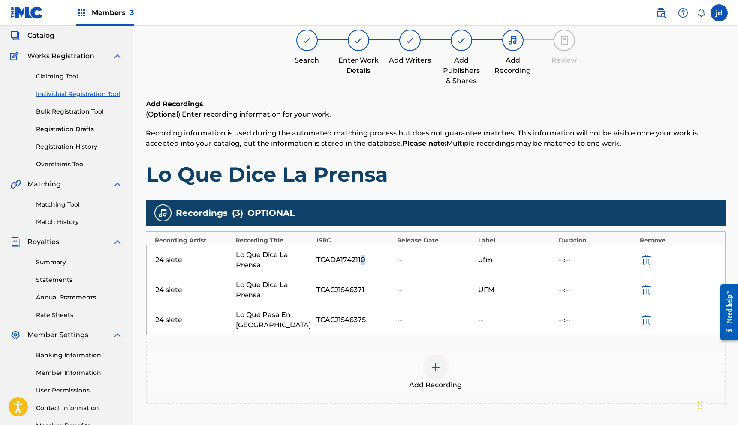
drag, startPoint x: 375, startPoint y: 264, endPoint x: 371, endPoint y: 286, distance: 22.4
click at [362, 263] on div "TCADA1742110" at bounding box center [355, 260] width 76 height 10
drag, startPoint x: 375, startPoint y: 295, endPoint x: 361, endPoint y: 299, distance: 14.8
click at [360, 295] on div "24 siete Lo Que Dice La Prensa TCACJ1546371 -- UFM --:--" at bounding box center [435, 290] width 579 height 30
drag, startPoint x: 365, startPoint y: 320, endPoint x: 357, endPoint y: 320, distance: 8.6
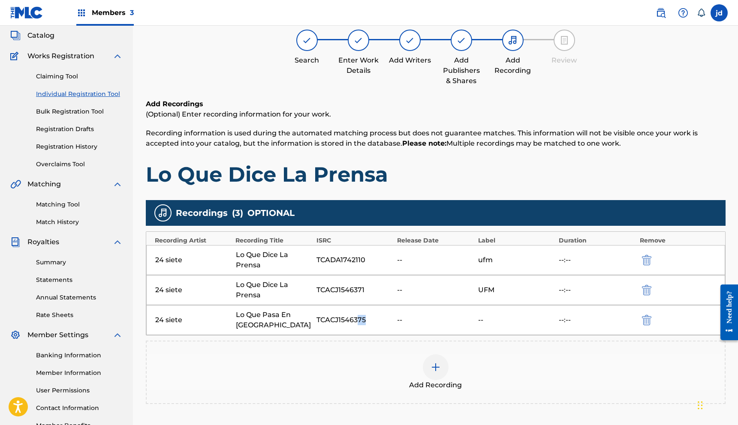
click at [357, 320] on div "TCACJ1546375" at bounding box center [355, 320] width 76 height 10
click at [440, 363] on img at bounding box center [436, 367] width 10 height 10
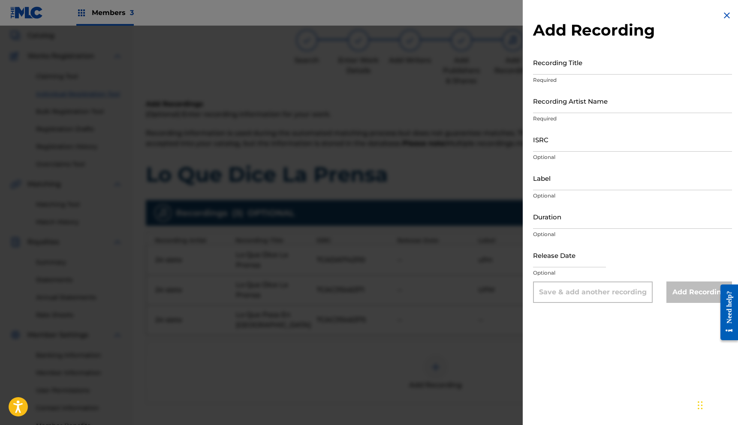
click at [564, 70] on input "Recording Title" at bounding box center [632, 62] width 199 height 24
paste input "Lo Que Pasa En [GEOGRAPHIC_DATA]"
type input "Lo Que Pasa En [GEOGRAPHIC_DATA]"
click at [582, 108] on input "Recording Artist Name" at bounding box center [632, 101] width 199 height 24
type input "24 siete"
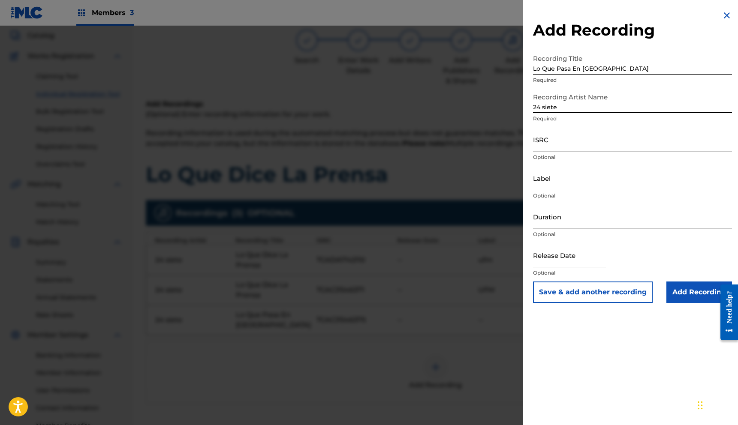
click at [575, 144] on input "ISRC" at bounding box center [632, 139] width 199 height 24
type input "TCADA1742115"
click at [595, 189] on input "Label" at bounding box center [632, 178] width 199 height 24
type input "UFM"
click at [699, 289] on input "Add Recording" at bounding box center [699, 292] width 66 height 21
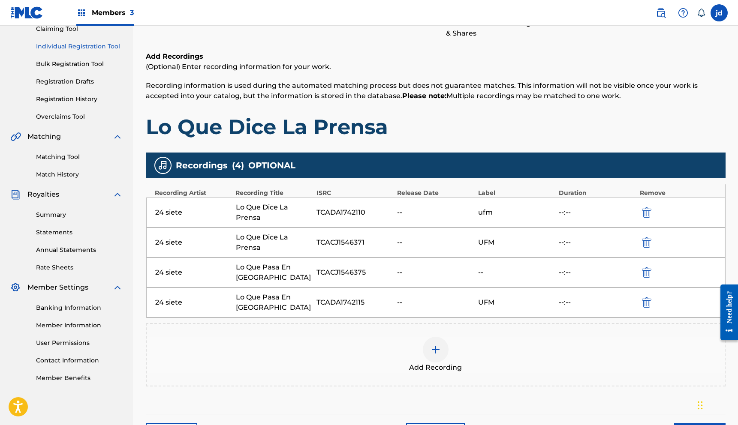
scroll to position [158, 0]
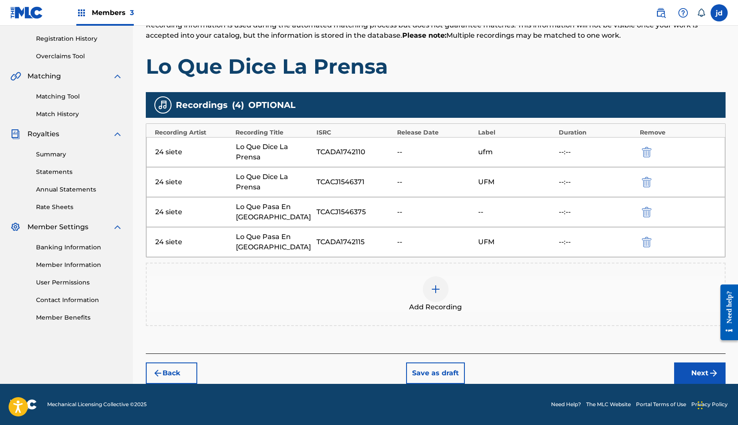
click at [695, 372] on button "Next" at bounding box center [699, 373] width 51 height 21
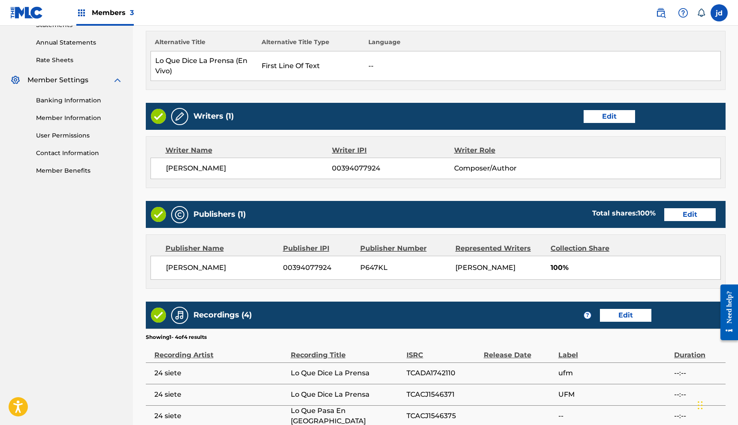
scroll to position [422, 0]
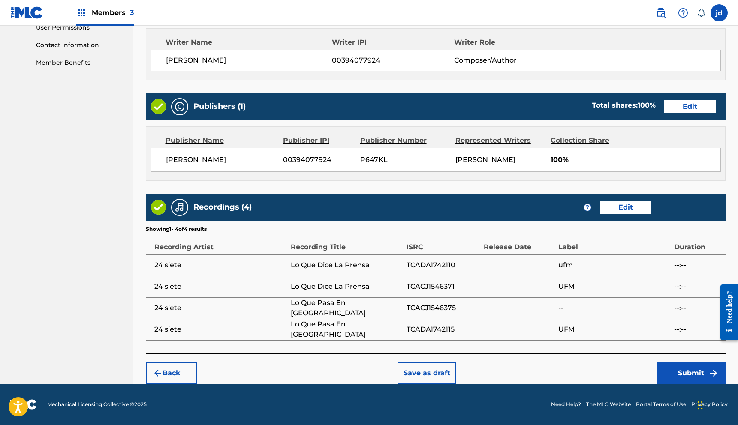
click at [673, 376] on button "Submit" at bounding box center [691, 373] width 69 height 21
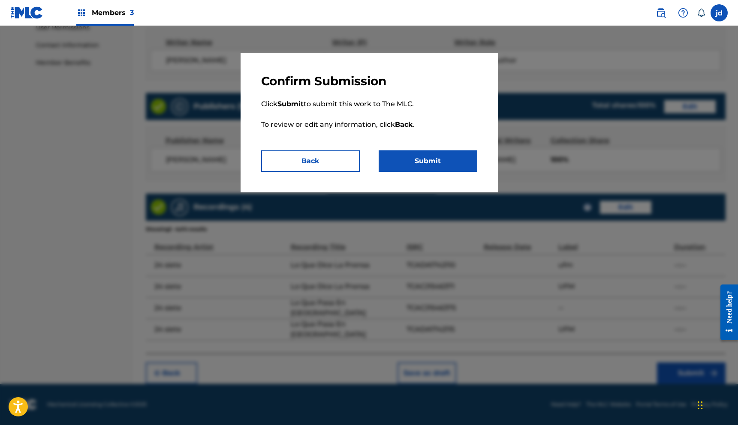
click at [404, 159] on button "Submit" at bounding box center [428, 161] width 99 height 21
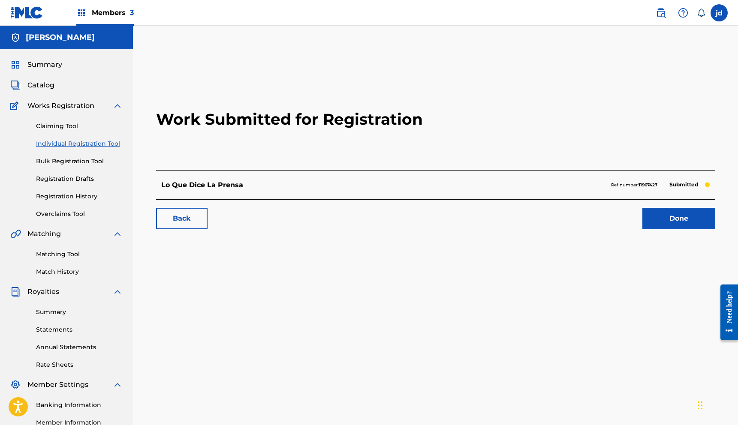
click at [195, 225] on link "Back" at bounding box center [181, 218] width 51 height 21
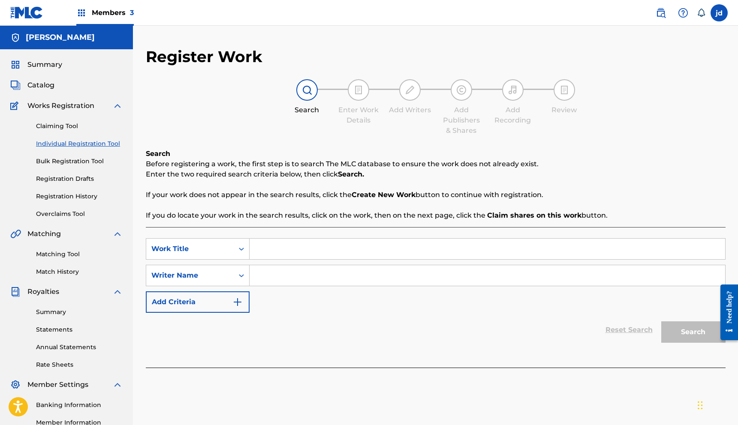
click at [258, 250] on input "Search Form" at bounding box center [488, 249] width 476 height 21
type input "GUSTOS Y PLACERES"
click at [275, 277] on input "Search Form" at bounding box center [488, 275] width 476 height 21
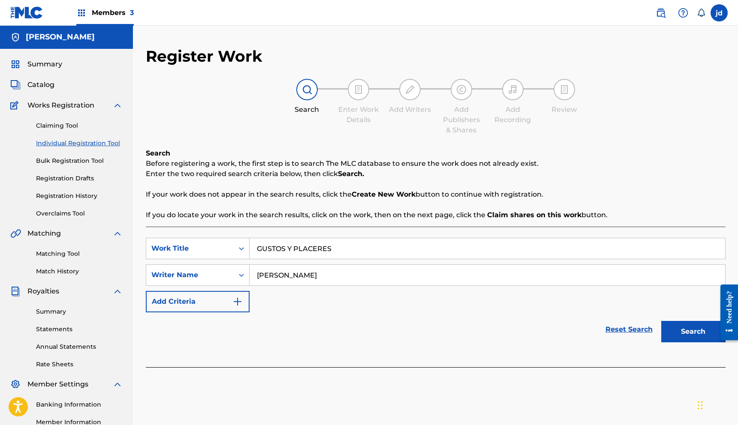
type input "[PERSON_NAME]"
click at [661, 321] on button "Search" at bounding box center [693, 331] width 64 height 21
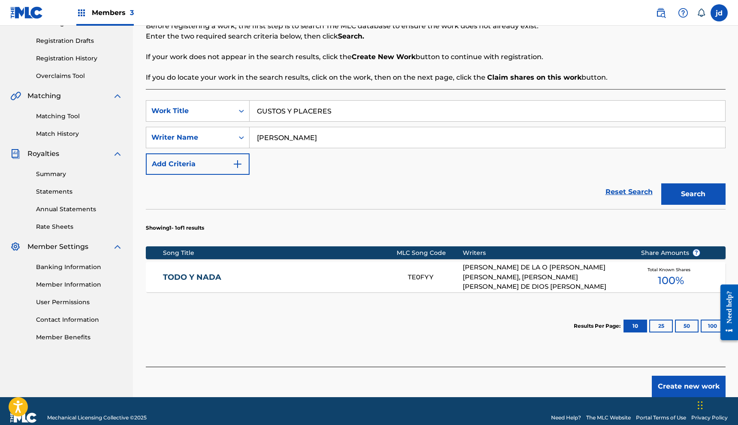
scroll to position [151, 0]
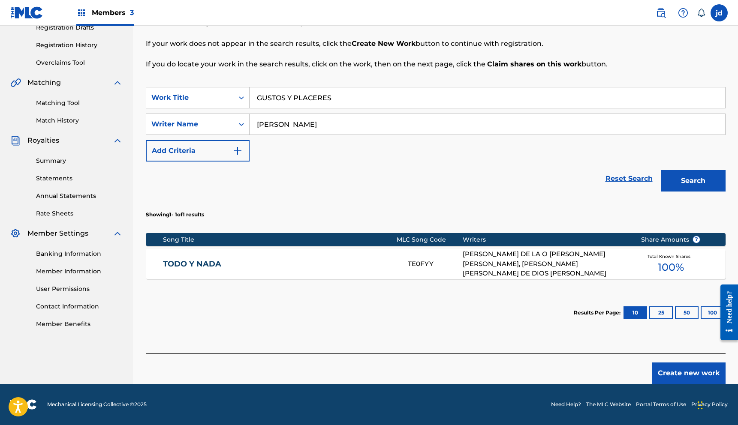
drag, startPoint x: 519, startPoint y: 282, endPoint x: 516, endPoint y: 273, distance: 9.5
click at [519, 282] on div "Showing 1 - 1 of 1 results Song Title MLC Song Code Writers Share Amounts ? TOD…" at bounding box center [436, 264] width 580 height 137
click at [516, 271] on div "[PERSON_NAME] DE LA O [PERSON_NAME] [PERSON_NAME], [PERSON_NAME] [PERSON_NAME] …" at bounding box center [545, 264] width 165 height 29
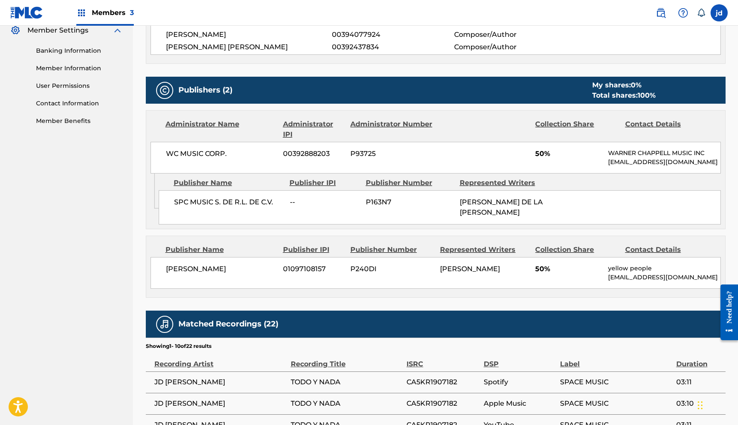
scroll to position [341, 0]
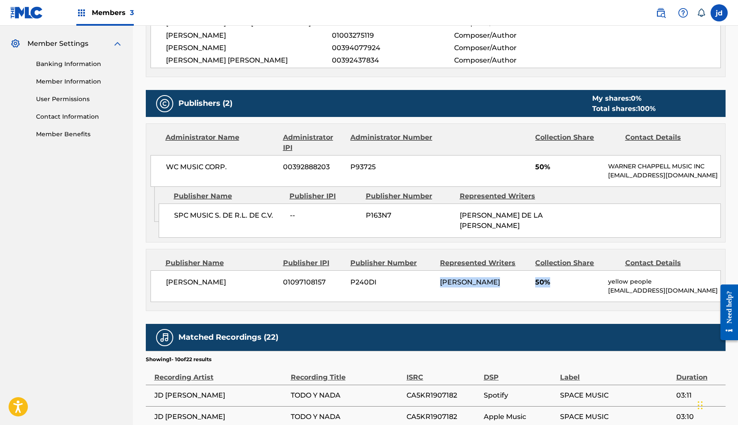
drag, startPoint x: 549, startPoint y: 284, endPoint x: 378, endPoint y: 276, distance: 170.9
click at [378, 276] on div "[PERSON_NAME] 01097108157 P240DI [PERSON_NAME] 50% yellow people [EMAIL_ADDRESS…" at bounding box center [436, 287] width 570 height 32
click at [530, 277] on div "[PERSON_NAME] 01097108157 P240DI [PERSON_NAME] 50% yellow people [EMAIL_ADDRESS…" at bounding box center [436, 287] width 570 height 32
drag, startPoint x: 553, startPoint y: 282, endPoint x: 527, endPoint y: 280, distance: 26.2
click at [527, 280] on div "[PERSON_NAME] 01097108157 P240DI [PERSON_NAME] 50% yellow people [EMAIL_ADDRESS…" at bounding box center [436, 287] width 570 height 32
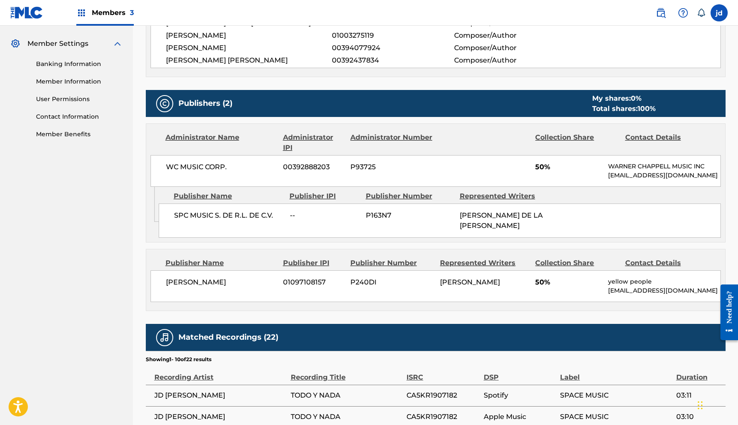
click at [535, 279] on span "50%" at bounding box center [568, 282] width 66 height 10
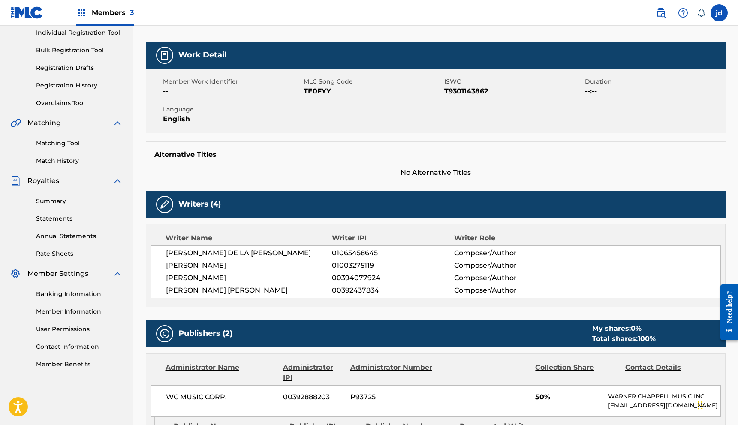
scroll to position [0, 0]
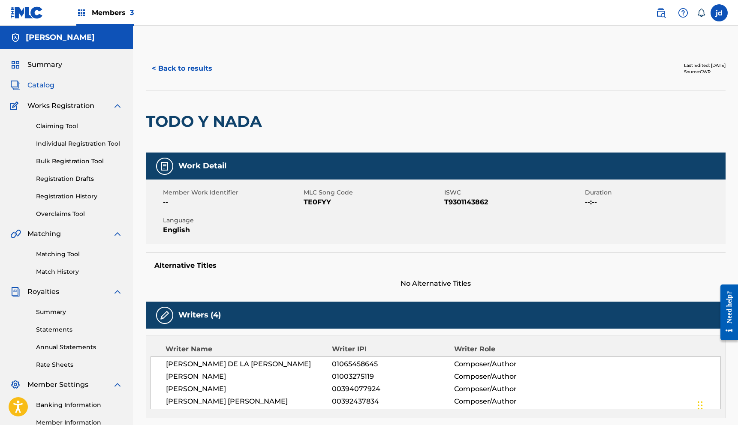
click at [196, 71] on button "< Back to results" at bounding box center [182, 68] width 72 height 21
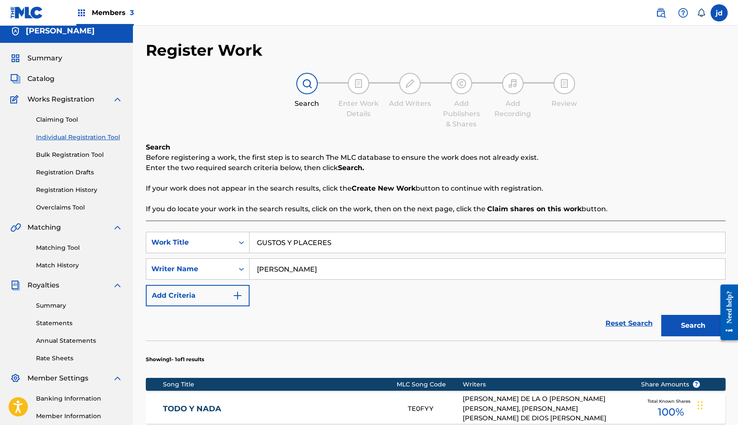
scroll to position [8, 0]
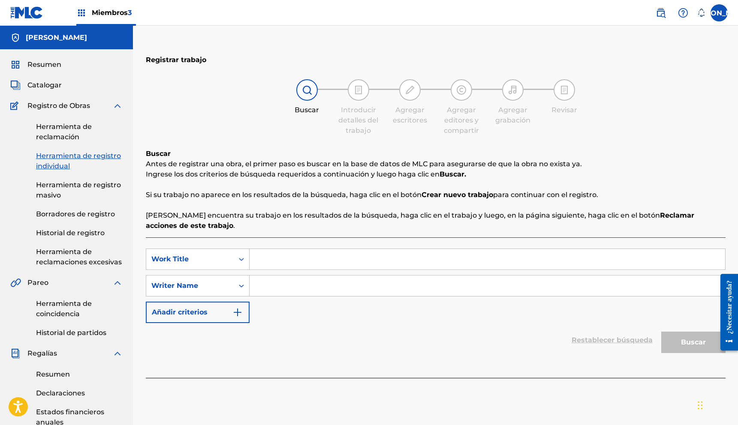
click at [67, 132] on link "Herramienta de reclamación" at bounding box center [79, 132] width 87 height 21
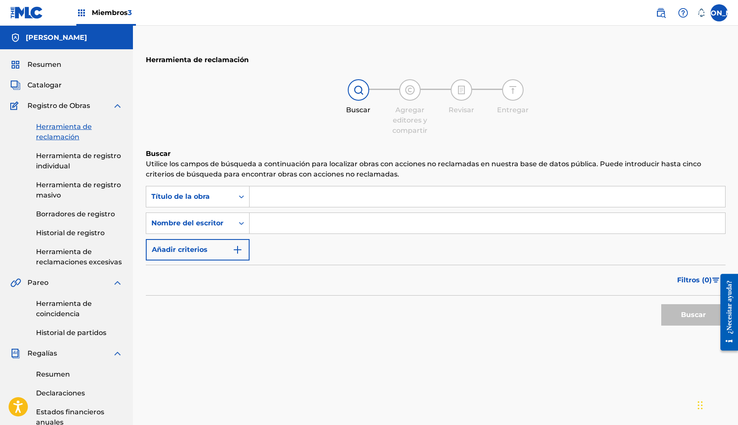
click at [283, 201] on input "Formulario de búsqueda" at bounding box center [488, 197] width 476 height 21
click at [285, 199] on input "Formulario de búsqueda" at bounding box center [488, 197] width 476 height 21
type input "GUSTOS Y PLACERES"
click at [661, 305] on button "Buscar" at bounding box center [693, 315] width 64 height 21
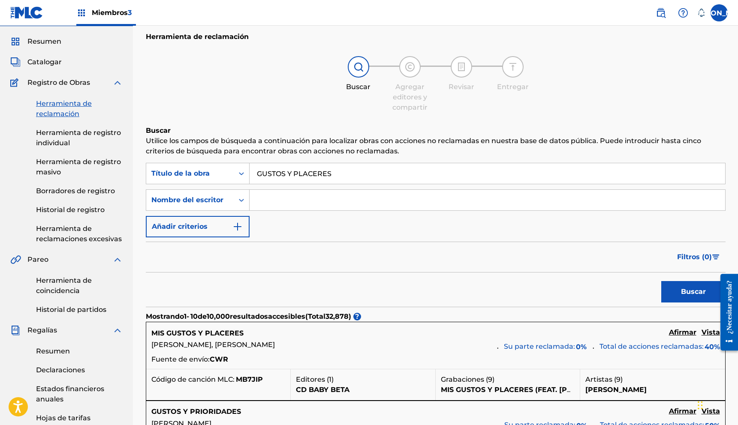
scroll to position [22, 0]
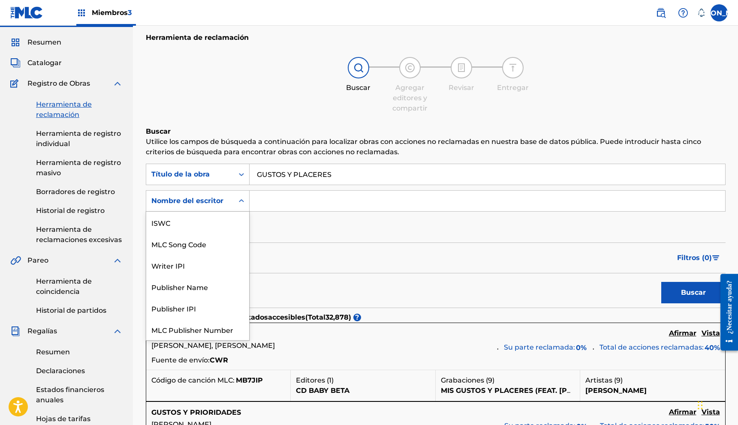
click at [241, 206] on div "Formulario de búsqueda" at bounding box center [241, 200] width 15 height 15
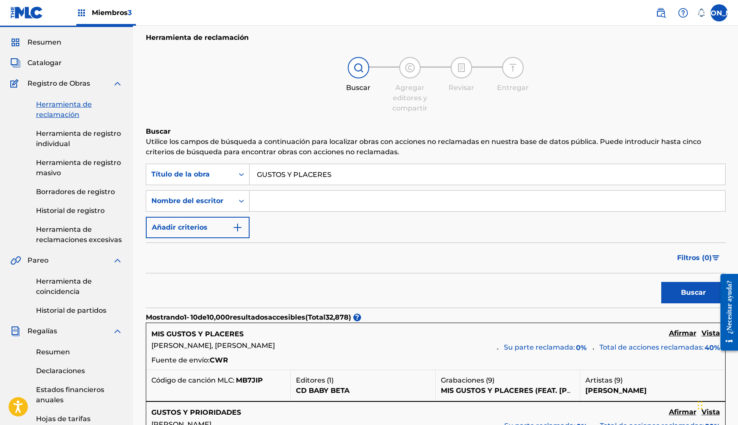
click at [241, 205] on div "Formulario de búsqueda" at bounding box center [241, 200] width 15 height 15
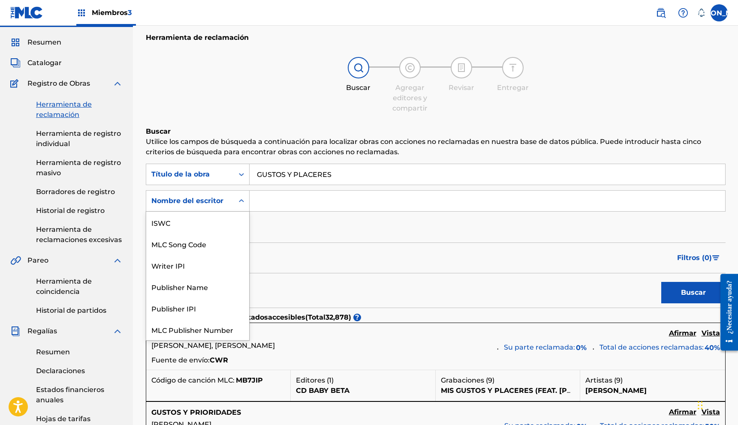
click at [241, 205] on div "Formulario de búsqueda" at bounding box center [241, 200] width 15 height 15
click at [241, 206] on div "Formulario de búsqueda" at bounding box center [241, 200] width 15 height 15
click at [236, 204] on div "Formulario de búsqueda" at bounding box center [241, 200] width 15 height 15
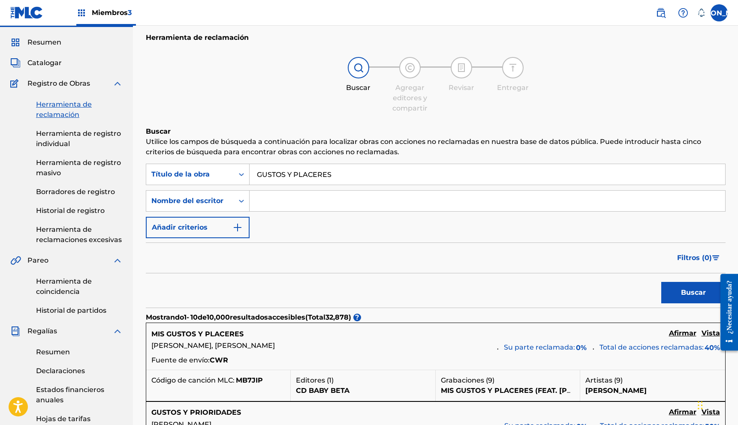
click at [239, 230] on img "Formulario de búsqueda" at bounding box center [237, 228] width 10 height 10
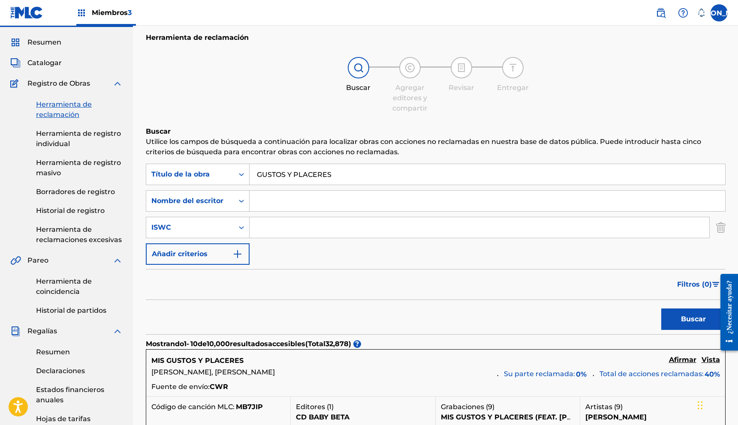
click at [229, 254] on button "Añadir criterios" at bounding box center [198, 254] width 104 height 21
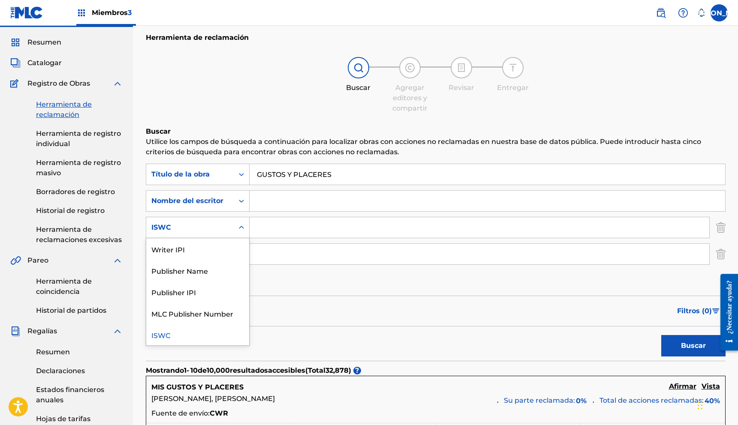
click at [240, 231] on icon "Formulario de búsqueda" at bounding box center [241, 227] width 9 height 9
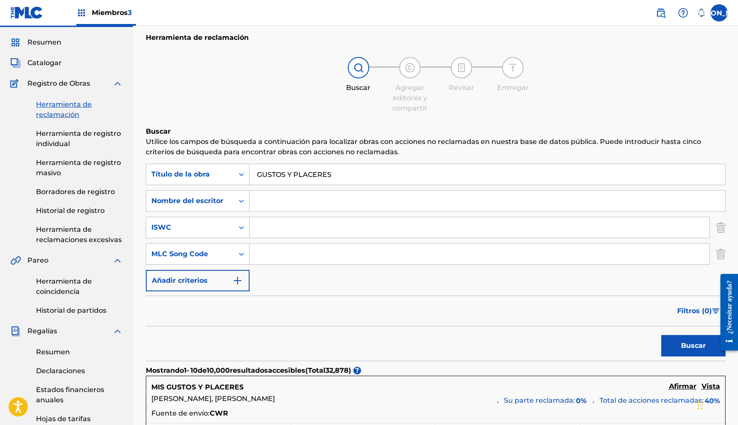
click at [240, 231] on icon "Formulario de búsqueda" at bounding box center [241, 227] width 9 height 9
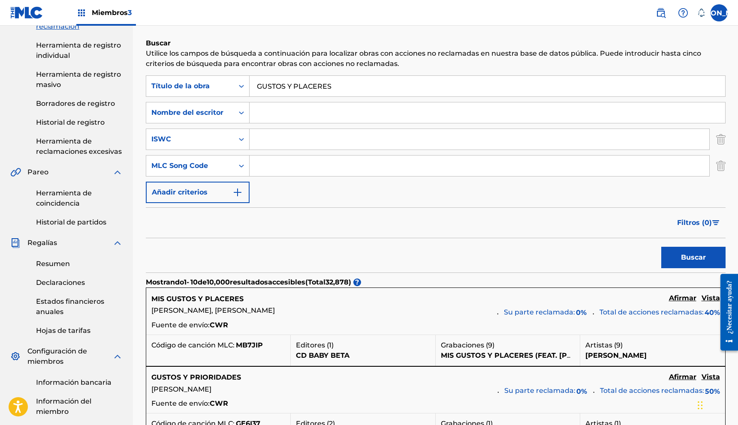
scroll to position [108, 0]
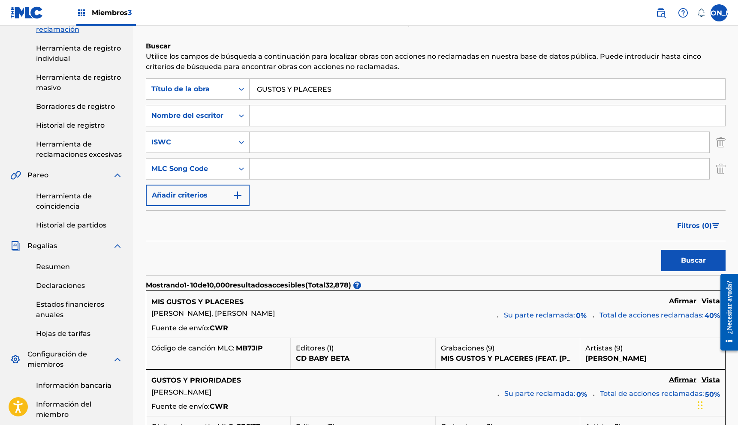
click at [71, 206] on font "Herramienta de coincidencia" at bounding box center [64, 201] width 56 height 18
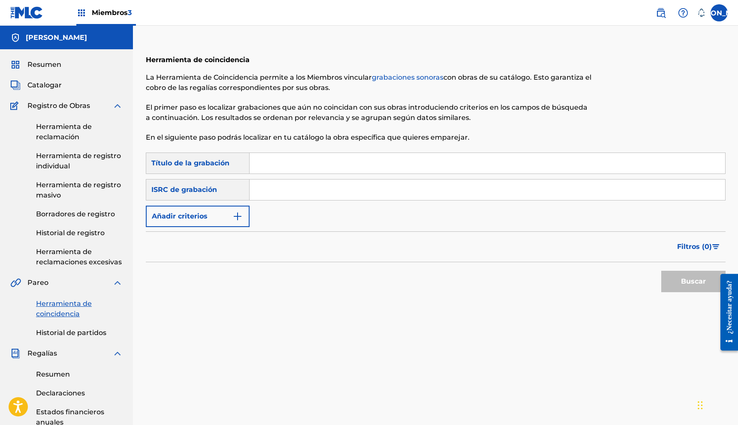
click at [277, 159] on input "Formulario de búsqueda" at bounding box center [488, 163] width 476 height 21
click at [174, 304] on div "Herramienta de coincidencia La Herramienta de Coincidencia permite a los Miembr…" at bounding box center [436, 331] width 580 height 568
click at [272, 161] on input "Formulario de búsqueda" at bounding box center [488, 163] width 476 height 21
type input "GUSTOS Y PLACERES"
click at [241, 214] on img "Formulario de búsqueda" at bounding box center [237, 216] width 10 height 10
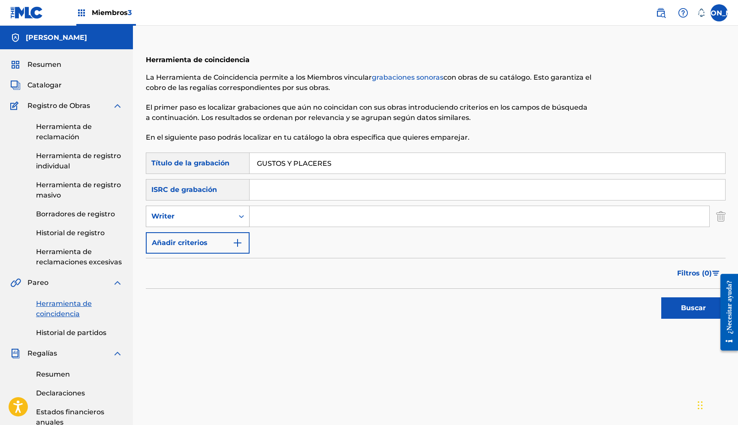
click at [238, 221] on div "Formulario de búsqueda" at bounding box center [241, 216] width 15 height 15
drag, startPoint x: 213, startPoint y: 237, endPoint x: 232, endPoint y: 230, distance: 20.5
click at [214, 237] on div "Recording Artist" at bounding box center [197, 237] width 103 height 21
click at [291, 216] on input "Formulario de búsqueda" at bounding box center [480, 216] width 460 height 21
type input "24 SIETE"
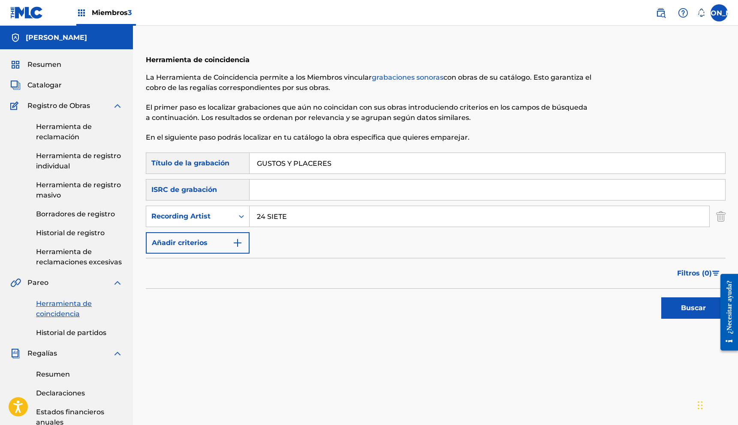
click at [661, 298] on button "Buscar" at bounding box center [693, 308] width 64 height 21
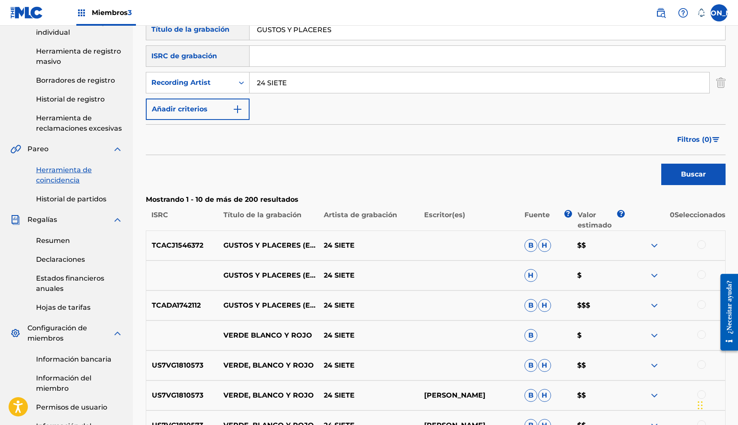
scroll to position [140, 0]
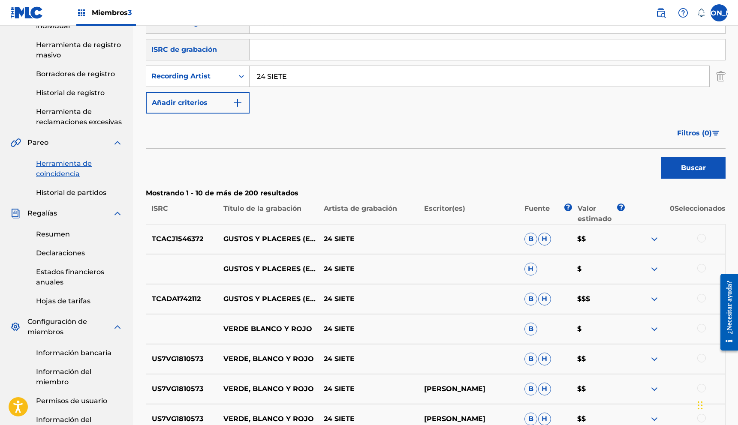
click at [584, 299] on font "$$$" at bounding box center [583, 299] width 13 height 8
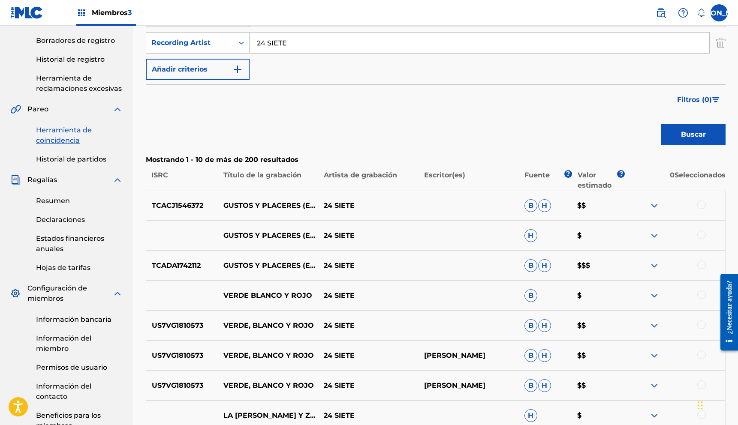
scroll to position [168, 0]
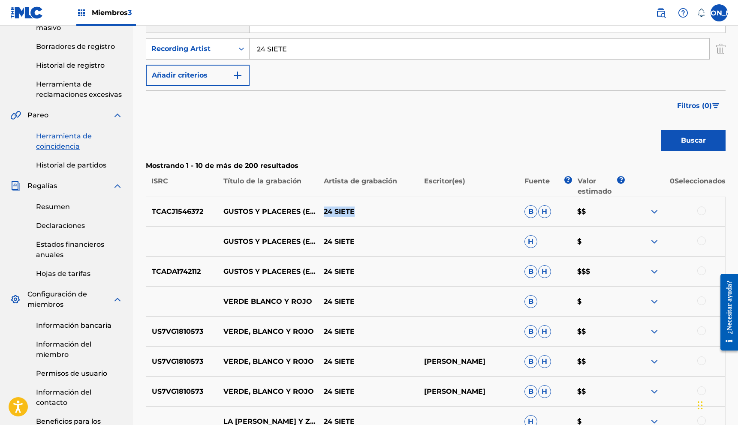
drag, startPoint x: 421, startPoint y: 205, endPoint x: 508, endPoint y: 205, distance: 86.6
click at [514, 202] on div "TCACJ1546372 GUSTOS Y PLACERES (EN VIVO) 24 SIETE B H $$" at bounding box center [436, 212] width 580 height 30
drag, startPoint x: 451, startPoint y: 232, endPoint x: 480, endPoint y: 233, distance: 29.2
click at [483, 229] on div "GUSTOS Y PLACERES (EN VIVO) 24 SIETE H $" at bounding box center [436, 242] width 580 height 30
click at [456, 273] on div "TCADA1742112 GUSTOS Y PLACERES (EN VIVO) 24 SIETE B H $$$" at bounding box center [436, 271] width 580 height 30
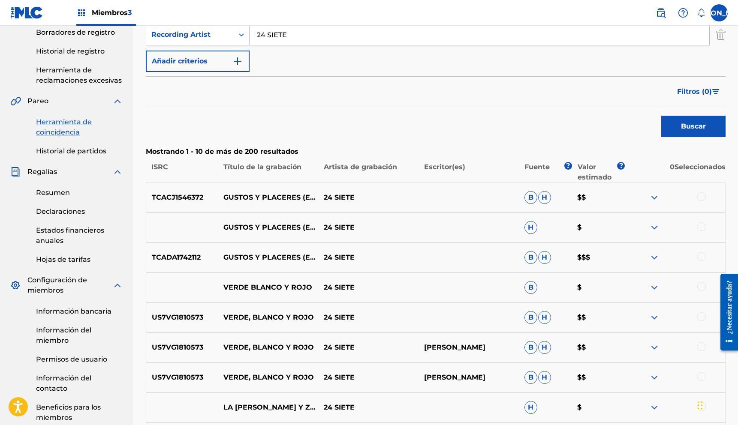
scroll to position [173, 0]
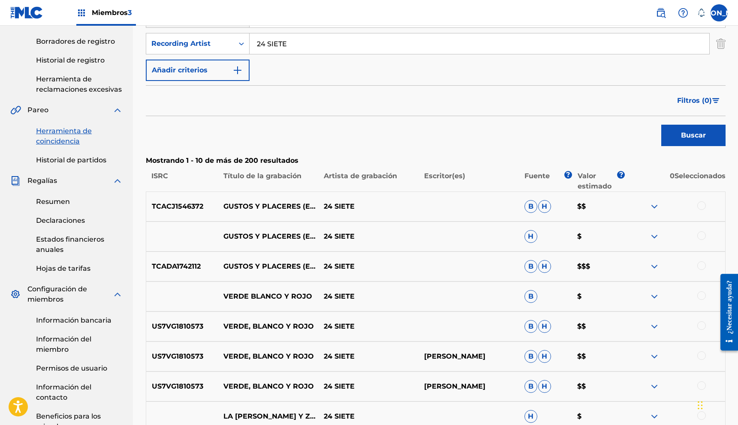
drag, startPoint x: 230, startPoint y: 211, endPoint x: 253, endPoint y: 210, distance: 22.8
click at [252, 210] on p "GUSTOS Y PLACERES (EN VIVO)" at bounding box center [268, 207] width 100 height 10
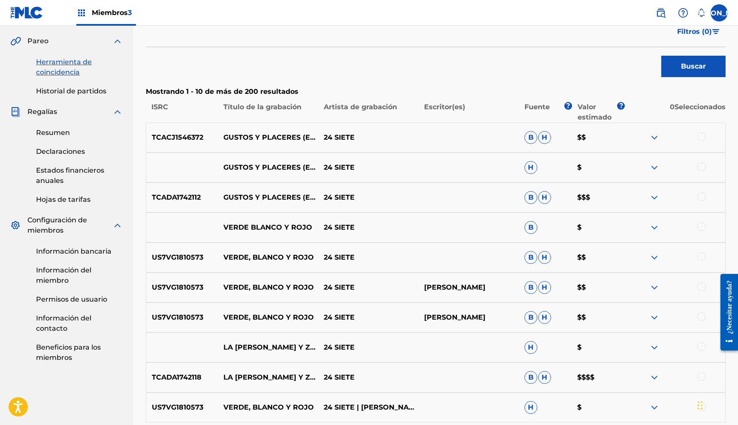
scroll to position [242, 0]
drag, startPoint x: 423, startPoint y: 286, endPoint x: 481, endPoint y: 294, distance: 58.5
click at [481, 294] on div "US7VG1810573 VERDE, BLANCO Y ROJO 24 SIETE Edgar Quiñonez B H $$" at bounding box center [436, 287] width 580 height 30
click at [495, 290] on p "Edgar Quiñonez" at bounding box center [469, 287] width 100 height 10
drag, startPoint x: 433, startPoint y: 320, endPoint x: 482, endPoint y: 322, distance: 49.8
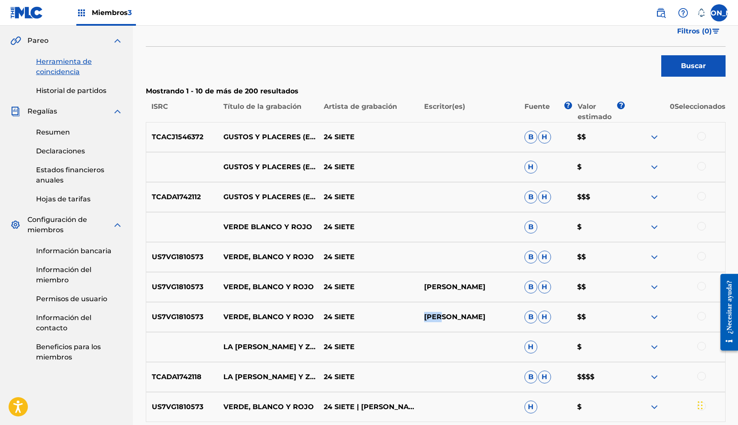
click at [447, 321] on p "Edgar Quiñonez" at bounding box center [469, 317] width 100 height 10
click at [483, 322] on p "Edgar Quiñonez" at bounding box center [469, 317] width 100 height 10
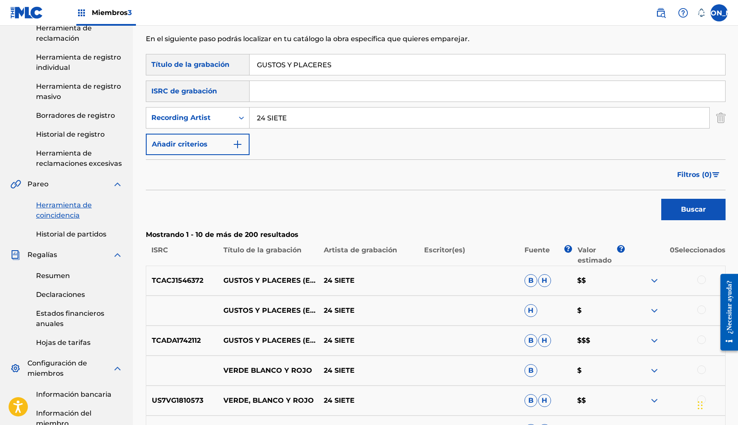
scroll to position [98, 0]
drag, startPoint x: 216, startPoint y: 278, endPoint x: 242, endPoint y: 284, distance: 26.8
click at [242, 284] on div "TCACJ1546372 GUSTOS Y PLACERES (EN VIVO) 24 SIETE B H $$" at bounding box center [436, 281] width 580 height 30
click at [286, 283] on p "GUSTOS Y PLACERES (EN VIVO)" at bounding box center [268, 281] width 100 height 10
drag, startPoint x: 309, startPoint y: 128, endPoint x: 237, endPoint y: 130, distance: 72.1
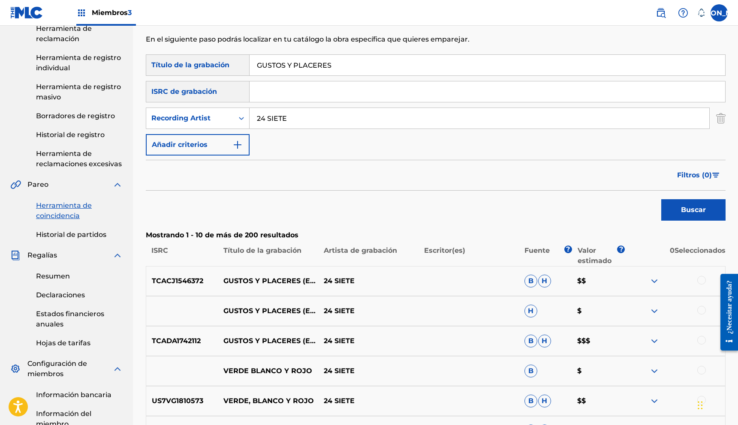
click at [237, 130] on div "Búsqueda con criterios d45cd59c-6ee3-454d-81a5-bf11666fa015 Título de la grabac…" at bounding box center [436, 104] width 580 height 101
drag, startPoint x: 299, startPoint y: 116, endPoint x: 303, endPoint y: 120, distance: 6.1
click at [303, 120] on input "24 SIETE" at bounding box center [480, 117] width 460 height 21
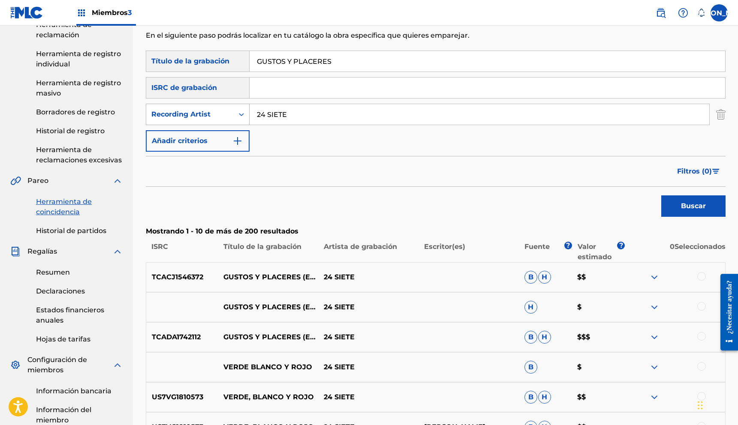
drag, startPoint x: 319, startPoint y: 113, endPoint x: 226, endPoint y: 117, distance: 92.3
click at [229, 117] on div "SearchWithCriteriab576fcd6-3119-4f59-ae8f-0b80f8a84c71 Recording Artist 24 SIETE" at bounding box center [436, 114] width 580 height 21
type input "ADRIEL FABELA"
click at [661, 196] on button "Buscar" at bounding box center [693, 206] width 64 height 21
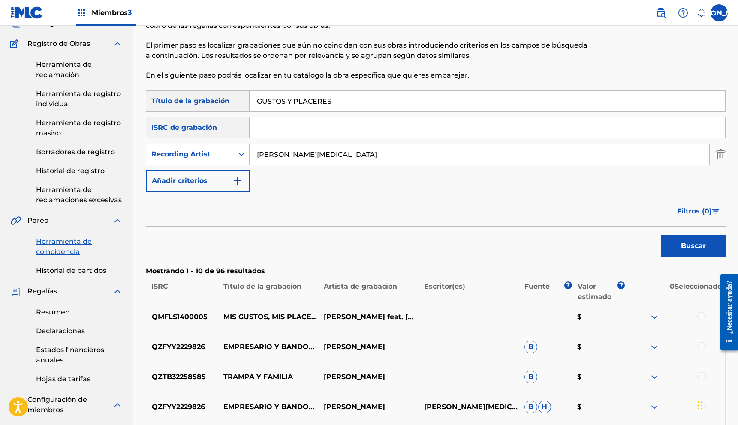
scroll to position [56, 0]
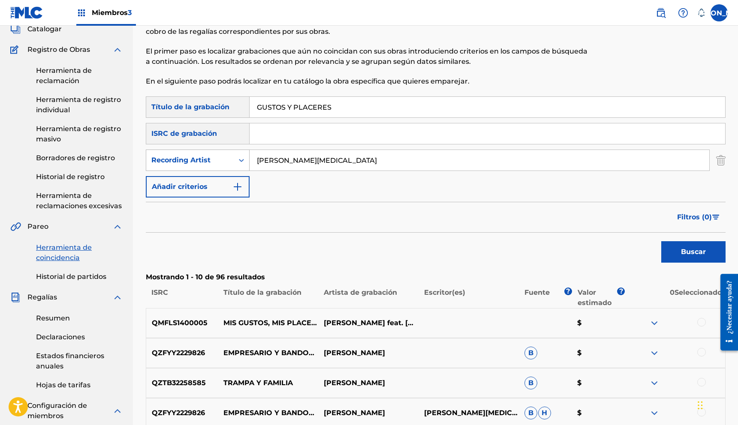
drag, startPoint x: 344, startPoint y: 167, endPoint x: 225, endPoint y: 161, distance: 118.5
click at [226, 161] on div "SearchWithCriteriab576fcd6-3119-4f59-ae8f-0b80f8a84c71 Recording Artist ADRIEL …" at bounding box center [436, 160] width 580 height 21
type input "24 SIETE"
click at [690, 248] on font "Buscar" at bounding box center [693, 252] width 25 height 8
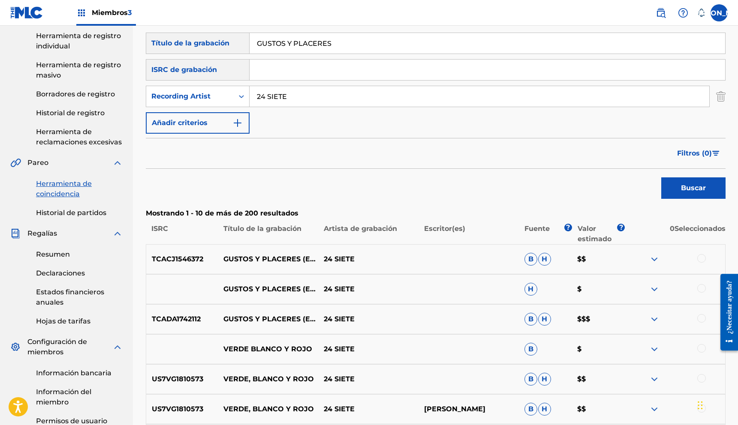
scroll to position [130, 0]
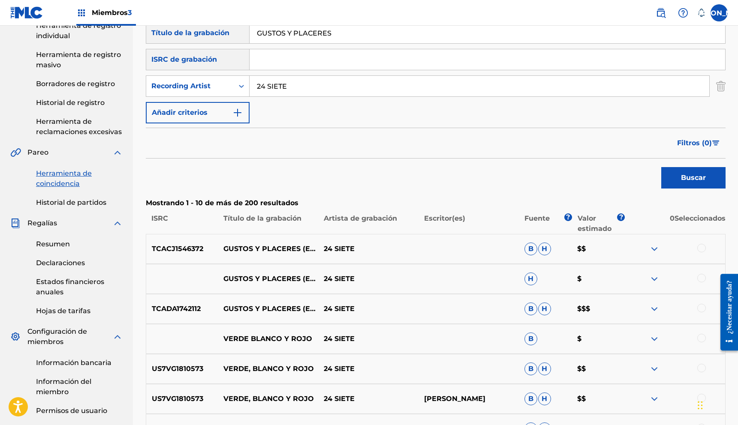
drag, startPoint x: 575, startPoint y: 249, endPoint x: 579, endPoint y: 248, distance: 4.4
click at [579, 248] on p "$$" at bounding box center [598, 249] width 53 height 10
drag, startPoint x: 594, startPoint y: 249, endPoint x: 571, endPoint y: 250, distance: 23.6
click at [571, 250] on div "TCACJ1546372 GUSTOS Y PLACERES (EN VIVO) 24 SIETE B H $$" at bounding box center [436, 249] width 580 height 30
click at [577, 250] on font "$$" at bounding box center [581, 249] width 9 height 8
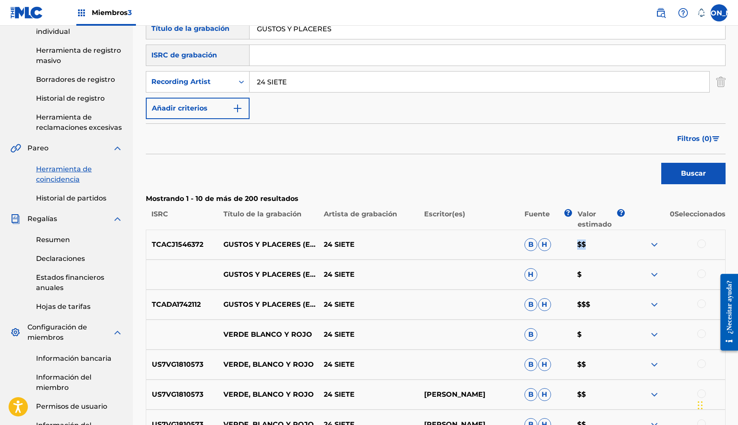
drag, startPoint x: 578, startPoint y: 250, endPoint x: 582, endPoint y: 249, distance: 4.3
click at [582, 249] on div "TCACJ1546372 GUSTOS Y PLACERES (EN VIVO) 24 SIETE B H $$" at bounding box center [436, 245] width 580 height 30
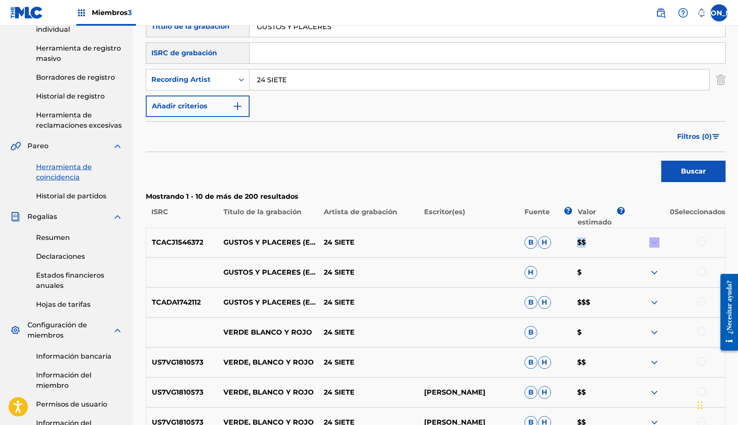
click at [594, 240] on p "$$" at bounding box center [598, 243] width 53 height 10
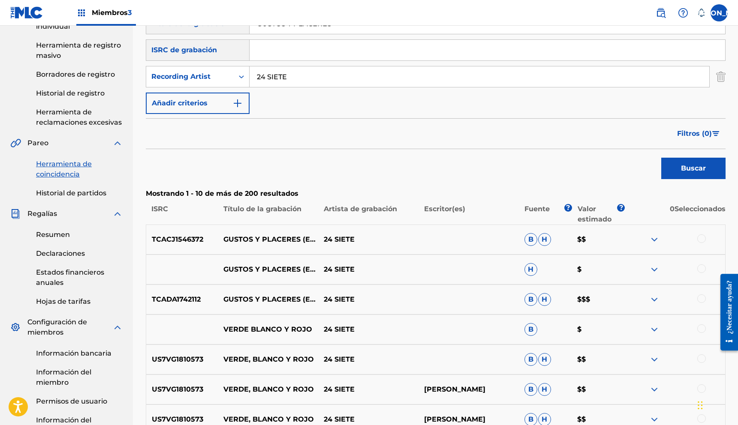
scroll to position [145, 0]
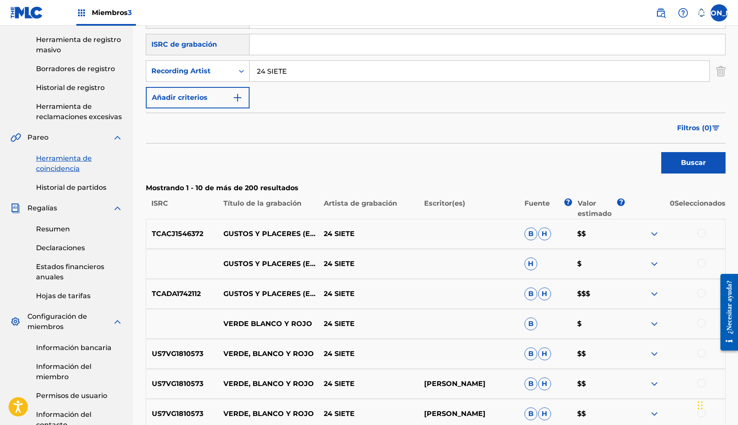
drag, startPoint x: 589, startPoint y: 241, endPoint x: 585, endPoint y: 242, distance: 4.4
click at [585, 242] on div "TCACJ1546372 GUSTOS Y PLACERES (EN VIVO) 24 SIETE B H $$" at bounding box center [436, 234] width 580 height 30
drag, startPoint x: 588, startPoint y: 235, endPoint x: 581, endPoint y: 235, distance: 6.4
click at [581, 235] on p "$$" at bounding box center [598, 234] width 53 height 10
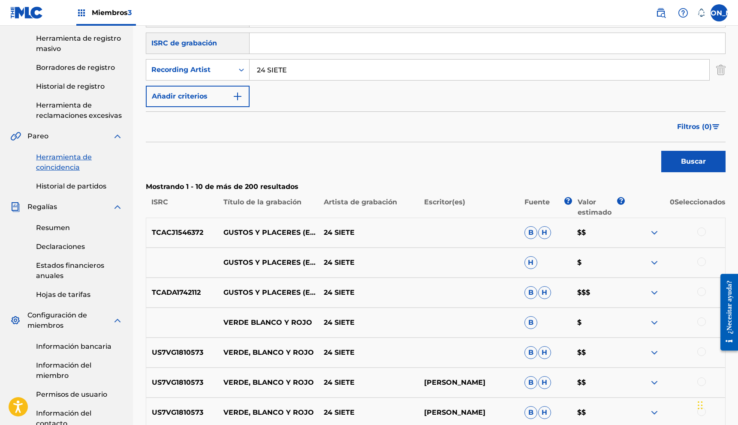
click at [577, 235] on font "$$" at bounding box center [581, 233] width 9 height 8
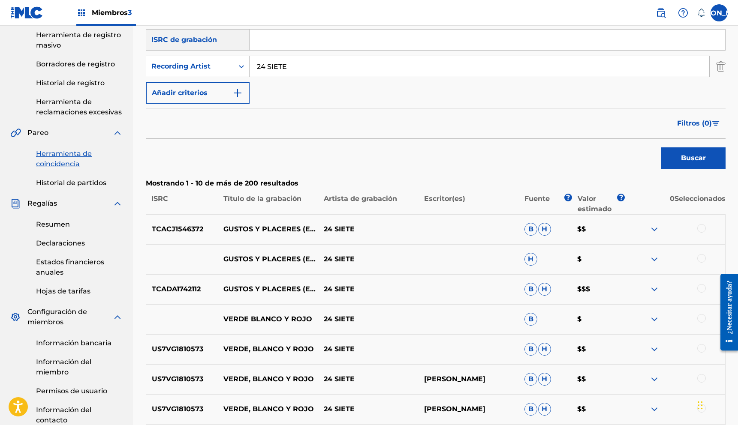
scroll to position [151, 0]
drag, startPoint x: 578, startPoint y: 231, endPoint x: 585, endPoint y: 231, distance: 6.9
click at [585, 231] on font "$$" at bounding box center [581, 228] width 9 height 8
click at [589, 231] on p "$$" at bounding box center [598, 228] width 53 height 10
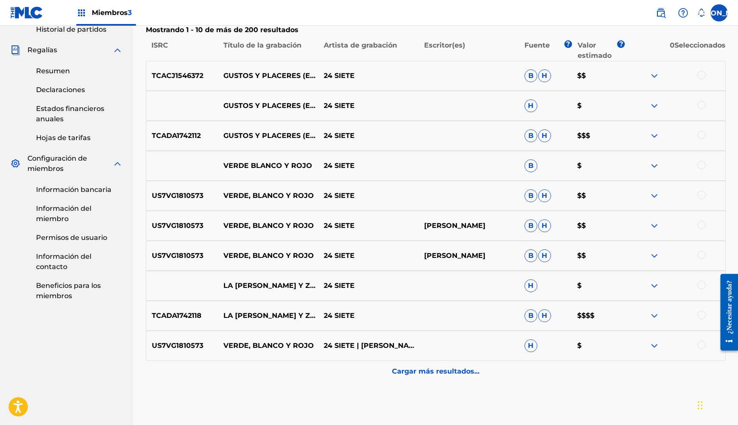
scroll to position [279, 0]
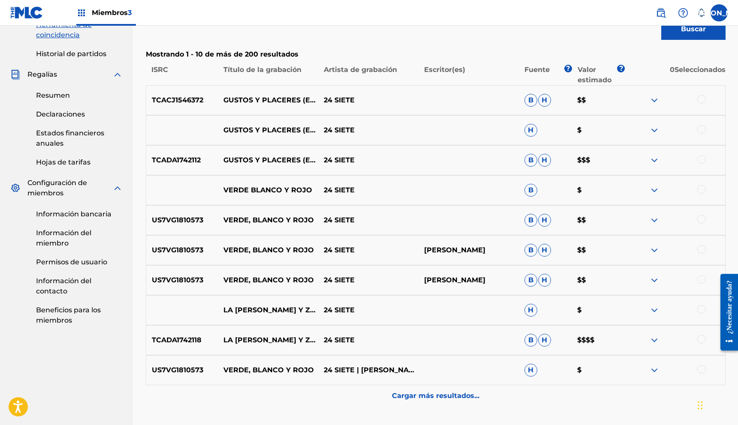
click at [446, 400] on p "Cargar más resultados..." at bounding box center [435, 396] width 87 height 10
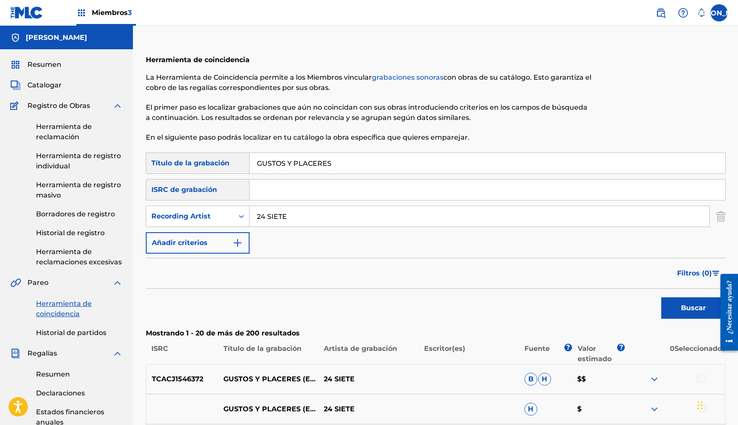
scroll to position [3, 0]
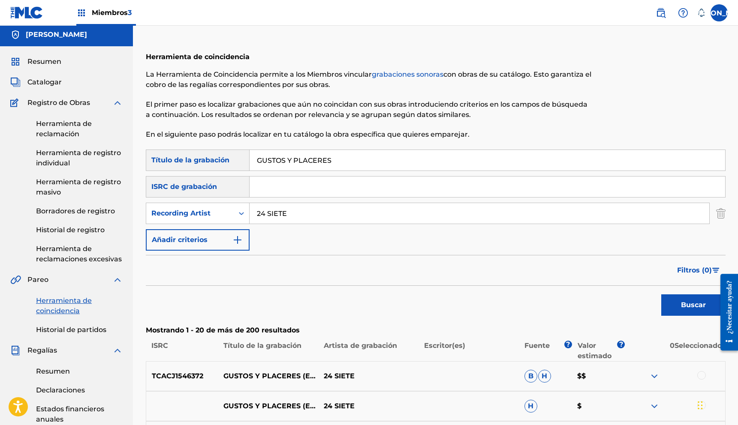
click at [56, 125] on font "Herramienta de reclamación" at bounding box center [64, 129] width 56 height 18
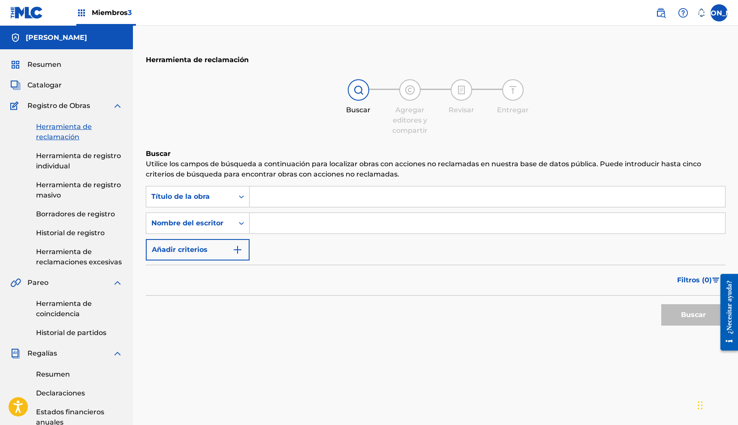
click at [259, 198] on input "Formulario de búsqueda" at bounding box center [488, 197] width 476 height 21
type input "1wjhefbjlwkf"
click at [304, 231] on input "Formulario de búsqueda" at bounding box center [488, 223] width 476 height 21
type input "[PERSON_NAME]"
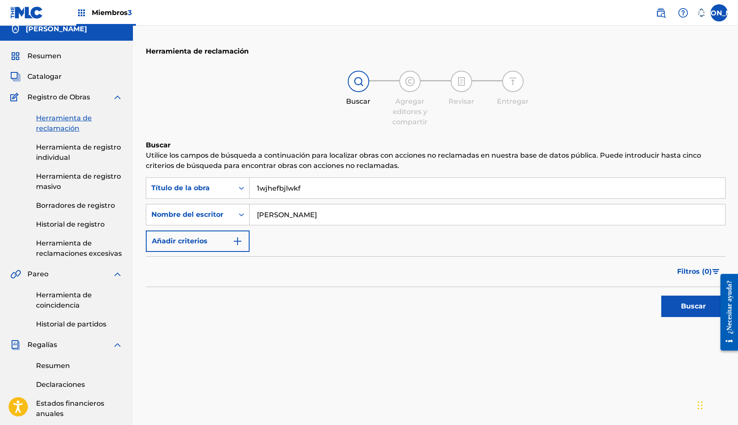
click at [688, 301] on button "Buscar" at bounding box center [693, 306] width 64 height 21
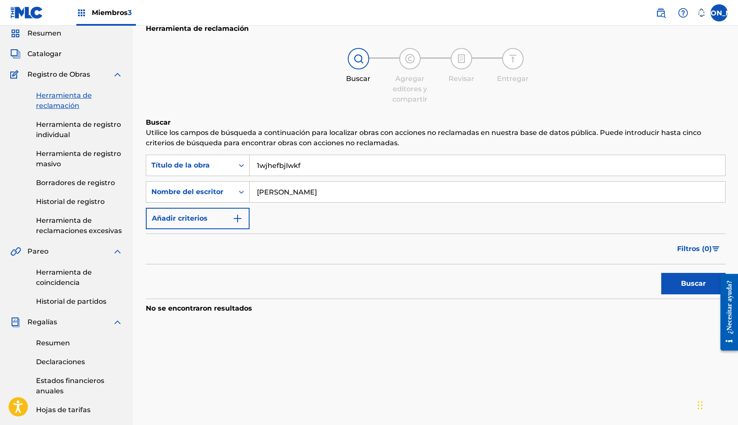
scroll to position [0, 0]
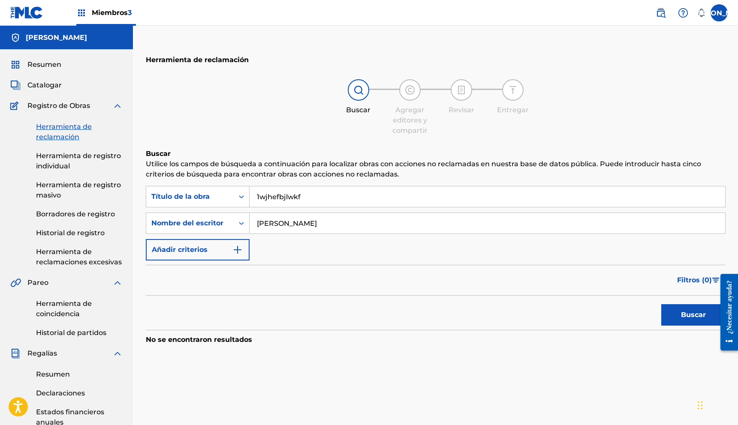
click at [42, 163] on font "Herramienta de registro individual" at bounding box center [78, 161] width 85 height 18
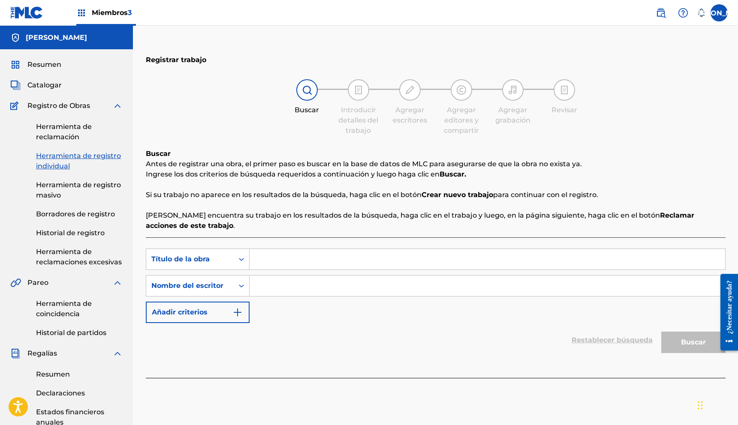
click at [276, 254] on input "Formulario de búsqueda" at bounding box center [488, 259] width 476 height 21
type input "qdsufysodbfjldsf"
click at [273, 283] on input "Formulario de búsqueda" at bounding box center [488, 286] width 476 height 21
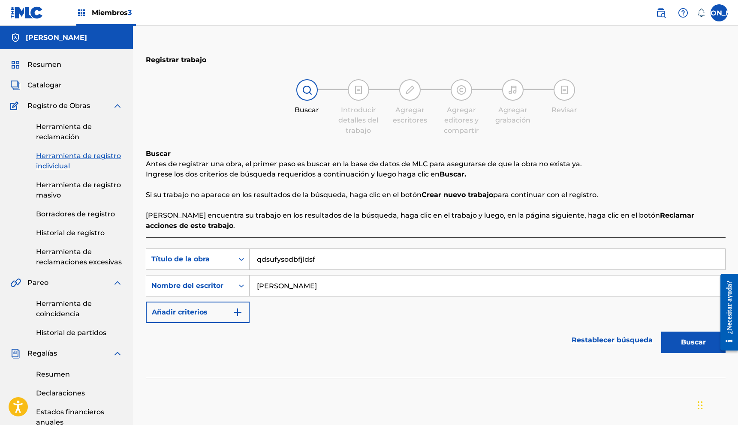
click at [661, 332] on button "Buscar" at bounding box center [693, 342] width 64 height 21
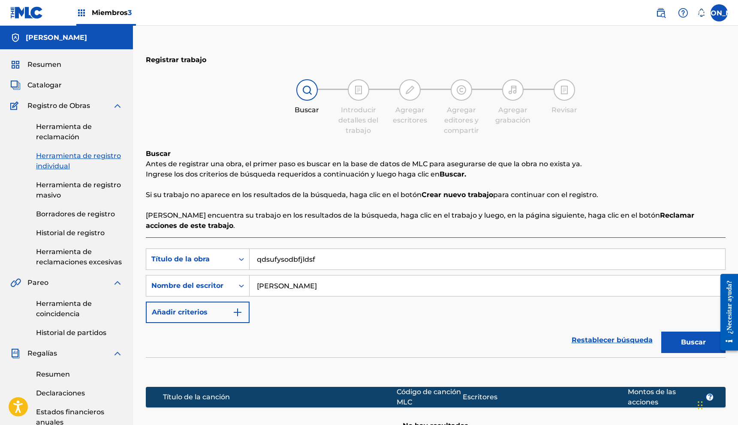
type input "[PERSON_NAME]"
click at [661, 332] on button "Buscar" at bounding box center [693, 342] width 64 height 21
drag, startPoint x: 336, startPoint y: 259, endPoint x: 191, endPoint y: 266, distance: 144.7
click at [194, 266] on div "Búsqueda con criterios 11660849-498c-458e-892c-69b8b1f73a62 Título de la obra q…" at bounding box center [436, 259] width 580 height 21
type input "q"
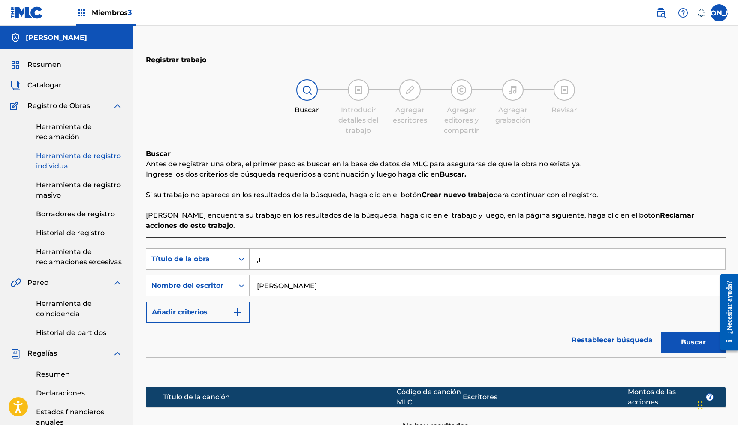
type input ","
type input "mis gustos y placeres"
click at [661, 332] on button "Buscar" at bounding box center [693, 342] width 64 height 21
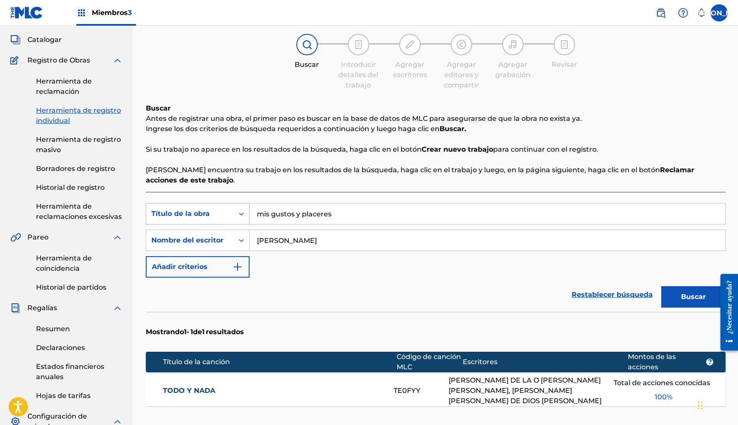
scroll to position [26, 0]
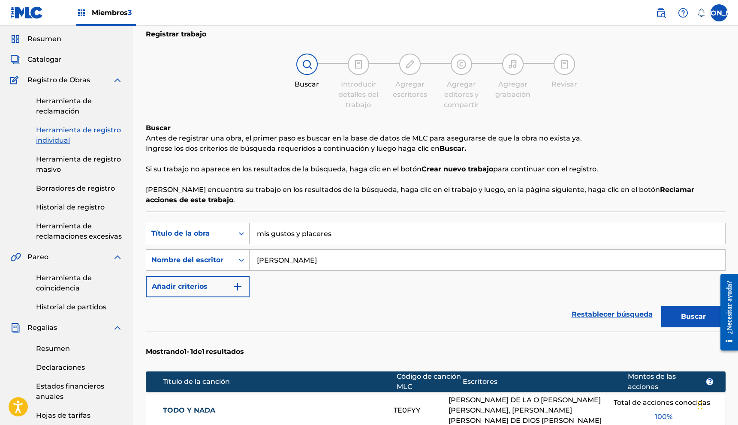
drag, startPoint x: 408, startPoint y: 239, endPoint x: 232, endPoint y: 235, distance: 176.3
click at [234, 235] on div "Búsqueda con criterios 11660849-498c-458e-892c-69b8b1f73a62 Título de la obra m…" at bounding box center [436, 233] width 580 height 21
type input "qiwhdbfkjwdsfoujldsf"
click at [661, 306] on button "Buscar" at bounding box center [693, 316] width 64 height 21
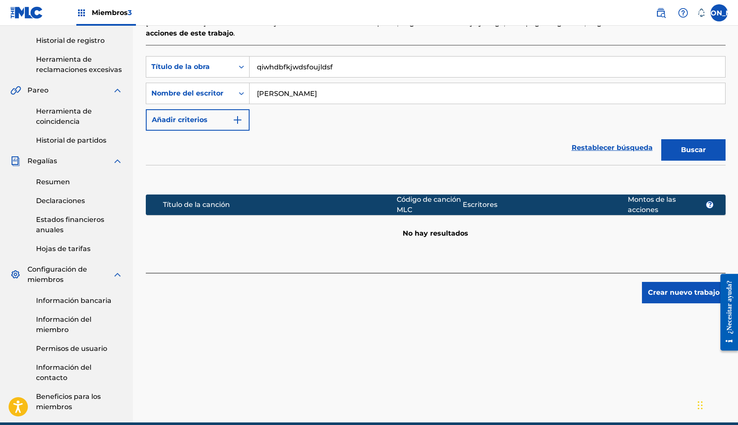
scroll to position [231, 0]
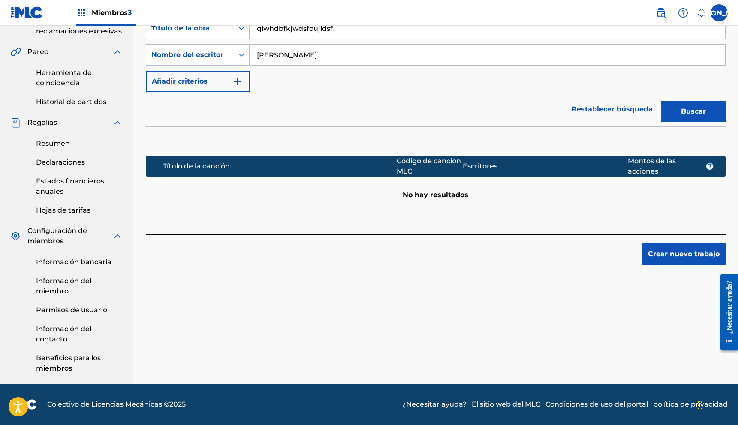
click at [693, 253] on font "Crear nuevo trabajo" at bounding box center [684, 254] width 72 height 8
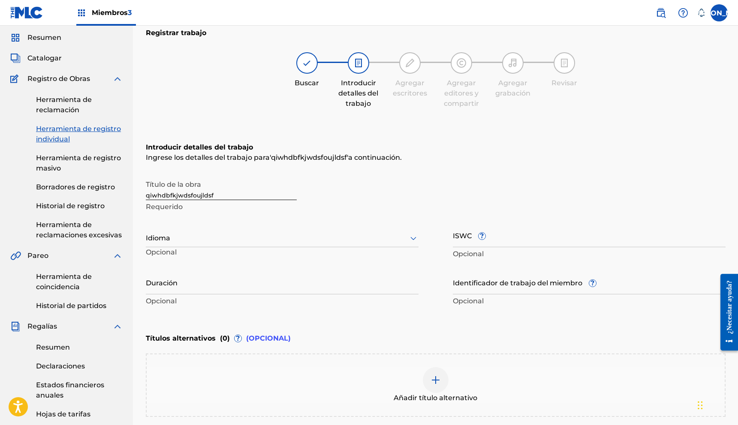
scroll to position [0, 0]
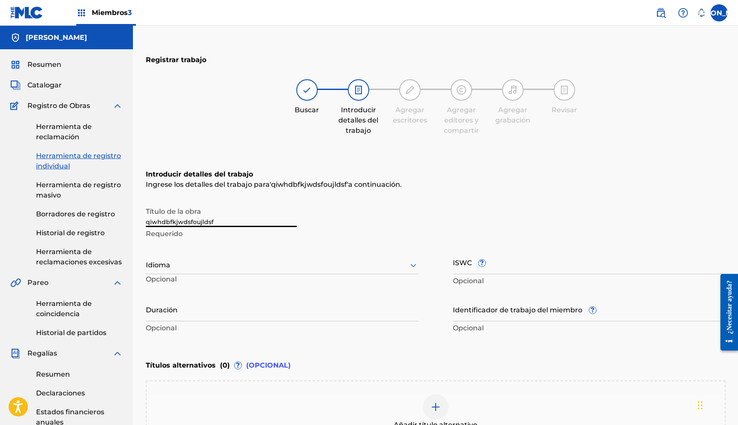
drag, startPoint x: 217, startPoint y: 218, endPoint x: 42, endPoint y: 214, distance: 175.9
click at [42, 214] on main "Juan Carlos Dimayuga Resumen Catalogar Registro de Obras Herramienta de reclama…" at bounding box center [369, 321] width 738 height 590
drag, startPoint x: 216, startPoint y: 219, endPoint x: 131, endPoint y: 222, distance: 85.4
click at [131, 223] on main "Juan Carlos Dimayuga Resumen Catalogar Registro de Obras Herramienta de reclama…" at bounding box center [369, 321] width 738 height 590
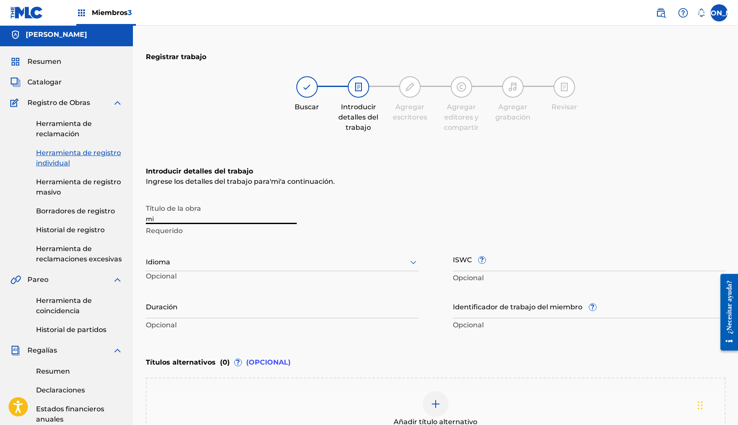
type input "m"
type input "Gustos Y Placeres"
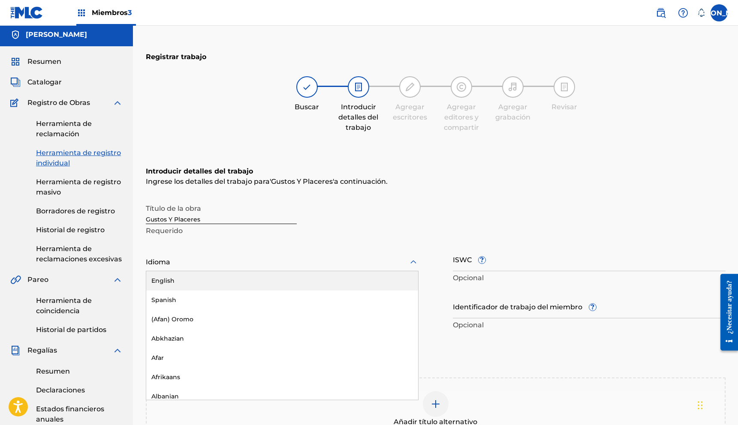
click at [232, 256] on div "Idioma" at bounding box center [282, 262] width 273 height 18
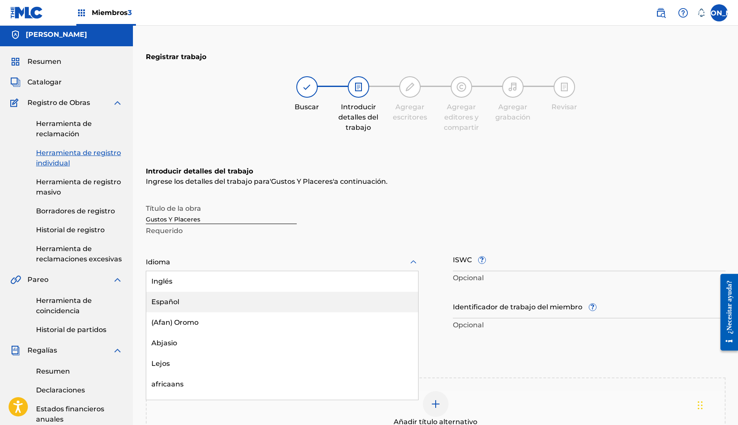
drag, startPoint x: 198, startPoint y: 301, endPoint x: 200, endPoint y: 293, distance: 8.3
click at [198, 301] on div "Español" at bounding box center [282, 302] width 272 height 21
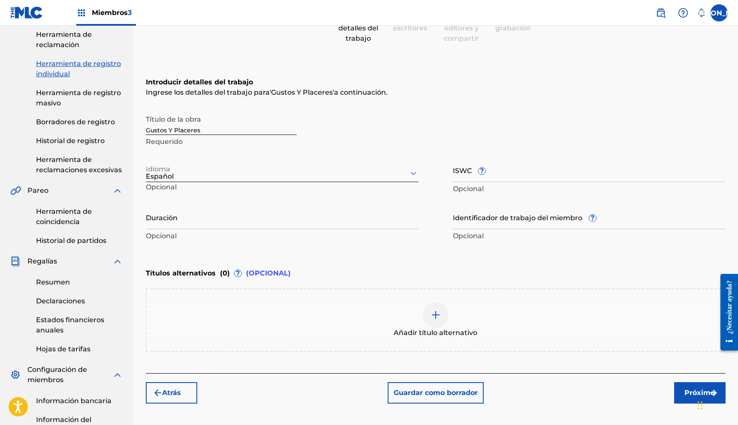
scroll to position [93, 0]
click at [430, 311] on div at bounding box center [436, 315] width 26 height 26
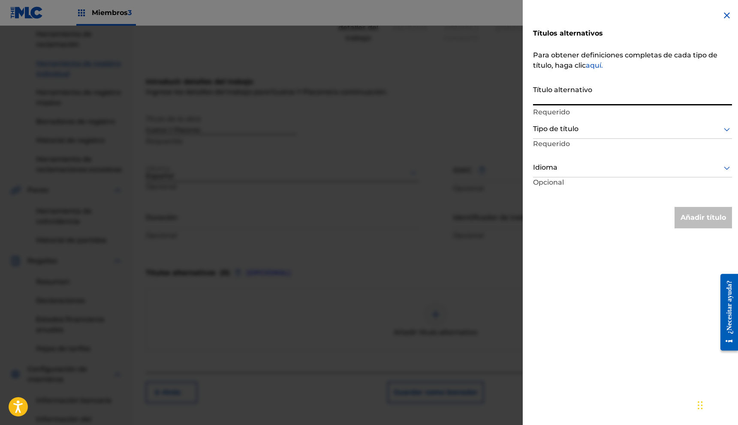
click at [601, 102] on input "Título alternativo" at bounding box center [632, 93] width 199 height 24
drag, startPoint x: 633, startPoint y: 103, endPoint x: 528, endPoint y: 102, distance: 104.2
click at [517, 103] on div "Títulos alternativos Para obtener definiciones completas de cada tipo de título…" at bounding box center [369, 226] width 738 height 400
click at [598, 100] on input "Gustos Y Placeres" at bounding box center [632, 93] width 199 height 24
type input "Gustos Y Placeres (En Vivo)"
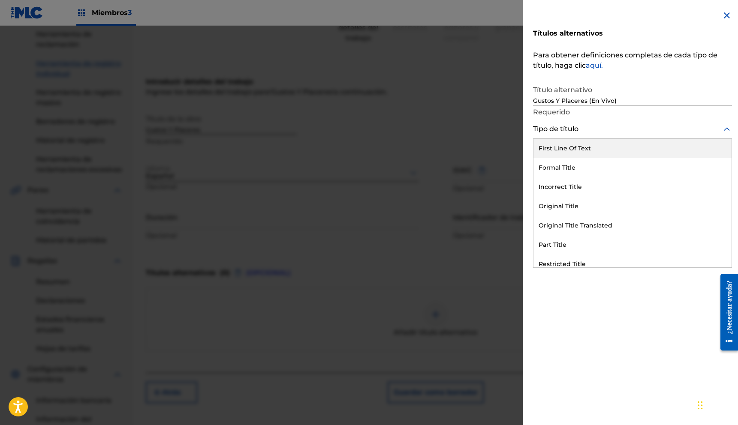
click at [575, 138] on div "Tipo de título" at bounding box center [632, 129] width 199 height 19
click at [571, 157] on div "Primera línea de texto" at bounding box center [633, 149] width 198 height 21
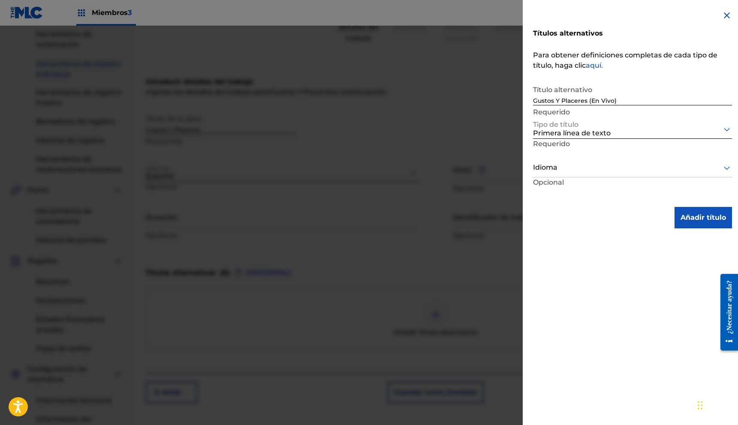
click at [690, 225] on button "Añadir título" at bounding box center [703, 217] width 57 height 21
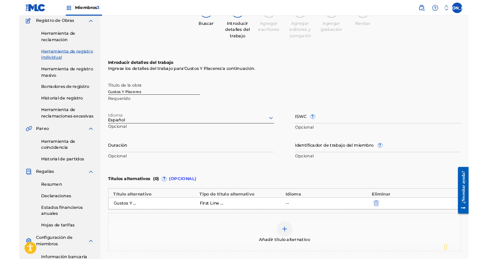
scroll to position [75, 0]
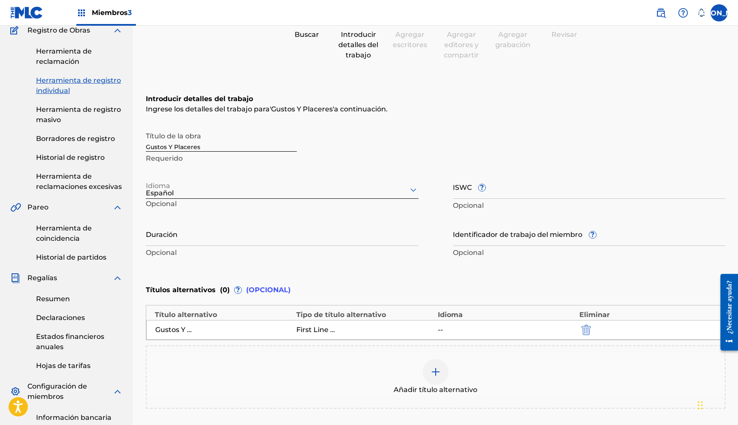
click at [302, 242] on input "Duración" at bounding box center [282, 234] width 273 height 24
click at [144, 241] on div "Registrar trabajo Buscar Introducir detalles del trabajo Agregar escritores Agr…" at bounding box center [436, 256] width 600 height 568
click at [146, 241] on input "2.48" at bounding box center [282, 234] width 273 height 24
click at [210, 238] on input "02.48" at bounding box center [282, 234] width 273 height 24
click at [349, 261] on div "Introducir detalles del trabajo Ingrese los detalles del trabajo para ' Gustos …" at bounding box center [436, 177] width 580 height 208
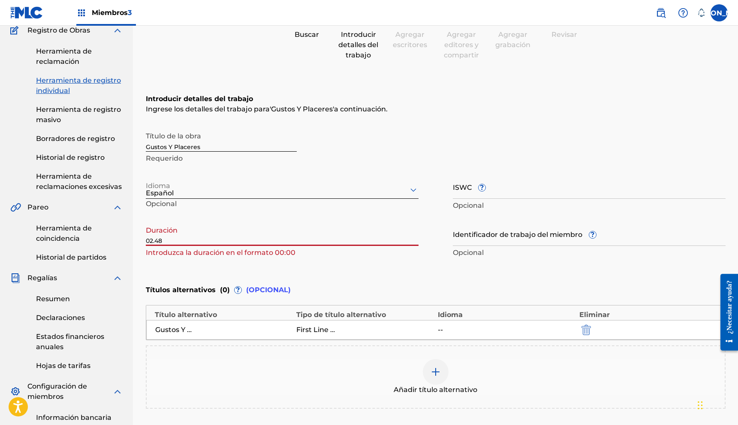
click at [199, 238] on input "02.48" at bounding box center [282, 234] width 273 height 24
drag, startPoint x: 154, startPoint y: 242, endPoint x: 167, endPoint y: 243, distance: 13.3
click at [154, 242] on input "02.48" at bounding box center [282, 234] width 273 height 24
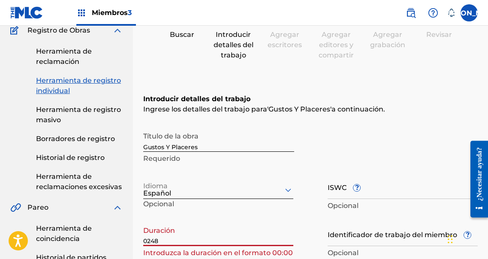
paste input ":"
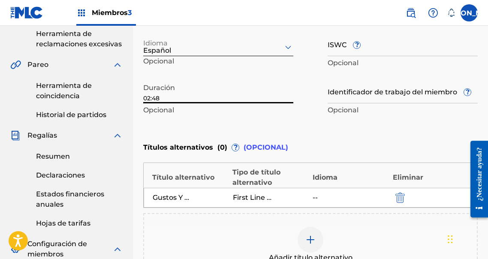
scroll to position [222, 0]
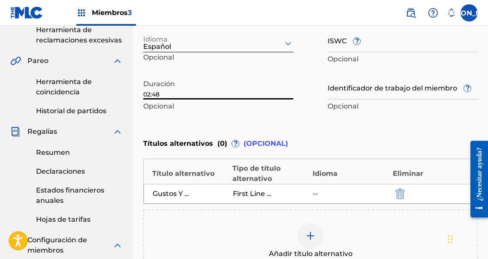
type input "02:48"
click at [264, 233] on div "Añadir título alternativo" at bounding box center [310, 241] width 333 height 36
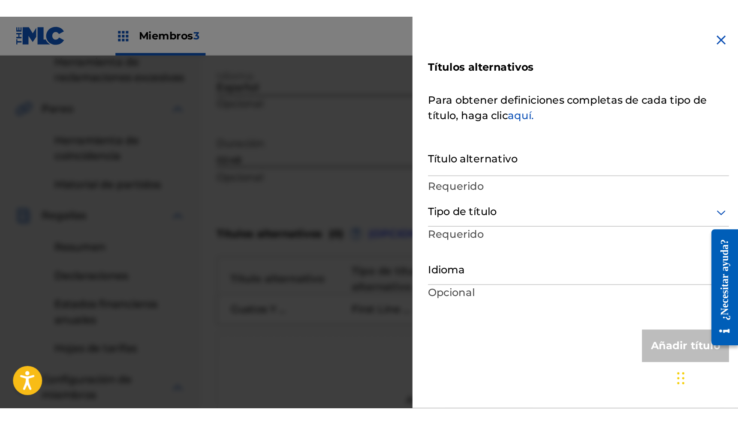
scroll to position [193, 0]
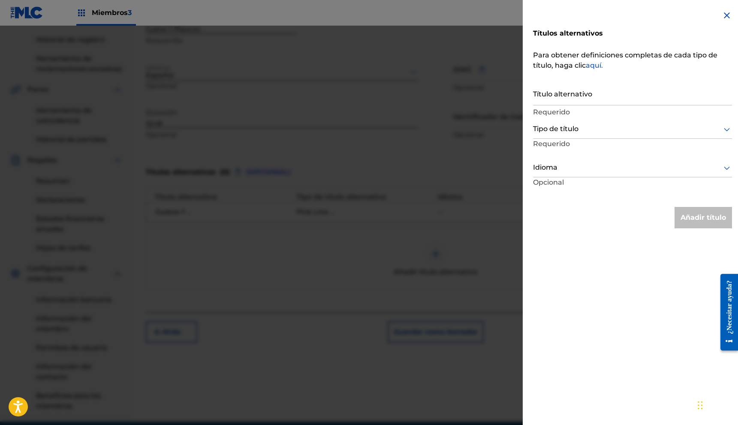
click at [722, 18] on img at bounding box center [727, 15] width 10 height 10
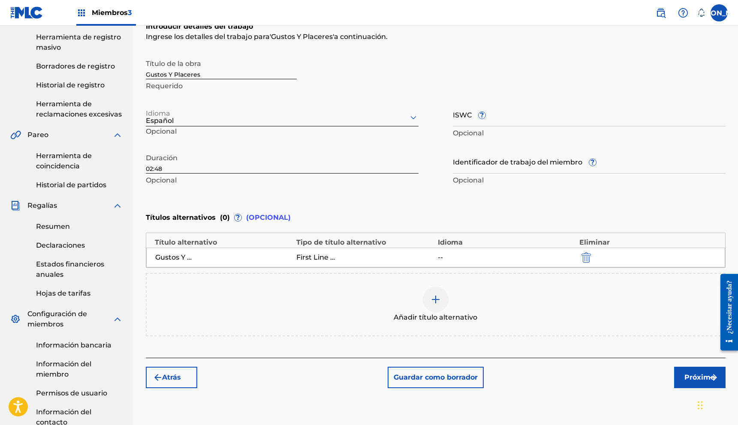
scroll to position [148, 0]
click at [685, 377] on font "Próximo" at bounding box center [700, 378] width 30 height 8
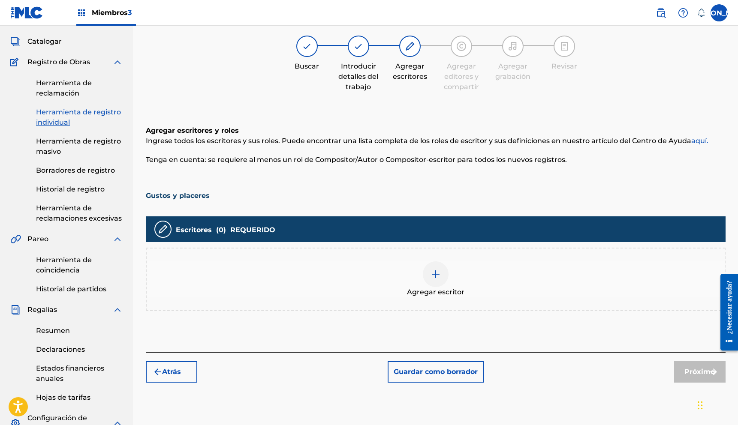
scroll to position [39, 0]
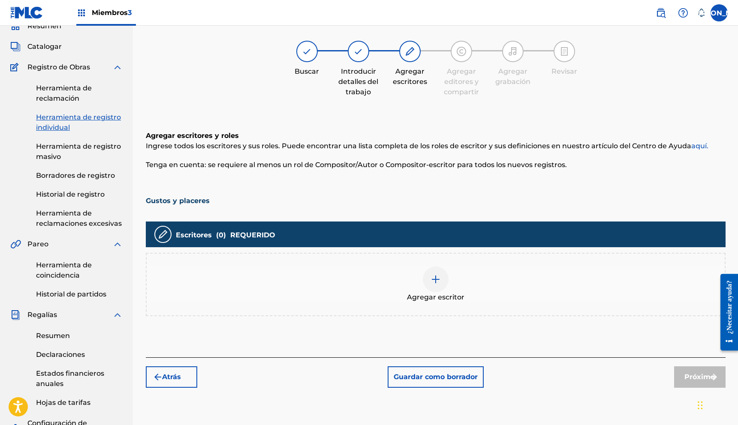
click at [442, 283] on div at bounding box center [436, 280] width 26 height 26
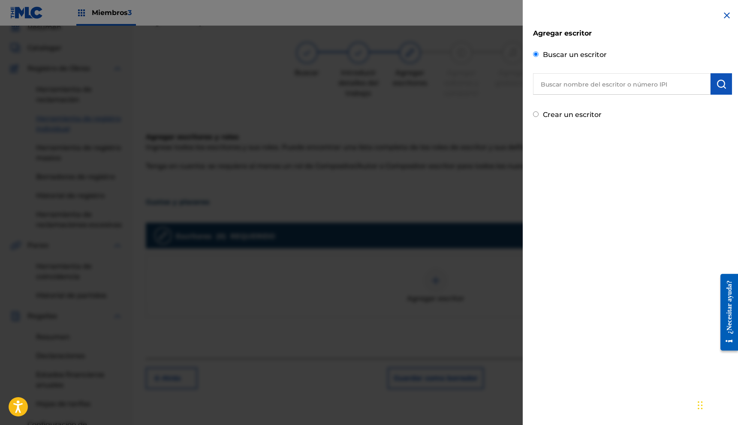
click at [548, 89] on input "text" at bounding box center [622, 83] width 178 height 21
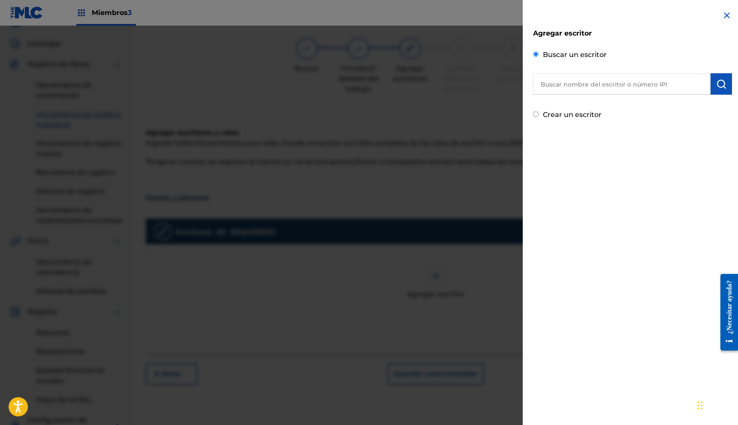
click at [601, 206] on div "Agregar escritor Buscar un escritor Crear un escritor" at bounding box center [633, 212] width 220 height 425
click at [579, 80] on input "text" at bounding box center [622, 83] width 178 height 21
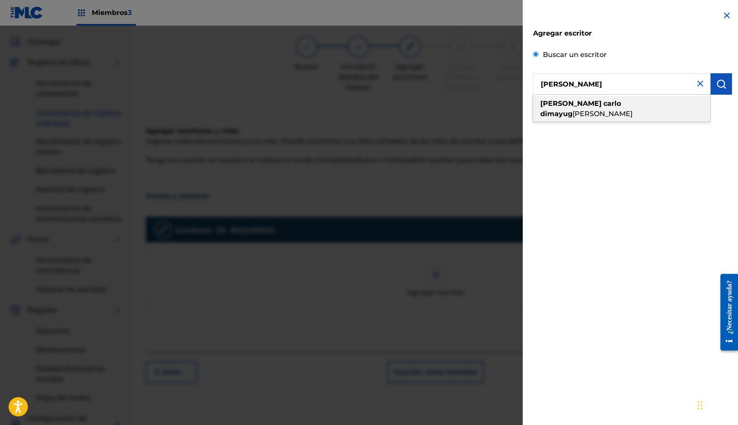
click at [573, 110] on font "dimayug" at bounding box center [556, 114] width 32 height 8
type input "[PERSON_NAME]"
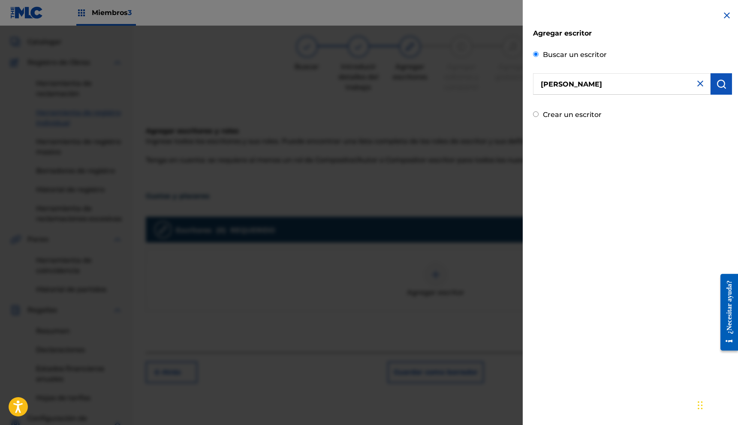
click at [716, 89] on button "submit" at bounding box center [721, 83] width 21 height 21
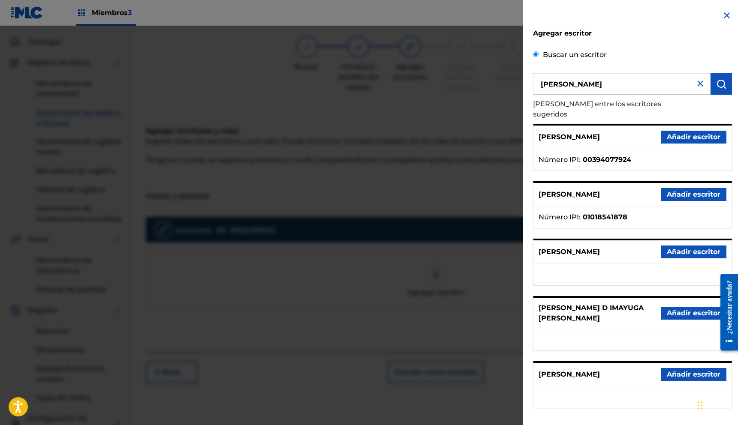
click at [699, 133] on font "Añadir escritor" at bounding box center [694, 137] width 54 height 8
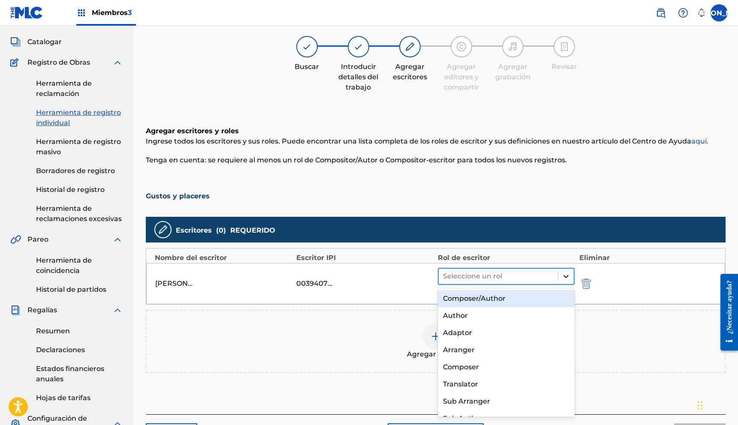
click at [566, 278] on icon at bounding box center [566, 276] width 9 height 9
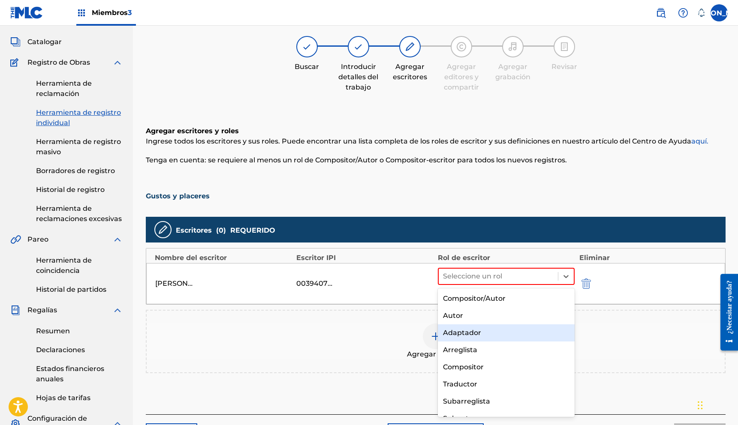
scroll to position [12, 0]
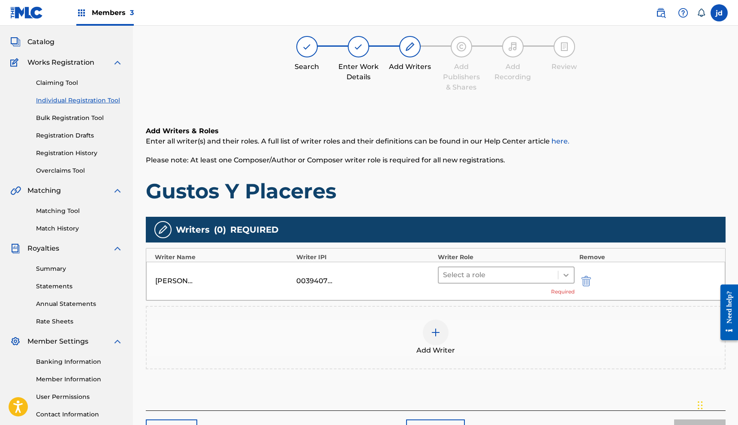
click at [568, 271] on icon at bounding box center [566, 275] width 9 height 9
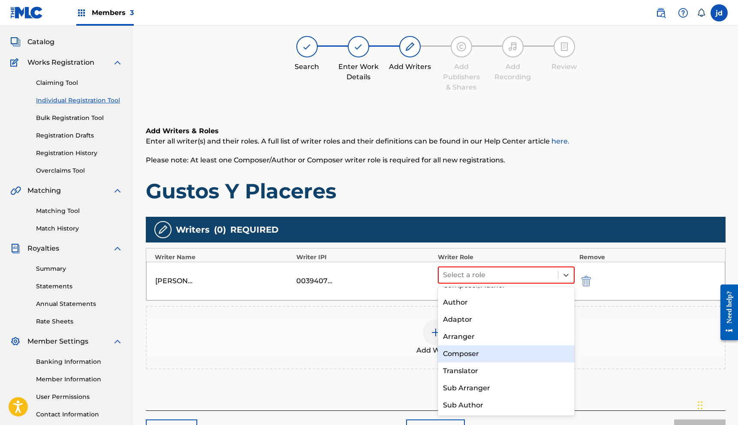
scroll to position [0, 0]
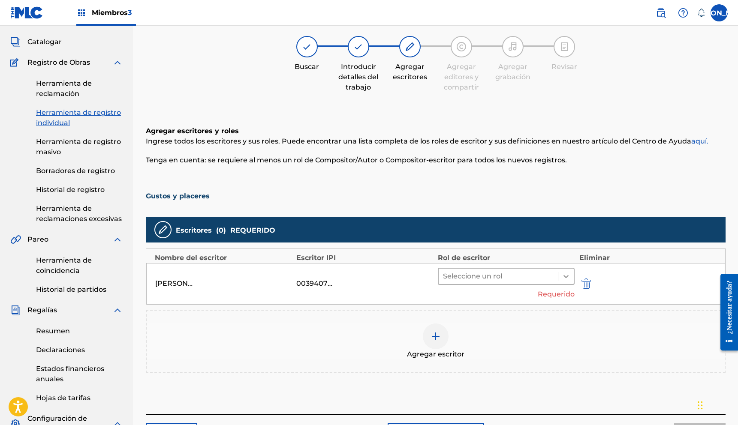
click at [567, 278] on icon at bounding box center [566, 276] width 9 height 9
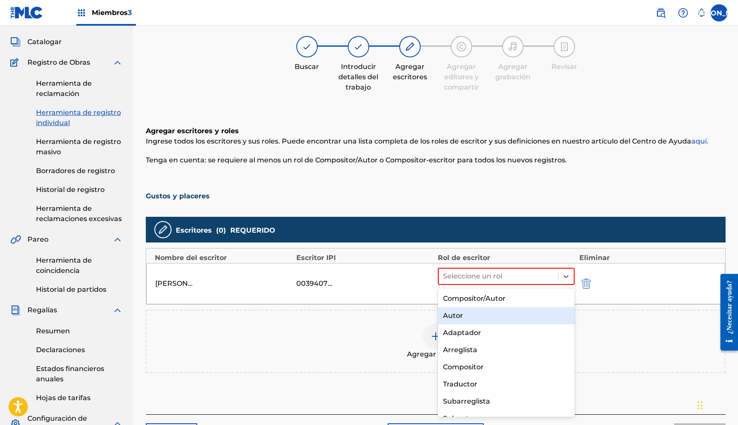
click at [474, 316] on div "Autor" at bounding box center [506, 316] width 137 height 17
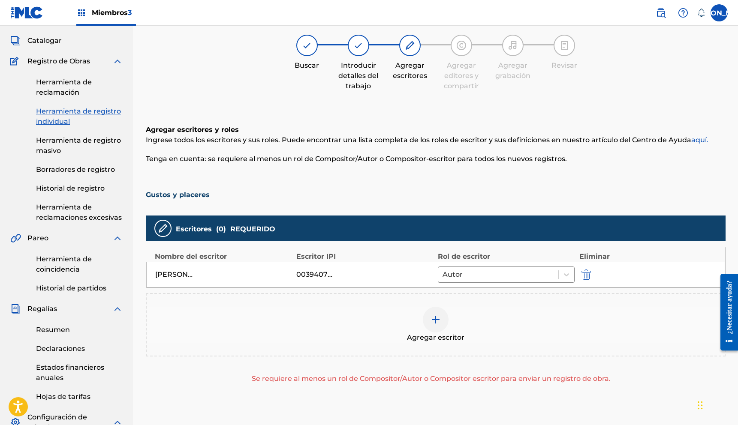
scroll to position [45, 0]
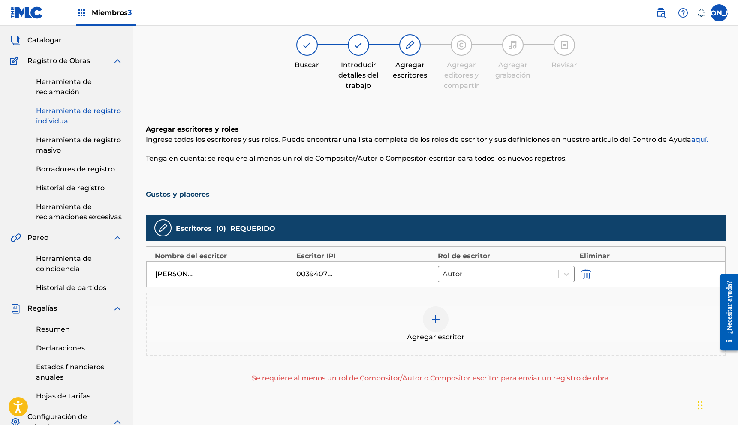
click at [505, 286] on div "JUAN CARLOS DIMAYUGA LIZARRAGA 00394077924 Autor" at bounding box center [435, 275] width 579 height 26
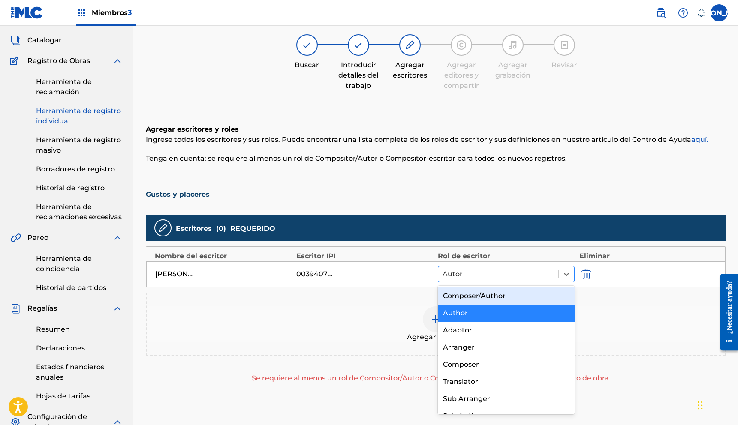
click at [503, 280] on div at bounding box center [499, 274] width 112 height 12
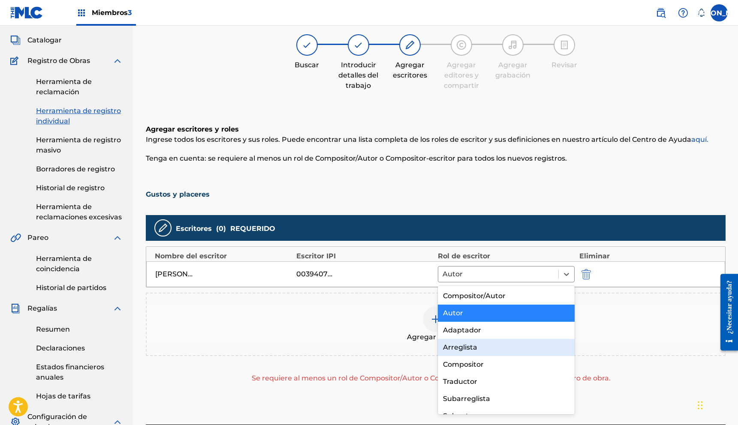
click at [477, 343] on div "Arreglista" at bounding box center [506, 347] width 137 height 17
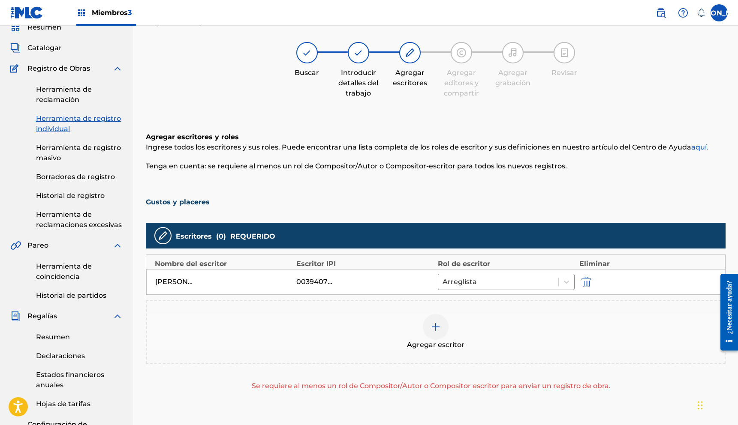
scroll to position [33, 0]
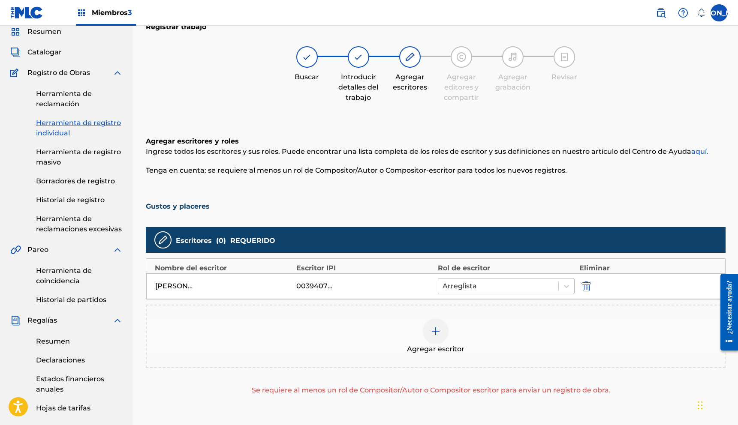
click at [480, 283] on div at bounding box center [499, 286] width 112 height 12
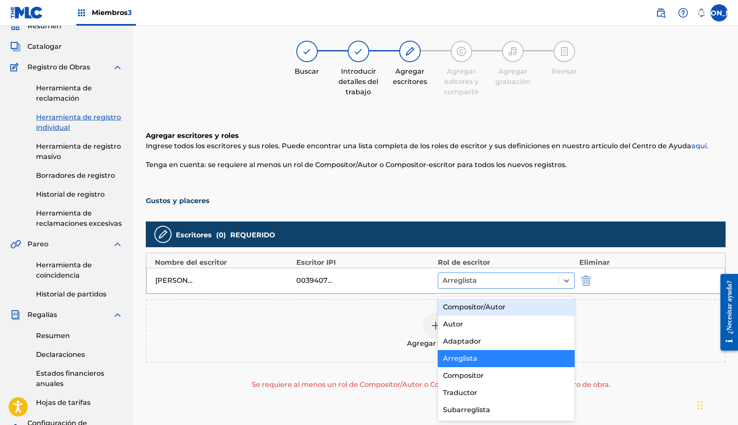
scroll to position [39, 0]
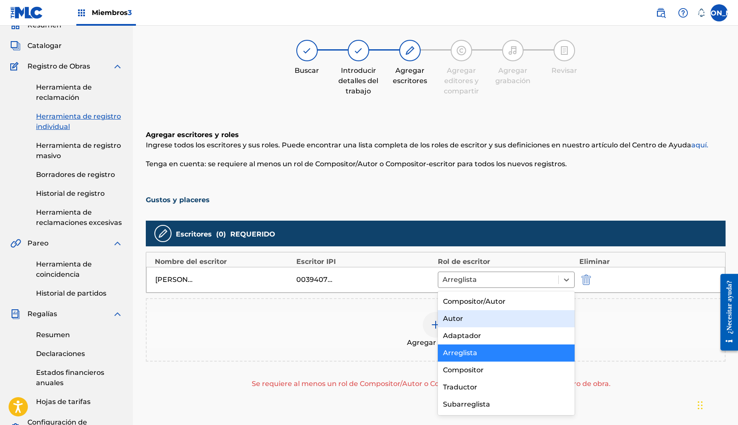
click at [464, 320] on div "Autor" at bounding box center [506, 319] width 137 height 17
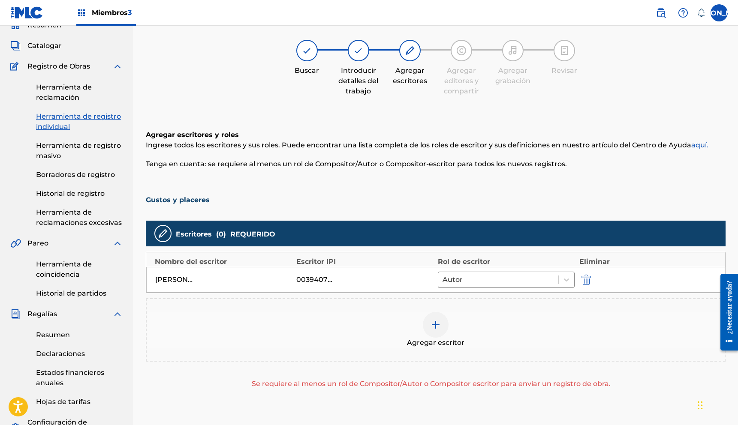
scroll to position [37, 0]
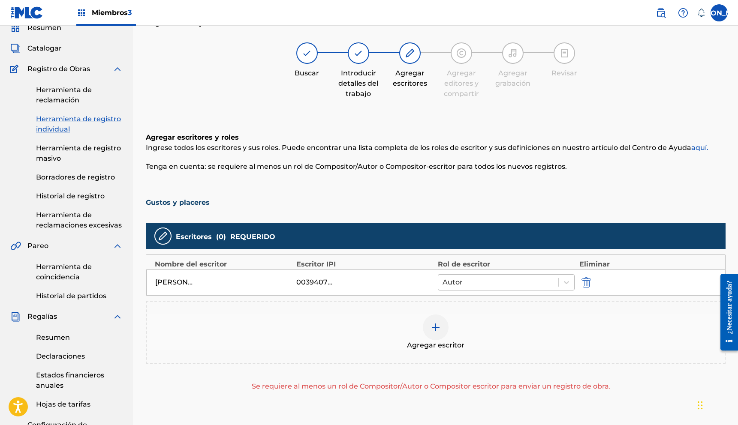
click at [491, 282] on div at bounding box center [499, 283] width 112 height 12
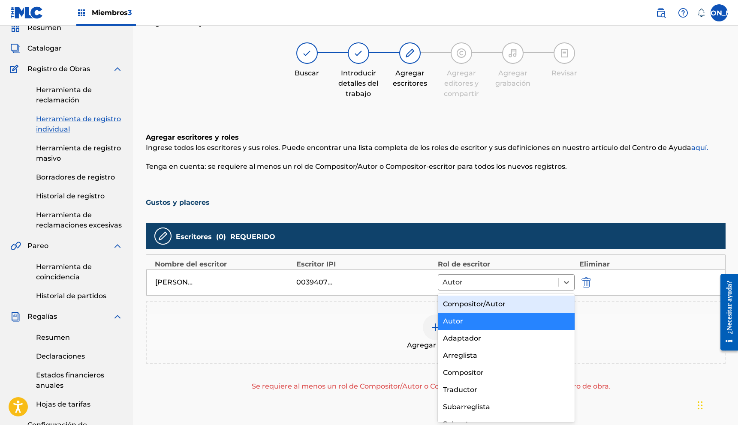
click at [483, 306] on font "Compositor/Autor" at bounding box center [474, 304] width 63 height 8
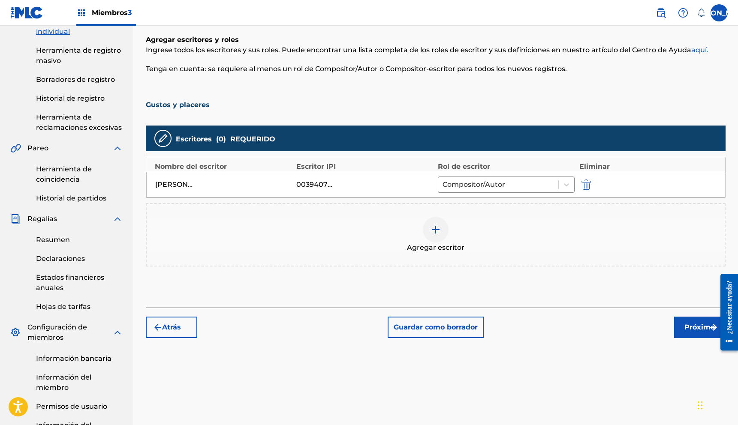
scroll to position [142, 0]
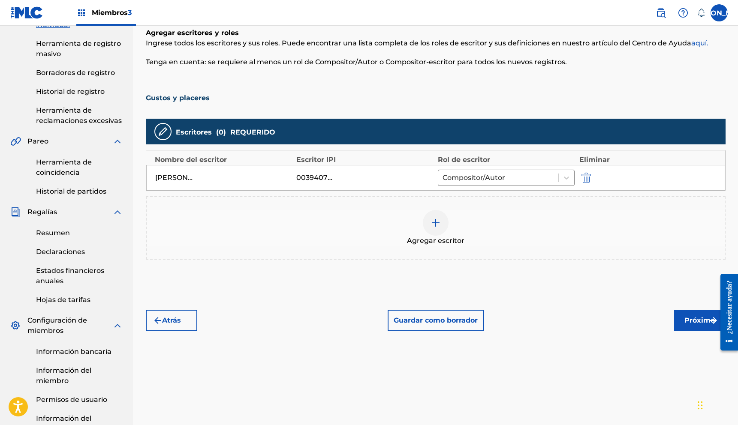
click at [685, 319] on font "Próximo" at bounding box center [700, 321] width 30 height 8
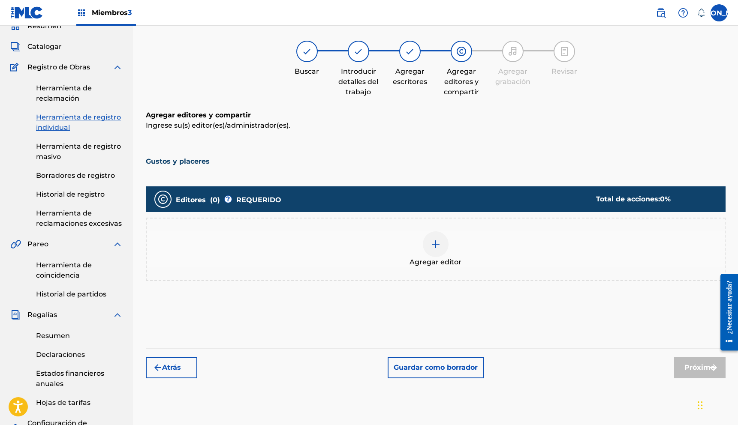
scroll to position [33, 0]
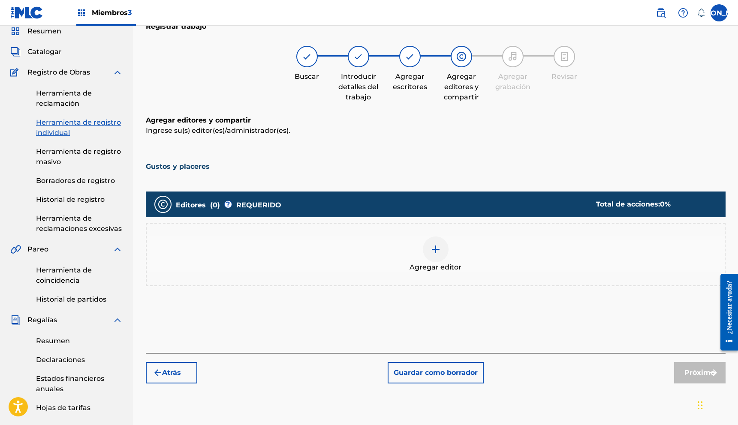
click at [442, 250] on div at bounding box center [436, 250] width 26 height 26
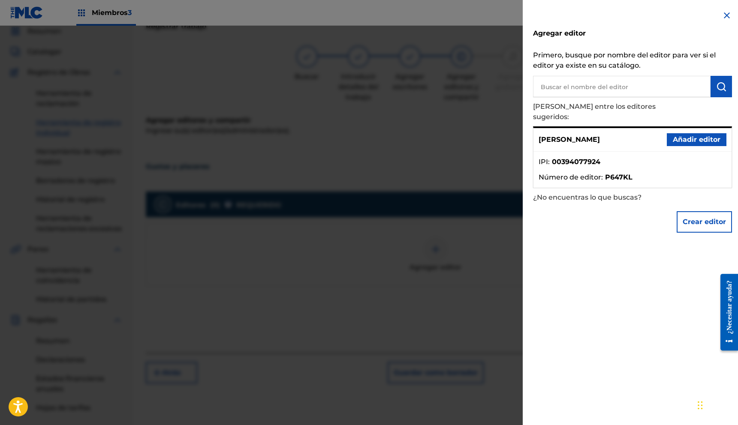
click at [677, 136] on font "Añadir editor" at bounding box center [697, 140] width 48 height 8
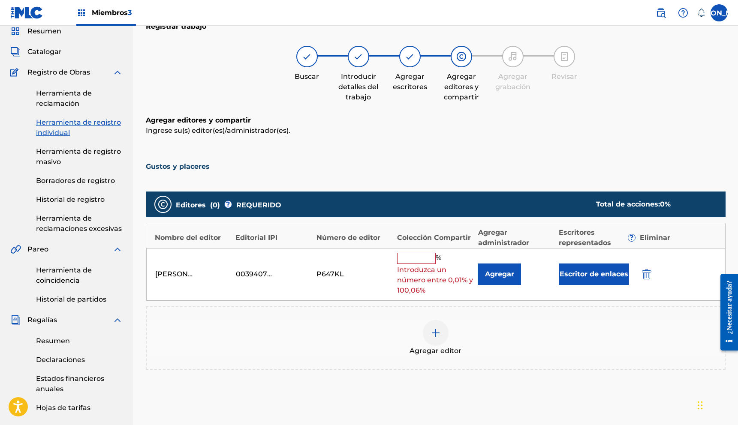
click at [416, 256] on input "text" at bounding box center [416, 258] width 39 height 11
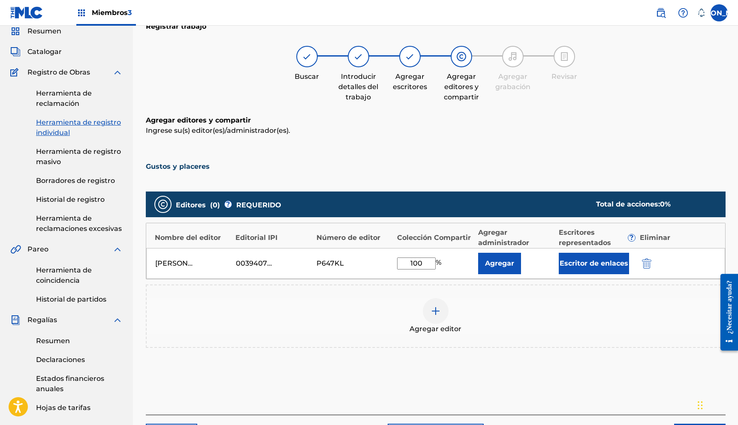
type input "100"
click at [478, 253] on button "Agregar" at bounding box center [499, 263] width 43 height 21
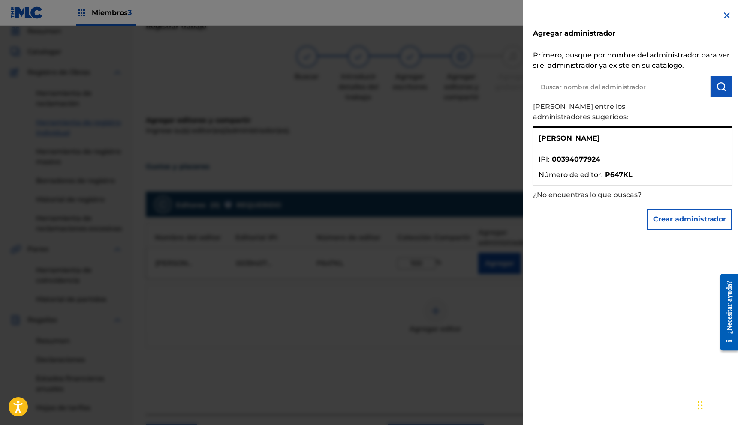
scroll to position [34, 0]
click at [722, 15] on img at bounding box center [727, 15] width 10 height 10
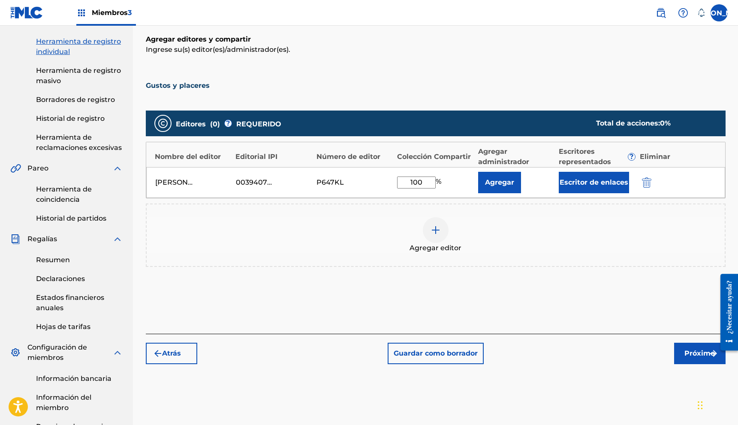
click at [679, 355] on button "Próximo" at bounding box center [699, 353] width 51 height 21
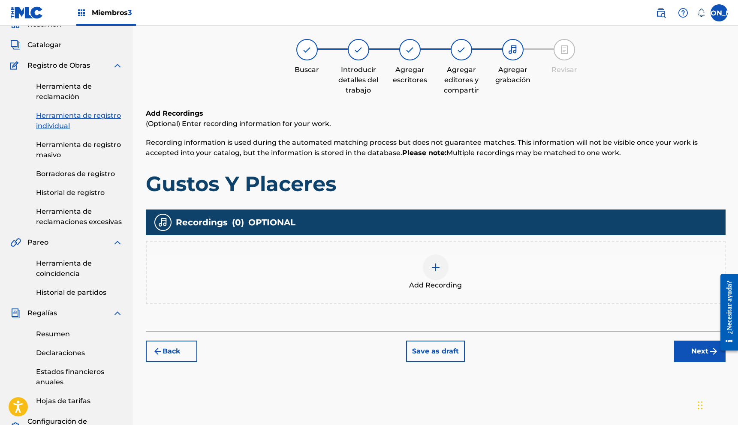
scroll to position [39, 0]
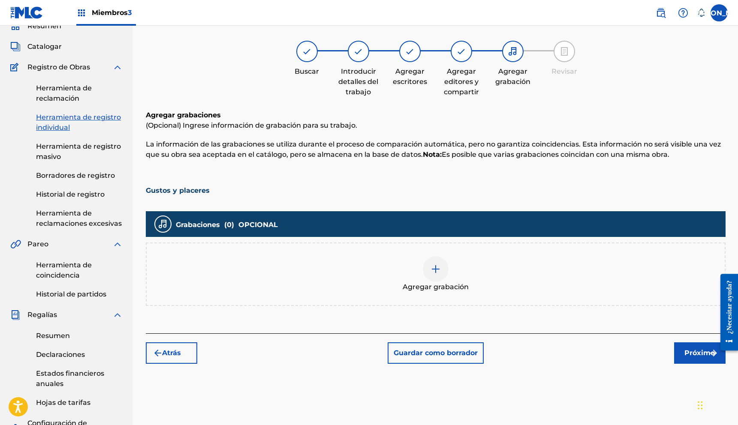
click at [438, 275] on div at bounding box center [436, 269] width 26 height 26
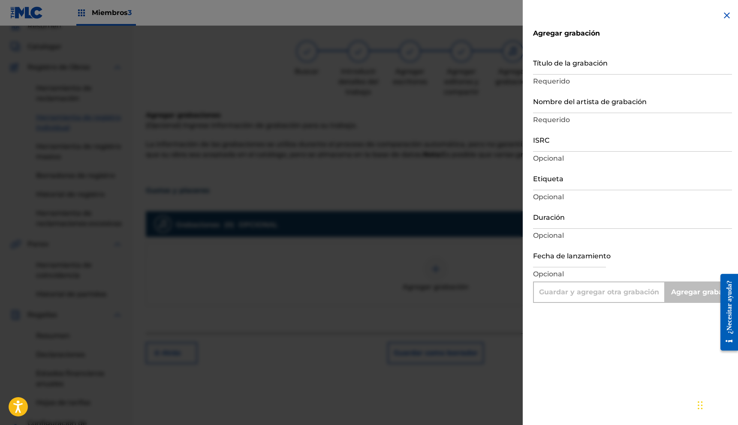
scroll to position [0, 3]
click at [559, 67] on input "Título de la grabación" at bounding box center [630, 62] width 199 height 24
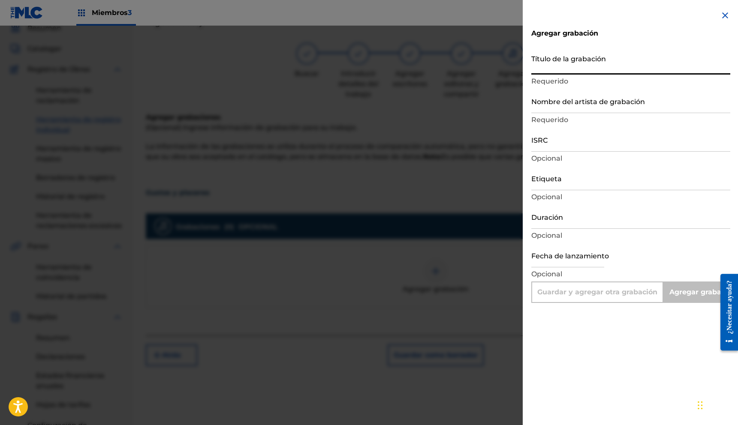
scroll to position [36, 0]
paste input ":"
type input ":"
type input "Add Recording"
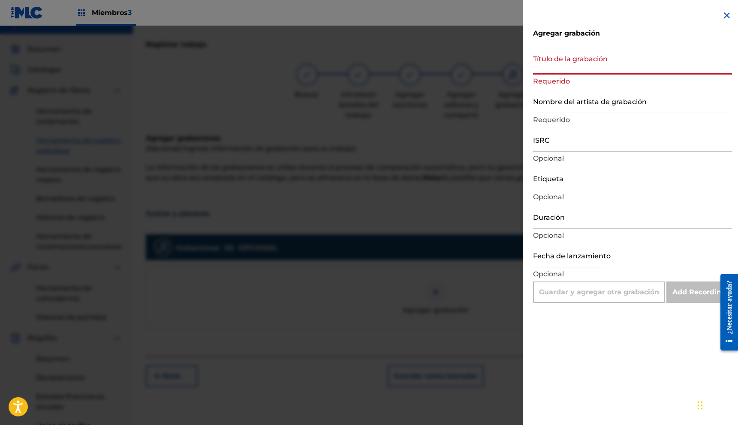
scroll to position [14, 0]
click at [571, 68] on input "Título de la grabación" at bounding box center [632, 62] width 199 height 24
type input "Gustos Y Placeres"
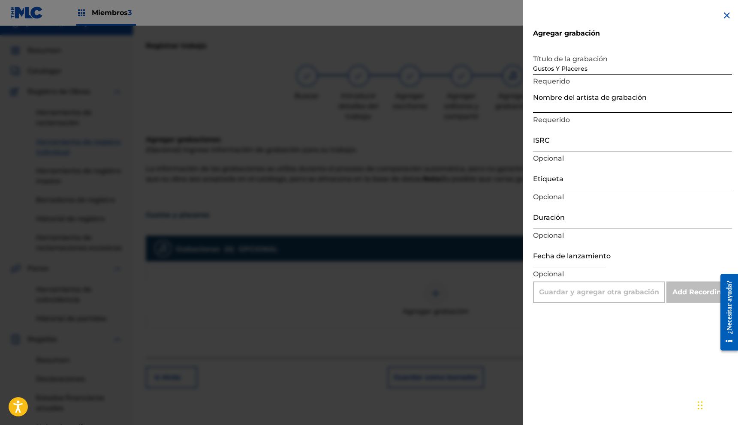
click at [591, 108] on input "Nombre del artista de grabación" at bounding box center [632, 101] width 199 height 24
type input "24 siete"
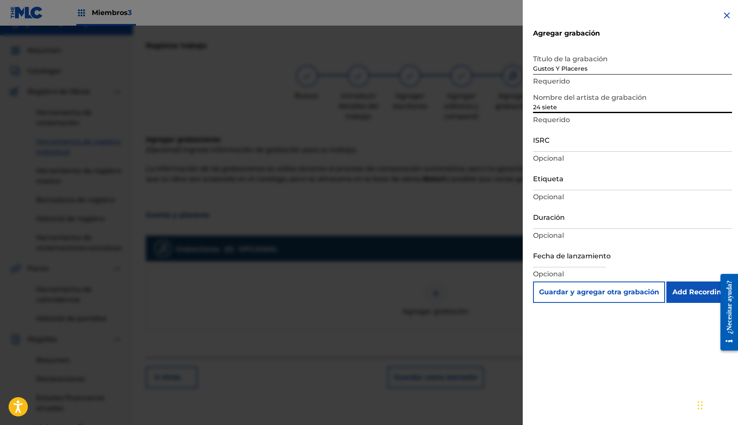
click at [573, 148] on input "ISRC" at bounding box center [632, 139] width 199 height 24
type input "TCACJ1546372"
click at [607, 218] on input "Duración" at bounding box center [632, 217] width 199 height 24
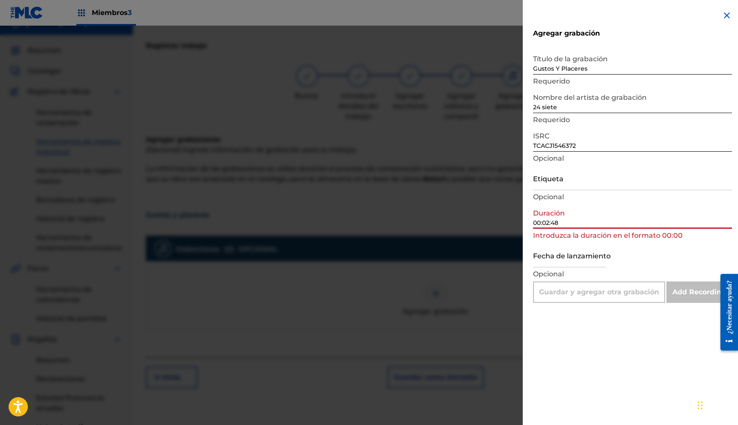
click at [687, 265] on div "Fecha de lanzamiento Opcional" at bounding box center [632, 262] width 199 height 39
click at [542, 226] on input "00:02:48" at bounding box center [632, 217] width 199 height 24
drag, startPoint x: 545, startPoint y: 224, endPoint x: 555, endPoint y: 230, distance: 12.3
click at [545, 224] on input "00:02:48" at bounding box center [632, 217] width 199 height 24
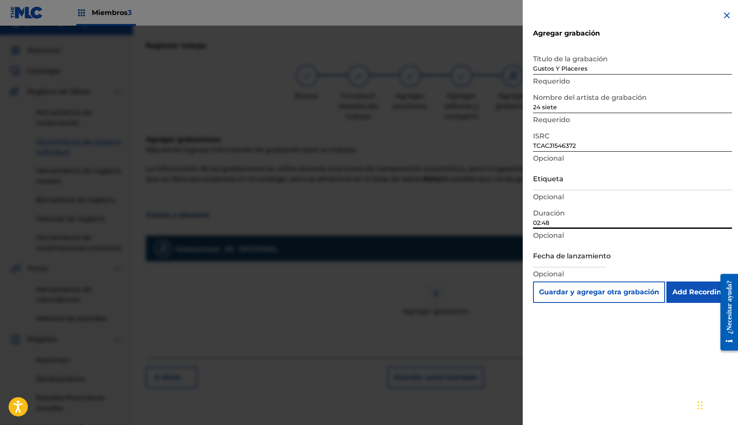
type input "02:48"
click at [700, 288] on input "Add Recording" at bounding box center [699, 292] width 66 height 21
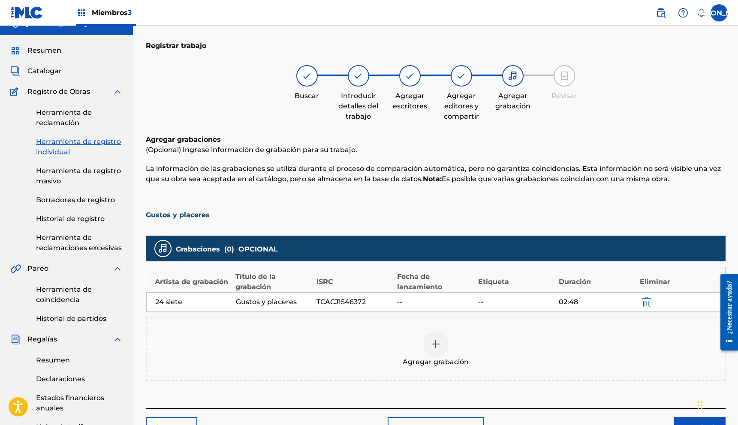
click at [431, 350] on div at bounding box center [436, 345] width 26 height 26
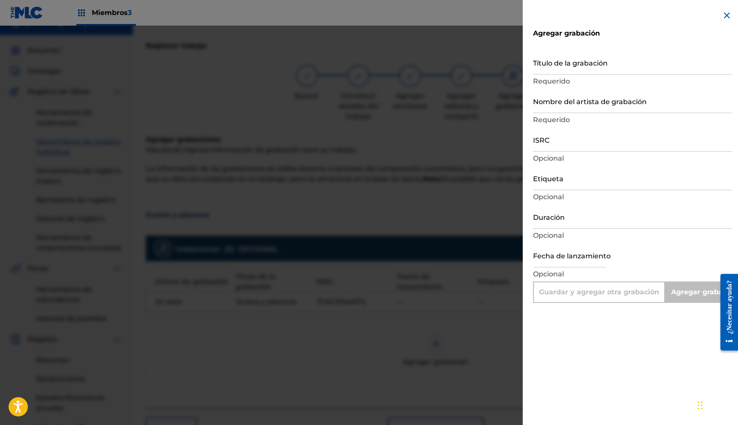
click at [573, 70] on input "Título de la grabación" at bounding box center [632, 62] width 199 height 24
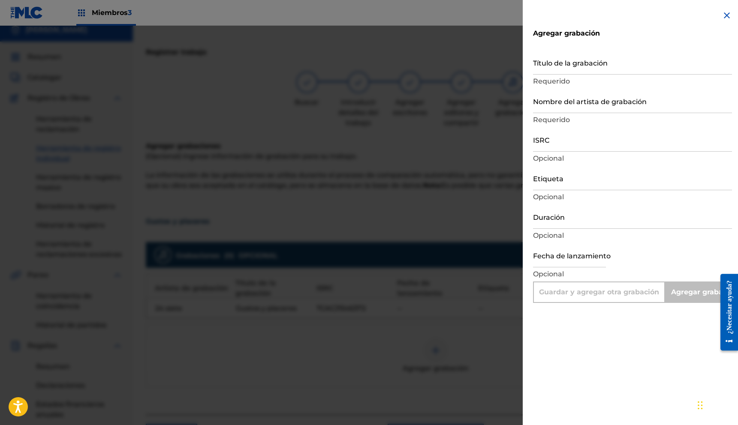
click at [391, 326] on div at bounding box center [369, 238] width 738 height 425
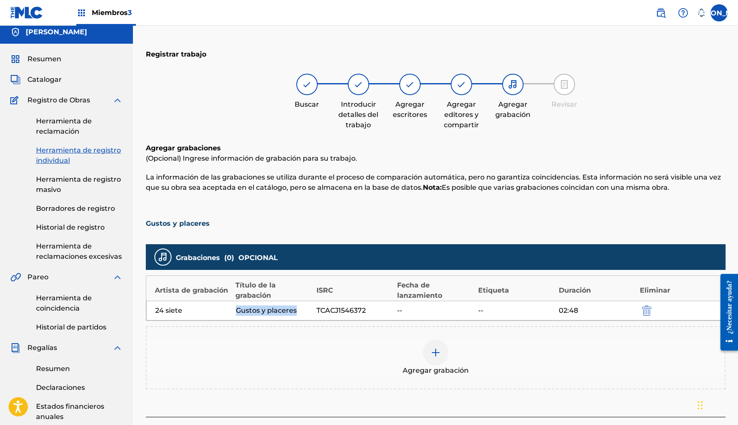
drag, startPoint x: 236, startPoint y: 308, endPoint x: 299, endPoint y: 309, distance: 62.2
click at [299, 309] on div "Gustos y placeres" at bounding box center [274, 311] width 76 height 10
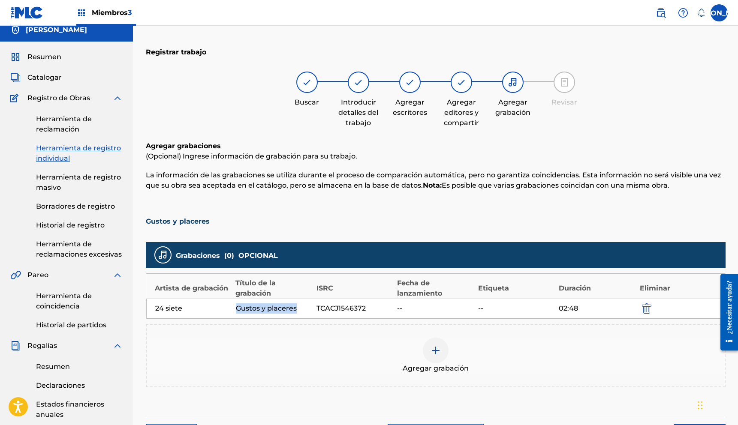
scroll to position [0, 0]
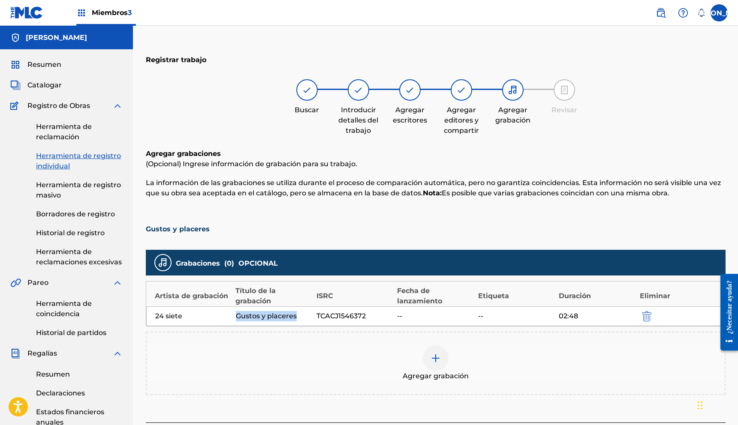
copy font "Gustos y placeres"
click at [432, 355] on img at bounding box center [436, 358] width 10 height 10
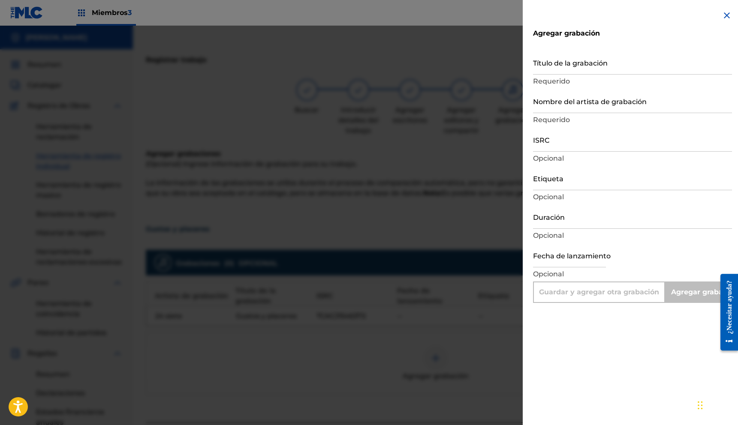
drag, startPoint x: 557, startPoint y: 64, endPoint x: 558, endPoint y: 69, distance: 4.4
click at [557, 64] on input "Título de la grabación" at bounding box center [632, 62] width 199 height 24
paste input "Gustos y placeres"
type input "Gustos y placeres"
type input "Add Recording"
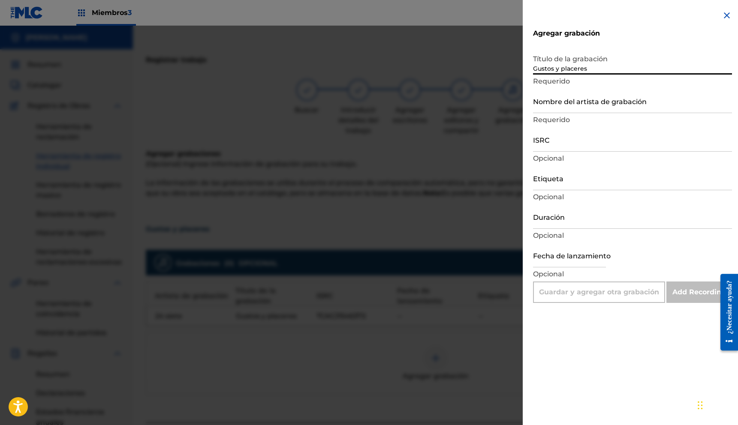
type input "Gustos y placeres"
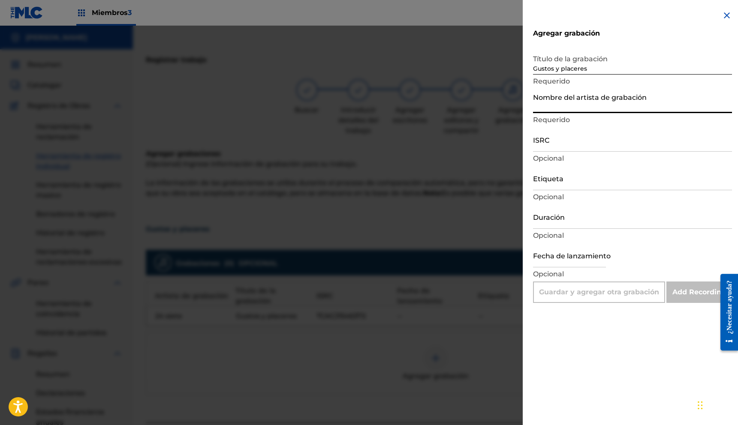
click at [564, 110] on input "Nombre del artista de grabación" at bounding box center [632, 101] width 199 height 24
type input "24 siete"
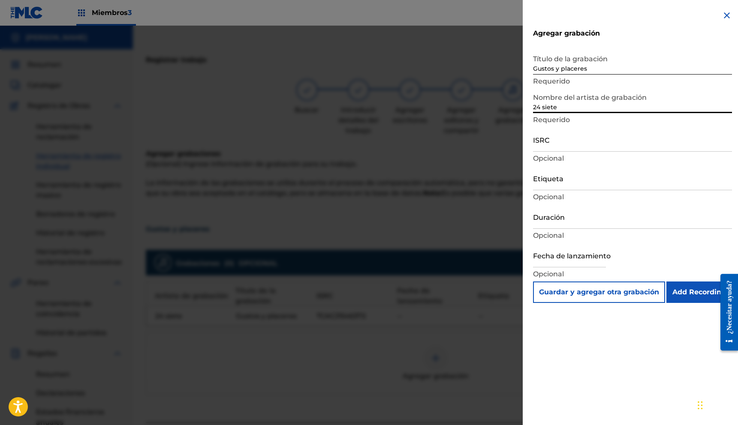
click at [578, 141] on input "ISRC" at bounding box center [632, 139] width 199 height 24
type input "TCADA1742112"
click at [595, 217] on input "Duración" at bounding box center [632, 217] width 199 height 24
type input "02:48"
click at [683, 291] on input "Add Recording" at bounding box center [699, 292] width 66 height 21
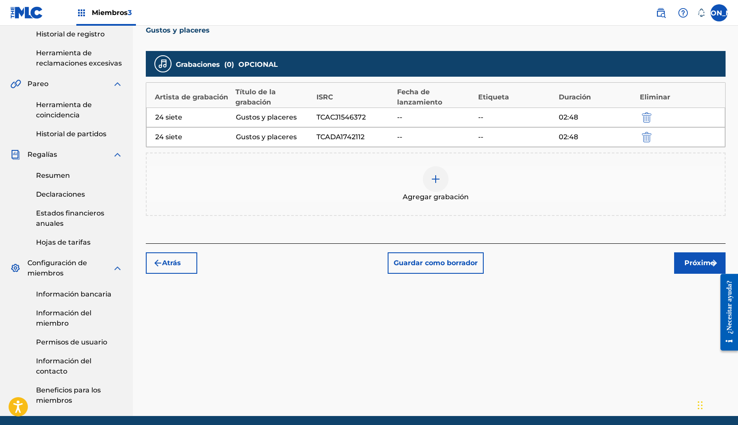
scroll to position [231, 0]
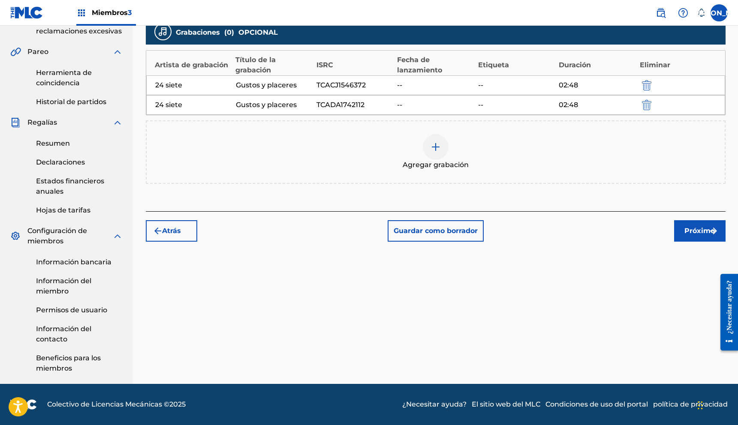
click at [702, 230] on font "Próximo" at bounding box center [700, 231] width 30 height 8
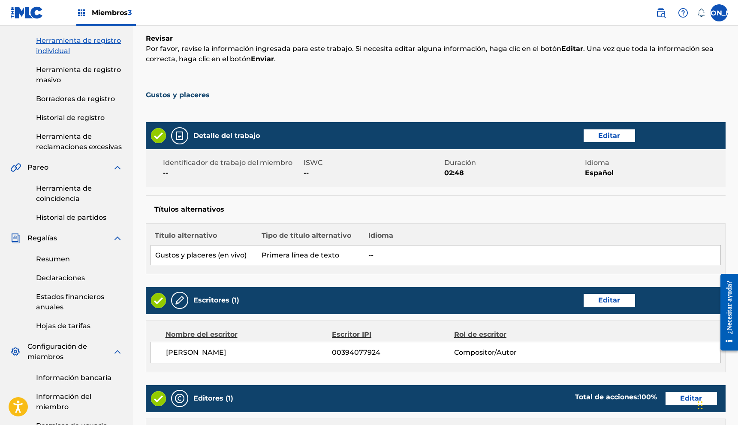
scroll to position [377, 0]
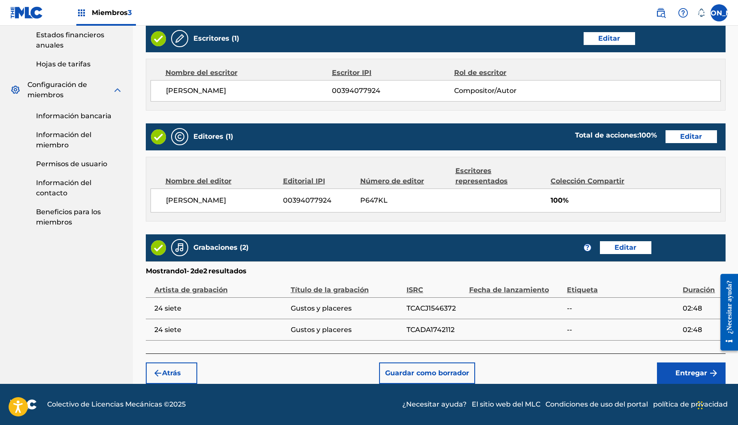
click at [692, 380] on button "Entregar" at bounding box center [691, 373] width 69 height 21
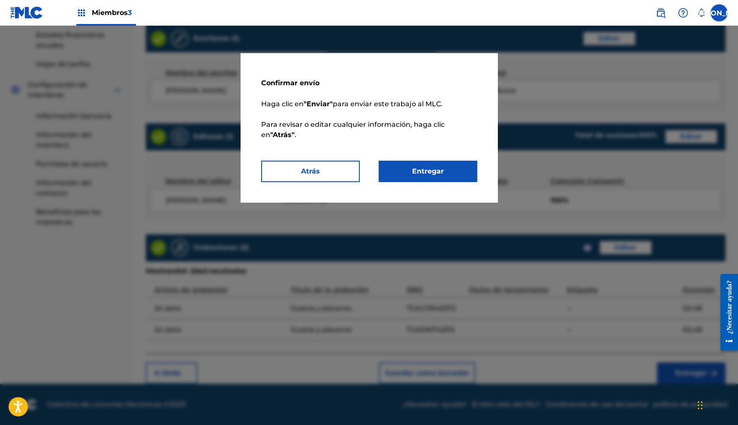
click at [436, 173] on font "Entregar" at bounding box center [428, 171] width 32 height 8
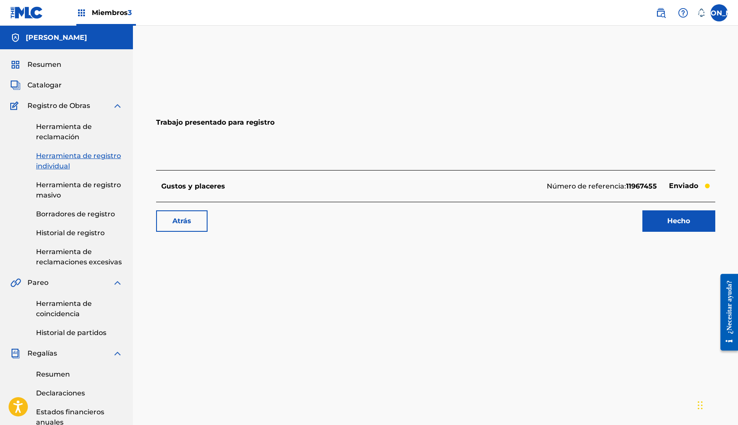
click at [682, 222] on font "Hecho" at bounding box center [678, 221] width 23 height 8
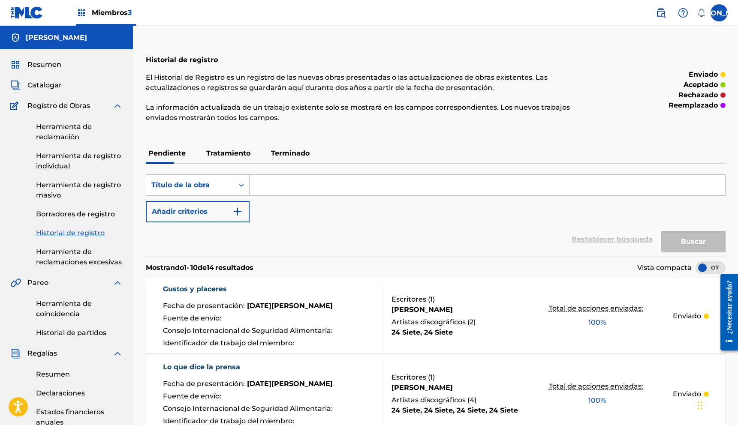
click at [716, 17] on label at bounding box center [719, 12] width 17 height 17
click at [719, 13] on input "Juez de paz juan carlos dimayuga lizarraga jhonjazz@hotmail.com Preferencias de…" at bounding box center [719, 13] width 0 height 0
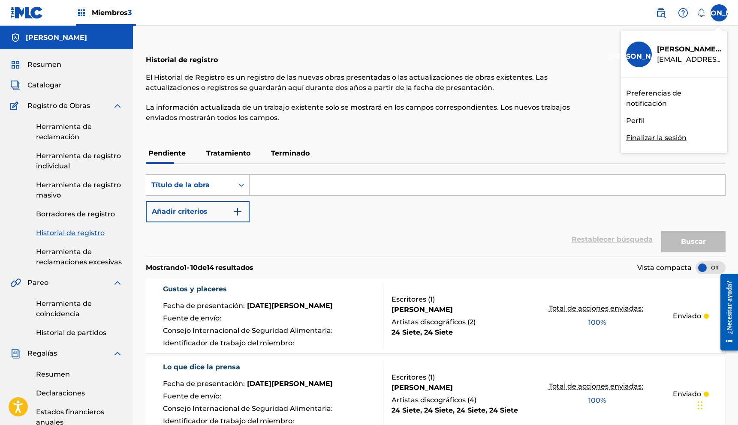
click at [650, 142] on font "Finalizar la sesión" at bounding box center [656, 138] width 60 height 8
click at [719, 13] on input "Juez de paz juan carlos dimayuga lizarraga jhonjazz@hotmail.com Preferencias de…" at bounding box center [719, 13] width 0 height 0
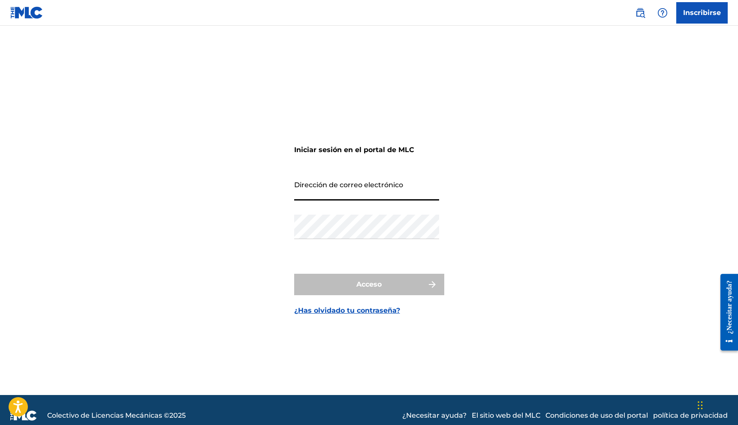
click at [370, 194] on input "Dirección de correo electrónico" at bounding box center [366, 188] width 145 height 24
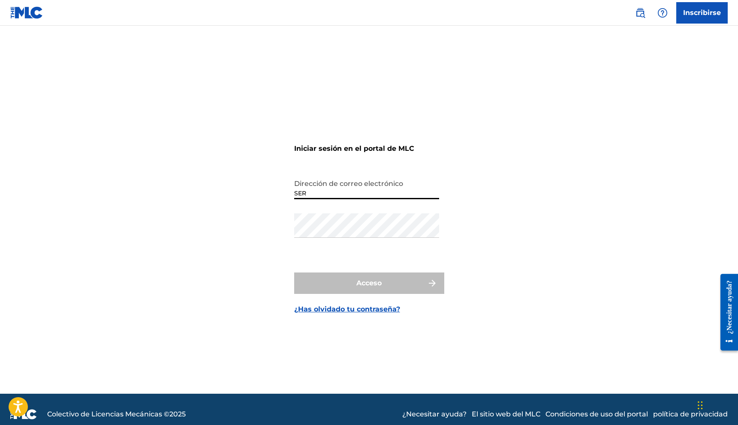
type input "[EMAIL_ADDRESS][DOMAIN_NAME]"
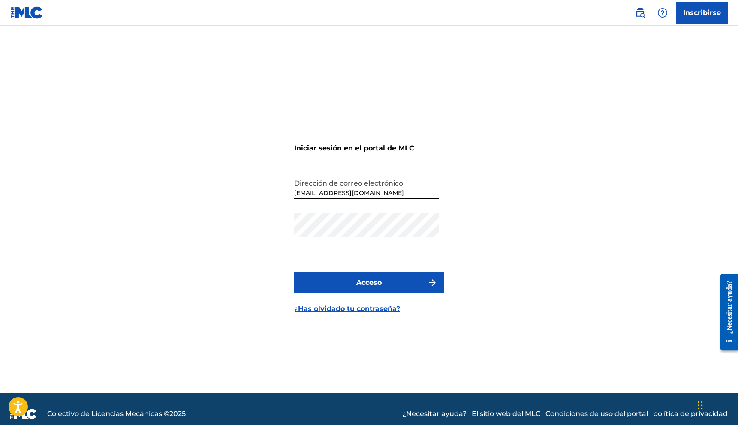
click at [332, 195] on input "[EMAIL_ADDRESS][DOMAIN_NAME]" at bounding box center [366, 187] width 145 height 24
click at [369, 289] on button "Acceso" at bounding box center [369, 282] width 150 height 21
click at [370, 279] on font "Acceso" at bounding box center [368, 283] width 25 height 8
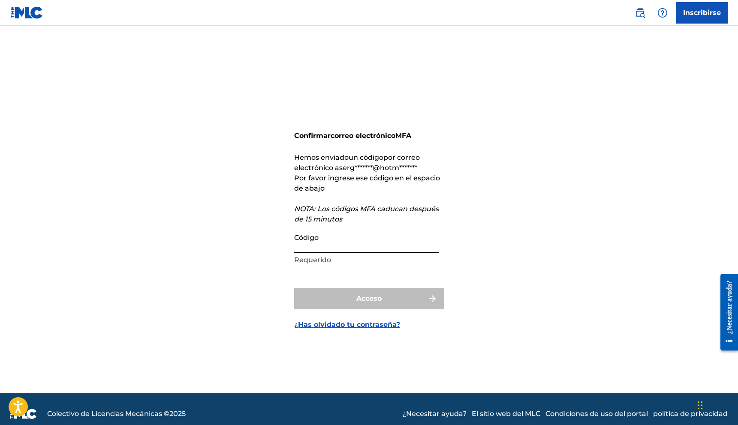
click at [360, 242] on input "Código" at bounding box center [366, 241] width 145 height 24
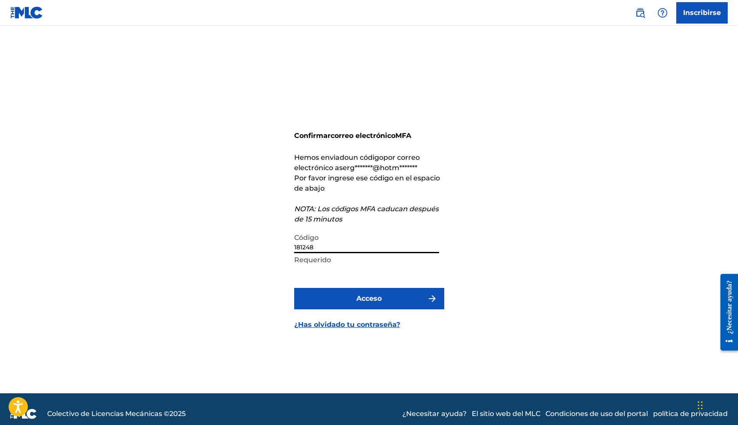
type input "181248"
click at [294, 288] on button "Acceso" at bounding box center [369, 298] width 150 height 21
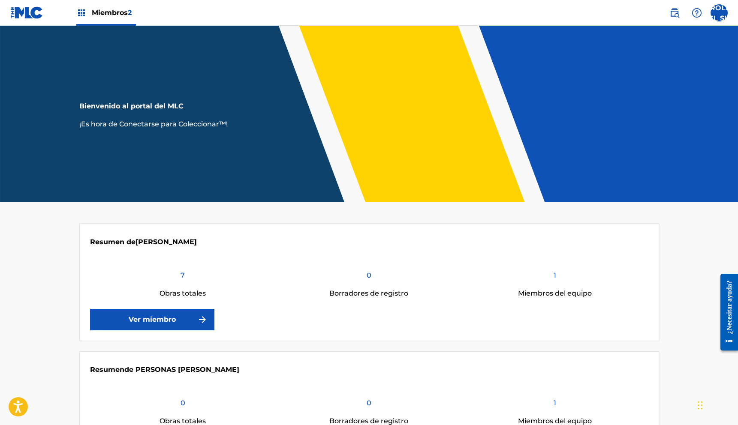
click at [184, 315] on link "Ver miembro" at bounding box center [152, 319] width 124 height 21
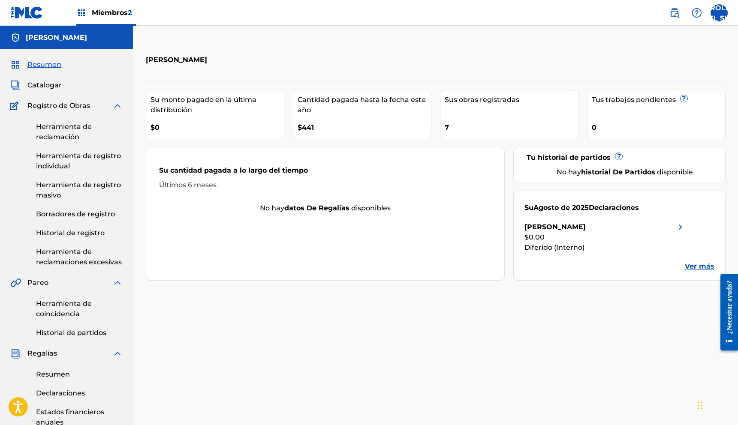
click at [45, 130] on font "Herramienta de reclamación" at bounding box center [64, 132] width 56 height 18
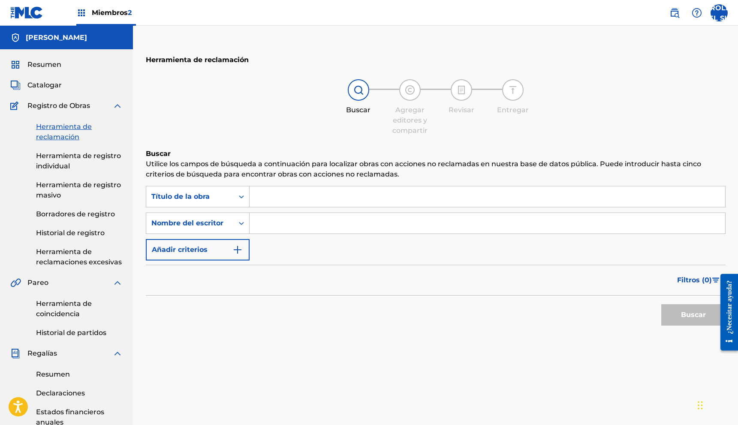
click at [299, 201] on input "Formulario de búsqueda" at bounding box center [488, 197] width 476 height 21
type input "[DATE] con jukilop"
click at [661, 305] on button "Buscar" at bounding box center [693, 315] width 64 height 21
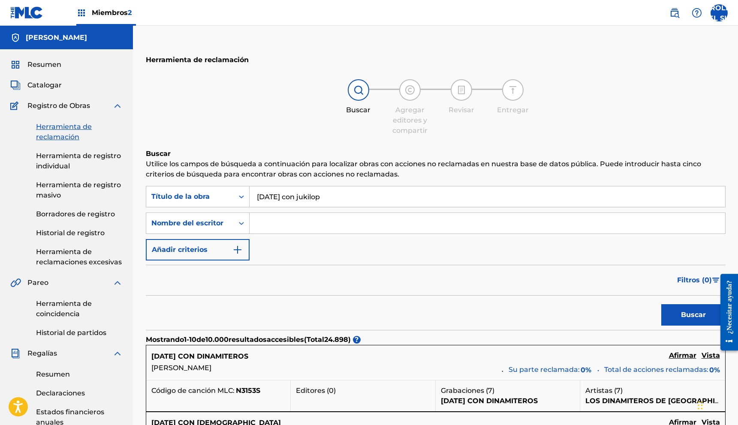
click at [306, 223] on input "Formulario de búsqueda" at bounding box center [488, 223] width 476 height 21
type input "[PERSON_NAME]"
click at [661, 305] on button "Buscar" at bounding box center [693, 315] width 64 height 21
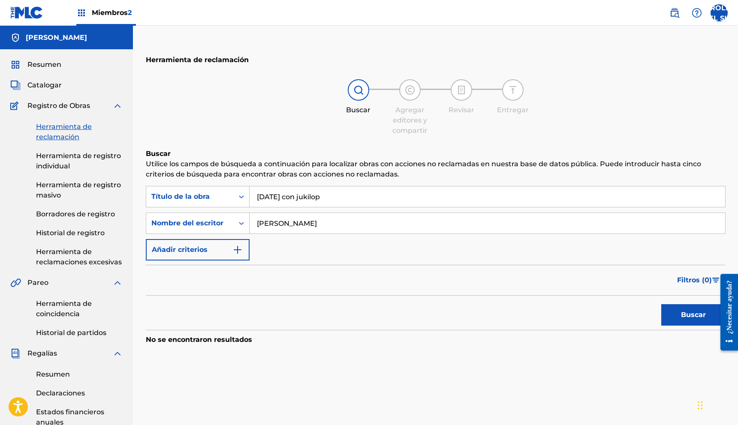
click at [38, 164] on font "Herramienta de registro individual" at bounding box center [78, 161] width 85 height 18
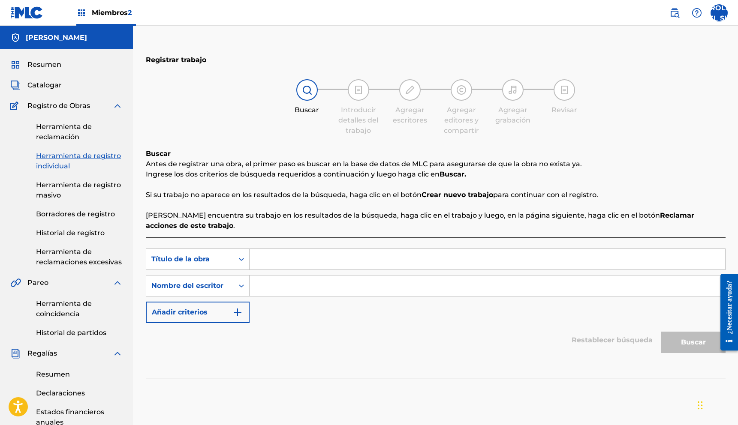
click at [266, 254] on input "Formulario de búsqueda" at bounding box center [488, 259] width 476 height 21
type input "[DATE] con jukilop"
click at [278, 283] on input "Formulario de búsqueda" at bounding box center [488, 286] width 476 height 21
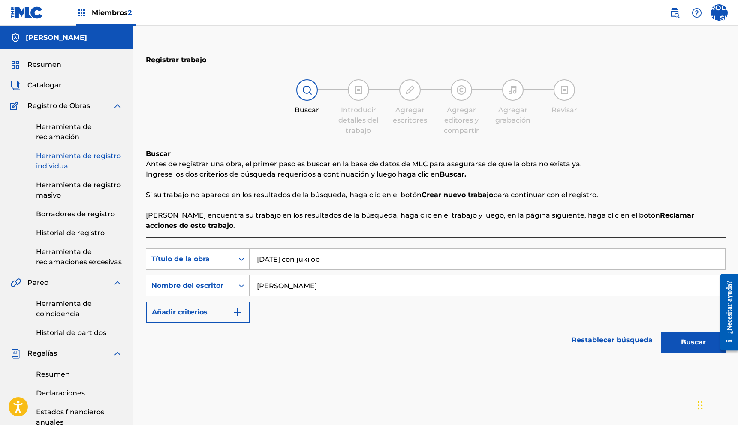
type input "[PERSON_NAME]"
click at [661, 332] on button "Buscar" at bounding box center [693, 342] width 64 height 21
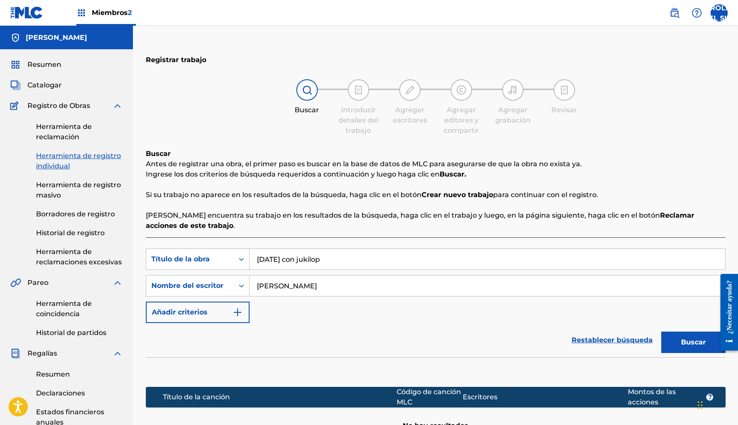
click at [47, 134] on font "Herramienta de reclamación" at bounding box center [64, 132] width 56 height 18
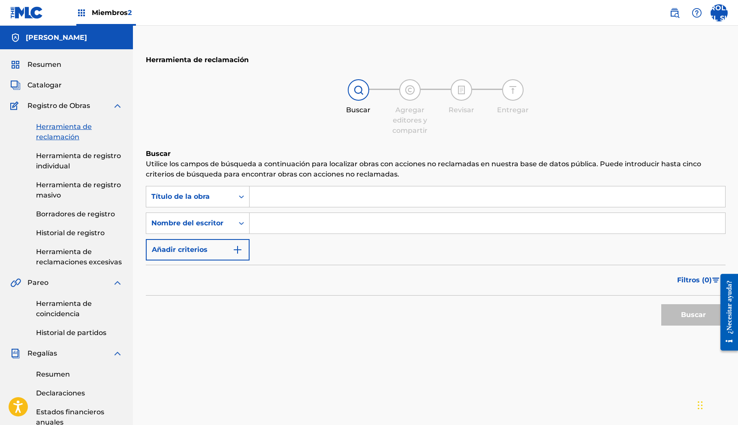
click at [256, 204] on input "Formulario de búsqueda" at bounding box center [488, 197] width 476 height 21
type input "[DATE] con jukilop"
click at [661, 305] on button "Buscar" at bounding box center [693, 315] width 64 height 21
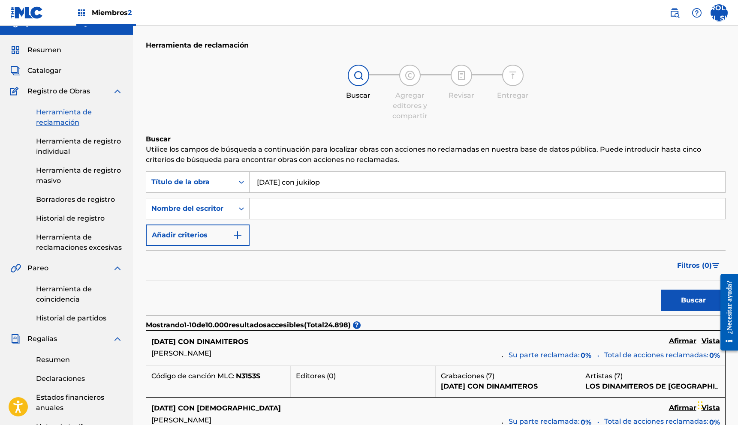
scroll to position [7, 0]
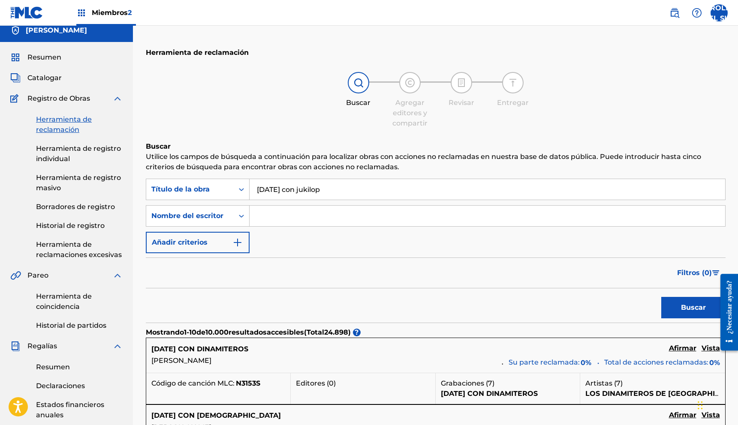
drag, startPoint x: 328, startPoint y: 191, endPoint x: 258, endPoint y: 190, distance: 69.9
click at [258, 190] on input "[DATE] con jukilop" at bounding box center [488, 189] width 476 height 21
click at [271, 212] on input "Formulario de búsqueda" at bounding box center [488, 216] width 476 height 21
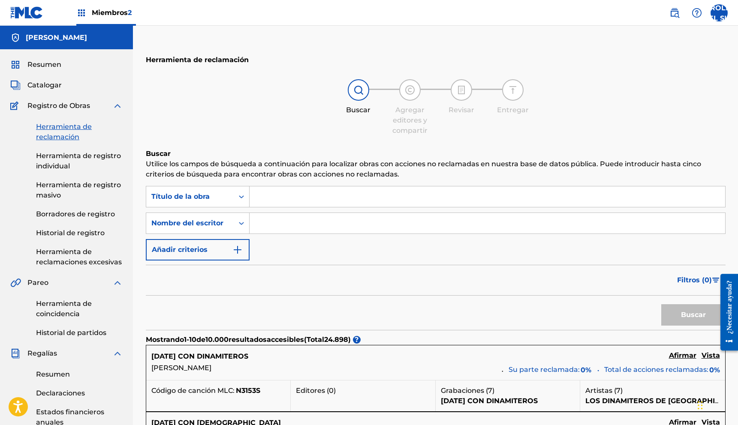
click at [268, 222] on input "Formulario de búsqueda" at bounding box center [488, 223] width 476 height 21
type input "s"
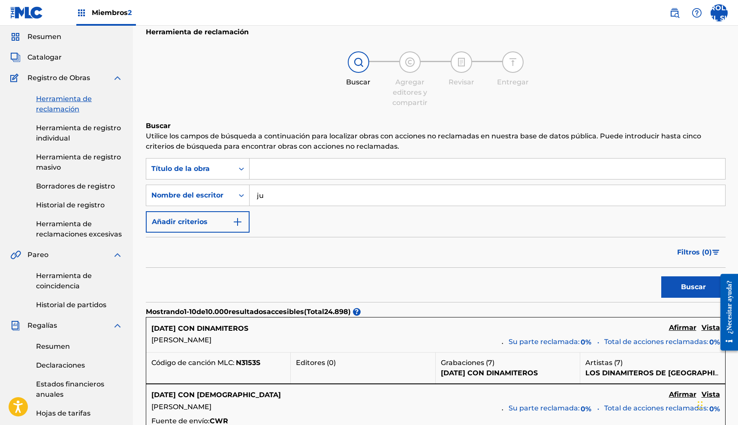
click at [268, 196] on input "ju" at bounding box center [488, 195] width 476 height 21
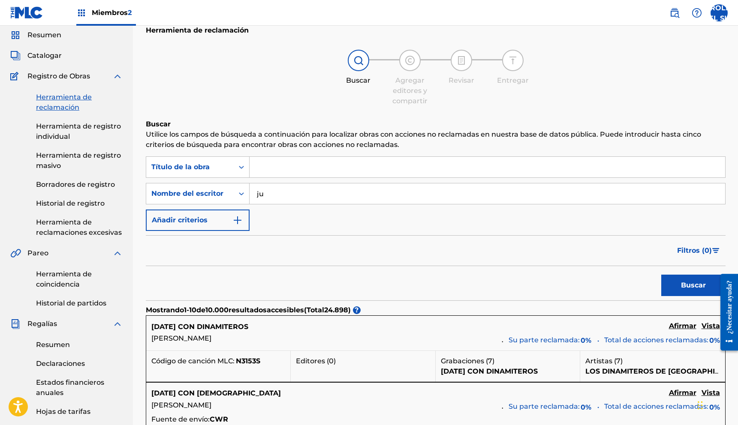
click at [274, 193] on input "ju" at bounding box center [488, 194] width 476 height 21
type input "[PERSON_NAME]"
click at [661, 275] on button "Buscar" at bounding box center [693, 285] width 64 height 21
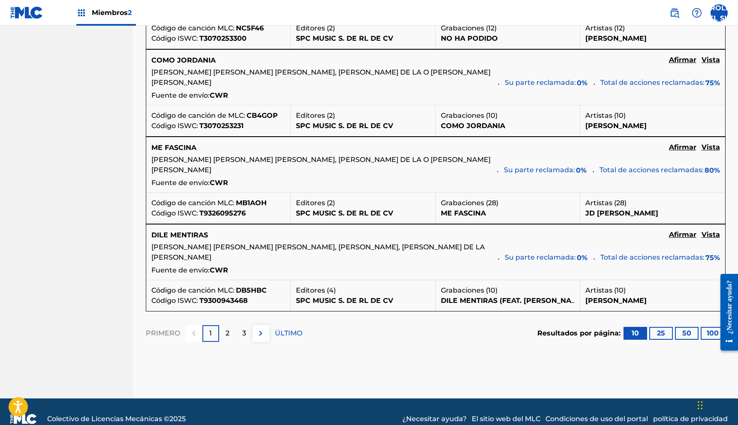
scroll to position [881, 0]
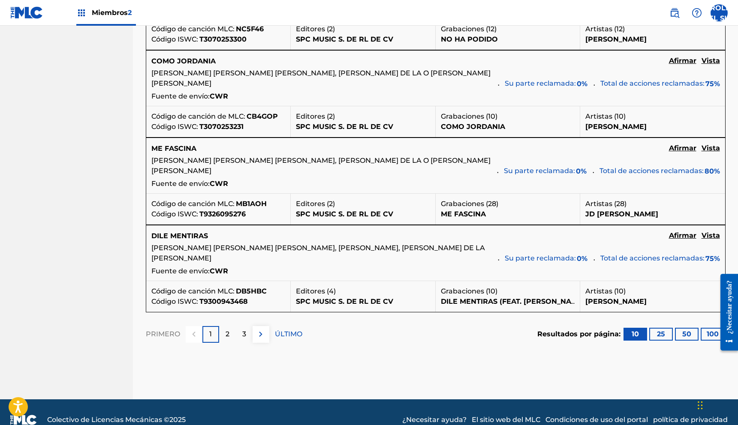
click at [226, 338] on font "2" at bounding box center [228, 334] width 4 height 8
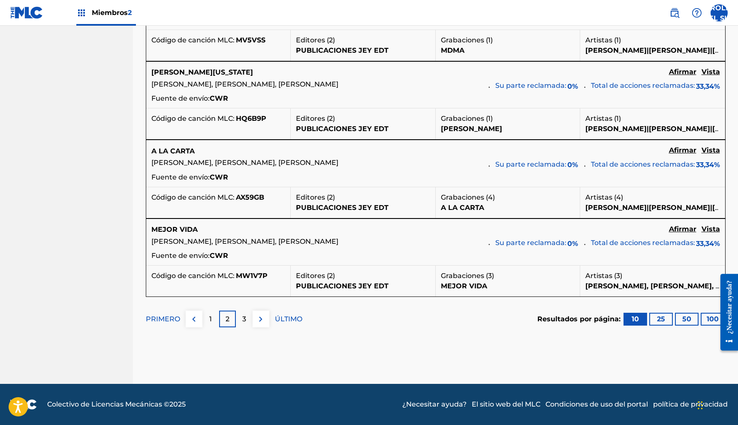
click at [247, 328] on div "3" at bounding box center [244, 319] width 17 height 17
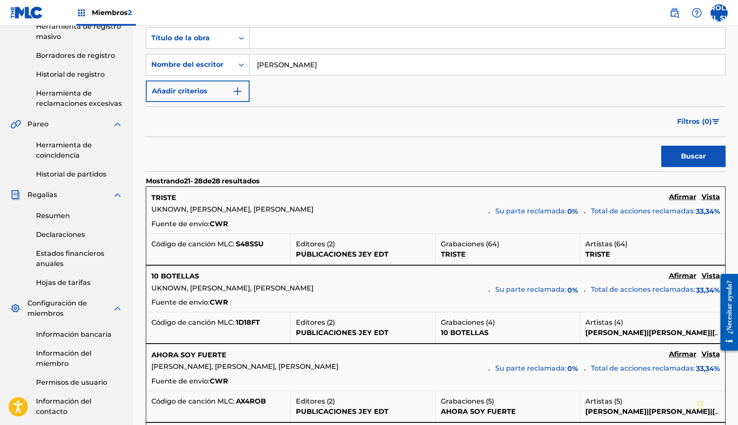
scroll to position [157, 0]
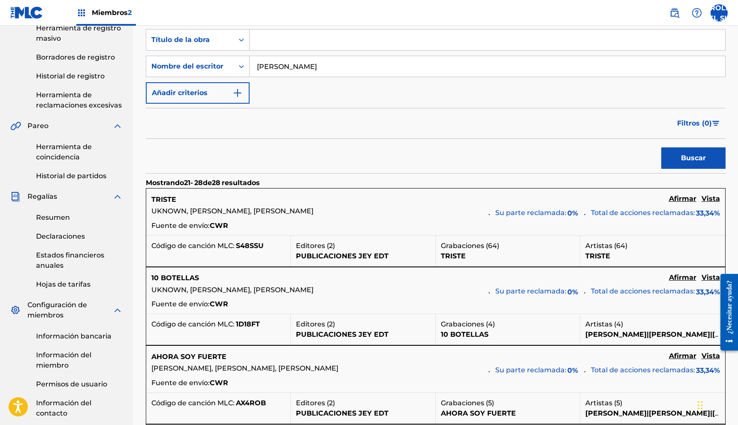
click at [51, 148] on font "Herramienta de coincidencia" at bounding box center [64, 152] width 56 height 18
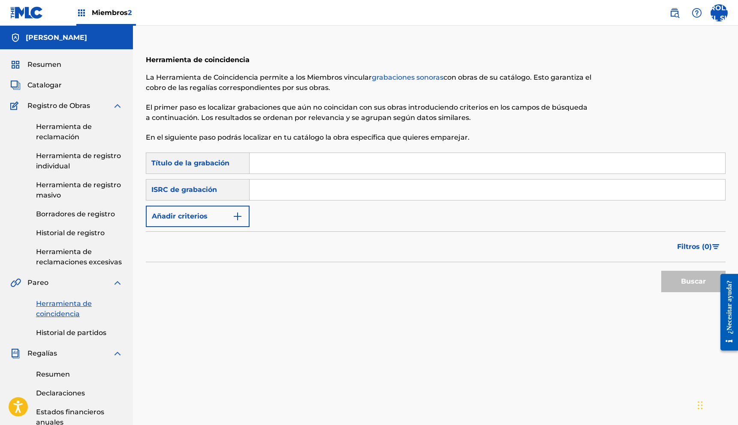
click at [257, 161] on input "Formulario de búsqueda" at bounding box center [488, 163] width 476 height 21
type input "n"
click at [64, 130] on font "Herramienta de reclamación" at bounding box center [64, 132] width 56 height 18
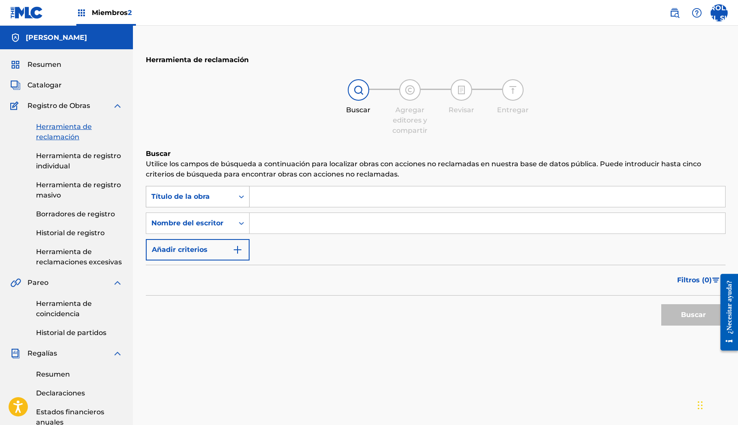
click at [246, 192] on div "Formulario de búsqueda" at bounding box center [241, 196] width 15 height 15
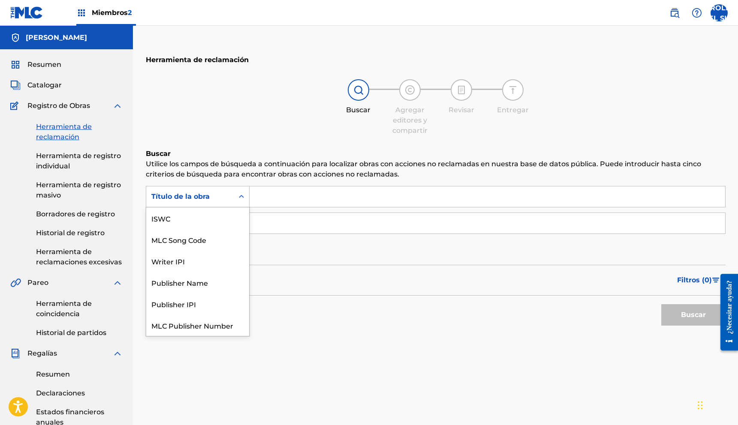
scroll to position [21, 0]
click at [256, 193] on input "Formulario de búsqueda" at bounding box center [488, 197] width 476 height 21
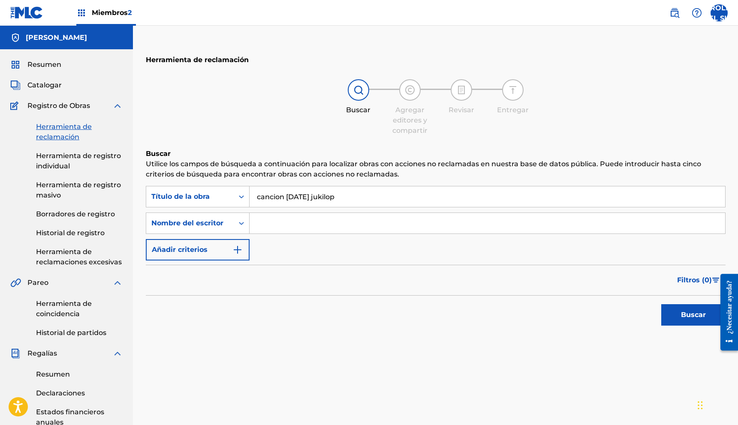
click at [661, 305] on button "Buscar" at bounding box center [693, 315] width 64 height 21
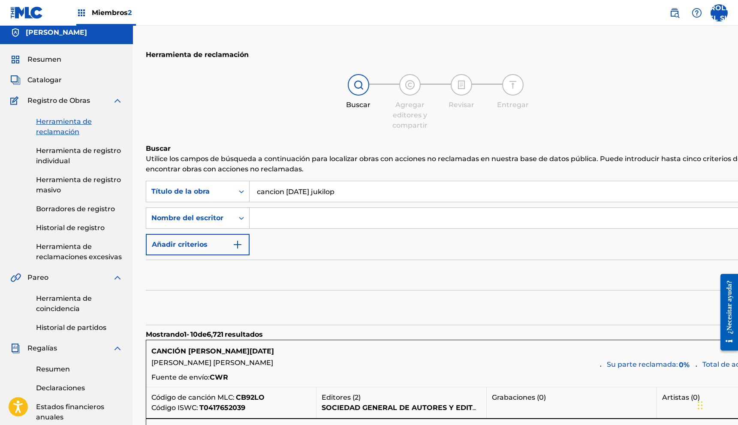
scroll to position [0, 0]
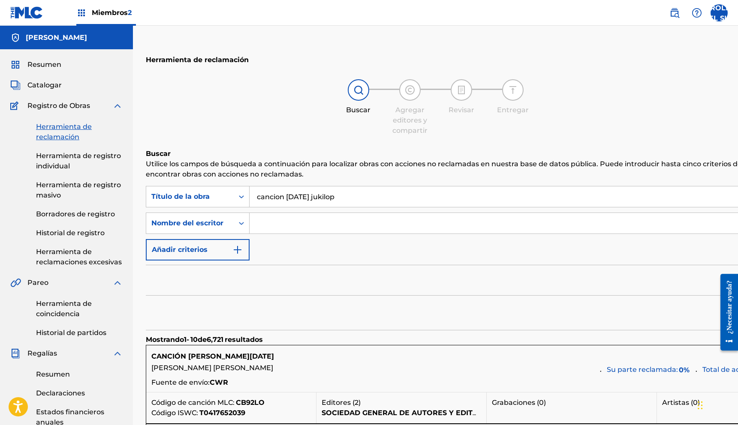
click at [318, 197] on input "cancion navidad jukilop" at bounding box center [539, 197] width 578 height 21
drag, startPoint x: 286, startPoint y: 198, endPoint x: 259, endPoint y: 201, distance: 26.3
click at [259, 201] on input "cancion navidad jukilop" at bounding box center [539, 197] width 578 height 21
type input "navidad jukilop"
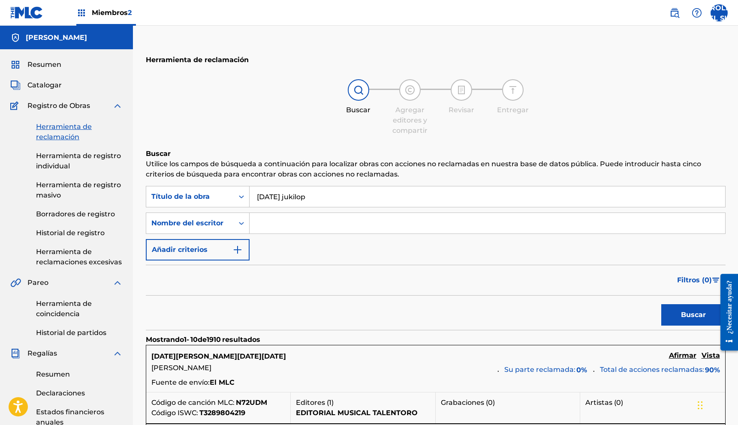
drag, startPoint x: 321, startPoint y: 202, endPoint x: 250, endPoint y: 200, distance: 71.2
click at [250, 200] on input "navidad jukilop" at bounding box center [488, 197] width 476 height 21
click at [259, 222] on input "Formulario de búsqueda" at bounding box center [488, 223] width 476 height 21
type input "[PERSON_NAME]"
click at [661, 305] on button "Buscar" at bounding box center [693, 315] width 64 height 21
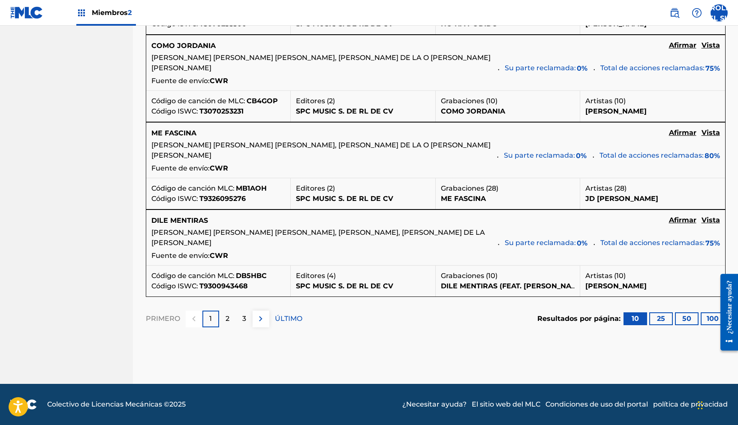
scroll to position [947, 0]
click at [222, 313] on div "2" at bounding box center [227, 319] width 17 height 17
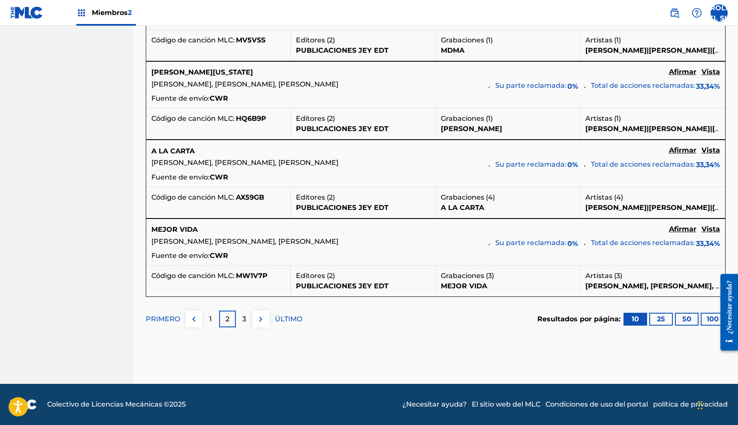
scroll to position [888, 0]
click at [241, 323] on div "3" at bounding box center [244, 319] width 17 height 17
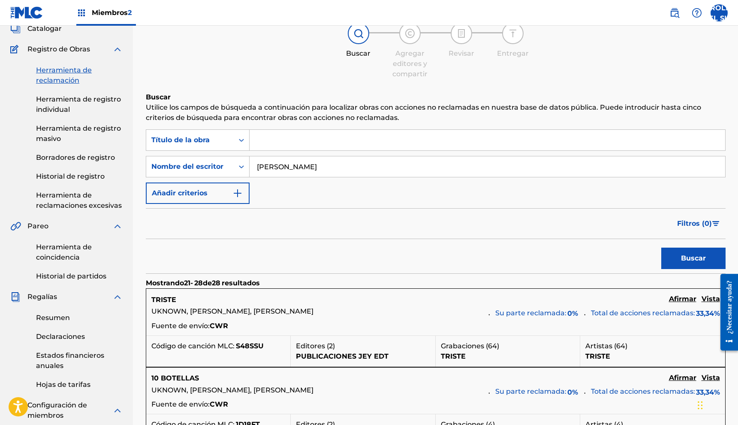
scroll to position [54, 0]
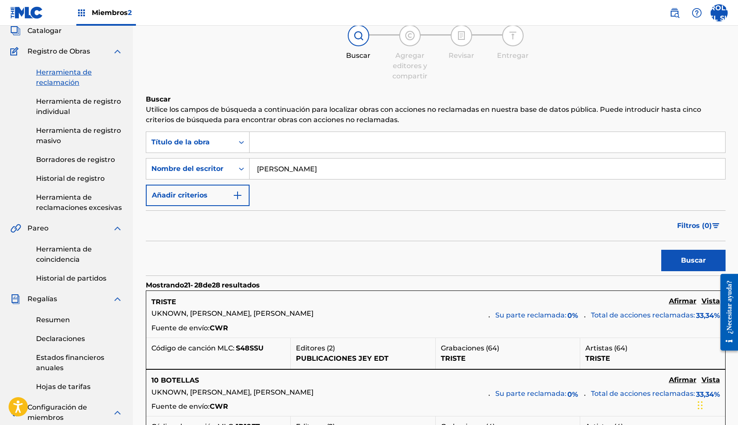
click at [69, 263] on font "Herramienta de coincidencia" at bounding box center [64, 254] width 56 height 18
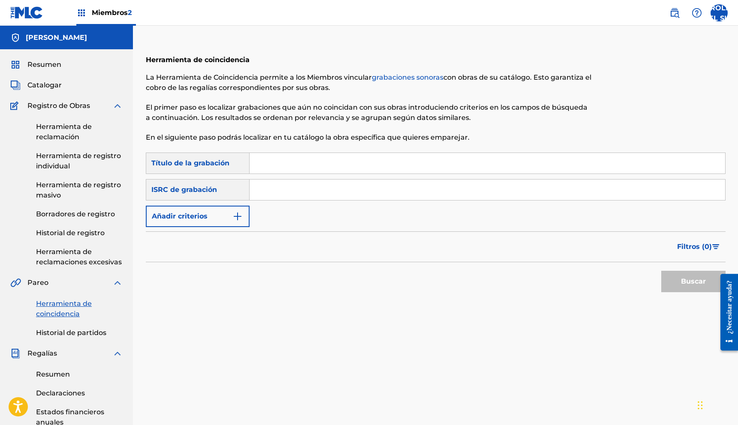
click at [255, 172] on input "Formulario de búsqueda" at bounding box center [488, 163] width 476 height 21
type input "navidad jukilop"
click at [241, 223] on button "Añadir criterios" at bounding box center [198, 216] width 104 height 21
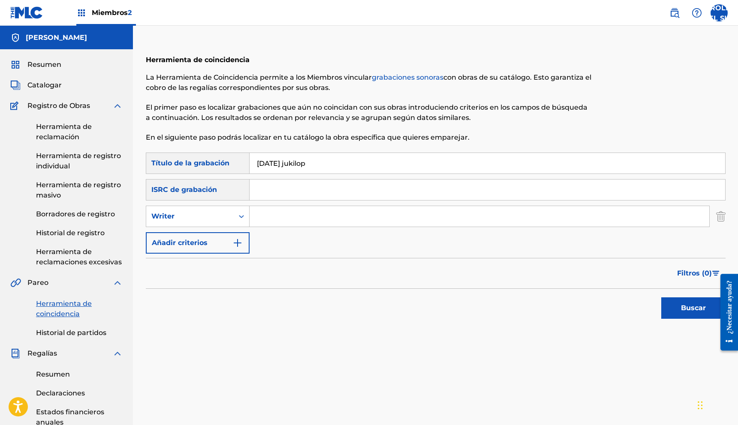
click at [276, 215] on input "Formulario de búsqueda" at bounding box center [480, 216] width 460 height 21
click at [703, 316] on button "Buscar" at bounding box center [693, 308] width 64 height 21
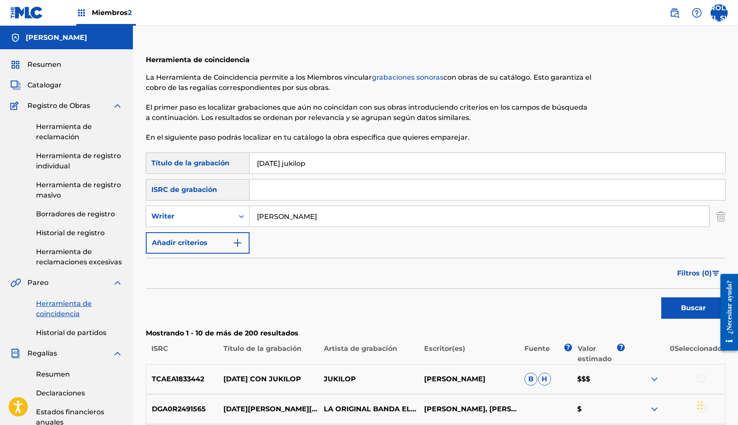
drag, startPoint x: 393, startPoint y: 220, endPoint x: 264, endPoint y: 215, distance: 129.6
click at [264, 215] on input "[PERSON_NAME]" at bounding box center [480, 216] width 460 height 21
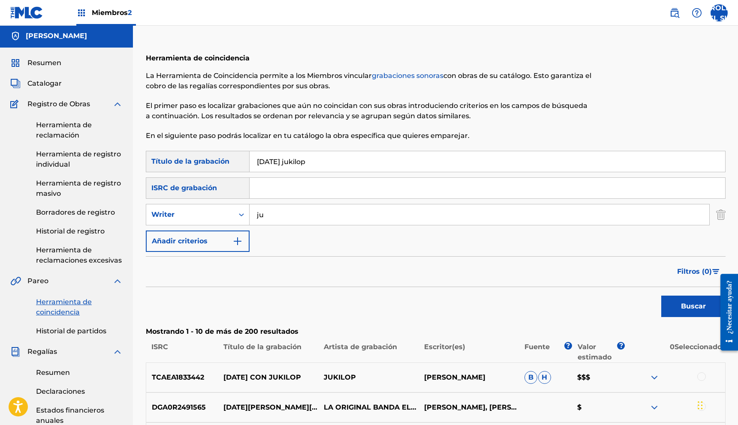
type input "j"
click at [262, 219] on input "j" at bounding box center [480, 215] width 460 height 21
click at [46, 136] on font "Herramienta de reclamación" at bounding box center [64, 130] width 56 height 18
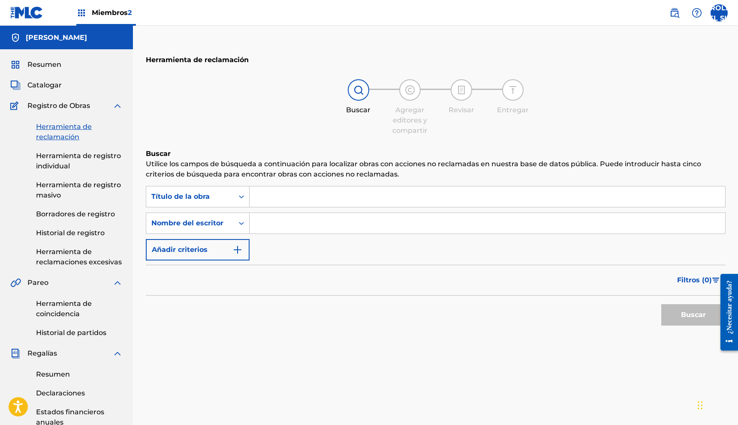
click at [319, 231] on input "Formulario de búsqueda" at bounding box center [488, 223] width 476 height 21
type input "[PERSON_NAME]"
click at [661, 305] on button "Buscar" at bounding box center [693, 315] width 64 height 21
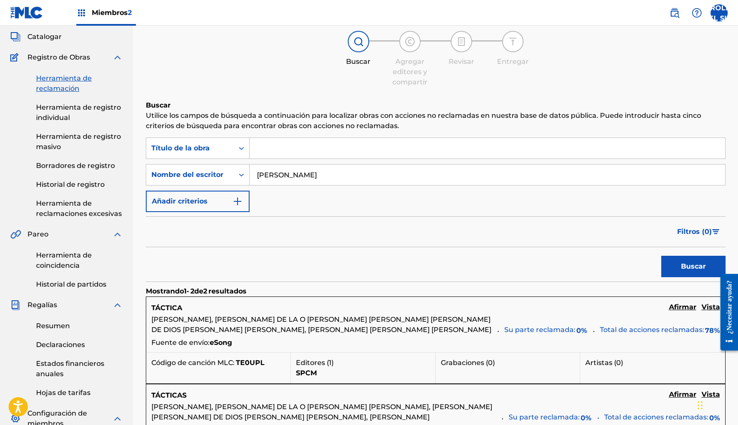
scroll to position [45, 0]
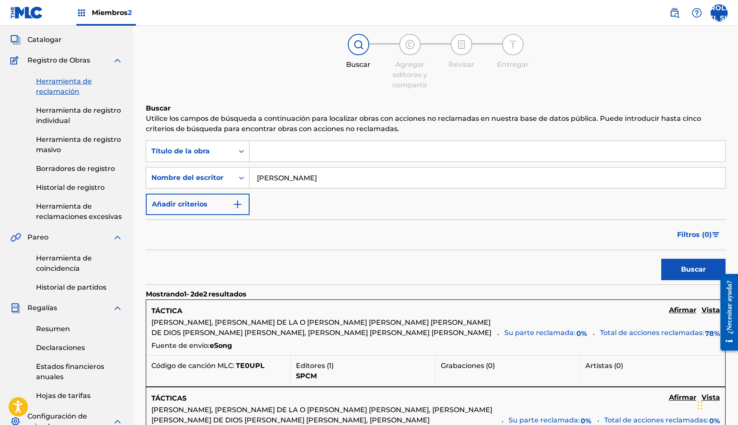
click at [295, 154] on input "Formulario de búsqueda" at bounding box center [488, 151] width 476 height 21
type input "navidad jukilop"
click at [661, 259] on button "Buscar" at bounding box center [693, 269] width 64 height 21
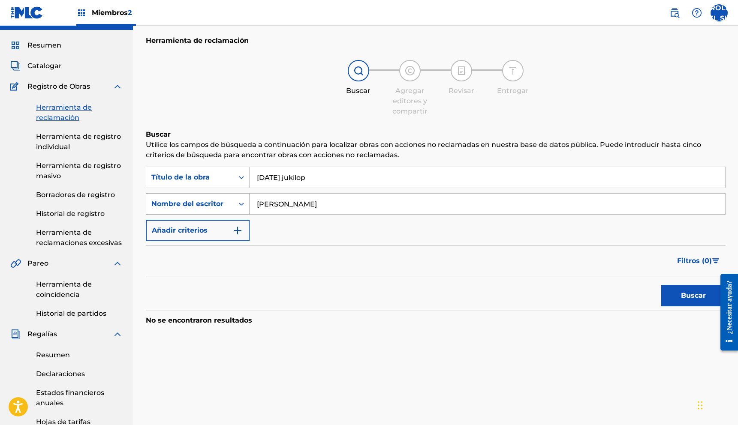
scroll to position [0, 0]
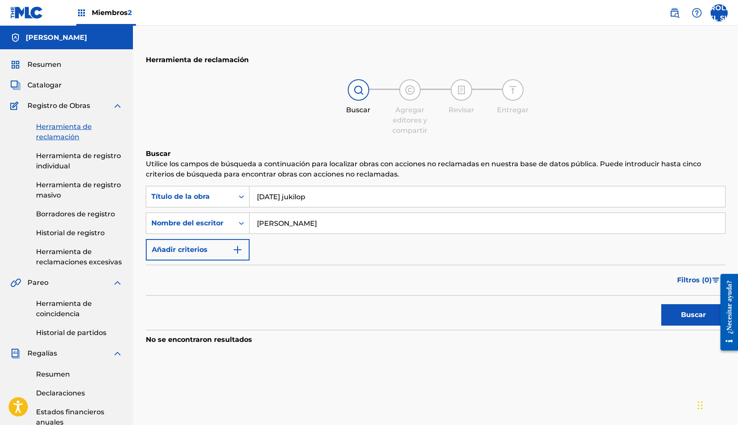
click at [66, 166] on font "Herramienta de registro individual" at bounding box center [78, 161] width 85 height 18
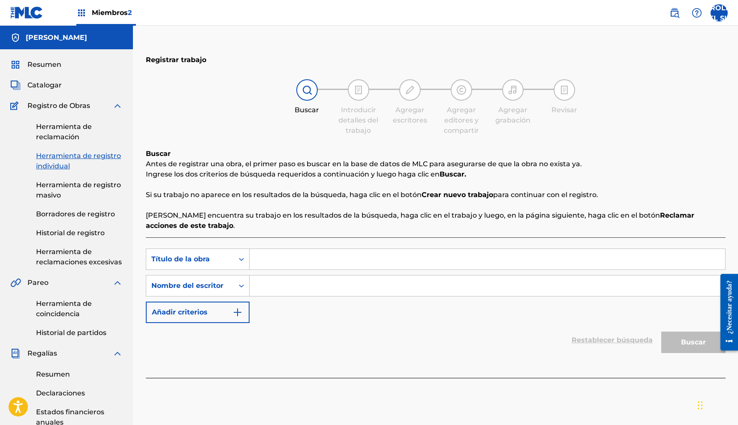
click at [56, 191] on link "Herramienta de registro masivo" at bounding box center [79, 190] width 87 height 21
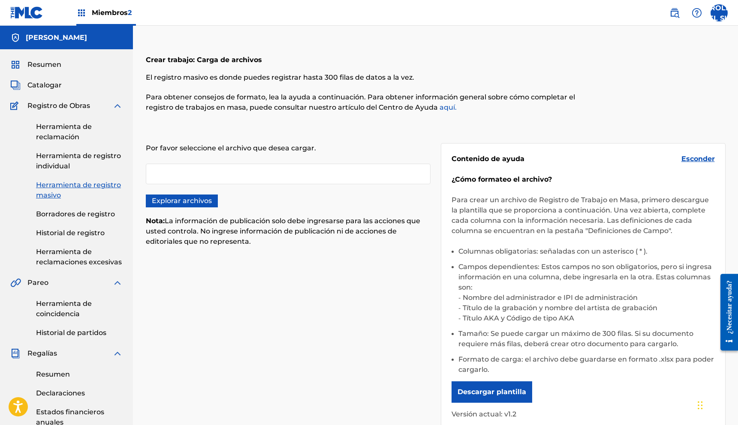
click at [45, 219] on link "Borradores de registro" at bounding box center [79, 214] width 87 height 10
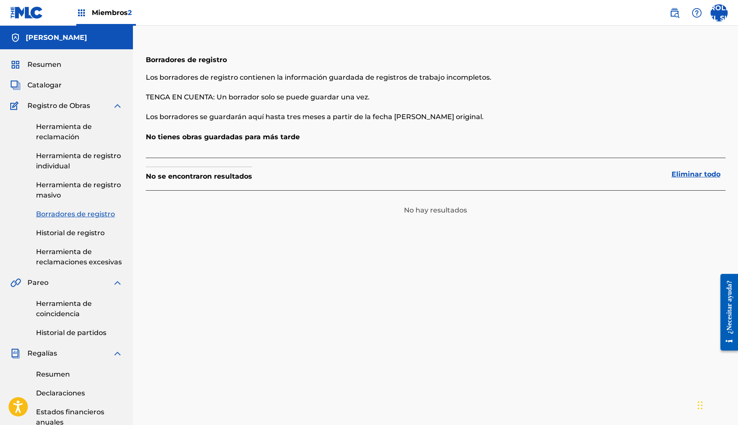
click at [46, 235] on font "Historial de registro" at bounding box center [70, 233] width 69 height 8
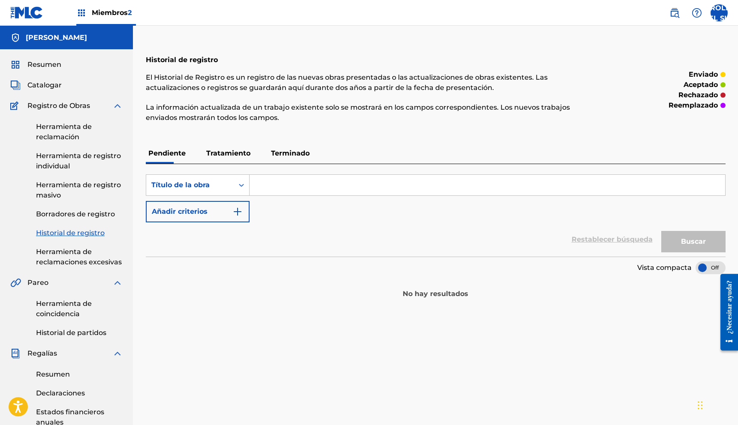
click at [52, 250] on font "Herramienta de reclamaciones excesivas" at bounding box center [79, 257] width 86 height 18
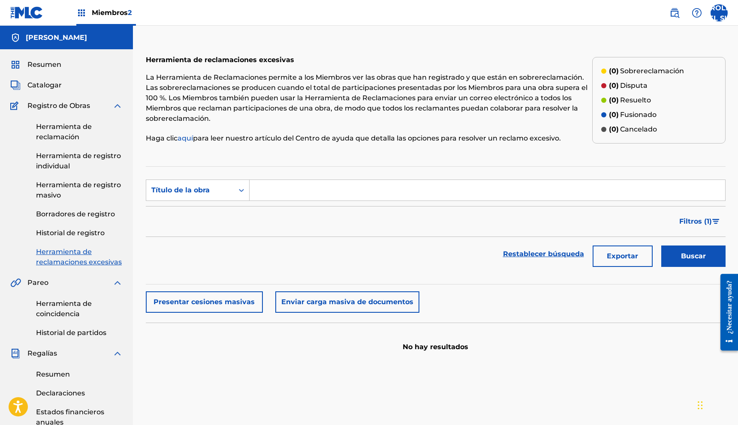
click at [50, 105] on font "Registro de Obras" at bounding box center [58, 106] width 63 height 8
click at [40, 82] on font "Catalogar" at bounding box center [44, 85] width 34 height 8
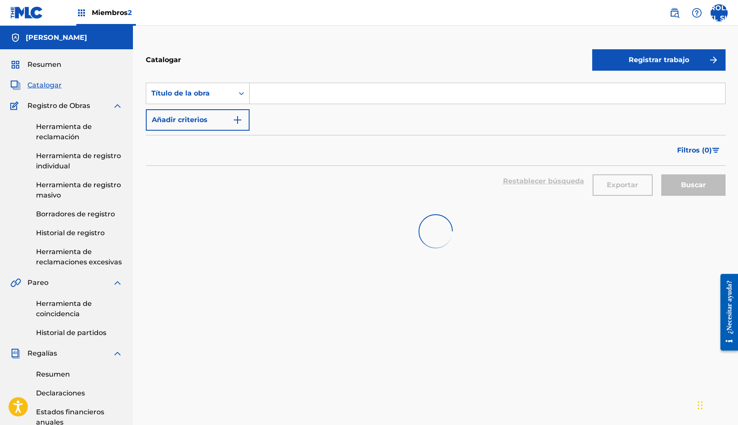
click at [45, 65] on font "Resumen" at bounding box center [44, 64] width 34 height 8
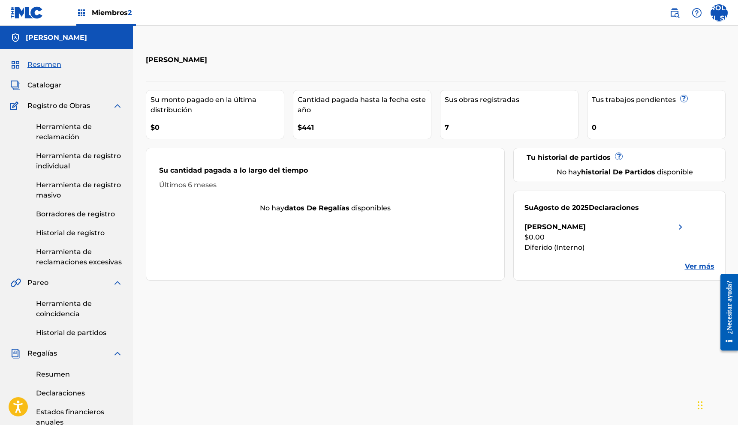
click at [696, 268] on font "Ver más" at bounding box center [700, 266] width 30 height 8
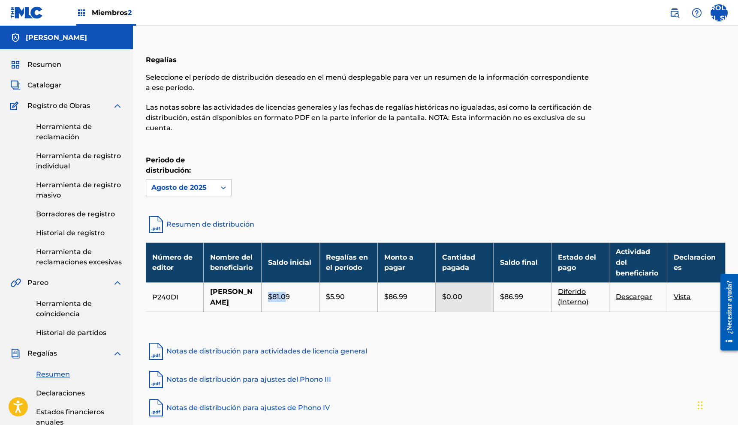
drag, startPoint x: 268, startPoint y: 300, endPoint x: 287, endPoint y: 300, distance: 18.9
click at [287, 300] on font "$81.09" at bounding box center [279, 297] width 22 height 8
click at [292, 300] on div "$81.09" at bounding box center [290, 297] width 45 height 10
click at [37, 70] on div "Resumen Catalogar Registro de Obras Herramienta de reclamación Herramienta de r…" at bounding box center [66, 332] width 133 height 566
click at [38, 69] on font "Resumen" at bounding box center [44, 64] width 34 height 8
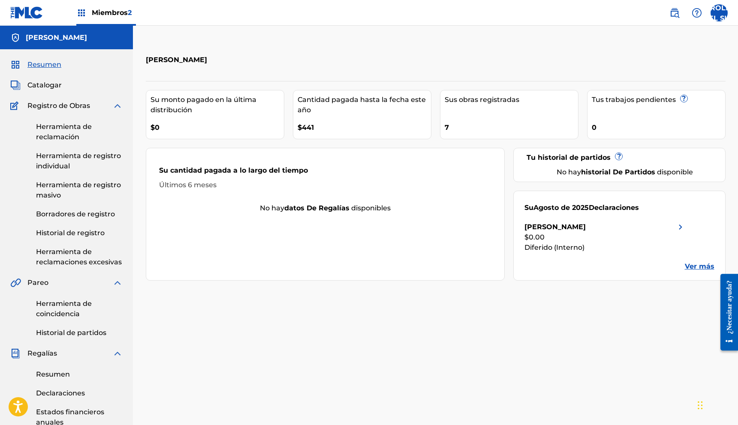
click at [718, 14] on label at bounding box center [719, 12] width 17 height 17
click at [719, 13] on input "CAROLINA DEL SUR Sergio Castillo sergio_sa14@hotmail.com Preferencias de notifi…" at bounding box center [719, 13] width 0 height 0
click at [632, 122] on font "Perfil" at bounding box center [635, 125] width 18 height 8
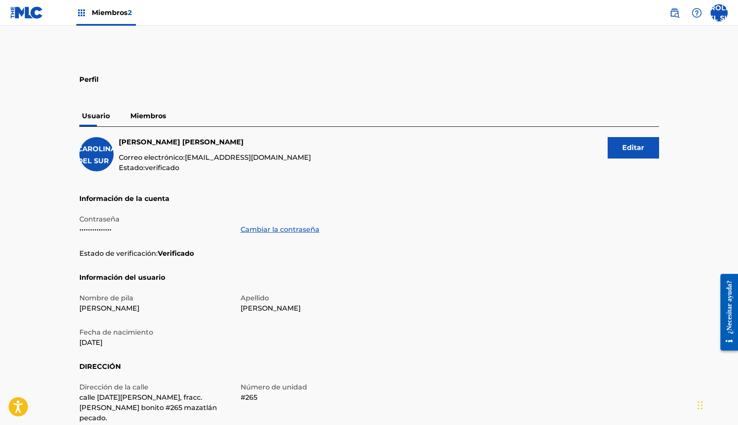
click at [24, 13] on img at bounding box center [26, 12] width 33 height 12
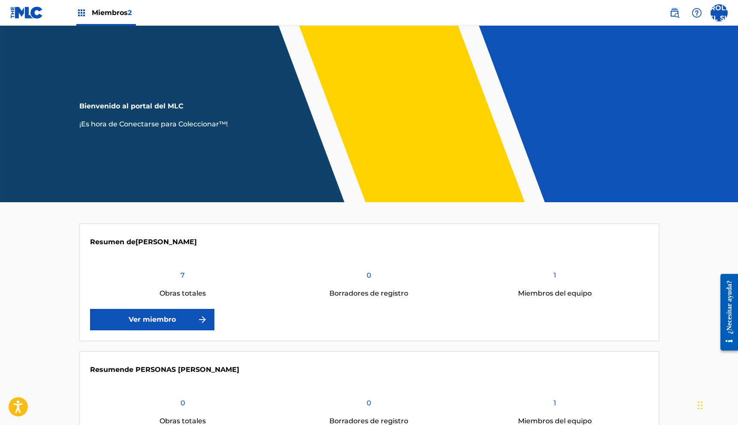
click at [19, 13] on img at bounding box center [26, 12] width 33 height 12
click at [34, 17] on img at bounding box center [26, 12] width 33 height 12
drag, startPoint x: 121, startPoint y: 20, endPoint x: 104, endPoint y: 19, distance: 17.2
click at [121, 20] on div "Miembros 2" at bounding box center [106, 12] width 60 height 25
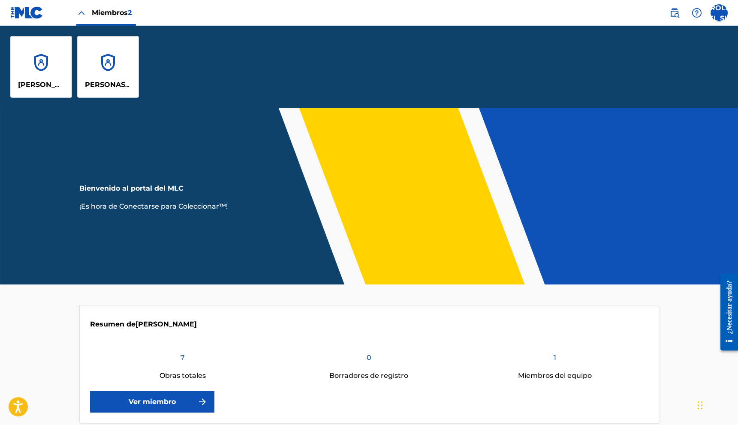
click at [89, 18] on div "Miembros 2" at bounding box center [106, 12] width 60 height 25
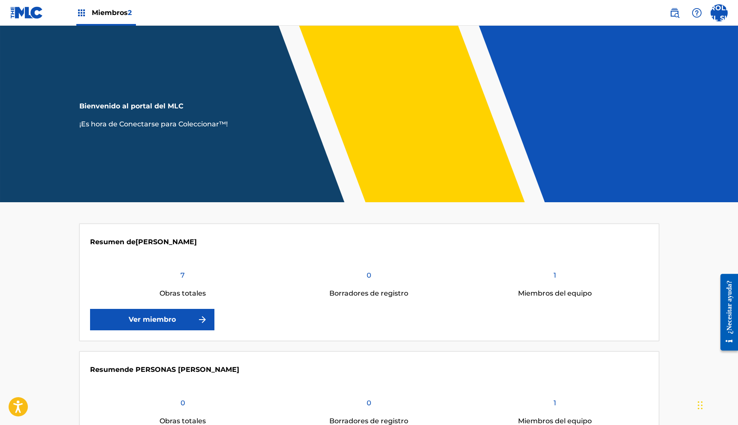
click at [34, 19] on link at bounding box center [26, 12] width 33 height 25
click at [176, 326] on link "Ver miembro" at bounding box center [152, 319] width 124 height 21
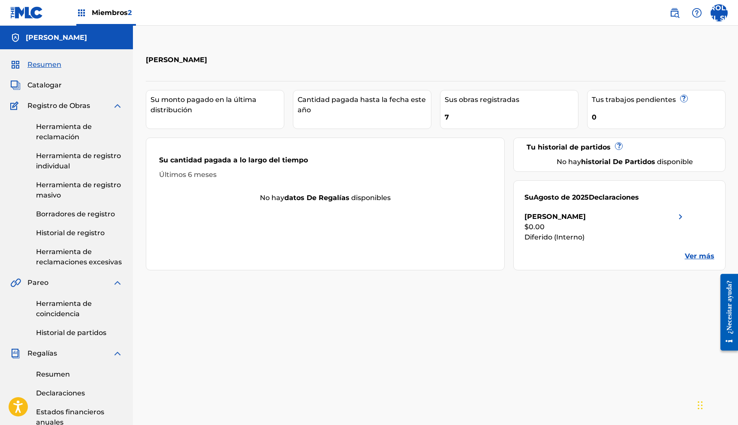
click at [719, 12] on label at bounding box center [719, 12] width 17 height 17
click at [719, 13] on input "CAROLINA DEL SUR Sergio Castillo sergio_sa14@hotmail.com Preferencias de notifi…" at bounding box center [719, 13] width 0 height 0
click at [656, 146] on font "Finalizar la sesión" at bounding box center [656, 142] width 60 height 8
click at [719, 13] on input "CAROLINA DEL SUR Sergio Castillo sergio_sa14@hotmail.com Preferencias de notifi…" at bounding box center [719, 13] width 0 height 0
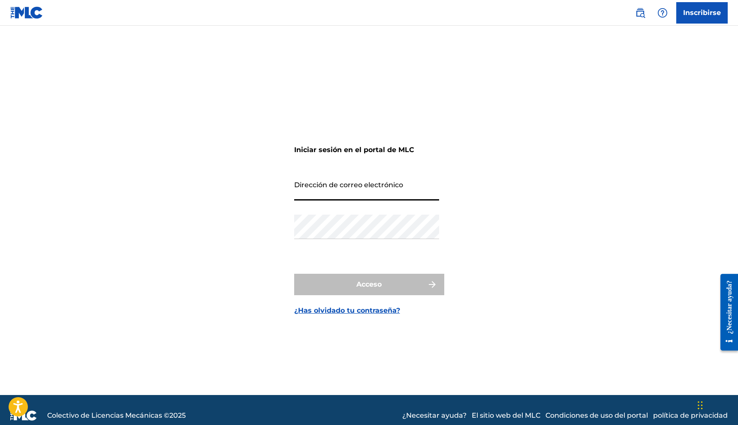
click at [380, 193] on input "Dirección de correo electrónico" at bounding box center [366, 188] width 145 height 24
click at [313, 196] on input "Dirección de correo electrónico" at bounding box center [366, 188] width 145 height 24
click at [250, 201] on div "Iniciar sesión en el portal de MLC Dirección de correo electrónico Contraseña A…" at bounding box center [369, 221] width 600 height 348
click at [422, 193] on input "Dirección de correo electrónico" at bounding box center [366, 188] width 145 height 24
type input "[EMAIL_ADDRESS][DOMAIN_NAME]"
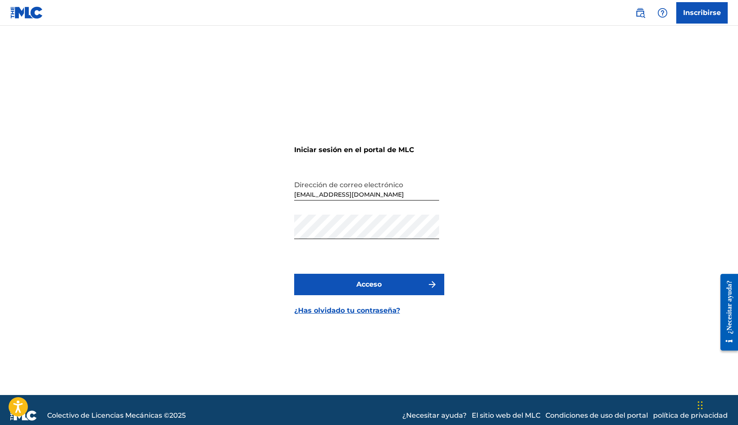
click at [388, 289] on button "Acceso" at bounding box center [369, 284] width 150 height 21
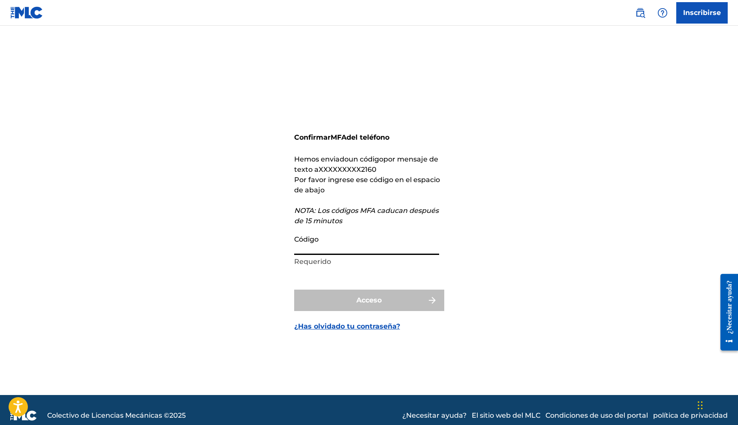
click at [389, 253] on input "Código" at bounding box center [366, 243] width 145 height 24
click at [365, 248] on input "Código" at bounding box center [366, 243] width 145 height 24
click at [362, 248] on input "Código" at bounding box center [366, 243] width 145 height 24
click at [319, 246] on input "Código" at bounding box center [366, 243] width 145 height 24
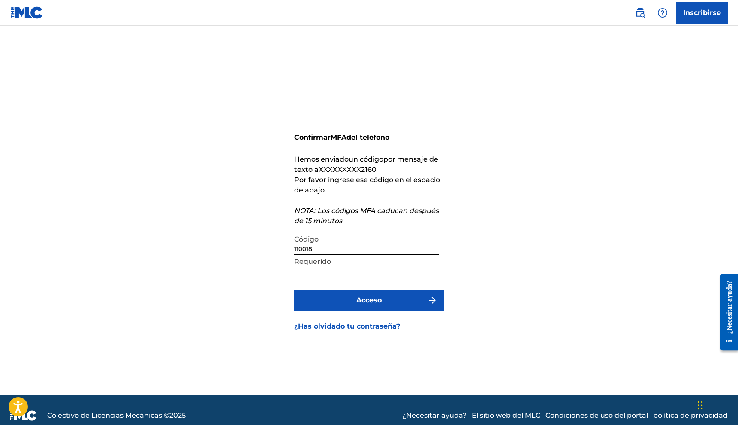
type input "110018"
click at [294, 290] on button "Acceso" at bounding box center [369, 300] width 150 height 21
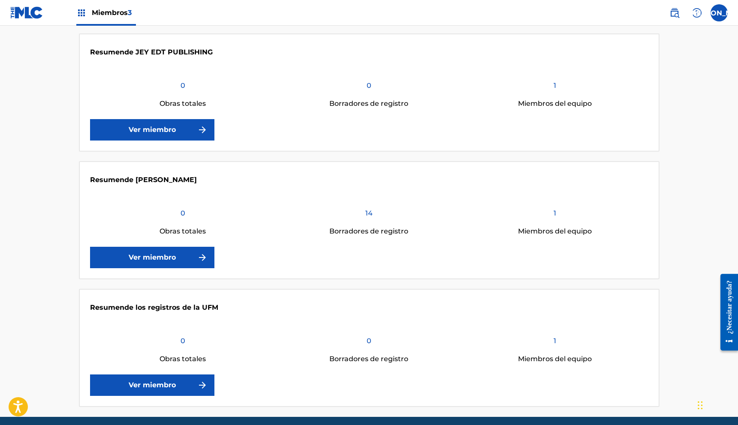
scroll to position [183, 0]
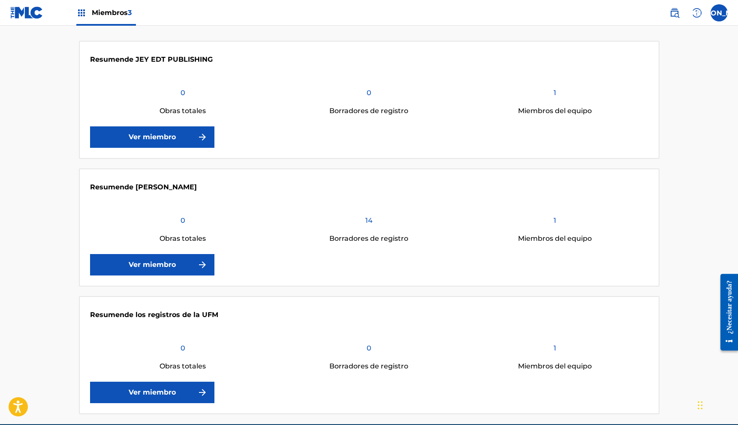
click at [168, 265] on font "Ver miembro" at bounding box center [152, 265] width 47 height 8
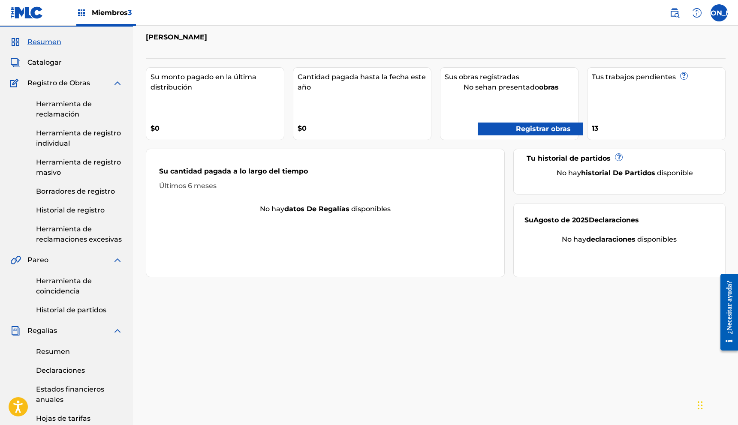
click at [101, 206] on font "Historial de registro" at bounding box center [70, 210] width 69 height 8
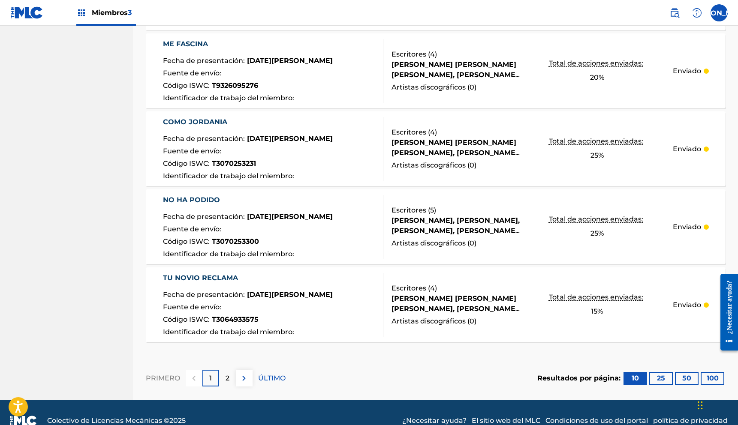
scroll to position [730, 0]
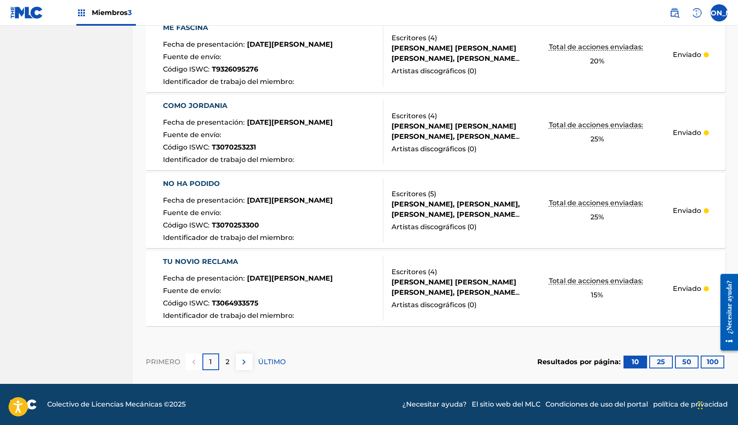
click at [221, 360] on div "2" at bounding box center [227, 362] width 17 height 17
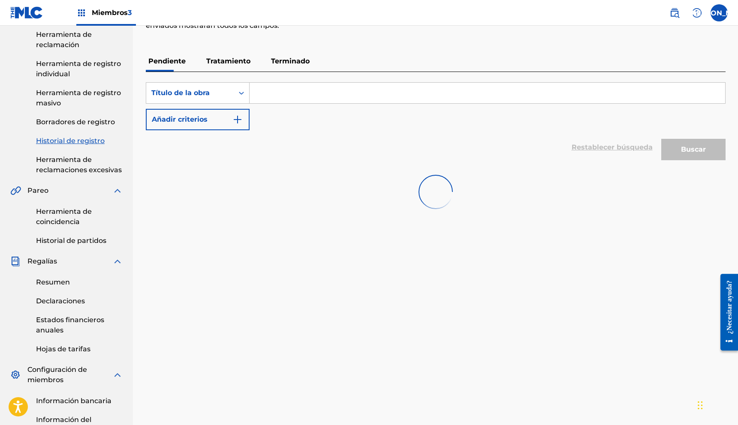
scroll to position [0, 0]
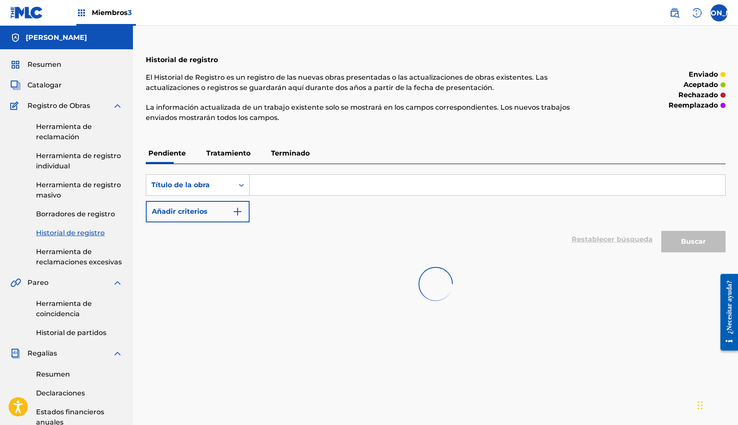
click at [228, 155] on font "Tratamiento" at bounding box center [228, 153] width 44 height 8
click at [280, 153] on font "Terminado" at bounding box center [290, 153] width 39 height 8
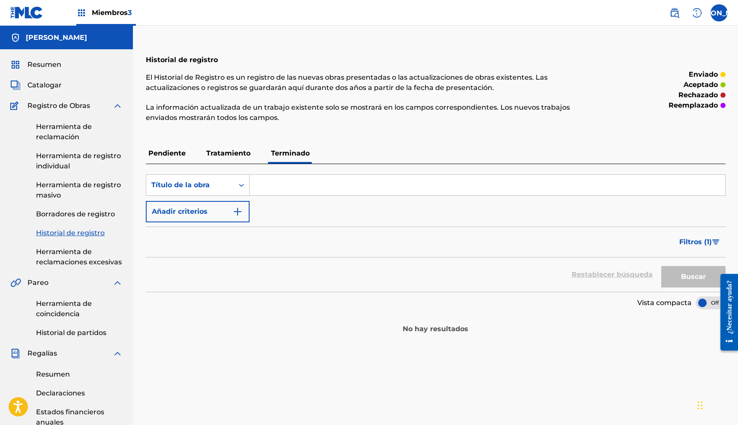
click at [243, 154] on font "Tratamiento" at bounding box center [228, 153] width 44 height 8
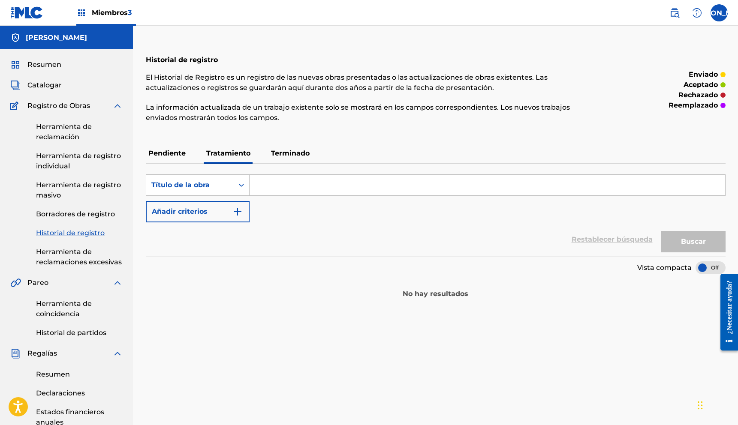
click at [185, 156] on font "Pendiente" at bounding box center [166, 153] width 37 height 8
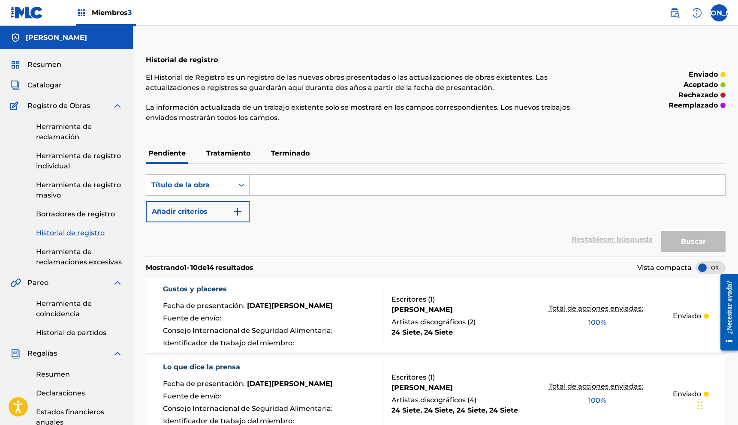
click at [55, 145] on div "Herramienta de reclamación Herramienta de registro individual Herramienta de re…" at bounding box center [66, 189] width 112 height 157
click at [55, 139] on font "Herramienta de reclamación" at bounding box center [64, 132] width 56 height 18
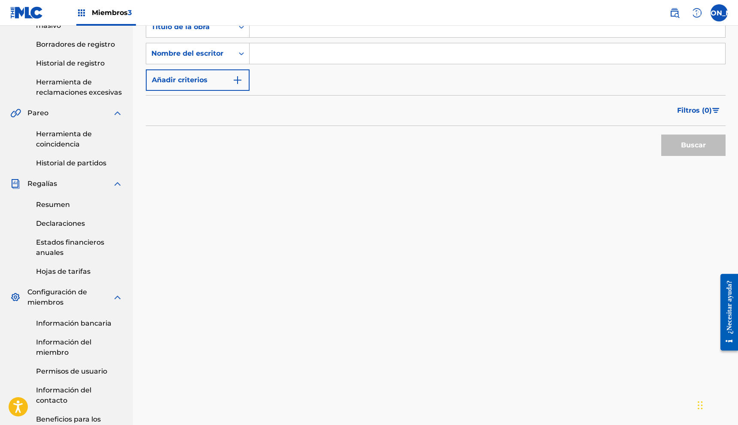
scroll to position [169, 0]
click at [63, 147] on font "Herramienta de coincidencia" at bounding box center [64, 139] width 56 height 18
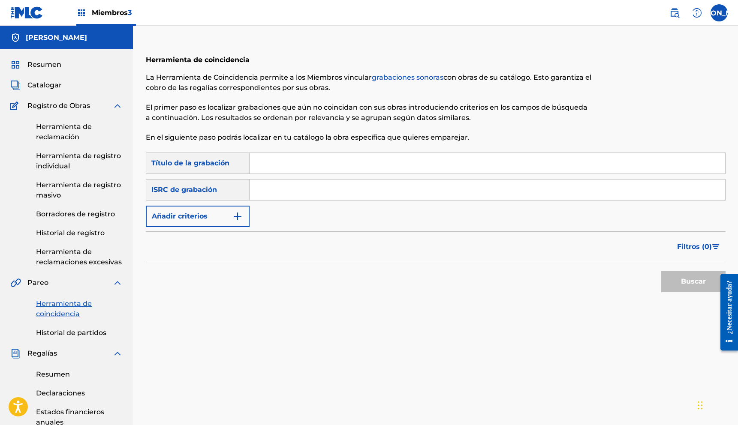
click at [260, 164] on input "Formulario de búsqueda" at bounding box center [488, 163] width 476 height 21
type input "el goyi"
click at [238, 216] on img "Formulario de búsqueda" at bounding box center [237, 216] width 10 height 10
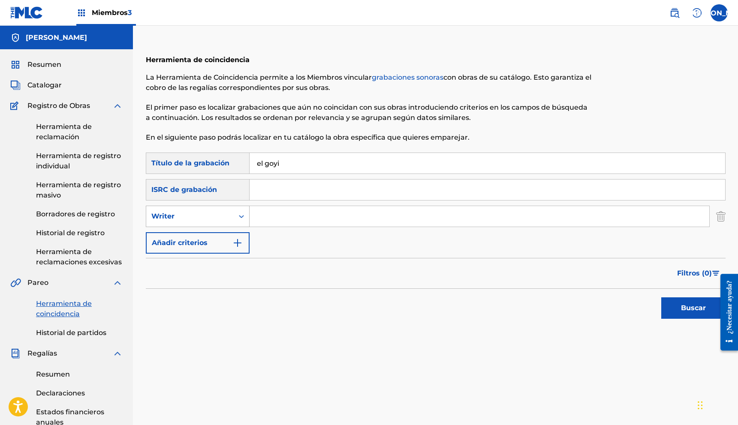
click at [242, 217] on icon "Formulario de búsqueda" at bounding box center [241, 216] width 5 height 3
click at [683, 314] on button "Buscar" at bounding box center [693, 308] width 64 height 21
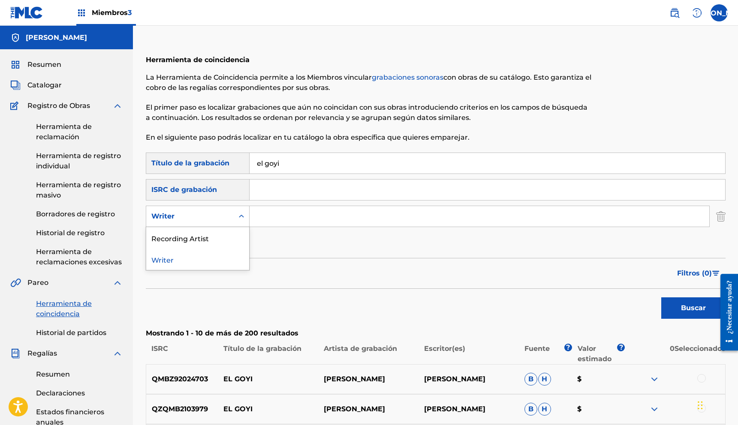
click at [240, 221] on div "Formulario de búsqueda" at bounding box center [241, 216] width 15 height 15
drag, startPoint x: 212, startPoint y: 236, endPoint x: 220, endPoint y: 232, distance: 8.5
click at [212, 236] on div "Recording Artist" at bounding box center [197, 237] width 103 height 21
click at [261, 219] on input "Formulario de búsqueda" at bounding box center [480, 216] width 460 height 21
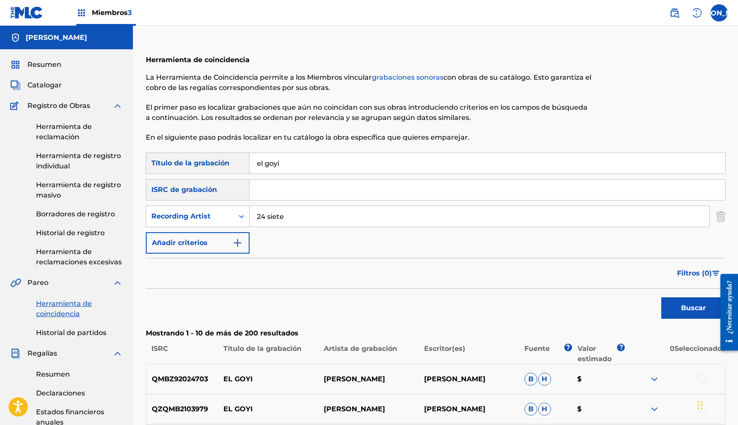
type input "24 siete"
click at [661, 298] on button "Buscar" at bounding box center [693, 308] width 64 height 21
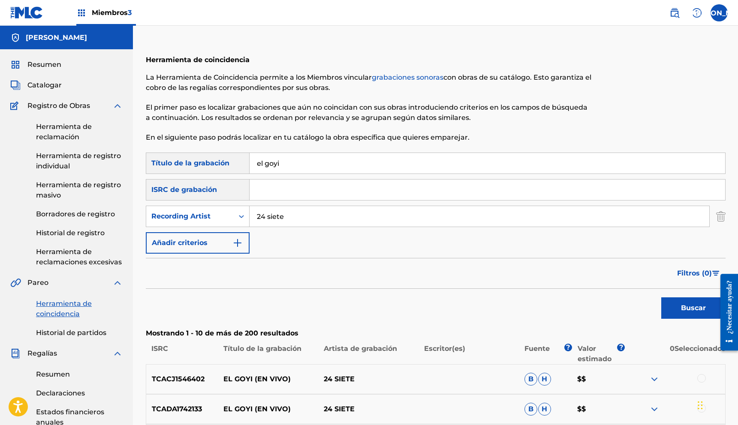
drag, startPoint x: 302, startPoint y: 222, endPoint x: 256, endPoint y: 220, distance: 45.5
click at [256, 220] on input "24 siete" at bounding box center [480, 216] width 460 height 21
click at [661, 298] on button "Buscar" at bounding box center [693, 308] width 64 height 21
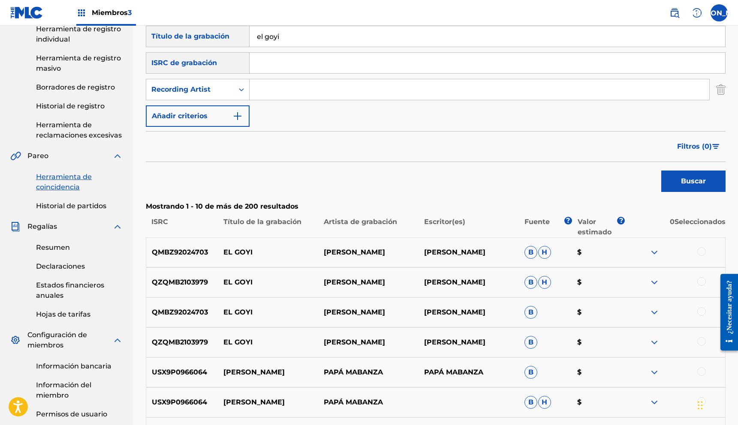
scroll to position [128, 0]
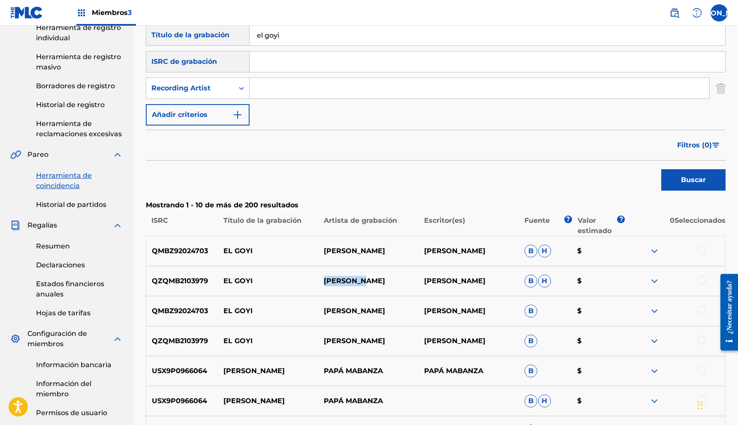
drag, startPoint x: 325, startPoint y: 280, endPoint x: 372, endPoint y: 279, distance: 47.6
click at [371, 279] on font "[PERSON_NAME]" at bounding box center [354, 281] width 61 height 8
click at [390, 281] on p "[PERSON_NAME]" at bounding box center [368, 281] width 100 height 10
click at [385, 281] on font "[PERSON_NAME]" at bounding box center [354, 281] width 61 height 8
drag, startPoint x: 376, startPoint y: 281, endPoint x: 345, endPoint y: 280, distance: 30.5
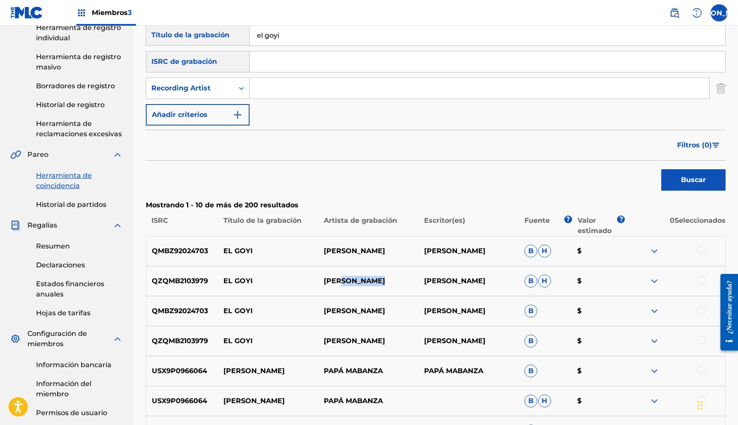
click at [345, 280] on p "[PERSON_NAME]" at bounding box center [368, 281] width 100 height 10
click at [326, 280] on font "[PERSON_NAME]" at bounding box center [354, 281] width 61 height 8
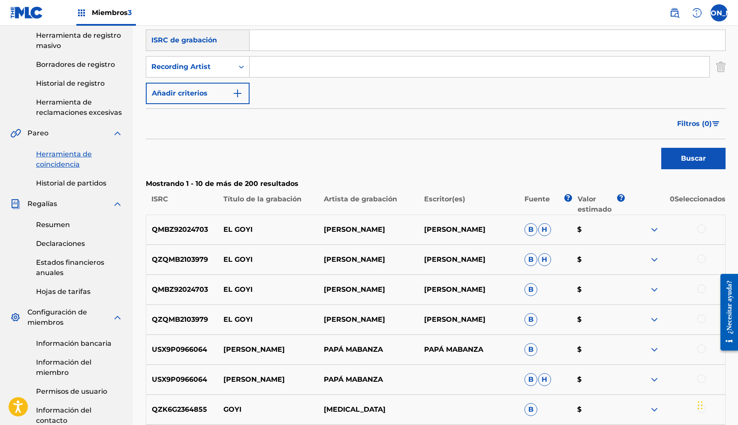
scroll to position [149, 0]
click at [471, 292] on font "Edgar Quiñonez" at bounding box center [454, 290] width 61 height 8
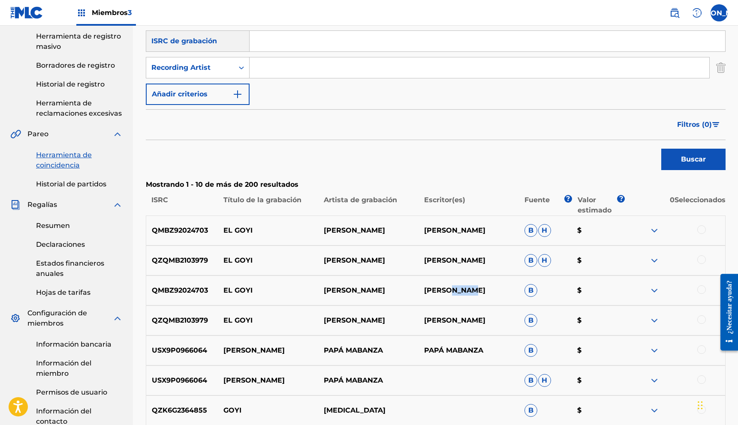
drag, startPoint x: 486, startPoint y: 293, endPoint x: 417, endPoint y: 287, distance: 68.4
click at [417, 287] on div "QMBZ92024703 EL GOYI Juan Watson Edgar Quiñonez B $" at bounding box center [436, 291] width 580 height 30
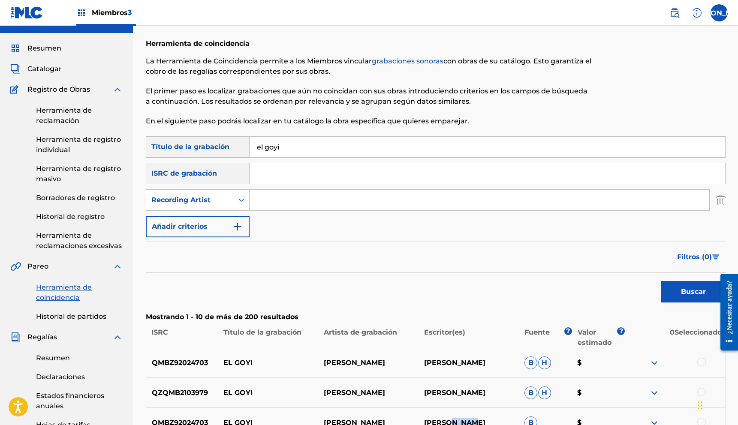
scroll to position [7, 0]
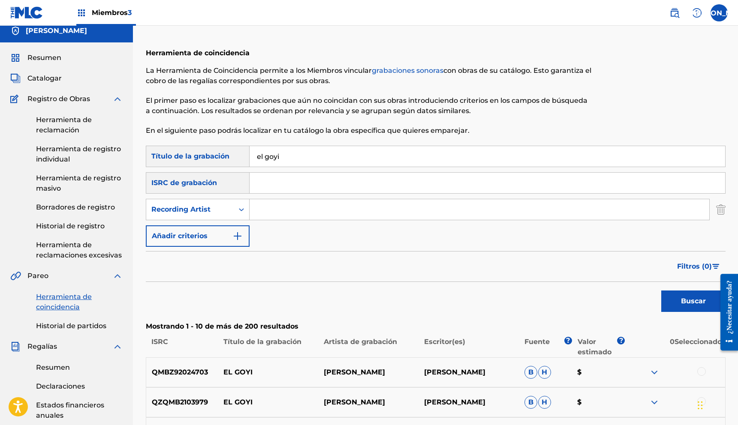
click at [271, 214] on input "Formulario de búsqueda" at bounding box center [480, 209] width 460 height 21
type input "24 SIETE"
click at [700, 300] on font "Buscar" at bounding box center [693, 301] width 25 height 8
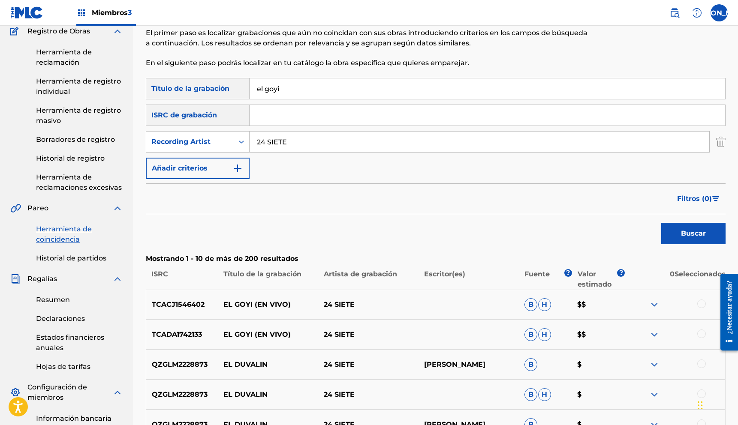
scroll to position [0, 0]
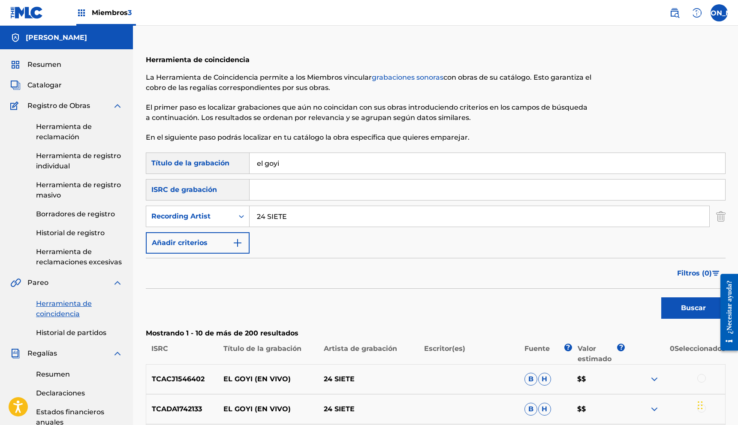
click at [70, 131] on link "Herramienta de reclamación" at bounding box center [79, 132] width 87 height 21
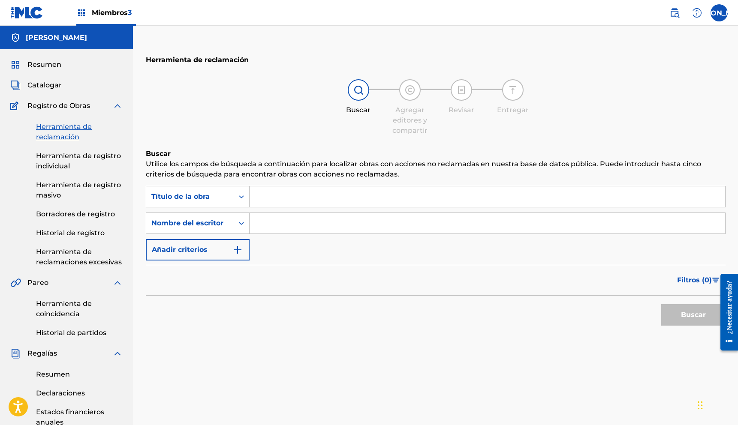
click at [266, 196] on input "Formulario de búsqueda" at bounding box center [488, 197] width 476 height 21
type input "el goyi"
click at [270, 215] on input "Formulario de búsqueda" at bounding box center [488, 223] width 476 height 21
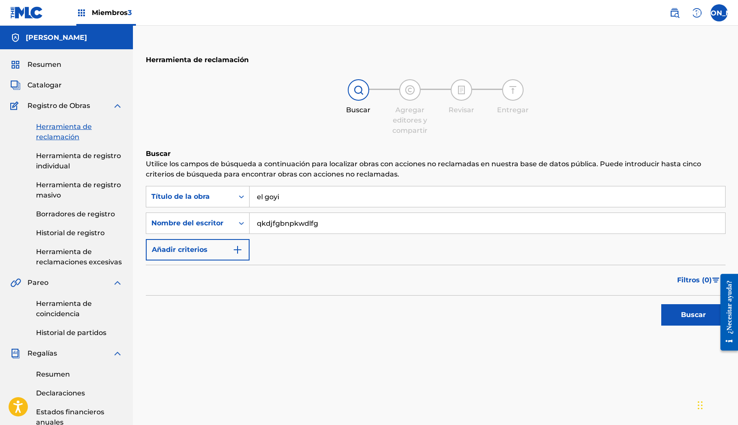
type input "qkdjfgbnpkwdlfg"
click at [661, 305] on button "Buscar" at bounding box center [693, 315] width 64 height 21
click at [66, 168] on font "Herramienta de registro individual" at bounding box center [78, 161] width 85 height 18
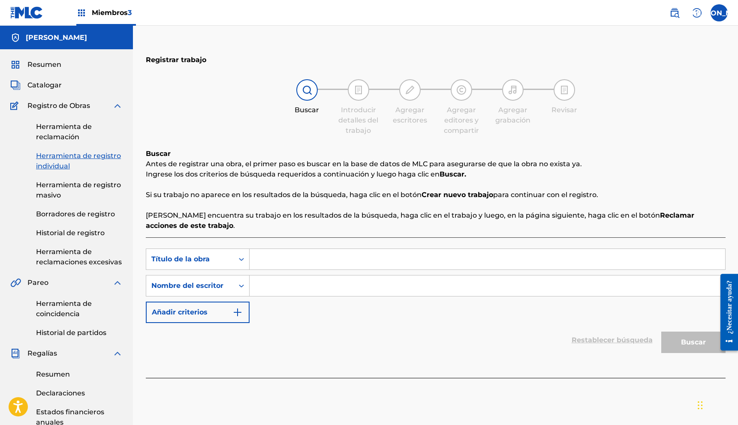
click at [271, 261] on input "Formulario de búsqueda" at bounding box center [488, 259] width 476 height 21
type input "iqhwdvuqjd"
click at [274, 282] on input "Formulario de búsqueda" at bounding box center [488, 286] width 476 height 21
type input "s"
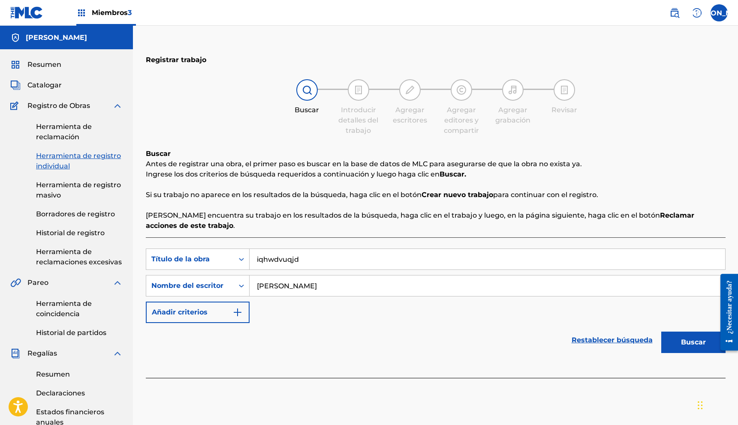
type input "[PERSON_NAME]"
click at [661, 332] on button "Buscar" at bounding box center [693, 342] width 64 height 21
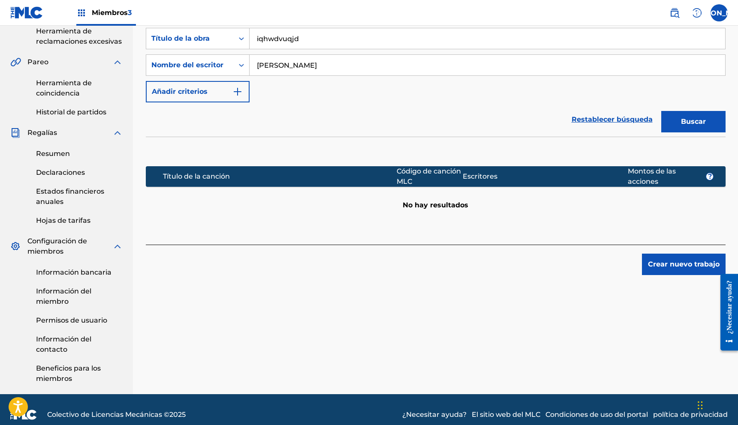
click at [672, 271] on button "Crear nuevo trabajo" at bounding box center [684, 264] width 84 height 21
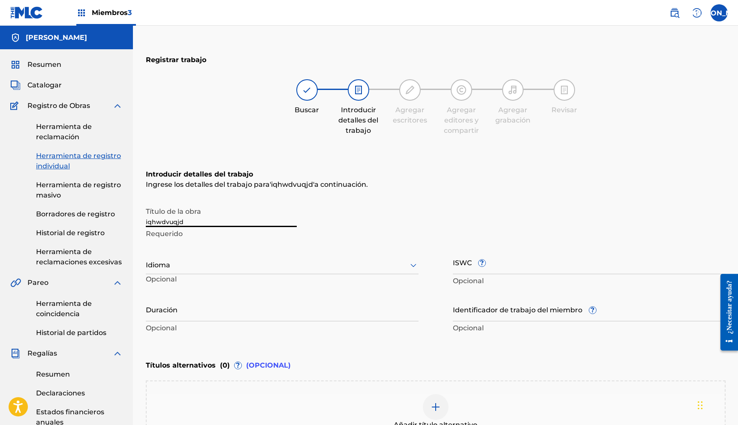
drag, startPoint x: 208, startPoint y: 219, endPoint x: 122, endPoint y: 219, distance: 85.3
click at [122, 219] on main "Juan Carlos Dimayuga Resumen Catalogar Registro de Obras Herramienta de reclama…" at bounding box center [369, 321] width 738 height 590
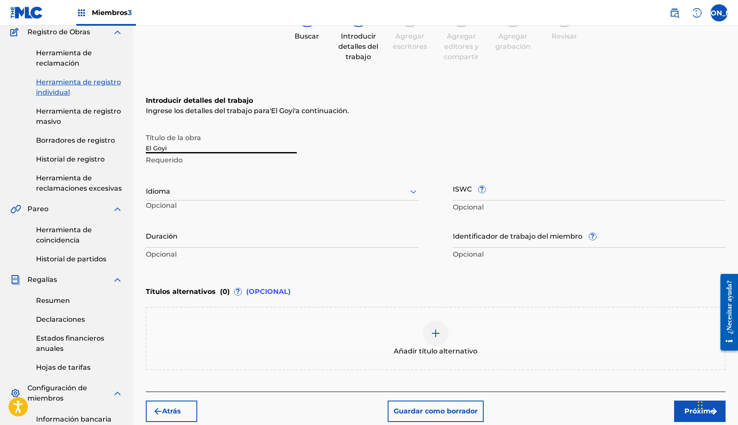
scroll to position [81, 0]
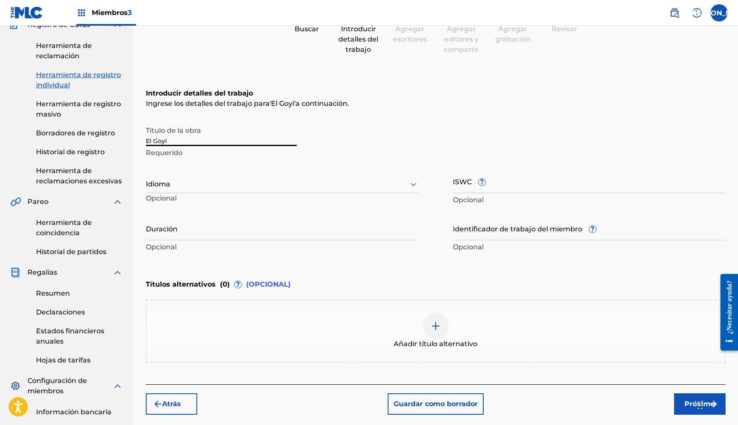
type input "El Goyi"
click at [165, 190] on div "Idioma" at bounding box center [282, 184] width 273 height 18
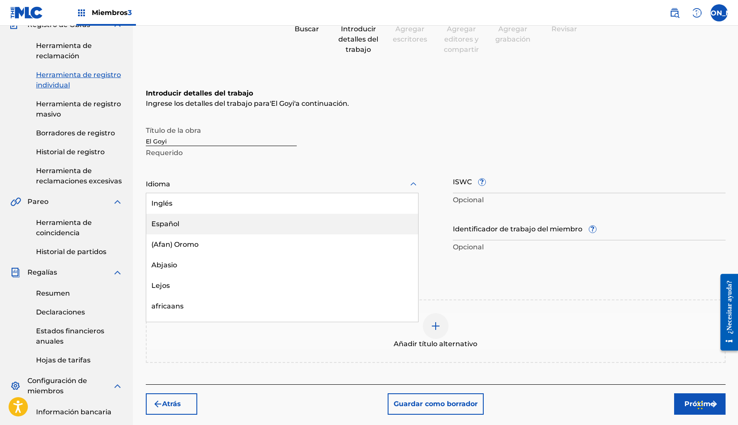
click at [184, 229] on div "Español" at bounding box center [282, 224] width 272 height 21
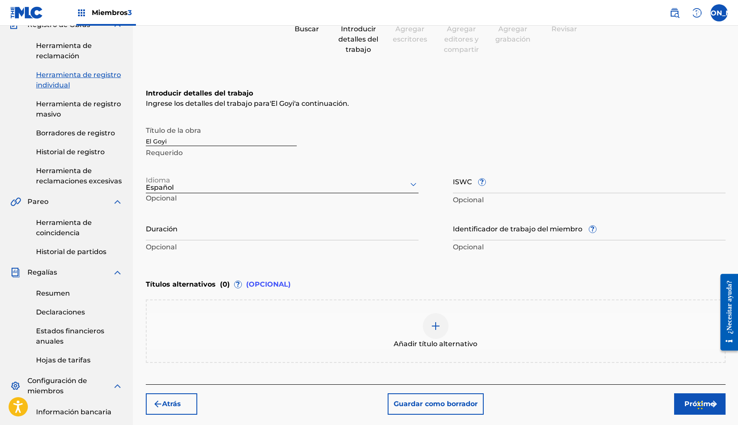
click at [172, 232] on input "Duración" at bounding box center [282, 228] width 273 height 24
click at [255, 227] on input "Duración" at bounding box center [282, 228] width 273 height 24
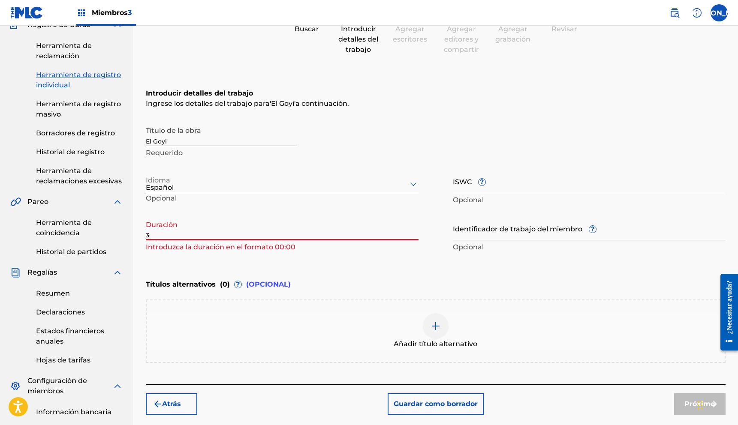
paste input ":"
click at [147, 236] on input ":" at bounding box center [282, 228] width 273 height 24
click at [146, 235] on input "3:35" at bounding box center [282, 228] width 273 height 24
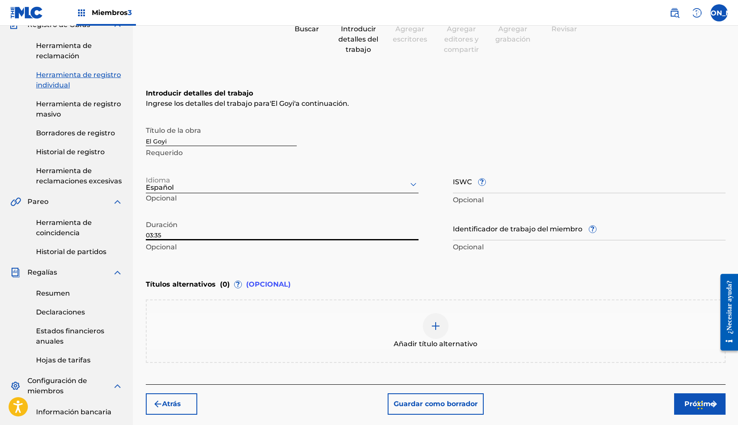
click at [208, 237] on input "03:35" at bounding box center [282, 228] width 273 height 24
type input "03:35"
click at [435, 331] on img at bounding box center [436, 326] width 10 height 10
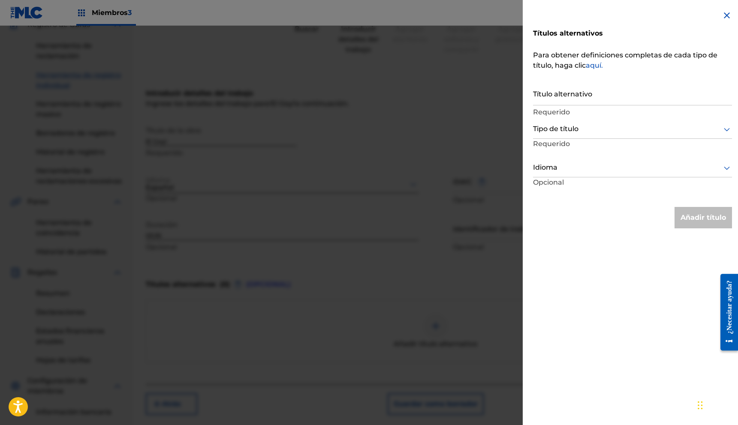
click at [723, 18] on img at bounding box center [727, 15] width 10 height 10
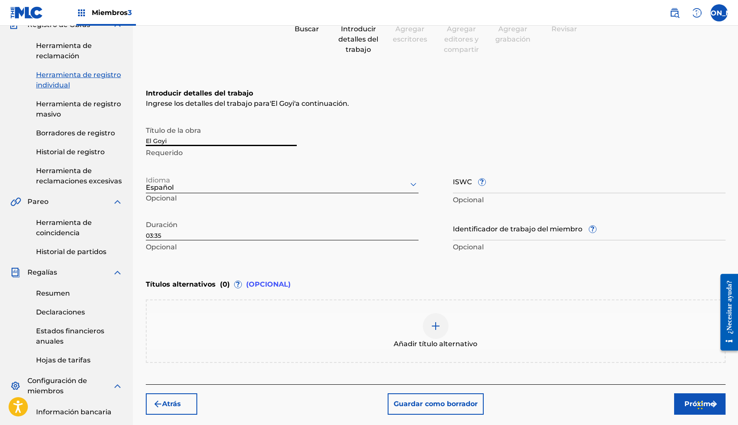
drag, startPoint x: 170, startPoint y: 139, endPoint x: 144, endPoint y: 141, distance: 26.6
click at [144, 141] on div "Registrar trabajo Buscar Introducir detalles del trabajo Agregar escritores Agr…" at bounding box center [436, 250] width 600 height 568
click at [435, 329] on img at bounding box center [436, 326] width 10 height 10
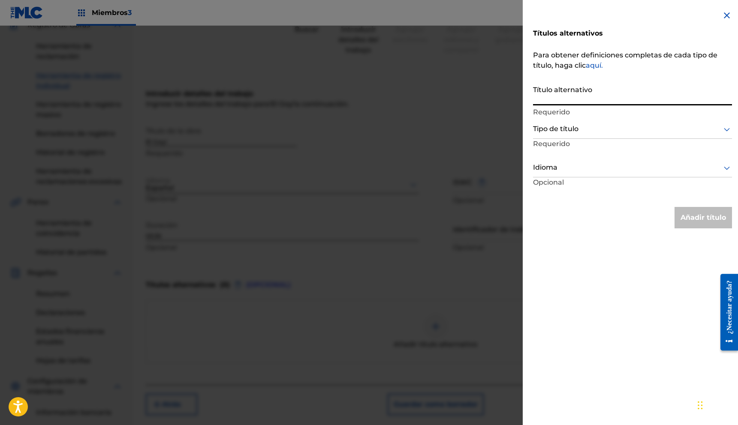
click at [558, 98] on input "Título alternativo" at bounding box center [632, 93] width 199 height 24
paste input "El Goyi"
type input "El Goyi ( En Vivo)"
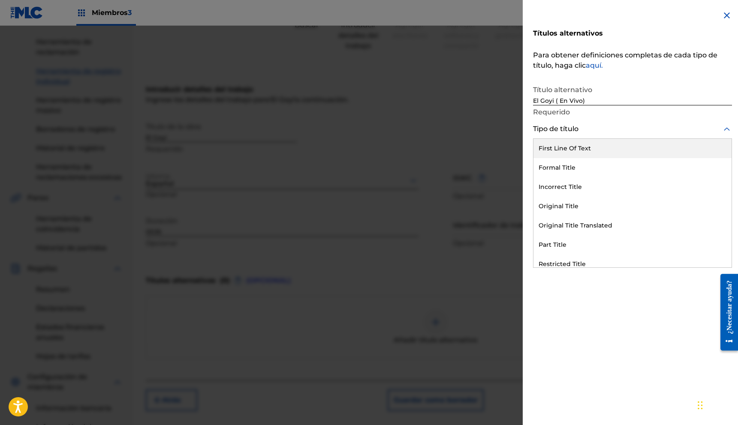
click at [582, 128] on div at bounding box center [632, 129] width 199 height 11
click at [582, 144] on div "Primera línea de texto" at bounding box center [633, 149] width 198 height 21
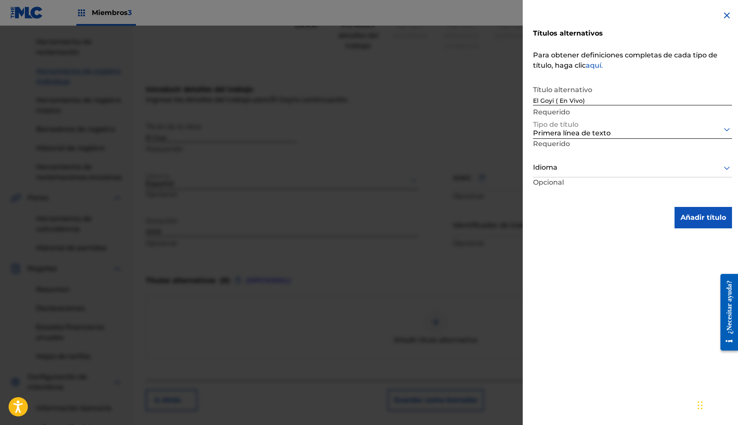
click at [681, 220] on font "Añadir título" at bounding box center [703, 218] width 45 height 8
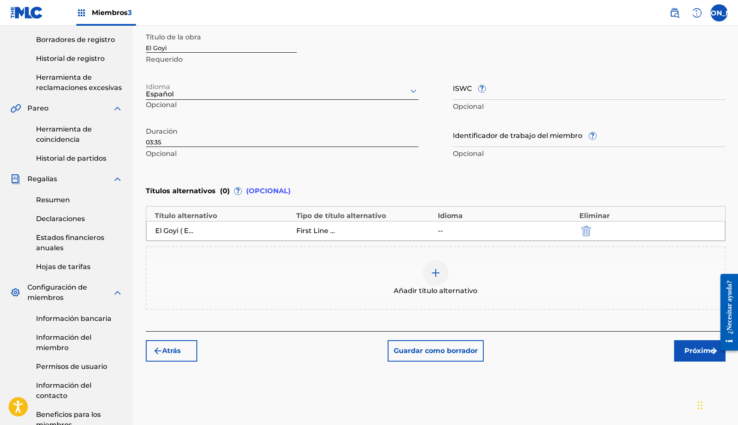
scroll to position [231, 0]
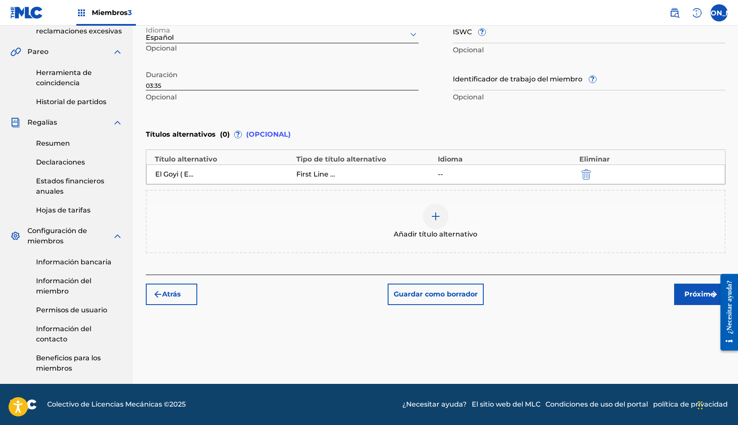
click at [704, 297] on font "Próximo" at bounding box center [700, 294] width 30 height 8
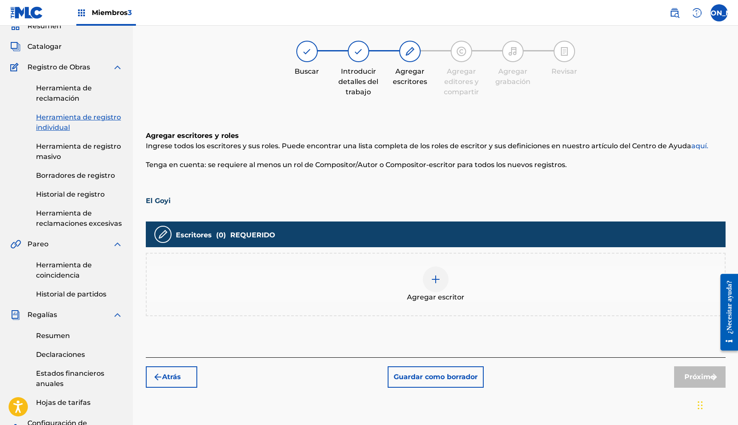
scroll to position [39, 0]
click at [434, 276] on img at bounding box center [436, 279] width 10 height 10
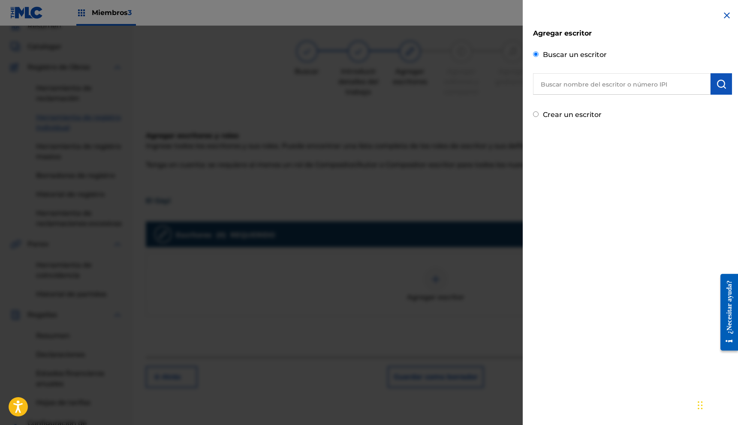
click at [578, 80] on input "text" at bounding box center [622, 83] width 178 height 21
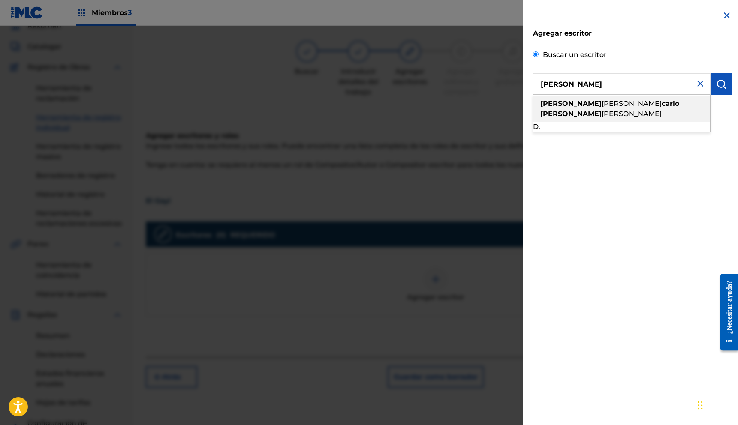
click at [602, 106] on font "[PERSON_NAME]" at bounding box center [632, 104] width 60 height 8
type input "[PERSON_NAME]"
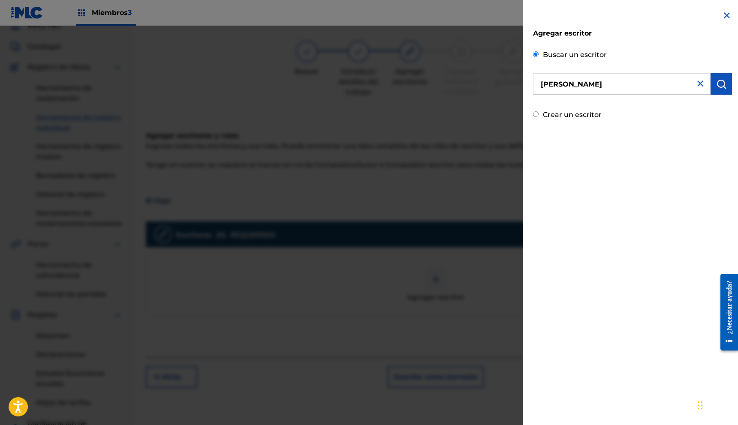
click at [711, 88] on button "submit" at bounding box center [721, 83] width 21 height 21
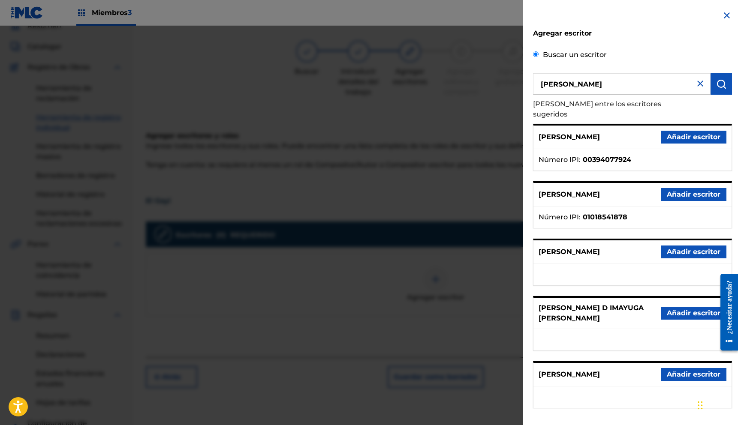
click at [682, 133] on font "Añadir escritor" at bounding box center [694, 137] width 54 height 8
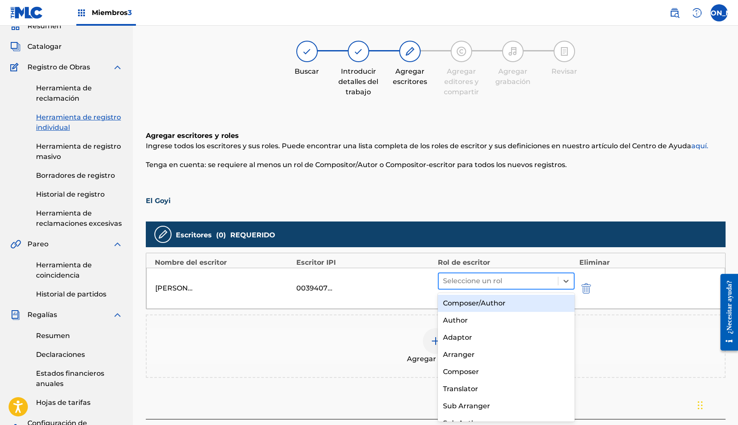
click at [465, 279] on div at bounding box center [498, 281] width 111 height 12
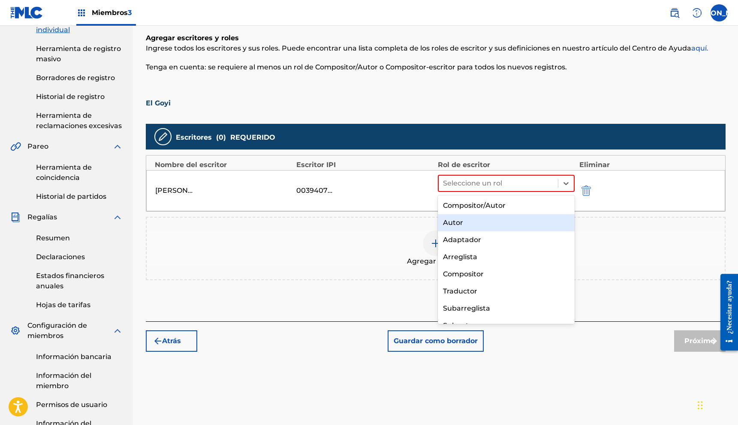
scroll to position [137, 0]
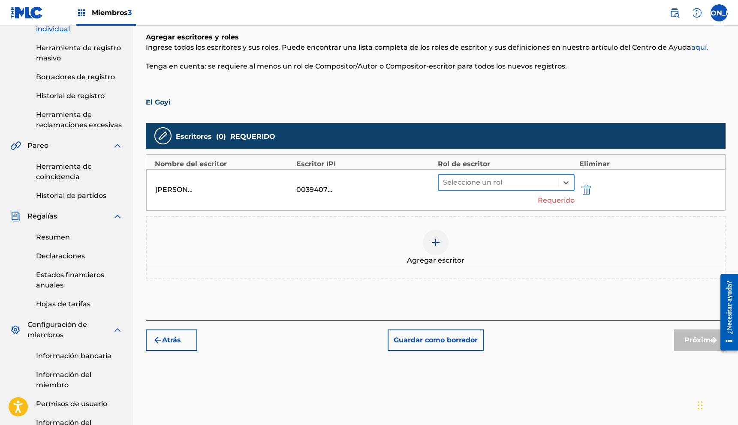
click at [464, 182] on div at bounding box center [498, 183] width 111 height 12
click at [490, 187] on div at bounding box center [498, 183] width 111 height 12
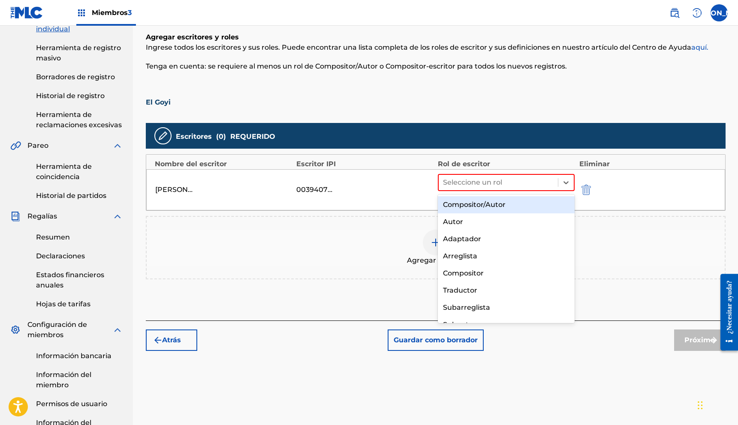
click at [485, 205] on font "Compositor/Autor" at bounding box center [474, 205] width 63 height 8
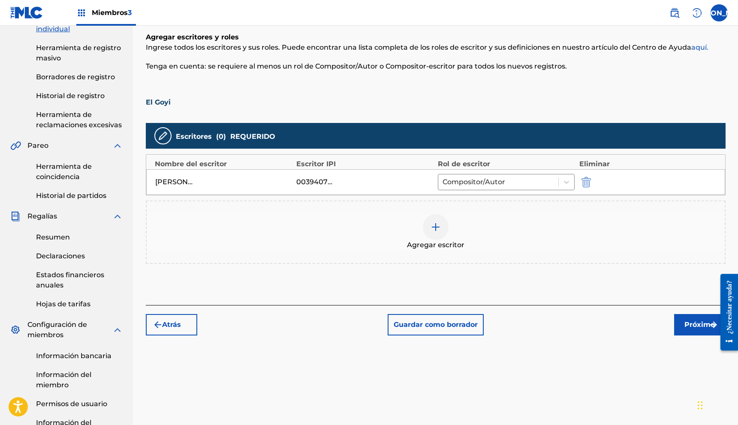
scroll to position [135, 0]
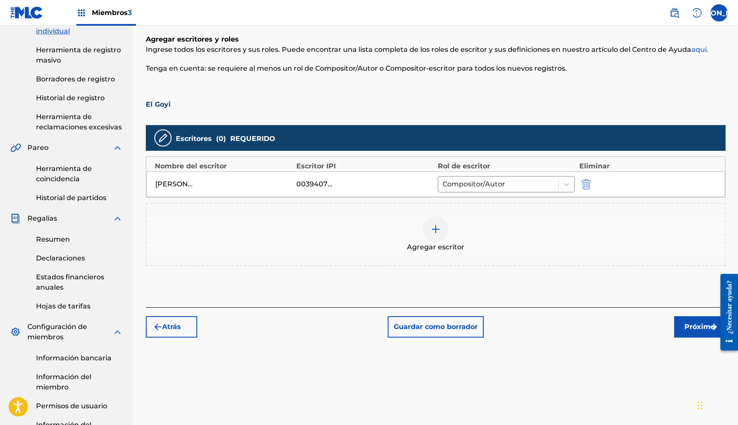
click at [695, 329] on font "Próximo" at bounding box center [700, 327] width 30 height 8
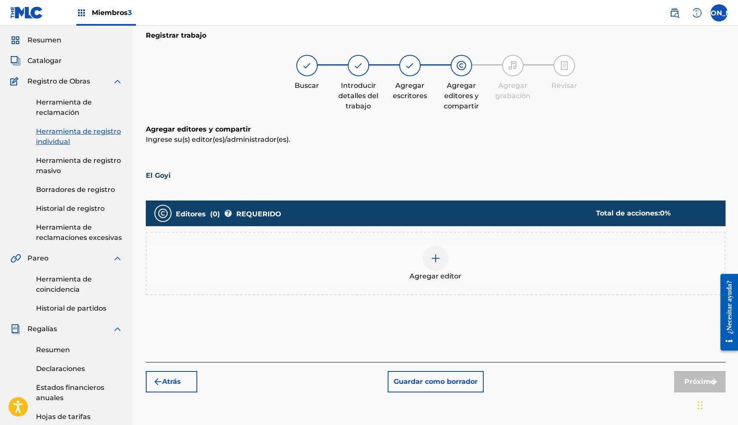
scroll to position [0, 0]
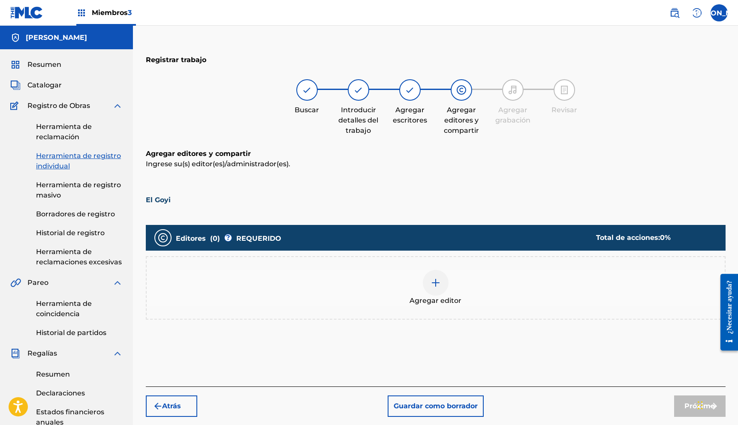
click at [436, 281] on img at bounding box center [436, 283] width 10 height 10
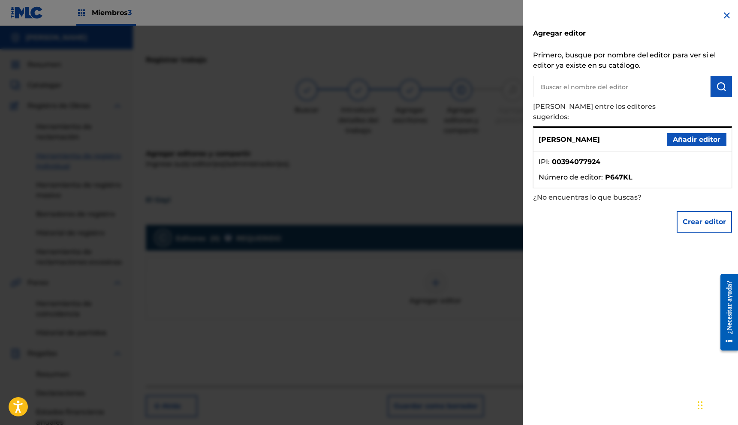
click at [677, 136] on font "Añadir editor" at bounding box center [697, 140] width 48 height 8
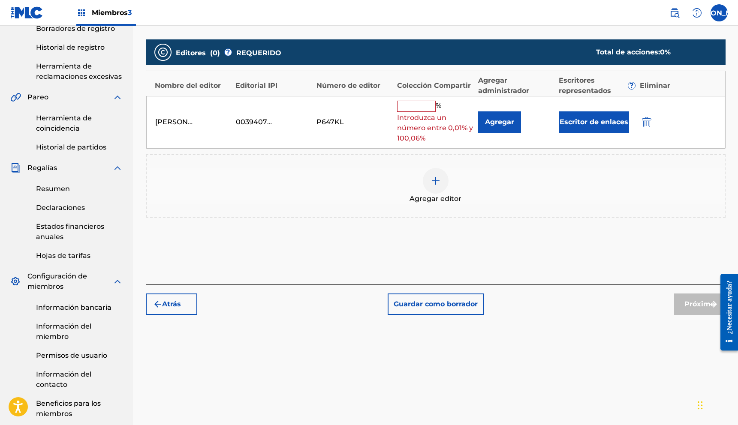
scroll to position [205, 0]
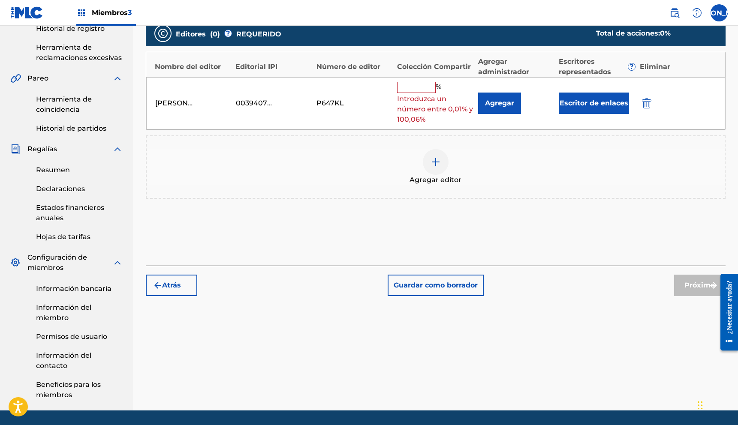
click at [422, 84] on input "text" at bounding box center [416, 87] width 39 height 11
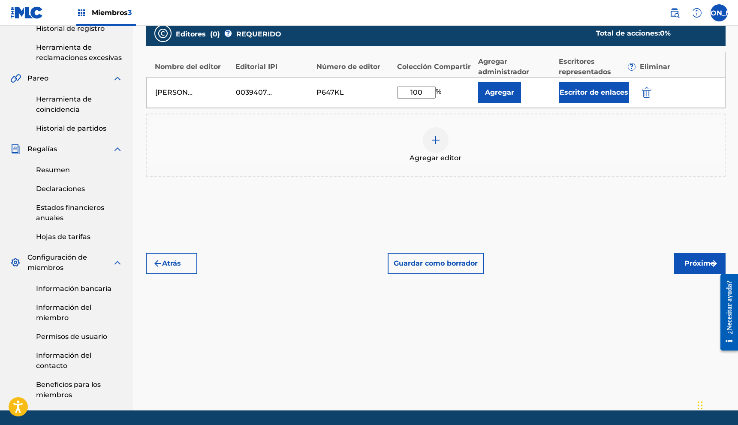
type input "100"
click at [694, 266] on font "Próximo" at bounding box center [700, 263] width 30 height 8
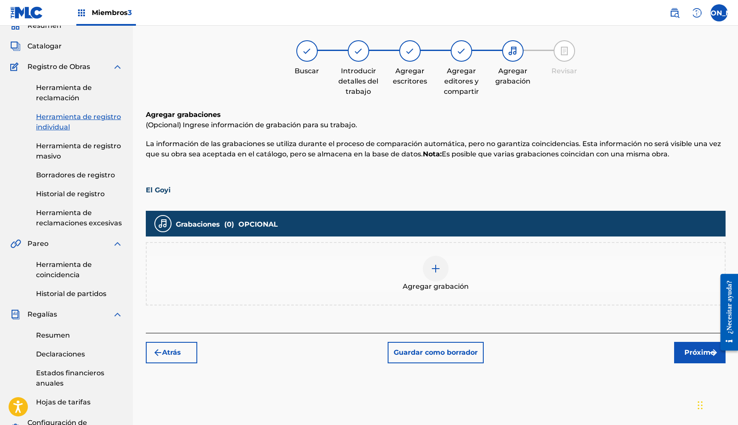
scroll to position [39, 0]
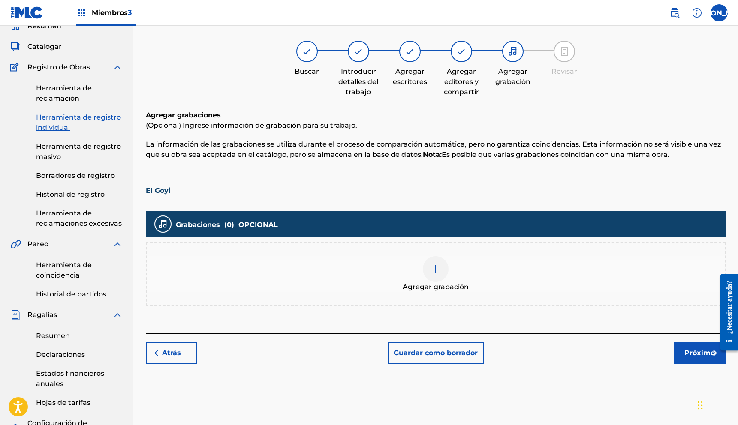
click at [438, 271] on img at bounding box center [436, 269] width 10 height 10
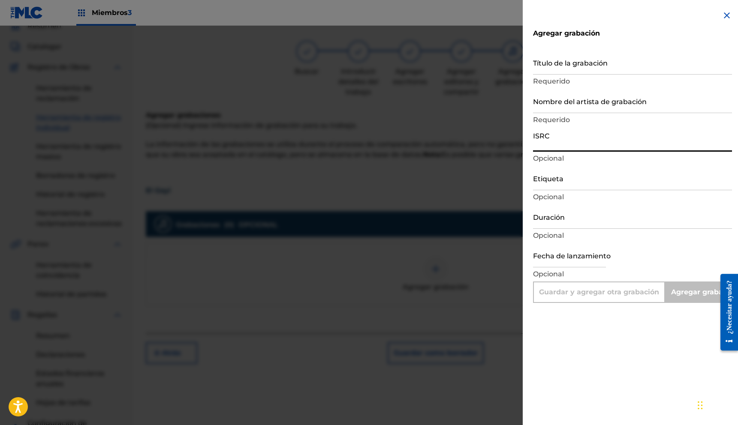
click at [657, 140] on input "ISRC" at bounding box center [632, 139] width 199 height 24
type input "T"
type input "Add Recording"
type input "TCACJ1546402"
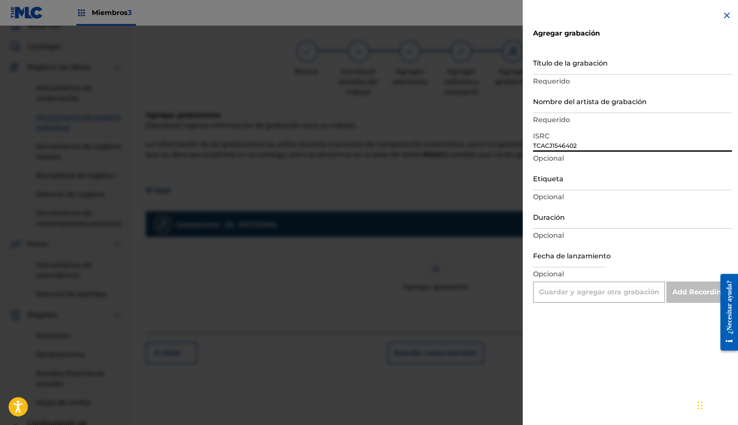
click at [628, 215] on input "Duración" at bounding box center [632, 217] width 199 height 24
click at [544, 224] on input "02:48" at bounding box center [632, 217] width 199 height 24
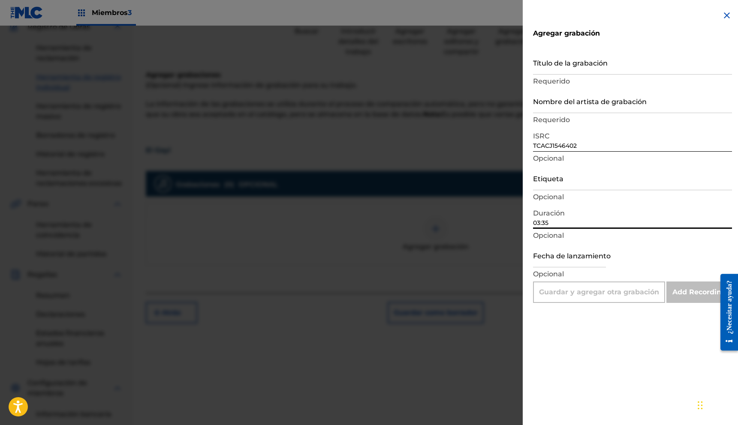
scroll to position [70, 0]
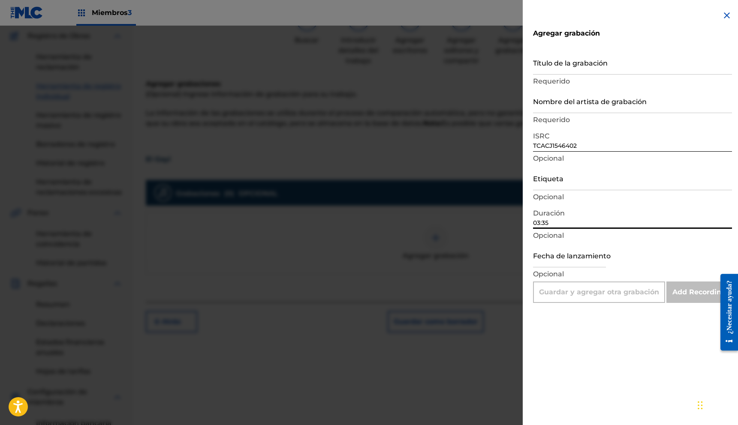
type input "03:35"
click at [548, 265] on input "text" at bounding box center [569, 255] width 73 height 24
select select "7"
select select "2025"
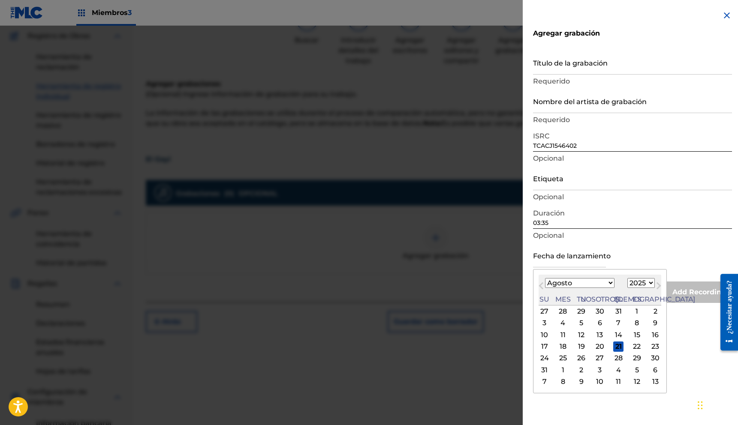
click at [665, 246] on div "Fecha de lanzamiento Mes anterior Mes próximo Agosto de 2025 Enero Febrero Marz…" at bounding box center [632, 262] width 199 height 39
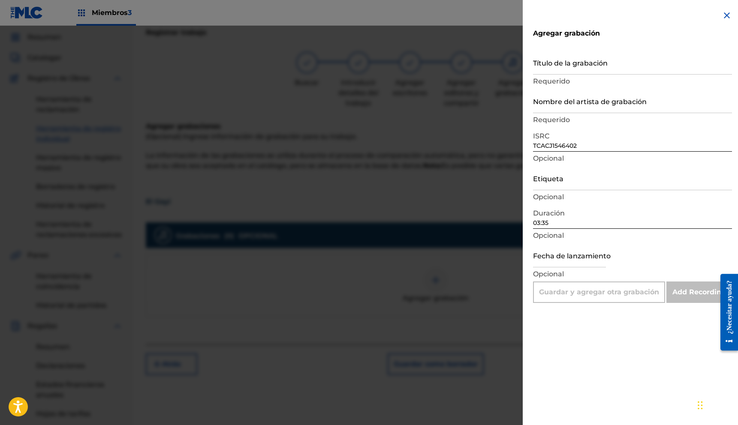
scroll to position [0, 0]
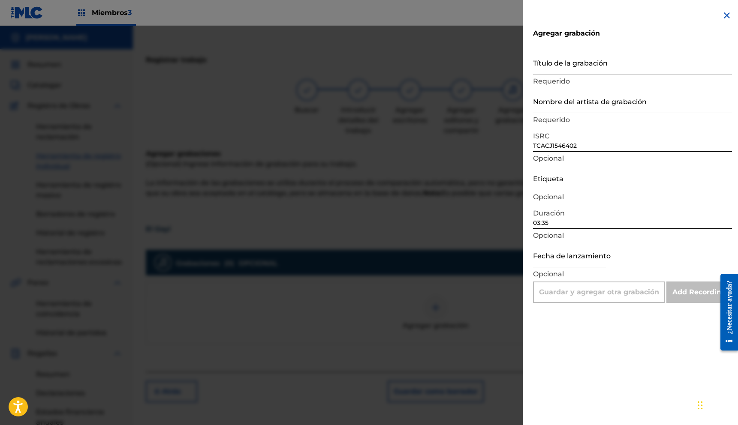
click at [591, 75] on div "Título de la grabación Requerido" at bounding box center [632, 69] width 199 height 39
click at [590, 66] on input "Título de la grabación" at bounding box center [632, 62] width 199 height 24
paste input "El Goyi"
type input "El Goyi"
drag, startPoint x: 683, startPoint y: 249, endPoint x: 638, endPoint y: 214, distance: 56.9
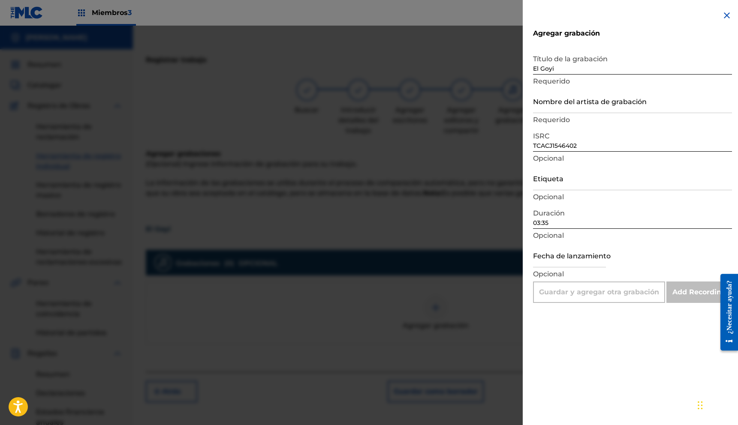
click at [683, 249] on div "Fecha de lanzamiento Opcional" at bounding box center [632, 262] width 199 height 39
click at [613, 181] on input "Etiqueta" at bounding box center [632, 178] width 199 height 24
click at [651, 205] on input "03:35" at bounding box center [632, 217] width 199 height 24
click at [624, 185] on input "Etiqueta" at bounding box center [632, 178] width 199 height 24
type input "UFM"
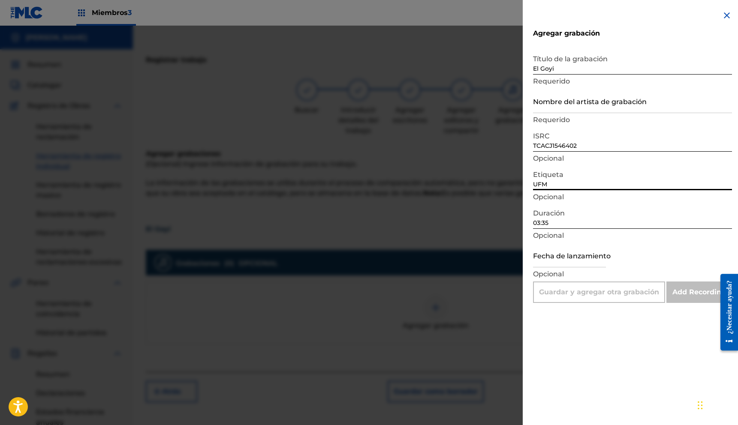
click at [617, 148] on input "TCACJ1546402" at bounding box center [632, 139] width 199 height 24
click at [609, 107] on input "Nombre del artista de grabación" at bounding box center [632, 101] width 199 height 24
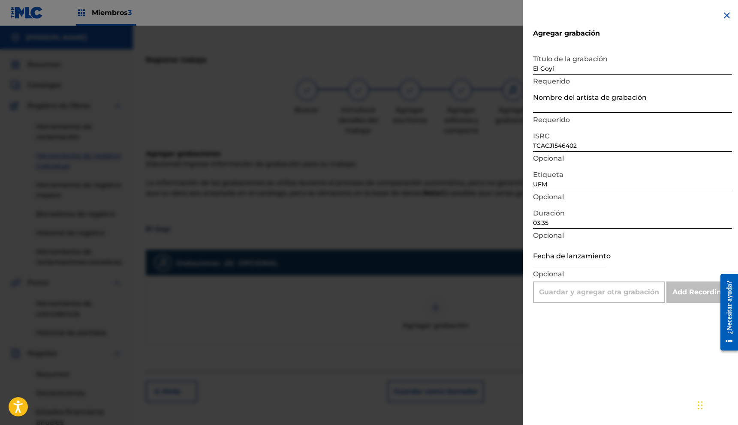
type input "24 siete"
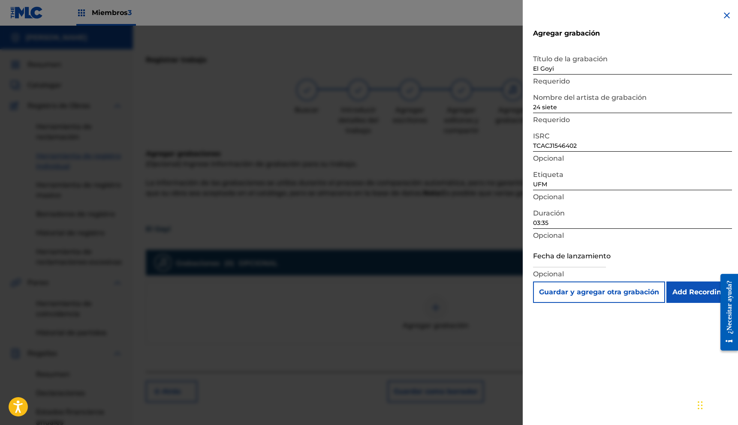
click at [684, 288] on input "Add Recording" at bounding box center [699, 292] width 66 height 21
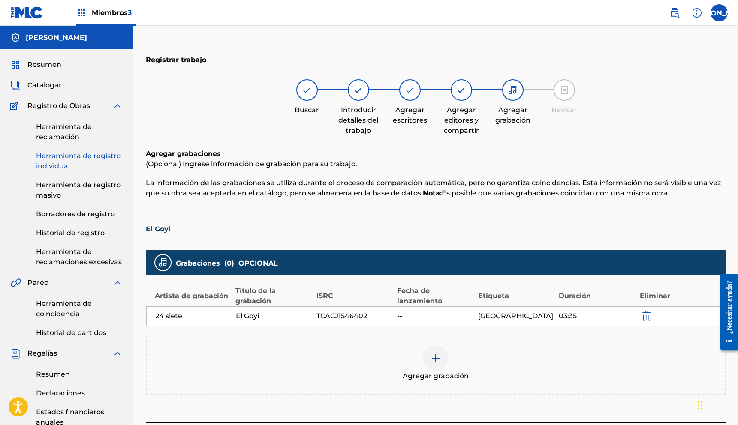
scroll to position [3, 0]
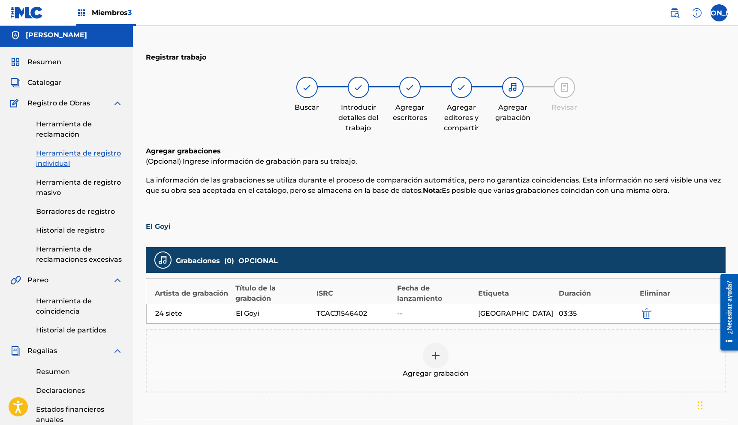
click at [433, 359] on img at bounding box center [436, 356] width 10 height 10
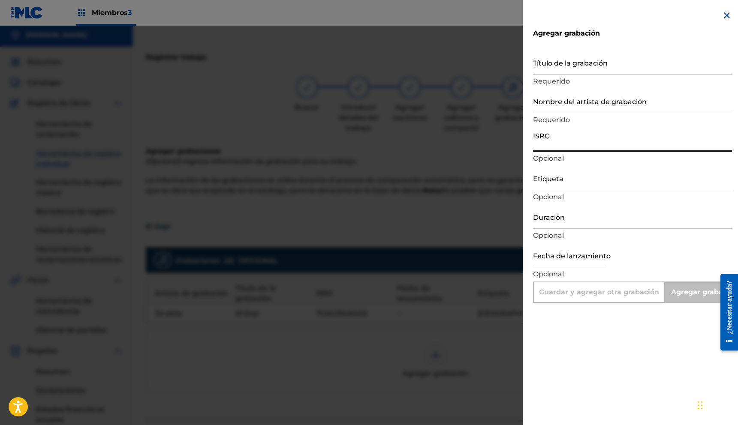
click at [575, 141] on input "ISRC" at bounding box center [632, 139] width 199 height 24
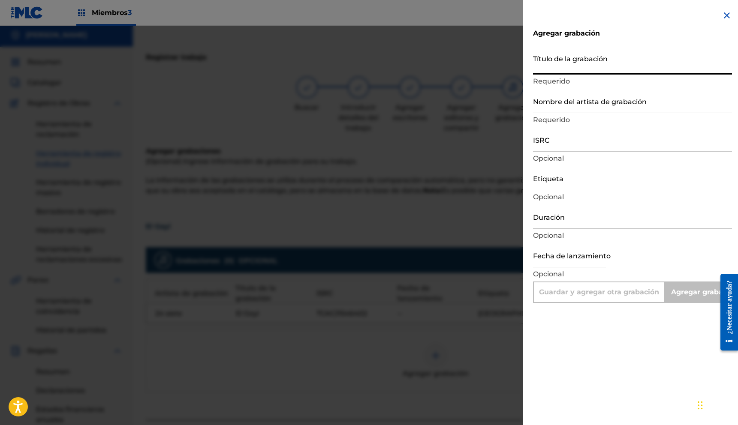
click at [573, 59] on input "Título de la grabación" at bounding box center [632, 62] width 199 height 24
paste input "El Goyi"
type input "El Goyi"
type input "Add Recording"
type input "El Goyi"
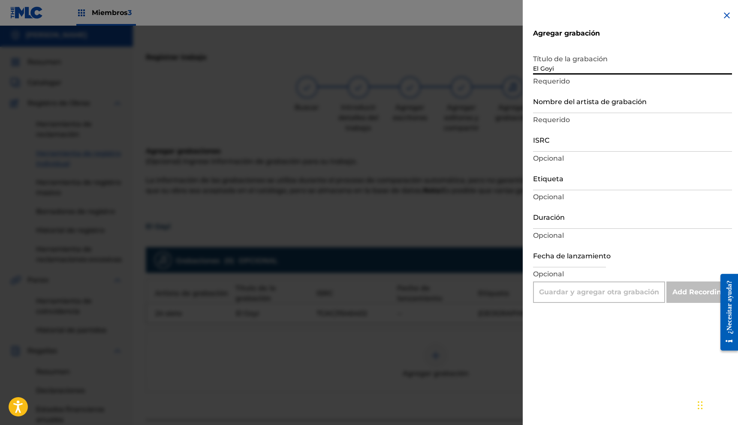
click at [581, 101] on input "Nombre del artista de grabación" at bounding box center [632, 101] width 199 height 24
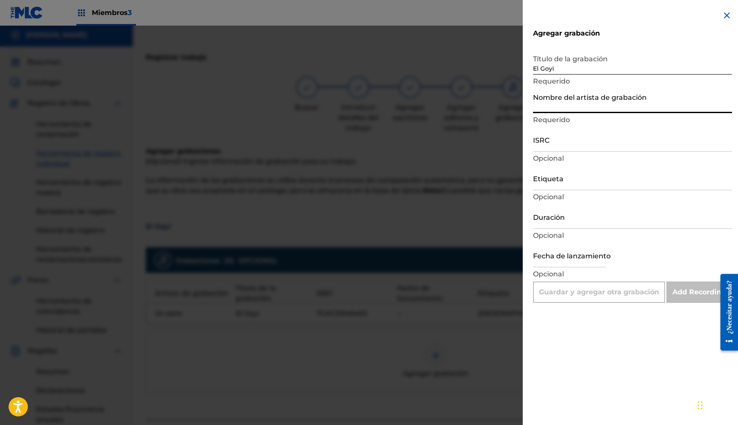
type input "24 siete"
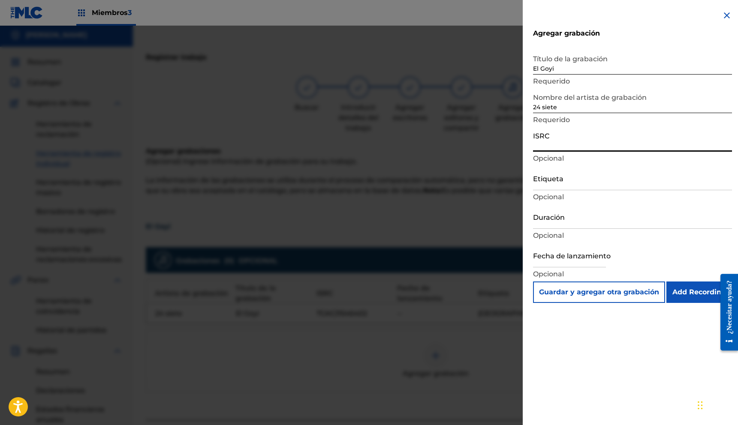
click at [568, 144] on input "ISRC" at bounding box center [632, 139] width 199 height 24
click at [548, 210] on input "Duración" at bounding box center [632, 217] width 199 height 24
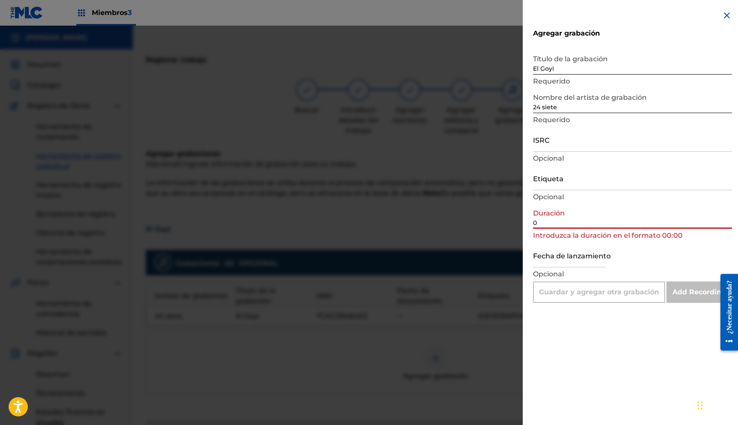
type input "03:35"
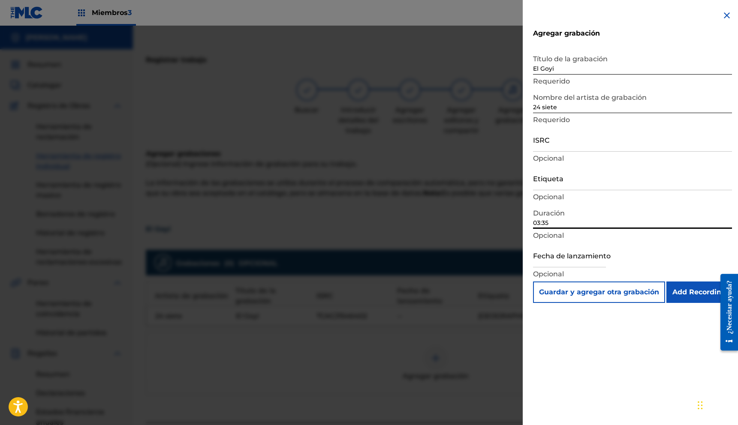
click at [562, 144] on input "ISRC" at bounding box center [632, 139] width 199 height 24
type input "TCADA1742133"
click at [585, 181] on input "Etiqueta" at bounding box center [632, 178] width 199 height 24
type input "UFM"
click at [687, 295] on input "Add Recording" at bounding box center [699, 292] width 66 height 21
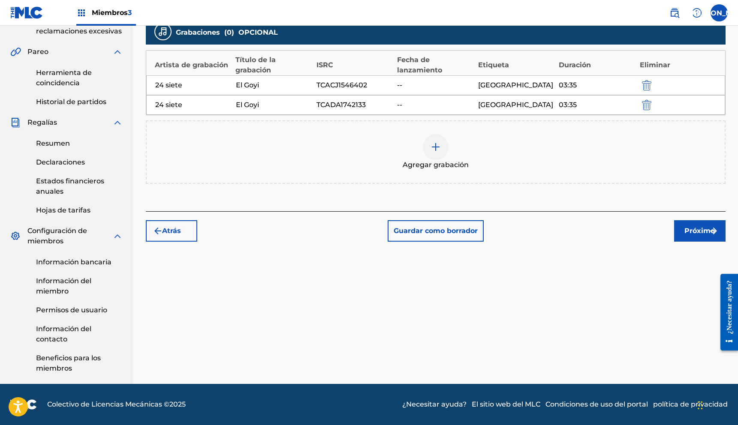
click at [695, 232] on font "Próximo" at bounding box center [700, 231] width 30 height 8
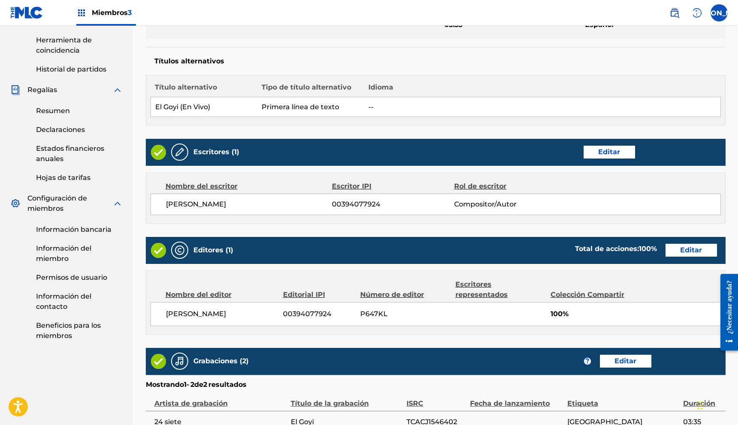
scroll to position [377, 0]
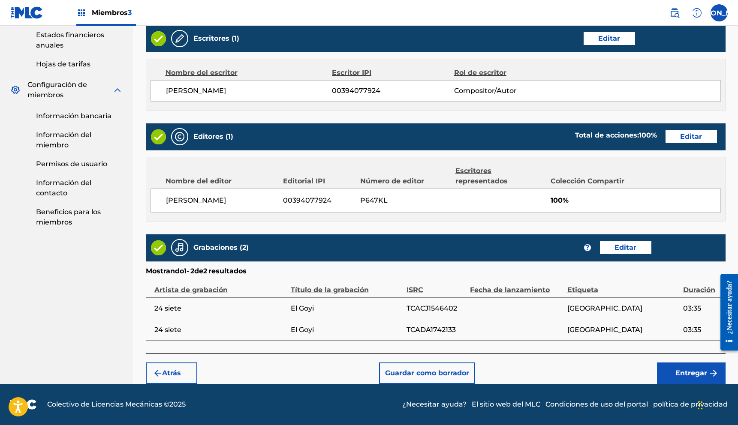
click at [690, 373] on font "Entregar" at bounding box center [691, 373] width 32 height 8
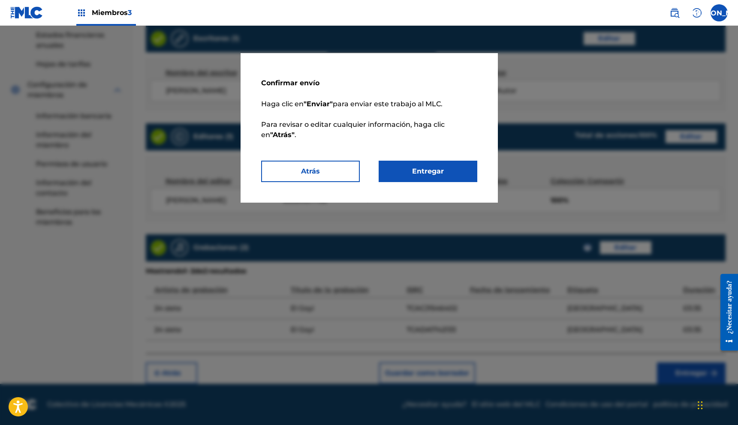
click at [403, 181] on button "Entregar" at bounding box center [428, 171] width 99 height 21
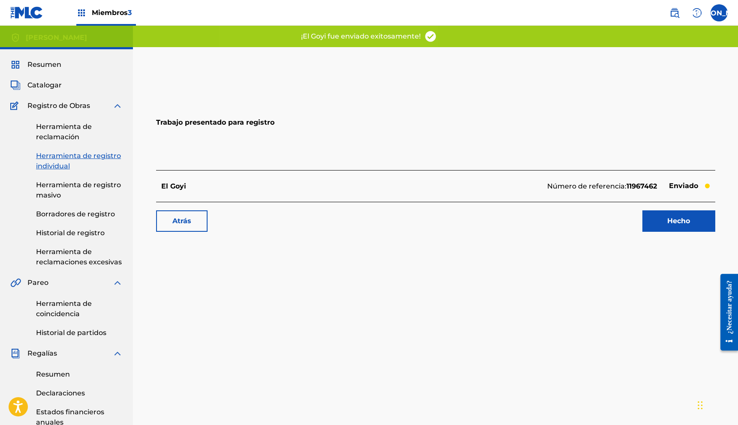
click at [672, 220] on font "Hecho" at bounding box center [678, 221] width 23 height 8
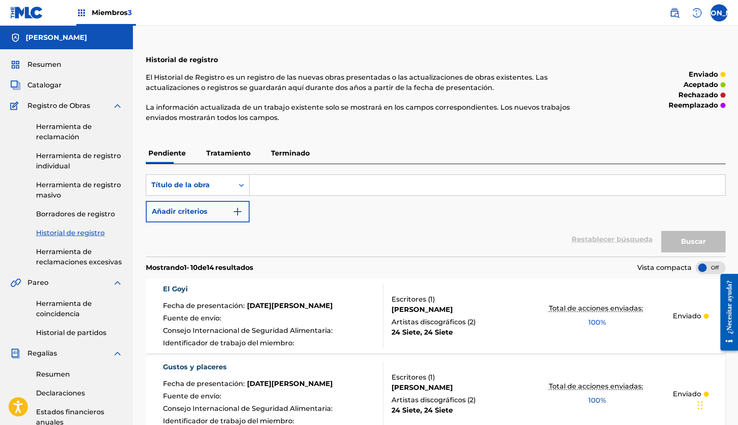
scroll to position [4, 0]
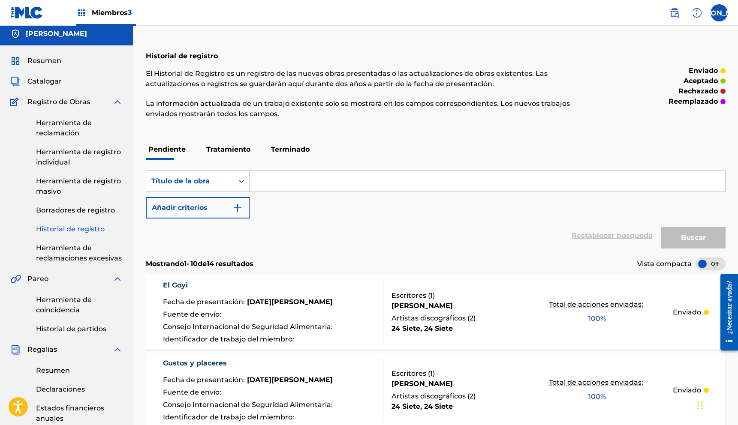
click at [67, 302] on font "Herramienta de coincidencia" at bounding box center [64, 305] width 56 height 18
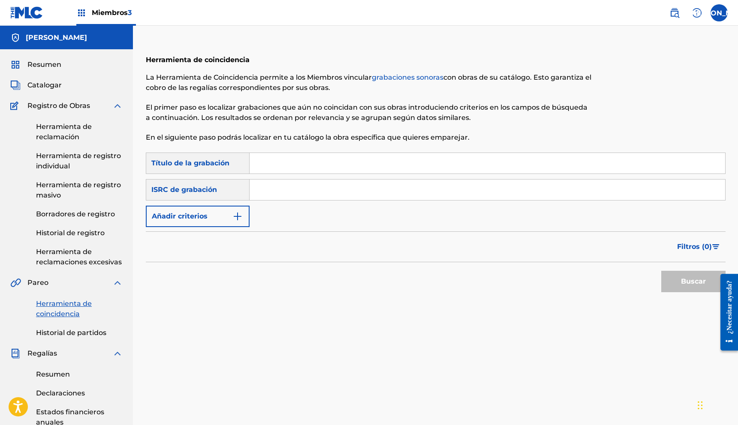
click at [263, 162] on input "Formulario de búsqueda" at bounding box center [488, 163] width 476 height 21
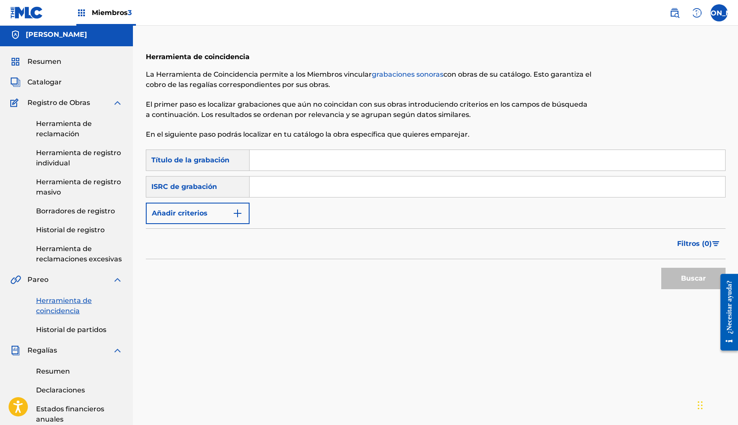
click at [270, 160] on input "Formulario de búsqueda" at bounding box center [488, 160] width 476 height 21
type input "ANGEL DE PIEL MORENA"
click at [238, 216] on img "Formulario de búsqueda" at bounding box center [237, 213] width 10 height 10
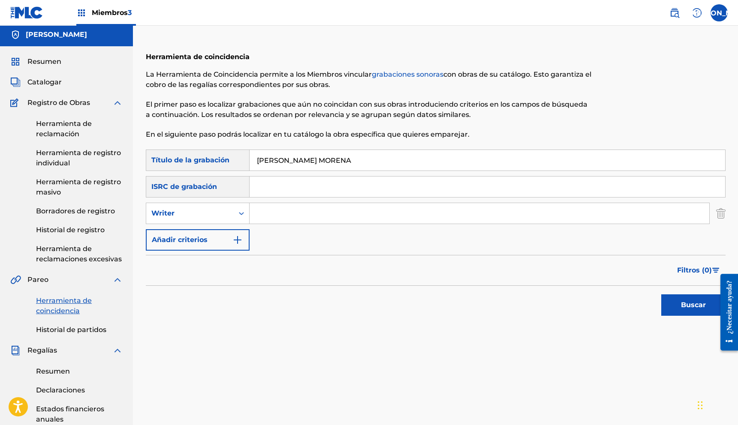
click at [282, 219] on input "Formulario de búsqueda" at bounding box center [480, 213] width 460 height 21
click at [237, 214] on icon "Formulario de búsqueda" at bounding box center [241, 213] width 9 height 9
drag, startPoint x: 214, startPoint y: 233, endPoint x: 248, endPoint y: 224, distance: 35.8
click at [215, 233] on div "Recording Artist" at bounding box center [197, 234] width 103 height 21
click at [324, 211] on input "Formulario de búsqueda" at bounding box center [480, 213] width 460 height 21
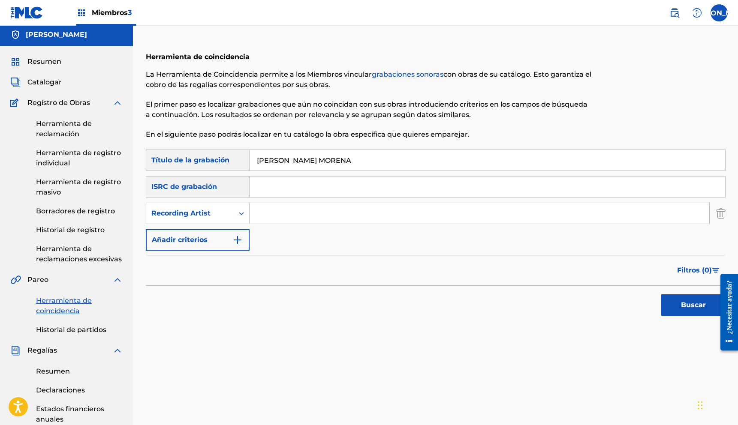
type input "24 SIETE"
click at [661, 295] on button "Buscar" at bounding box center [693, 305] width 64 height 21
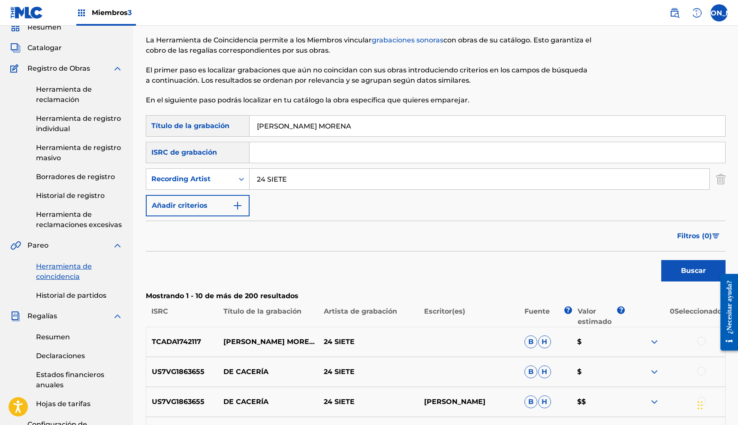
scroll to position [36, 0]
drag, startPoint x: 356, startPoint y: 128, endPoint x: 256, endPoint y: 132, distance: 100.4
click at [256, 132] on input "ANGEL DE PIEL MORENA" at bounding box center [488, 127] width 476 height 21
click at [260, 130] on input "ANGEL DE PIEL MORENA" at bounding box center [488, 127] width 476 height 21
drag, startPoint x: 257, startPoint y: 129, endPoint x: 374, endPoint y: 128, distance: 117.1
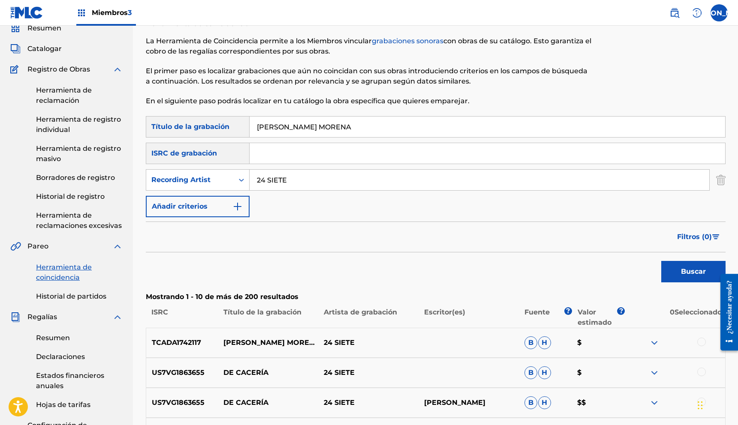
click at [374, 128] on input "ANGEL DE PIEL MORENA" at bounding box center [488, 127] width 476 height 21
type input "LO QUE PASA EN LA CIUDAD"
click at [661, 261] on button "Buscar" at bounding box center [693, 271] width 64 height 21
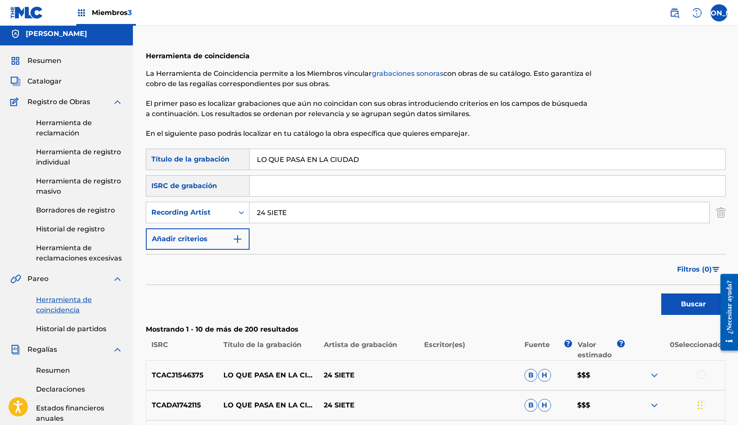
scroll to position [0, 0]
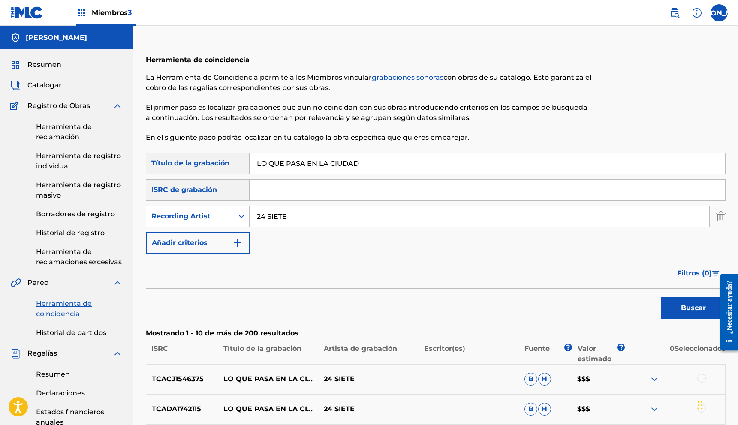
click at [57, 135] on font "Herramienta de reclamación" at bounding box center [64, 132] width 56 height 18
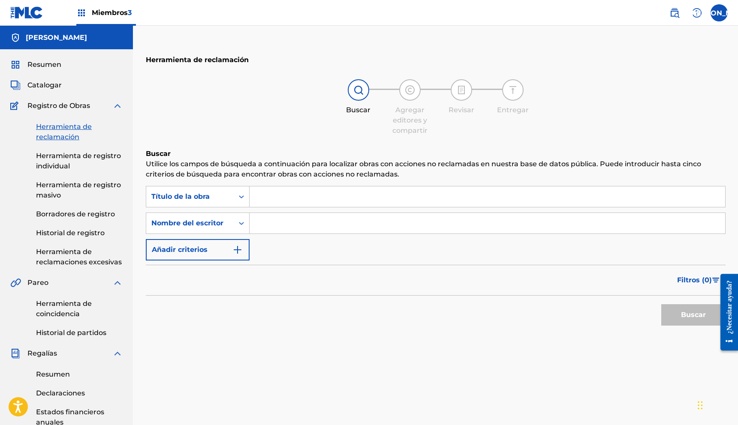
click at [287, 202] on input "Formulario de búsqueda" at bounding box center [488, 197] width 476 height 21
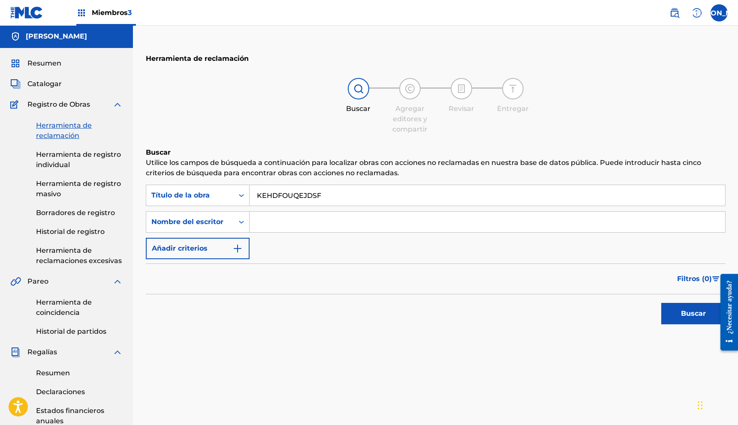
type input "KEHDFOUQEJDSF"
click at [291, 217] on input "Formulario de búsqueda" at bounding box center [488, 222] width 476 height 21
type input "[PERSON_NAME]"
click at [706, 313] on button "Buscar" at bounding box center [693, 313] width 64 height 21
click at [52, 157] on font "Herramienta de registro individual" at bounding box center [78, 160] width 85 height 18
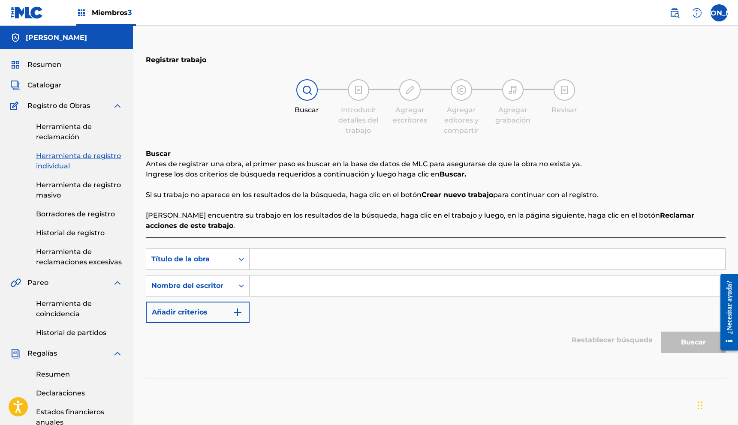
click at [286, 255] on input "Formulario de búsqueda" at bounding box center [488, 259] width 476 height 21
type input "QKEDHFOUBSDJLS"
click at [302, 280] on input "Formulario de búsqueda" at bounding box center [488, 286] width 476 height 21
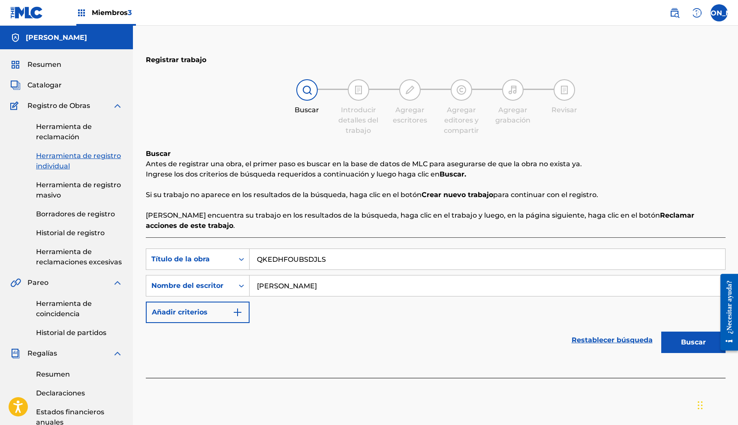
type input "[PERSON_NAME]"
click at [661, 332] on button "Buscar" at bounding box center [693, 342] width 64 height 21
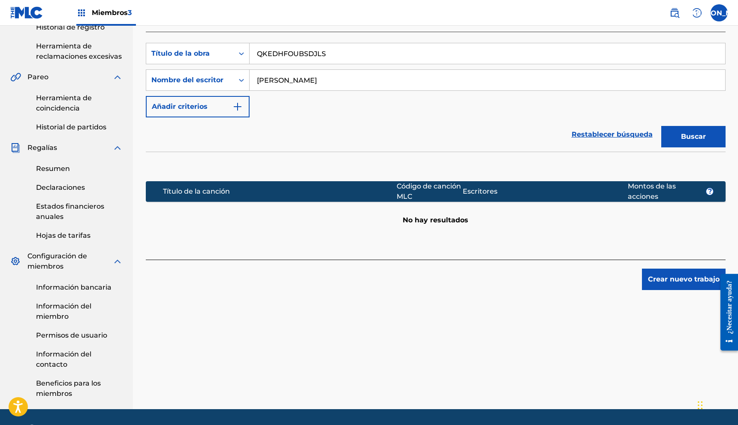
scroll to position [208, 0]
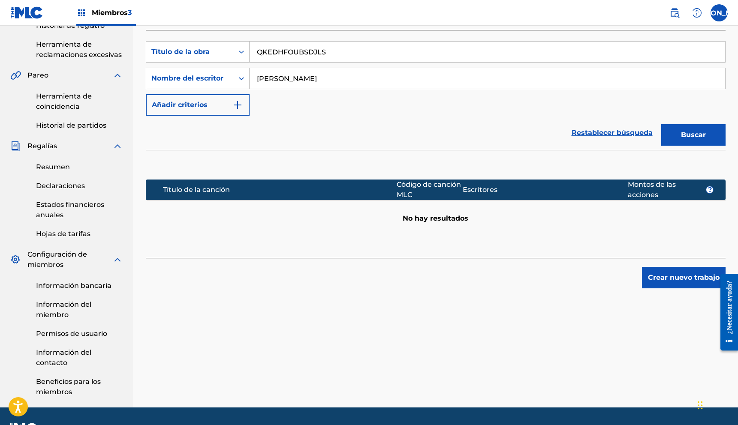
click at [662, 274] on font "Crear nuevo trabajo" at bounding box center [684, 278] width 72 height 8
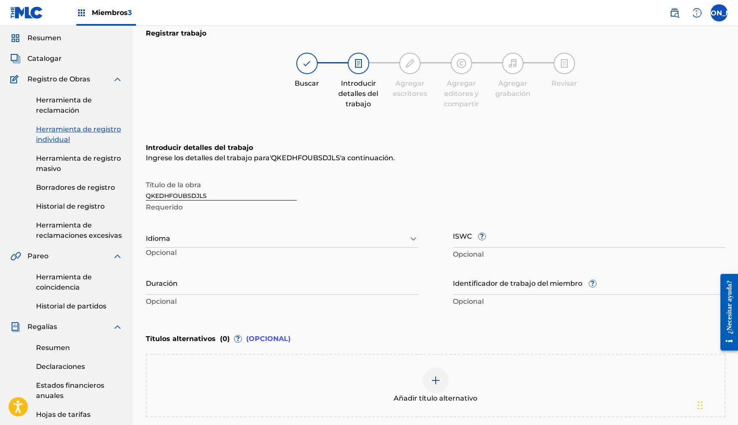
scroll to position [0, 0]
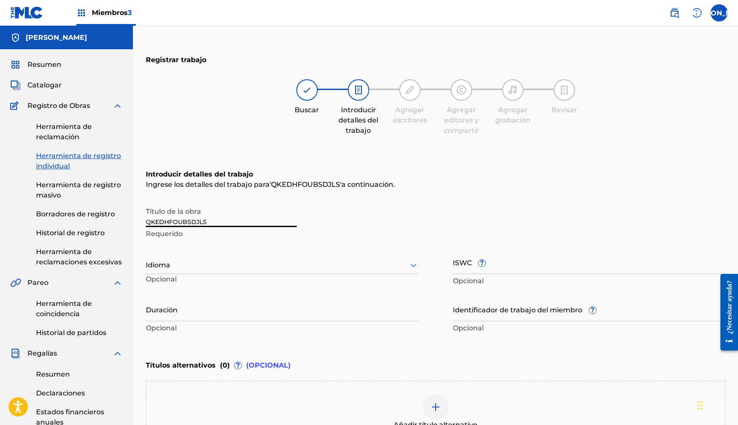
drag, startPoint x: 227, startPoint y: 218, endPoint x: 92, endPoint y: 217, distance: 134.7
click at [92, 217] on main "Juan Carlos Dimayuga Resumen Catalogar Registro de Obras Herramienta de reclama…" at bounding box center [369, 321] width 738 height 590
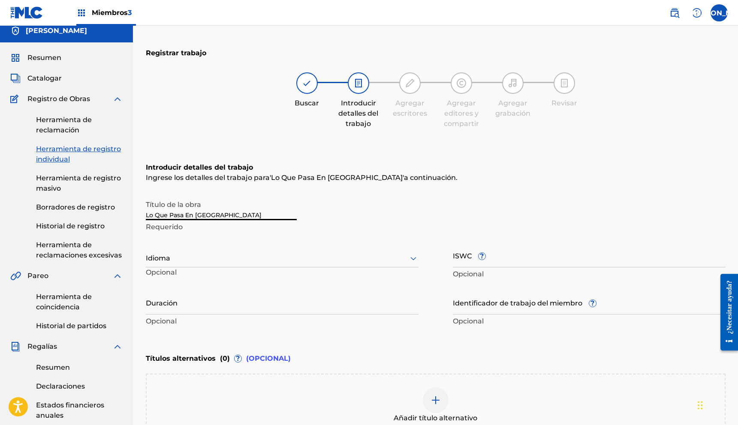
type input "Lo Que Pasa En [GEOGRAPHIC_DATA]"
click at [184, 264] on div "Idioma" at bounding box center [282, 259] width 273 height 18
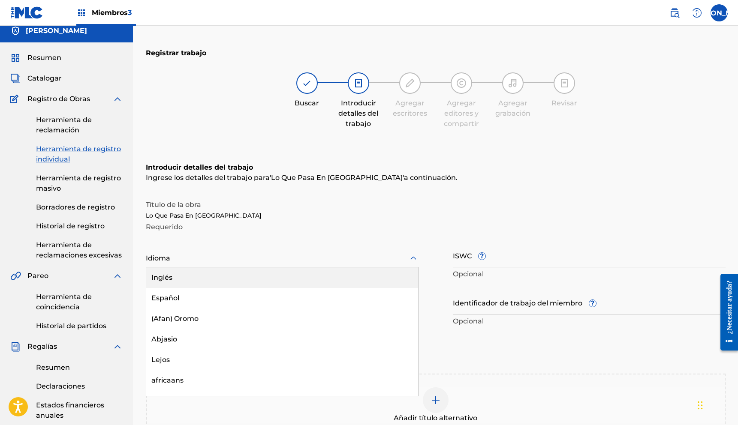
click at [184, 264] on div "Idioma" at bounding box center [282, 259] width 273 height 18
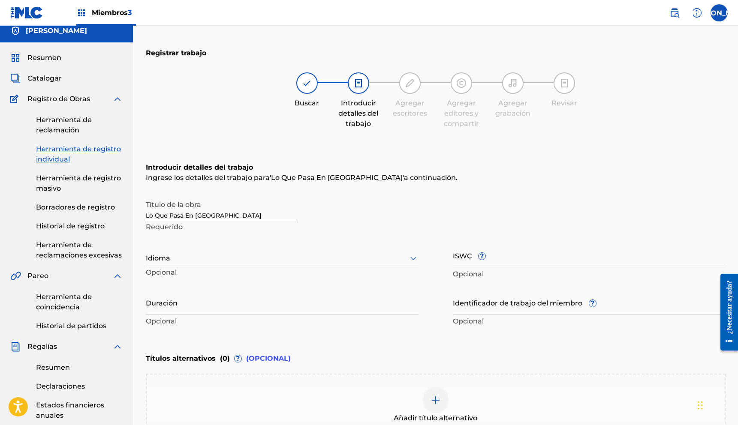
click at [184, 264] on div "Idioma" at bounding box center [282, 259] width 273 height 18
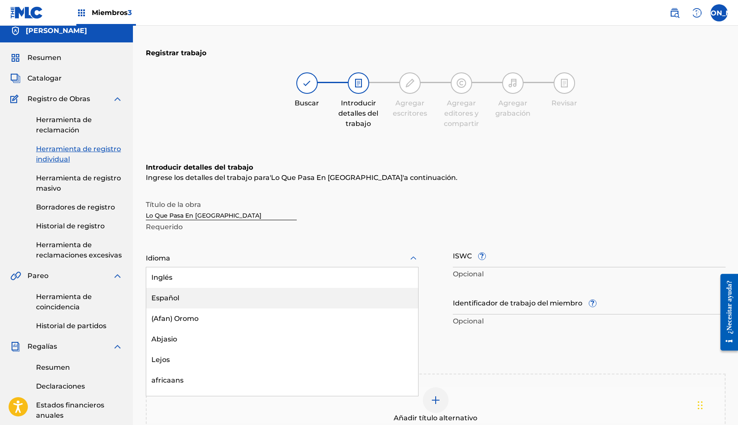
click at [174, 296] on font "Español" at bounding box center [165, 298] width 28 height 8
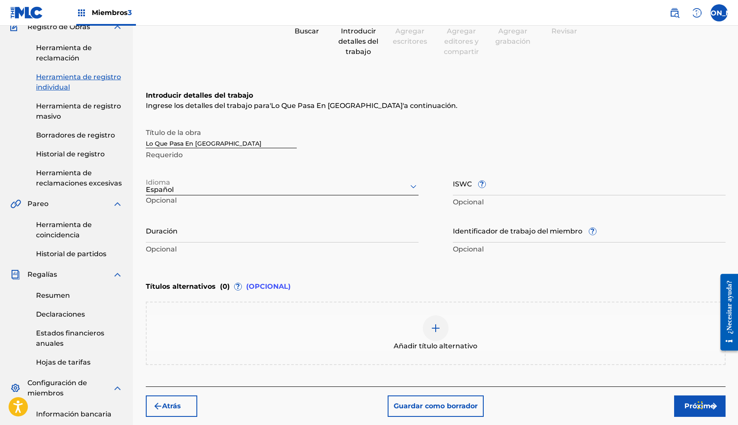
click at [313, 235] on input "Duración" at bounding box center [282, 230] width 273 height 24
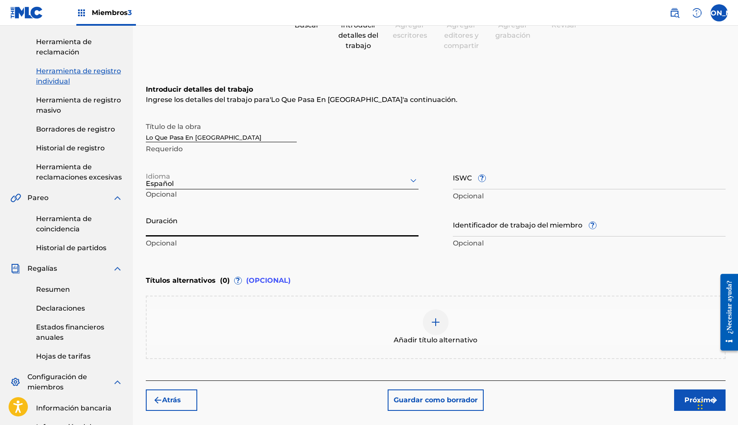
scroll to position [85, 0]
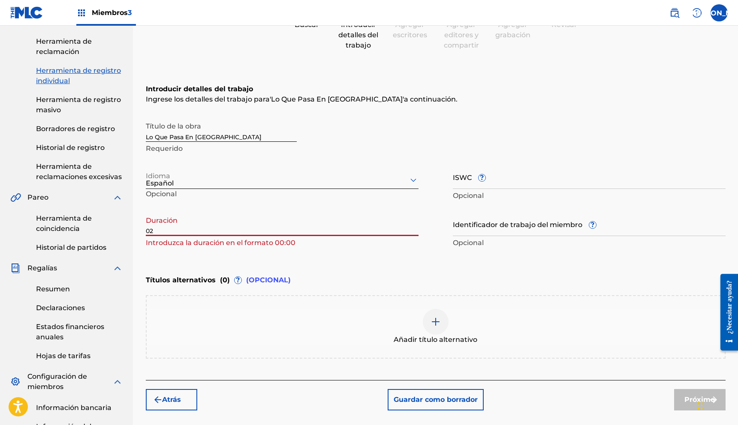
paste input "El Goyi"
drag, startPoint x: 155, startPoint y: 229, endPoint x: 136, endPoint y: 229, distance: 19.3
click at [136, 229] on div "Registrar trabajo Buscar Introducir detalles del trabajo Agregar escritores Agr…" at bounding box center [436, 246] width 600 height 568
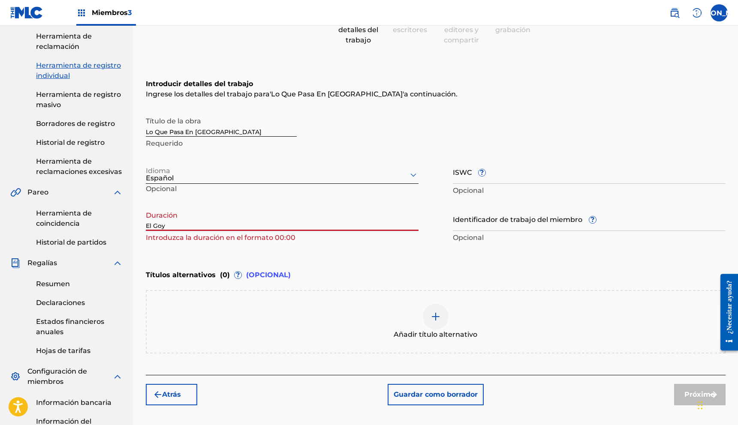
type input "El Goy"
drag, startPoint x: 181, startPoint y: 228, endPoint x: 140, endPoint y: 220, distance: 41.6
click at [146, 225] on input "El Goy" at bounding box center [282, 219] width 273 height 24
paste input ":"
click at [162, 228] on input "02:" at bounding box center [282, 219] width 273 height 24
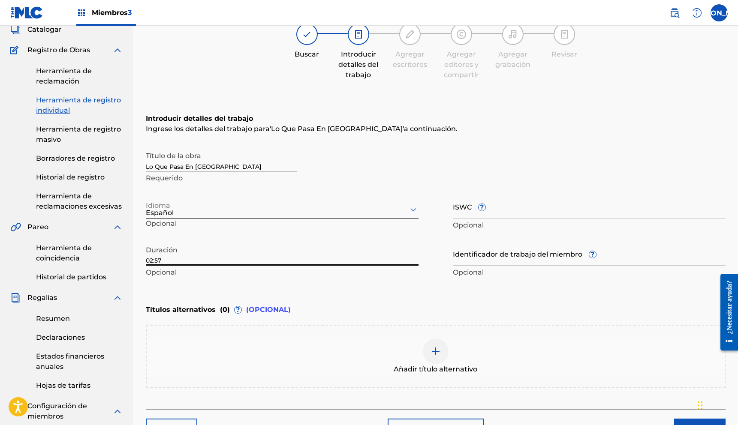
scroll to position [45, 0]
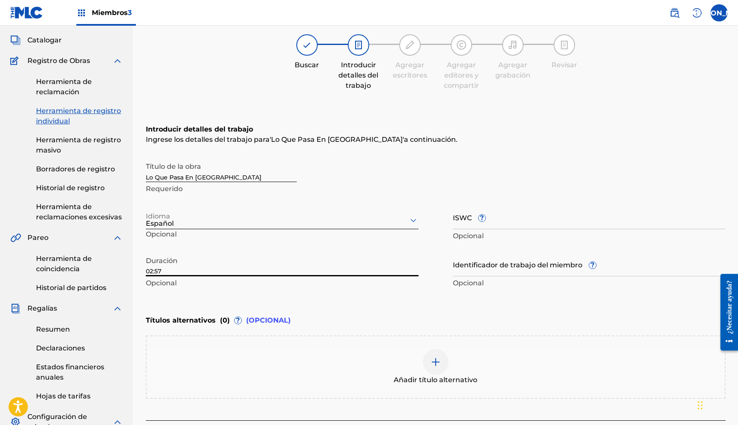
type input "02:57"
drag, startPoint x: 240, startPoint y: 177, endPoint x: 129, endPoint y: 174, distance: 111.1
click at [129, 174] on main "Juan Carlos Dimayuga Resumen Catalogar Registro de Obras Herramienta de reclama…" at bounding box center [369, 276] width 738 height 590
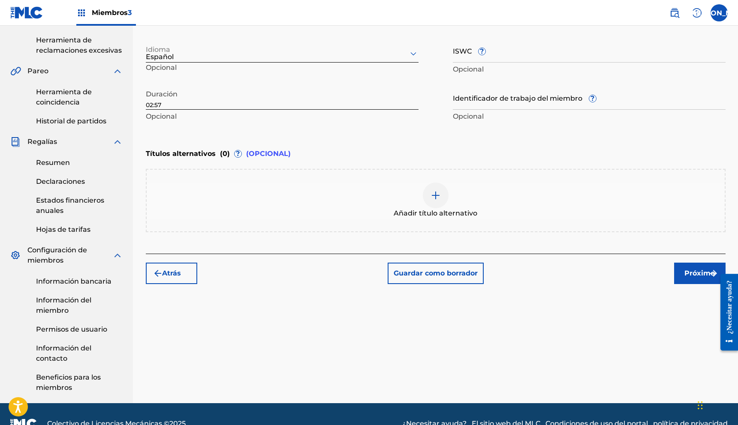
scroll to position [231, 0]
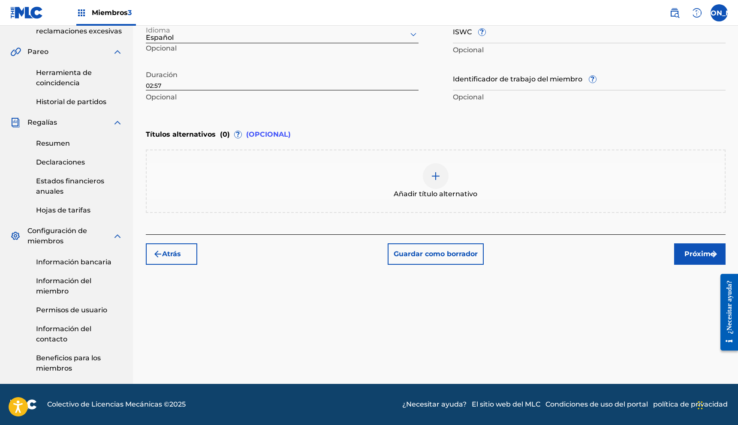
click at [429, 175] on div at bounding box center [436, 176] width 26 height 26
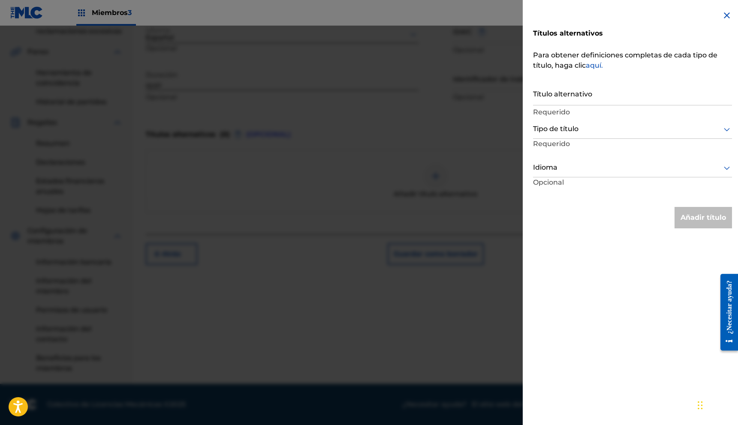
click at [546, 103] on input "Título alternativo" at bounding box center [632, 93] width 199 height 24
paste input "Lo Que Pasa En [GEOGRAPHIC_DATA]"
type input "Lo Que Pasa En La Ciudad (En Vivo)"
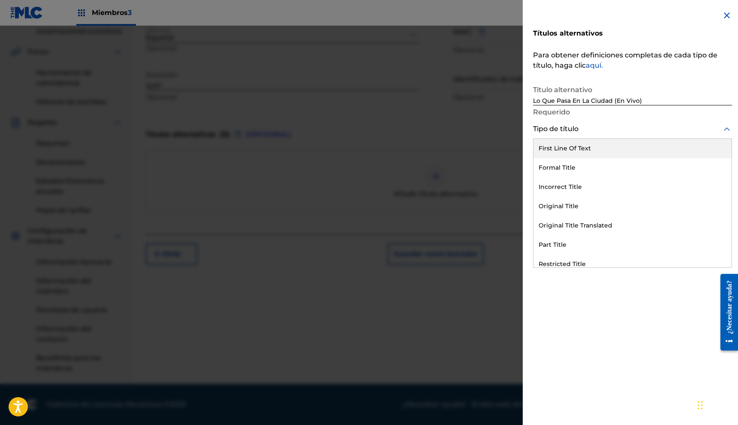
click at [620, 127] on div at bounding box center [632, 129] width 199 height 11
click at [600, 151] on font "Primera línea de texto" at bounding box center [578, 149] width 78 height 8
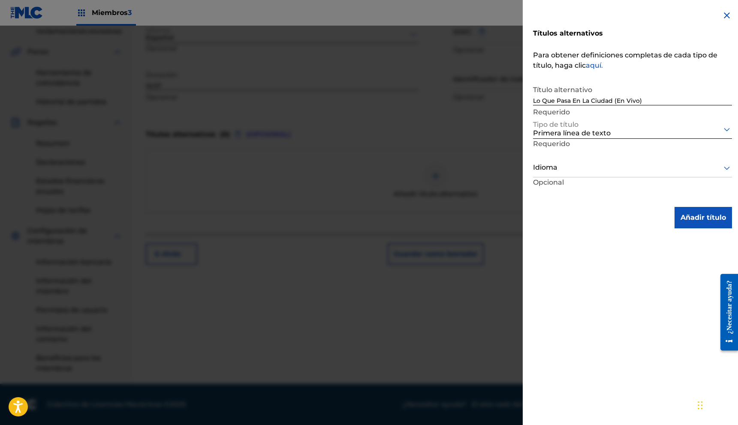
click at [684, 223] on button "Añadir título" at bounding box center [703, 217] width 57 height 21
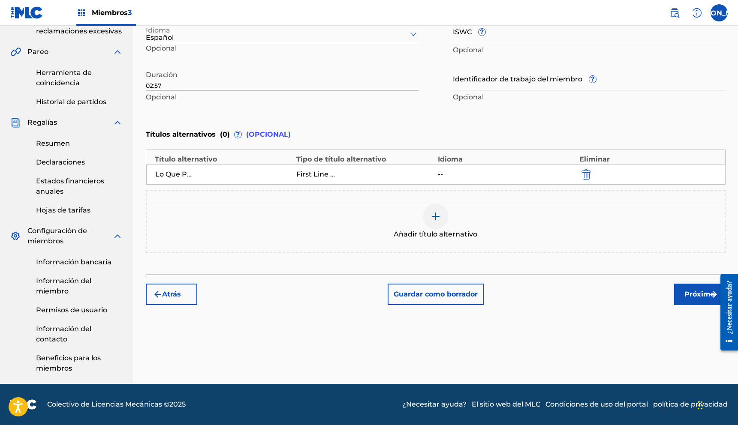
click at [707, 298] on font "Próximo" at bounding box center [700, 294] width 30 height 8
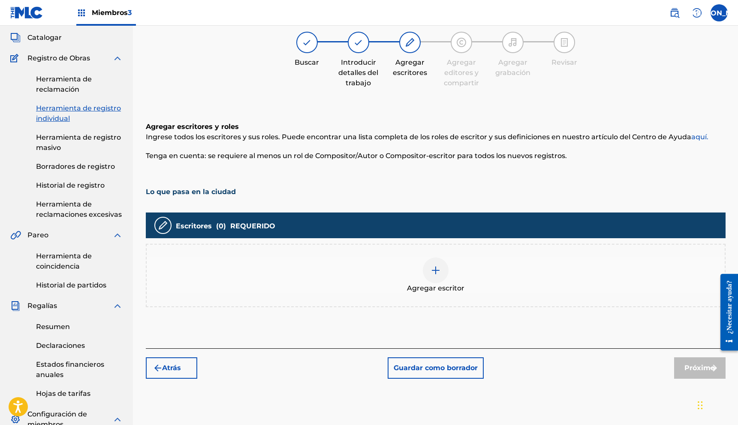
scroll to position [39, 0]
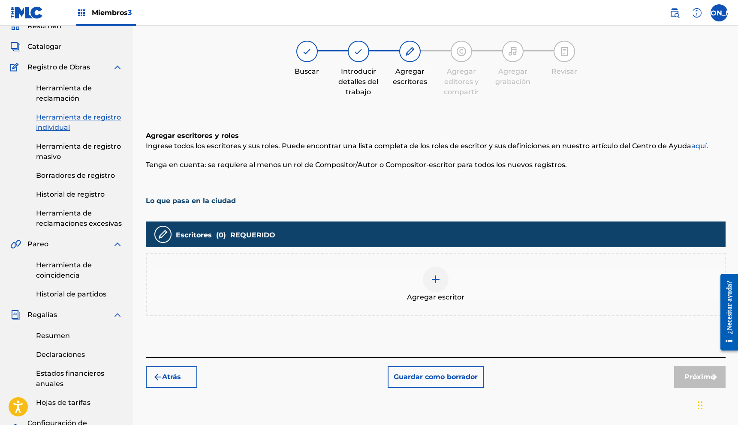
click at [442, 285] on div at bounding box center [436, 280] width 26 height 26
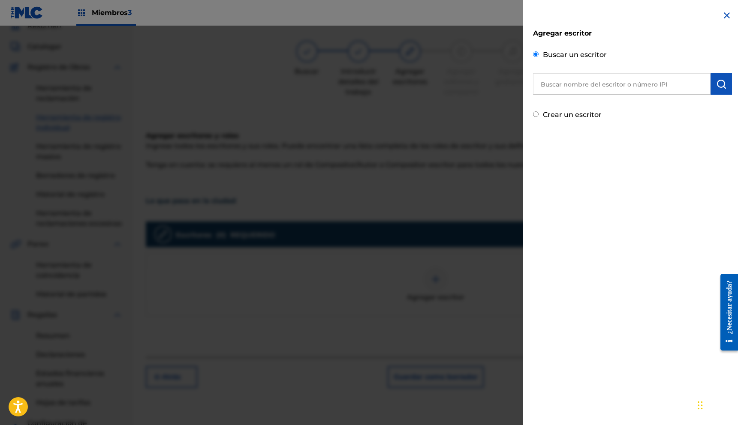
click at [584, 91] on input "text" at bounding box center [622, 83] width 178 height 21
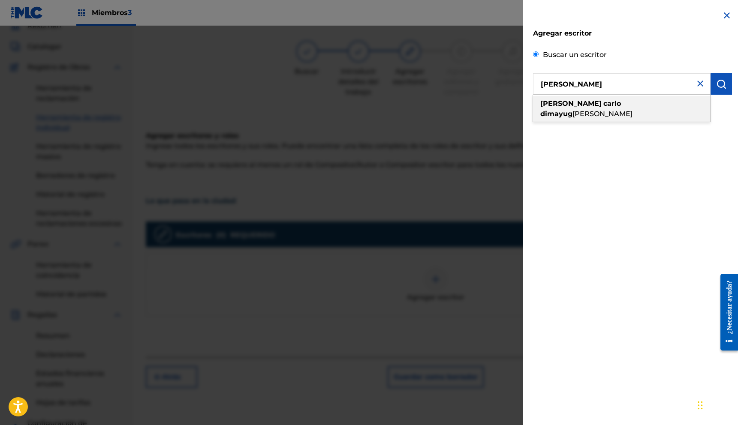
click at [633, 110] on font "[PERSON_NAME]" at bounding box center [603, 114] width 60 height 8
type input "[PERSON_NAME]"
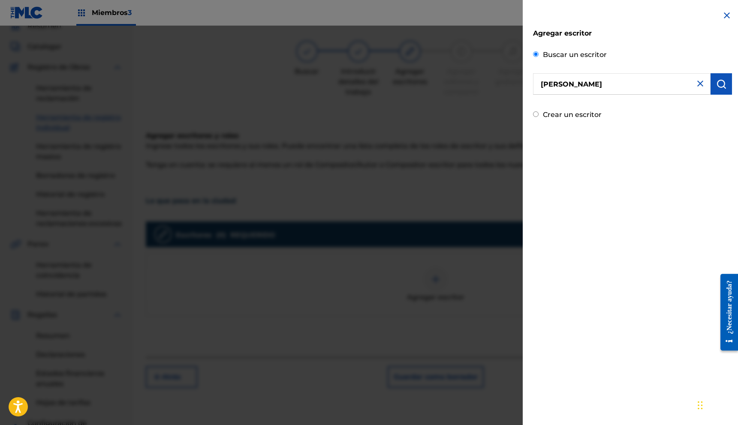
click at [719, 87] on img "submit" at bounding box center [721, 84] width 10 height 10
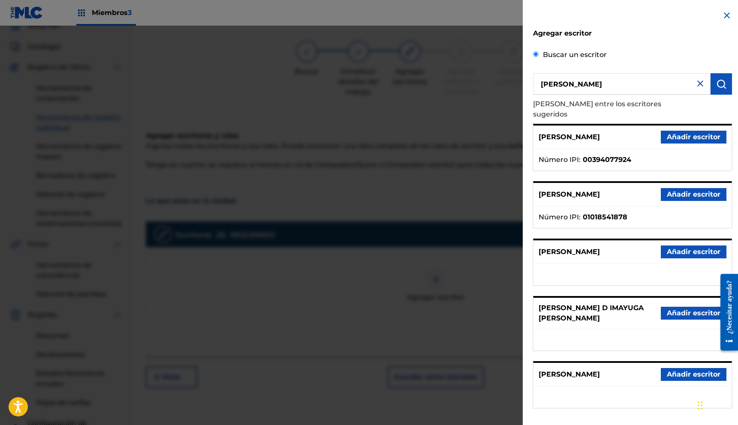
click at [693, 133] on font "Añadir escritor" at bounding box center [694, 137] width 54 height 8
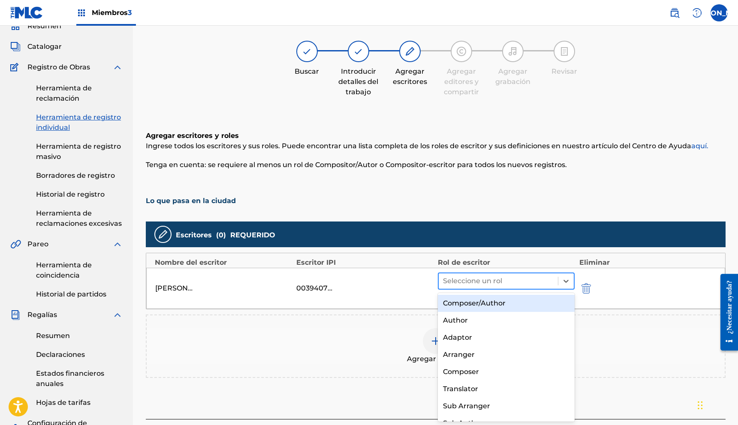
click at [495, 280] on div at bounding box center [498, 281] width 111 height 12
click at [480, 305] on font "Compositor/Autor" at bounding box center [474, 303] width 63 height 8
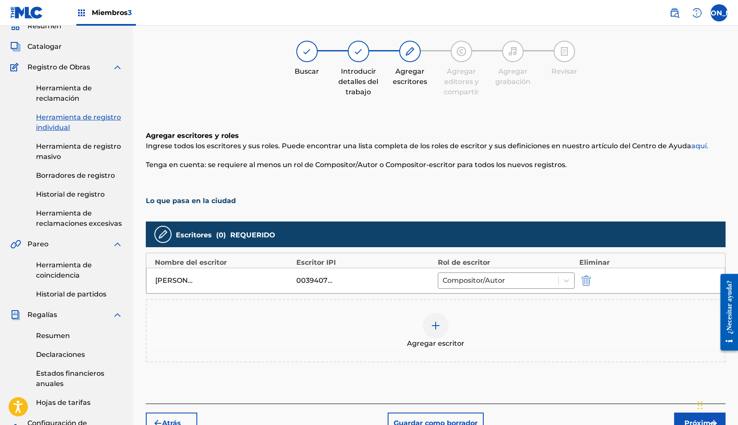
click at [432, 329] on img at bounding box center [436, 326] width 10 height 10
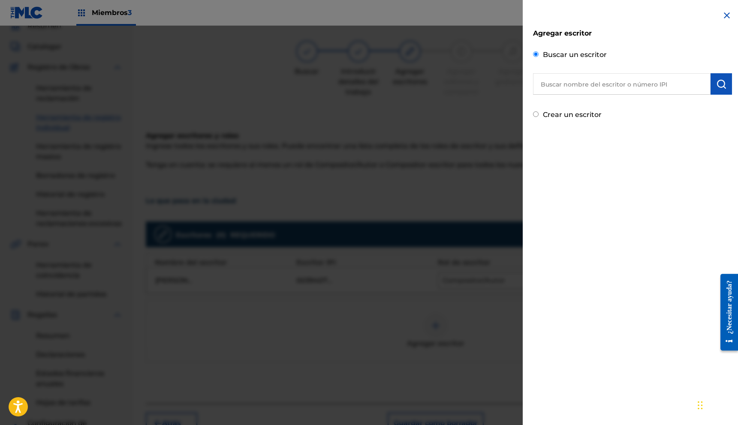
click at [592, 76] on input "text" at bounding box center [622, 83] width 178 height 21
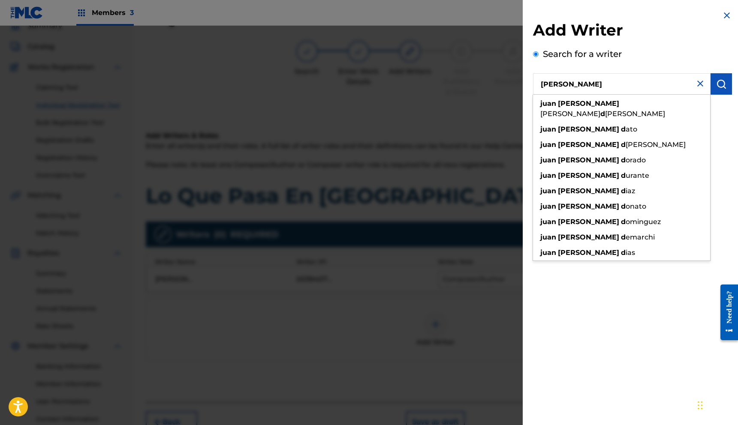
click at [716, 91] on button "submit" at bounding box center [721, 83] width 21 height 21
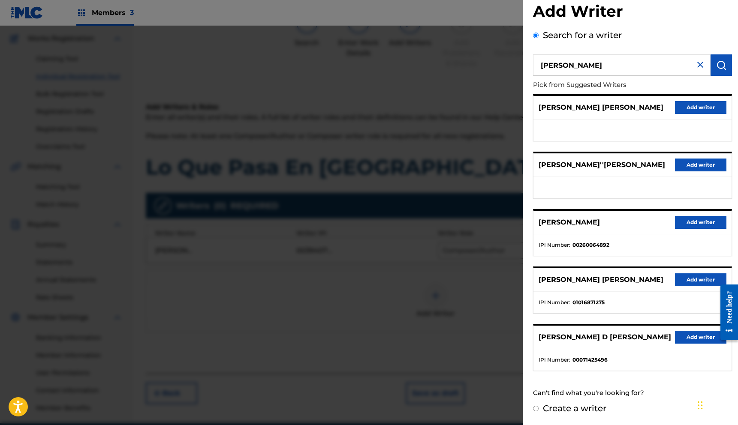
scroll to position [0, 0]
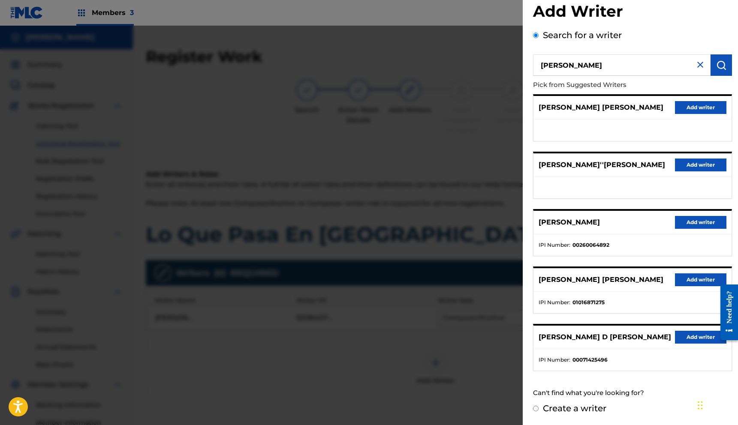
click at [605, 68] on input "[PERSON_NAME]" at bounding box center [622, 64] width 178 height 21
click at [727, 61] on button "submit" at bounding box center [721, 64] width 21 height 21
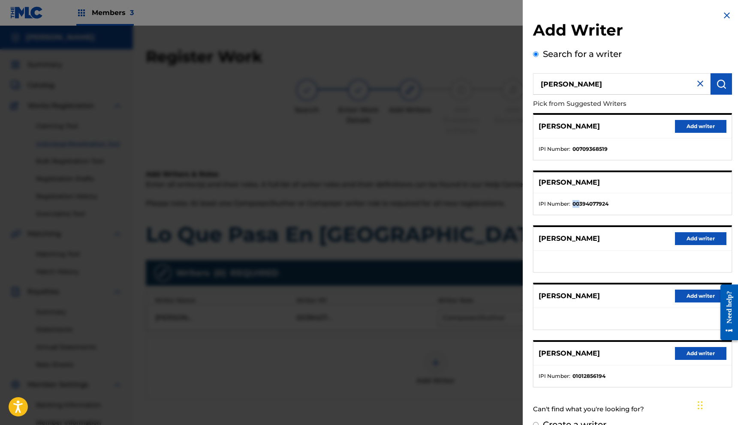
drag, startPoint x: 643, startPoint y: 199, endPoint x: 586, endPoint y: 199, distance: 57.0
click at [579, 199] on ul "IPI Number : 00394077924" at bounding box center [633, 203] width 198 height 21
click at [627, 93] on input "[PERSON_NAME]" at bounding box center [622, 83] width 178 height 21
type input "j"
click at [581, 88] on input "text" at bounding box center [622, 83] width 178 height 21
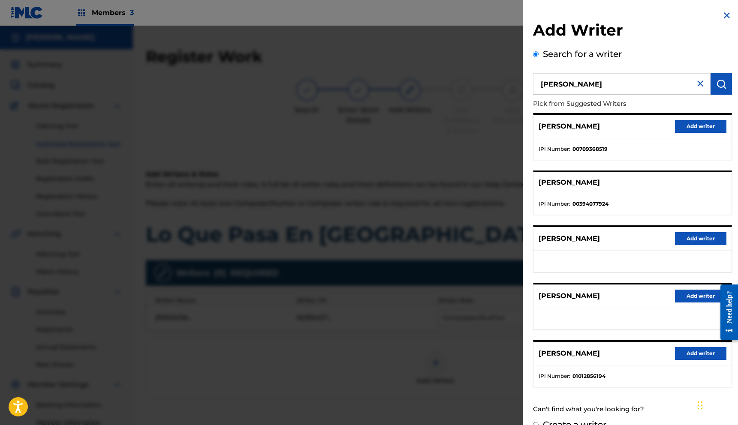
type input "[PERSON_NAME]"
click at [716, 87] on img "submit" at bounding box center [721, 84] width 10 height 10
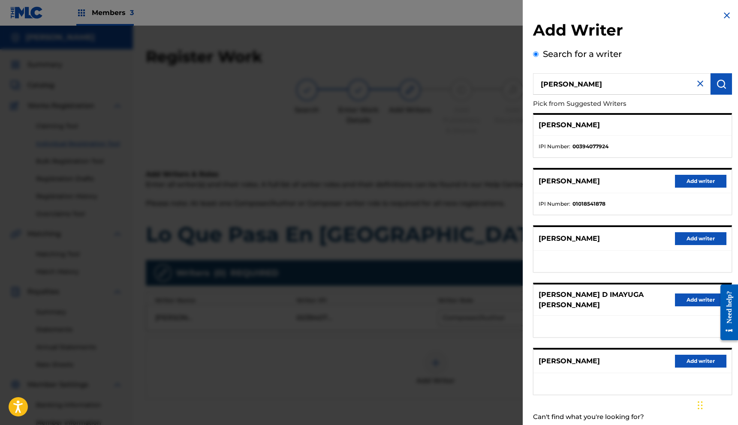
click at [600, 127] on p "[PERSON_NAME]" at bounding box center [569, 125] width 61 height 10
click at [583, 134] on div "[PERSON_NAME]" at bounding box center [633, 125] width 198 height 21
click at [584, 134] on div "[PERSON_NAME]" at bounding box center [633, 125] width 198 height 21
click at [725, 17] on img at bounding box center [727, 15] width 10 height 10
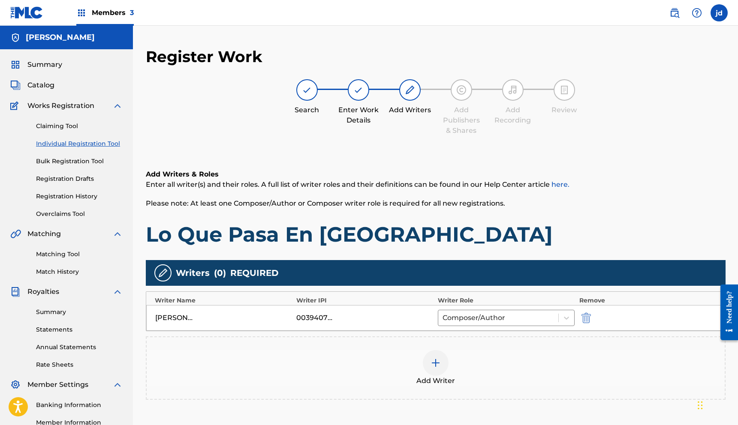
click at [322, 302] on div "Writer IPI" at bounding box center [364, 300] width 137 height 9
drag, startPoint x: 320, startPoint y: 318, endPoint x: 336, endPoint y: 317, distance: 15.9
click at [336, 317] on div "00394077924" at bounding box center [364, 318] width 137 height 10
click at [311, 317] on div "00394077924" at bounding box center [315, 318] width 39 height 10
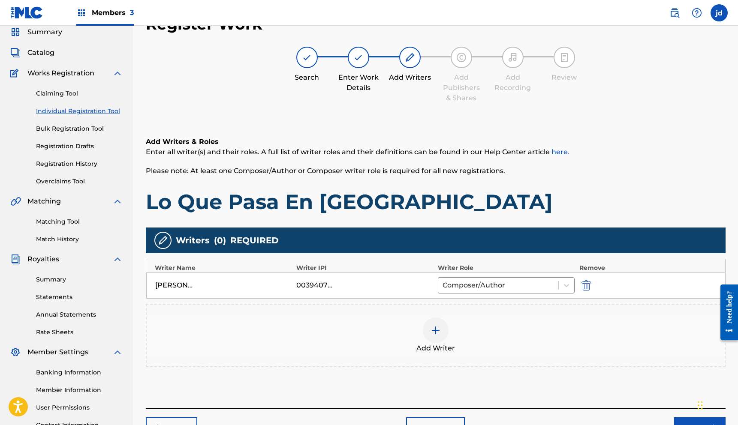
scroll to position [32, 0]
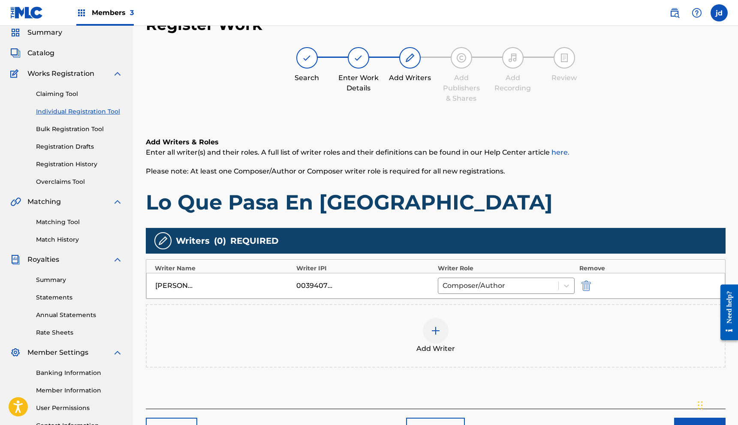
drag, startPoint x: 320, startPoint y: 286, endPoint x: 333, endPoint y: 259, distance: 29.5
click at [320, 286] on div "00394077924" at bounding box center [315, 286] width 39 height 10
drag, startPoint x: 323, startPoint y: 264, endPoint x: 321, endPoint y: 268, distance: 4.4
click at [323, 266] on div "Writer IPI" at bounding box center [364, 268] width 137 height 9
click at [321, 268] on div "Writer IPI" at bounding box center [364, 268] width 137 height 9
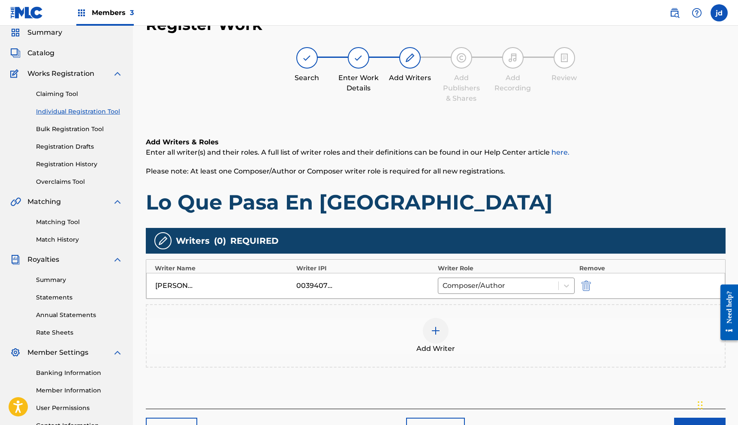
click at [323, 268] on div "Writer IPI" at bounding box center [364, 268] width 137 height 9
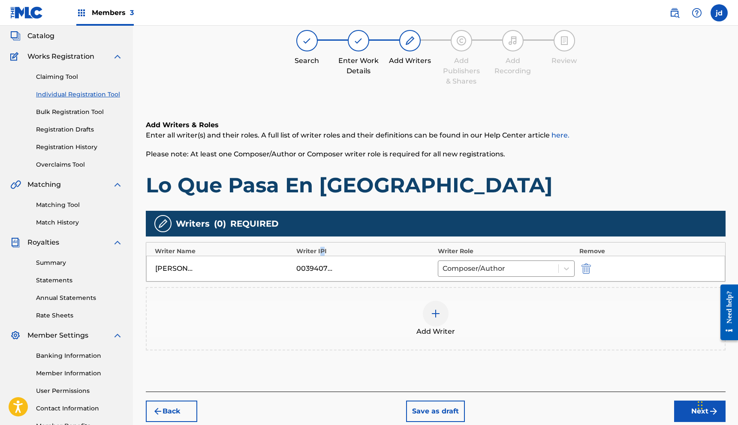
scroll to position [50, 0]
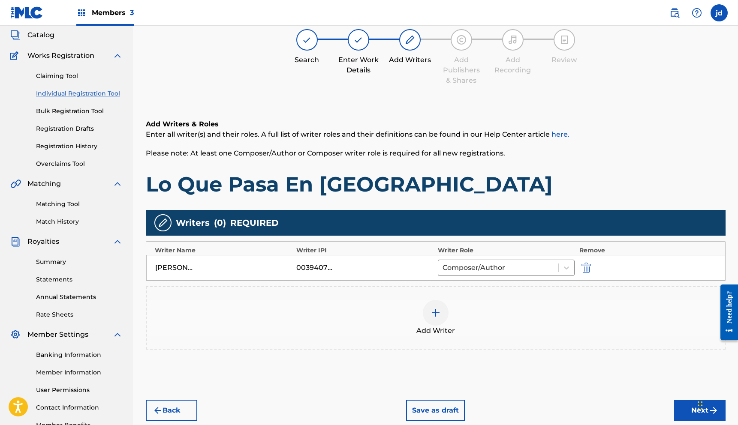
click at [333, 269] on div "00394077924" at bounding box center [315, 268] width 39 height 10
drag, startPoint x: 310, startPoint y: 270, endPoint x: 302, endPoint y: 270, distance: 8.2
click at [299, 270] on div "JUAN CARLOS DIMAYUGA LIZARRAGA 00394077924 Composer/Author" at bounding box center [435, 268] width 579 height 26
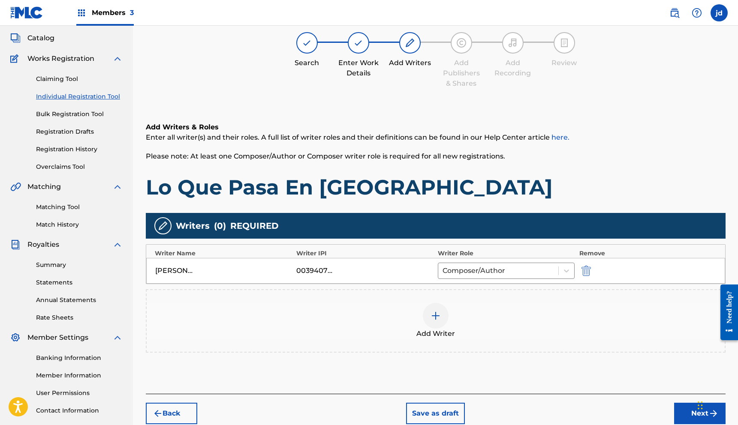
drag, startPoint x: 299, startPoint y: 271, endPoint x: 321, endPoint y: 270, distance: 22.3
click at [320, 270] on div "00394077924" at bounding box center [315, 271] width 39 height 10
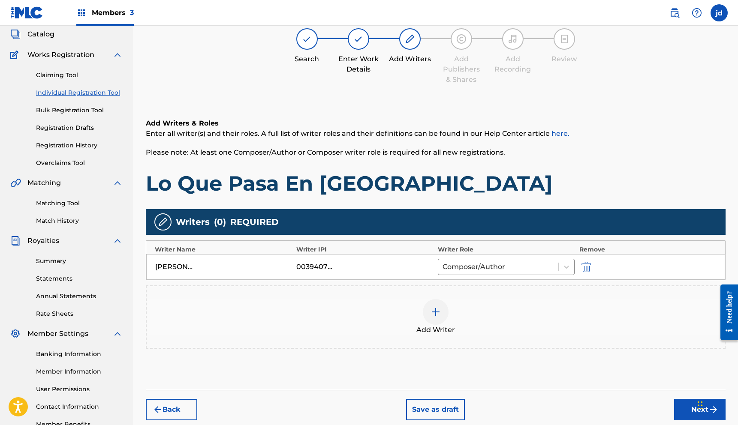
scroll to position [52, 0]
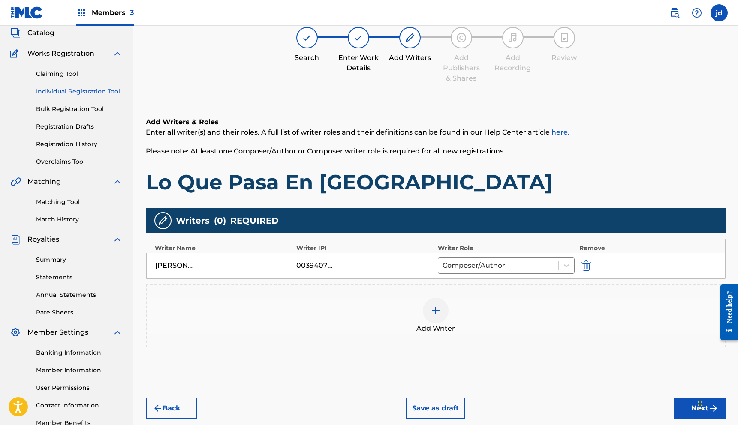
click at [317, 250] on div "Writer IPI" at bounding box center [364, 248] width 137 height 9
drag, startPoint x: 314, startPoint y: 268, endPoint x: 292, endPoint y: 266, distance: 21.5
click at [294, 266] on div "JUAN CARLOS DIMAYUGA LIZARRAGA 00394077924 Composer/Author" at bounding box center [435, 266] width 579 height 26
click at [183, 265] on div "[PERSON_NAME]" at bounding box center [174, 266] width 39 height 10
click at [180, 265] on div "[PERSON_NAME]" at bounding box center [174, 266] width 39 height 10
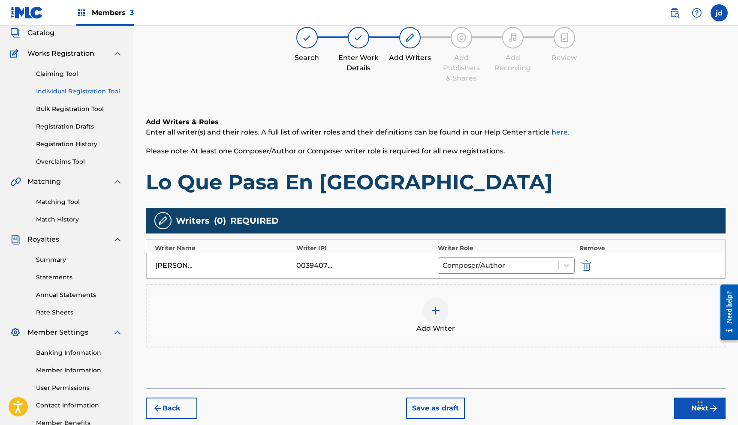
click at [436, 315] on img at bounding box center [436, 311] width 10 height 10
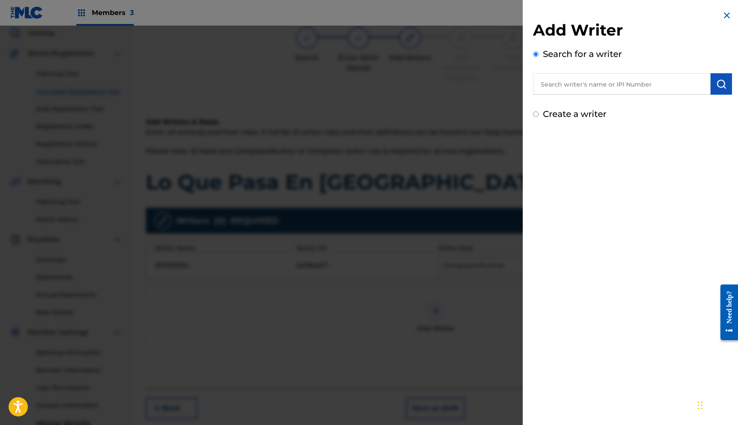
click at [571, 78] on input "text" at bounding box center [622, 83] width 178 height 21
type input "[PERSON_NAME]"
click at [712, 81] on button "submit" at bounding box center [721, 83] width 21 height 21
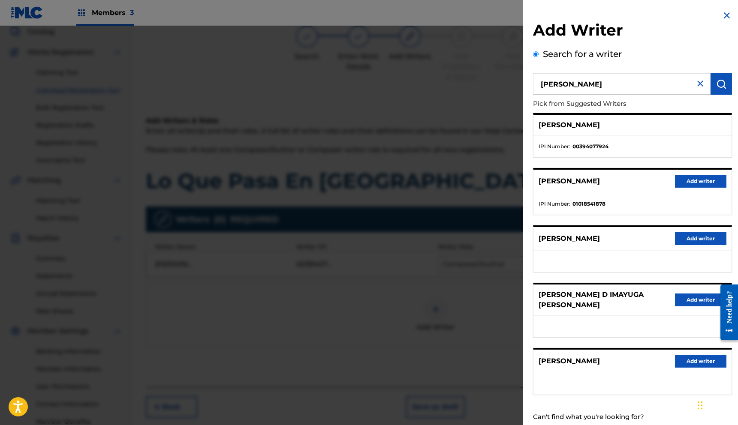
click at [722, 16] on img at bounding box center [727, 15] width 10 height 10
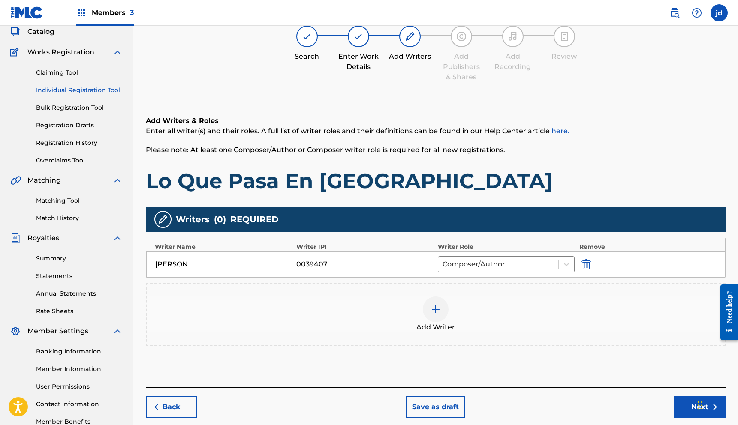
click at [685, 404] on button "Next" at bounding box center [699, 407] width 51 height 21
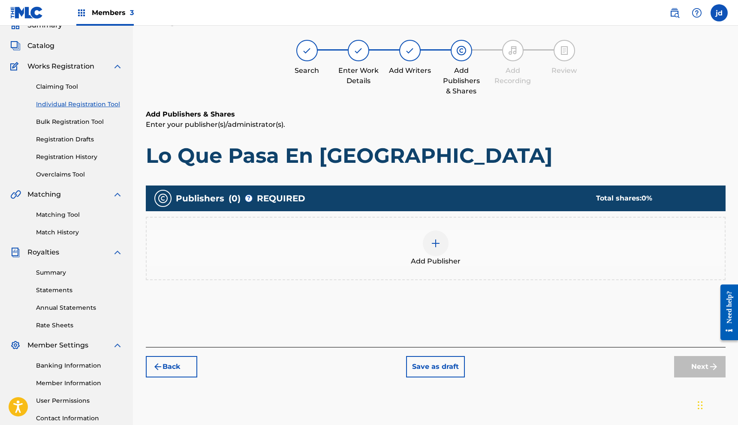
scroll to position [39, 0]
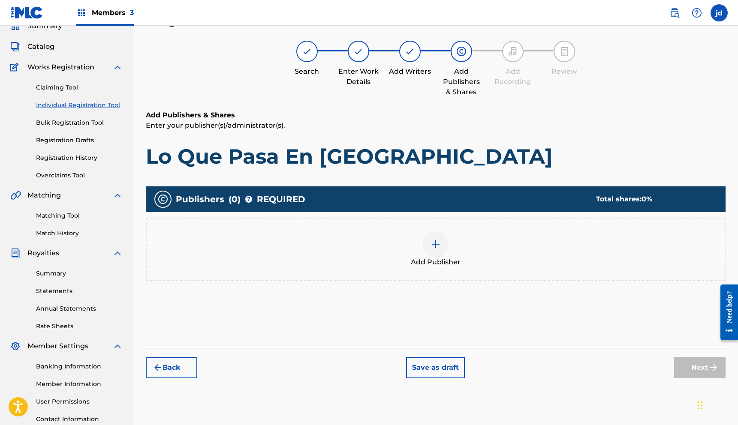
click at [437, 253] on div at bounding box center [436, 245] width 26 height 26
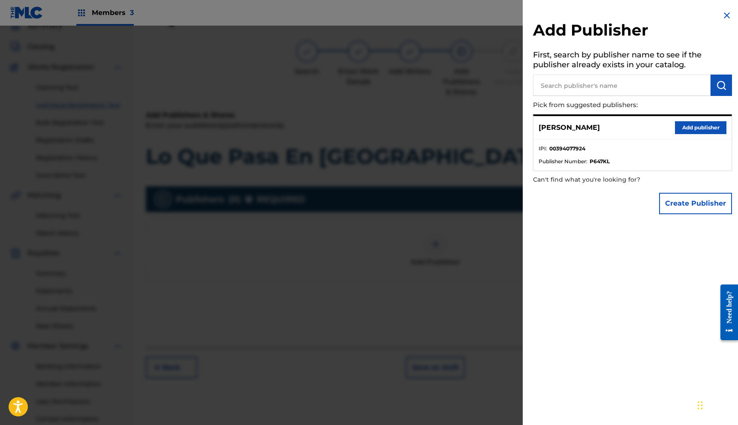
click at [689, 131] on button "Add publisher" at bounding box center [700, 127] width 51 height 13
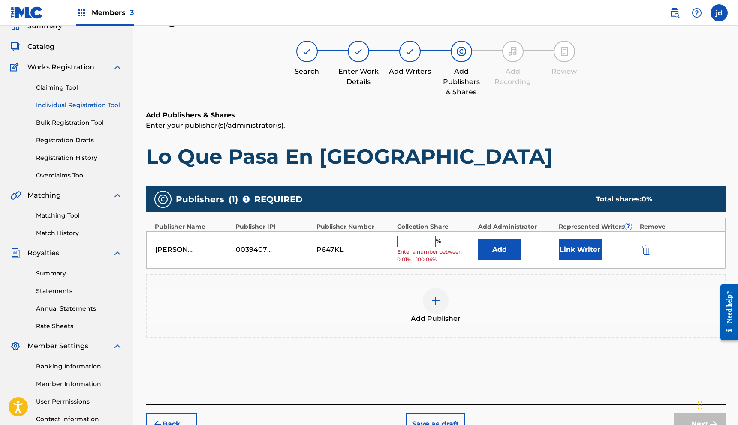
click at [428, 241] on input "text" at bounding box center [416, 241] width 39 height 11
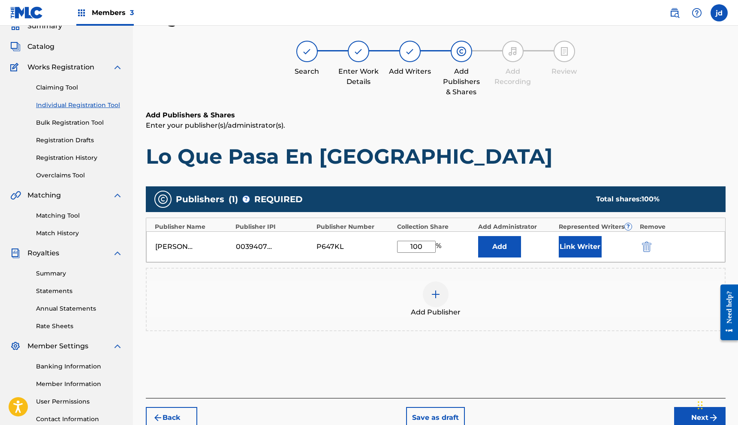
type input "100"
click at [573, 250] on button "Link Writer" at bounding box center [580, 246] width 43 height 21
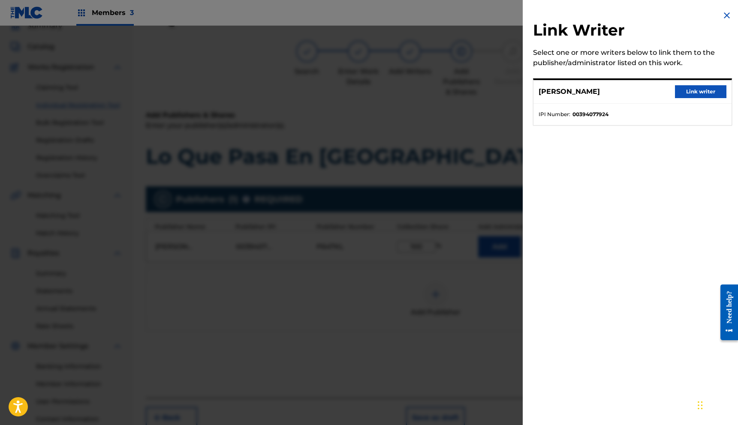
drag, startPoint x: 695, startPoint y: 97, endPoint x: 696, endPoint y: 102, distance: 4.5
click at [695, 97] on button "Link writer" at bounding box center [700, 91] width 51 height 13
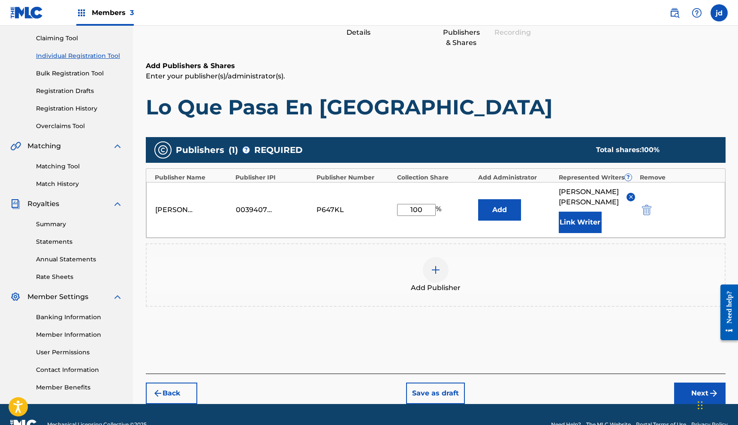
scroll to position [118, 0]
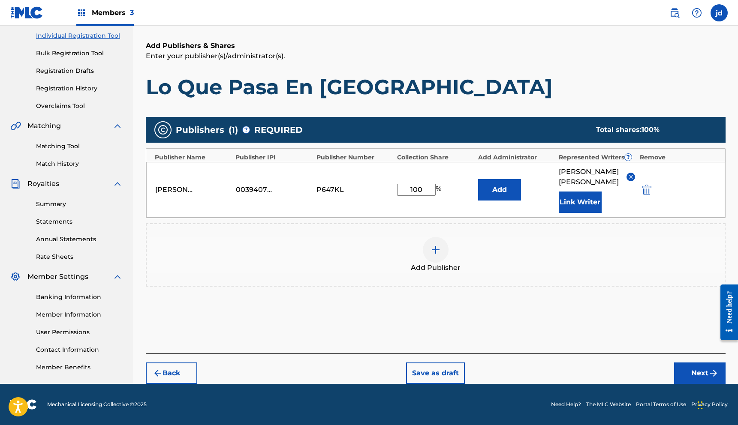
click at [688, 370] on button "Next" at bounding box center [699, 373] width 51 height 21
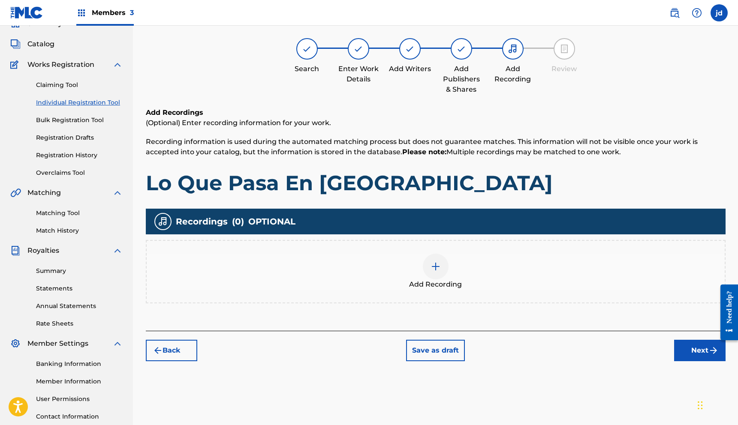
scroll to position [39, 0]
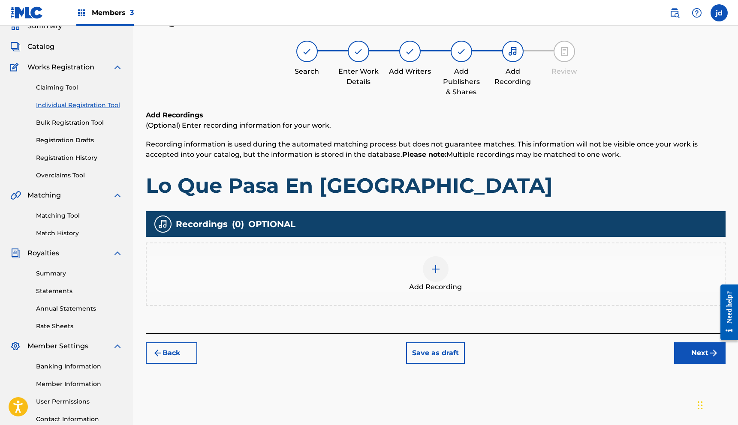
click at [692, 351] on button "Next" at bounding box center [699, 353] width 51 height 21
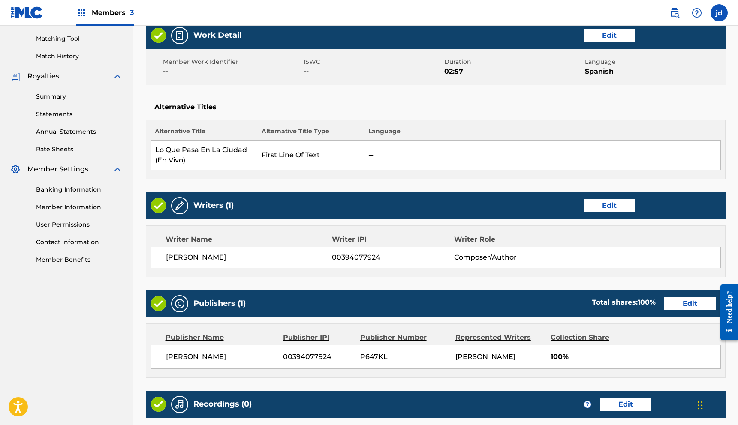
scroll to position [330, 0]
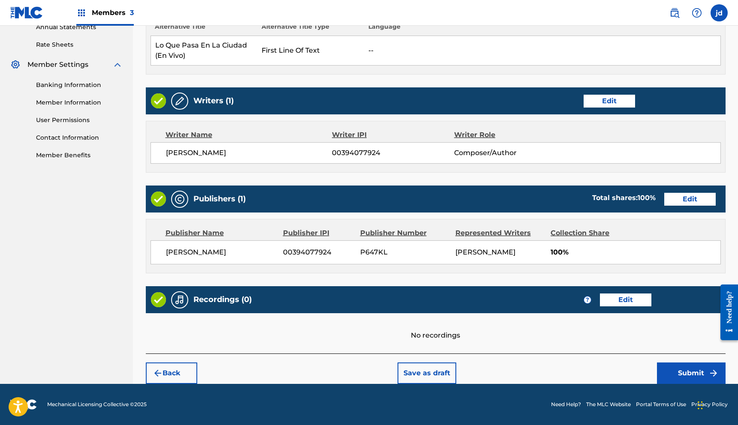
click at [687, 373] on button "Submit" at bounding box center [691, 373] width 69 height 21
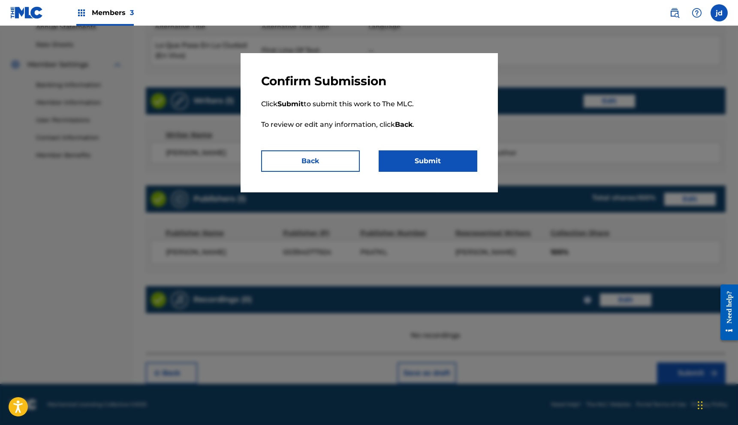
click at [407, 165] on button "Submit" at bounding box center [428, 161] width 99 height 21
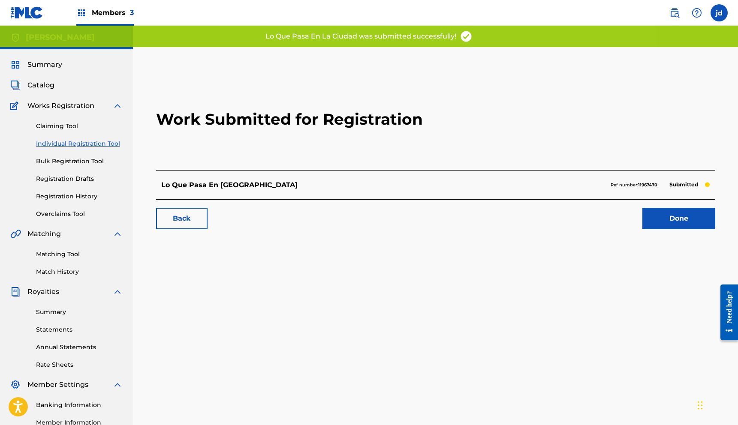
click at [675, 216] on link "Done" at bounding box center [678, 218] width 73 height 21
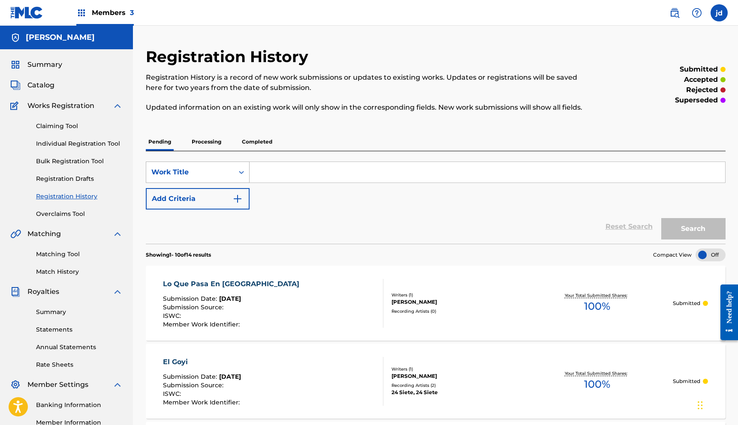
click at [178, 143] on div "Pending Processing Completed" at bounding box center [436, 142] width 580 height 18
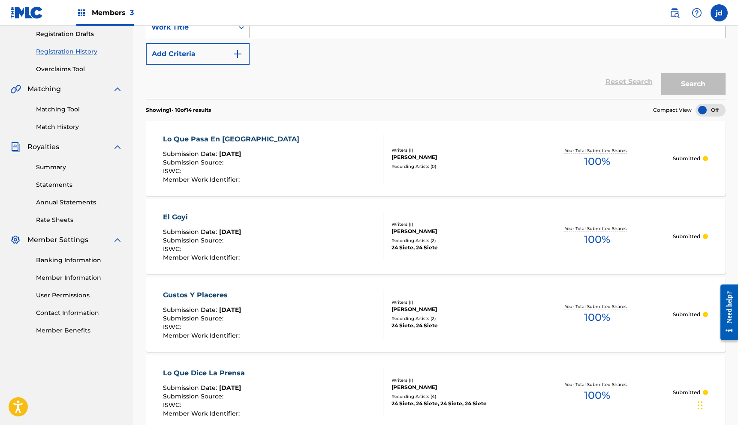
scroll to position [144, 0]
click at [66, 112] on link "Matching Tool" at bounding box center [79, 110] width 87 height 9
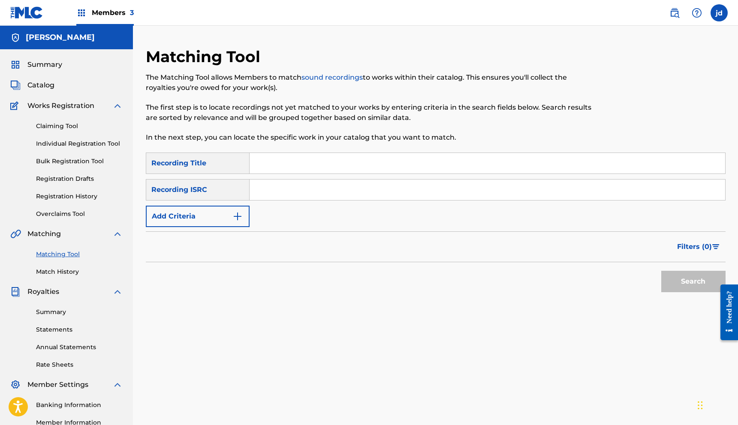
click at [301, 188] on input "Search Form" at bounding box center [488, 190] width 476 height 21
type input "24 siete"
click at [661, 271] on button "Search" at bounding box center [693, 281] width 64 height 21
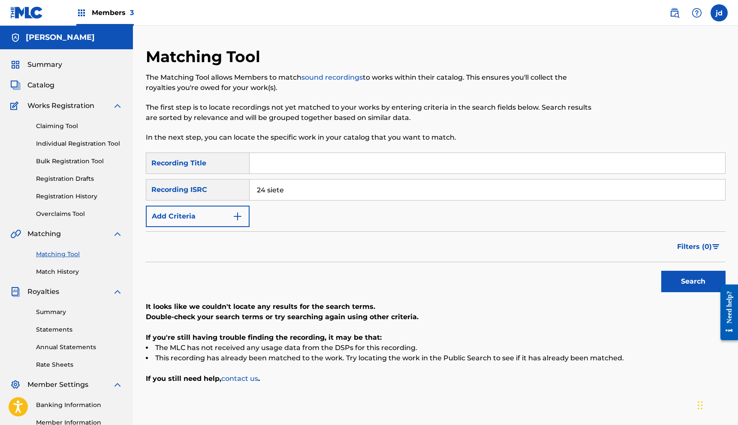
scroll to position [5, 0]
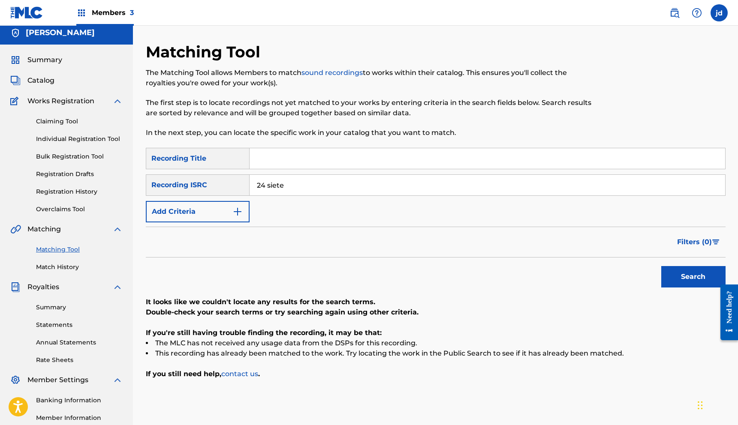
click at [271, 155] on input "Search Form" at bounding box center [488, 158] width 476 height 21
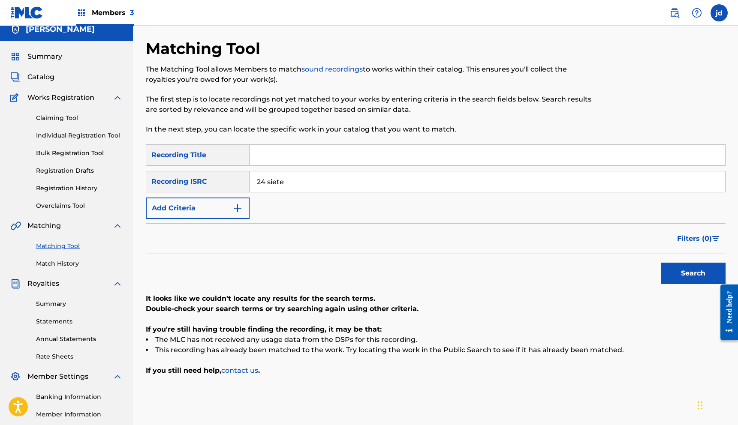
click at [270, 177] on input "24 siete" at bounding box center [488, 182] width 476 height 21
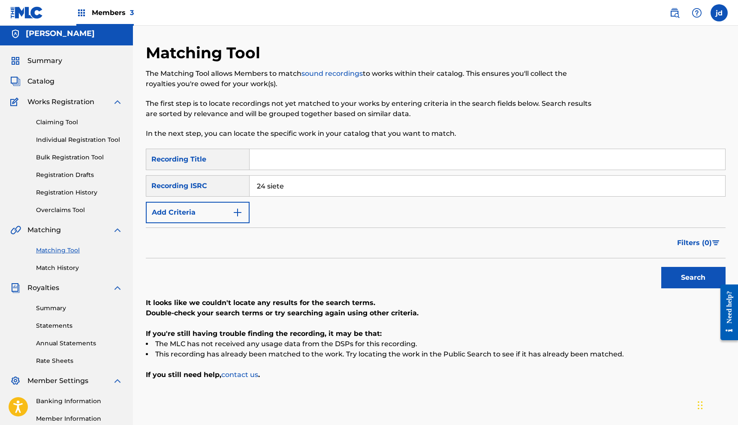
scroll to position [3, 0]
click at [260, 168] on input "Search Form" at bounding box center [488, 160] width 476 height 21
type input "el perdon"
click at [661, 268] on button "Search" at bounding box center [693, 278] width 64 height 21
click at [68, 252] on link "Matching Tool" at bounding box center [79, 251] width 87 height 9
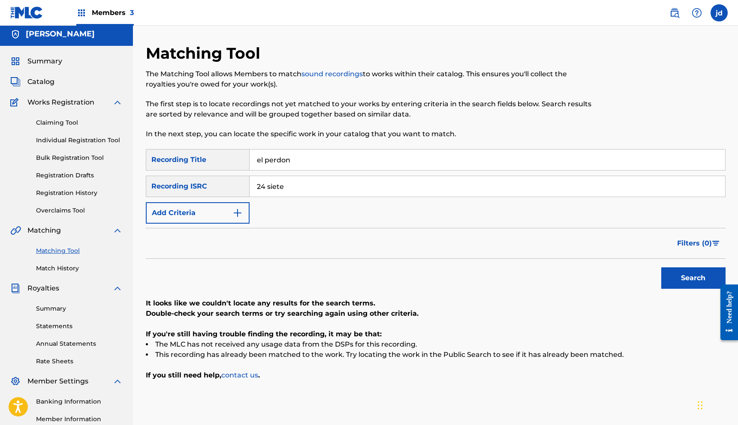
scroll to position [0, 0]
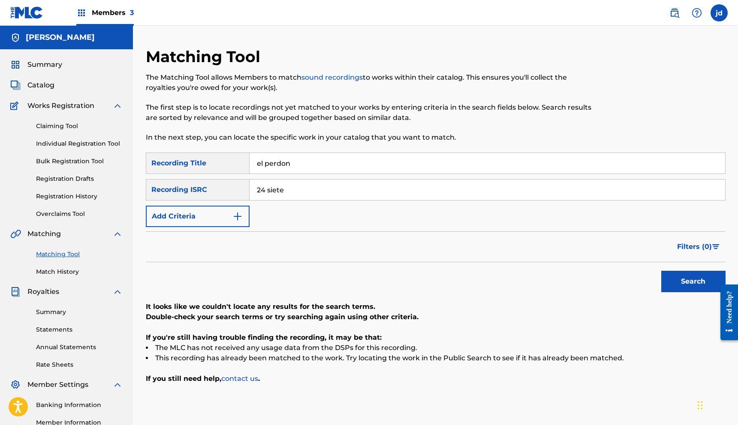
click at [228, 220] on button "Add Criteria" at bounding box center [198, 216] width 104 height 21
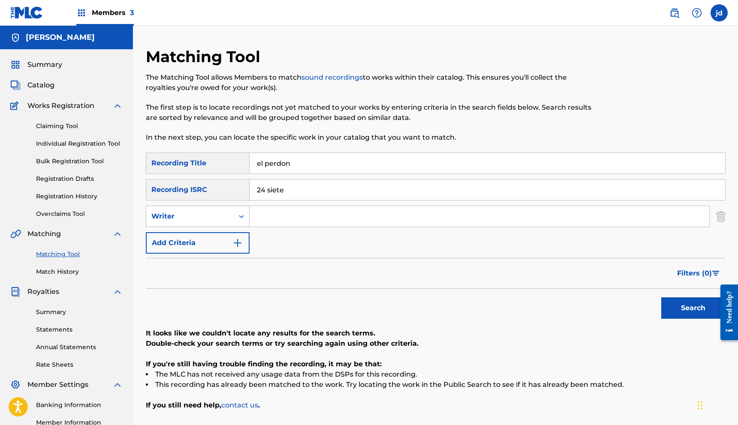
click at [225, 216] on div "Writer" at bounding box center [189, 216] width 77 height 10
click at [211, 235] on div "Recording Artist" at bounding box center [197, 237] width 103 height 21
click at [260, 215] on input "Search Form" at bounding box center [480, 216] width 460 height 21
type input "24 SIETE"
drag, startPoint x: 304, startPoint y: 198, endPoint x: 244, endPoint y: 194, distance: 59.7
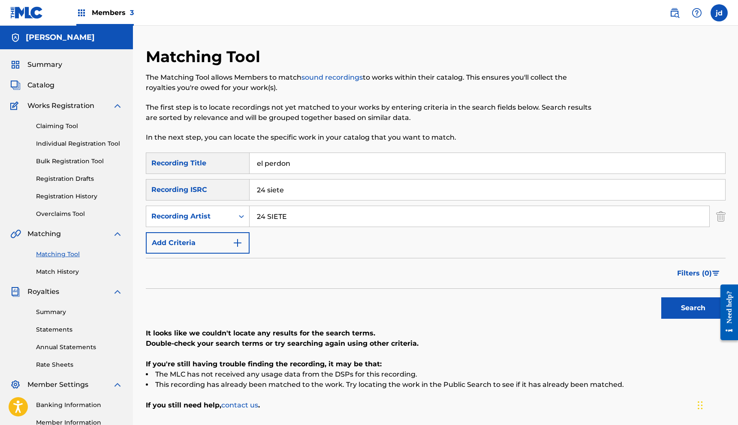
click at [245, 194] on div "SearchWithCriteriadd23e571-42a8-4c96-a964-cf065bde5cd2 Recording ISRC 24 siete" at bounding box center [436, 189] width 580 height 21
drag, startPoint x: 295, startPoint y: 193, endPoint x: 247, endPoint y: 196, distance: 48.6
click at [247, 196] on div "SearchWithCriteriadd23e571-42a8-4c96-a964-cf065bde5cd2 Recording ISRC 24 siete" at bounding box center [436, 189] width 580 height 21
type input "2"
click at [661, 298] on button "Search" at bounding box center [693, 308] width 64 height 21
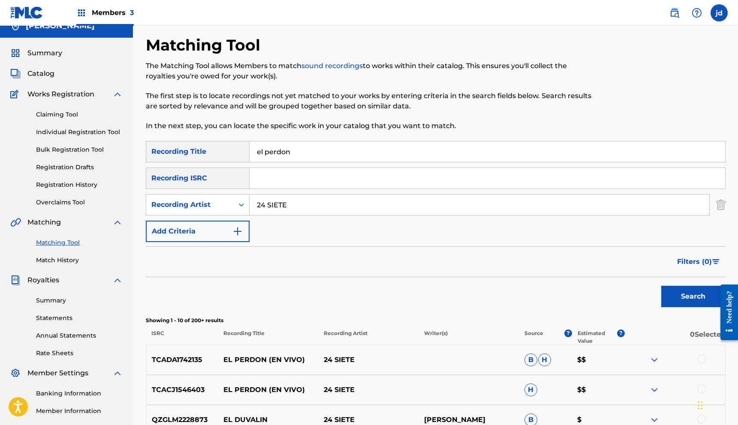
scroll to position [9, 0]
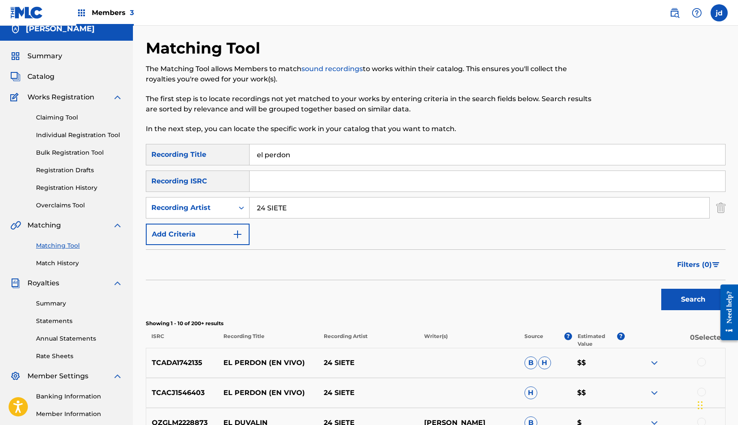
drag, startPoint x: 306, startPoint y: 151, endPoint x: 236, endPoint y: 154, distance: 70.0
click at [238, 153] on div "SearchWithCriteriad45cd59c-6ee3-454d-81a5-bf11666fa015 Recording Title el perdon" at bounding box center [436, 154] width 580 height 21
click at [661, 289] on button "Search" at bounding box center [693, 299] width 64 height 21
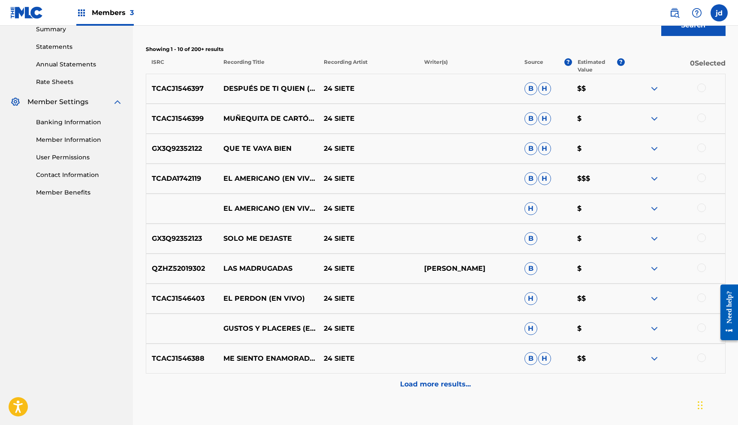
scroll to position [283, 0]
click at [419, 388] on p "Load more results..." at bounding box center [435, 384] width 71 height 10
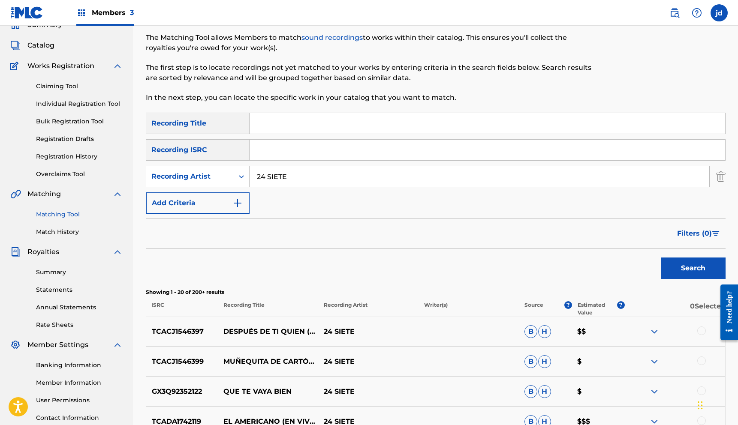
scroll to position [0, 0]
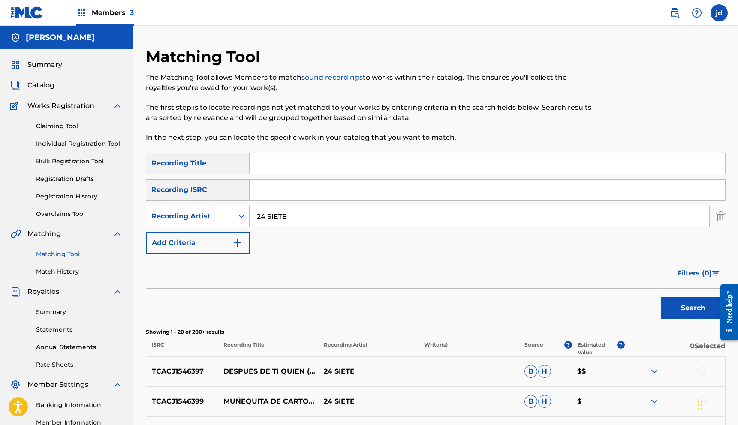
click at [263, 167] on input "Search Form" at bounding box center [488, 163] width 476 height 21
type input "la reyna y zapatillas ferragamo"
click at [661, 298] on button "Search" at bounding box center [693, 308] width 64 height 21
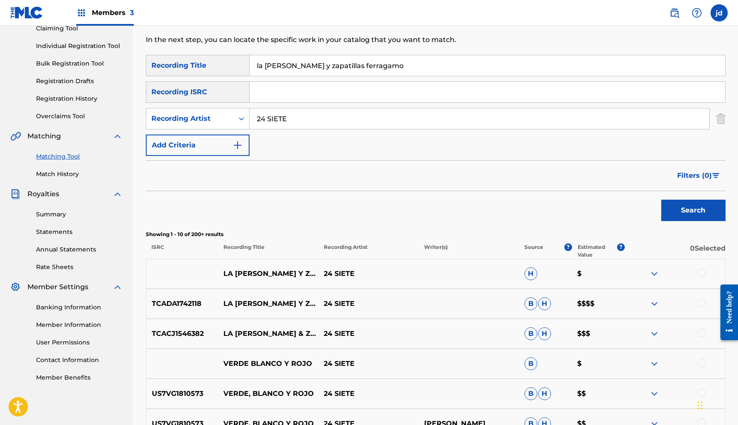
scroll to position [104, 0]
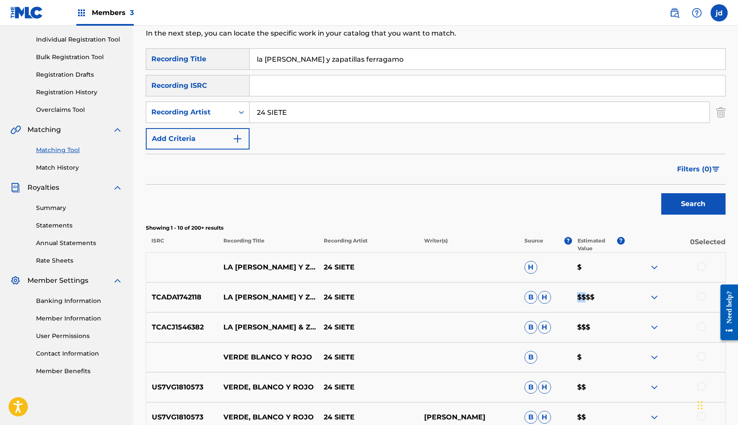
drag, startPoint x: 573, startPoint y: 297, endPoint x: 586, endPoint y: 302, distance: 14.7
click at [586, 302] on div "TCADA1742118 LA [PERSON_NAME] Y ZAPATILLAS FERRAGAMO (EN VIVO) 24 SIETE B H $$$$" at bounding box center [436, 298] width 580 height 30
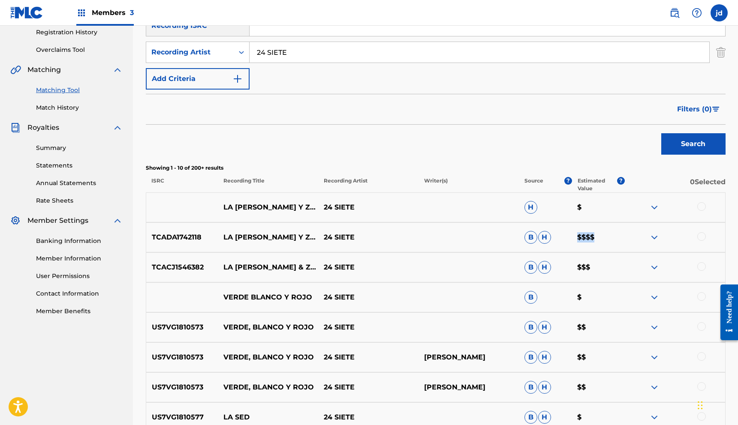
scroll to position [166, 0]
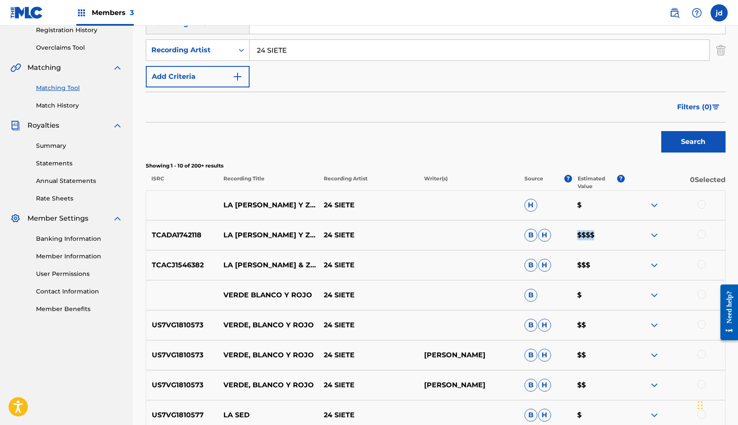
click at [578, 232] on p "$$$$" at bounding box center [598, 235] width 53 height 10
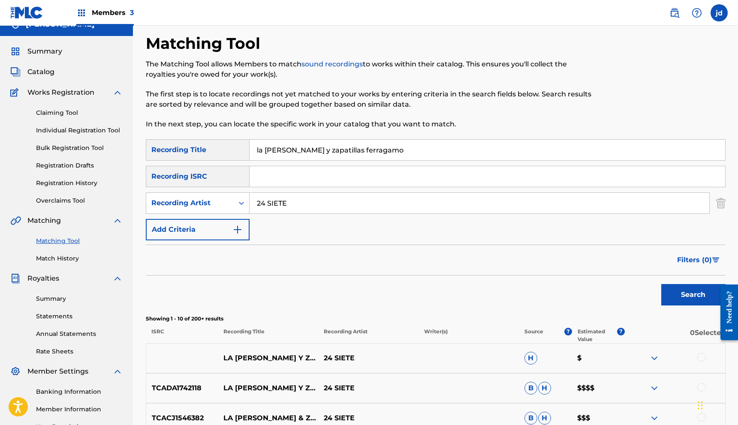
scroll to position [0, 0]
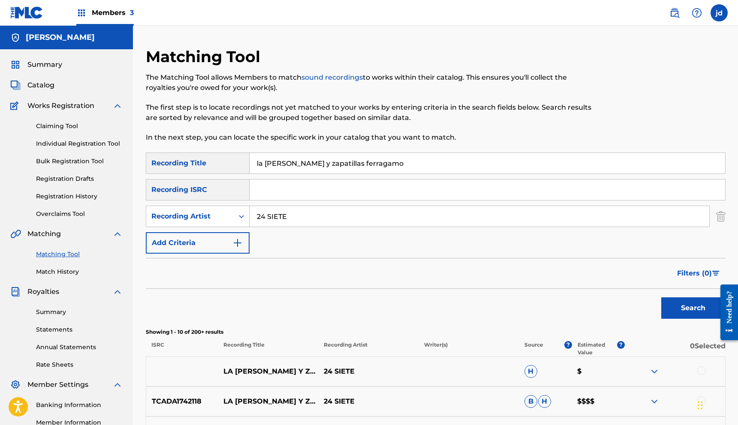
click at [75, 142] on link "Individual Registration Tool" at bounding box center [79, 143] width 87 height 9
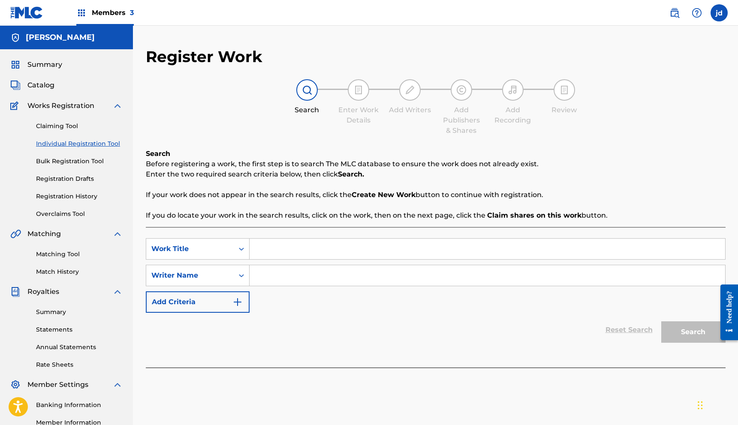
click at [282, 248] on input "Search Form" at bounding box center [488, 249] width 476 height 21
click at [77, 160] on link "Bulk Registration Tool" at bounding box center [79, 161] width 87 height 9
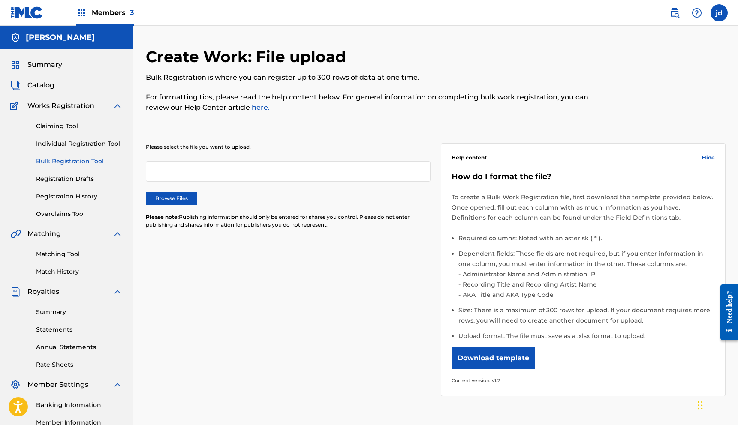
click at [71, 147] on link "Individual Registration Tool" at bounding box center [79, 143] width 87 height 9
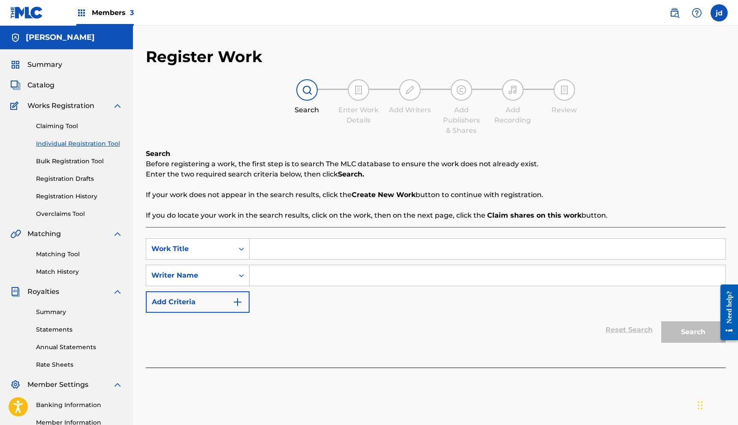
scroll to position [7, 0]
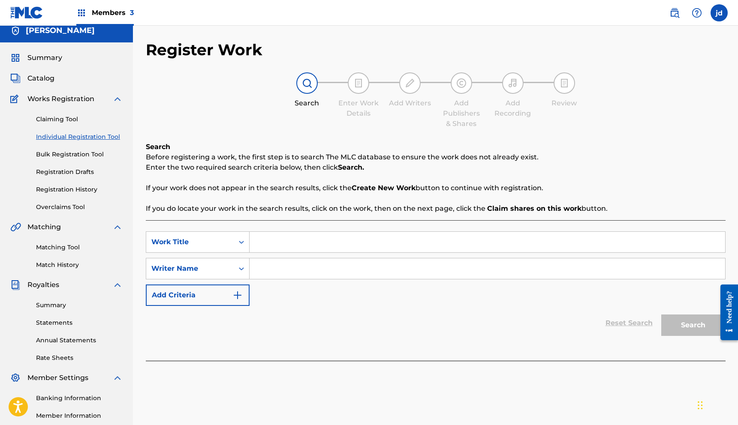
click at [288, 248] on input "Search Form" at bounding box center [488, 242] width 476 height 21
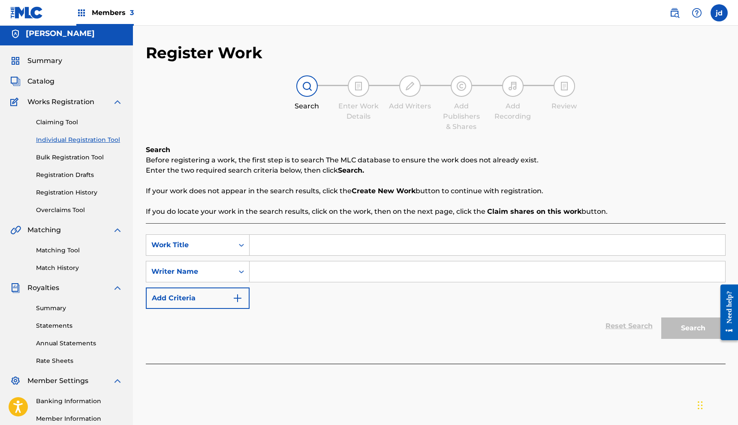
drag, startPoint x: 247, startPoint y: 282, endPoint x: 261, endPoint y: 274, distance: 16.1
click at [251, 281] on div "SearchWithCriteria11660849-498c-458e-892c-69b8b1f73a62 Work Title SearchWithCri…" at bounding box center [436, 272] width 580 height 75
click at [261, 274] on input "Search Form" at bounding box center [488, 272] width 476 height 21
type input "[PERSON_NAME]"
click at [283, 248] on input "Search Form" at bounding box center [488, 245] width 476 height 21
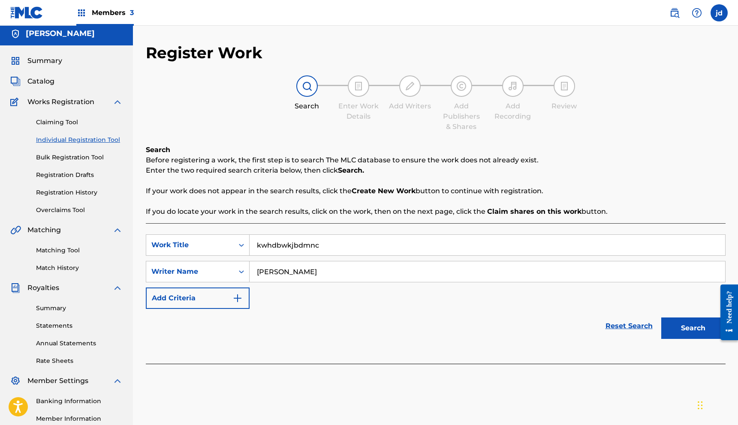
type input "kwhdbwkjbdmnc"
click at [661, 318] on button "Search" at bounding box center [693, 328] width 64 height 21
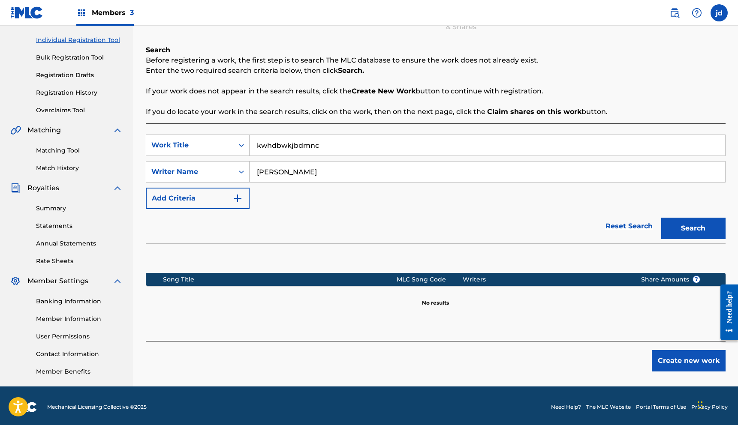
scroll to position [103, 0]
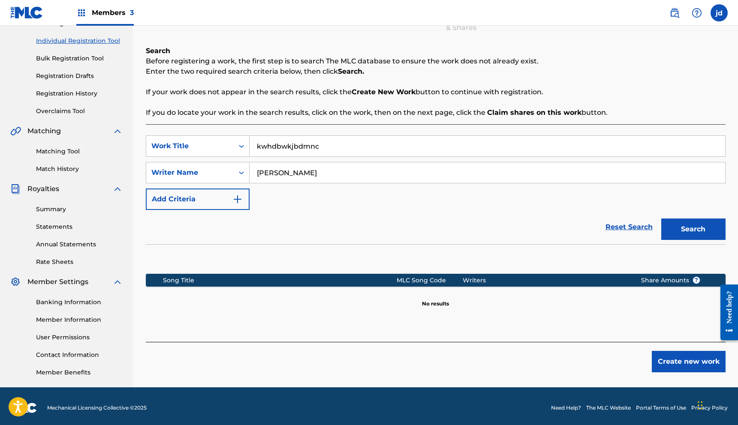
click at [712, 361] on button "Create new work" at bounding box center [689, 361] width 74 height 21
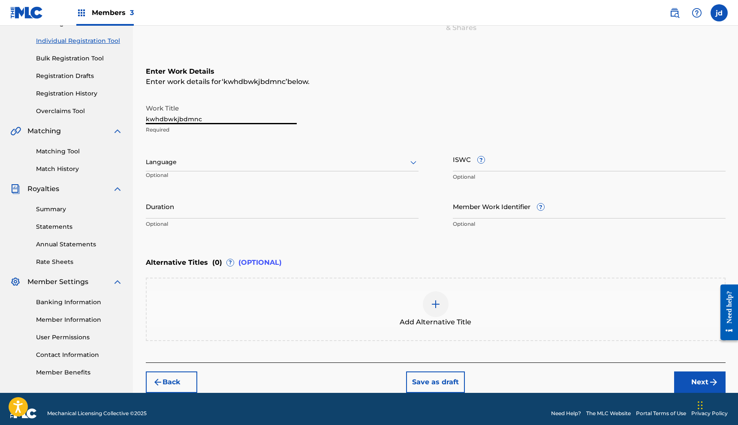
drag, startPoint x: 213, startPoint y: 116, endPoint x: 38, endPoint y: 111, distance: 175.5
click at [40, 111] on main "Juan Carlos Dimayuga Summary Catalog Works Registration Claiming Tool Individua…" at bounding box center [369, 158] width 738 height 470
type input "l"
type input "La Reyna Y Zapatillas Ferragamo"
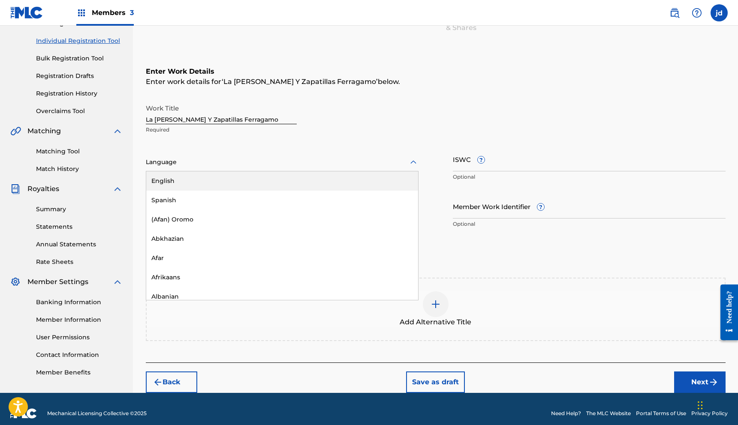
click at [185, 163] on div at bounding box center [282, 162] width 273 height 11
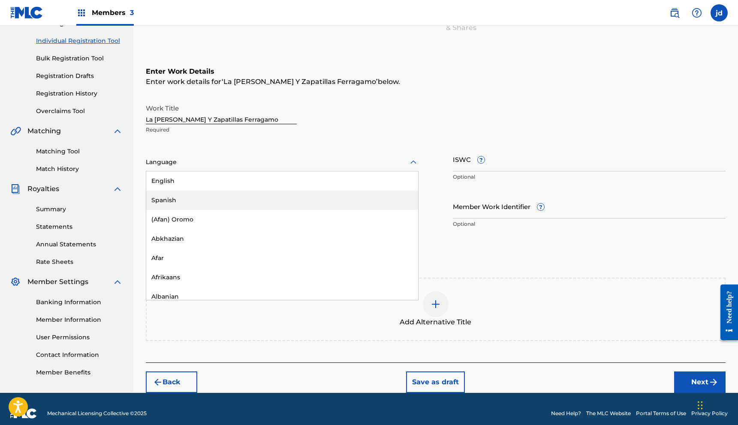
click at [181, 206] on div "Spanish" at bounding box center [282, 200] width 272 height 19
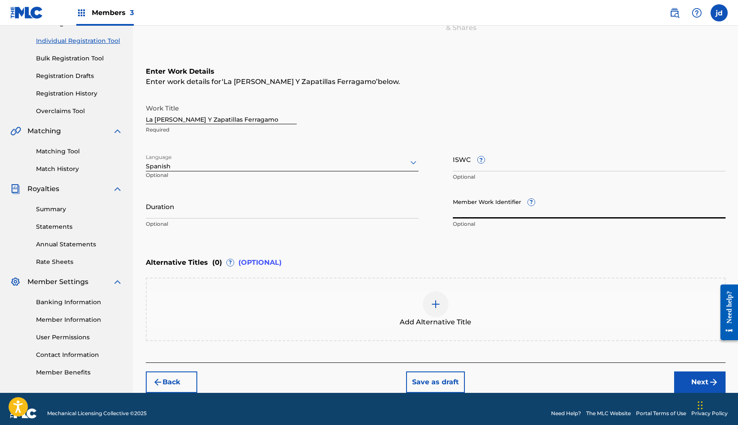
click at [467, 203] on input "Member Work Identifier ?" at bounding box center [589, 206] width 273 height 24
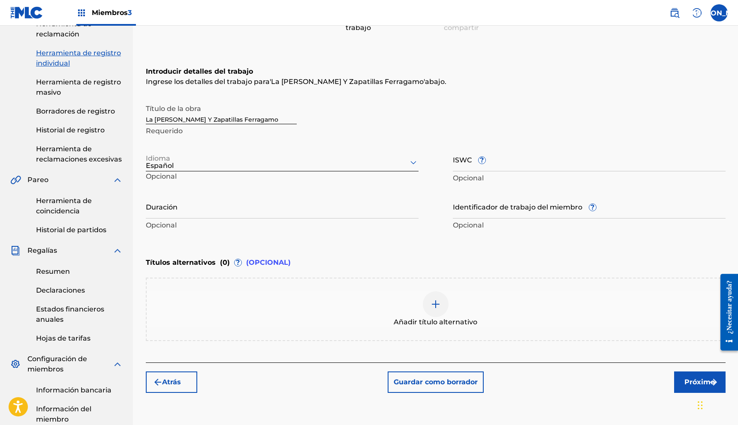
drag, startPoint x: 555, startPoint y: 89, endPoint x: 549, endPoint y: 87, distance: 6.0
click at [555, 89] on div "Introducir detalles del trabajo Ingrese los detalles del trabajo para ' La Reyn…" at bounding box center [436, 150] width 580 height 208
click at [467, 210] on input "Identificador de trabajo del miembro ?" at bounding box center [589, 206] width 273 height 24
click at [300, 197] on input "Duración" at bounding box center [282, 206] width 273 height 24
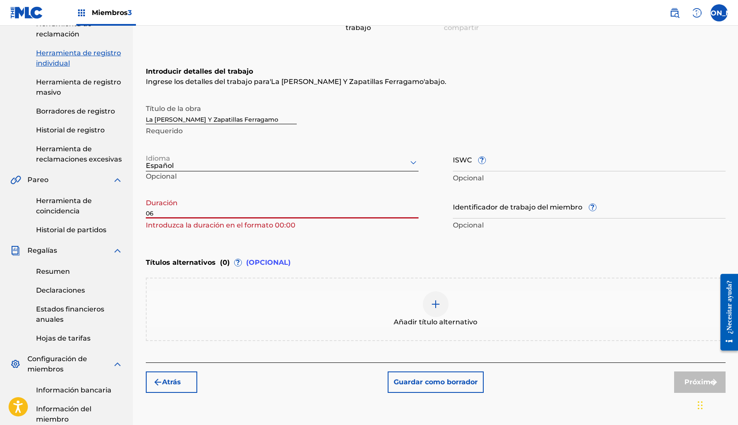
click at [163, 215] on input "06" at bounding box center [282, 206] width 273 height 24
paste input ":"
drag, startPoint x: 146, startPoint y: 213, endPoint x: 153, endPoint y: 217, distance: 7.9
click at [146, 213] on input ":" at bounding box center [282, 206] width 273 height 24
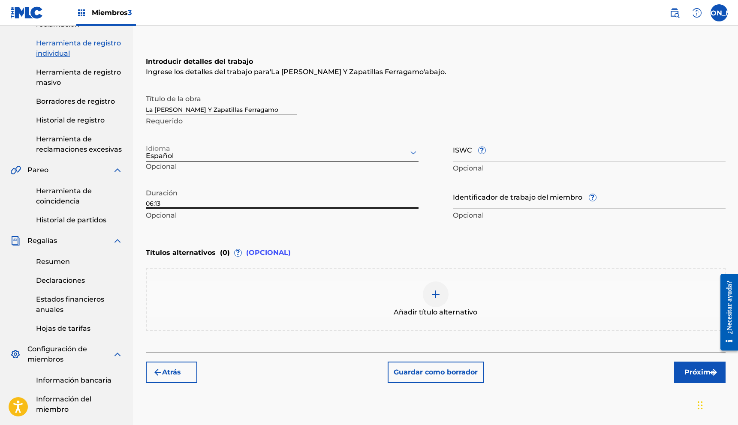
type input "06:13"
click at [428, 289] on div at bounding box center [436, 295] width 26 height 26
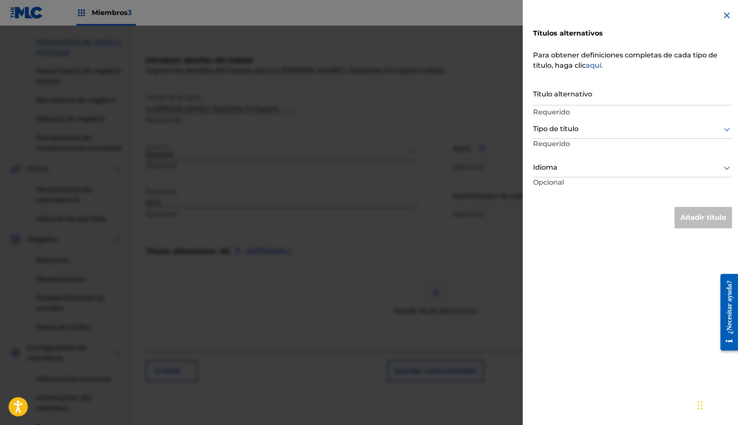
scroll to position [115, 0]
click at [722, 17] on img at bounding box center [727, 15] width 10 height 10
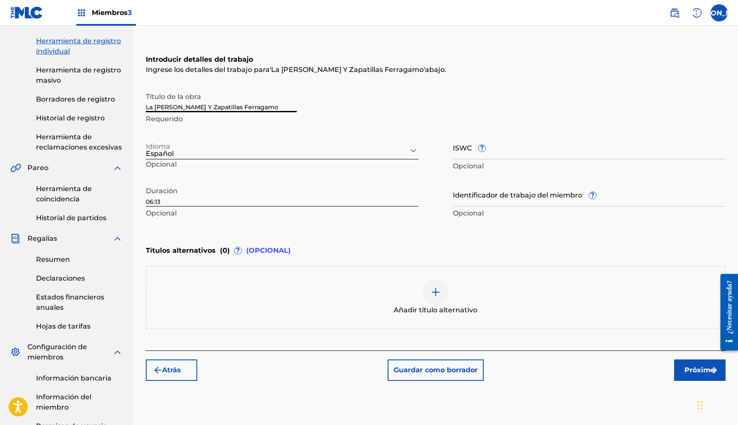
drag, startPoint x: 249, startPoint y: 110, endPoint x: 159, endPoint y: 123, distance: 91.0
click at [159, 123] on div "Título de la obra La Reyna Y Zapatillas Ferragamo Requerido" at bounding box center [221, 107] width 151 height 39
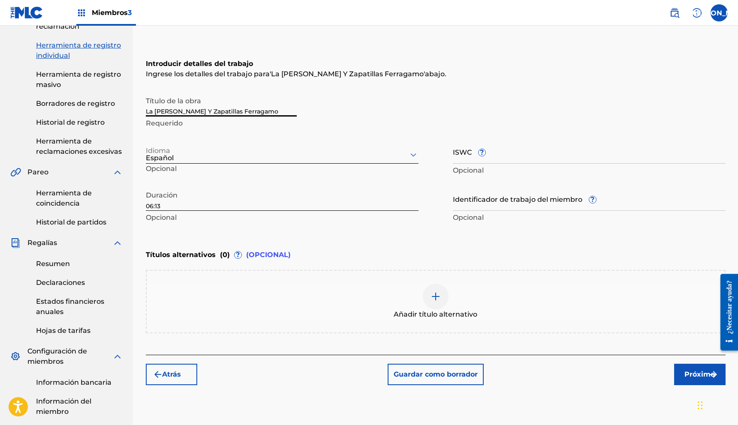
scroll to position [110, 0]
drag, startPoint x: 249, startPoint y: 110, endPoint x: 139, endPoint y: 109, distance: 110.2
click at [127, 108] on main "Juan Carlos Dimayuga Resumen Catalogar Registro de Obras Herramienta de reclama…" at bounding box center [369, 211] width 738 height 590
click at [443, 300] on div at bounding box center [436, 297] width 26 height 26
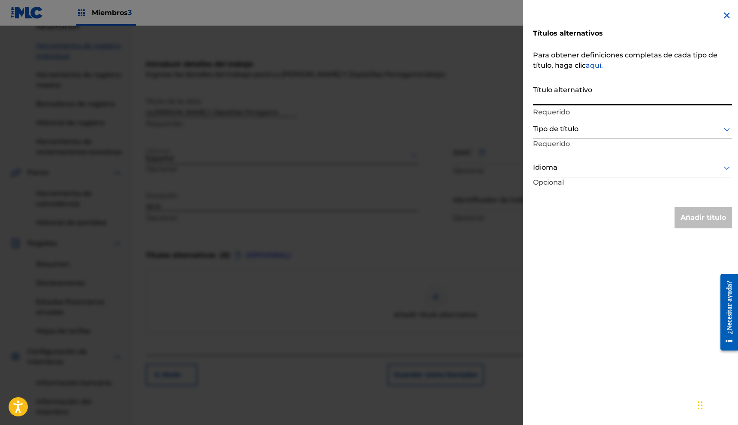
click at [558, 99] on input "Título alternativo" at bounding box center [632, 93] width 199 height 24
paste input "La Reyna Y Zapatillas Ferragamo"
type input "La Reyna Y Zapatillas Ferragamo (En Vivo)"
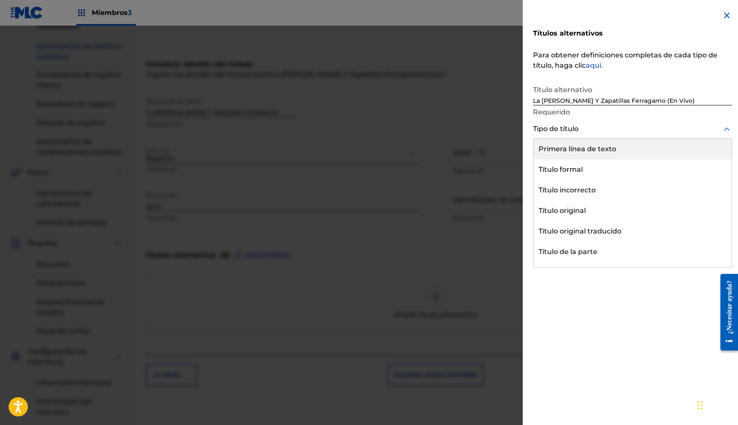
click at [615, 132] on div at bounding box center [632, 129] width 199 height 11
click at [609, 149] on font "Primera línea de texto" at bounding box center [578, 149] width 78 height 8
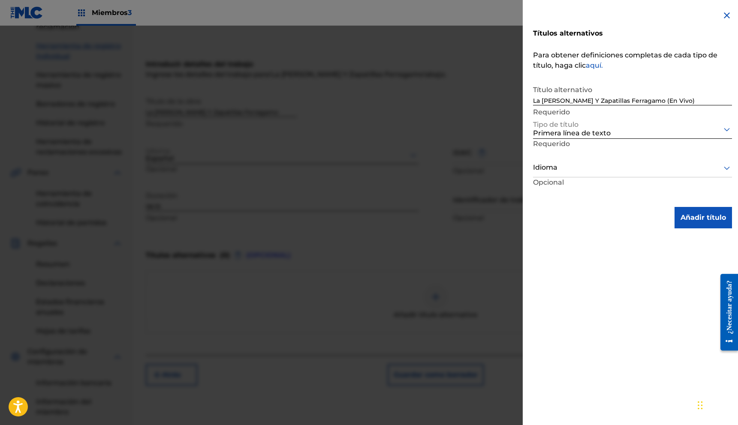
click at [697, 219] on font "Añadir título" at bounding box center [703, 218] width 45 height 8
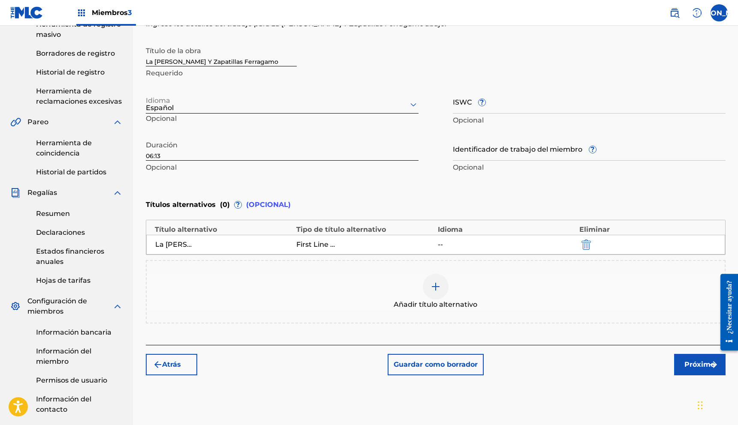
scroll to position [162, 0]
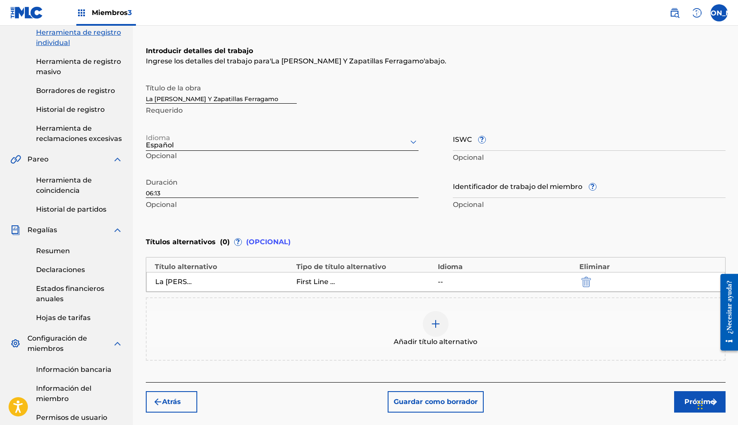
click at [685, 395] on button "Próximo" at bounding box center [699, 402] width 51 height 21
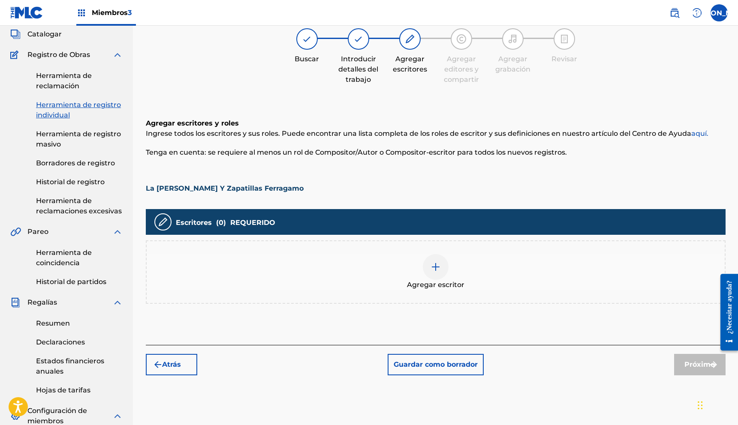
scroll to position [39, 0]
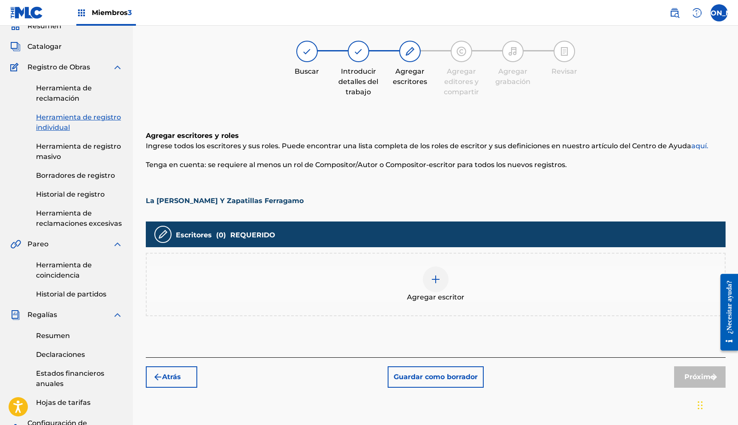
click at [441, 275] on div at bounding box center [436, 280] width 26 height 26
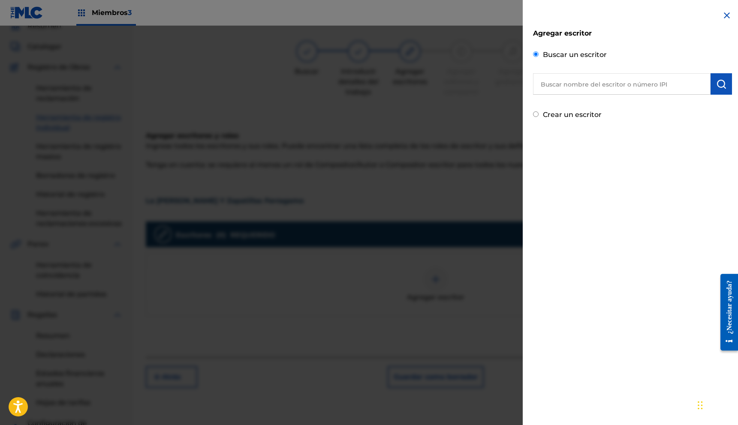
click at [600, 85] on input "text" at bounding box center [622, 83] width 178 height 21
type input "[PERSON_NAME]"
click at [721, 79] on img "submit" at bounding box center [721, 84] width 10 height 10
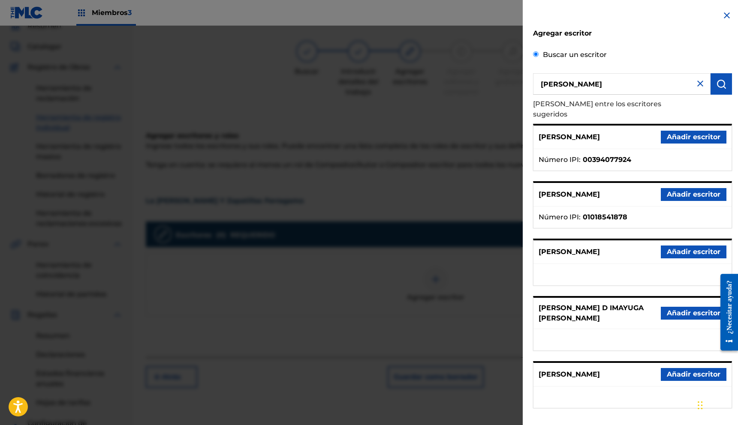
click at [686, 133] on font "Añadir escritor" at bounding box center [694, 137] width 54 height 8
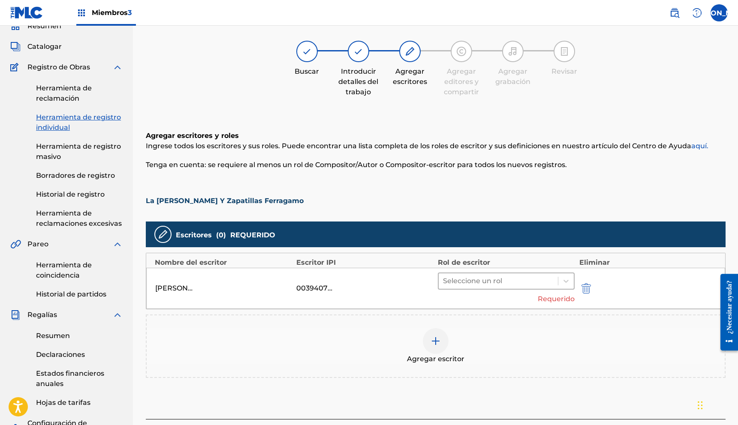
click at [484, 286] on div at bounding box center [498, 281] width 111 height 12
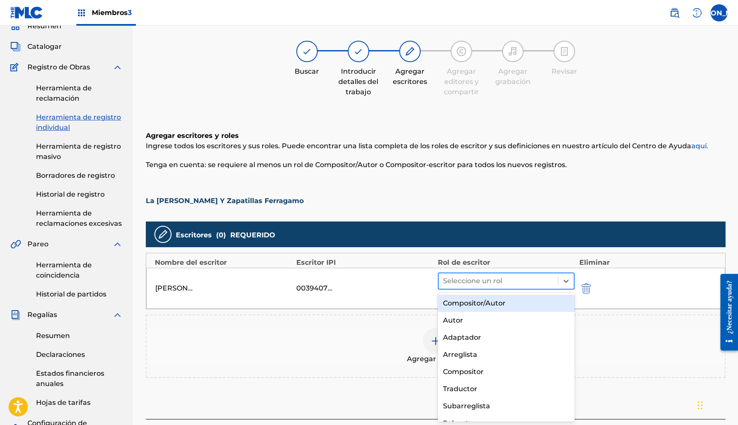
click at [484, 280] on div at bounding box center [498, 281] width 111 height 12
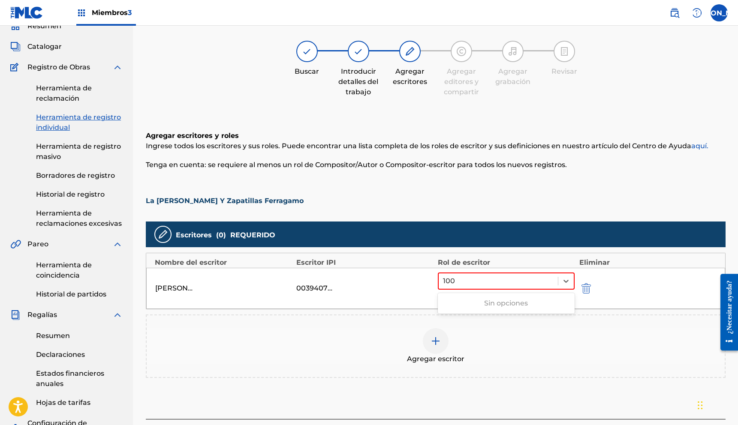
type input "100"
click at [389, 323] on div "Agregar escritor" at bounding box center [436, 346] width 580 height 63
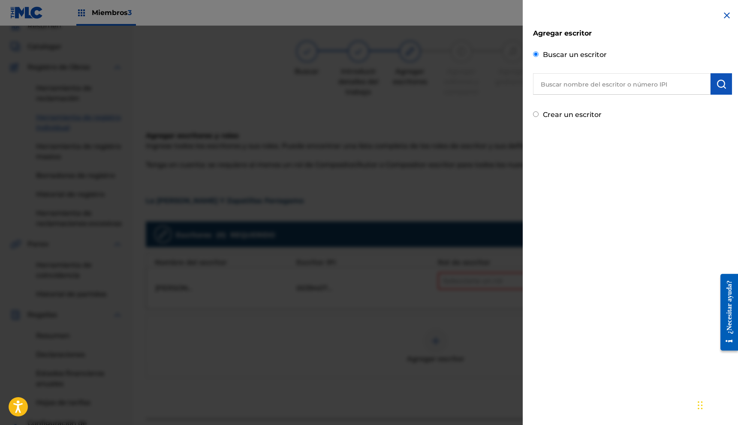
scroll to position [41, 0]
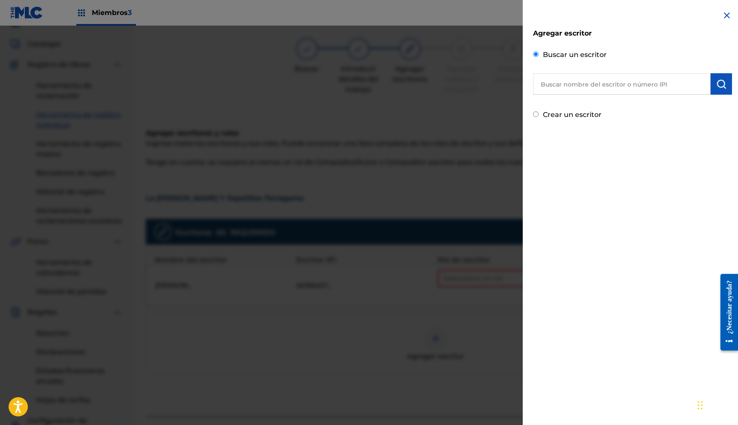
click at [728, 18] on img at bounding box center [727, 15] width 10 height 10
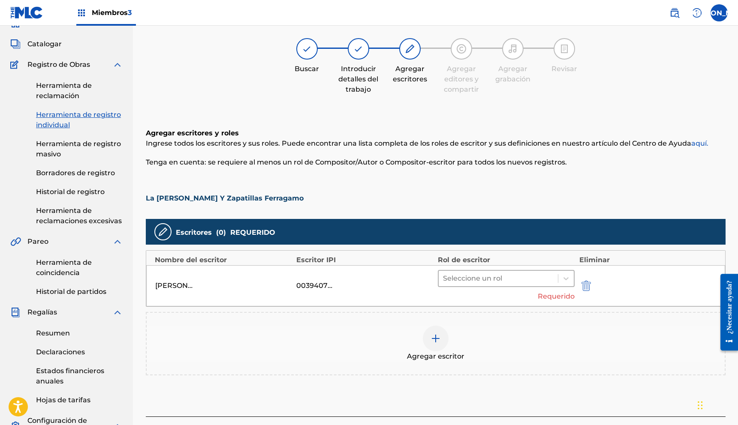
click at [496, 279] on div at bounding box center [498, 279] width 111 height 12
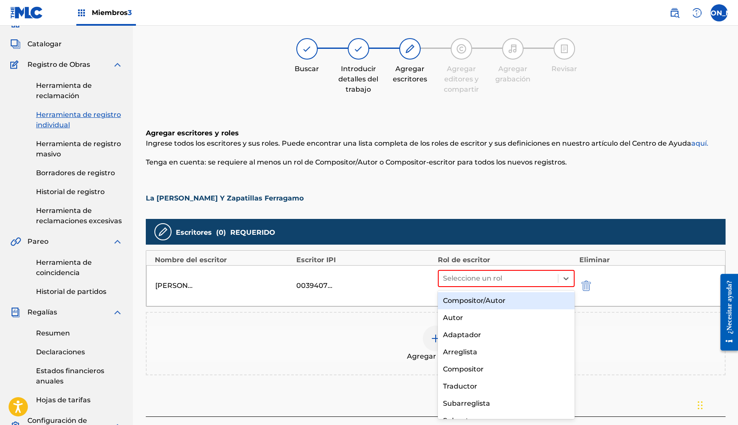
click at [486, 299] on font "Compositor/Autor" at bounding box center [474, 301] width 63 height 8
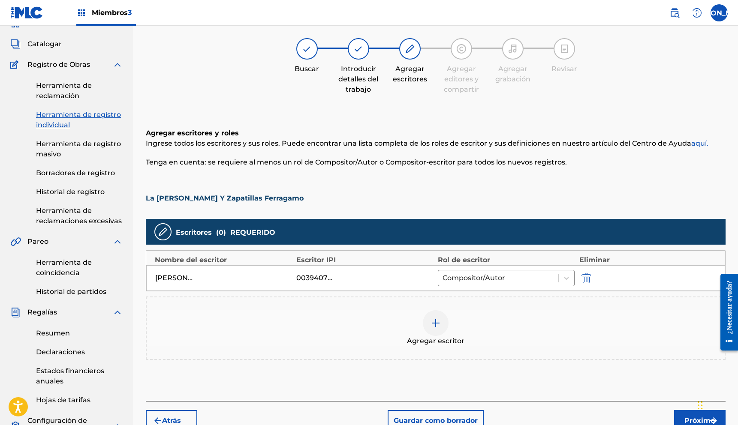
click at [680, 416] on button "Próximo" at bounding box center [699, 420] width 51 height 21
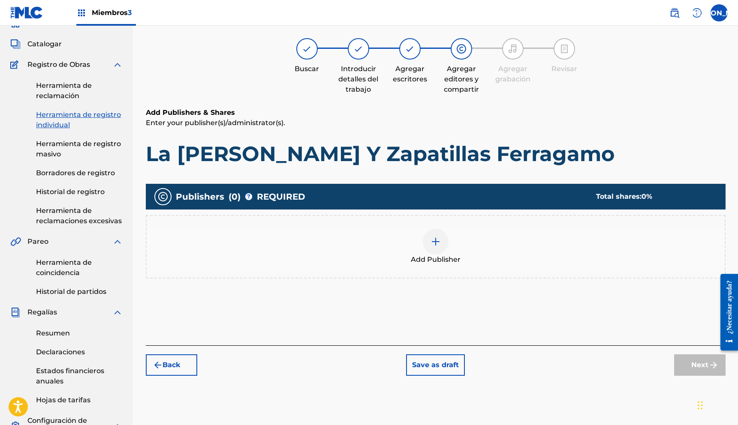
scroll to position [39, 0]
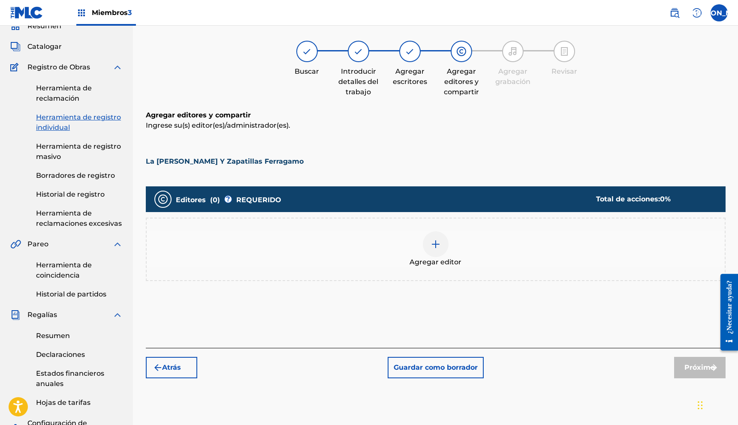
click at [428, 244] on div at bounding box center [436, 245] width 26 height 26
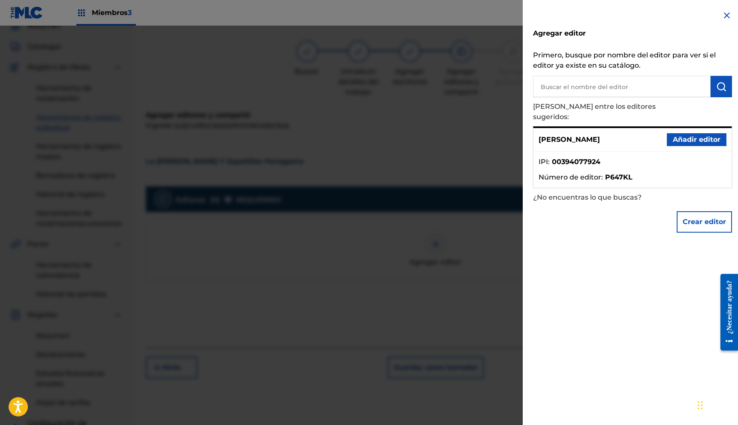
click at [712, 136] on font "Añadir editor" at bounding box center [697, 140] width 48 height 8
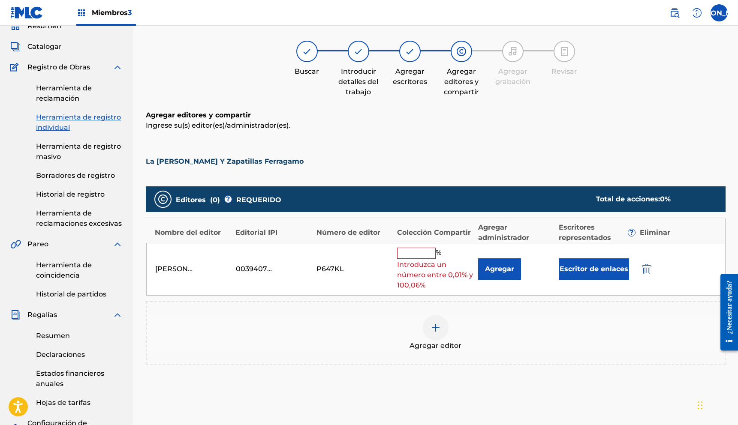
click at [426, 253] on input "text" at bounding box center [416, 253] width 39 height 11
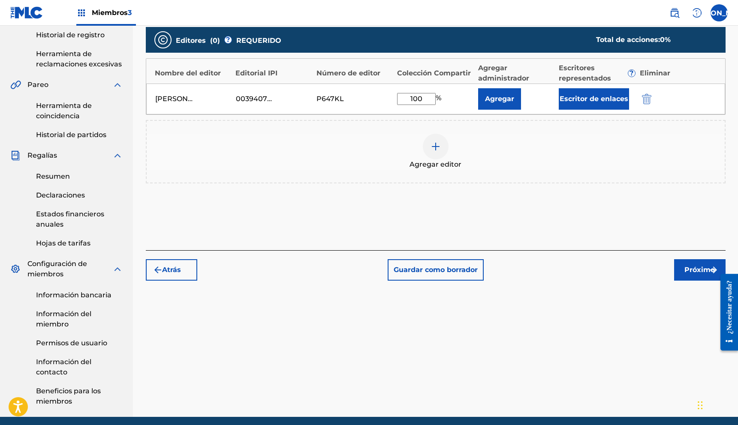
type input "100"
click at [681, 273] on button "Próximo" at bounding box center [699, 269] width 51 height 21
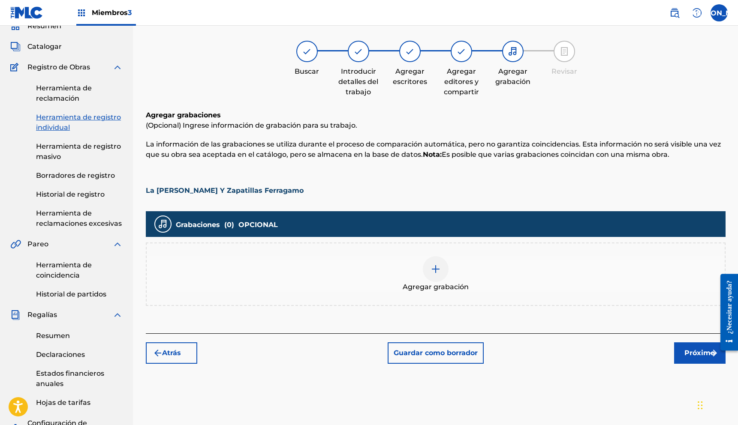
click at [428, 273] on div at bounding box center [436, 269] width 26 height 26
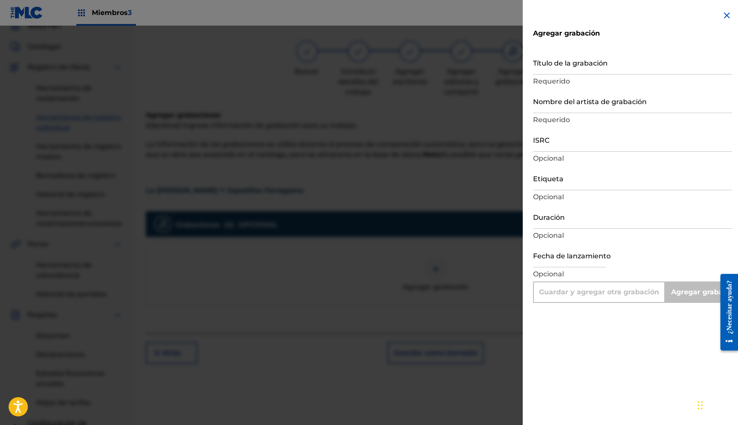
click at [563, 71] on input "Título de la grabación" at bounding box center [632, 62] width 199 height 24
click at [407, 242] on div at bounding box center [369, 238] width 738 height 425
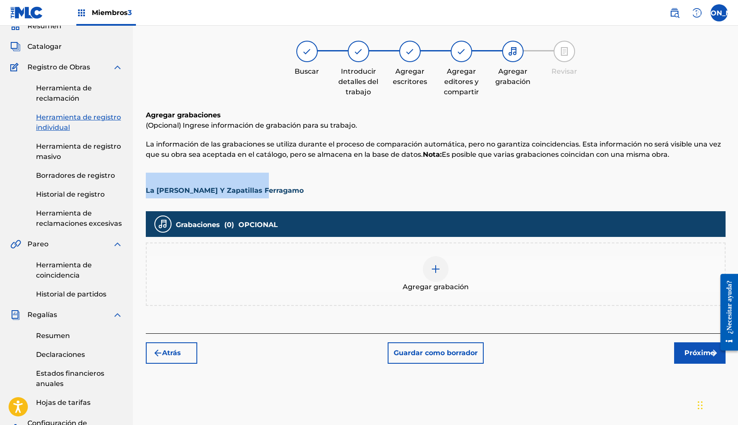
drag, startPoint x: 265, startPoint y: 187, endPoint x: 155, endPoint y: 192, distance: 109.9
click at [142, 191] on div "Registrar trabajo Buscar Introducir detalles del trabajo Agregar escritores Agr…" at bounding box center [436, 293] width 600 height 568
copy font "La Reyna Y Zapatillas Ferragamo"
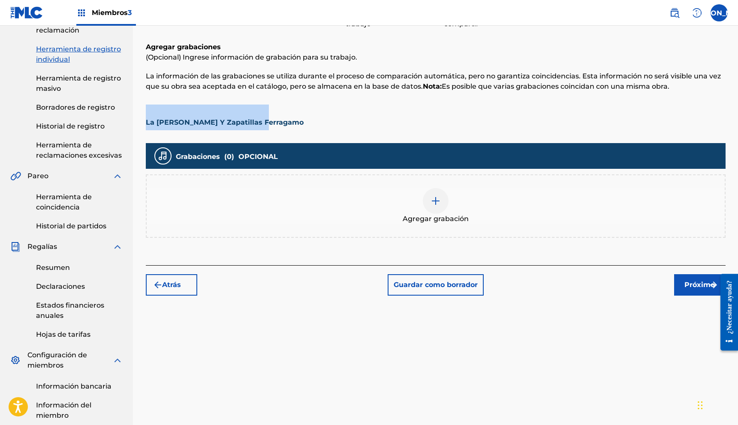
click at [687, 279] on button "Próximo" at bounding box center [699, 284] width 51 height 21
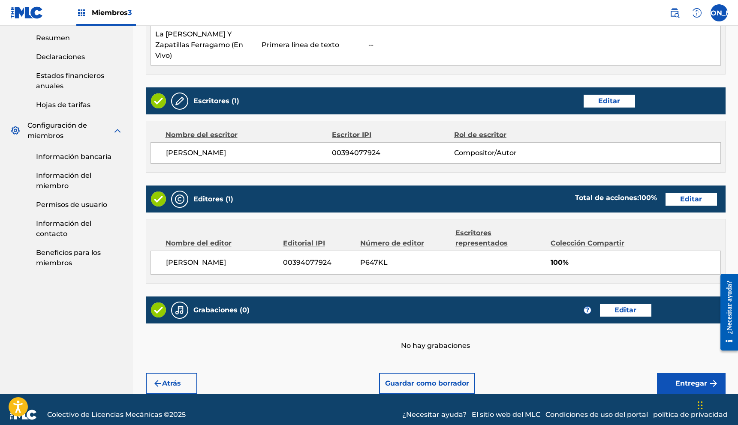
scroll to position [326, 0]
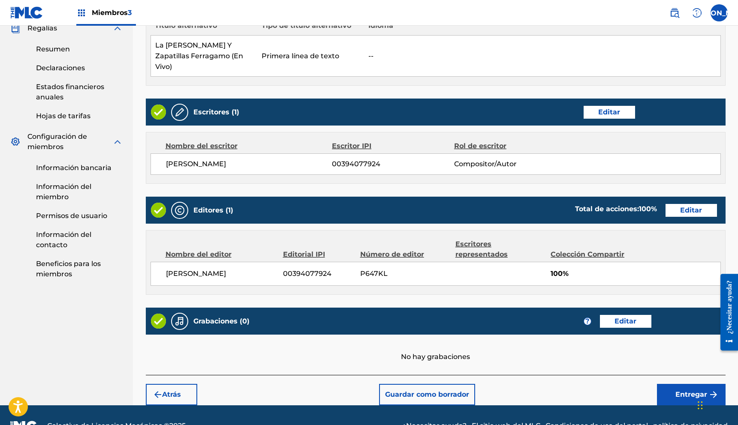
click at [163, 391] on font "Atrás" at bounding box center [171, 395] width 19 height 8
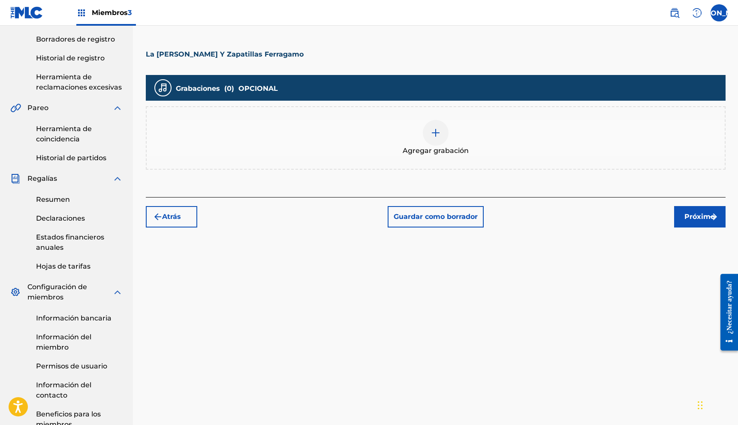
scroll to position [175, 0]
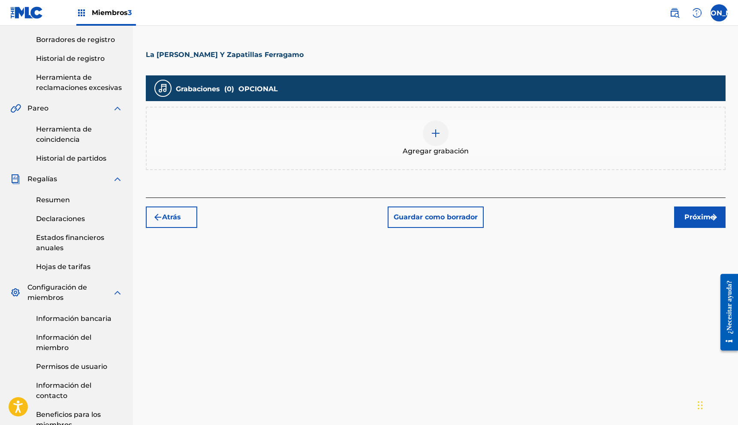
click at [431, 134] on img at bounding box center [436, 133] width 10 height 10
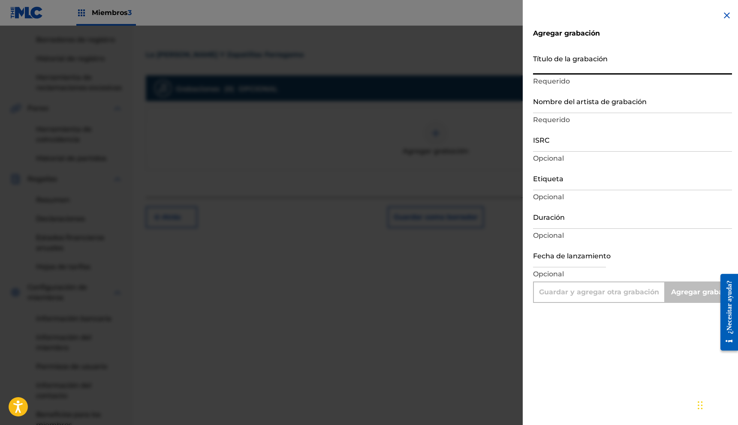
click at [586, 68] on input "Título de la grabación" at bounding box center [632, 62] width 199 height 24
paste input "La Reyna Y Zapatillas Ferragamo"
type input "La Reyna Y Zapatillas Ferragamo"
type input "Add Recording"
type input "La Reyna Y Zapatillas Ferragamo"
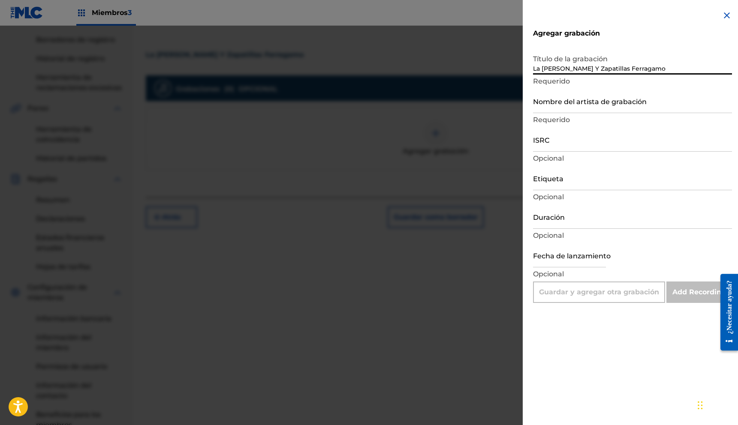
click at [628, 103] on input "Nombre del artista de grabación" at bounding box center [632, 101] width 199 height 24
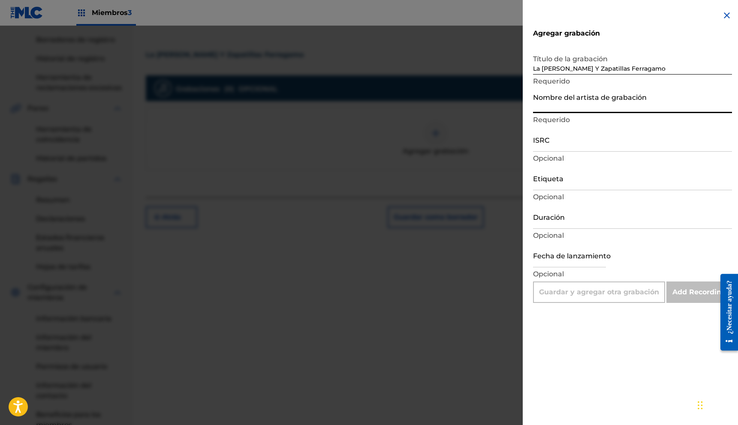
type input "24 siete"
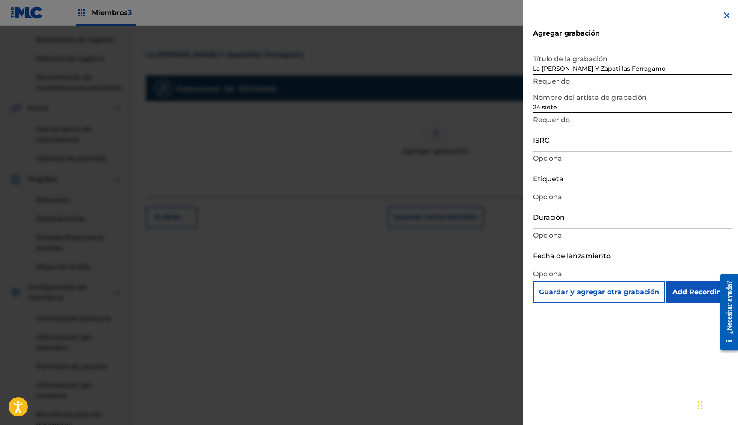
click at [588, 138] on input "ISRC" at bounding box center [632, 139] width 199 height 24
type input "TCADA1742118"
click at [592, 179] on input "Etiqueta" at bounding box center [632, 178] width 199 height 24
type input "UFM"
click at [566, 225] on input "Duración" at bounding box center [632, 217] width 199 height 24
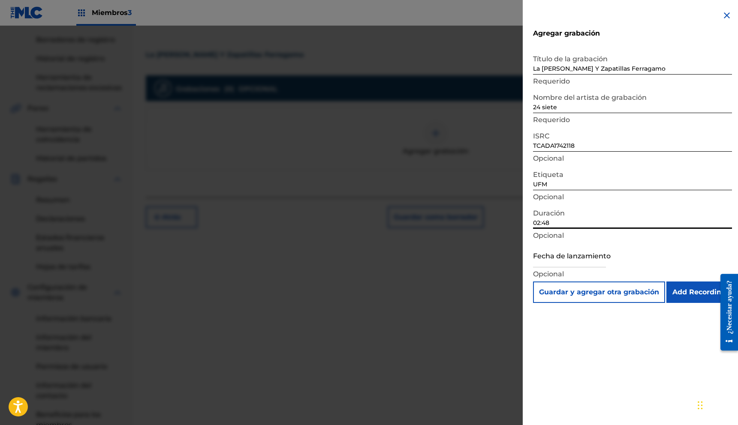
click at [540, 222] on input "02:48" at bounding box center [632, 217] width 199 height 24
type input "06:13"
click at [700, 291] on input "Add Recording" at bounding box center [699, 292] width 66 height 21
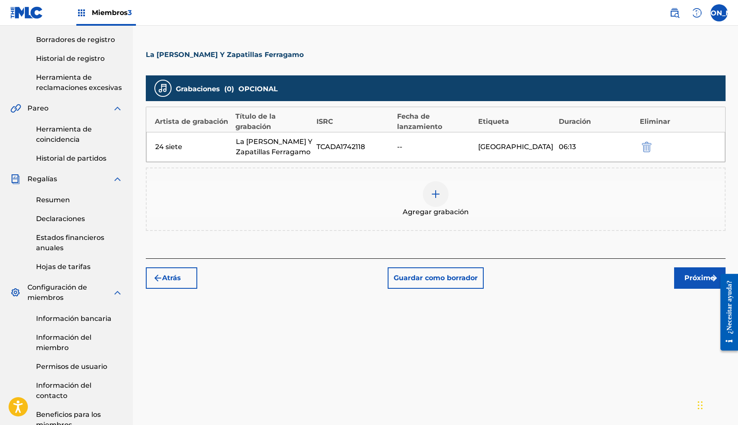
click at [439, 199] on img at bounding box center [436, 194] width 10 height 10
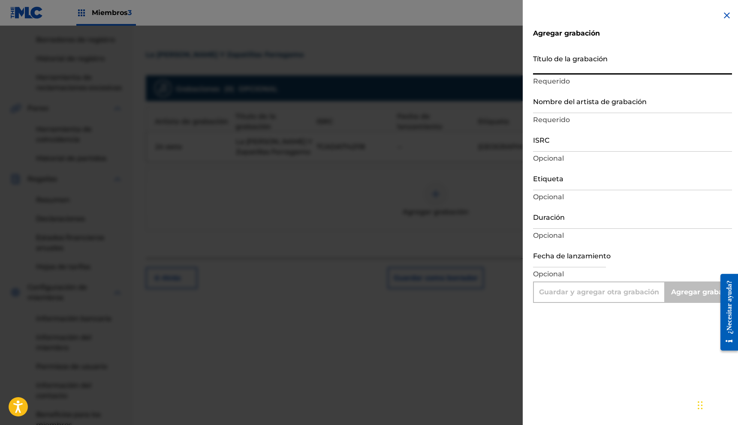
click at [557, 69] on input "Título de la grabación" at bounding box center [632, 62] width 199 height 24
paste input "La Reyna Y Zapatillas Ferragamo"
type input "La Reyna Y Zapatillas Ferragamo"
type input "Add Recording"
type input "La Reyna Y Zapatillas Ferragamo"
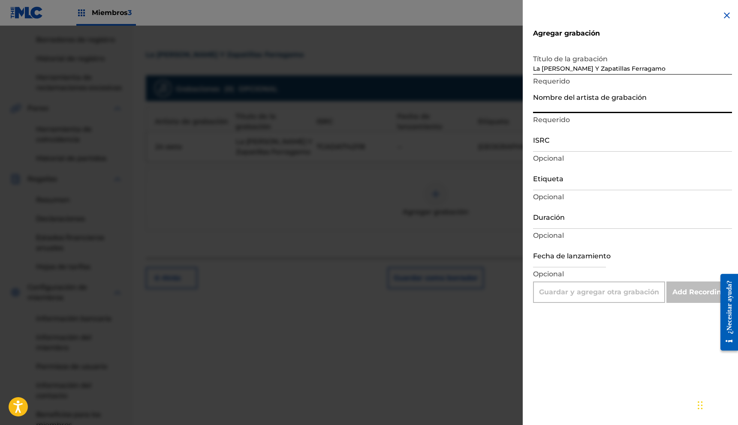
click at [567, 109] on input "Nombre del artista de grabación" at bounding box center [632, 101] width 199 height 24
type input "24 siete"
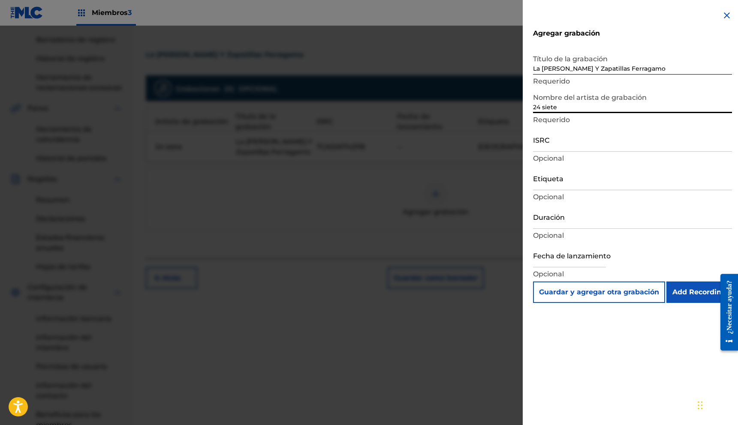
click at [589, 145] on input "ISRC" at bounding box center [632, 139] width 199 height 24
type input "TCACJ1546382"
click at [594, 181] on input "Etiqueta" at bounding box center [632, 178] width 199 height 24
type input "UFM"
click at [602, 232] on p "Opcional" at bounding box center [632, 236] width 199 height 10
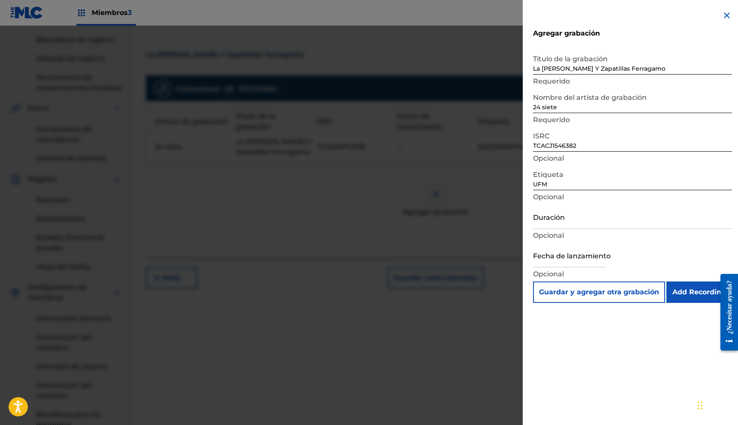
click at [599, 224] on input "Duración" at bounding box center [632, 217] width 199 height 24
type input "06:13"
click at [682, 293] on input "Add Recording" at bounding box center [699, 292] width 66 height 21
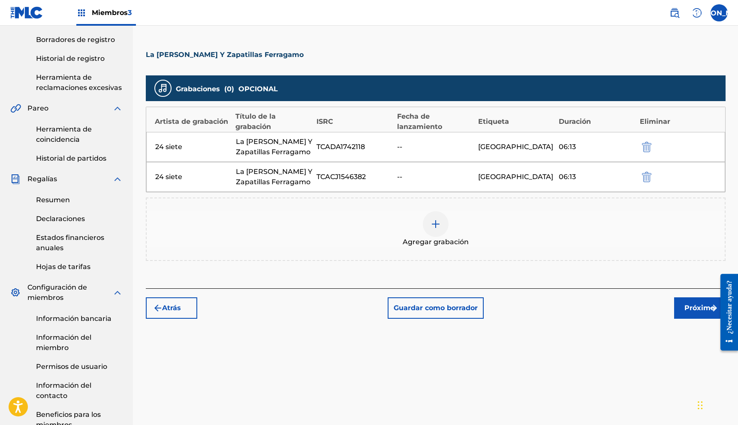
click at [679, 310] on button "Próximo" at bounding box center [699, 308] width 51 height 21
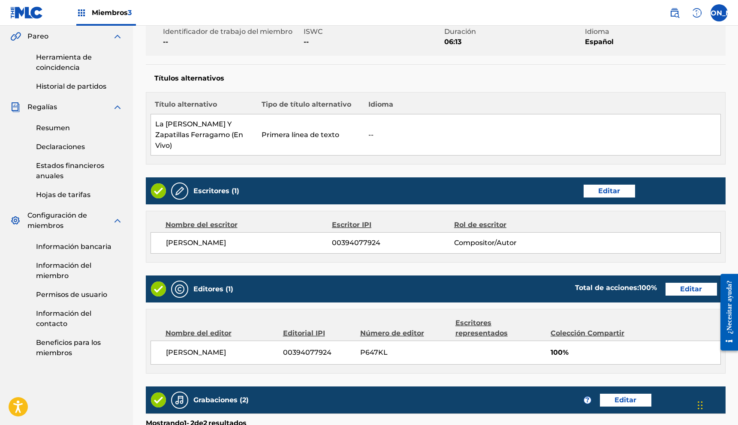
scroll to position [389, 0]
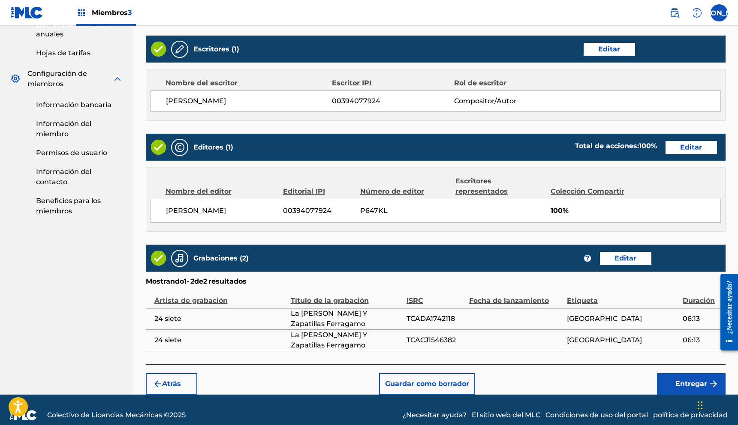
click at [663, 374] on button "Entregar" at bounding box center [691, 384] width 69 height 21
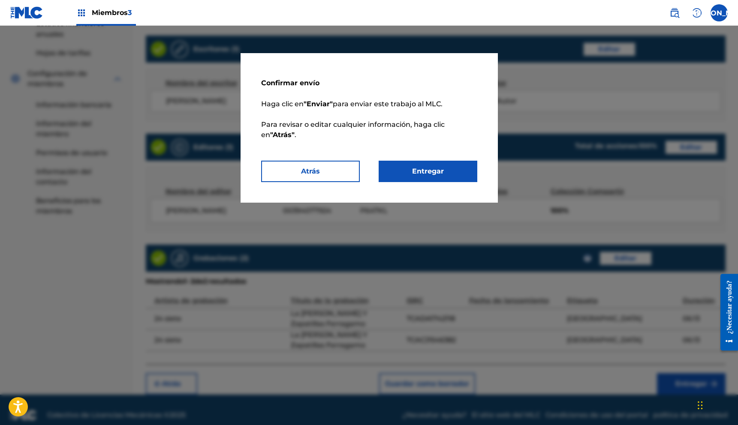
click at [417, 165] on button "Entregar" at bounding box center [428, 171] width 99 height 21
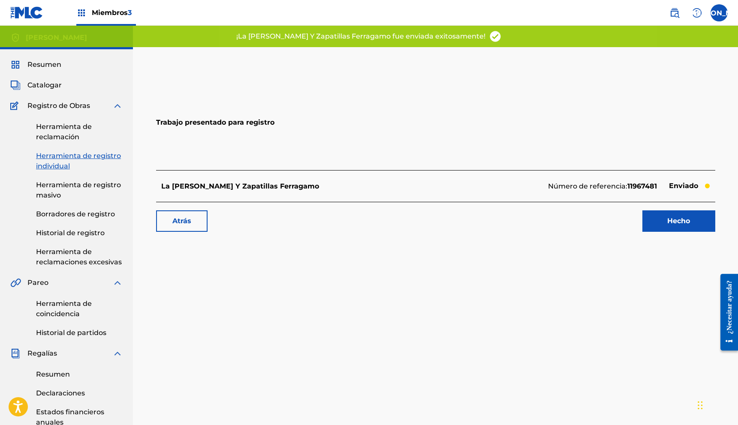
scroll to position [3, 0]
click at [29, 63] on font "Resumen" at bounding box center [44, 64] width 34 height 8
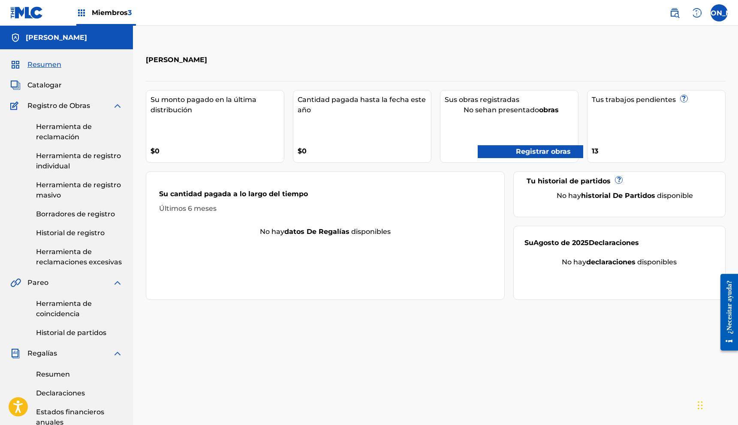
click at [57, 36] on font "[PERSON_NAME]" at bounding box center [56, 37] width 61 height 8
click at [59, 235] on font "Historial de registro" at bounding box center [70, 233] width 69 height 8
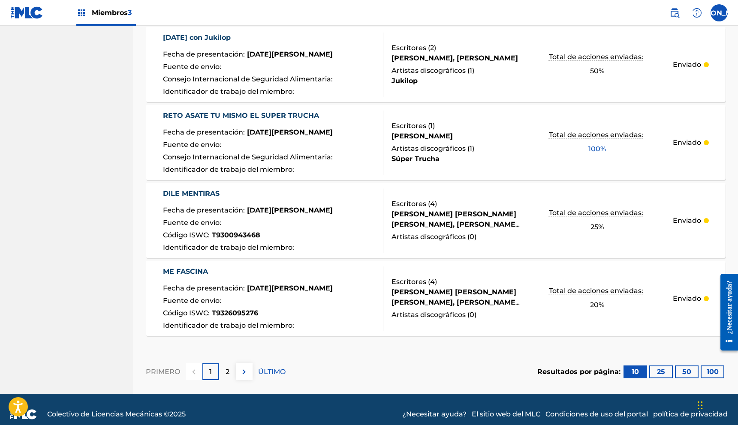
scroll to position [730, 0]
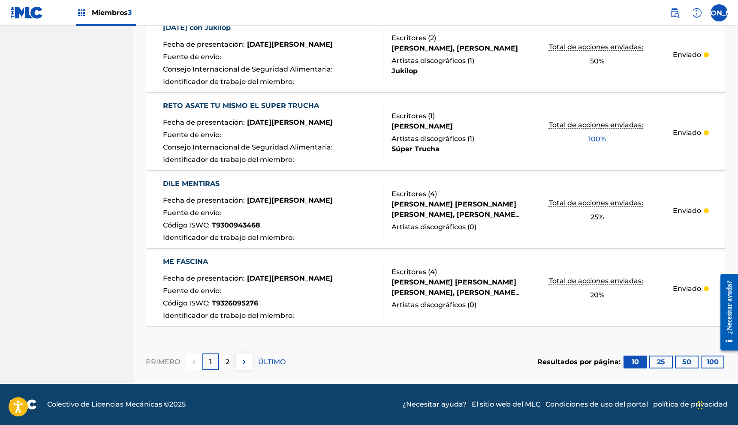
click at [221, 367] on div "2" at bounding box center [227, 362] width 17 height 17
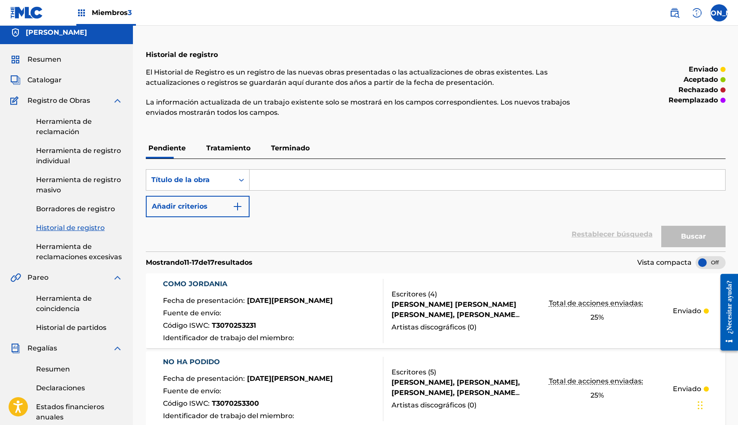
scroll to position [0, 0]
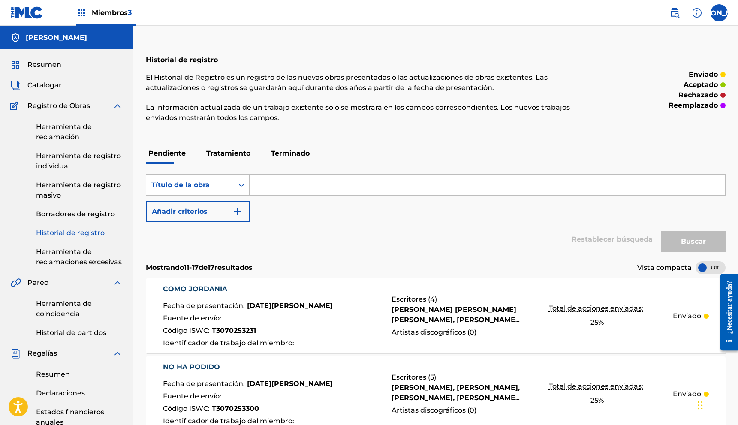
click at [715, 12] on label at bounding box center [719, 12] width 17 height 17
click at [719, 13] on input "Juez de paz juan carlos dimayuga lizarraga jhonjazz@hotmail.com Preferencias de…" at bounding box center [719, 13] width 0 height 0
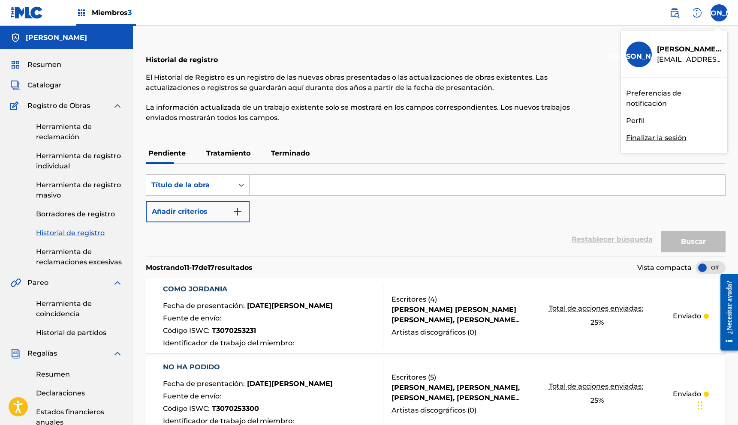
click at [672, 142] on font "Finalizar la sesión" at bounding box center [656, 138] width 60 height 8
click at [719, 13] on input "Juez de paz juan carlos dimayuga lizarraga jhonjazz@hotmail.com Preferencias de…" at bounding box center [719, 13] width 0 height 0
